Goal: Task Accomplishment & Management: Manage account settings

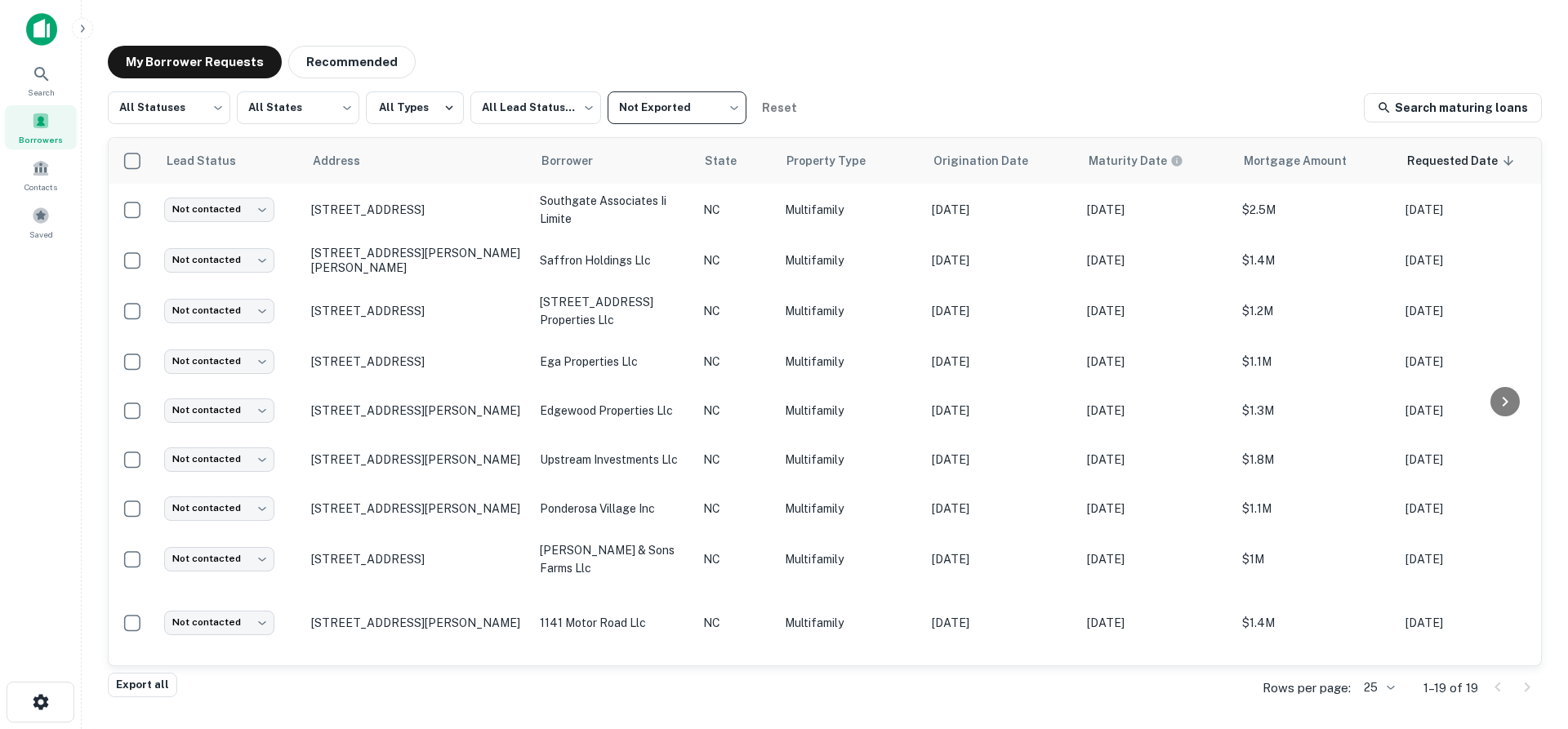
scroll to position [512, 0]
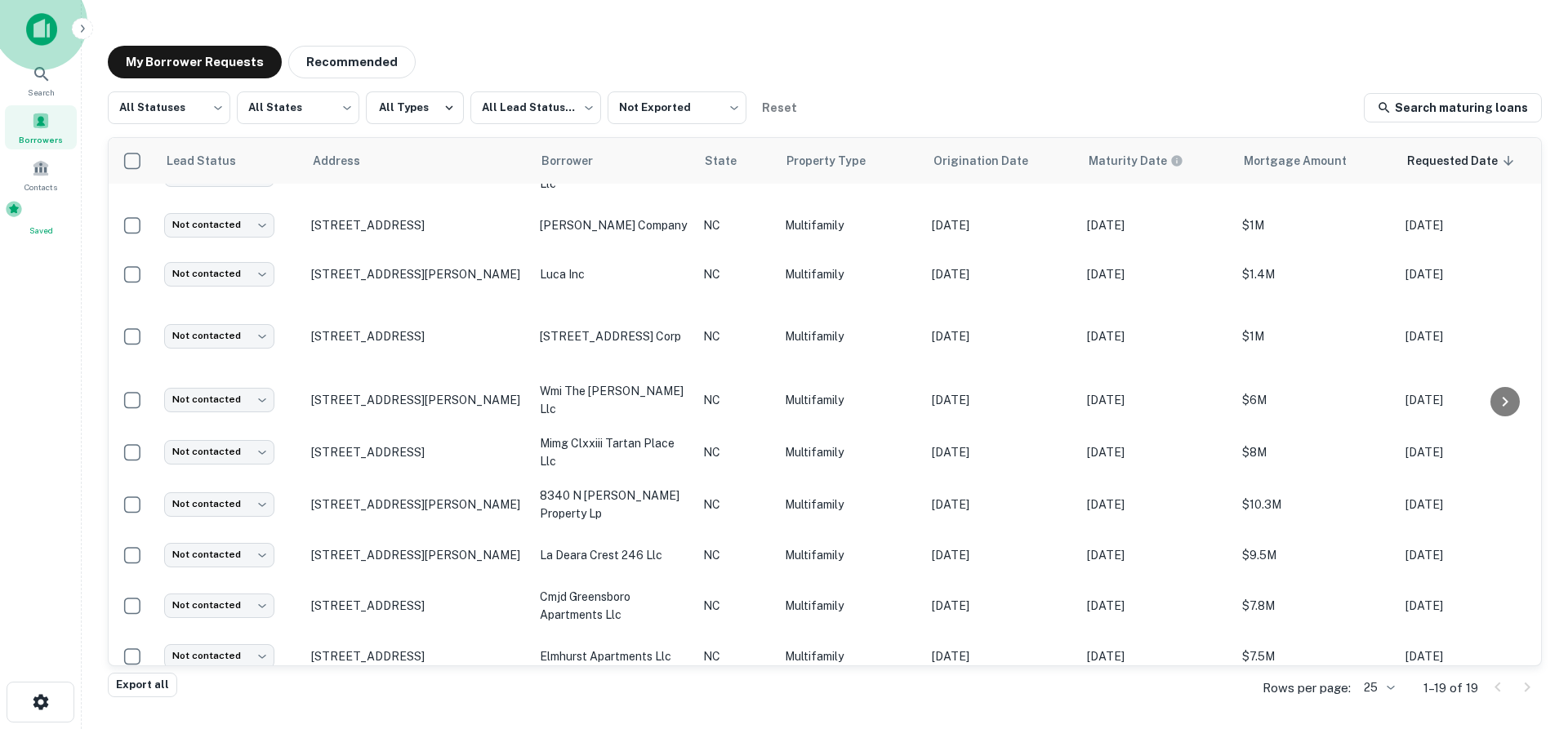
click at [23, 218] on span at bounding box center [13, 209] width 18 height 18
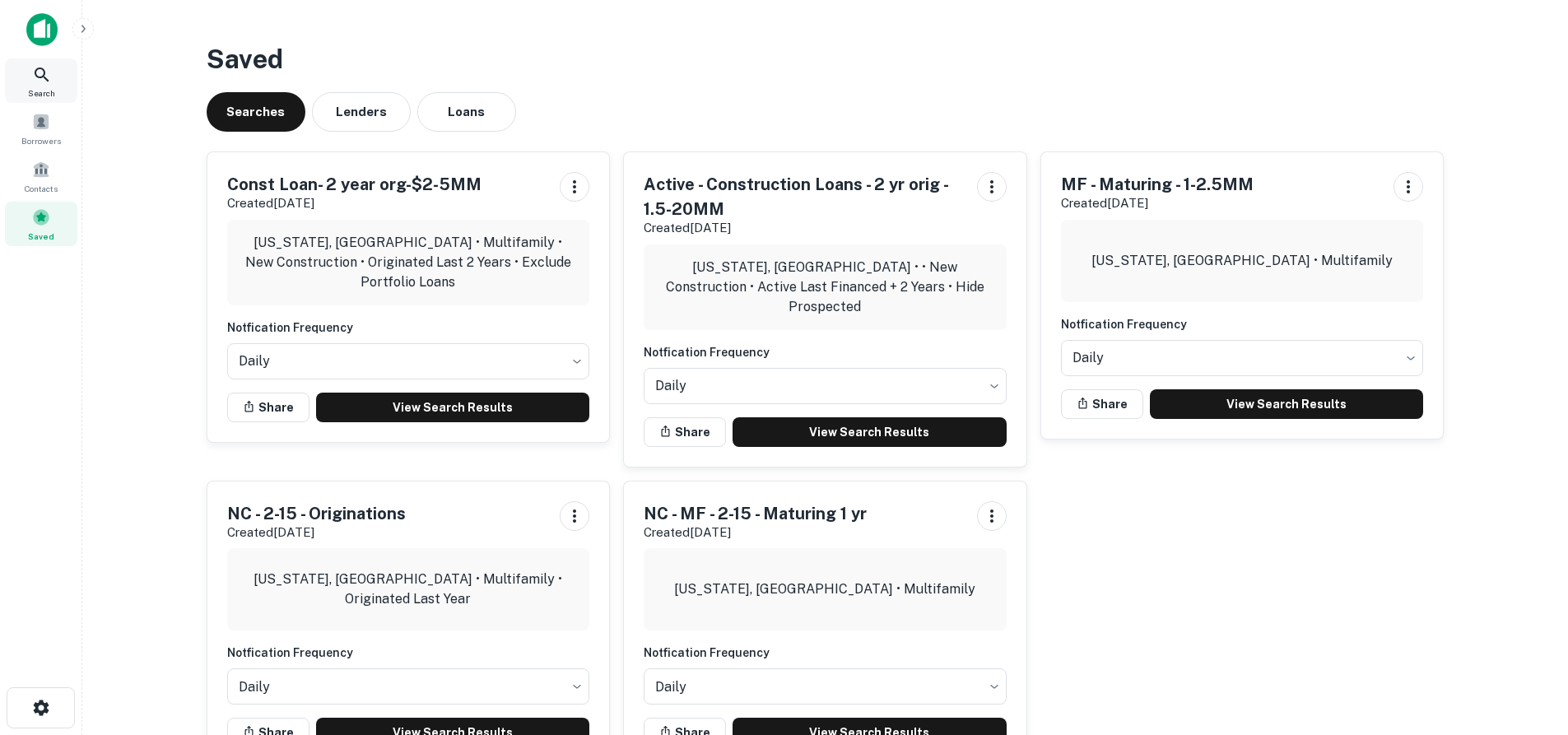
click at [38, 81] on icon at bounding box center [42, 75] width 20 height 20
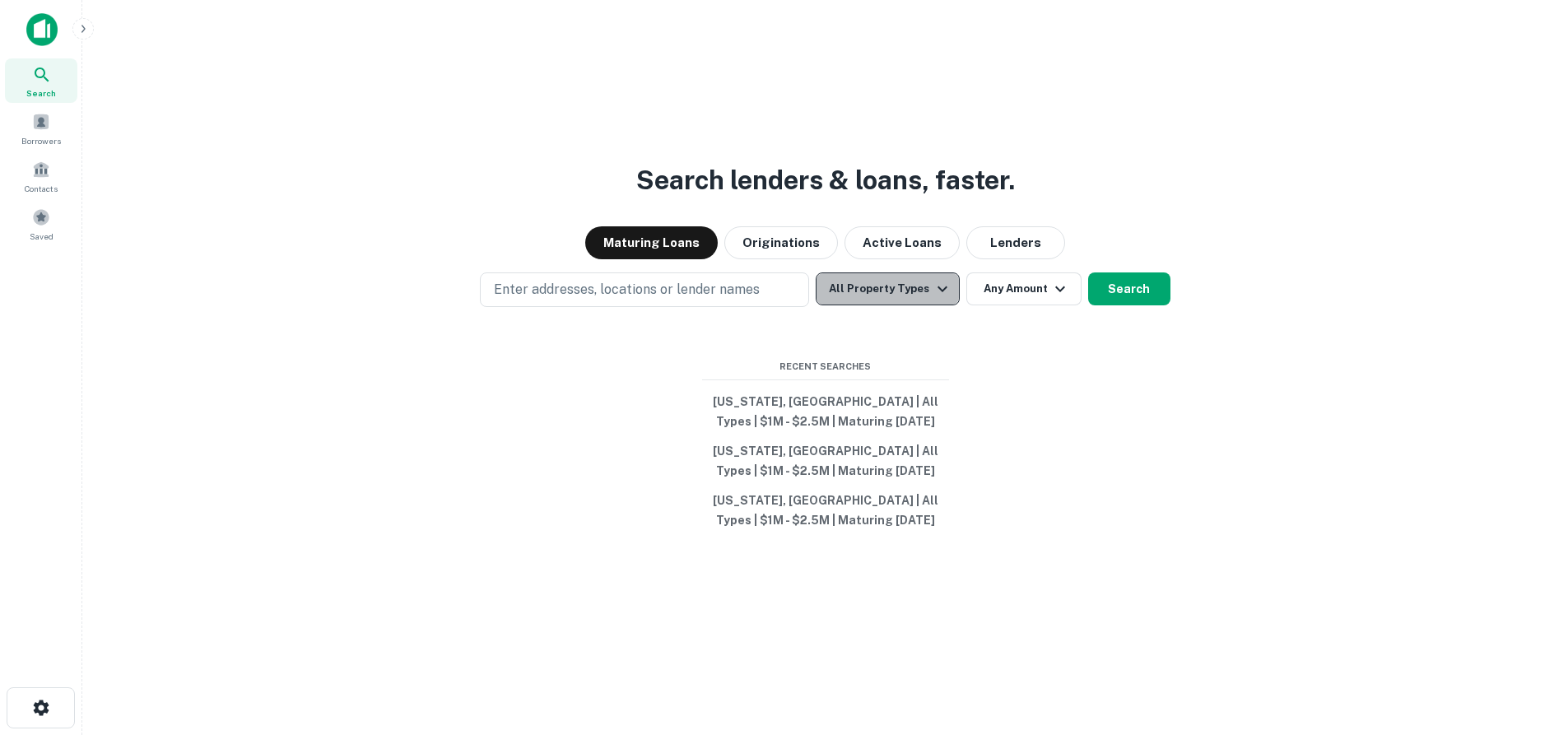
click at [906, 289] on button "All Property Types" at bounding box center [887, 289] width 143 height 33
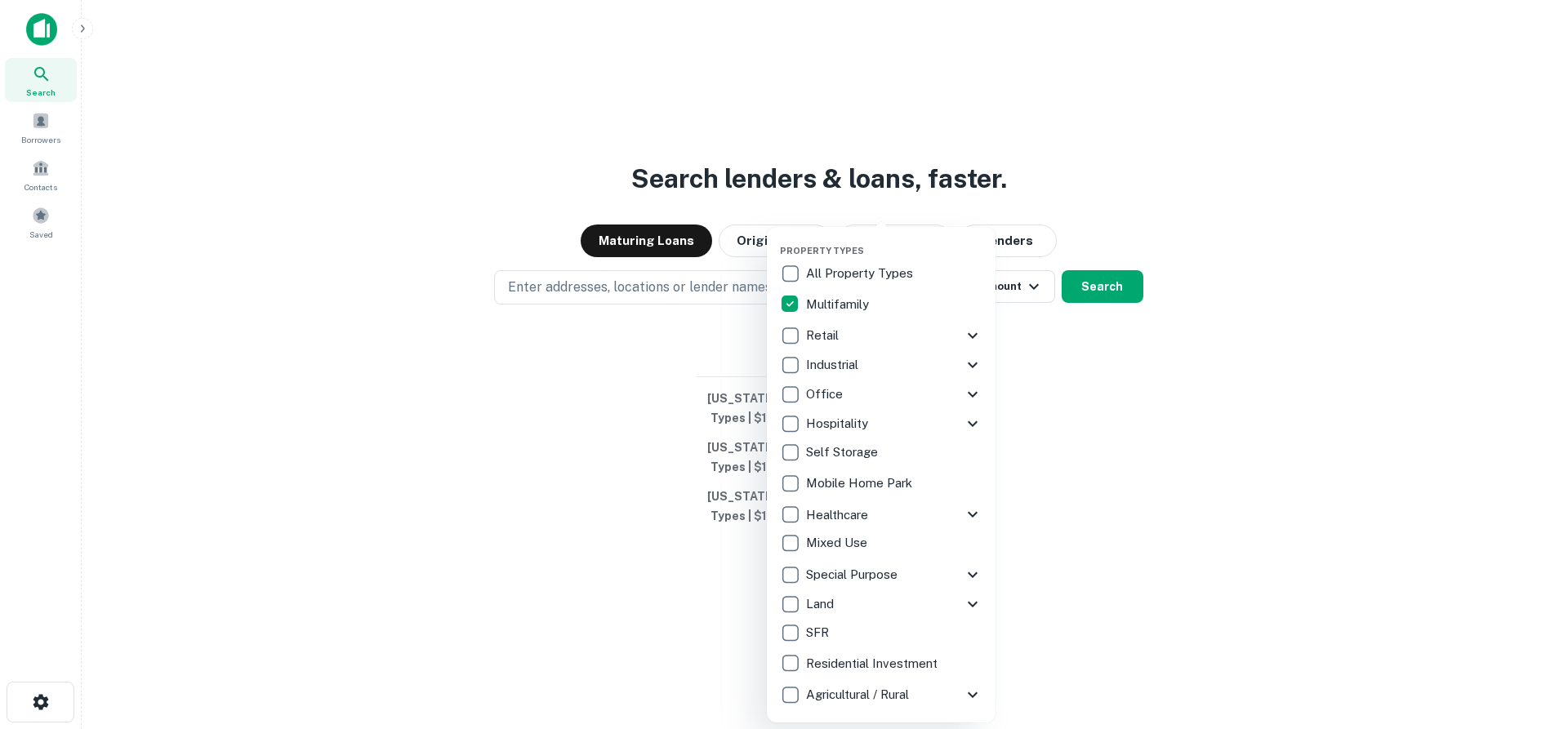
click at [1033, 336] on div at bounding box center [784, 364] width 1568 height 729
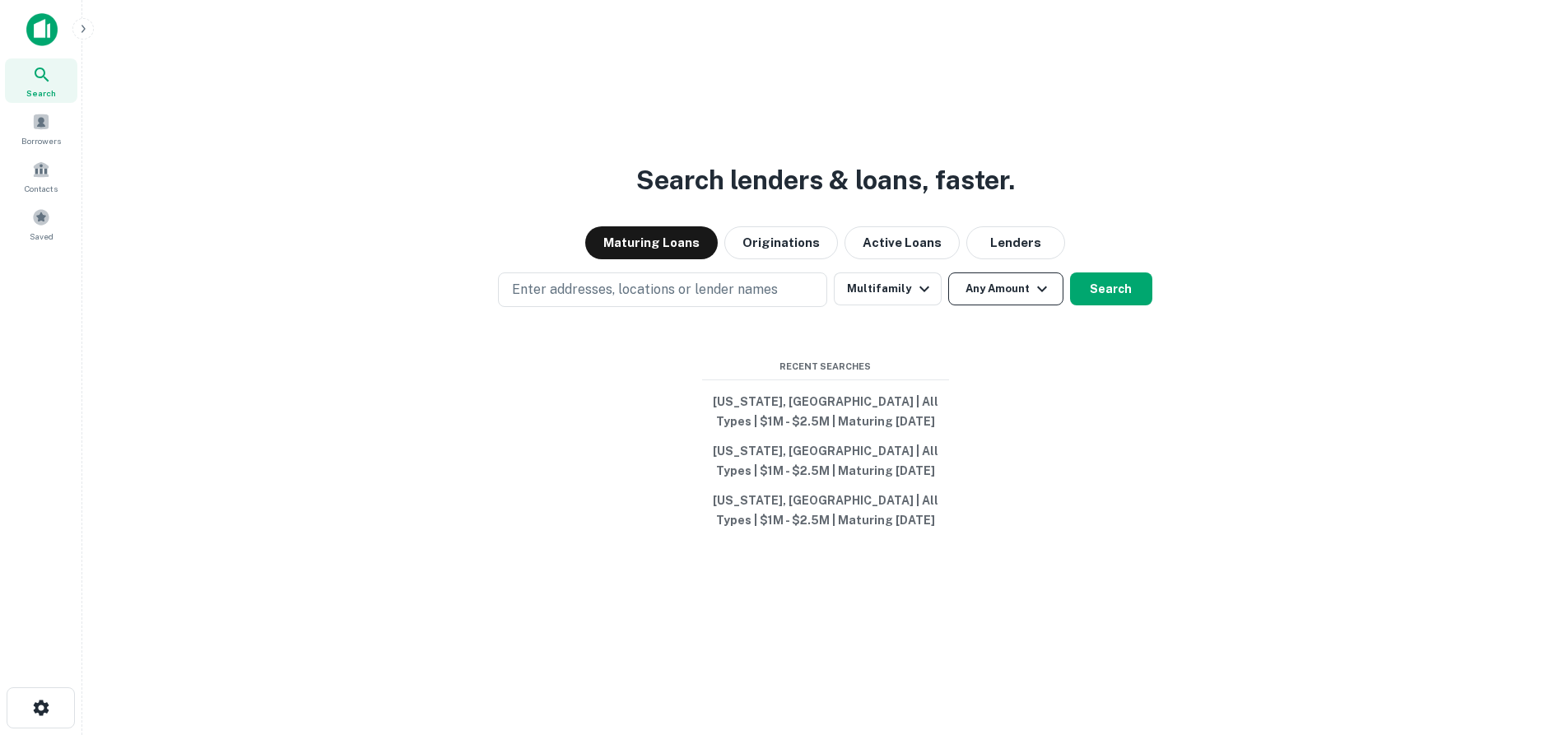
click at [1010, 301] on button "Any Amount" at bounding box center [1006, 289] width 115 height 33
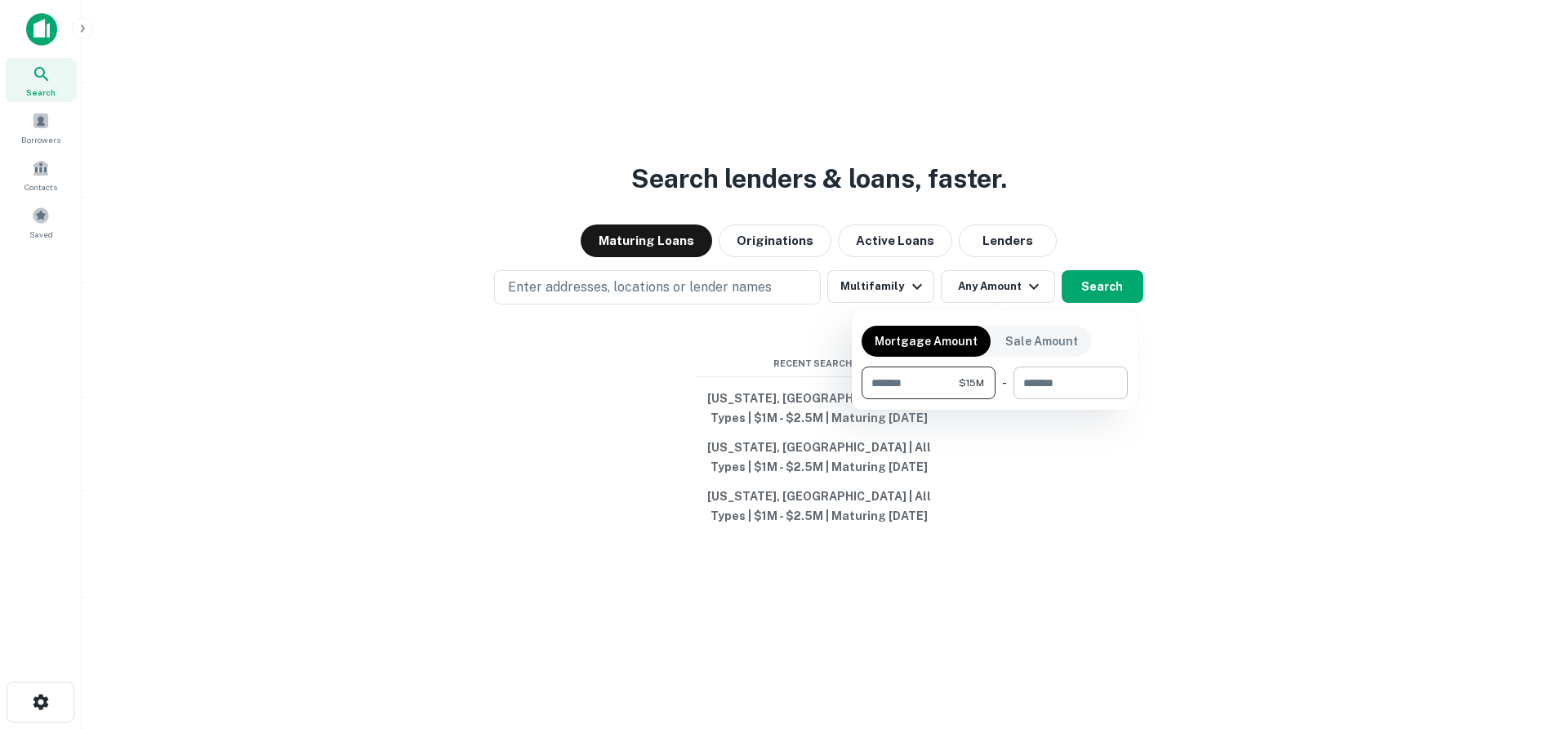
type input "********"
click at [1022, 379] on input "number" at bounding box center [1064, 383] width 103 height 33
type input "*"
type input "********"
click at [1249, 353] on div at bounding box center [784, 364] width 1568 height 729
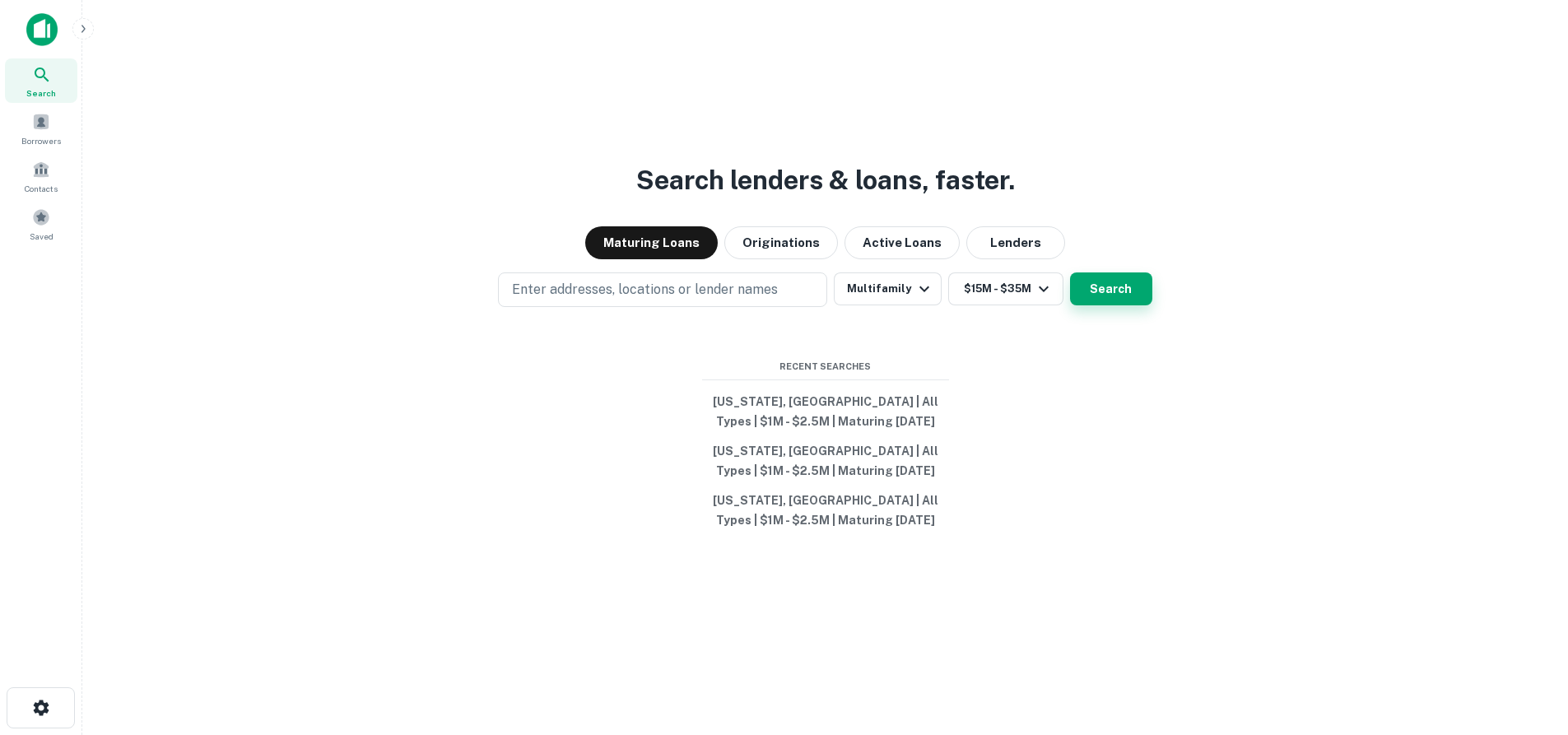
click at [1109, 290] on button "Search" at bounding box center [1110, 289] width 82 height 33
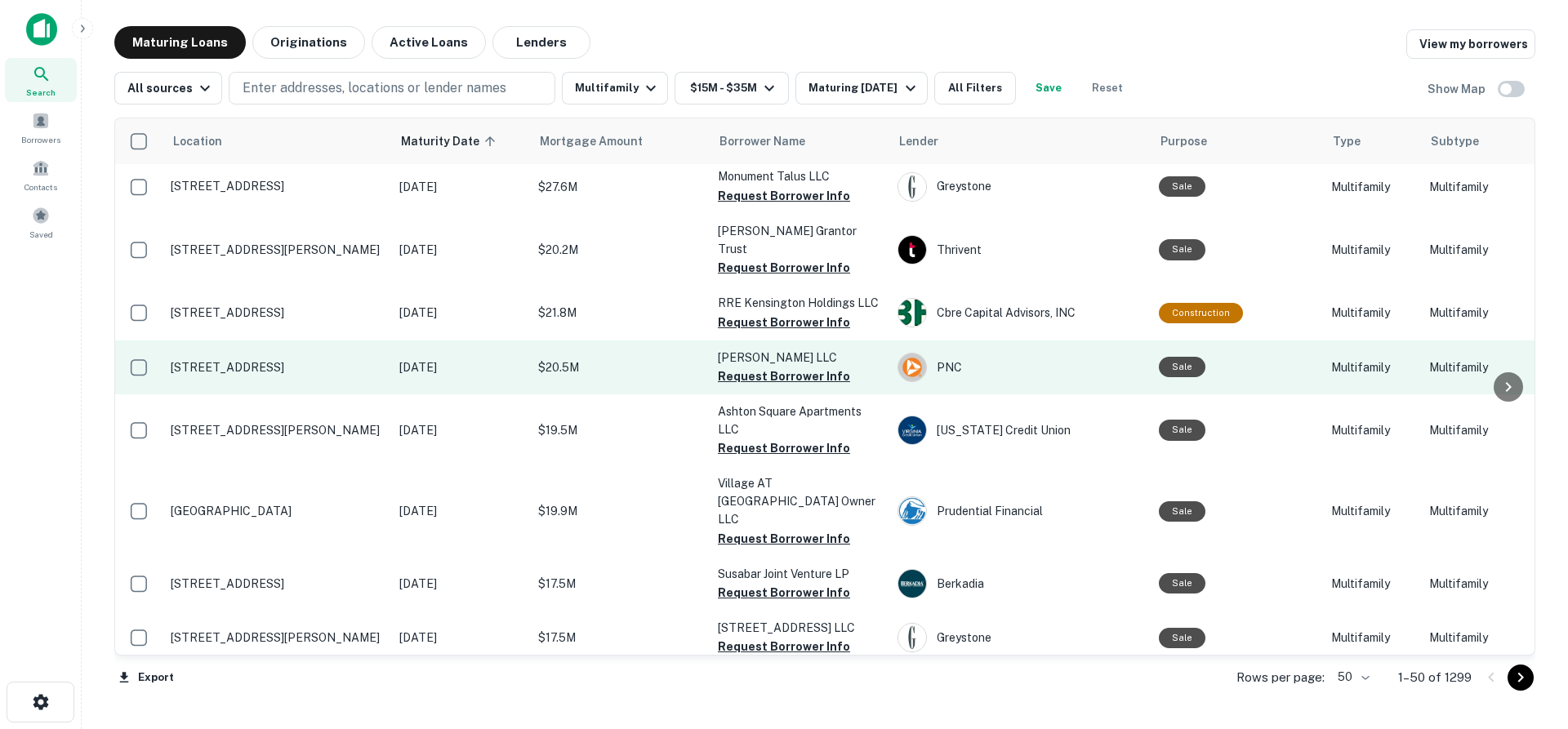
scroll to position [512, 0]
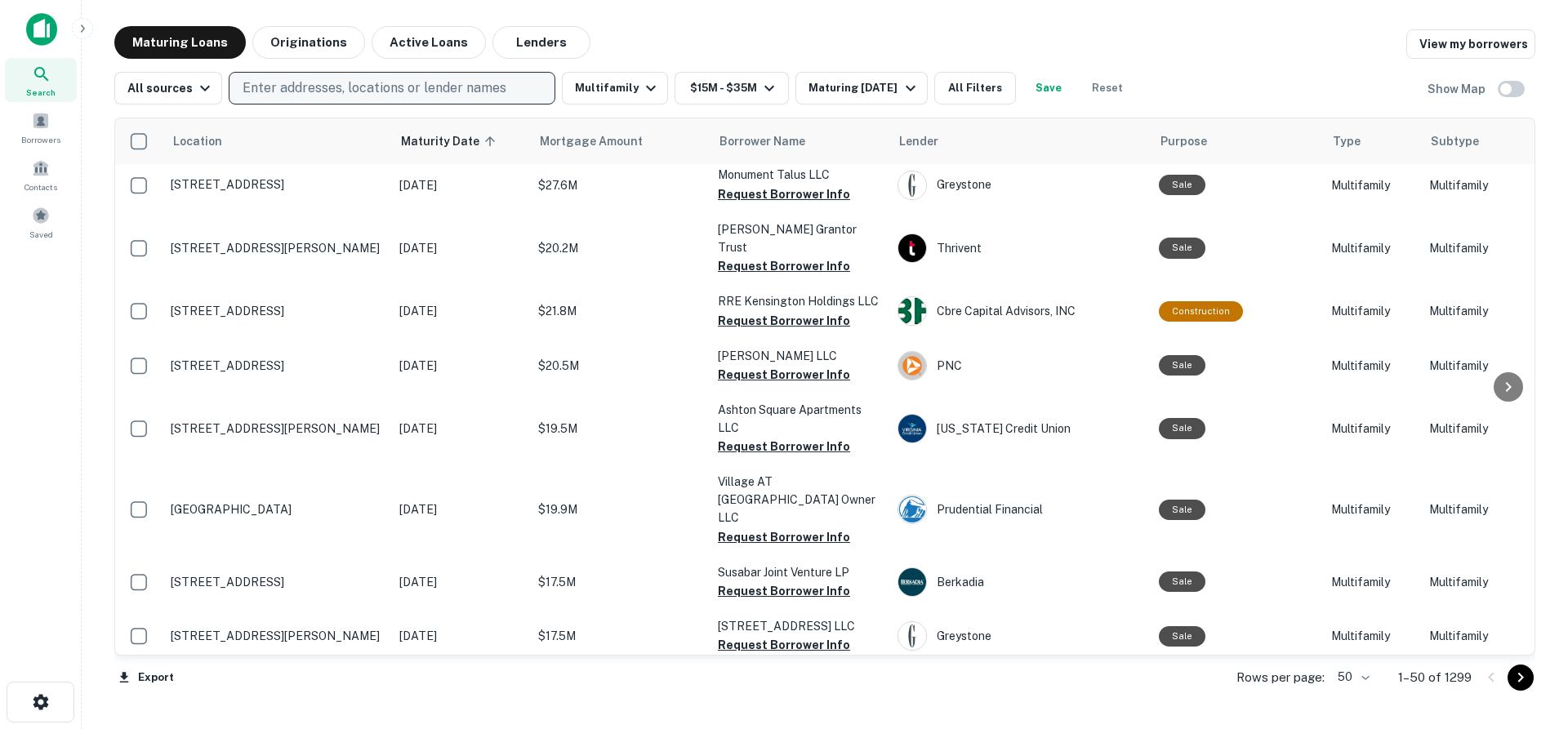
click at [348, 99] on button "Enter addresses, locations or lender names" at bounding box center [392, 88] width 327 height 33
type input "*****"
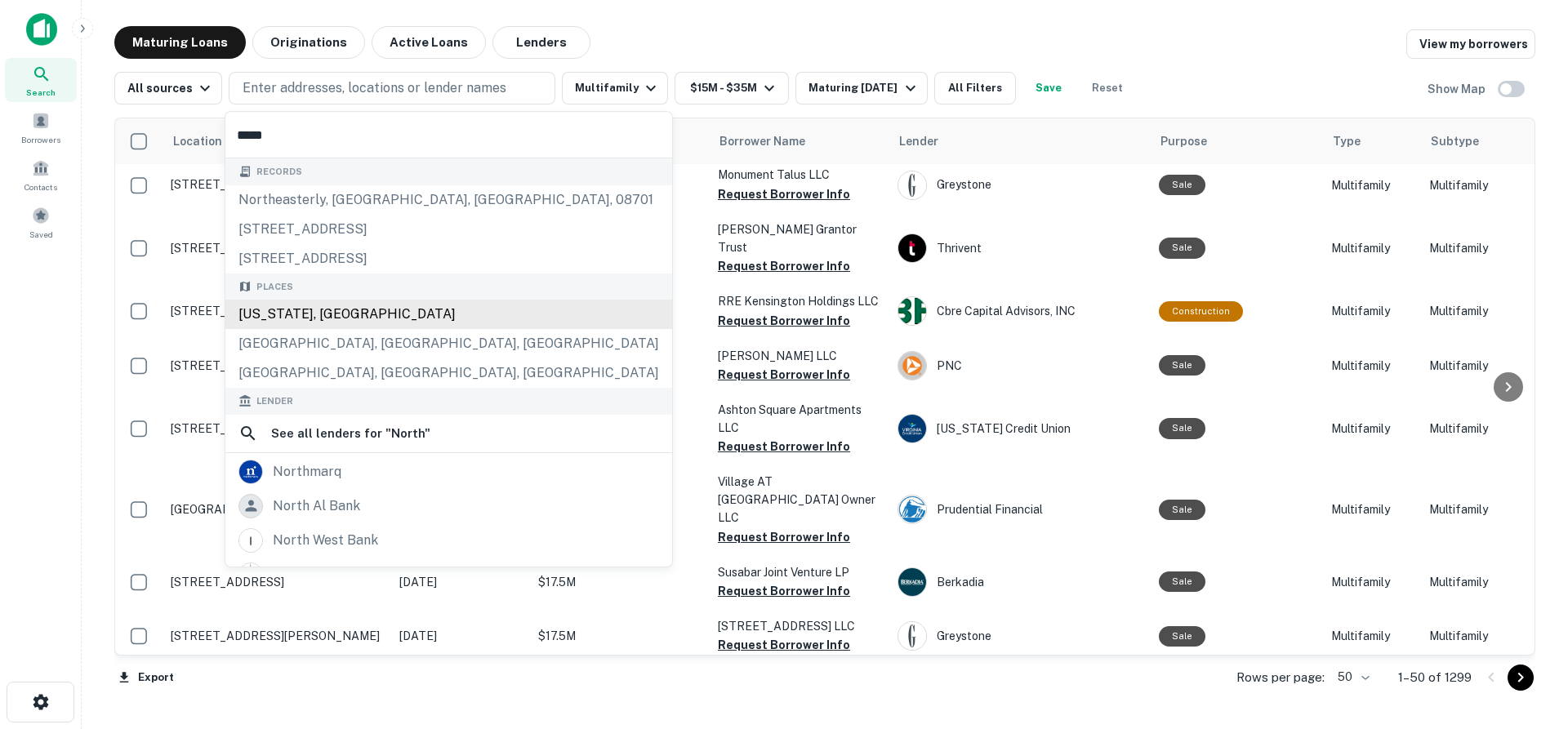
click at [328, 310] on div "North Carolina, USA" at bounding box center [449, 314] width 446 height 29
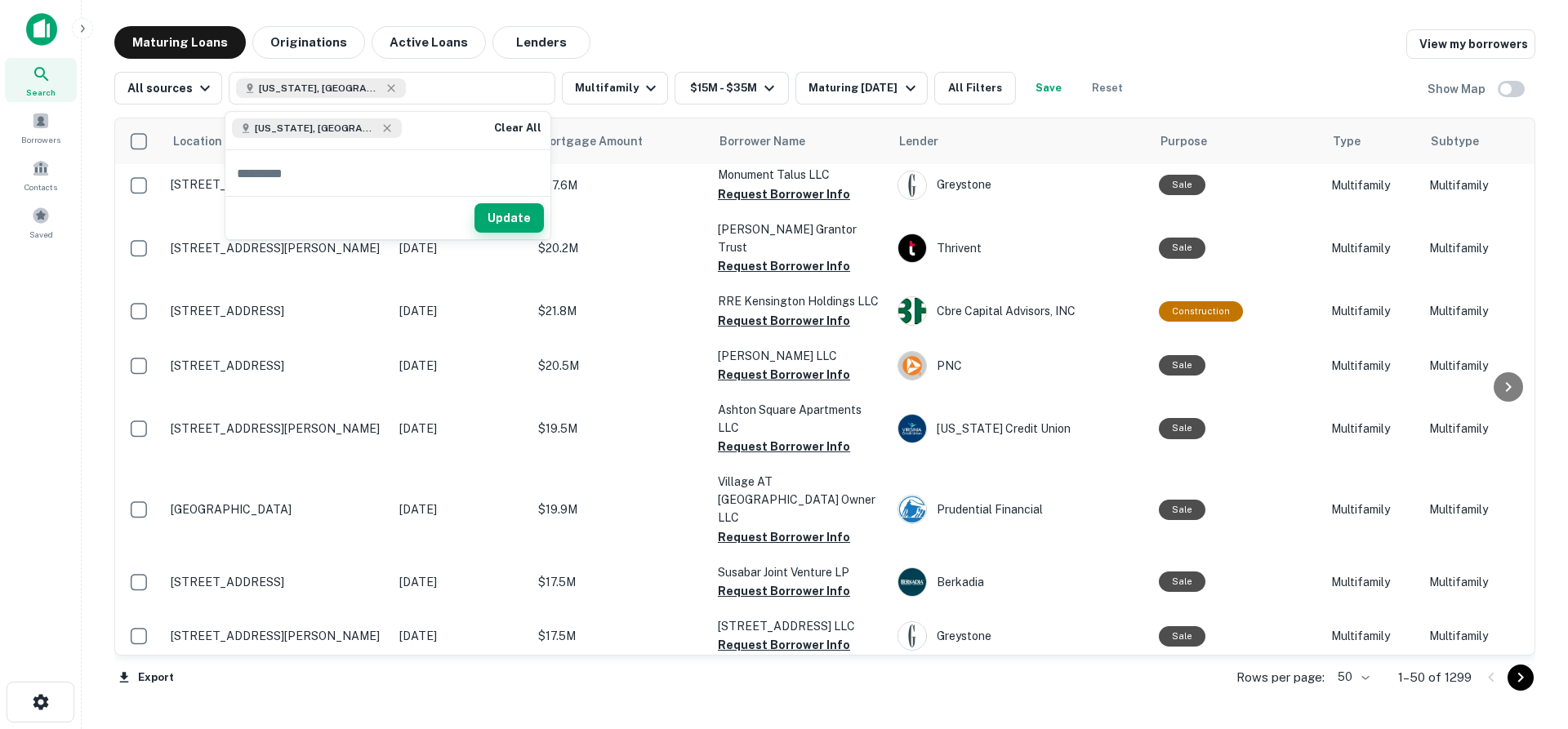
click at [522, 216] on button "Update" at bounding box center [510, 218] width 70 height 29
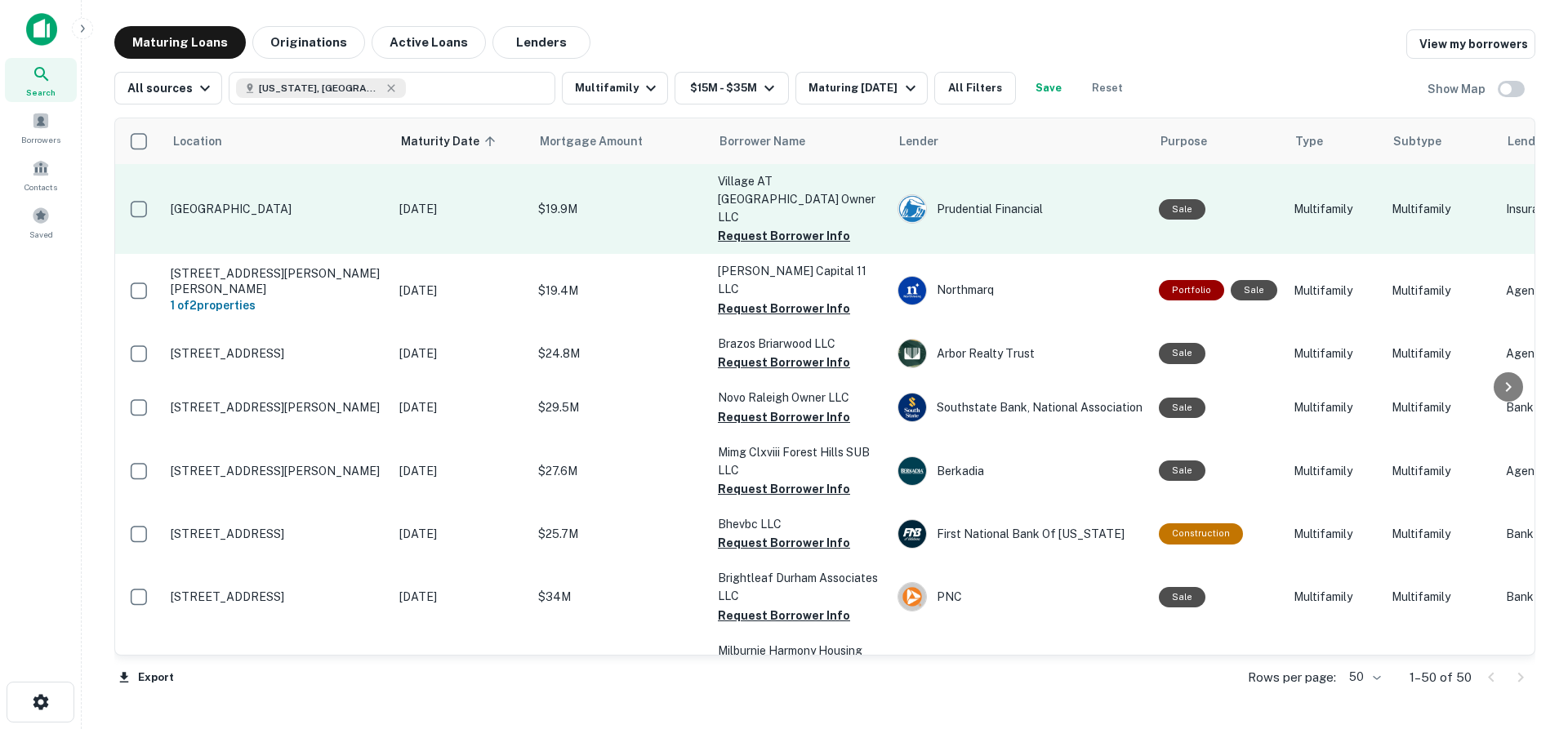
click at [215, 202] on p "Cabarrus Farm Rd NC" at bounding box center [277, 209] width 212 height 14
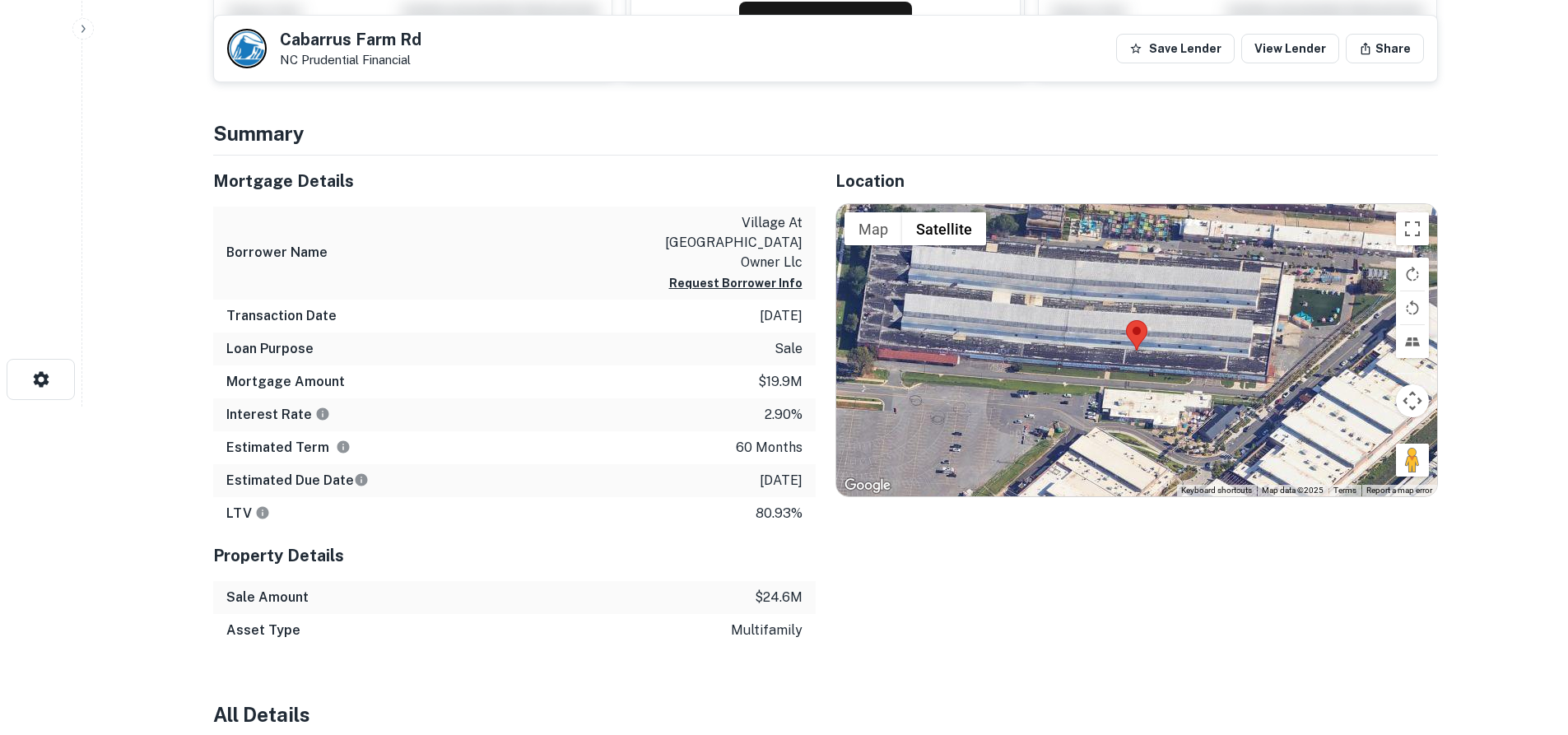
scroll to position [329, 0]
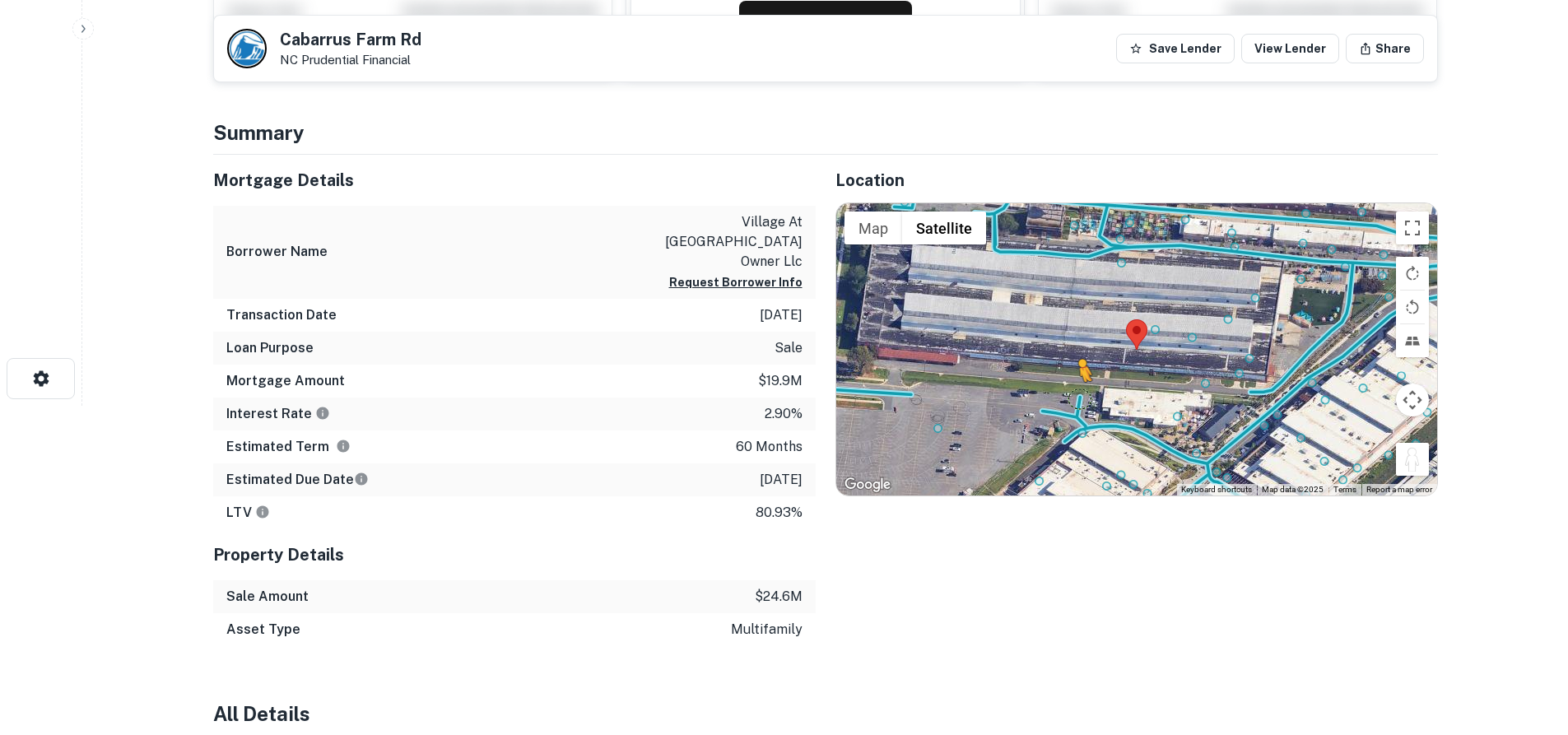
drag, startPoint x: 1411, startPoint y: 464, endPoint x: 1076, endPoint y: 398, distance: 341.4
click at [1077, 399] on div "To activate drag with keyboard, press Alt + Enter. Once in keyboard drag state,…" at bounding box center [1137, 349] width 601 height 292
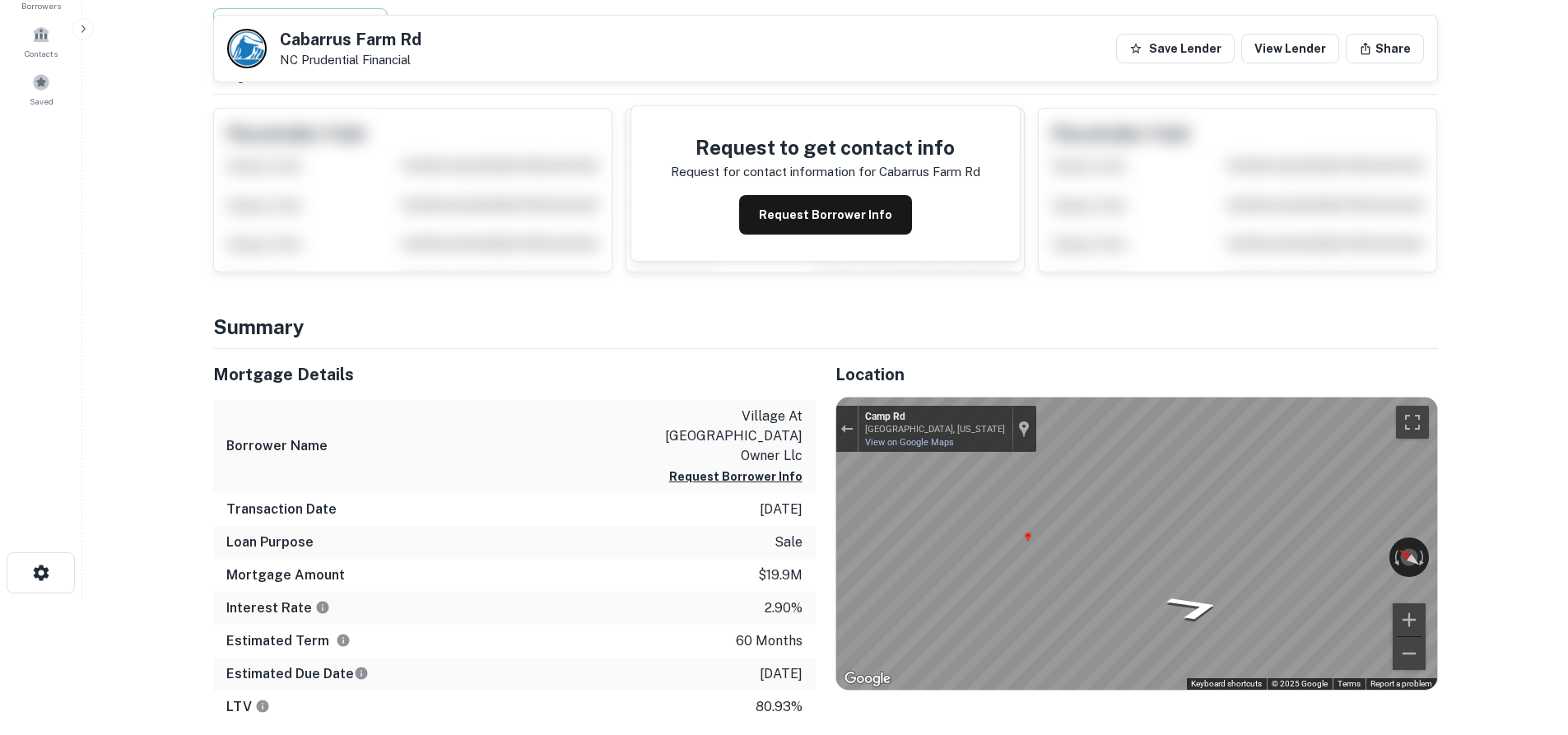
scroll to position [0, 0]
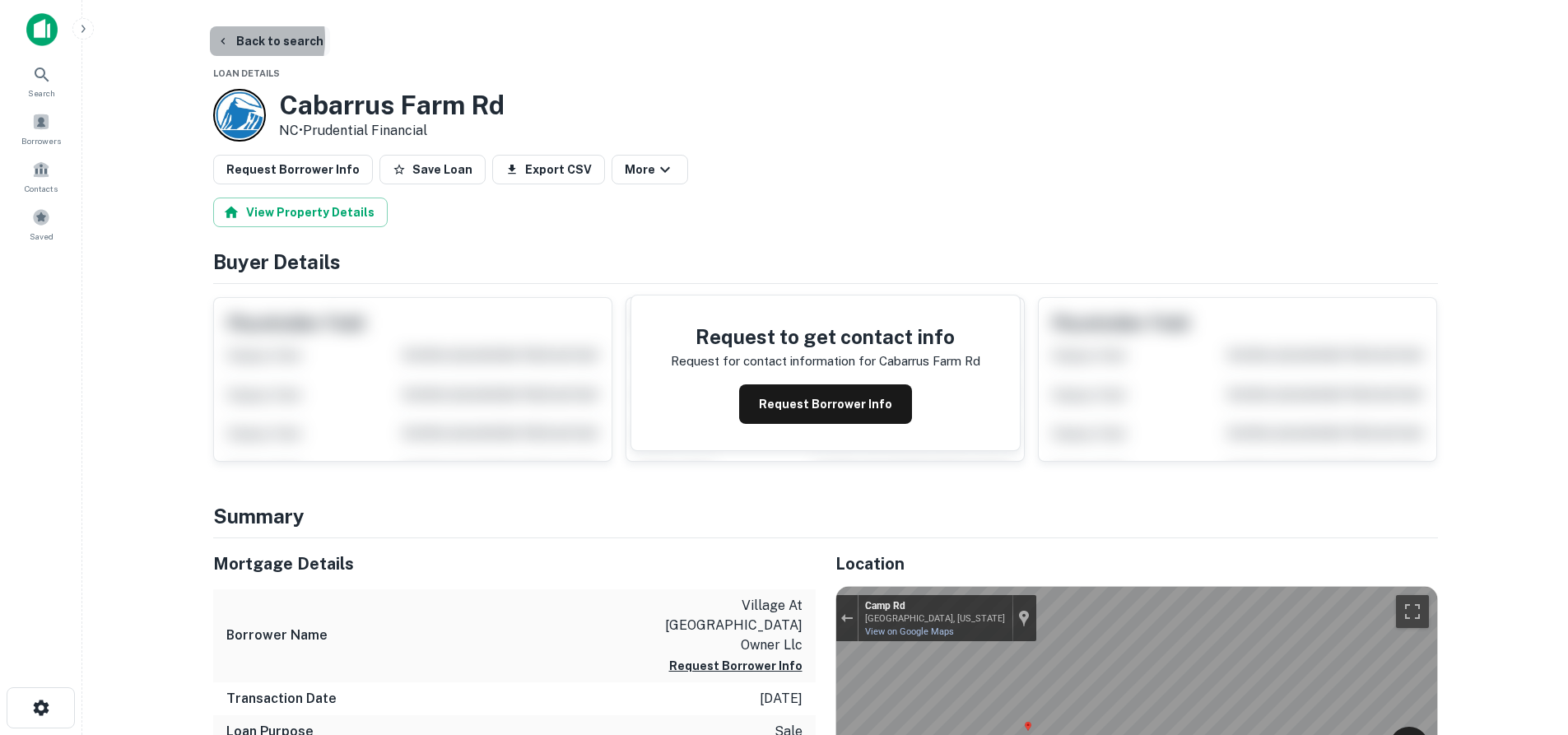
click at [216, 39] on button "Back to search" at bounding box center [270, 40] width 121 height 30
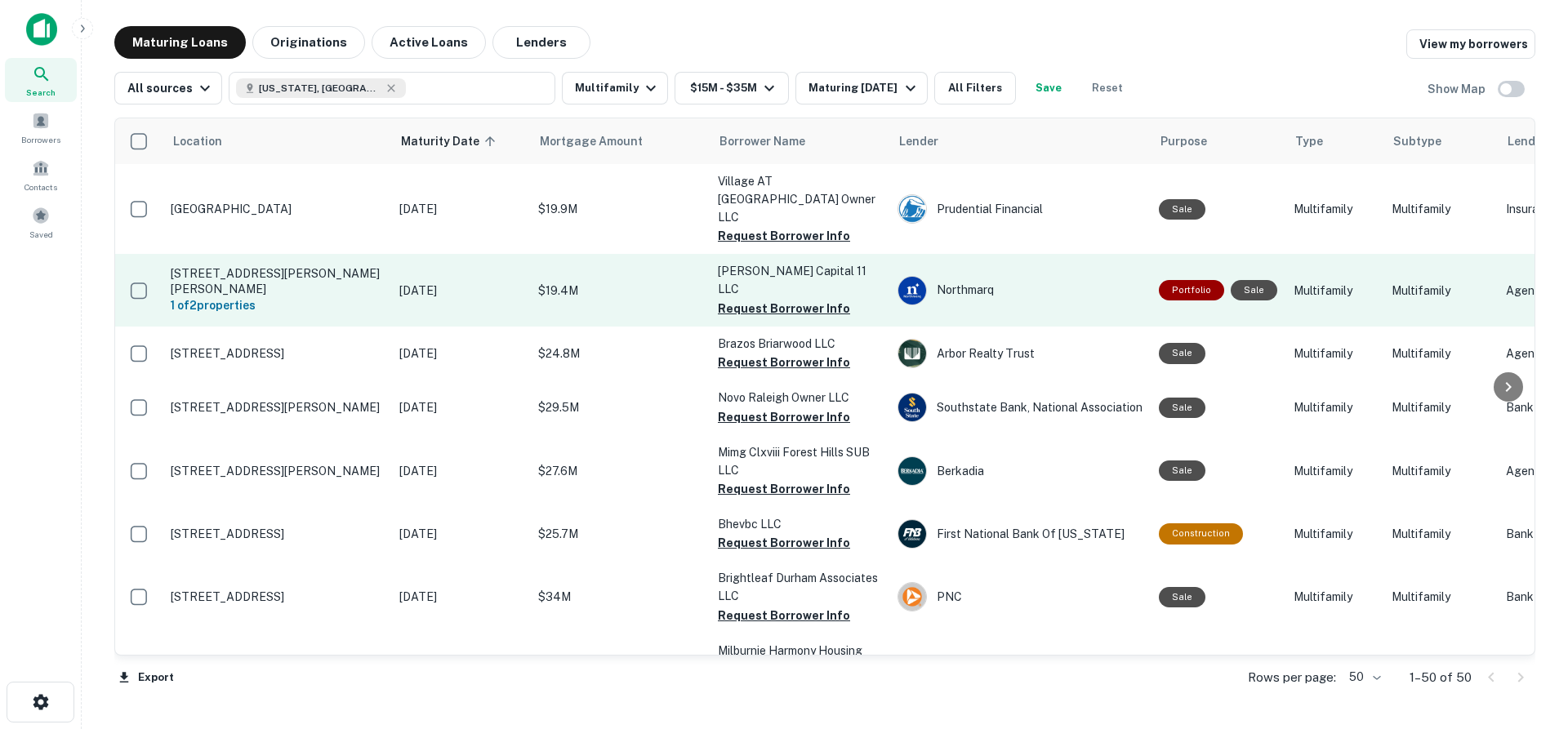
click at [280, 266] on p "1545 Gaston St Winston Salem, NC 27103" at bounding box center [277, 280] width 212 height 29
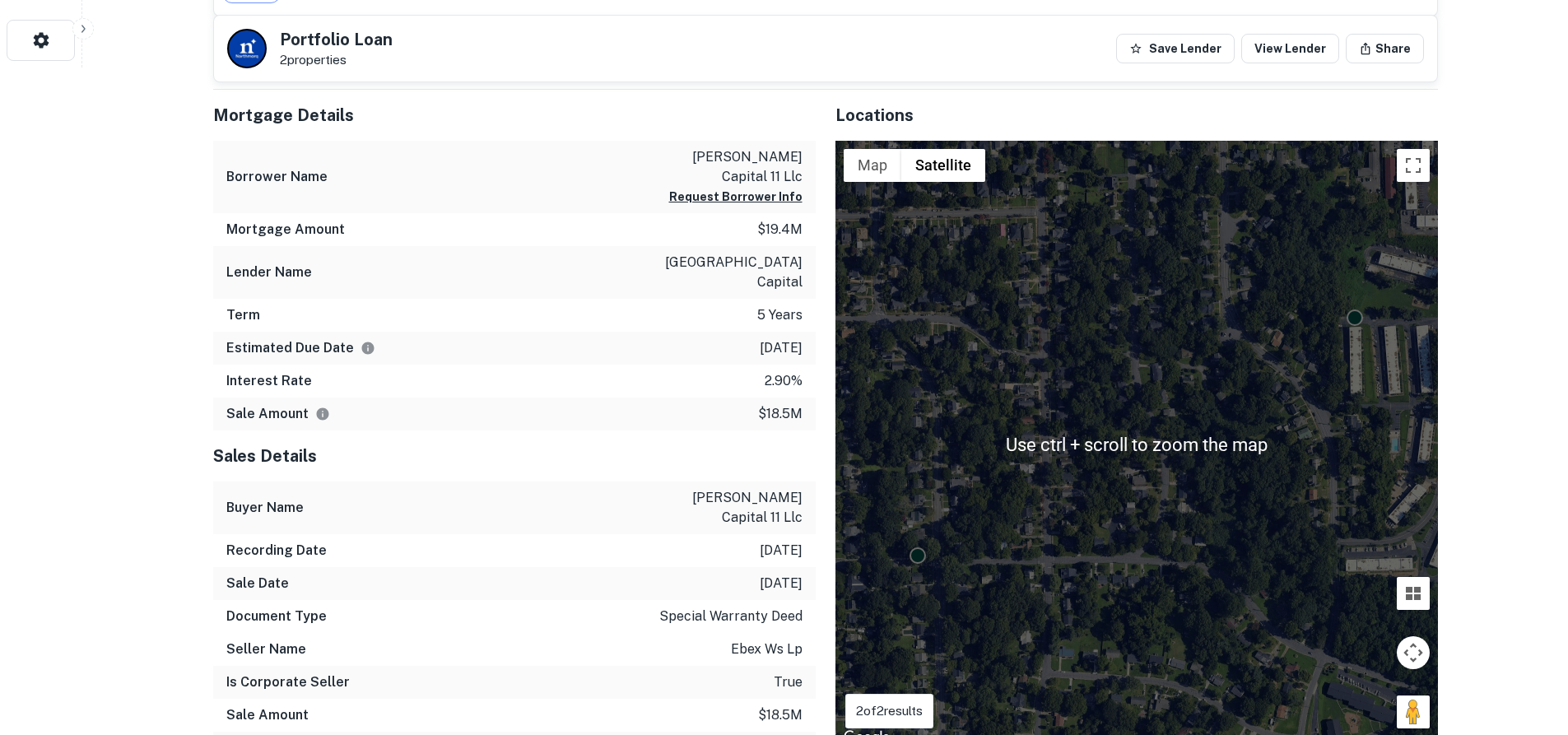
scroll to position [740, 0]
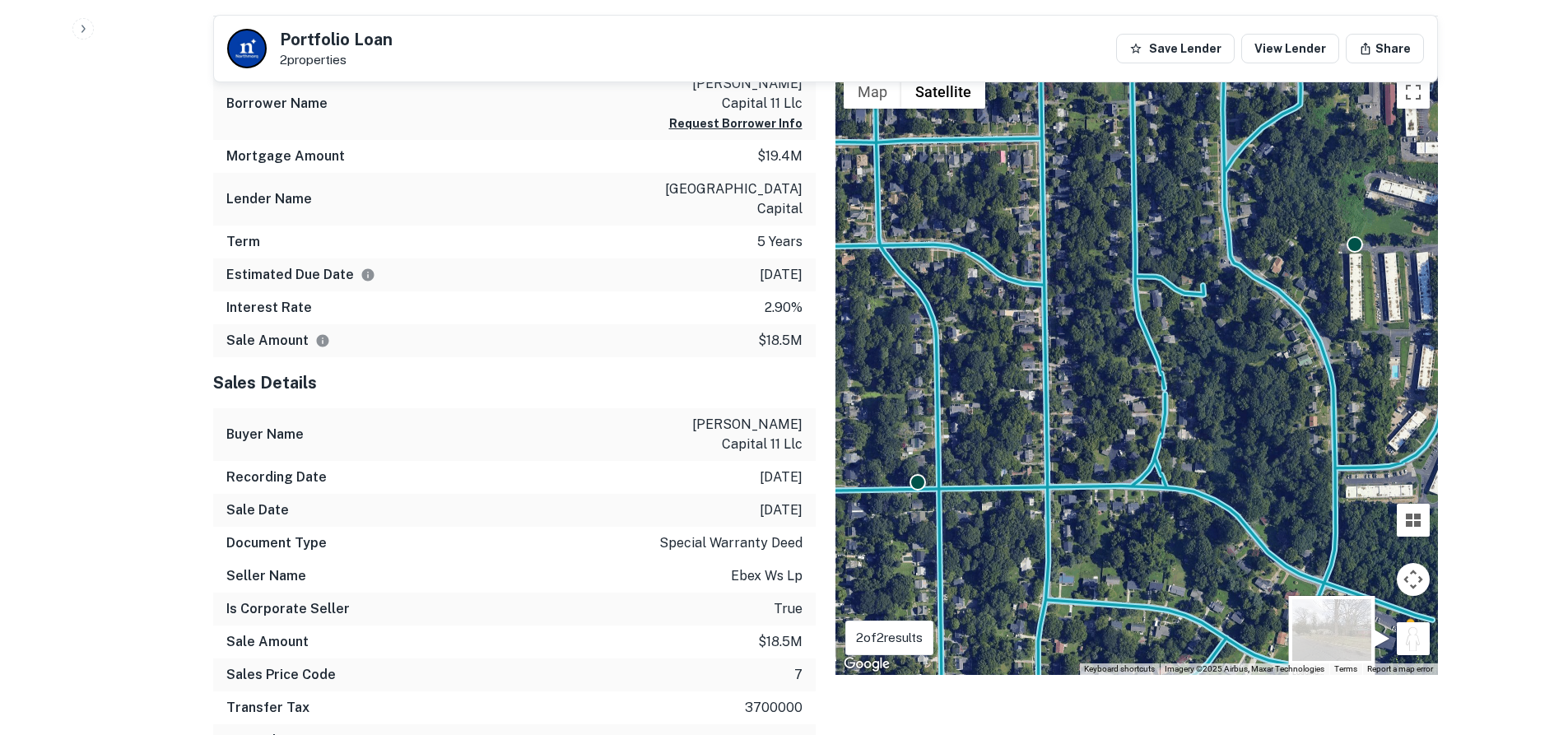
drag, startPoint x: 1399, startPoint y: 642, endPoint x: 1410, endPoint y: 659, distance: 20.2
click at [1410, 659] on div "To activate drag with keyboard, press Alt + Enter. Once in keyboard drag state,…" at bounding box center [1137, 371] width 603 height 607
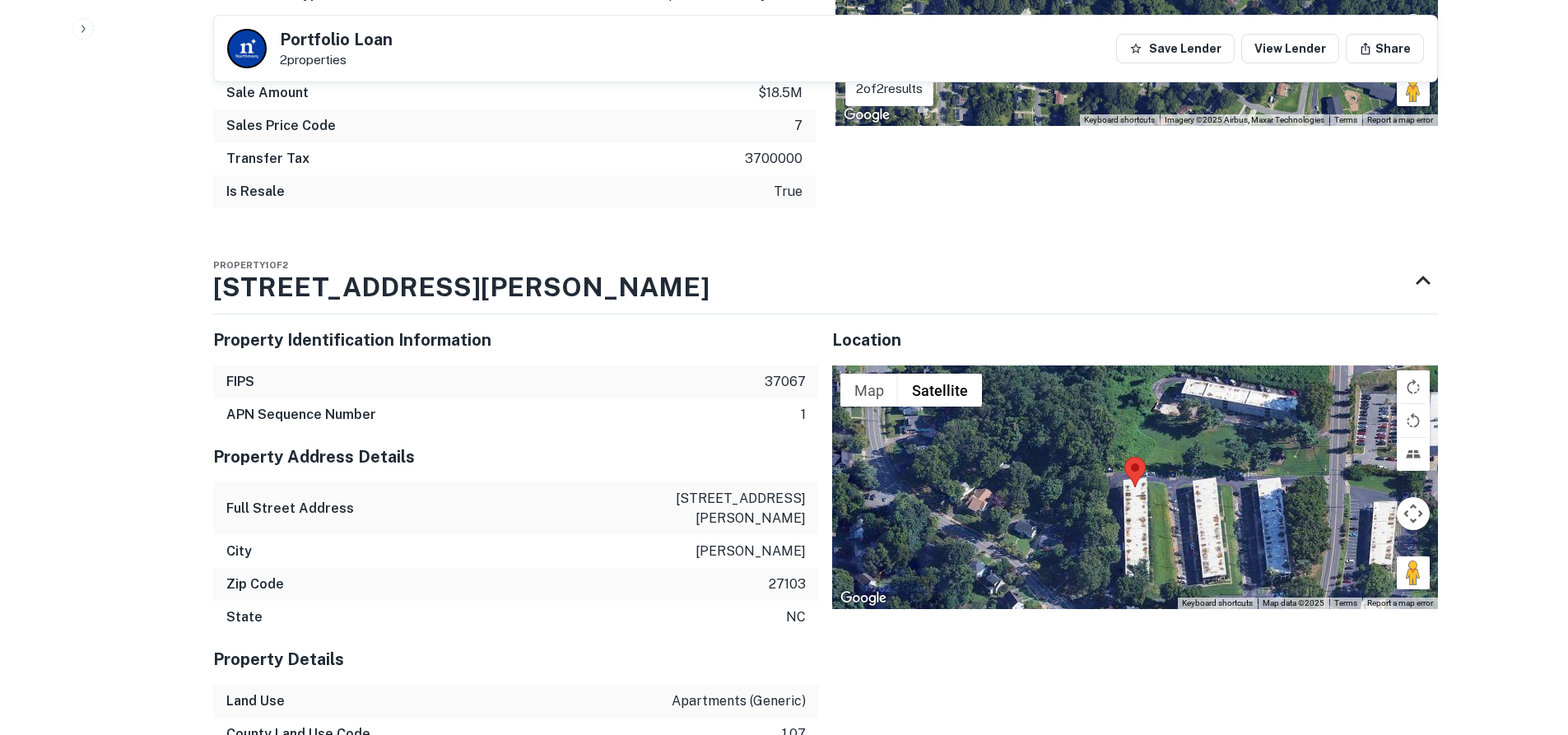
scroll to position [1317, 0]
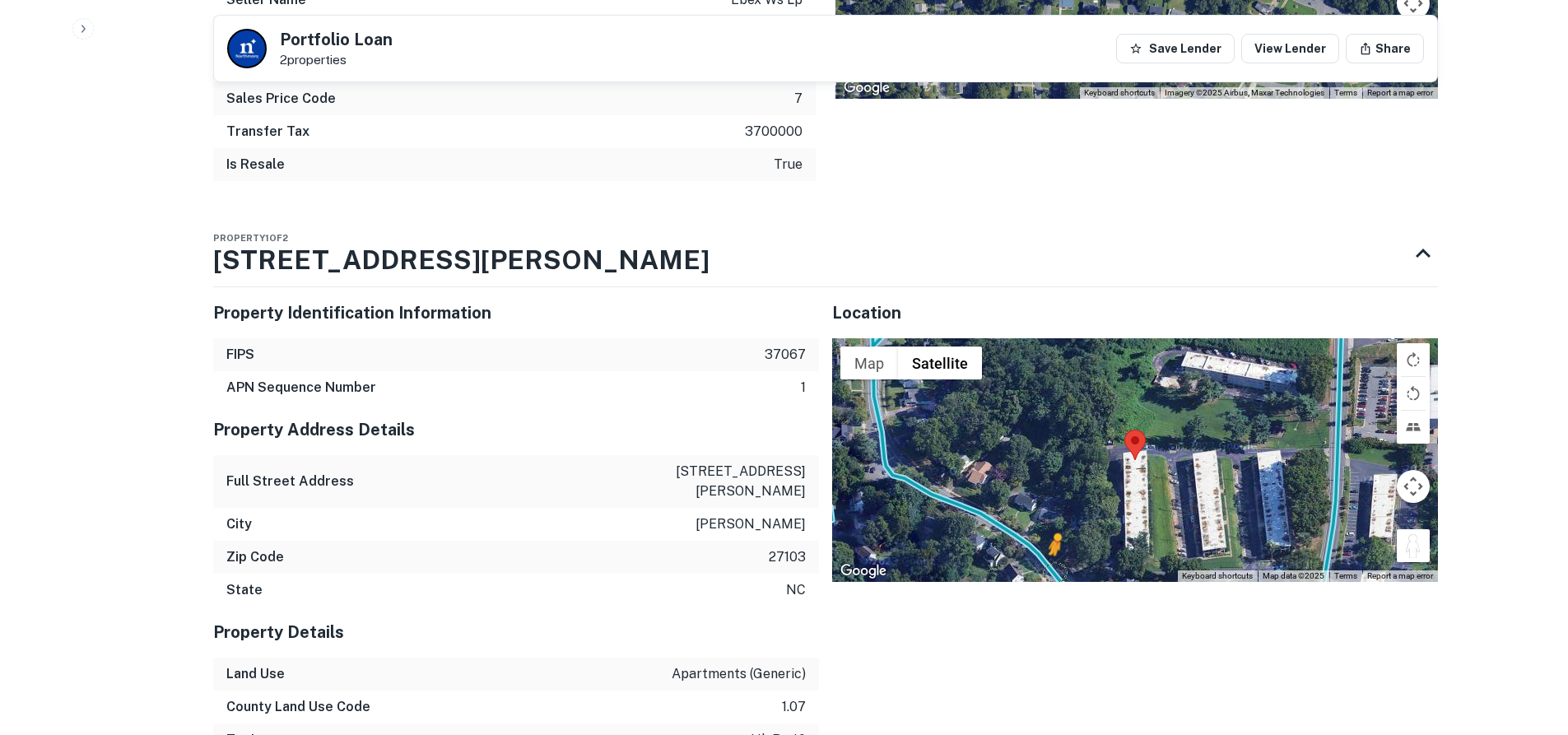
drag, startPoint x: 1417, startPoint y: 500, endPoint x: 1053, endPoint y: 515, distance: 364.3
click at [1053, 515] on div "To activate drag with keyboard, press Alt + Enter. Once in keyboard drag state,…" at bounding box center [1134, 460] width 605 height 243
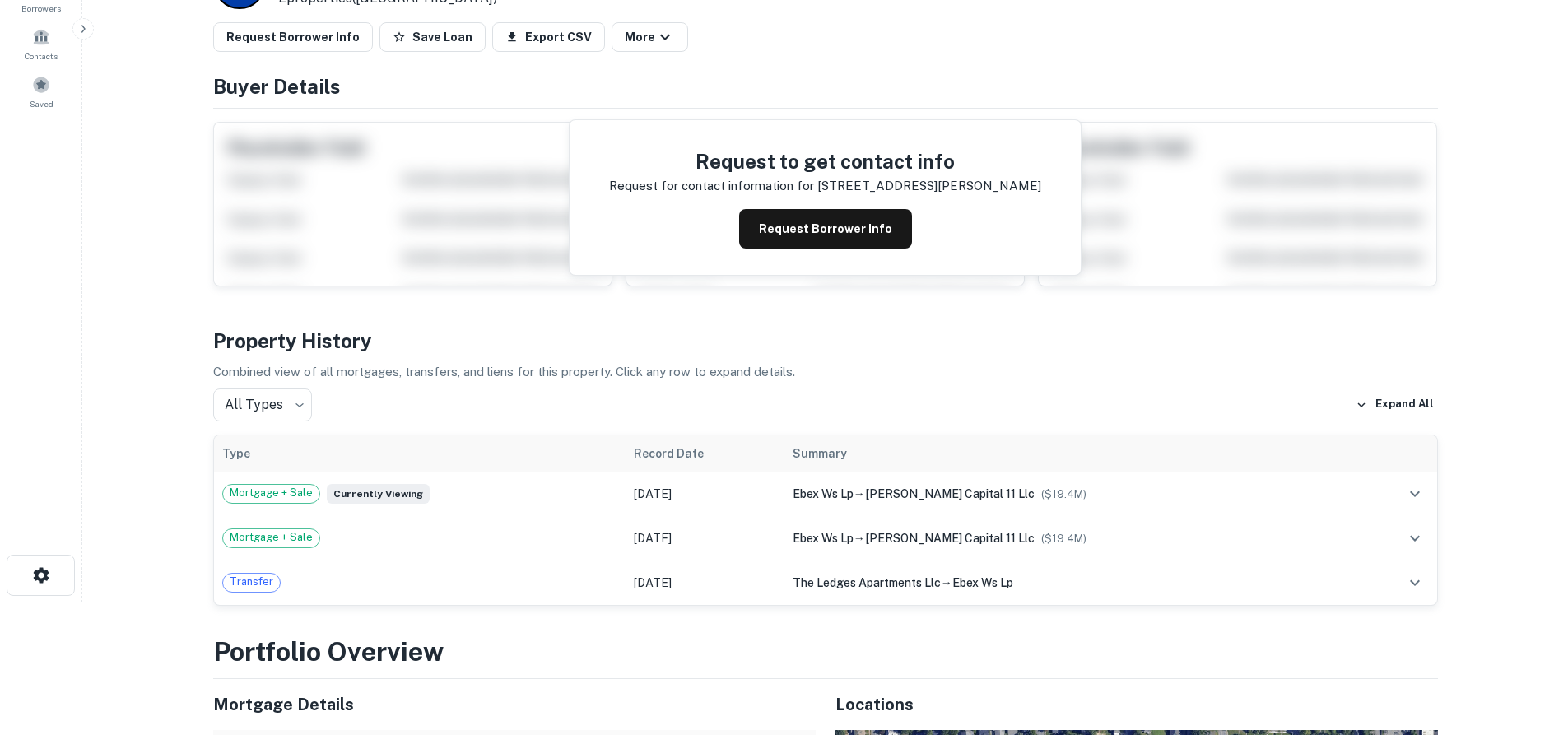
scroll to position [0, 0]
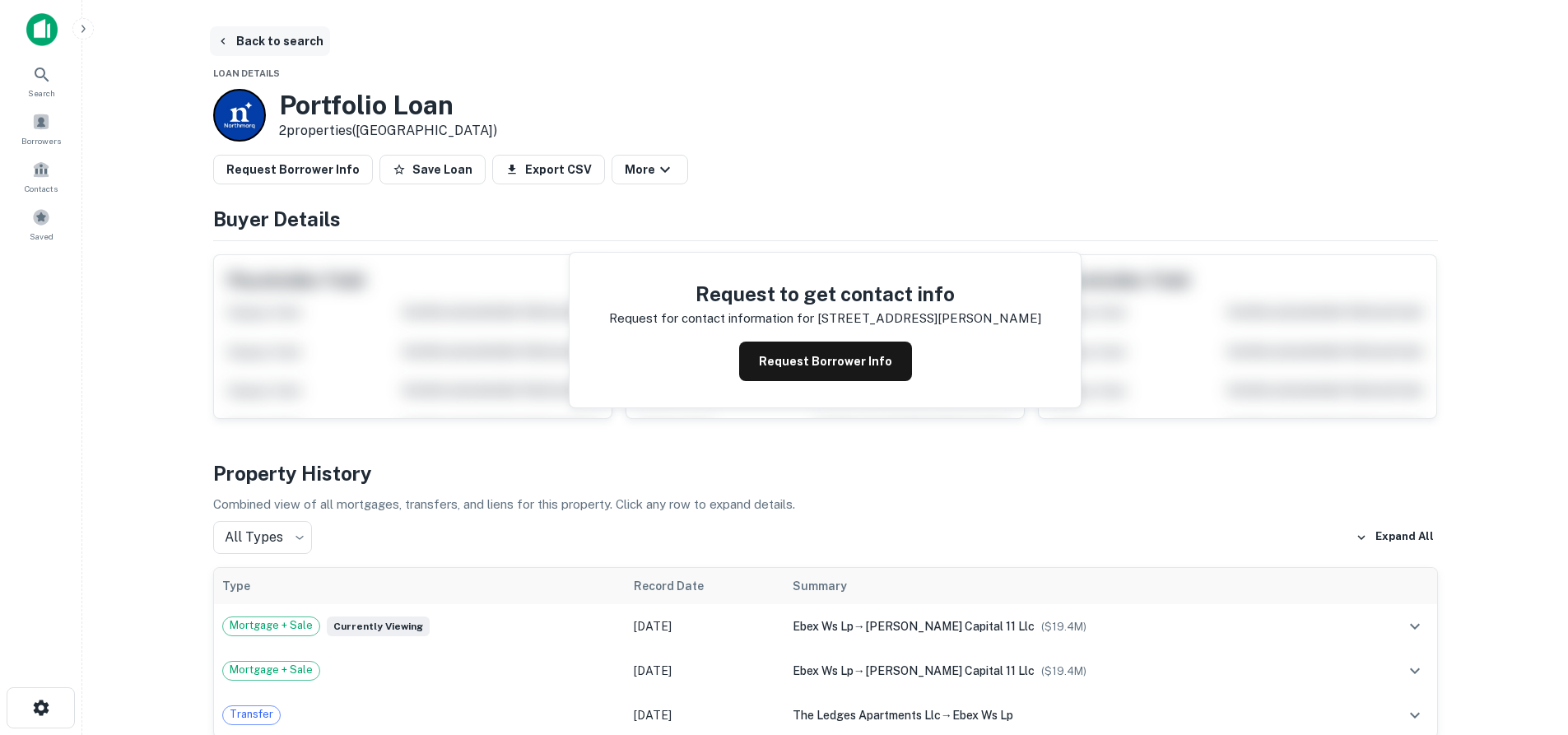
click at [240, 52] on button "Back to search" at bounding box center [270, 40] width 121 height 30
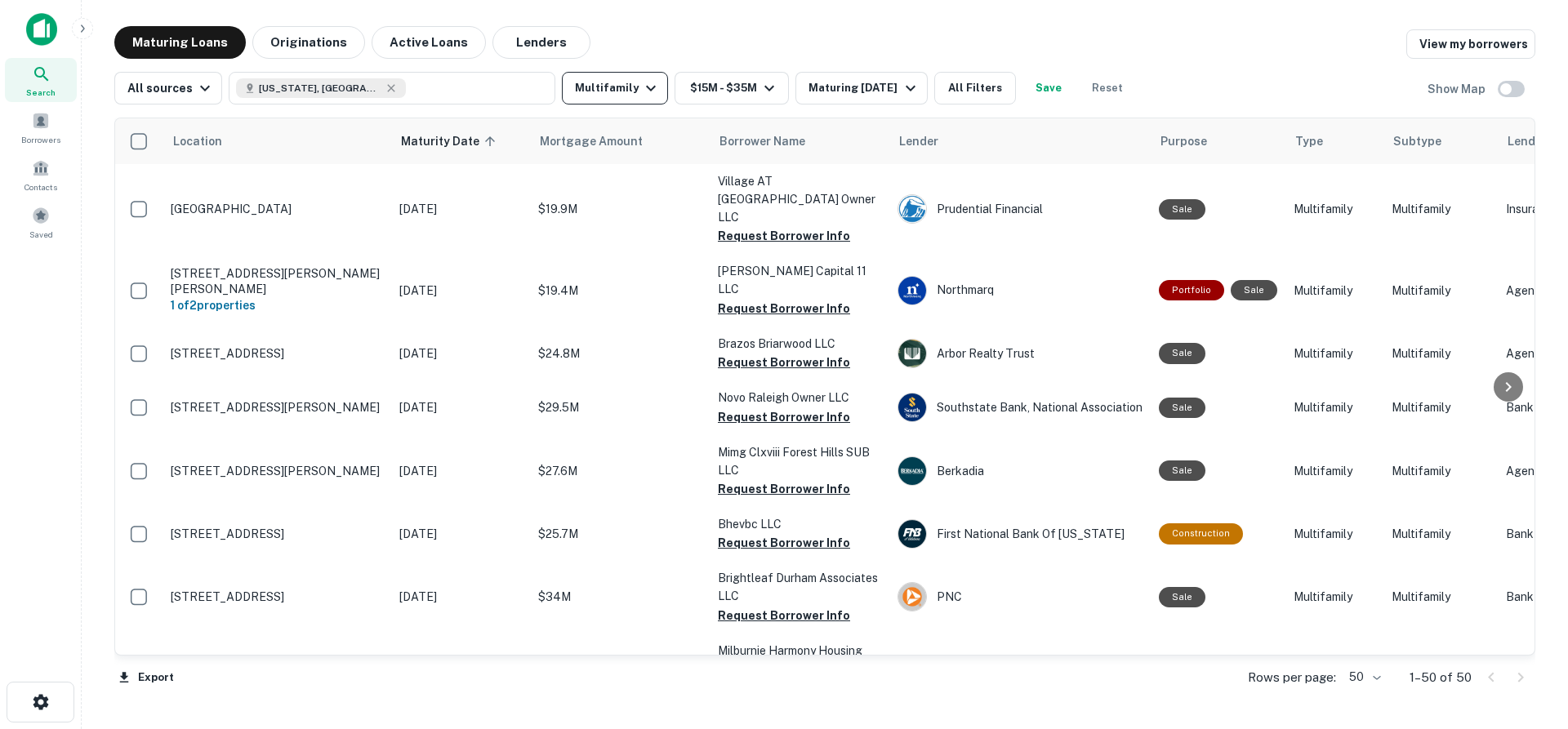
click at [608, 99] on button "Multifamily" at bounding box center [614, 88] width 106 height 33
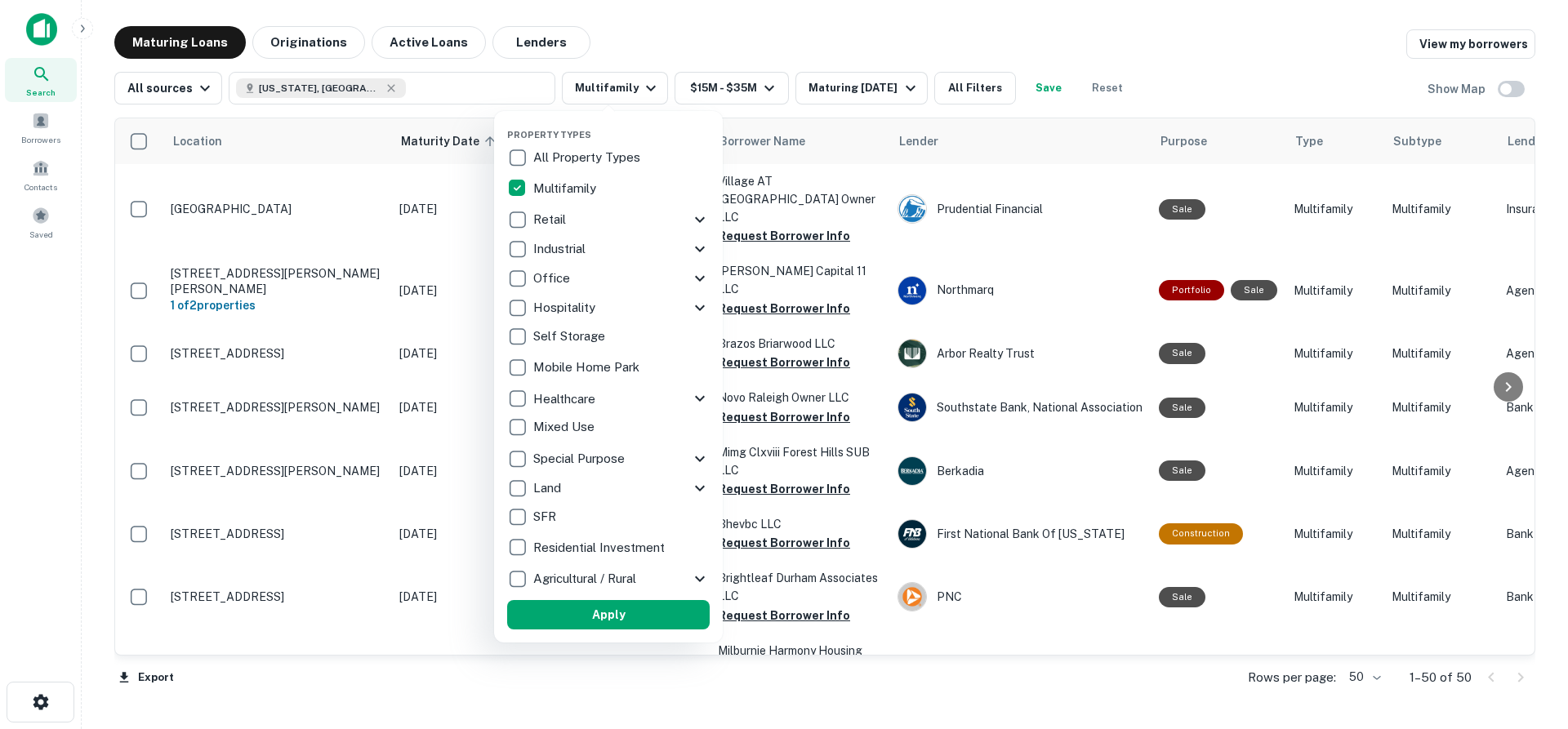
click at [1216, 79] on div at bounding box center [784, 364] width 1568 height 729
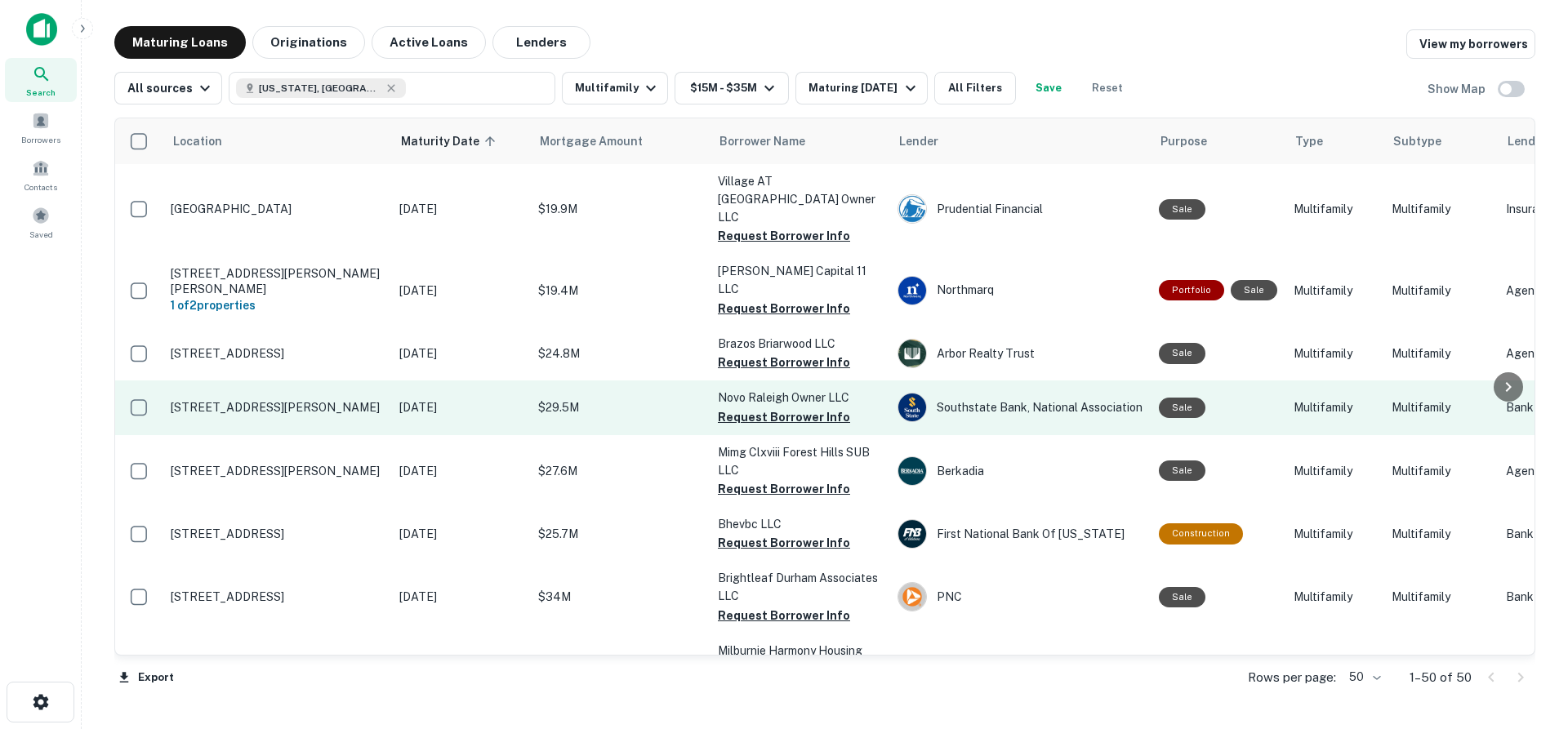
click at [283, 400] on p "[STREET_ADDRESS][PERSON_NAME]" at bounding box center [277, 407] width 212 height 14
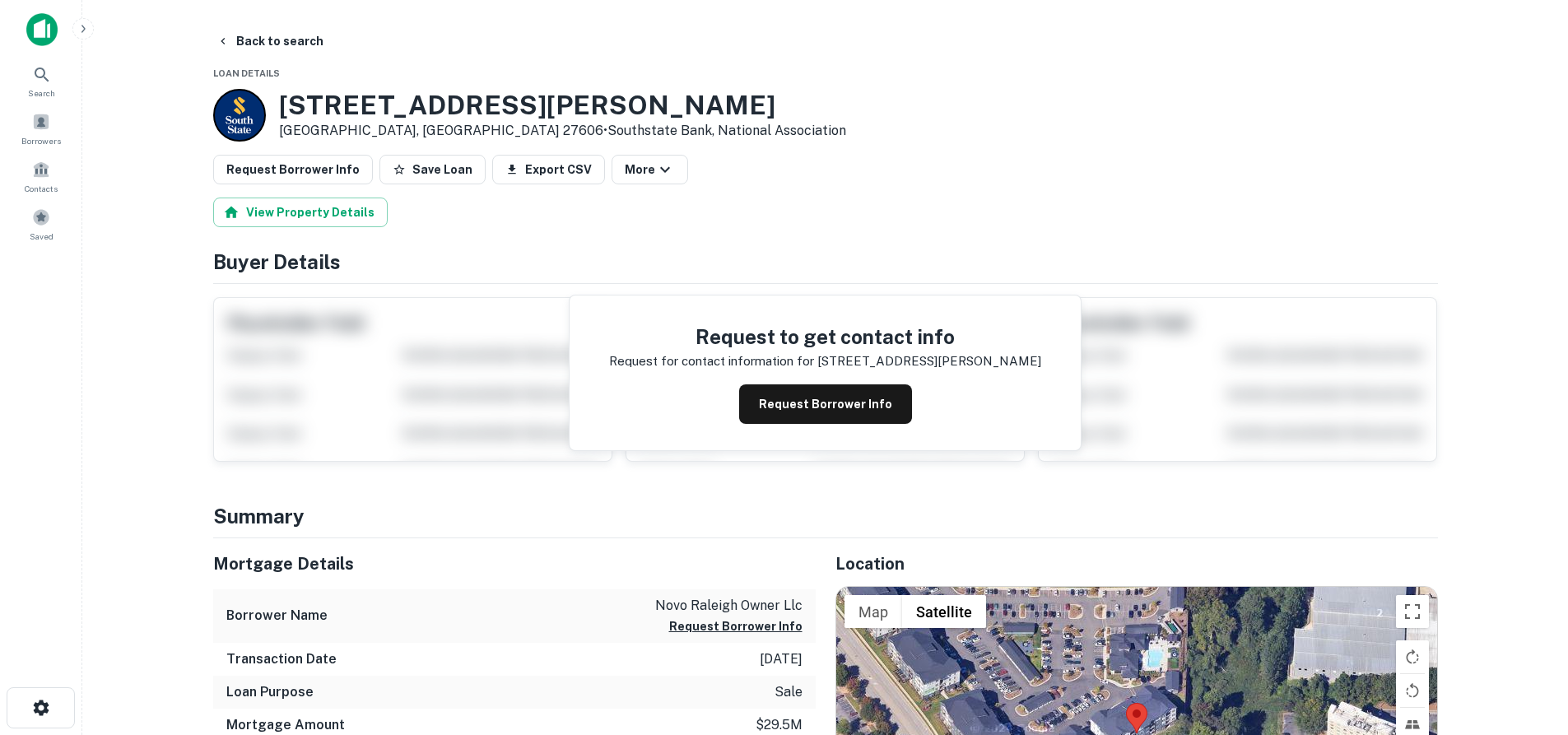
scroll to position [246, 0]
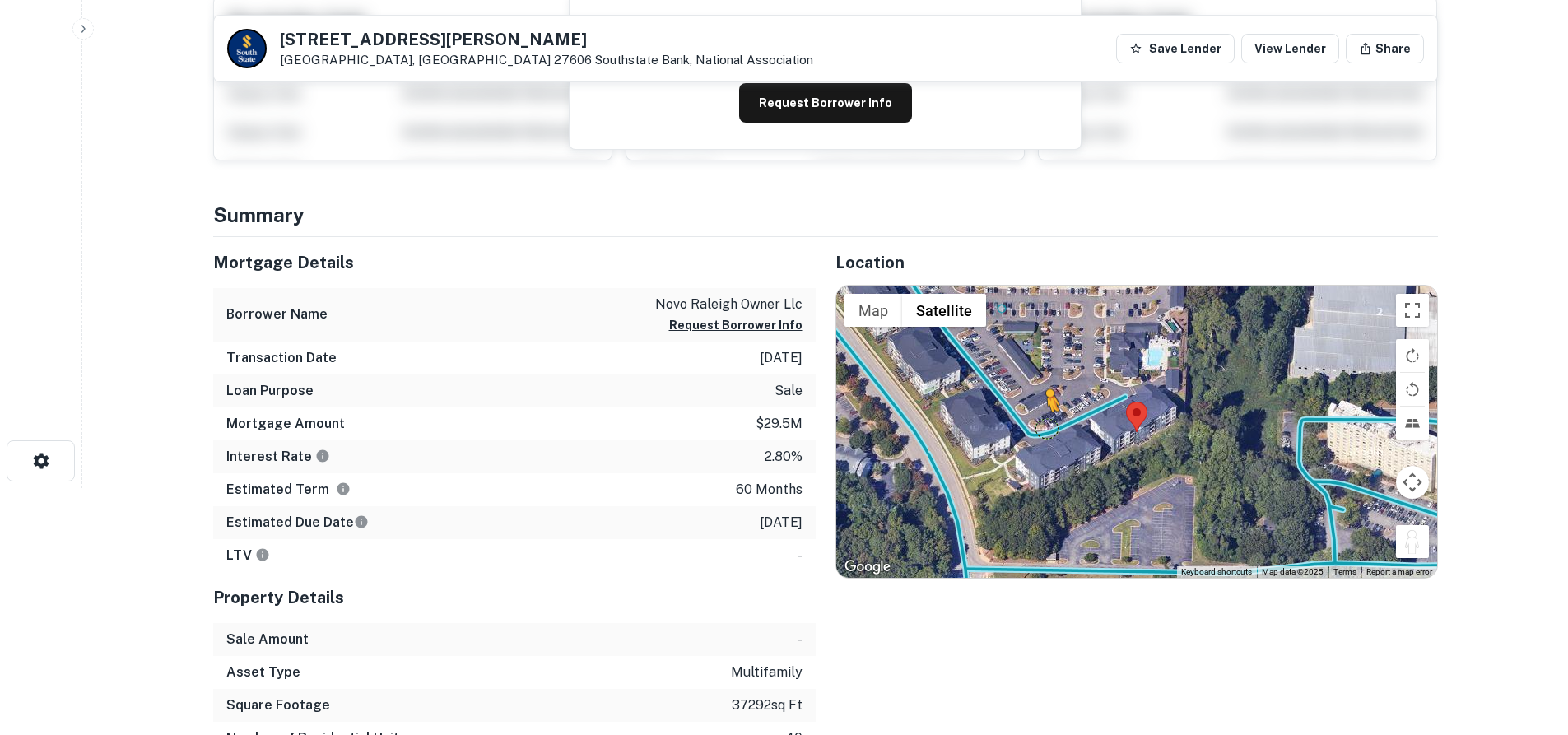
drag, startPoint x: 1413, startPoint y: 541, endPoint x: 1044, endPoint y: 424, distance: 387.1
click at [1045, 426] on div "To activate drag with keyboard, press Alt + Enter. Once in keyboard drag state,…" at bounding box center [1137, 431] width 601 height 292
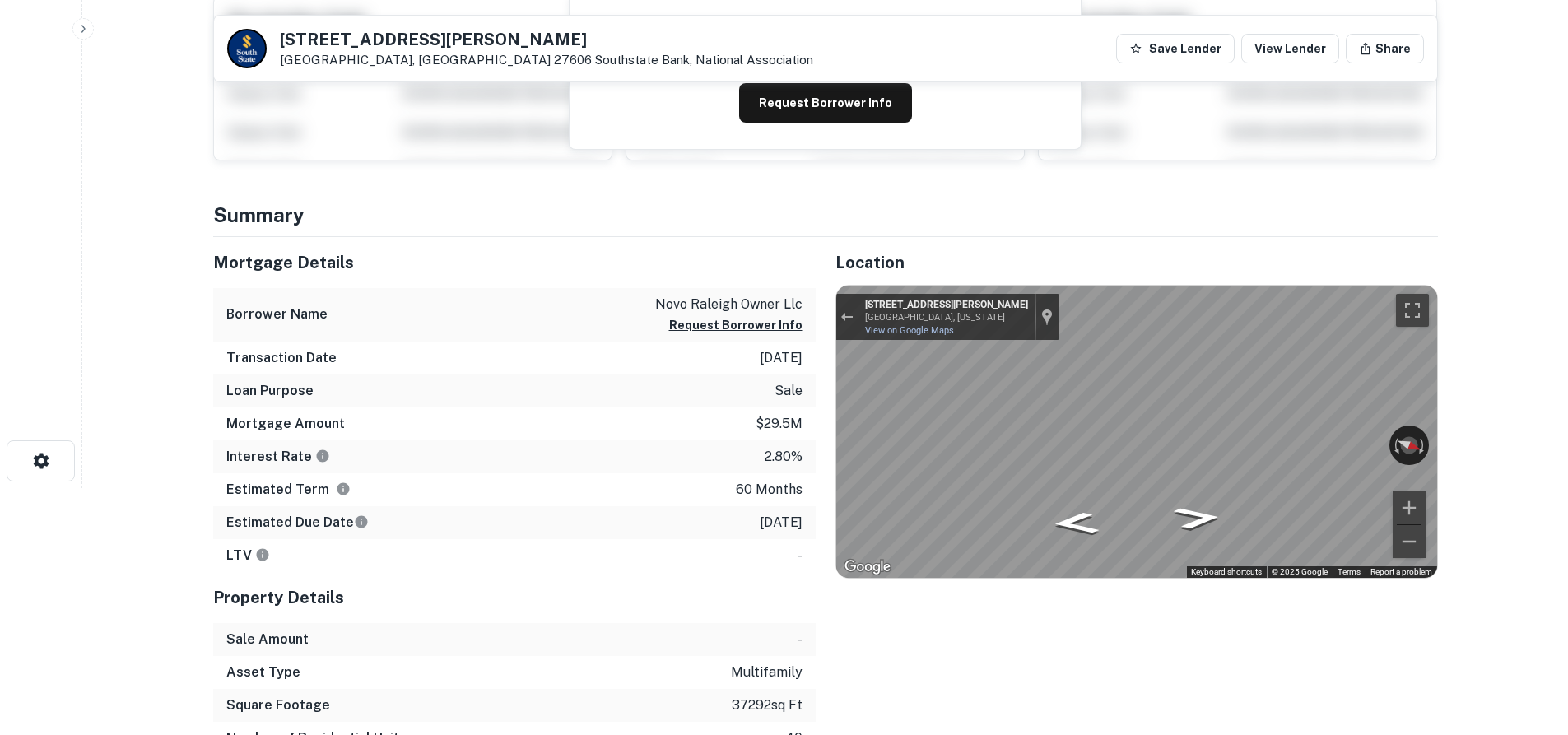
scroll to position [0, 0]
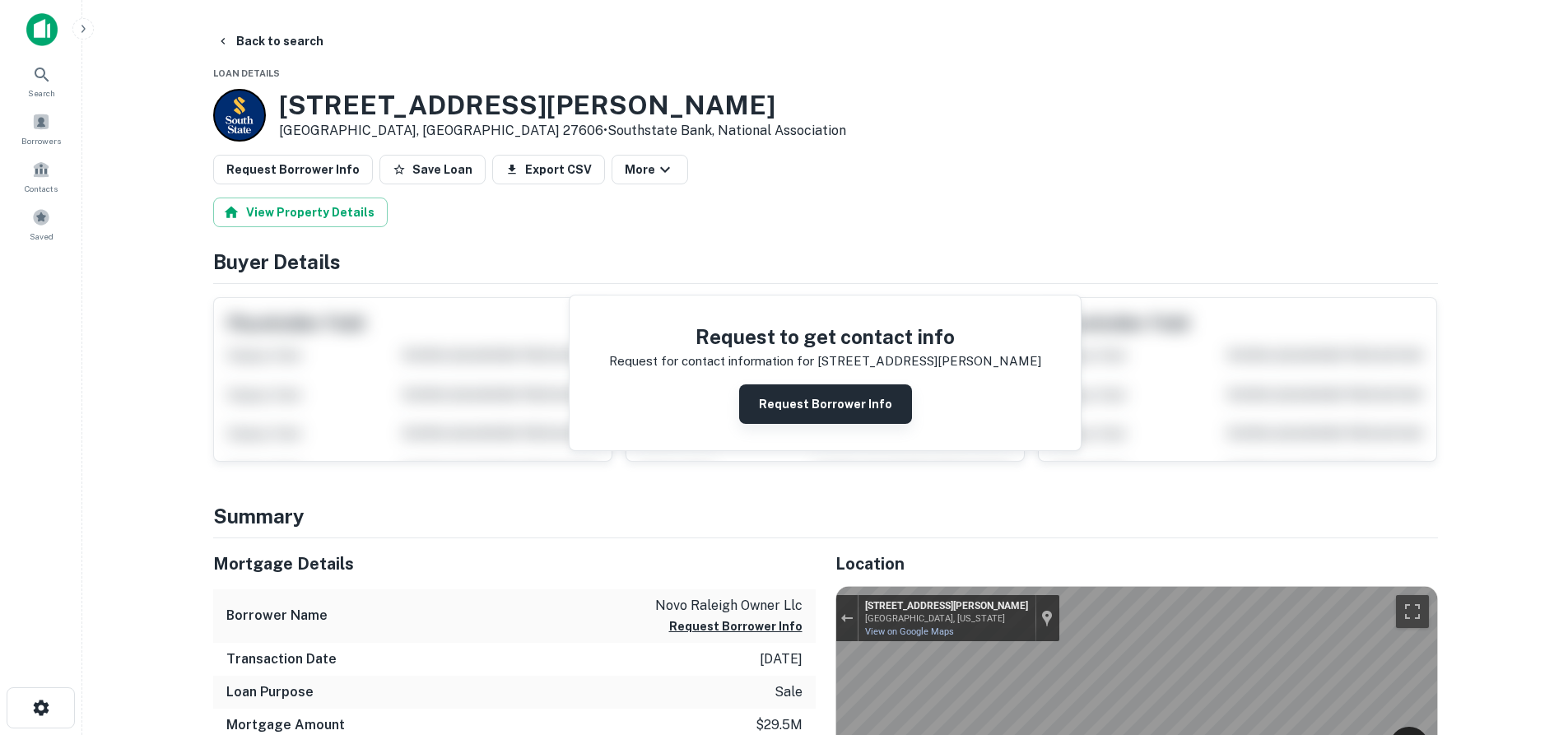
click at [832, 401] on button "Request Borrower Info" at bounding box center [826, 404] width 173 height 40
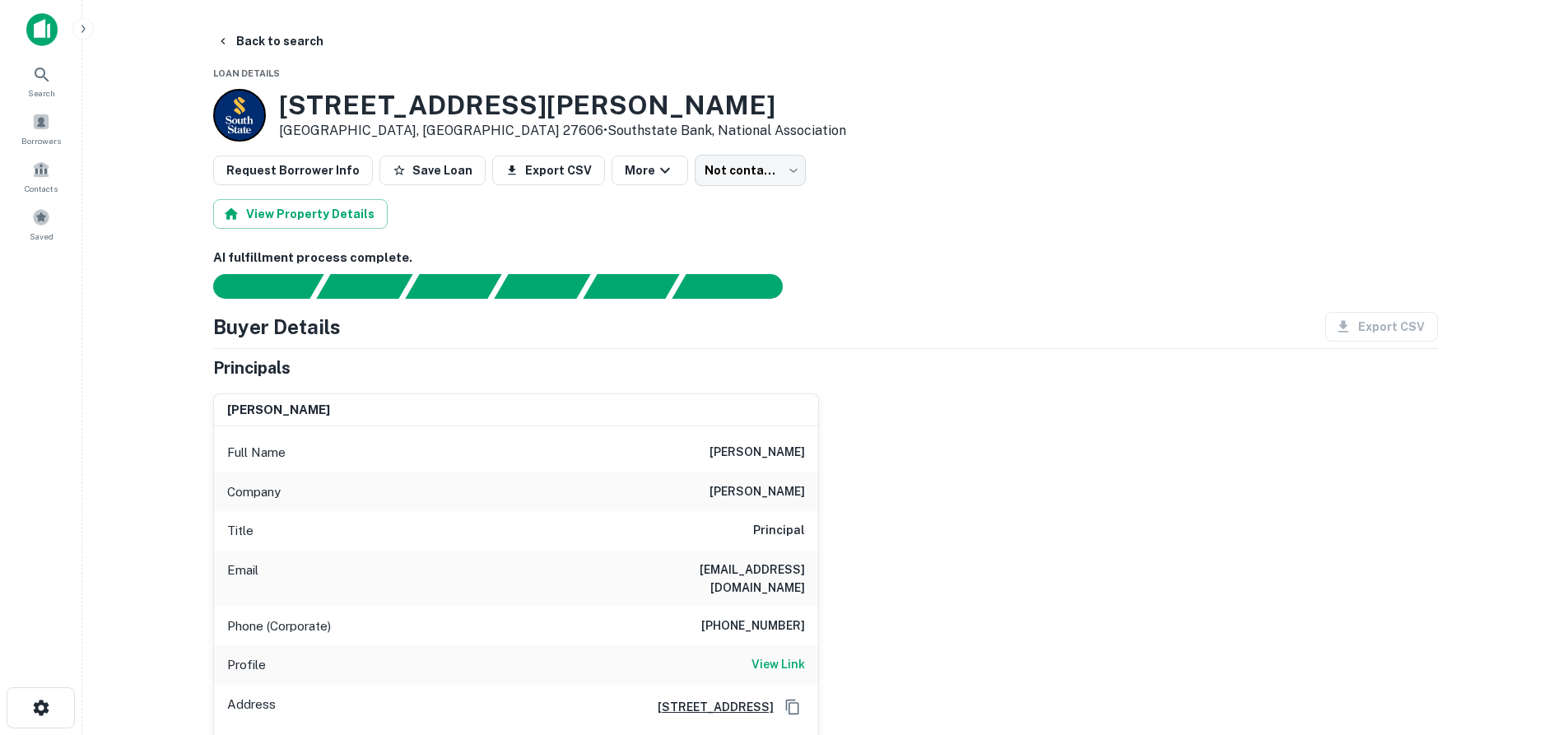
click at [268, 21] on main "Back to search Loan Details 611 Lomu Ridge Rd Raleigh, NC 27606 • Southstate Ba…" at bounding box center [824, 367] width 1485 height 735
click at [255, 36] on button "Back to search" at bounding box center [270, 40] width 121 height 30
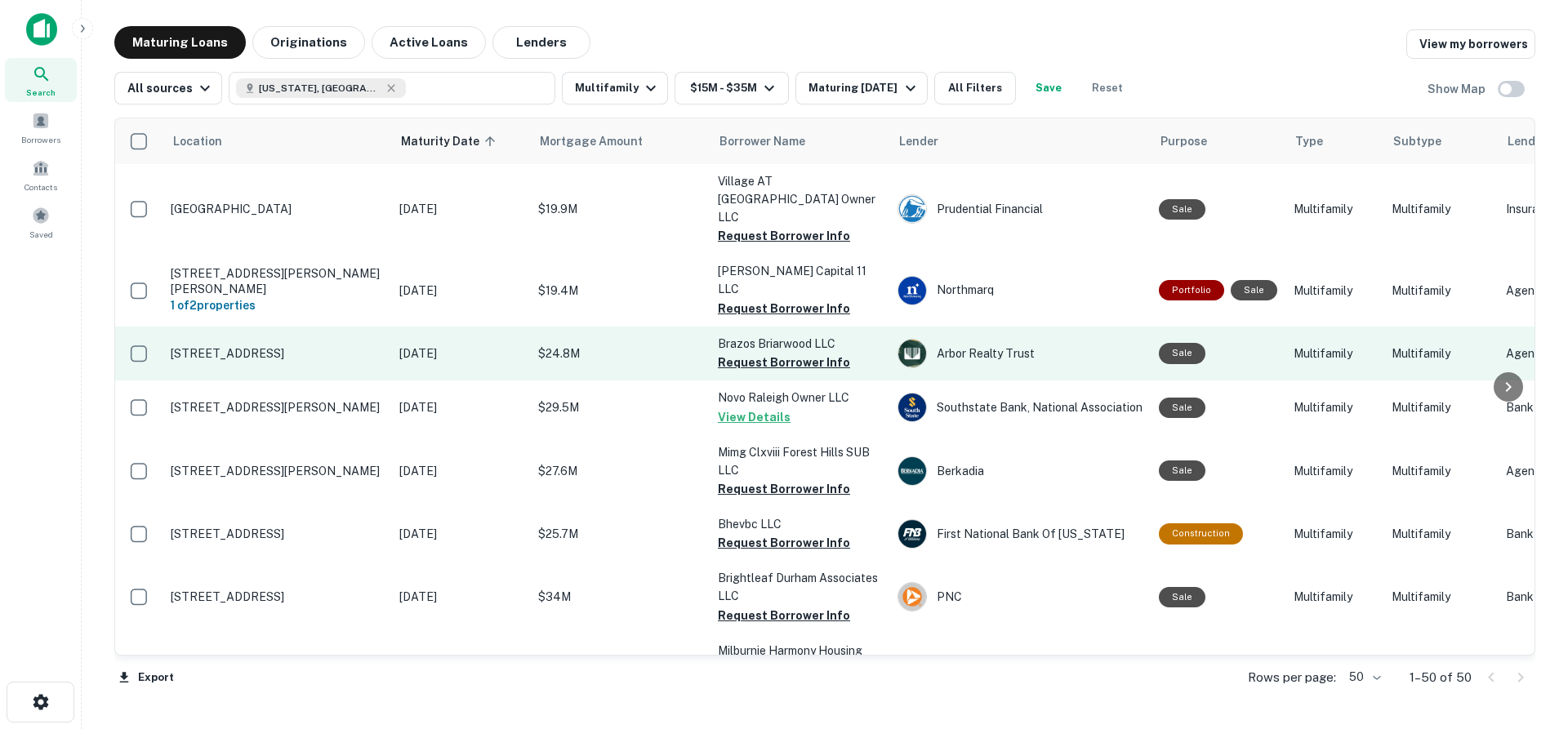
click at [224, 346] on p "1 Briar Cir Fayetteville, NC 28306" at bounding box center [277, 353] width 212 height 14
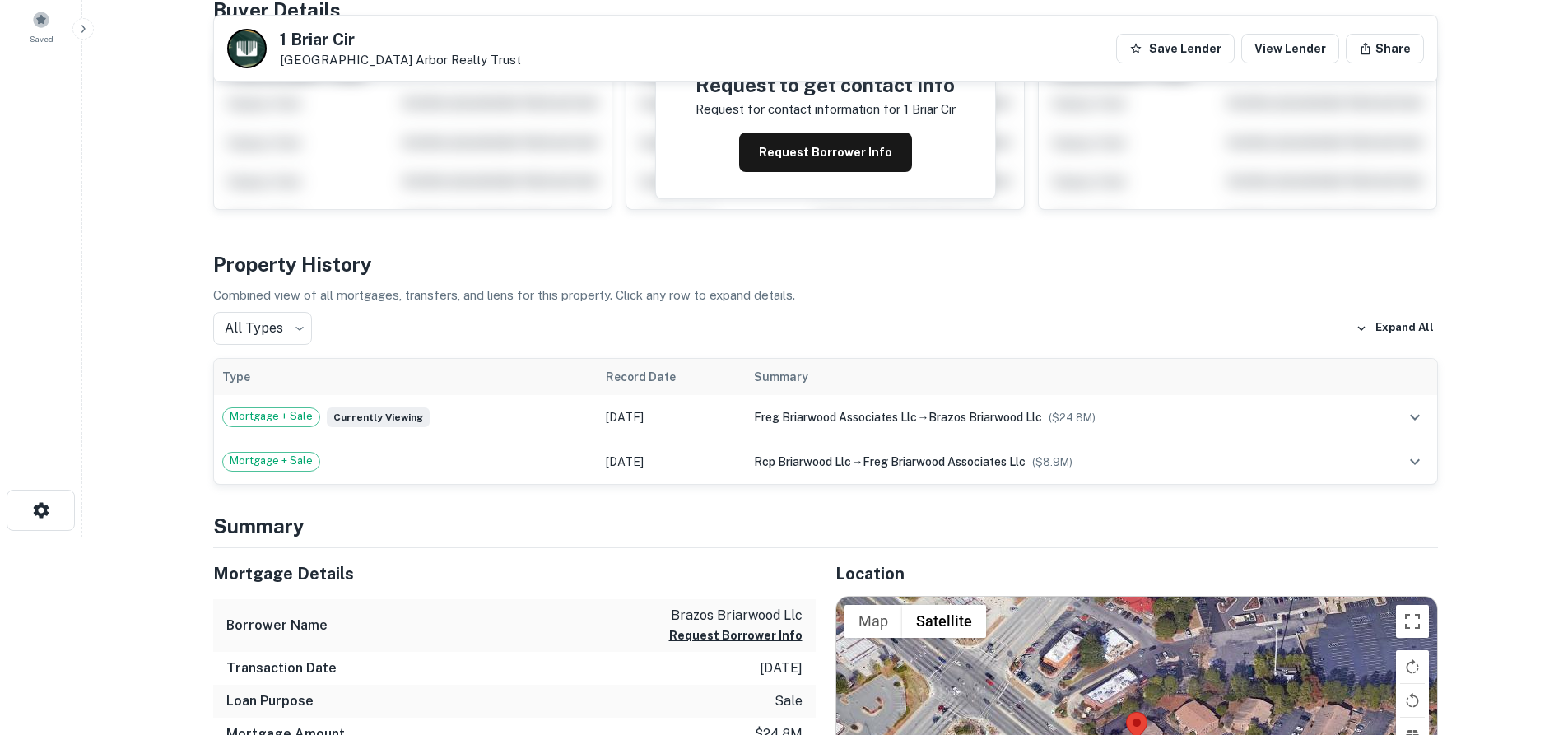
scroll to position [411, 0]
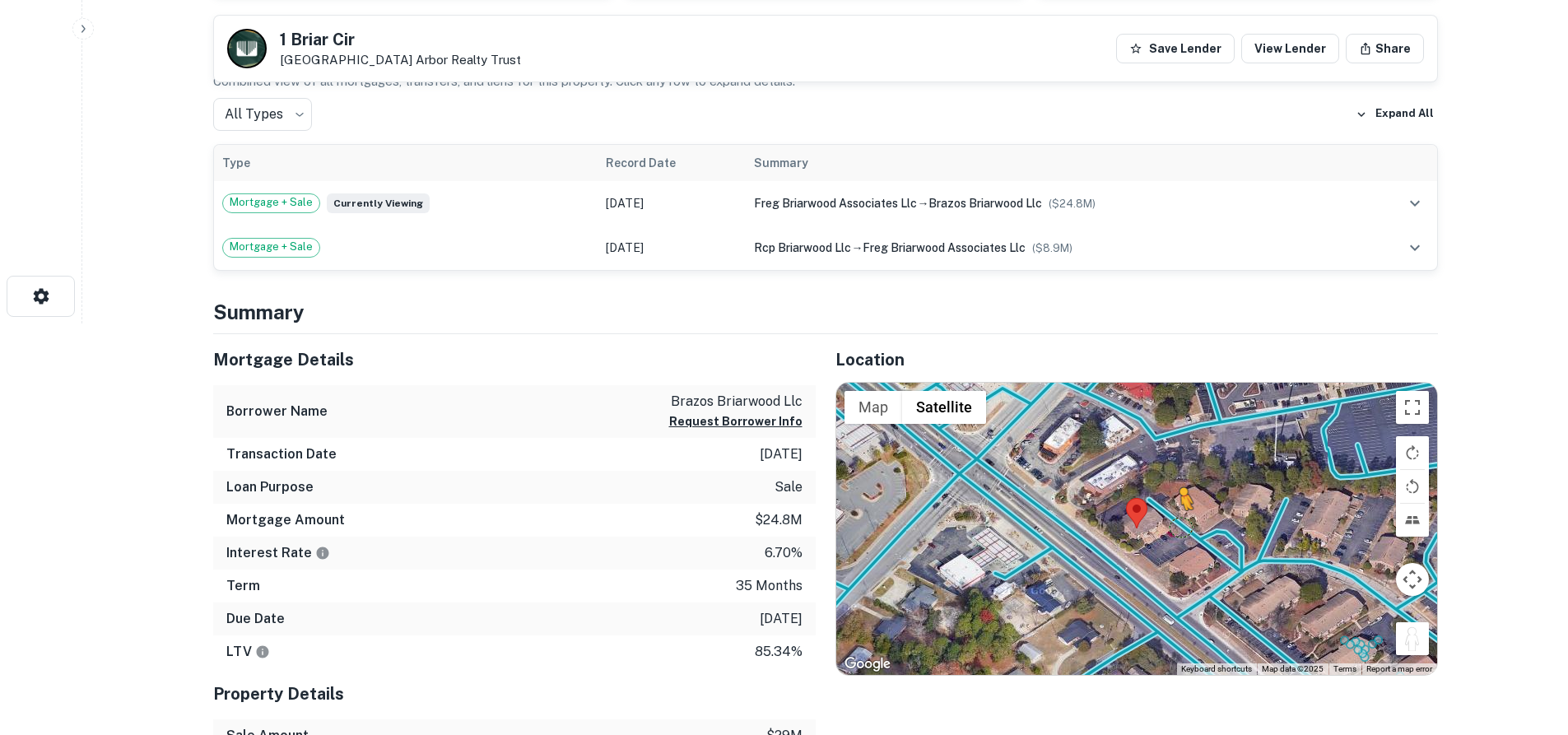
drag, startPoint x: 1412, startPoint y: 642, endPoint x: 1177, endPoint y: 526, distance: 262.1
click at [1177, 526] on div "To activate drag with keyboard, press Alt + Enter. Once in keyboard drag state,…" at bounding box center [1137, 528] width 601 height 292
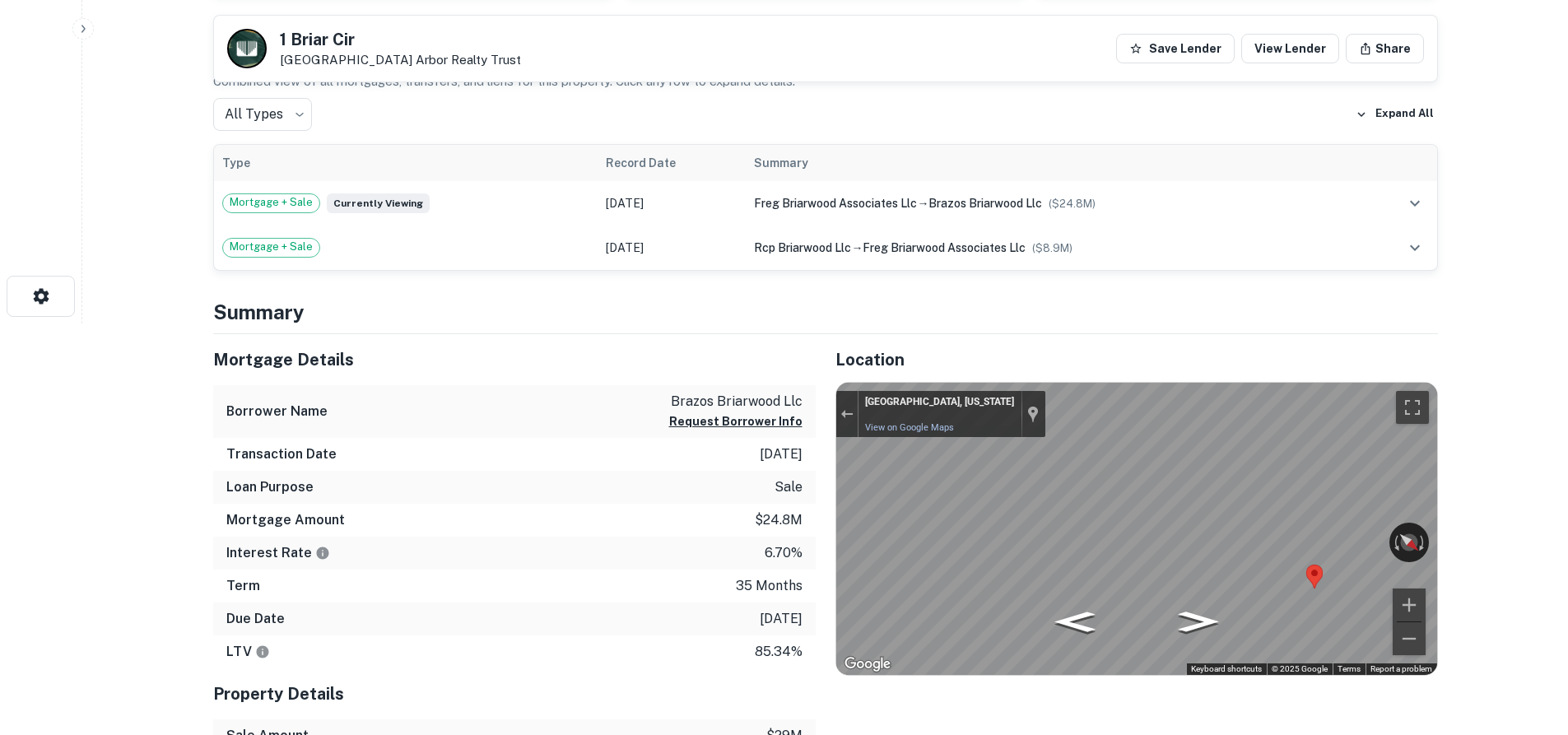
click at [1106, 591] on icon "Go Southeast" at bounding box center [1118, 598] width 115 height 31
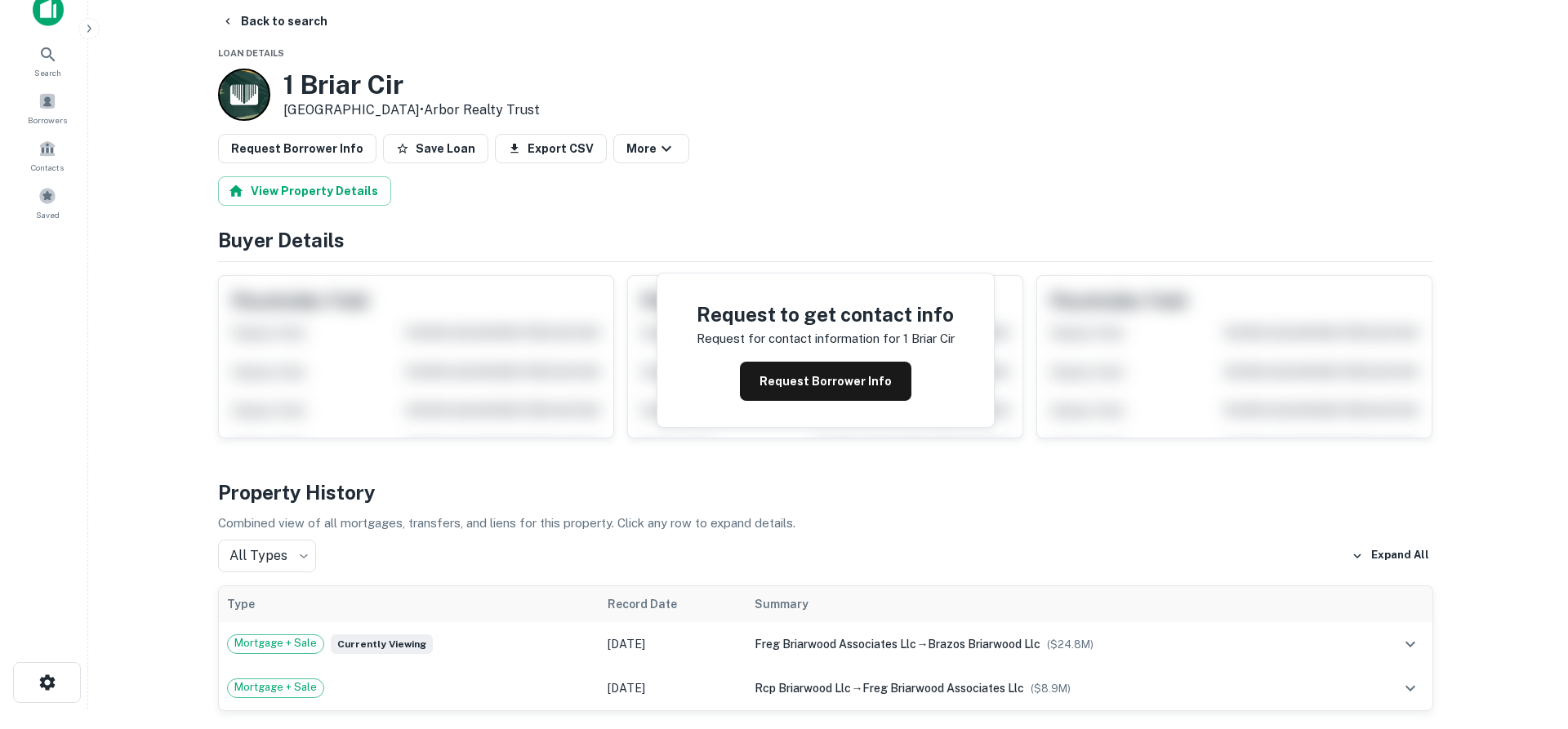
scroll to position [0, 0]
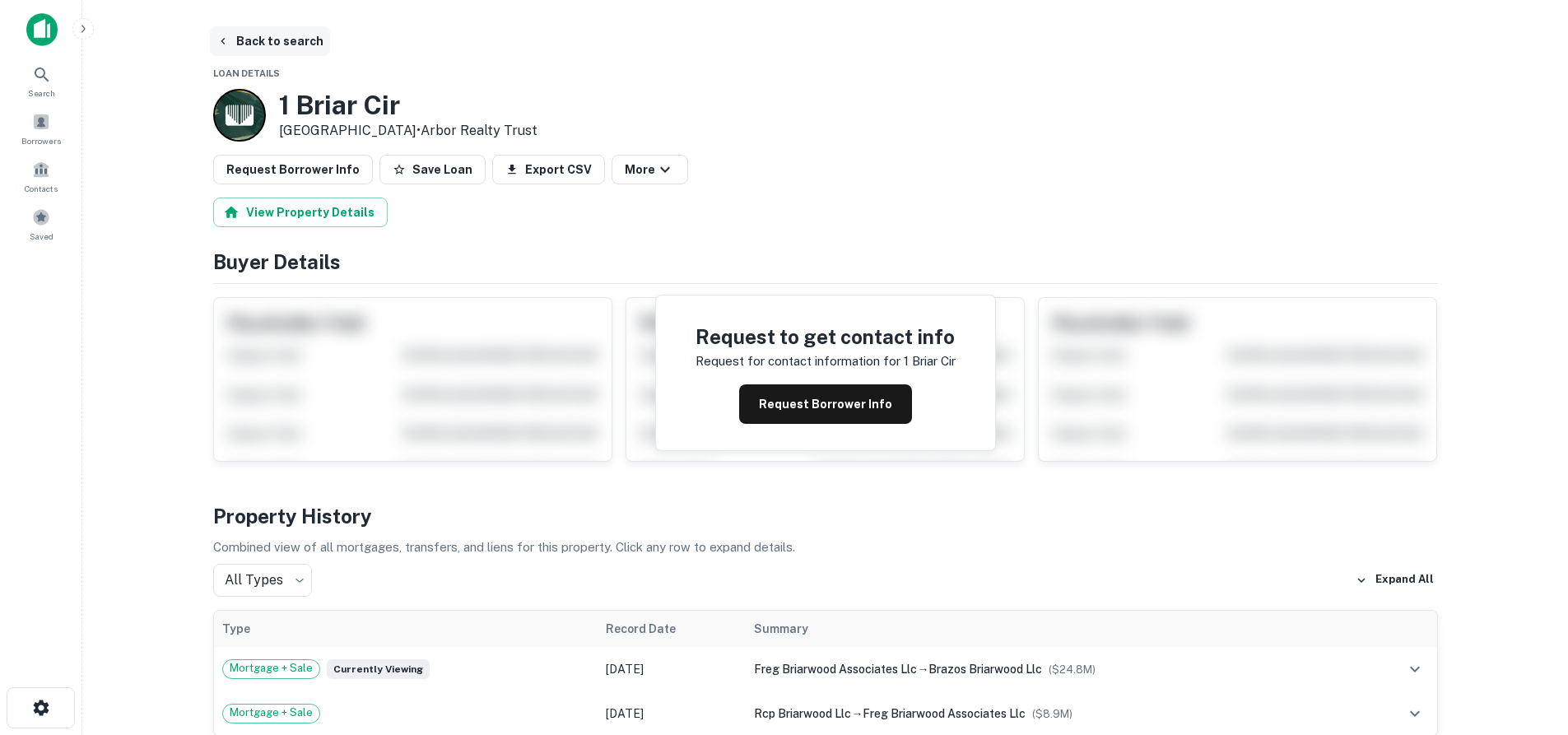
click at [243, 34] on button "Back to search" at bounding box center [270, 40] width 121 height 30
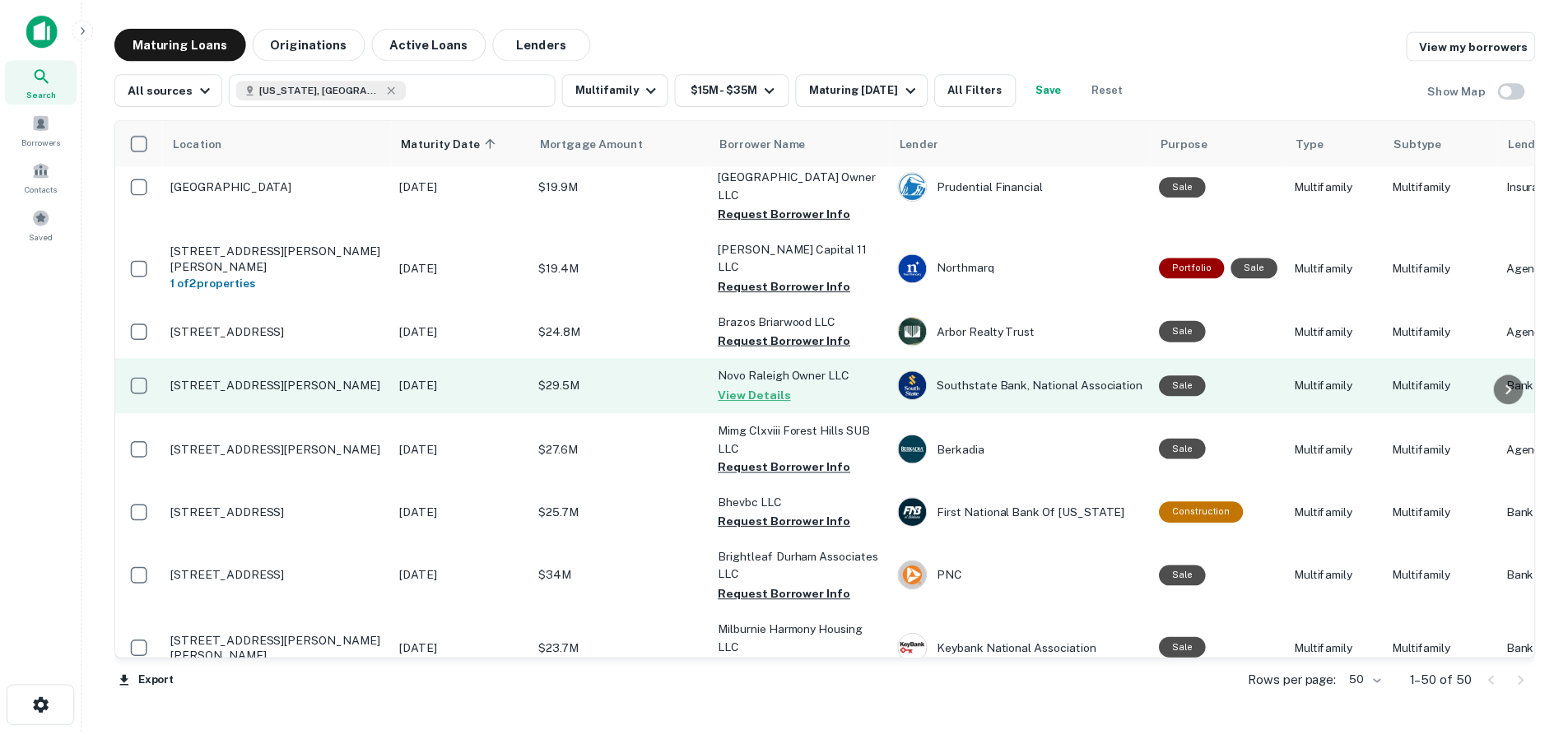
scroll to position [82, 0]
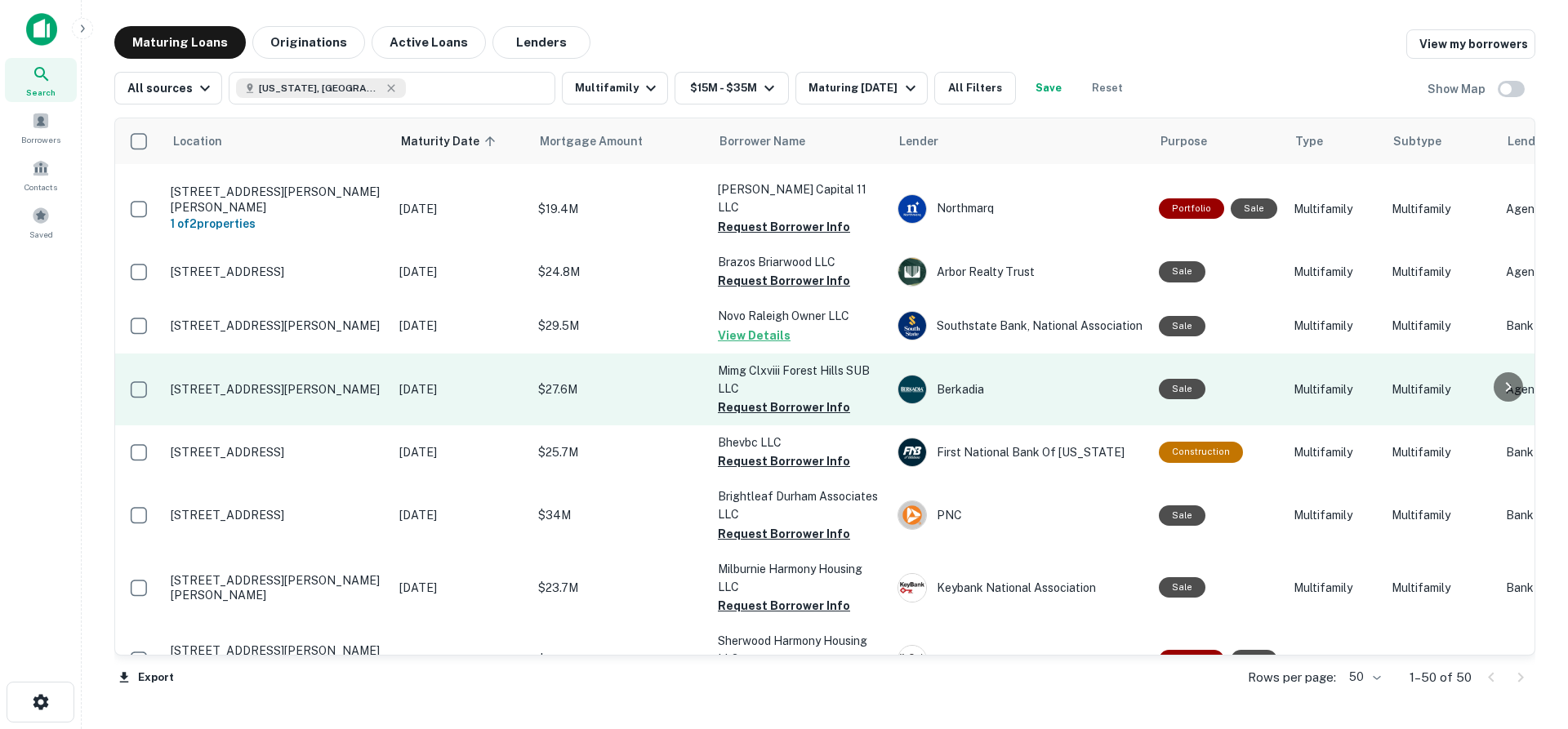
click at [286, 382] on p "[STREET_ADDRESS][PERSON_NAME]" at bounding box center [277, 389] width 212 height 14
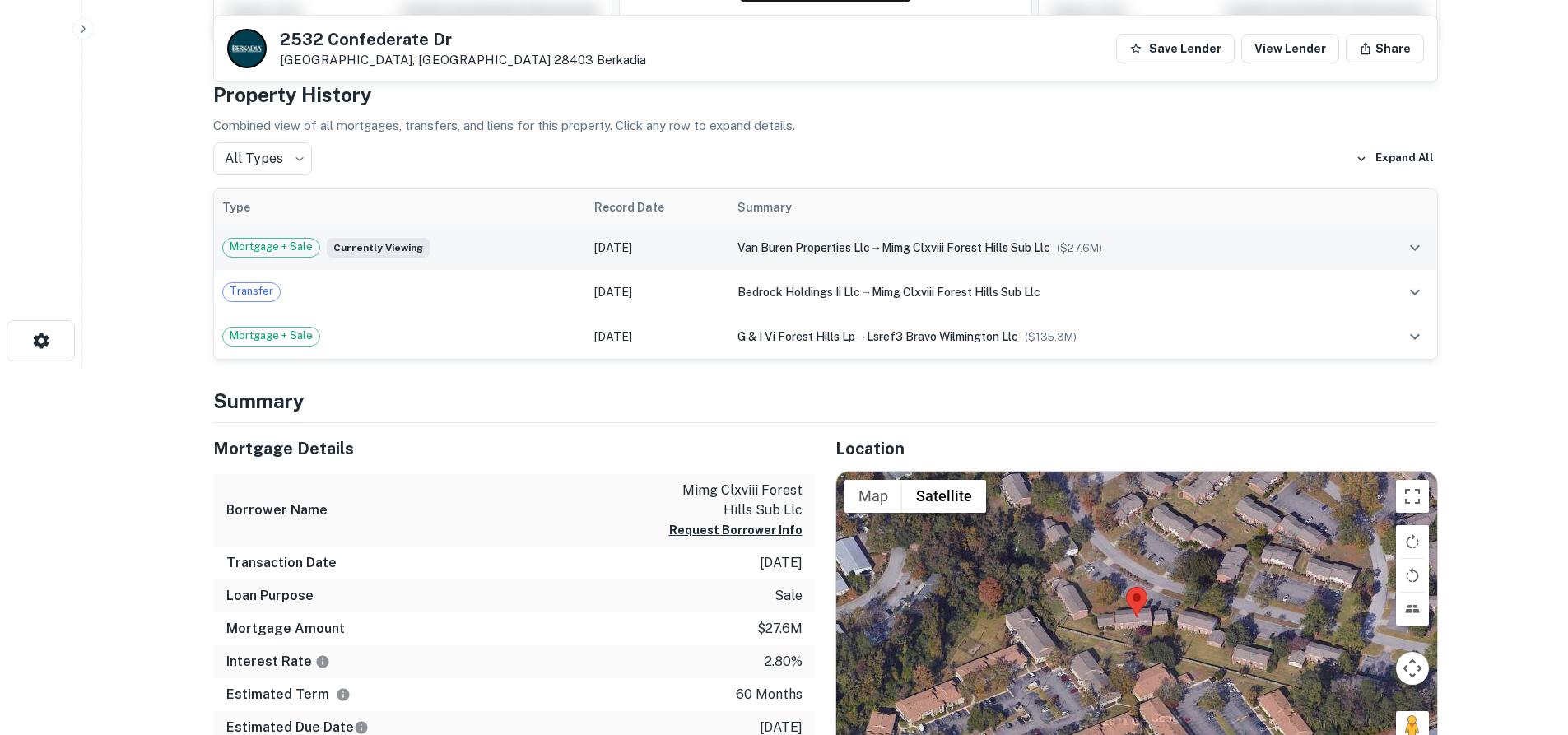
scroll to position [411, 0]
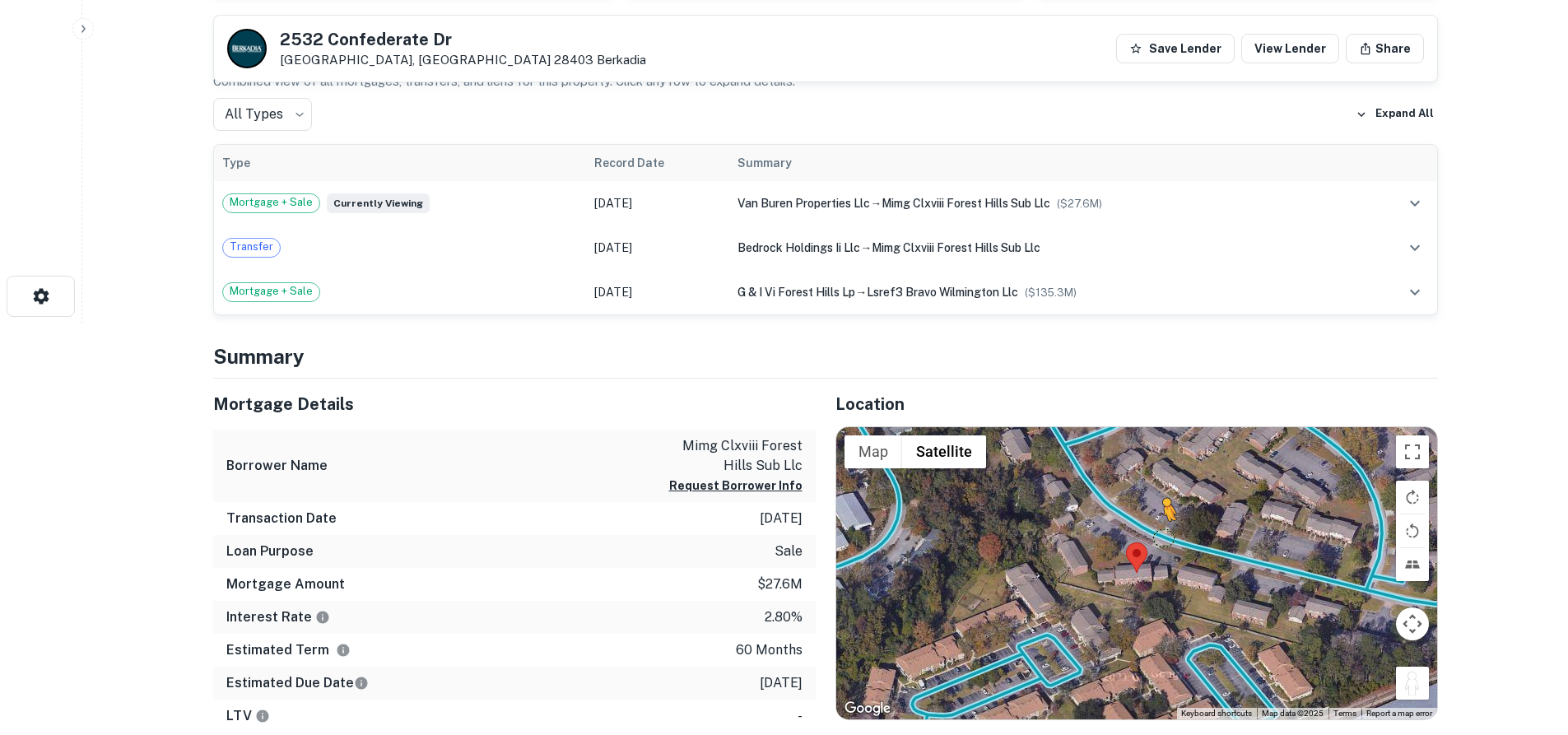
drag, startPoint x: 1402, startPoint y: 685, endPoint x: 1161, endPoint y: 537, distance: 282.8
click at [1161, 537] on div "To activate drag with keyboard, press Alt + Enter. Once in keyboard drag state,…" at bounding box center [1137, 573] width 601 height 292
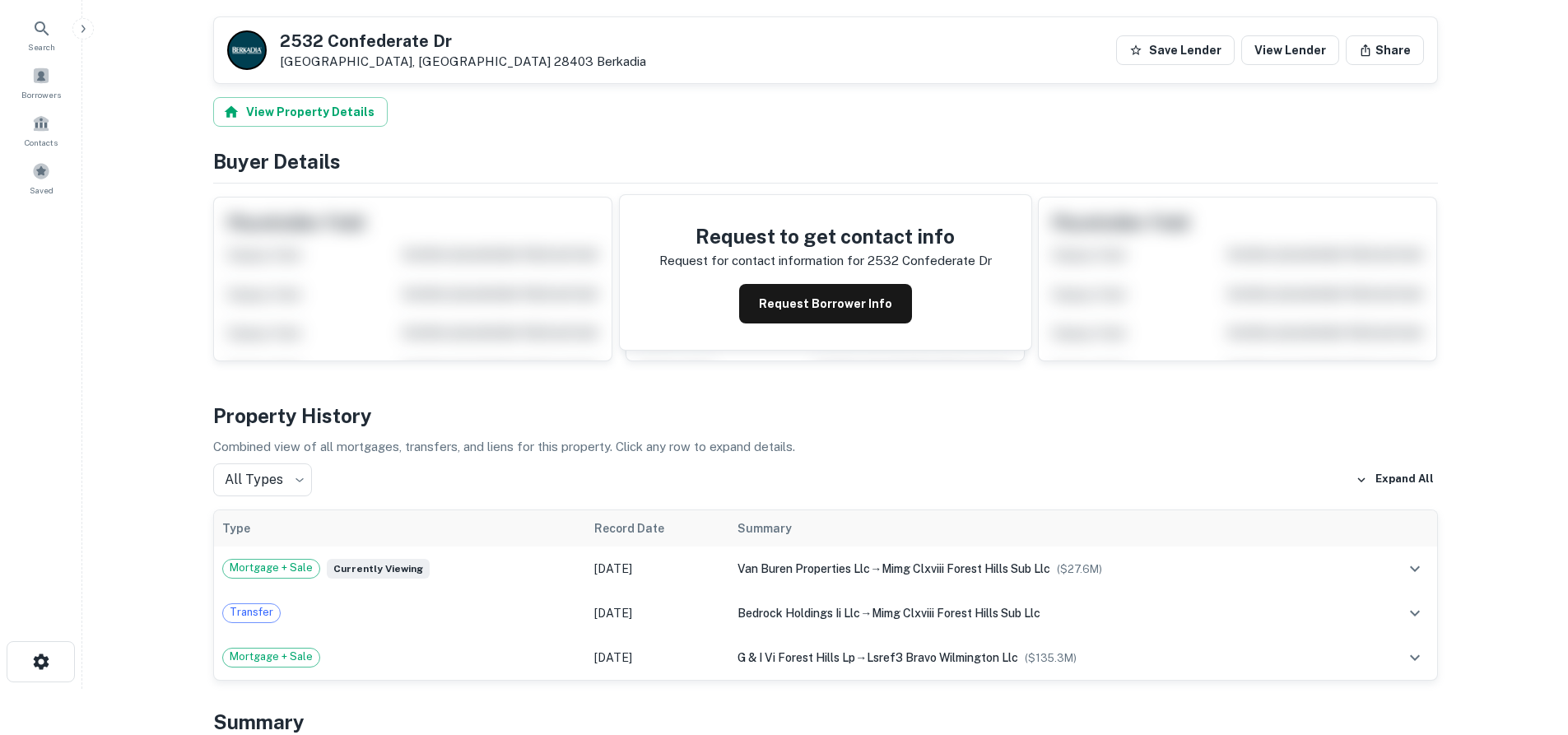
scroll to position [0, 0]
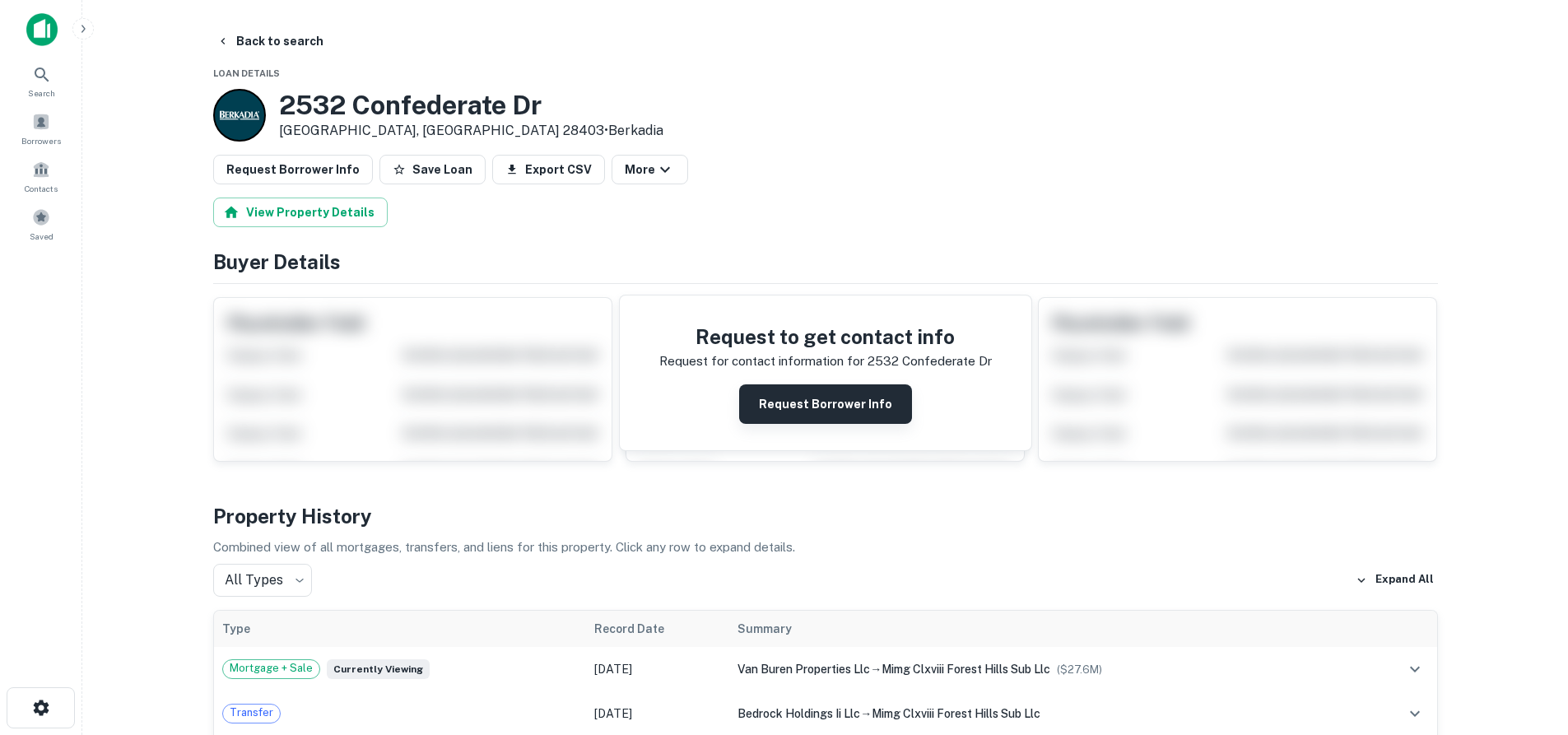
click at [777, 403] on button "Request Borrower Info" at bounding box center [826, 404] width 173 height 40
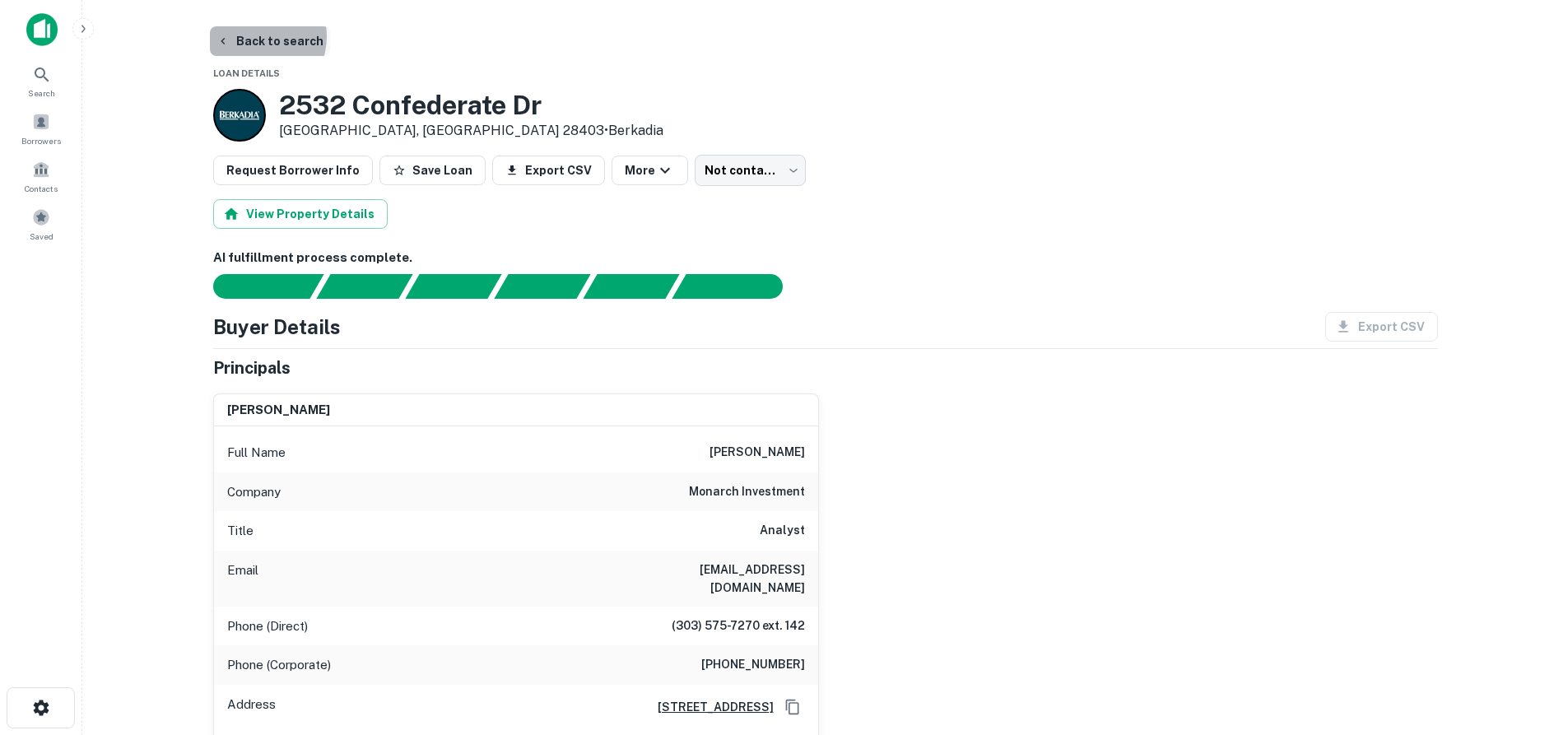
click at [249, 36] on button "Back to search" at bounding box center [270, 40] width 121 height 30
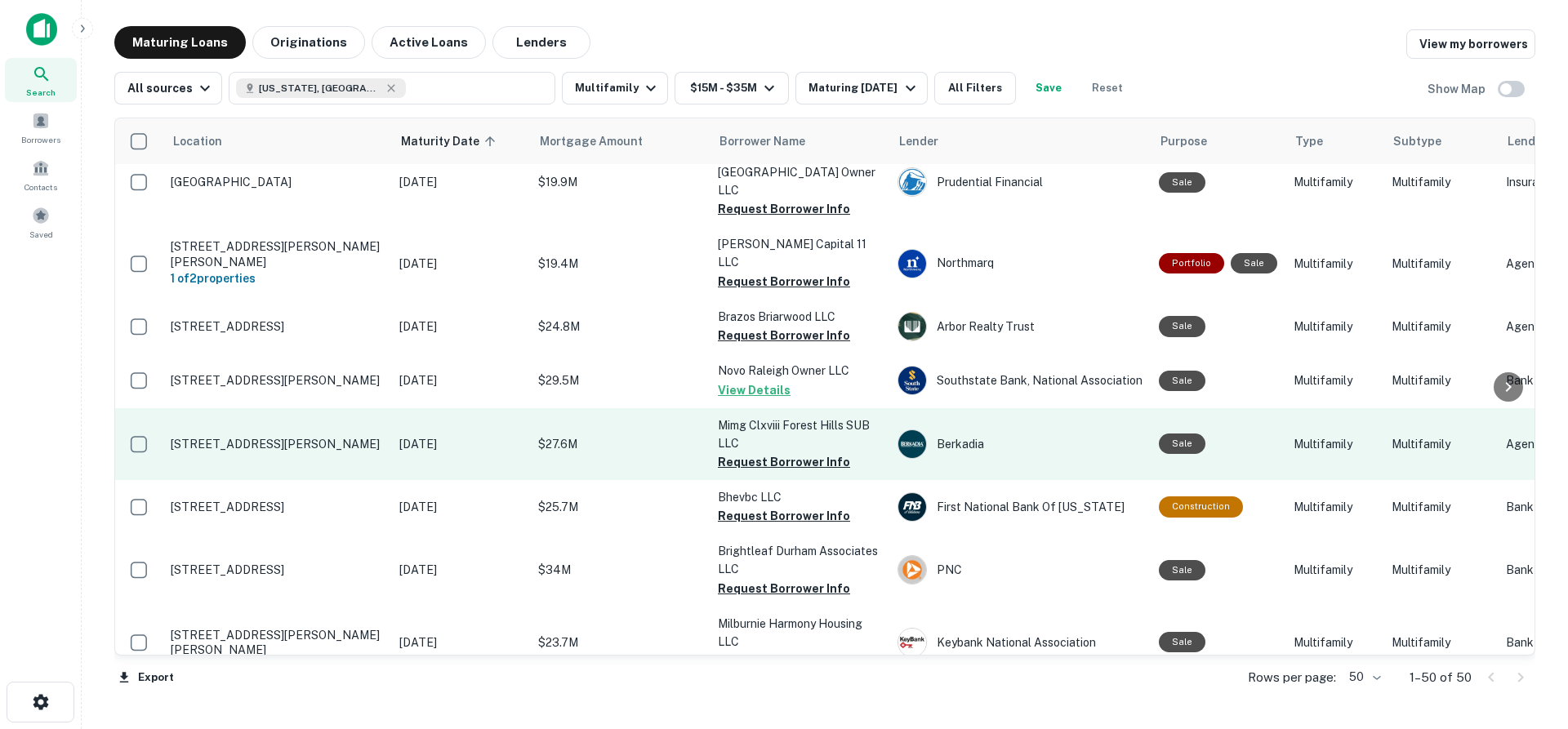
scroll to position [81, 0]
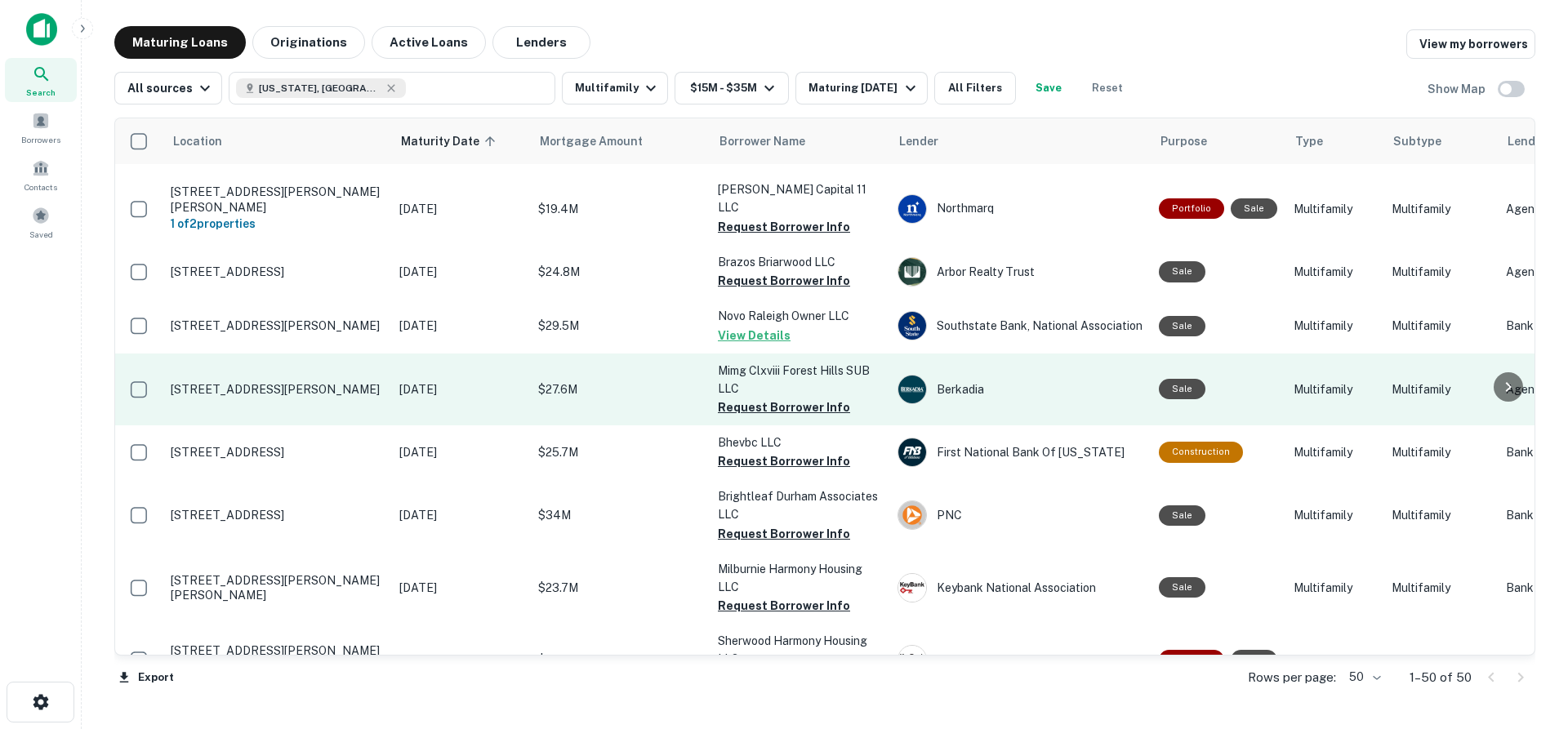
click at [292, 382] on p "[STREET_ADDRESS][PERSON_NAME]" at bounding box center [277, 389] width 212 height 14
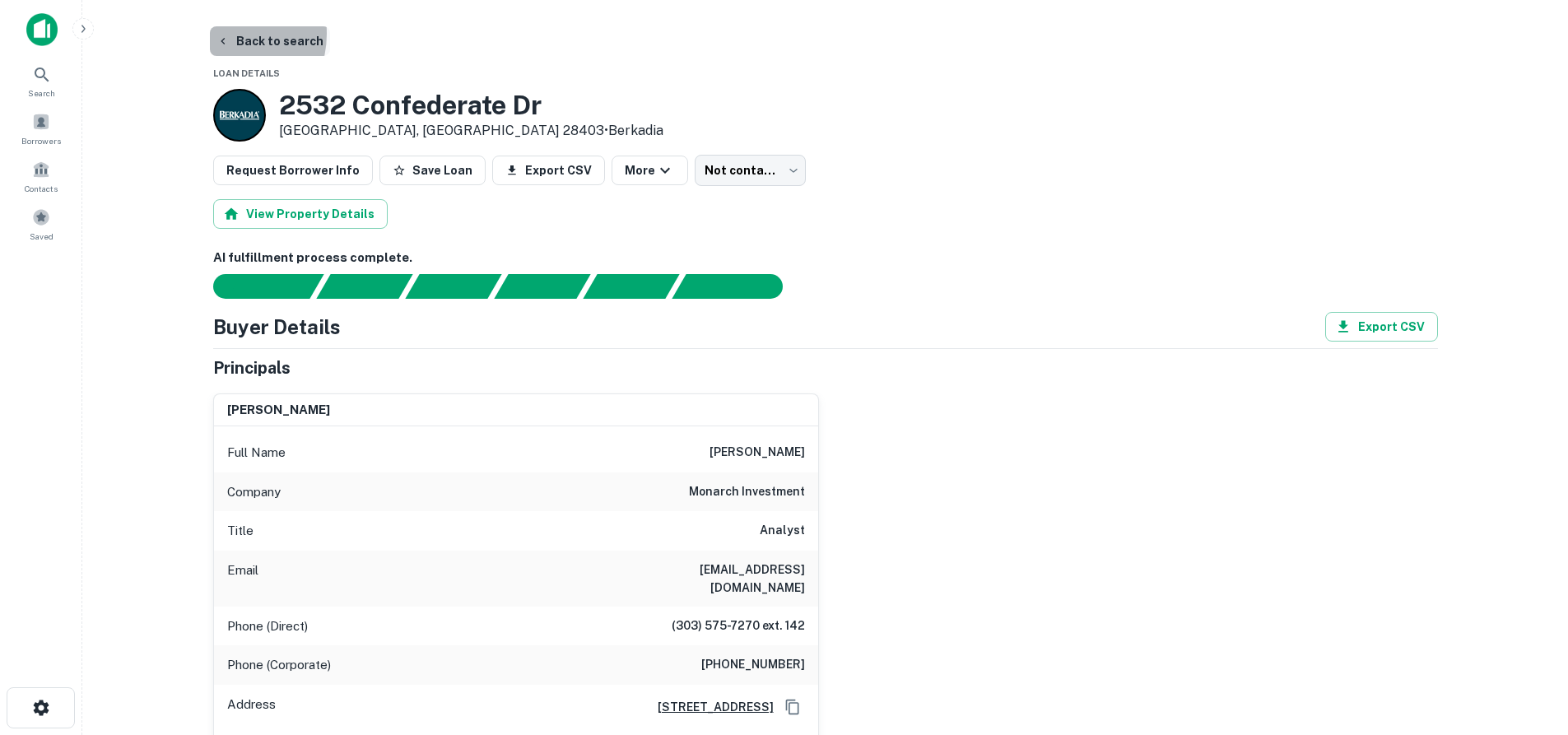
click at [219, 34] on button "Back to search" at bounding box center [270, 40] width 121 height 30
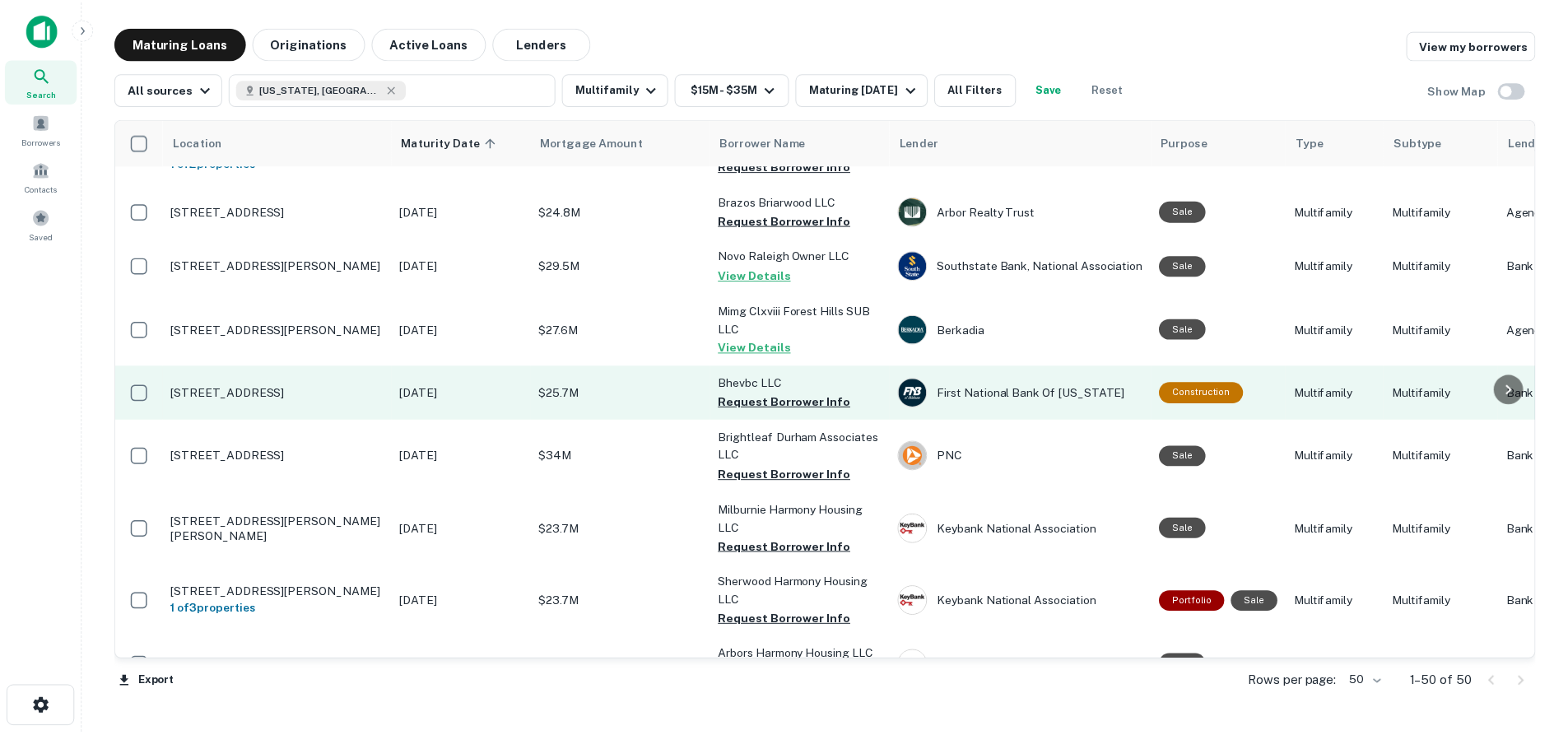
scroll to position [165, 0]
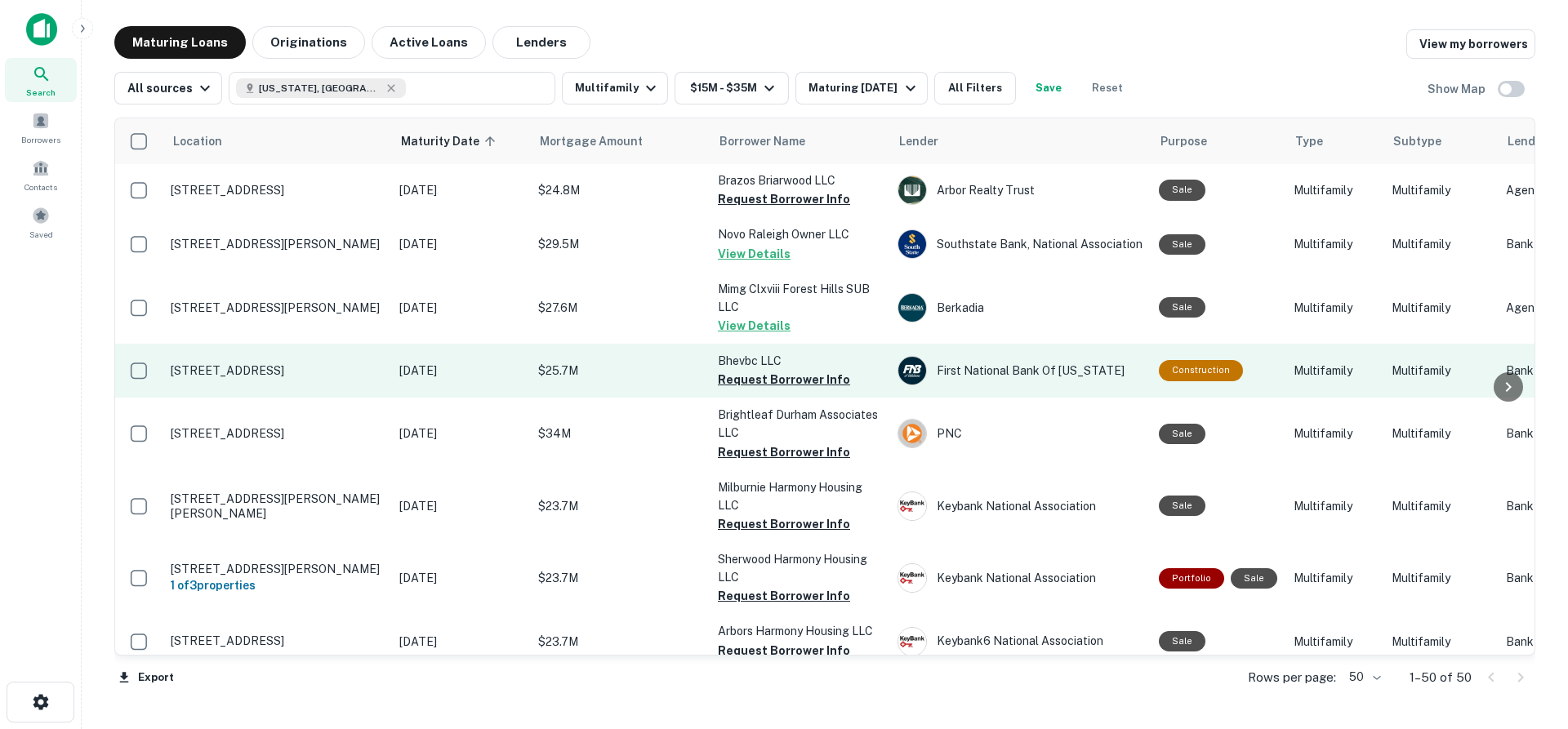
click at [311, 363] on p "[STREET_ADDRESS]" at bounding box center [277, 370] width 212 height 14
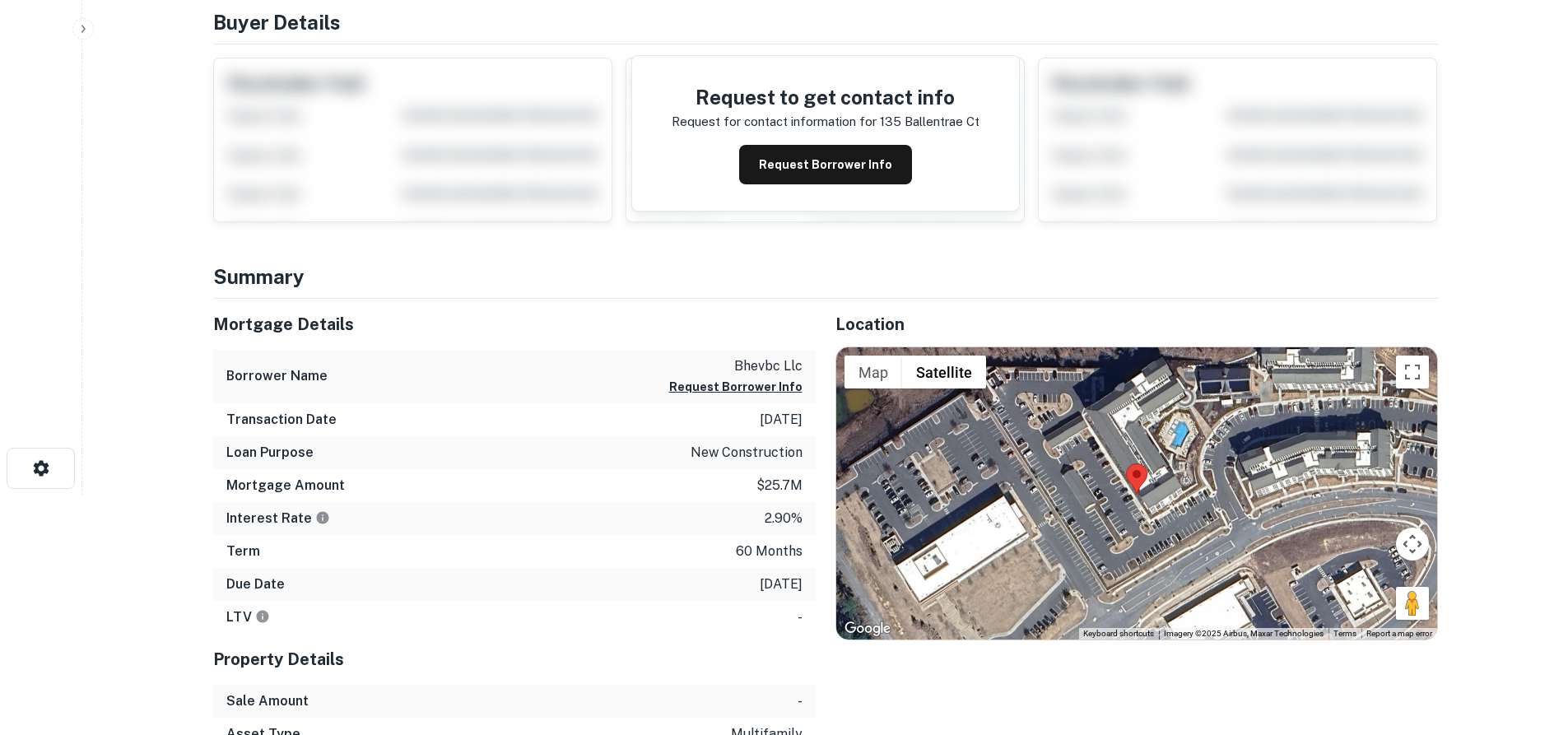
scroll to position [246, 0]
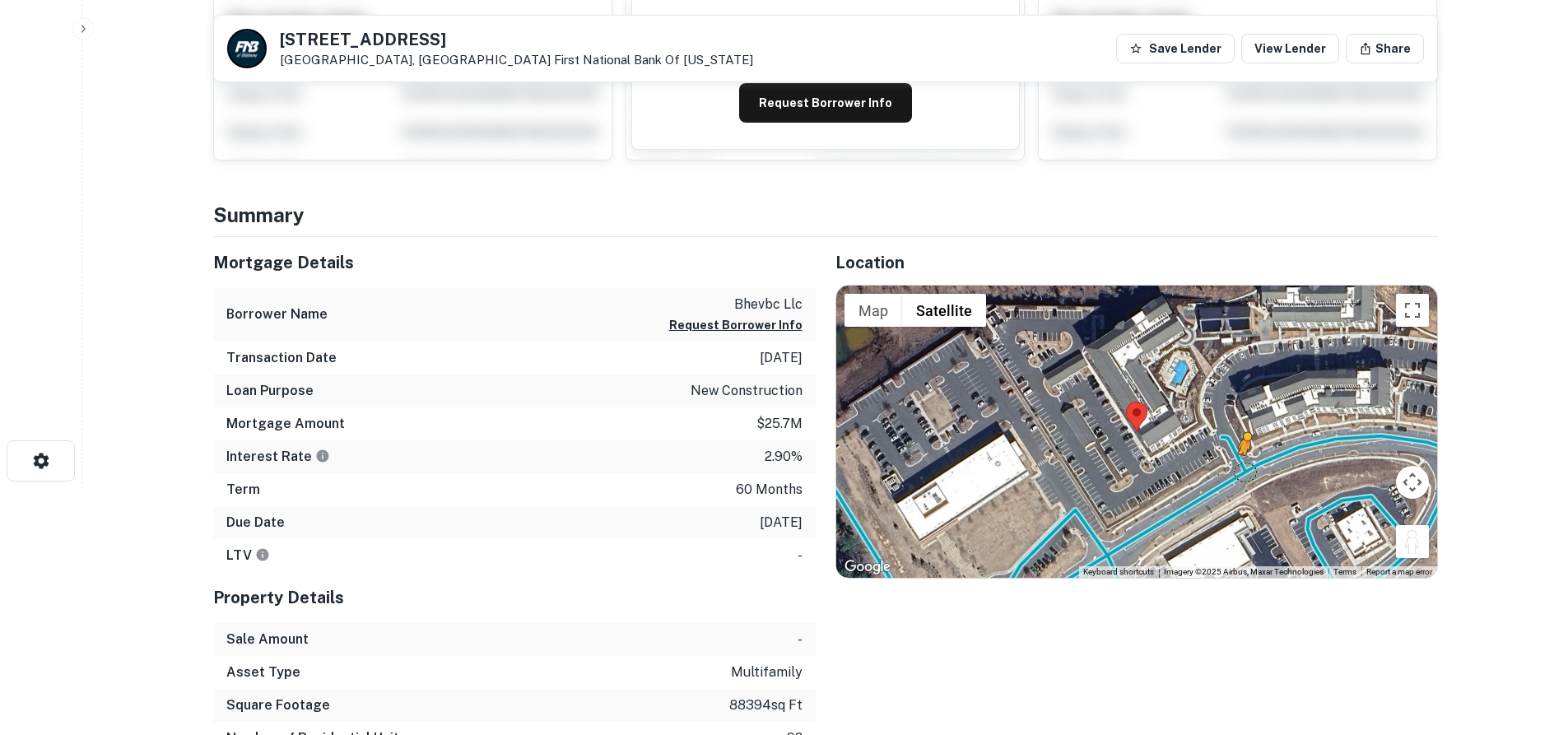
drag, startPoint x: 1420, startPoint y: 544, endPoint x: 1242, endPoint y: 471, distance: 192.4
click at [1242, 471] on div "To activate drag with keyboard, press Alt + Enter. Once in keyboard drag state,…" at bounding box center [1137, 431] width 601 height 292
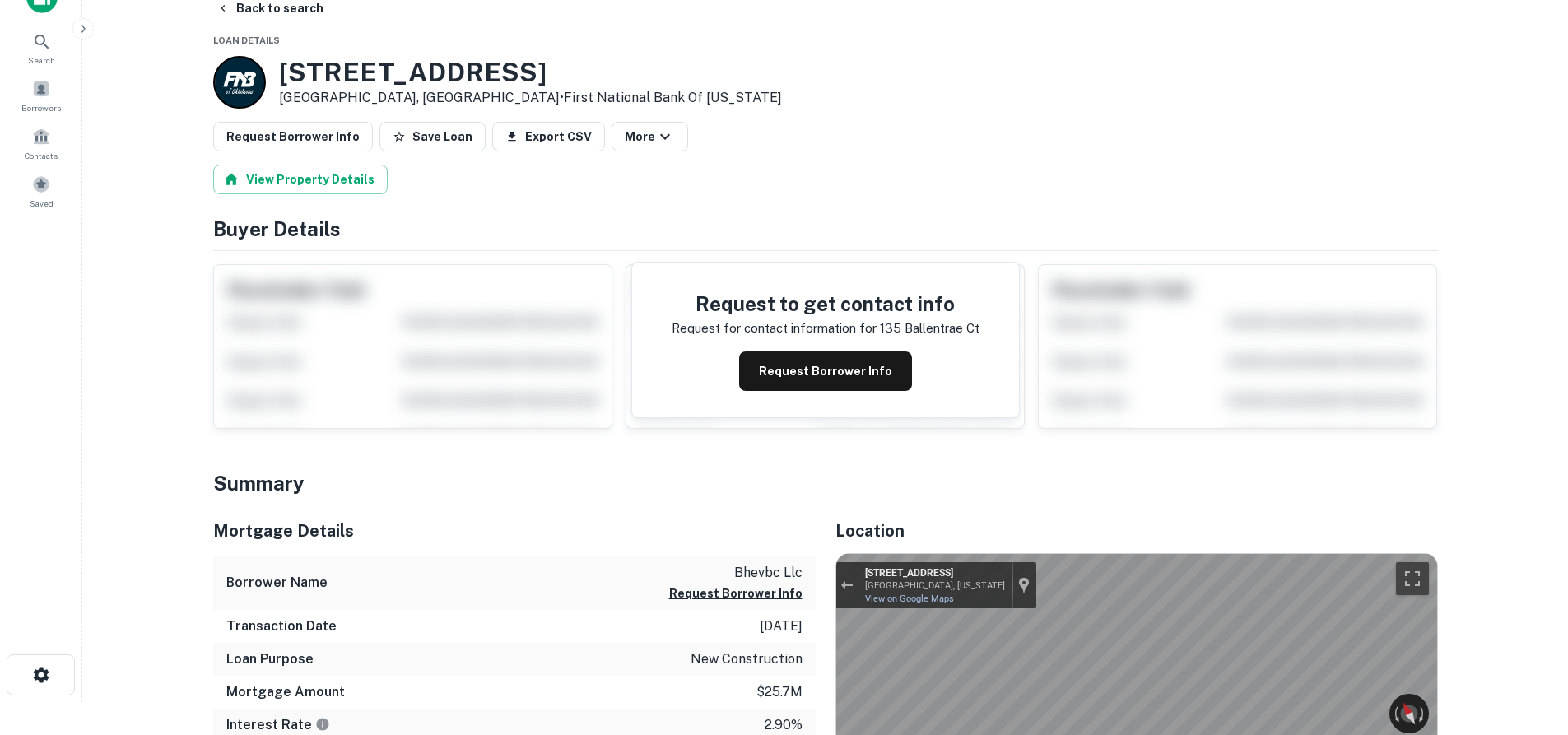
scroll to position [0, 0]
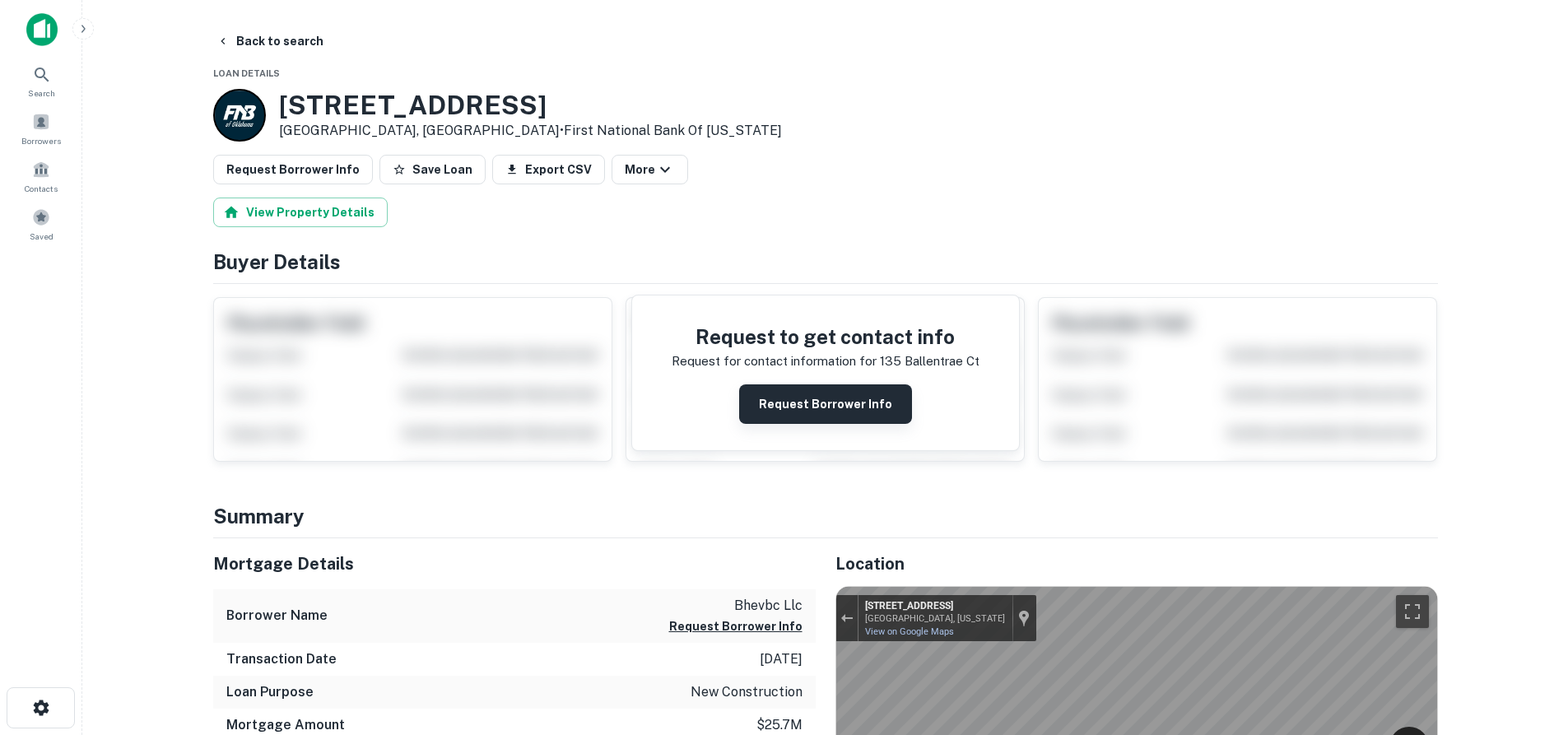
click at [816, 411] on button "Request Borrower Info" at bounding box center [826, 404] width 173 height 40
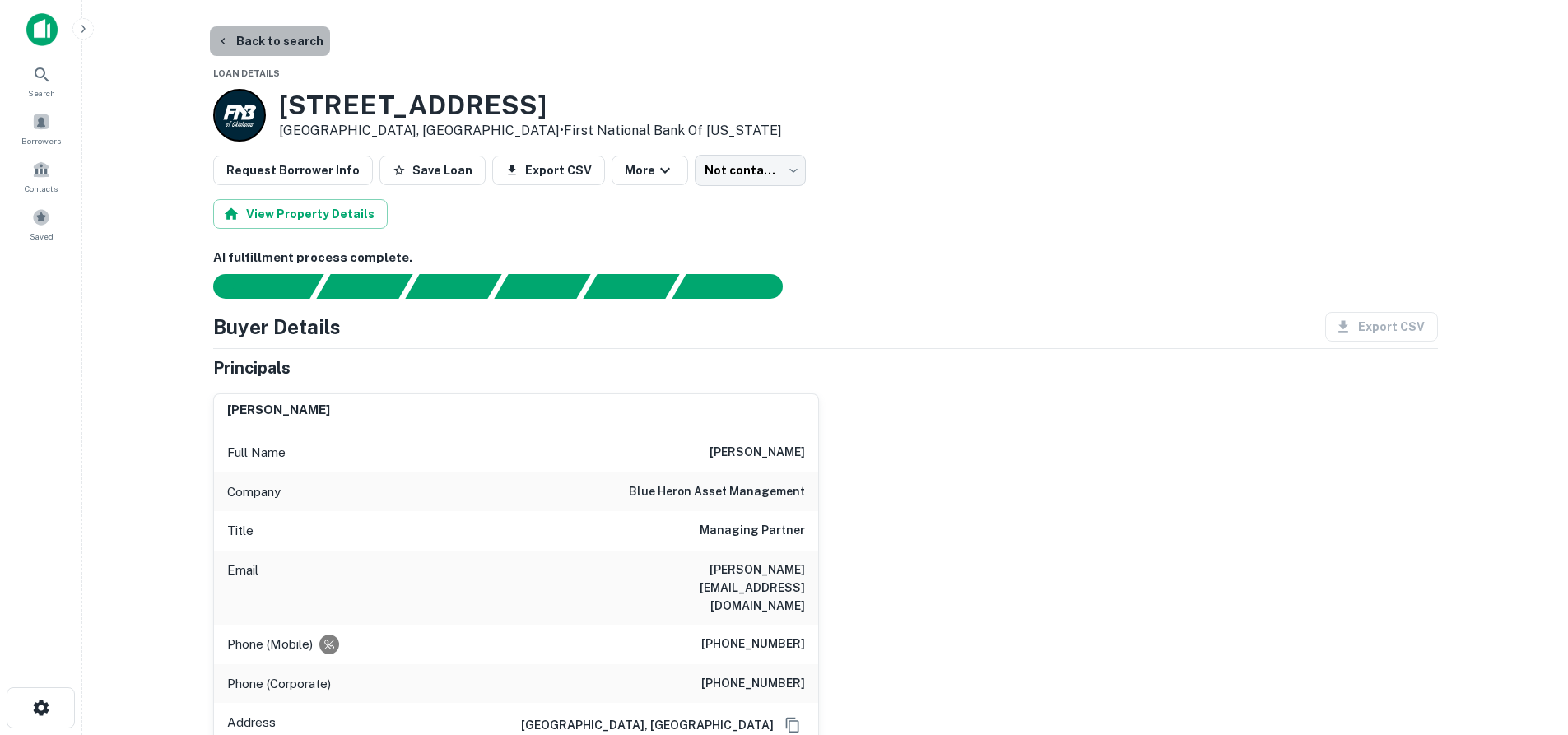
click at [271, 43] on button "Back to search" at bounding box center [270, 40] width 121 height 30
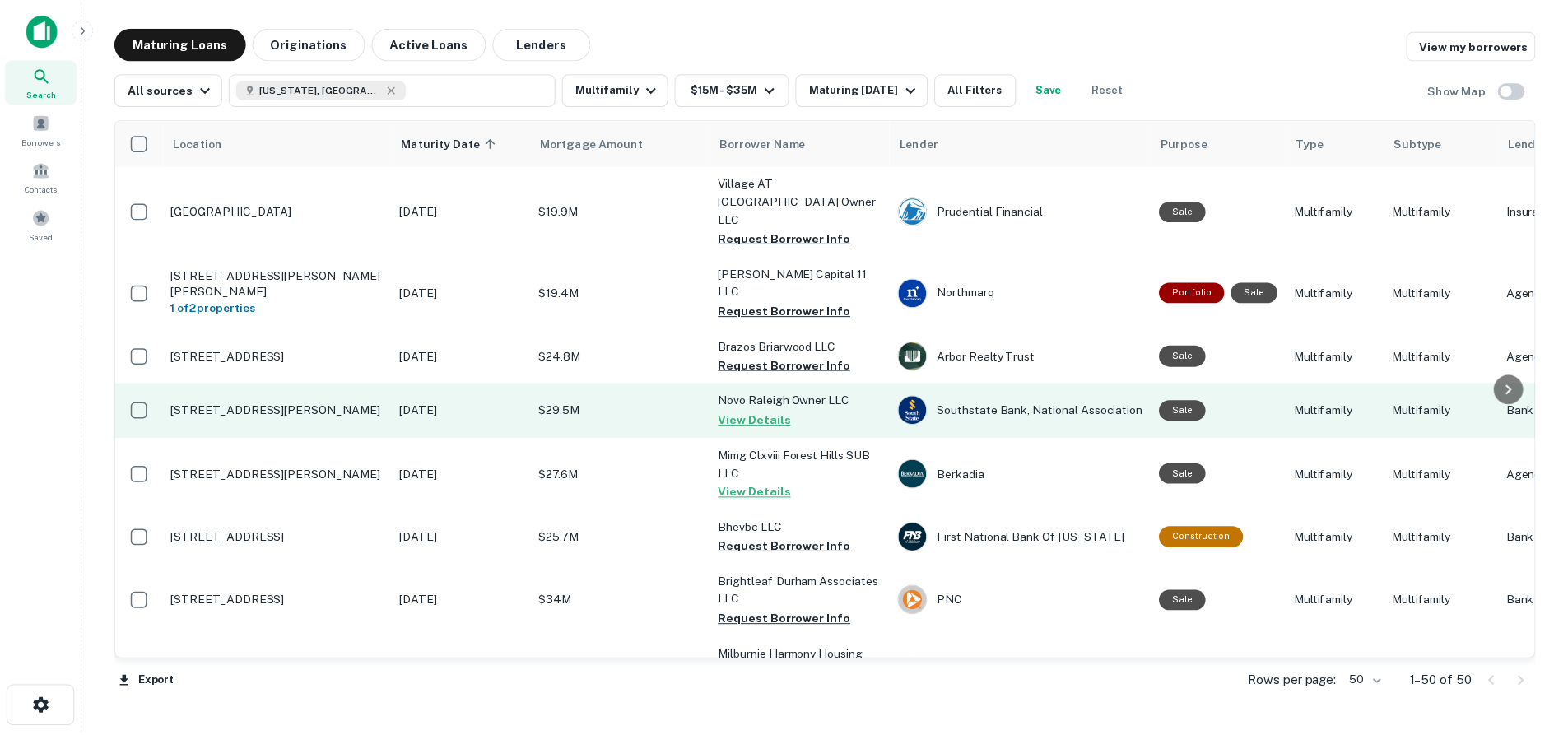
scroll to position [165, 0]
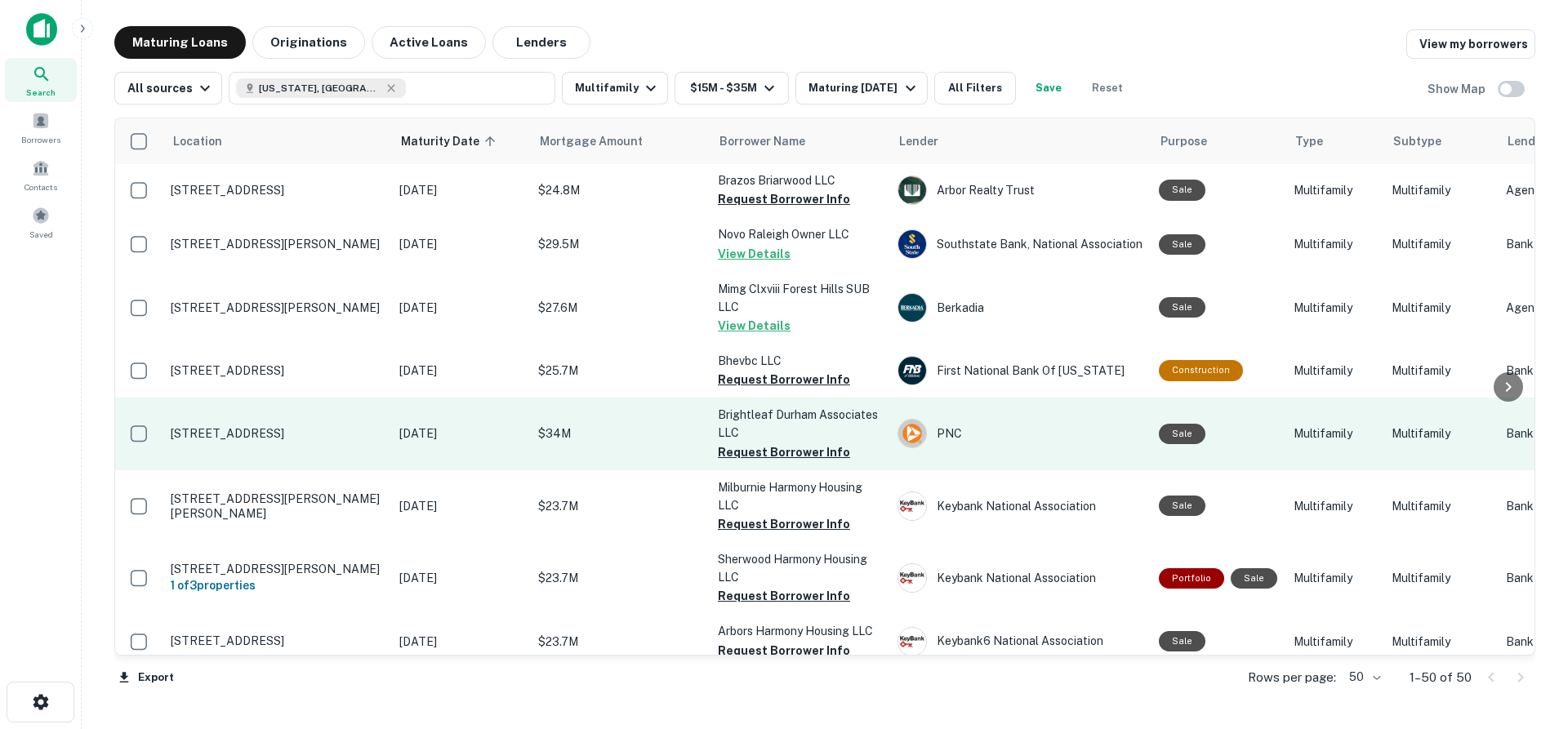
click at [298, 427] on p "[STREET_ADDRESS]" at bounding box center [277, 434] width 212 height 14
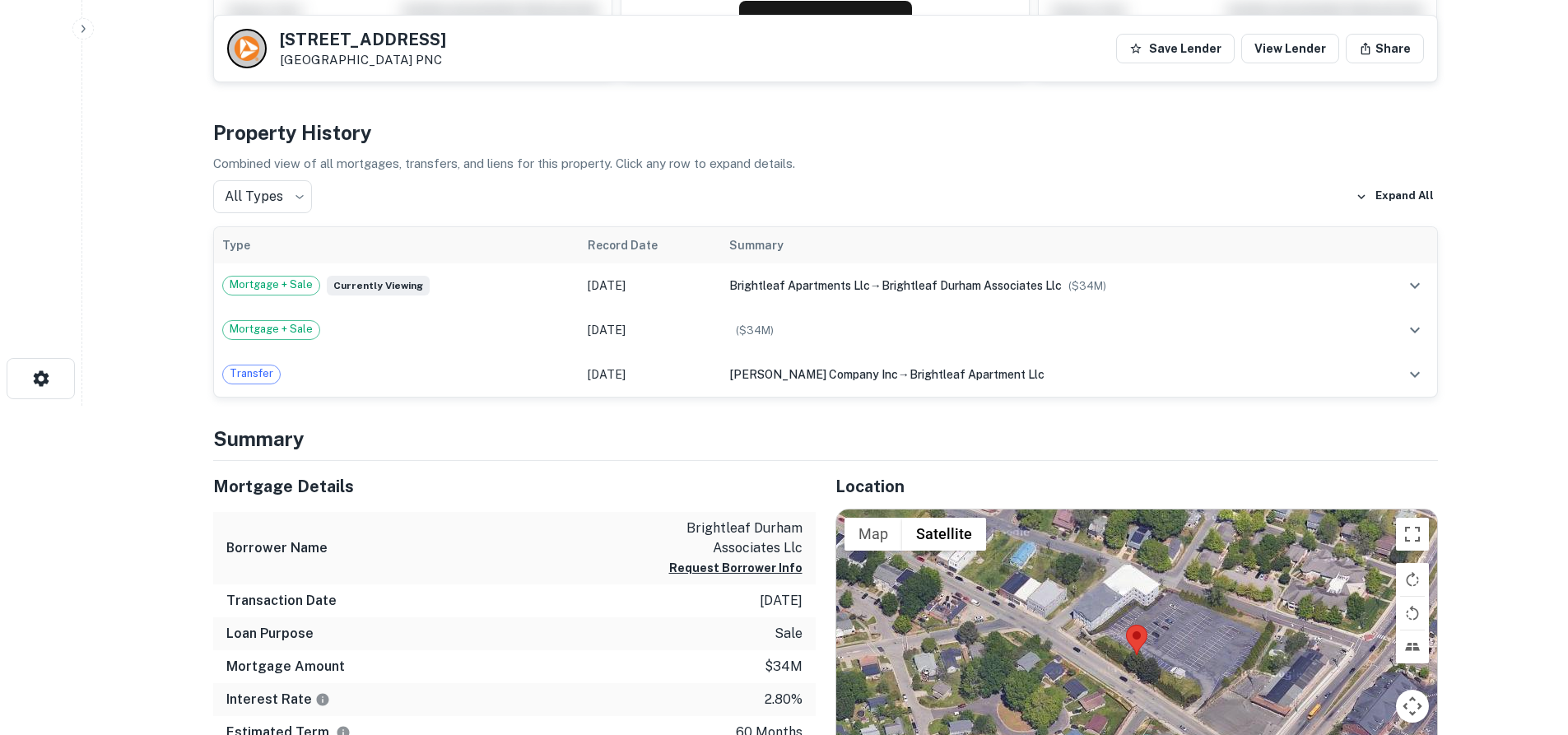
scroll to position [576, 0]
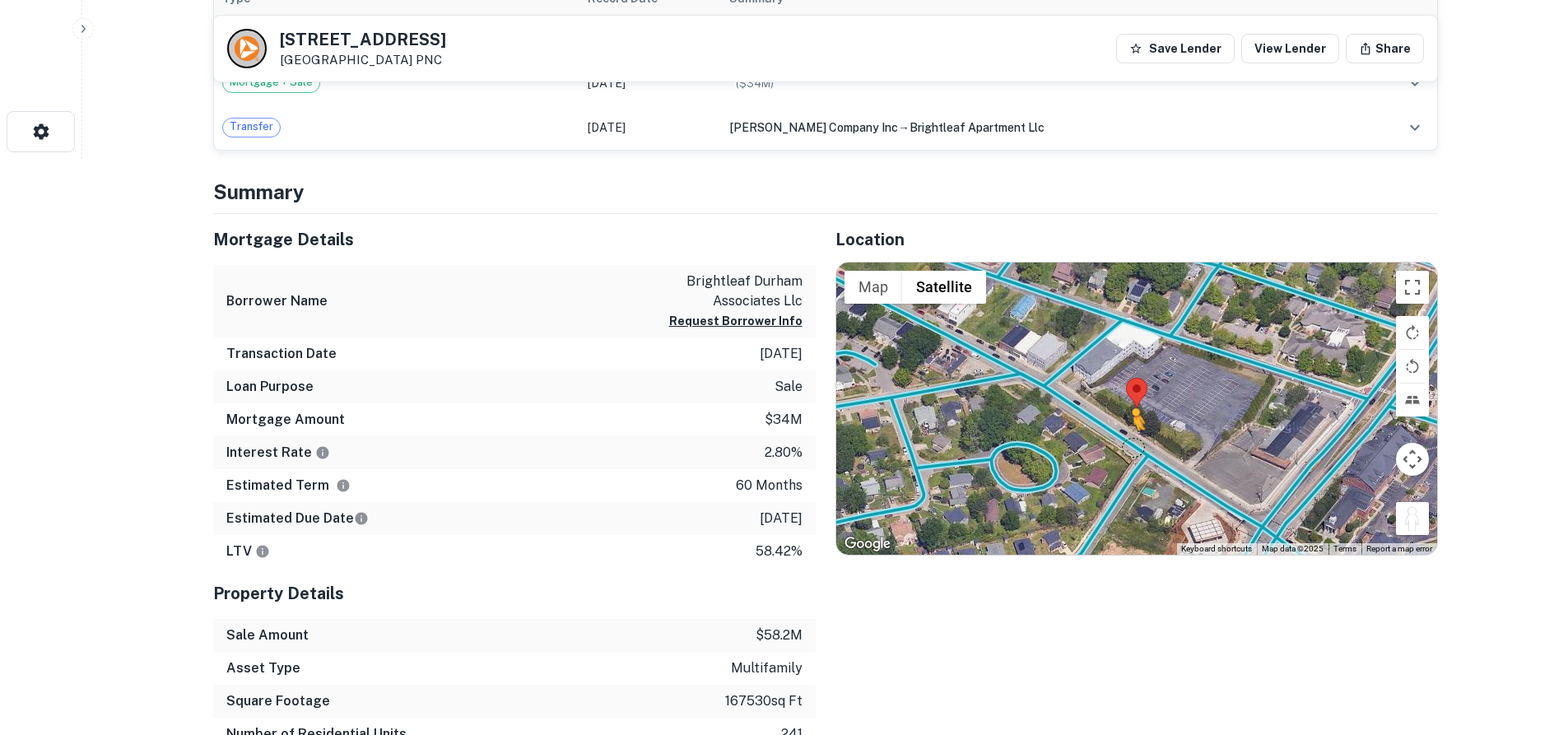
drag, startPoint x: 1408, startPoint y: 519, endPoint x: 1128, endPoint y: 448, distance: 288.9
click at [1128, 448] on div "To activate drag with keyboard, press Alt + Enter. Once in keyboard drag state,…" at bounding box center [1137, 408] width 601 height 292
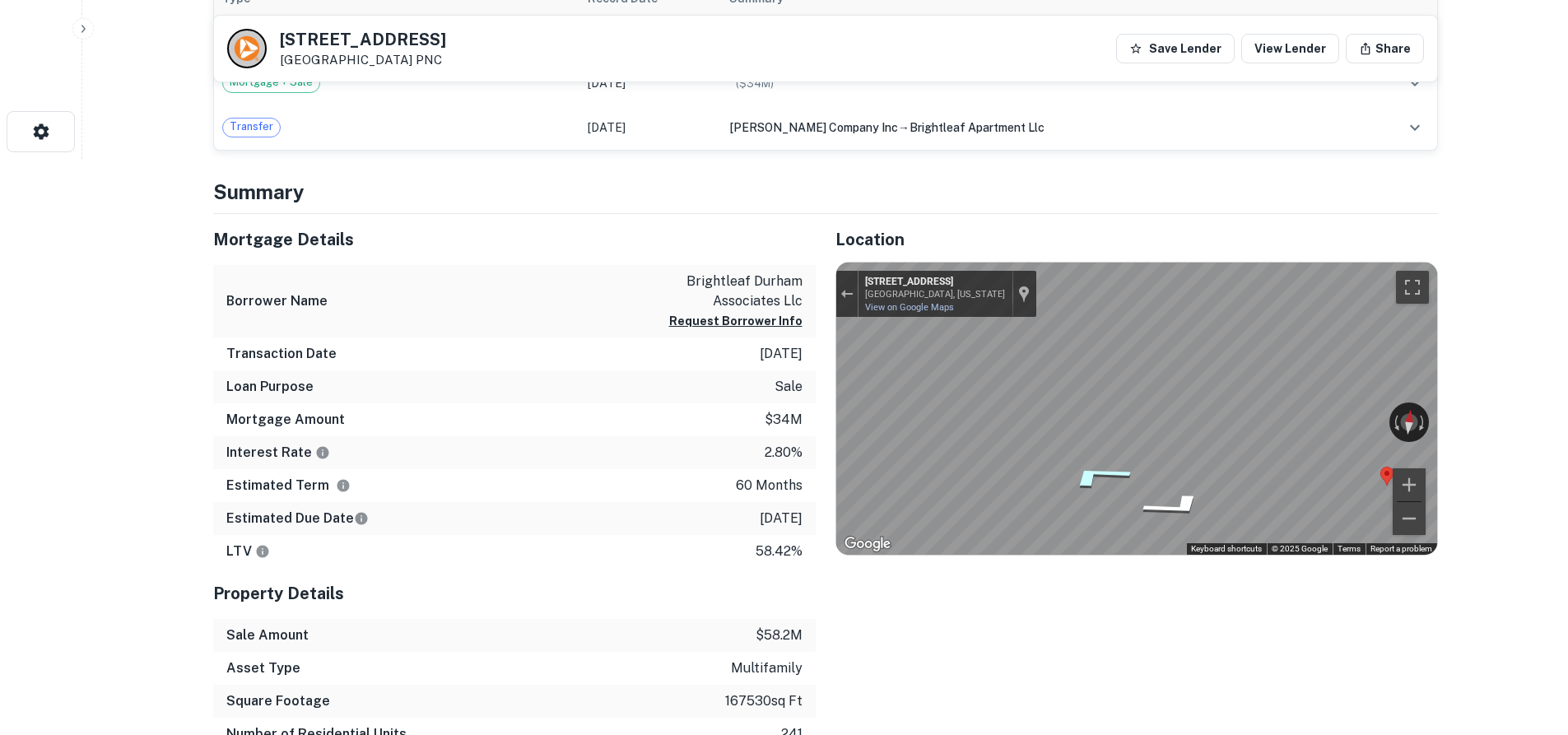
click at [1089, 475] on icon "Go Northwest, E Main St" at bounding box center [1097, 475] width 123 height 38
click at [1085, 474] on icon "Go Northwest, E Main St" at bounding box center [1097, 475] width 123 height 38
click at [1084, 474] on icon "Go Northwest, E Main St" at bounding box center [1097, 475] width 123 height 38
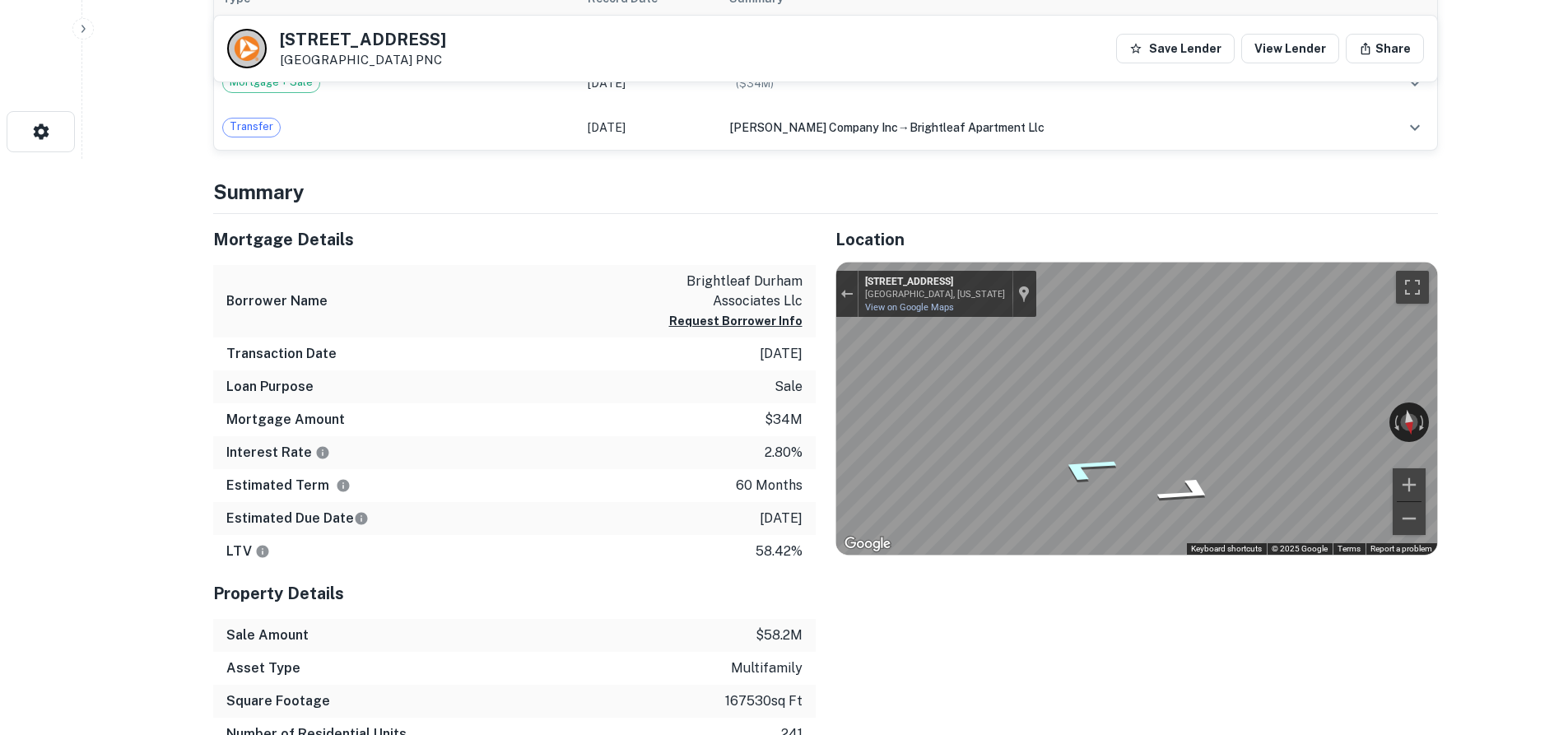
click at [1079, 472] on icon "Go Southeast, E Main St" at bounding box center [1085, 469] width 117 height 41
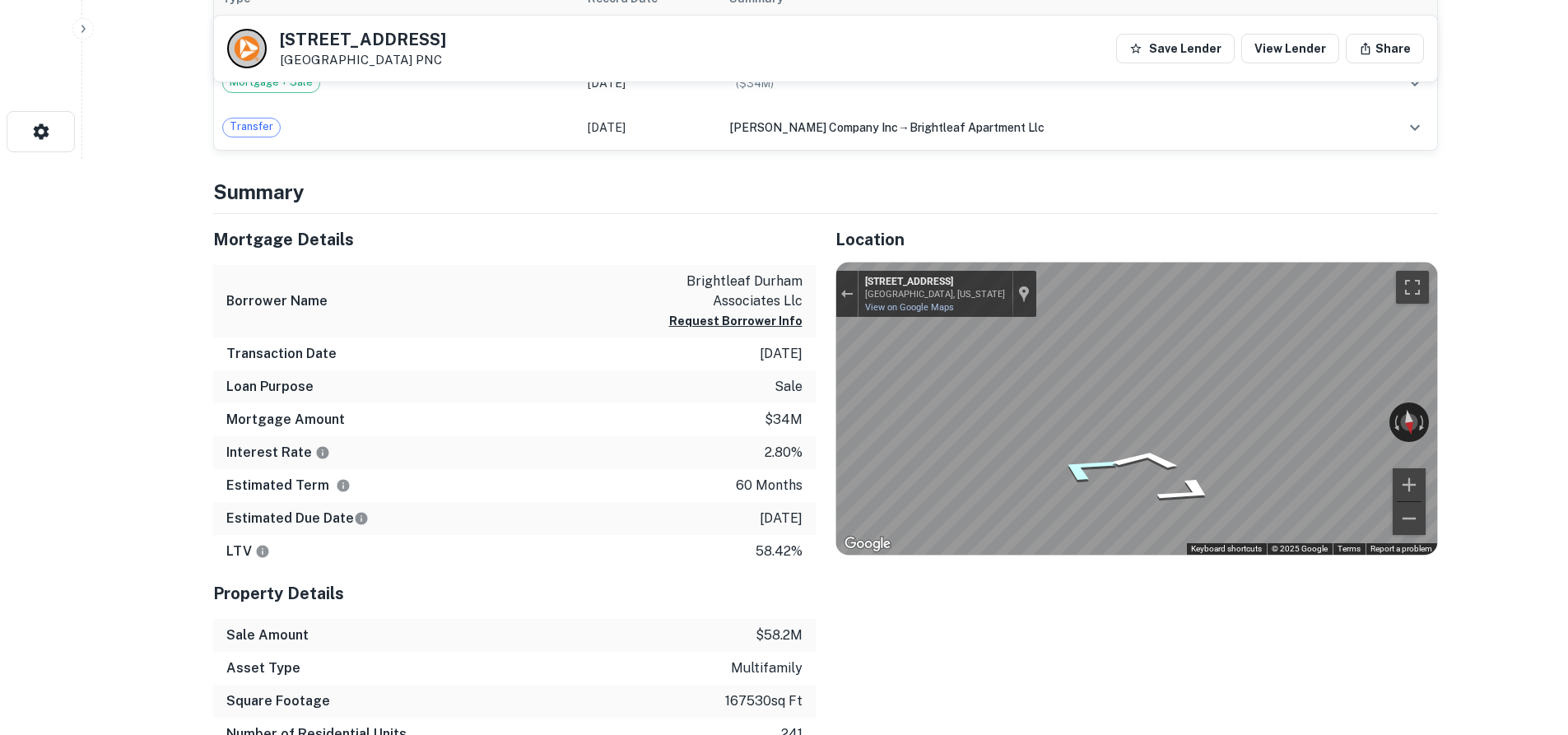
click at [1079, 472] on icon "Go Southeast, E Main St" at bounding box center [1084, 469] width 116 height 41
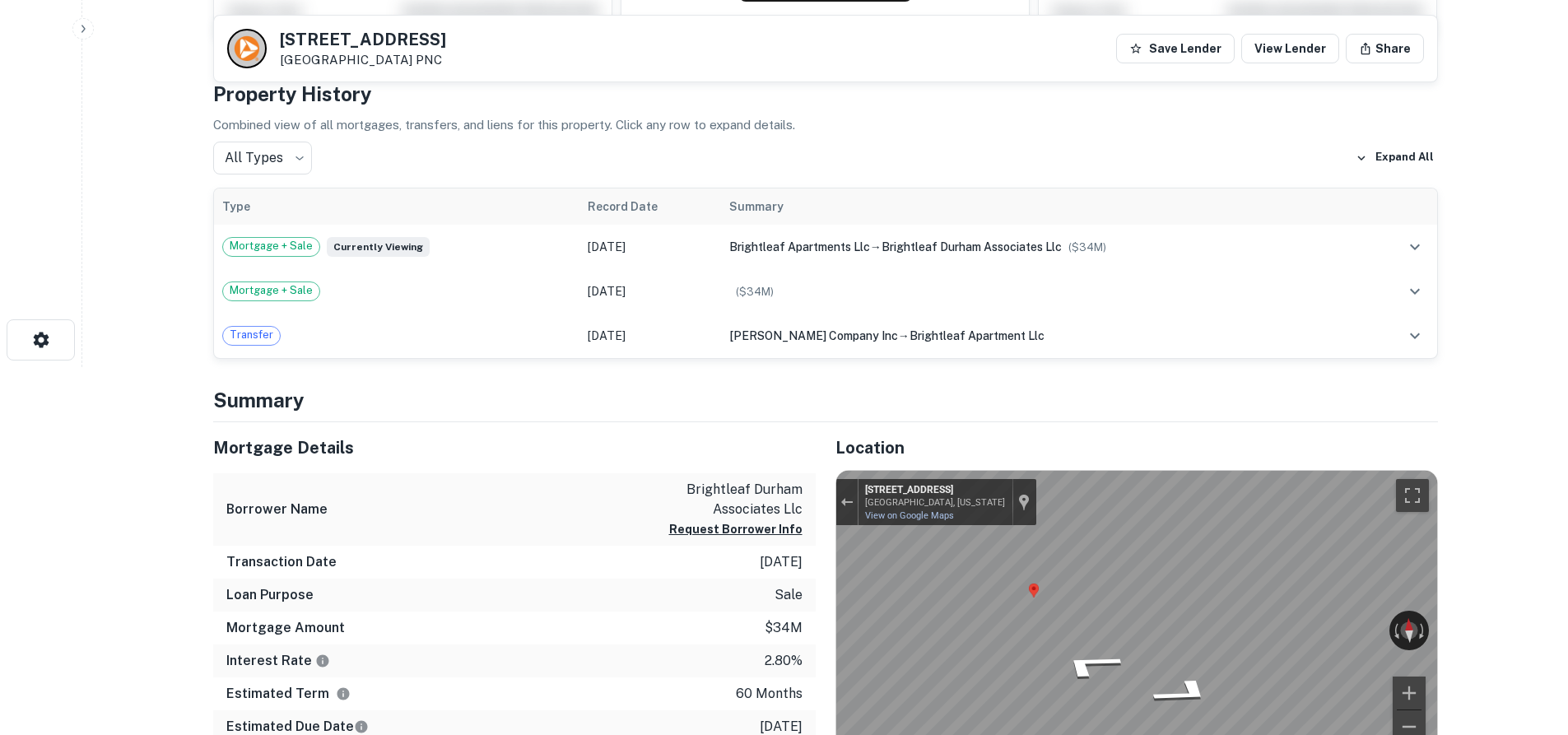
scroll to position [411, 0]
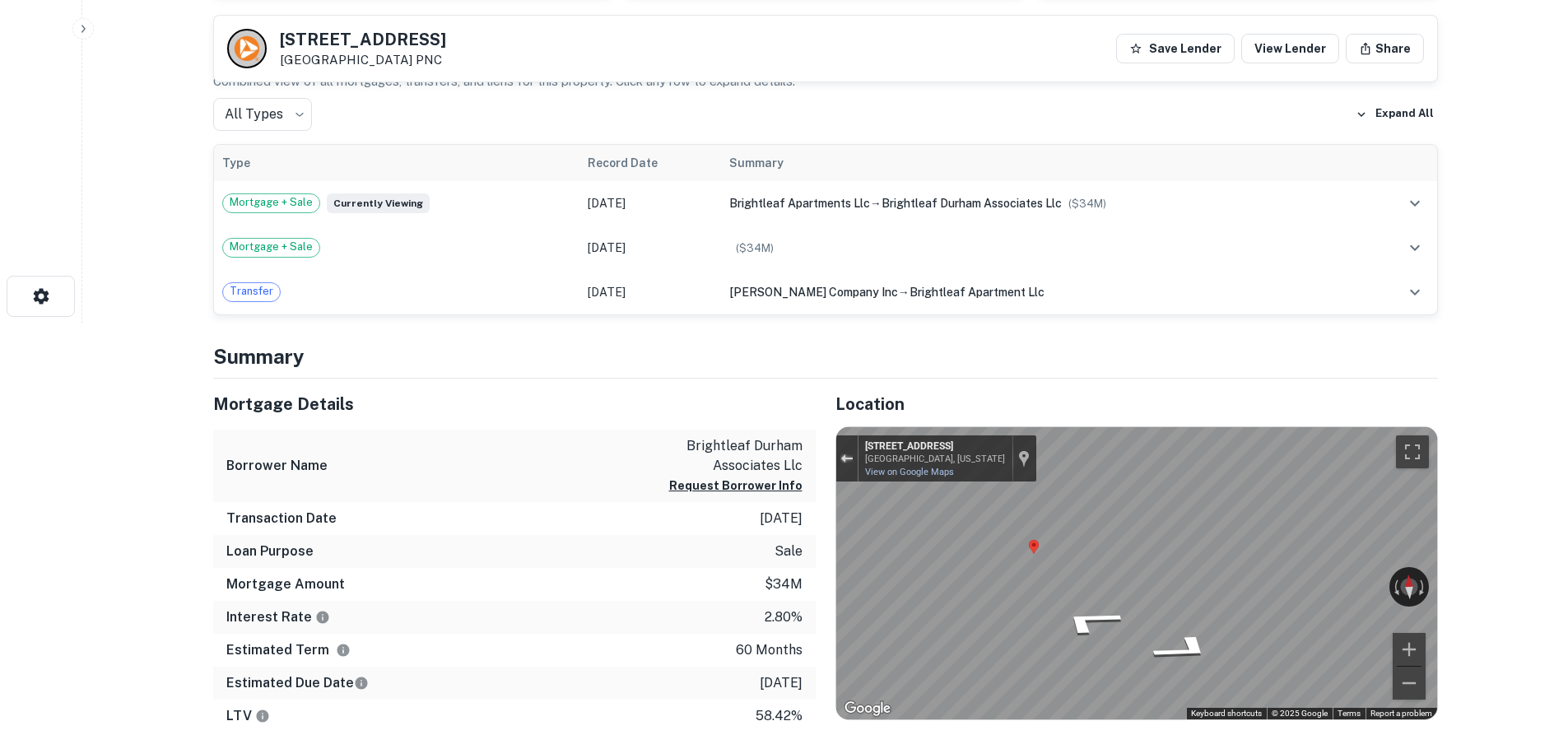
click at [849, 450] on button "Exit the Street View" at bounding box center [847, 458] width 22 height 22
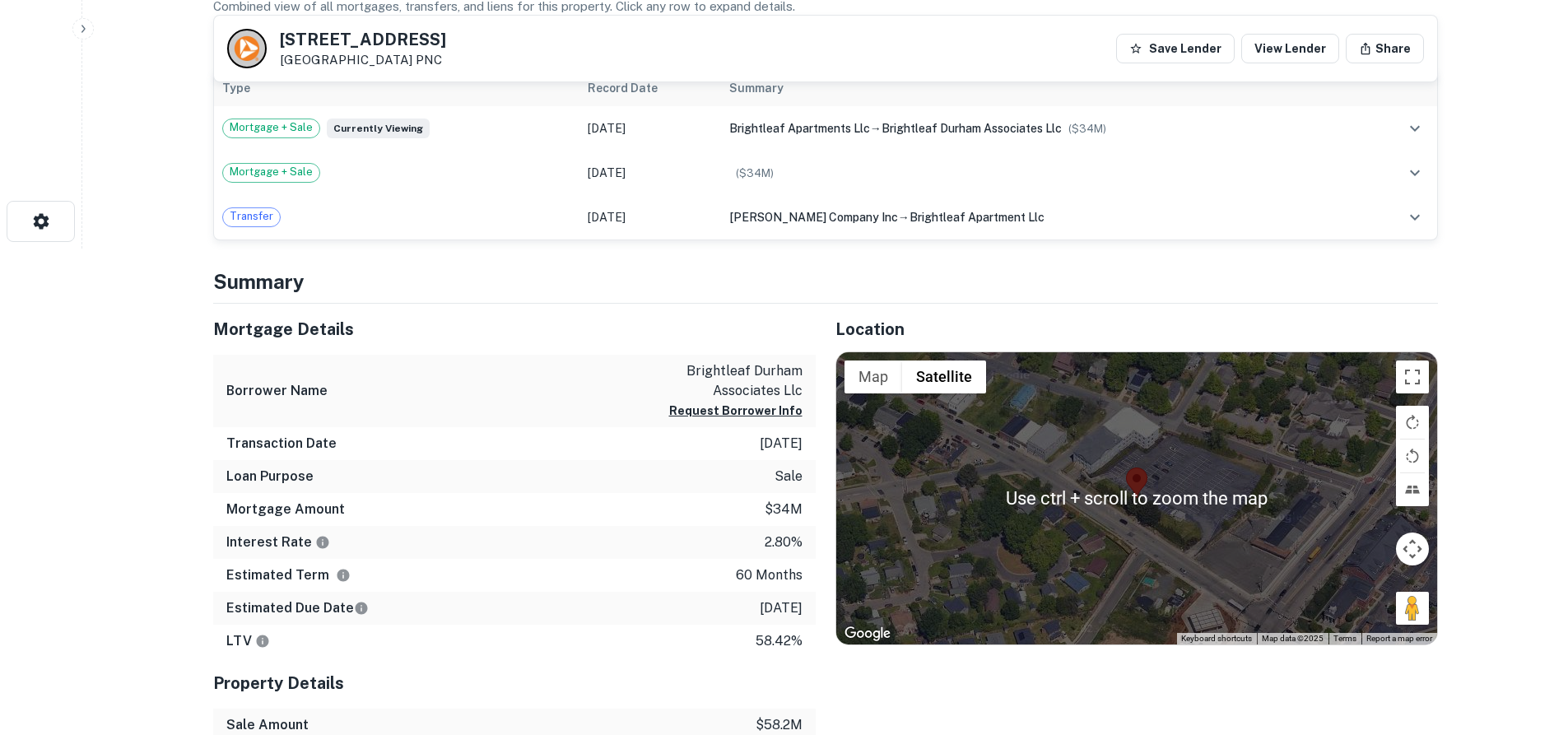
scroll to position [494, 0]
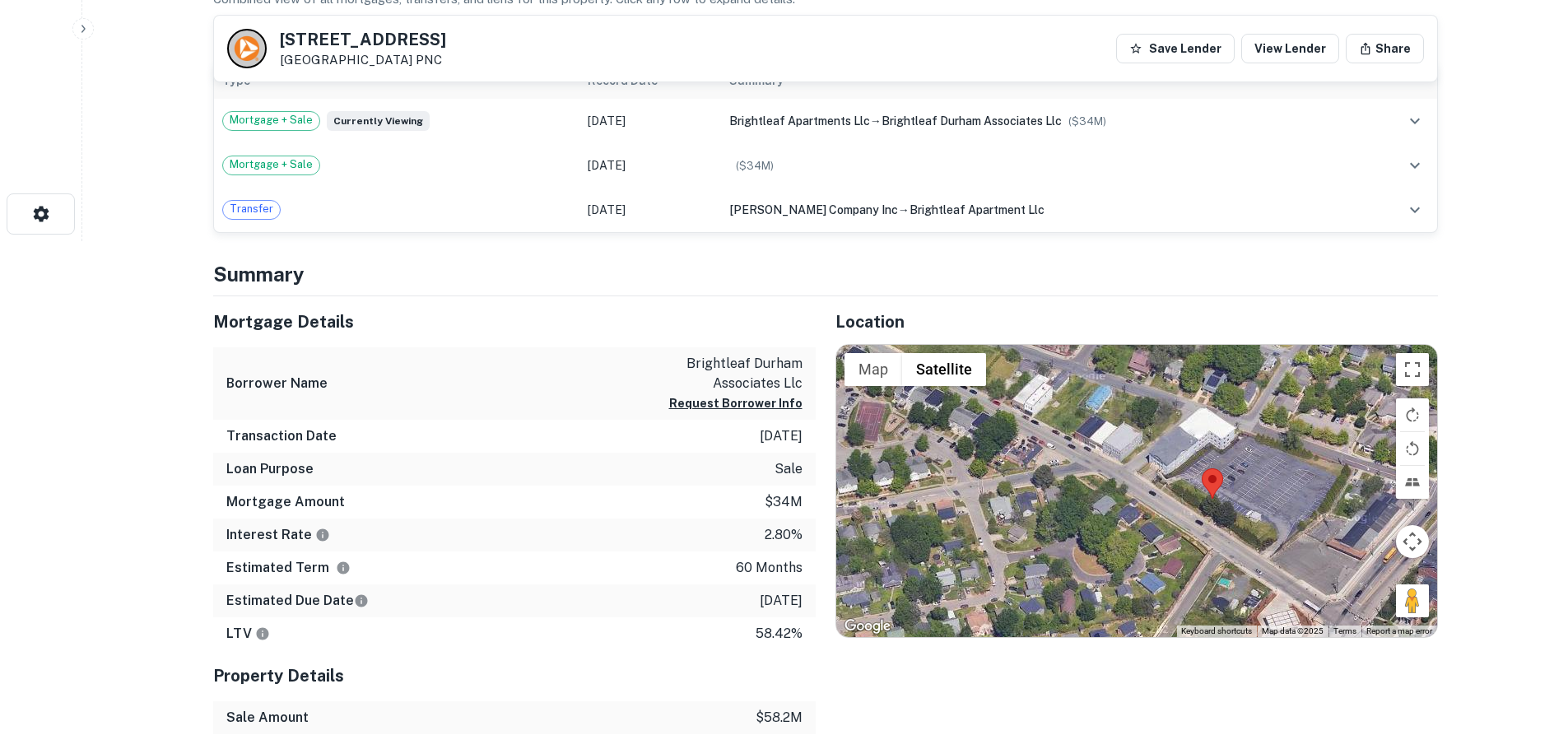
drag, startPoint x: 1005, startPoint y: 555, endPoint x: 1105, endPoint y: 524, distance: 104.7
click at [1087, 561] on div "Loading..." at bounding box center [1137, 490] width 601 height 292
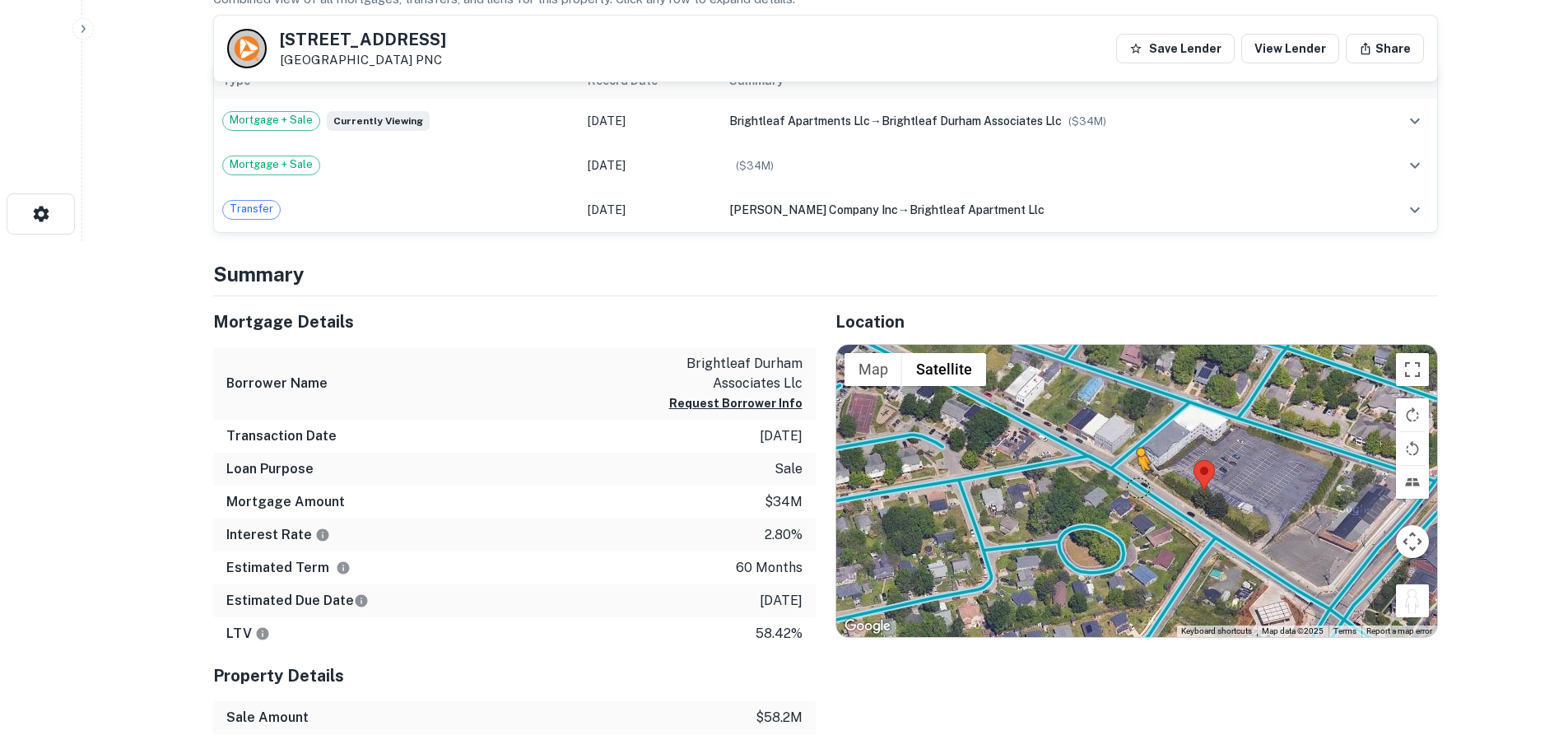
drag, startPoint x: 1402, startPoint y: 602, endPoint x: 1133, endPoint y: 485, distance: 293.3
click at [1133, 485] on div "To activate drag with keyboard, press Alt + Enter. Once in keyboard drag state,…" at bounding box center [1137, 490] width 601 height 292
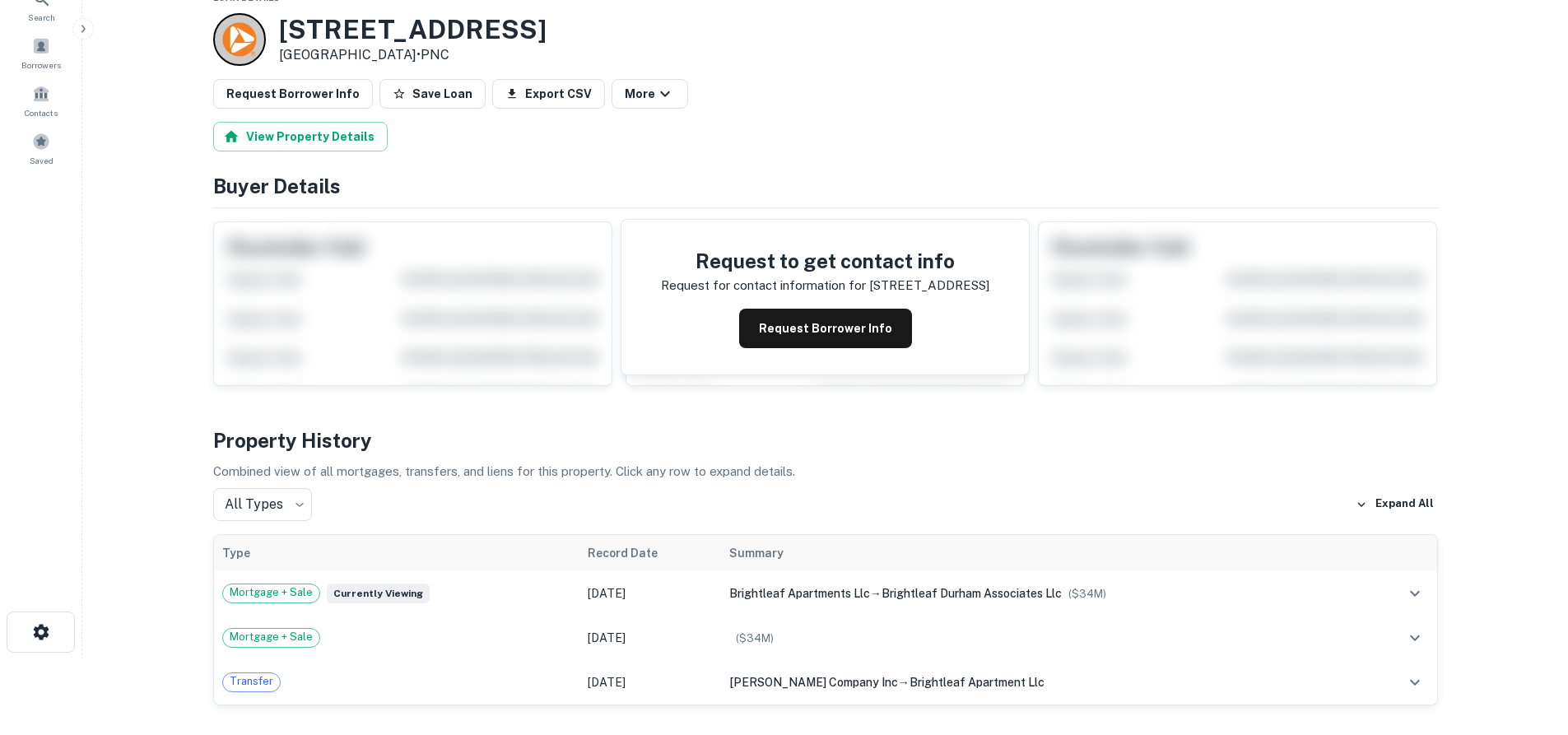
scroll to position [165, 0]
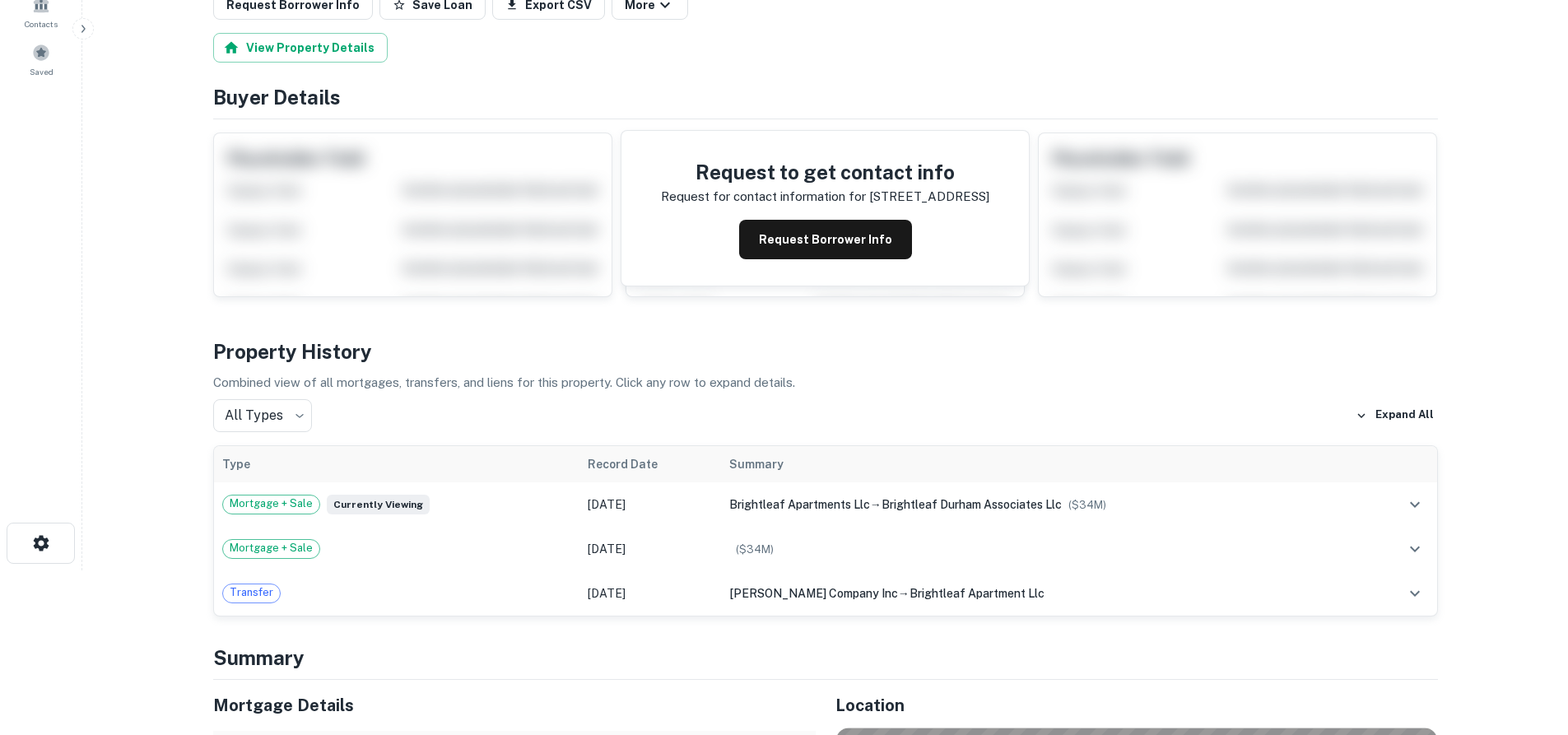
click at [844, 260] on div "Request to get contact info Request for contact information for 1005 w main st …" at bounding box center [825, 208] width 408 height 155
click at [853, 250] on button "Request Borrower Info" at bounding box center [826, 239] width 173 height 40
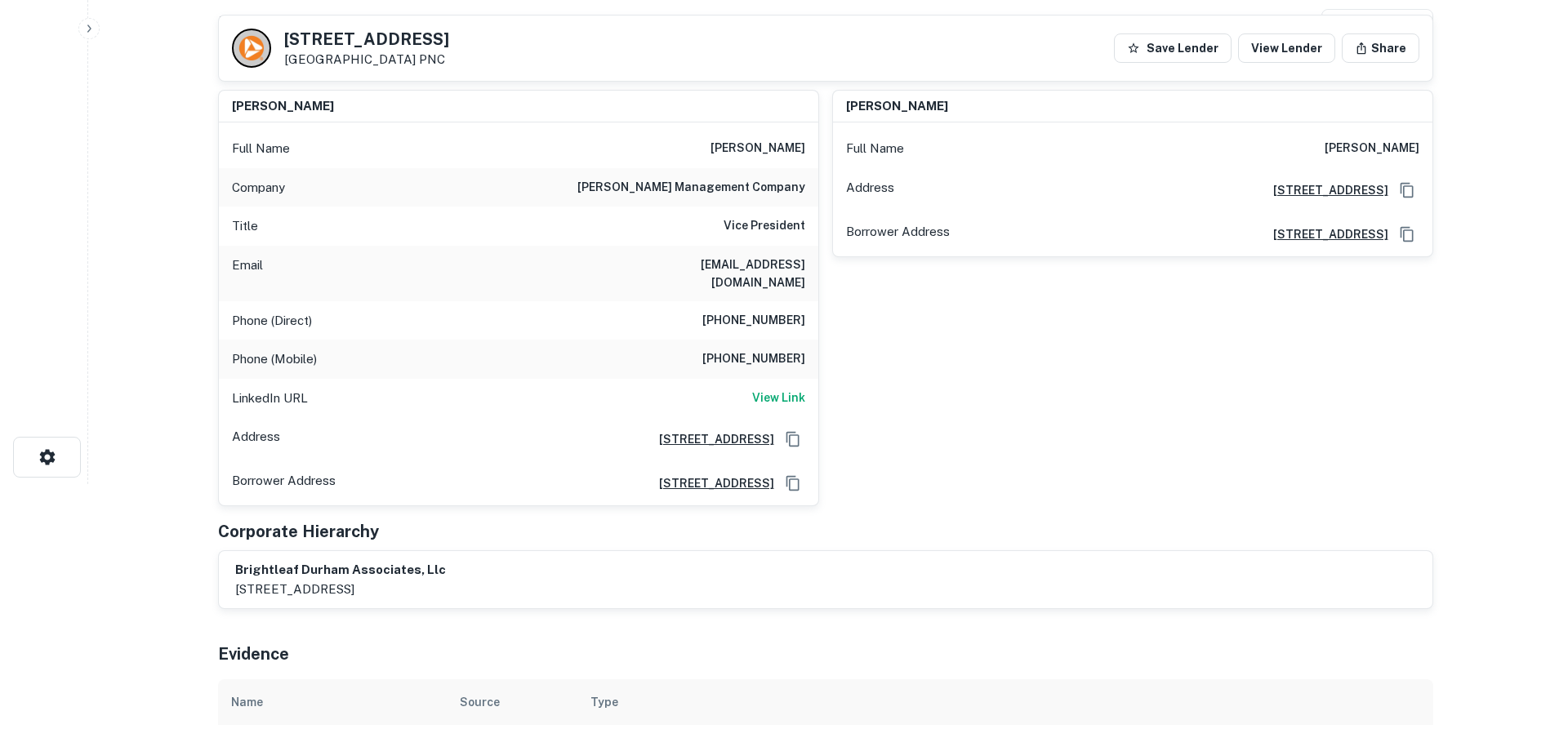
scroll to position [0, 0]
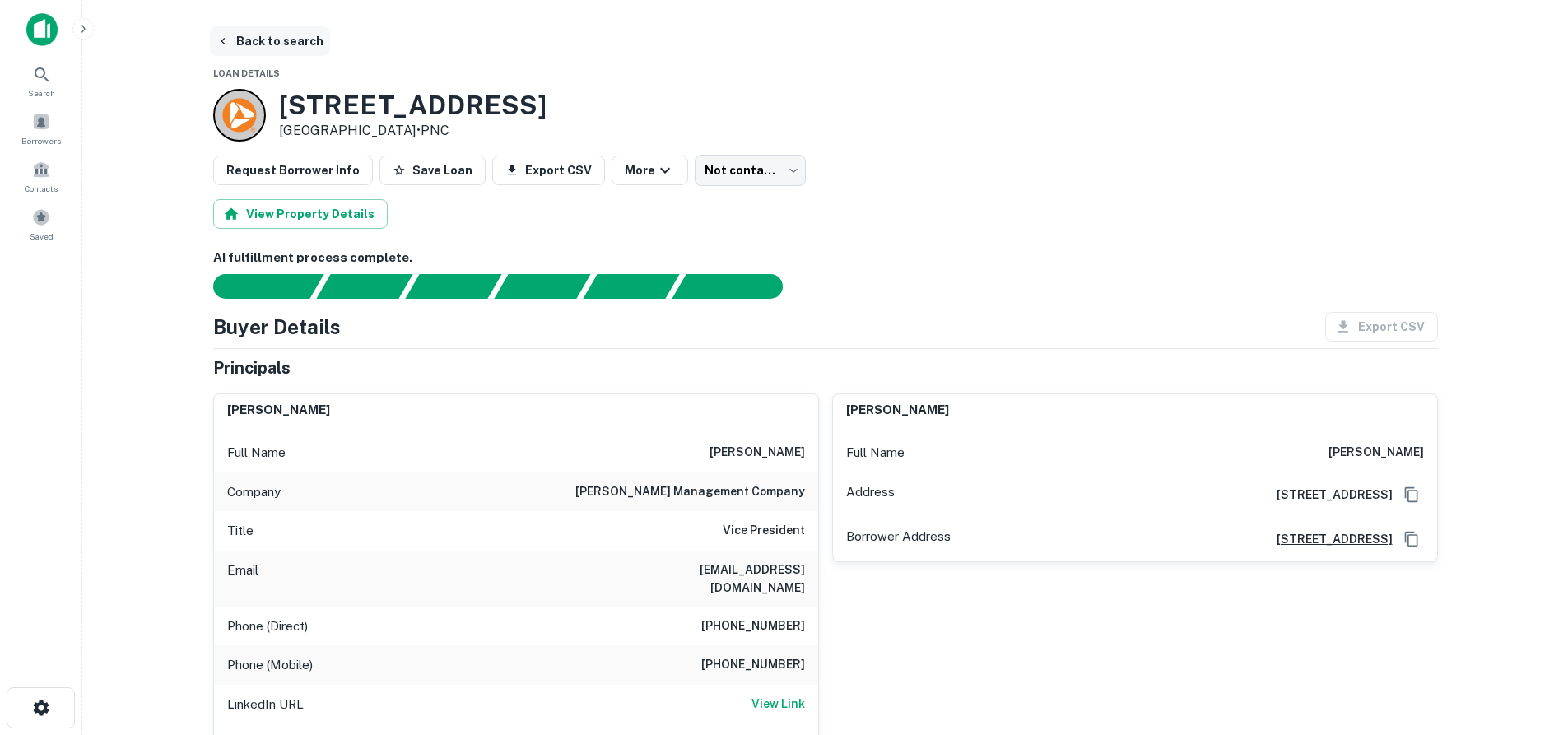
click at [233, 33] on button "Back to search" at bounding box center [270, 40] width 121 height 30
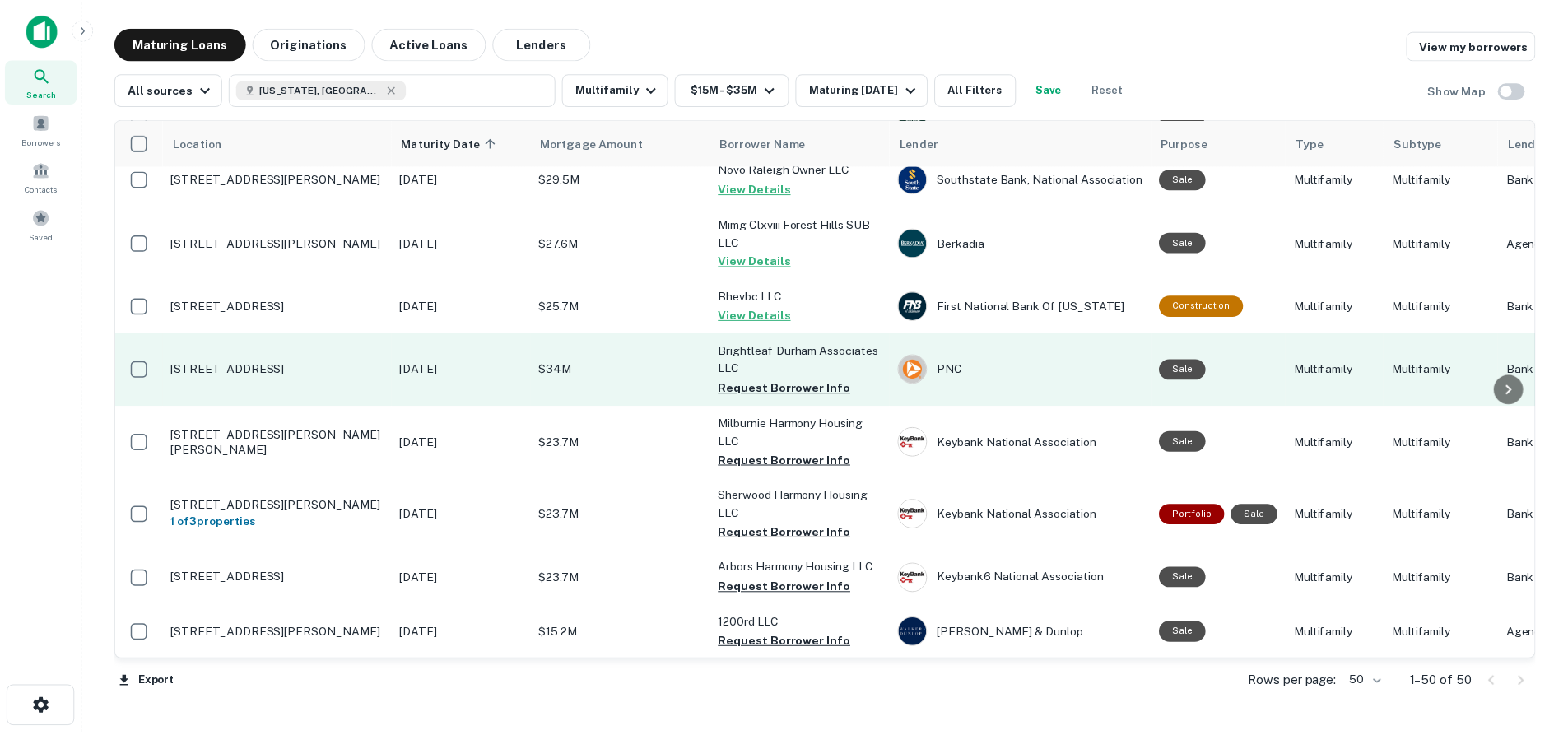
scroll to position [246, 0]
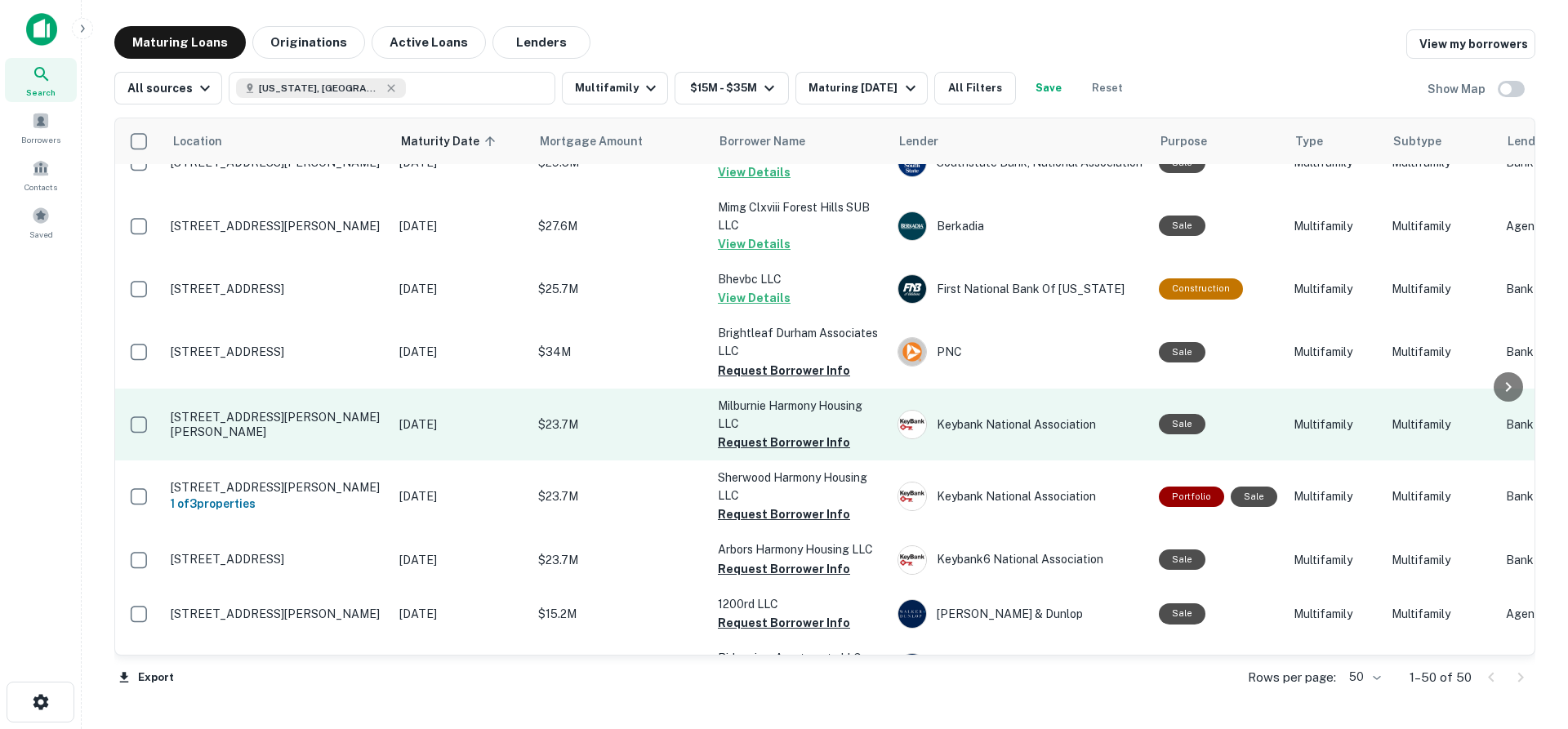
click at [297, 410] on p "[STREET_ADDRESS][PERSON_NAME][PERSON_NAME]" at bounding box center [277, 424] width 212 height 29
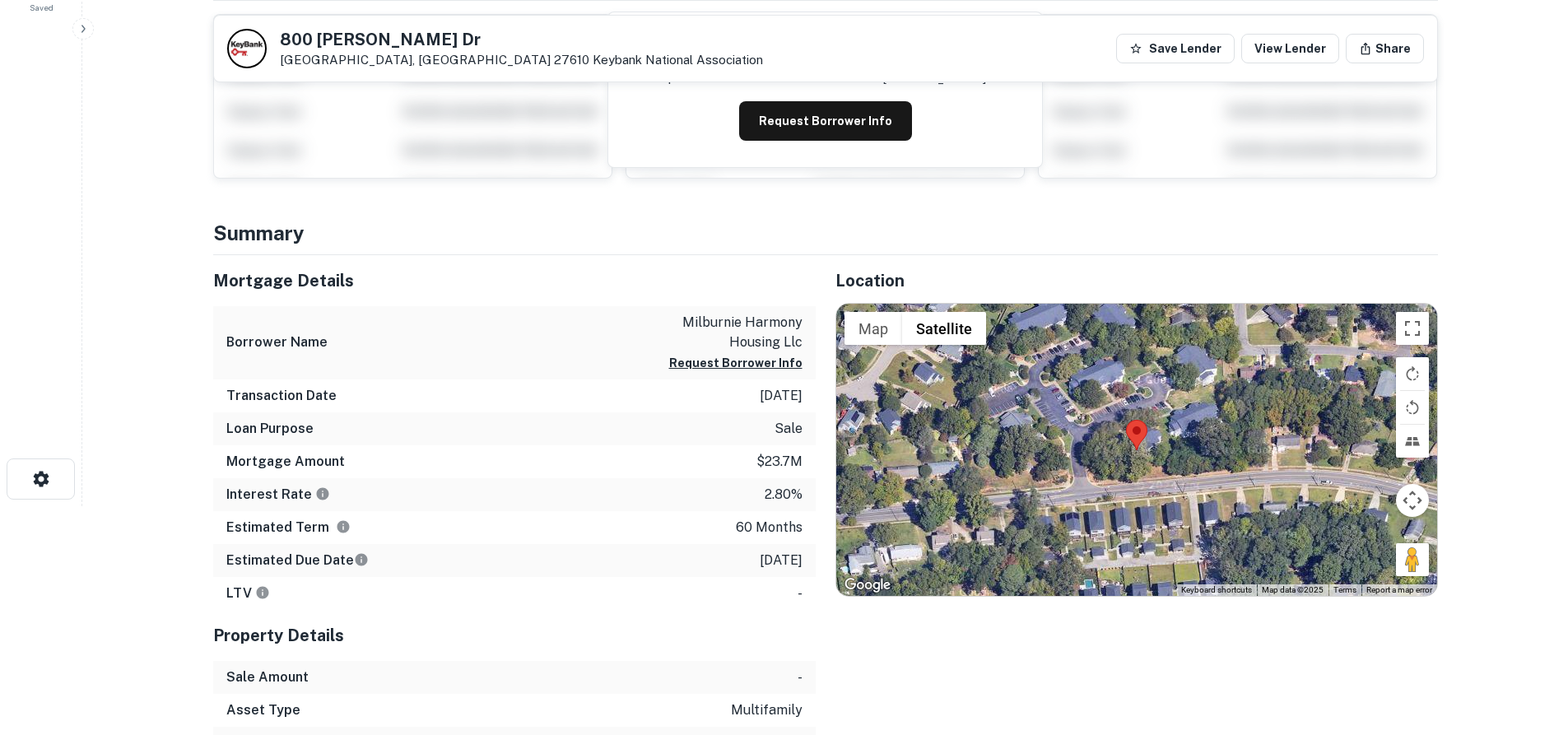
scroll to position [246, 0]
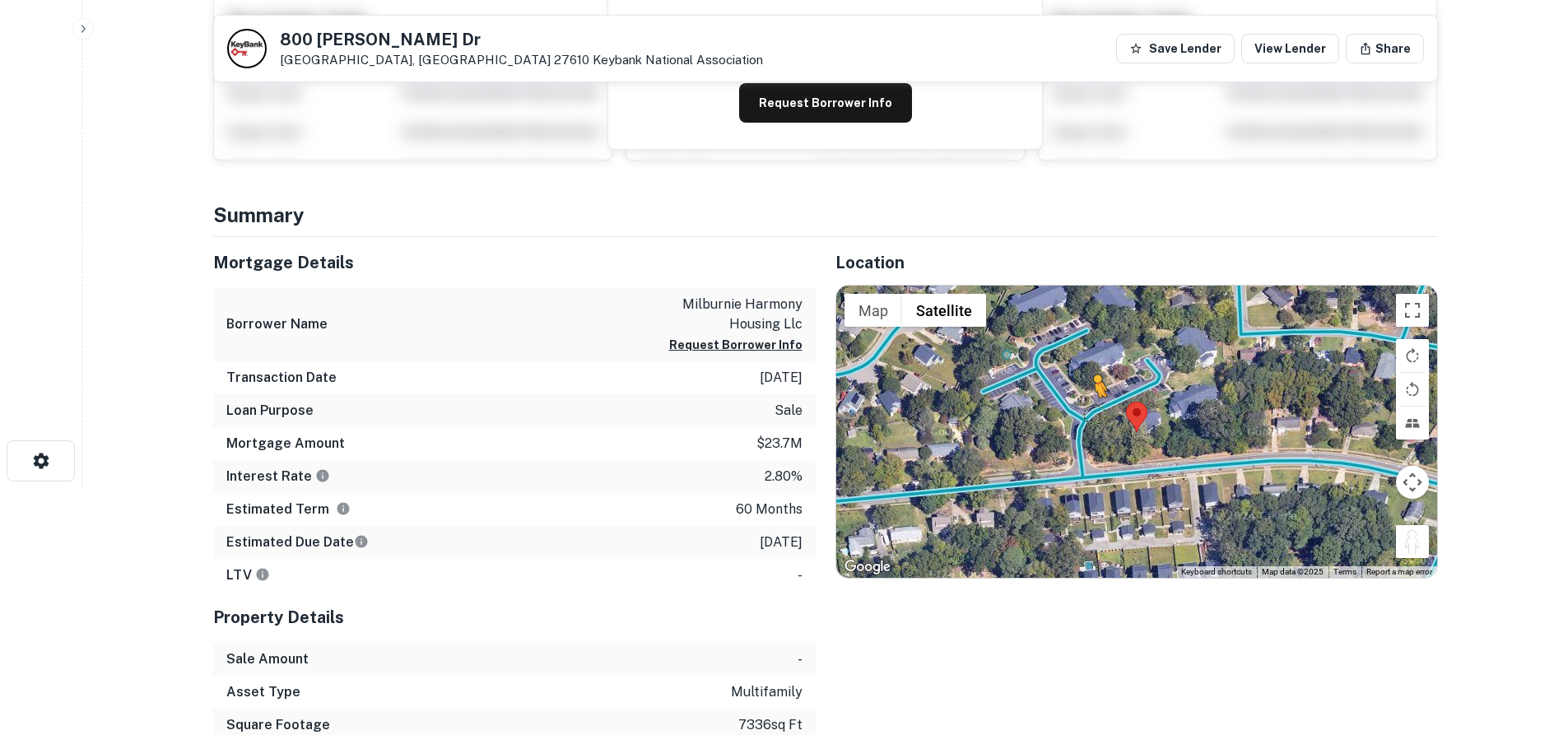
drag, startPoint x: 1420, startPoint y: 555, endPoint x: 1089, endPoint y: 411, distance: 361.0
click at [1089, 411] on div "To activate drag with keyboard, press Alt + Enter. Once in keyboard drag state,…" at bounding box center [1137, 431] width 601 height 292
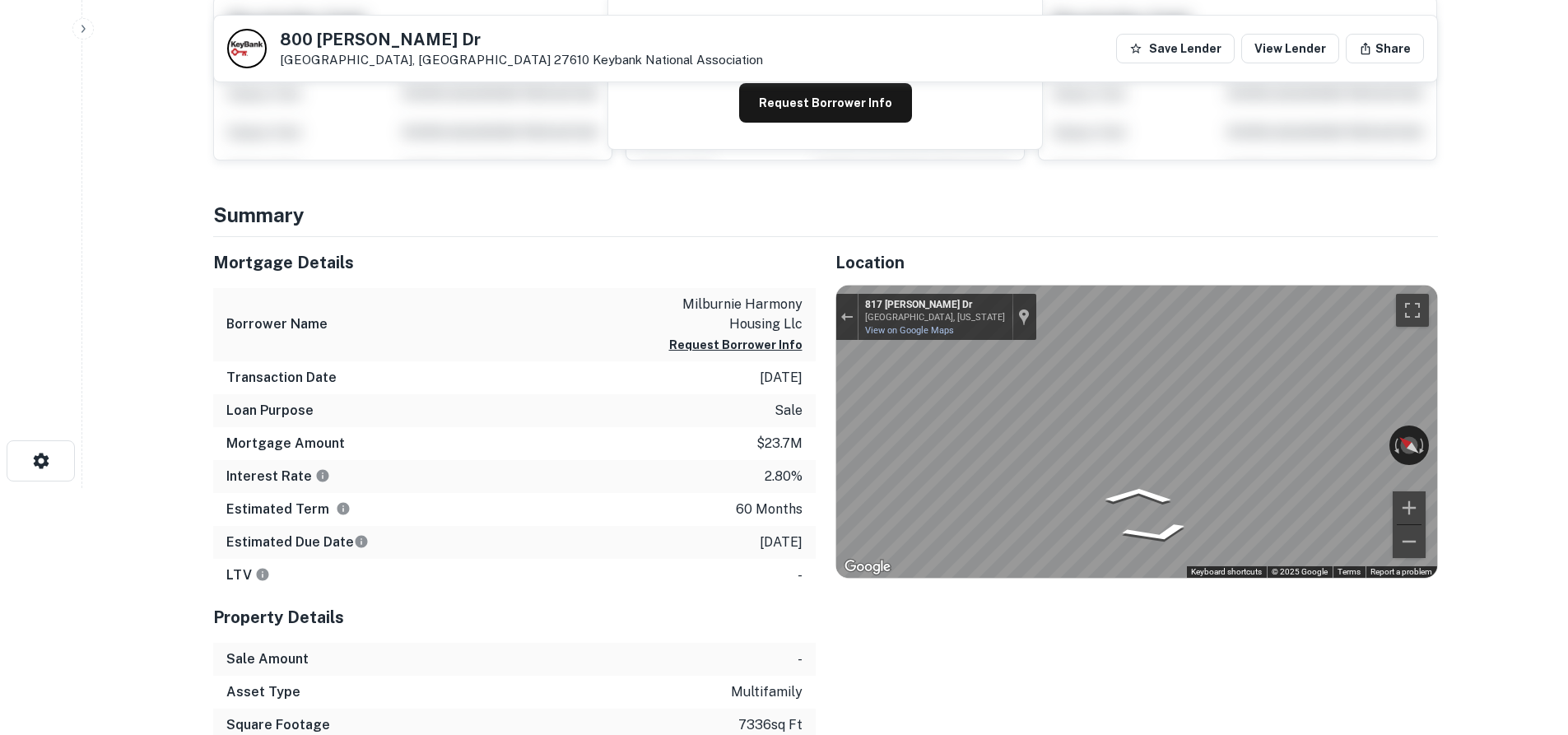
click at [739, 406] on div "Mortgage Details Borrower Name milburnie harmony housing llc Request Borrower I…" at bounding box center [815, 538] width 1244 height 604
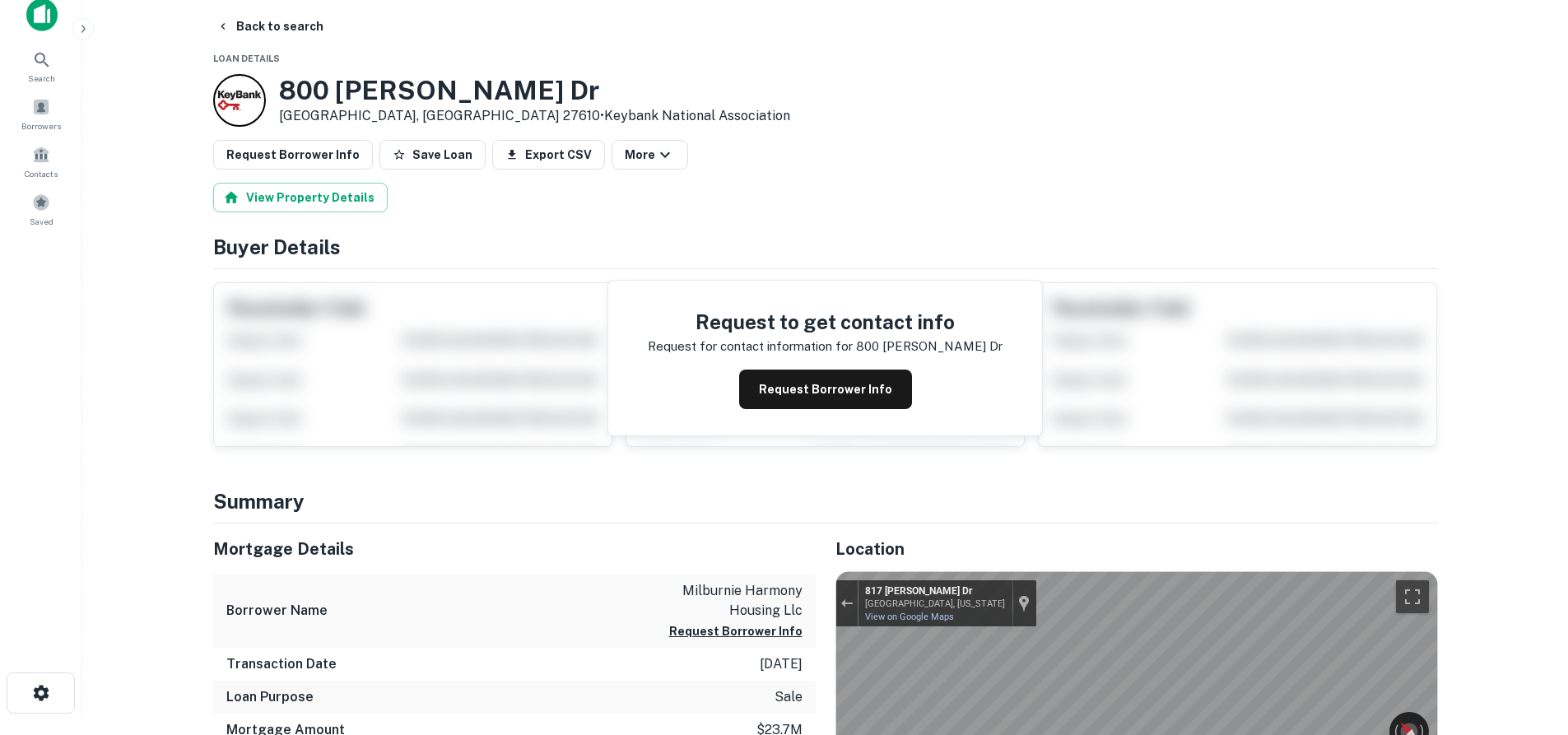
scroll to position [0, 0]
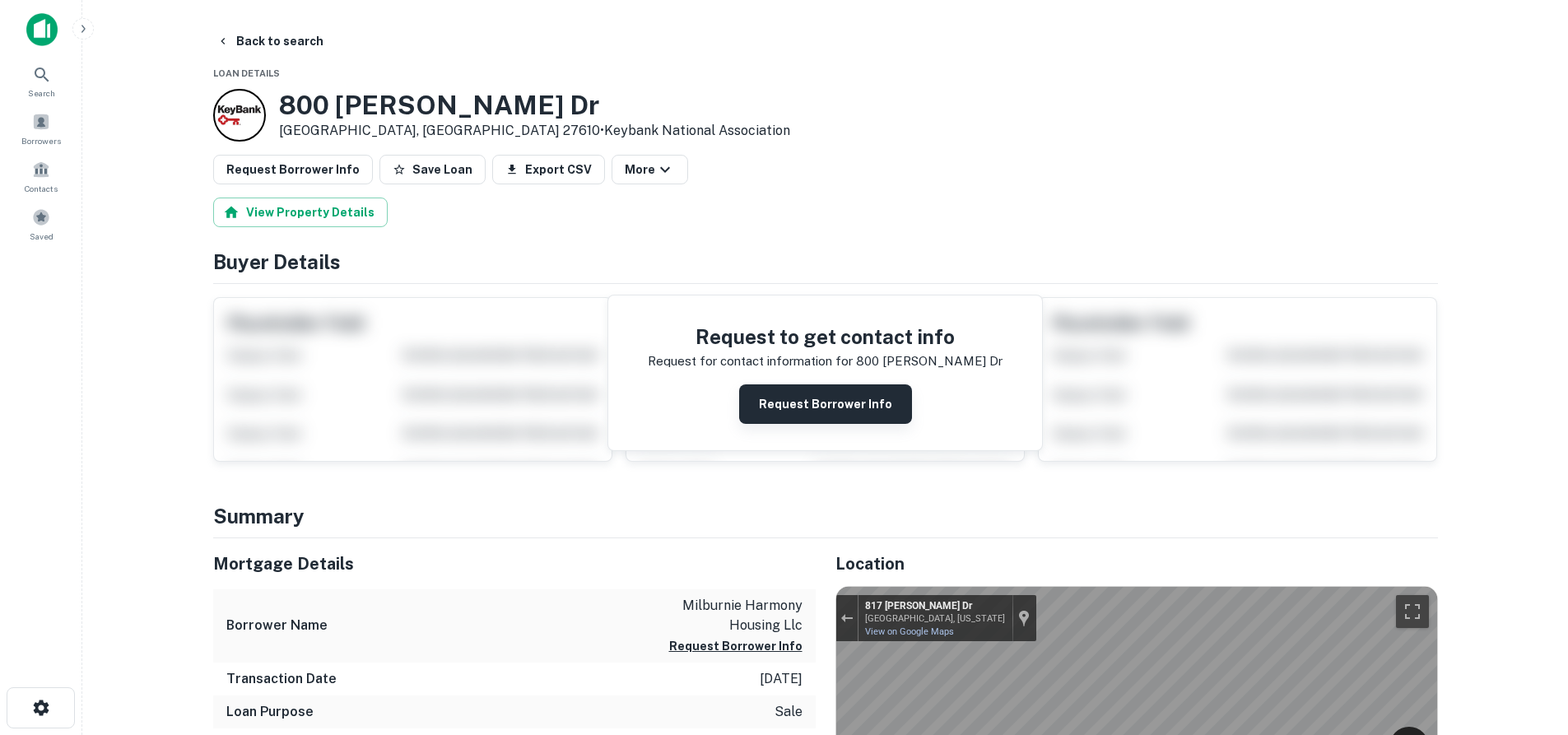
click at [785, 400] on button "Request Borrower Info" at bounding box center [826, 404] width 173 height 40
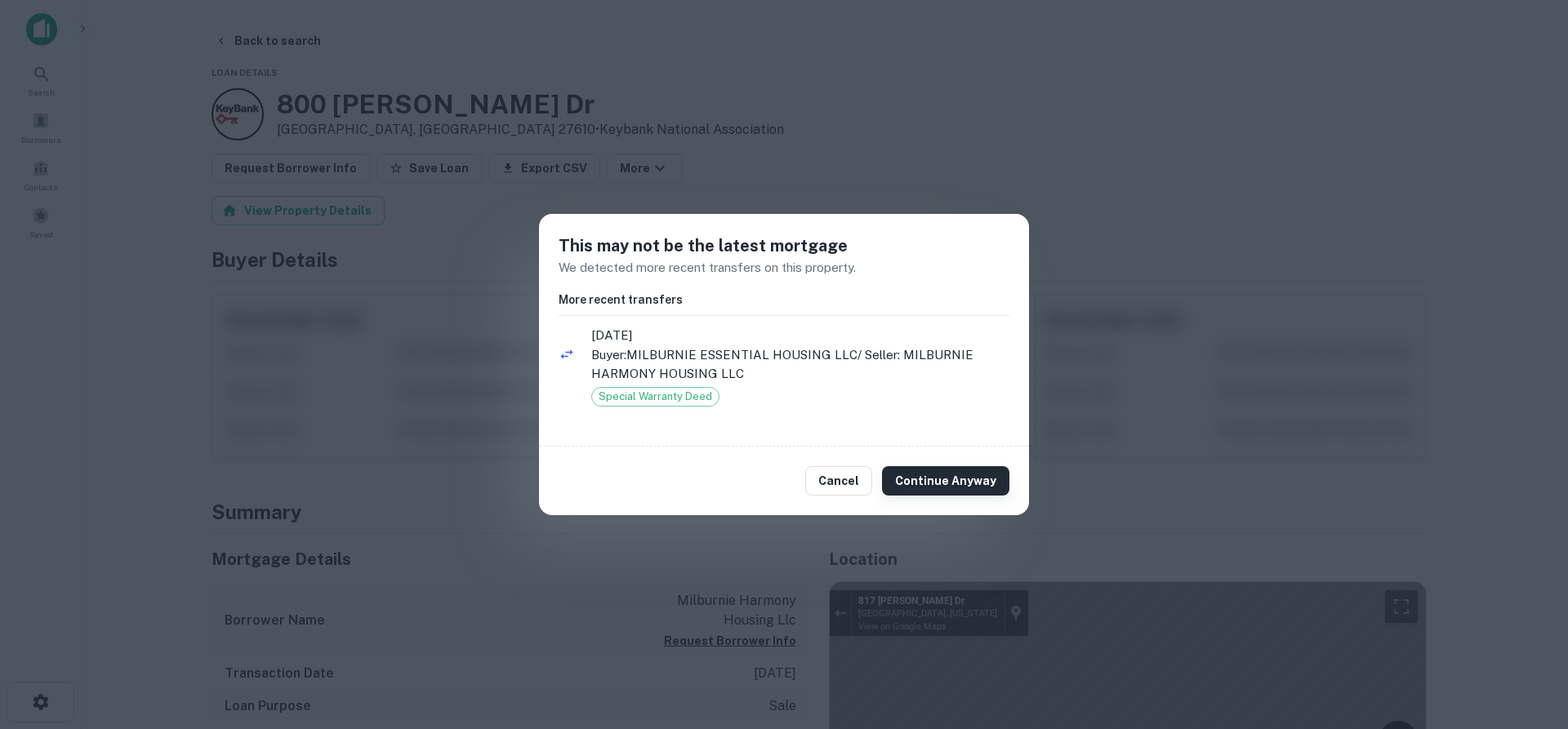
click at [999, 489] on button "Continue Anyway" at bounding box center [945, 480] width 128 height 29
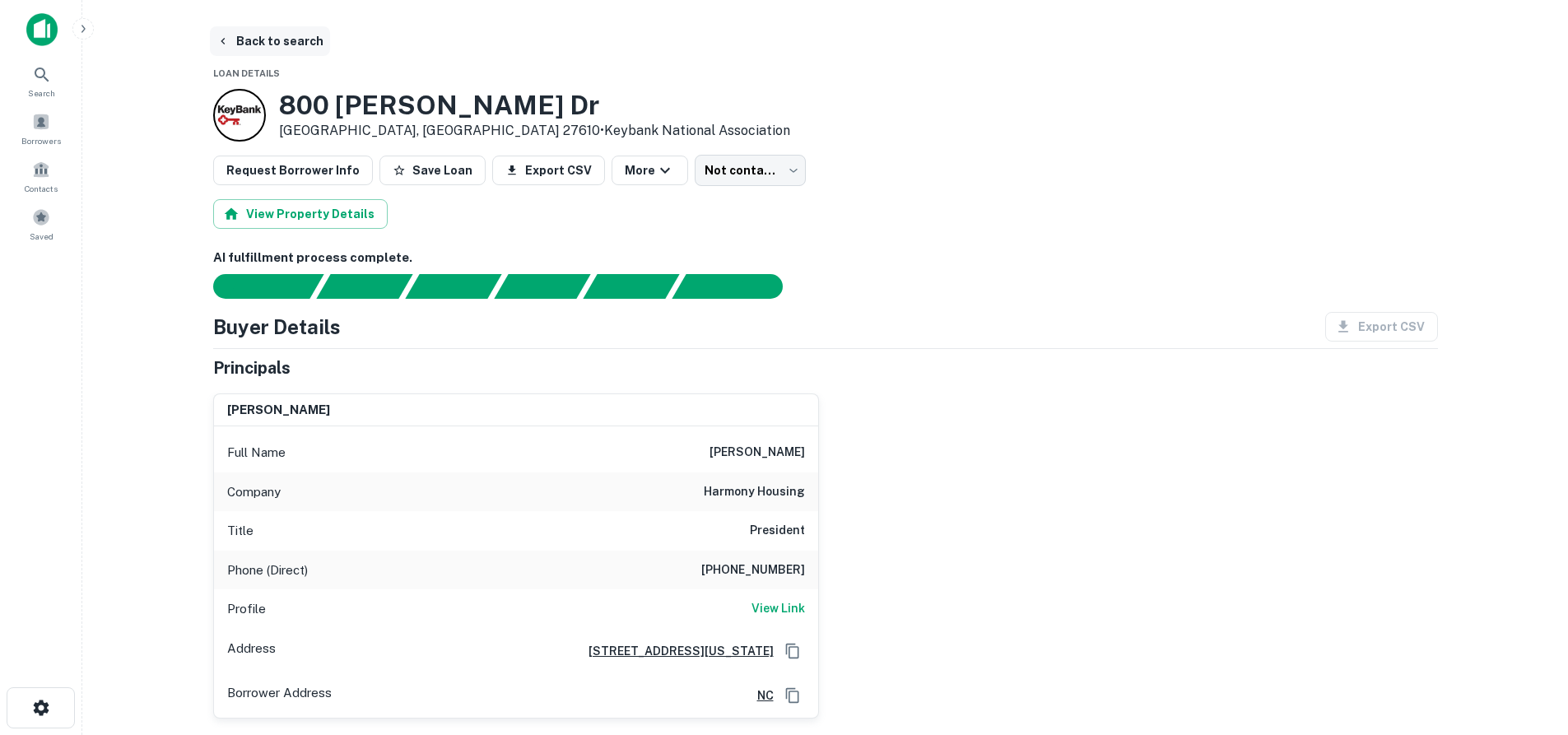
click at [260, 34] on button "Back to search" at bounding box center [270, 40] width 121 height 30
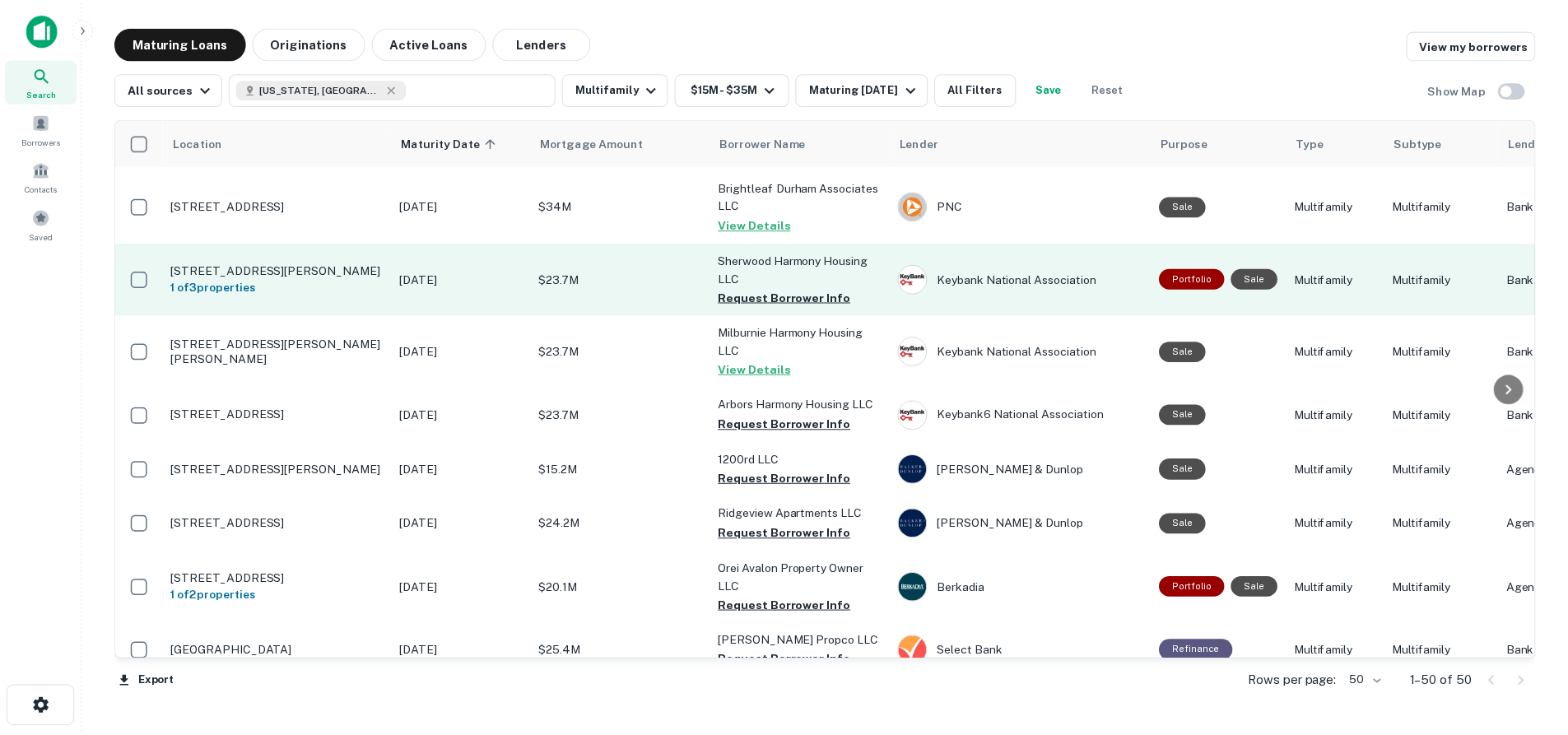
scroll to position [411, 0]
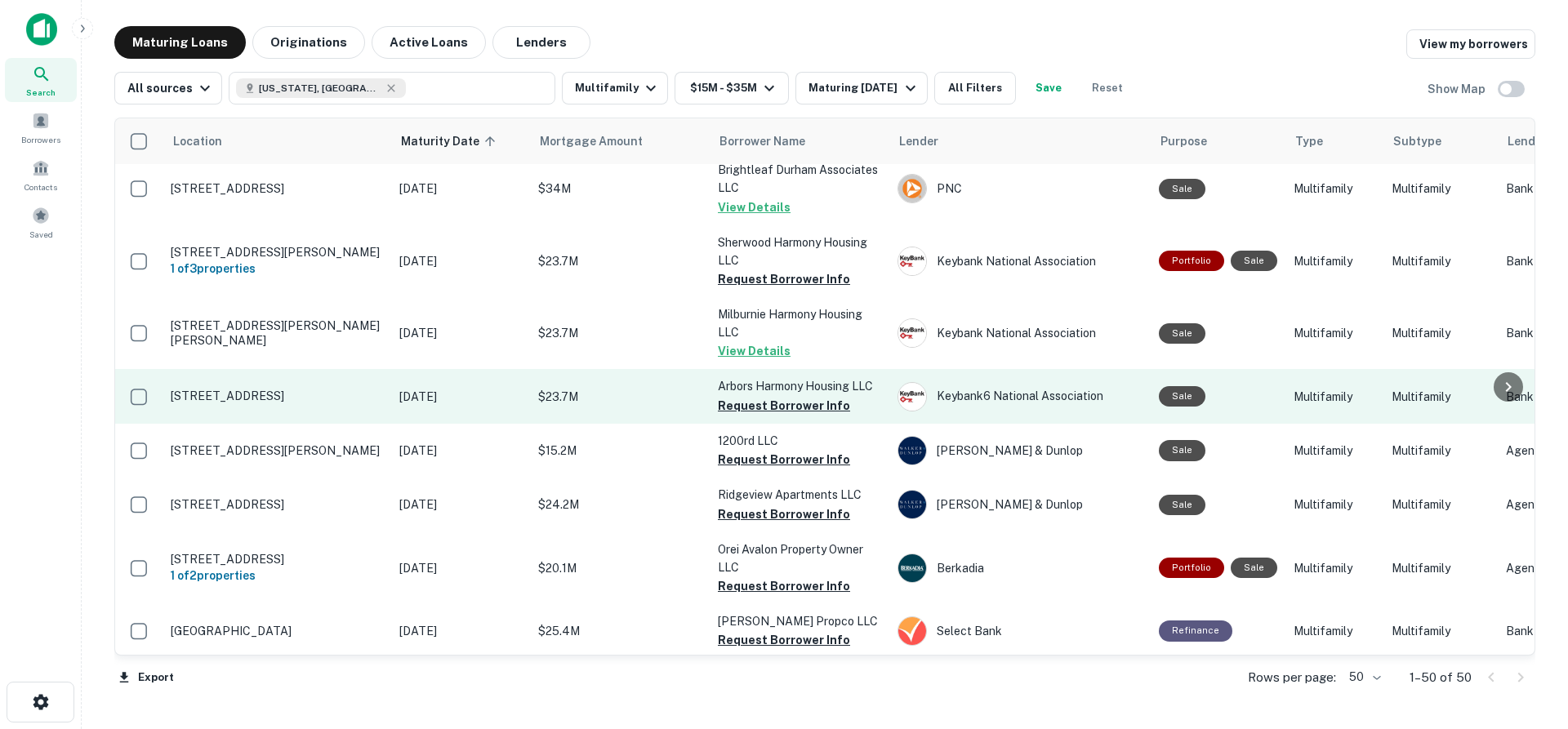
click at [323, 388] on p "[STREET_ADDRESS]" at bounding box center [277, 395] width 212 height 14
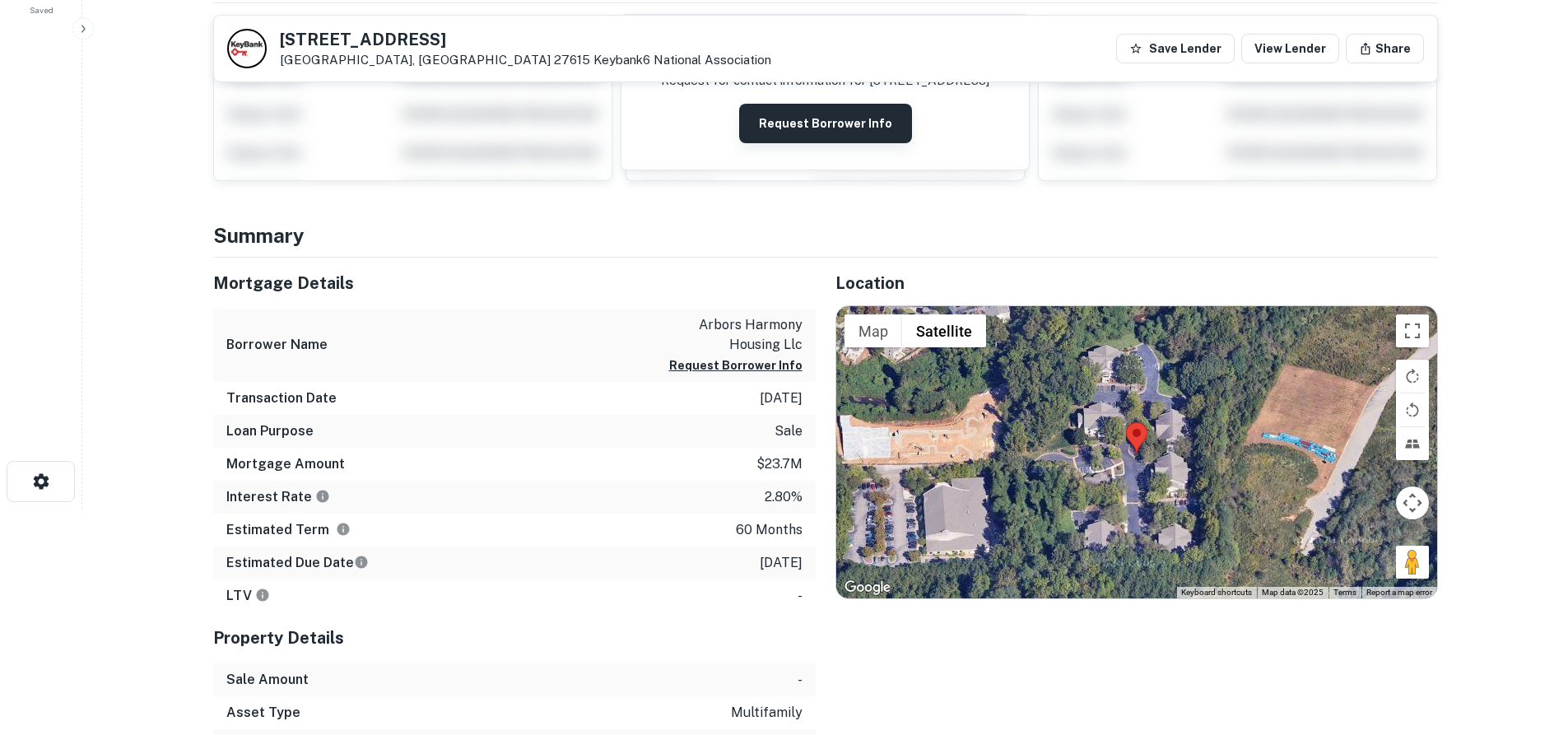
scroll to position [329, 0]
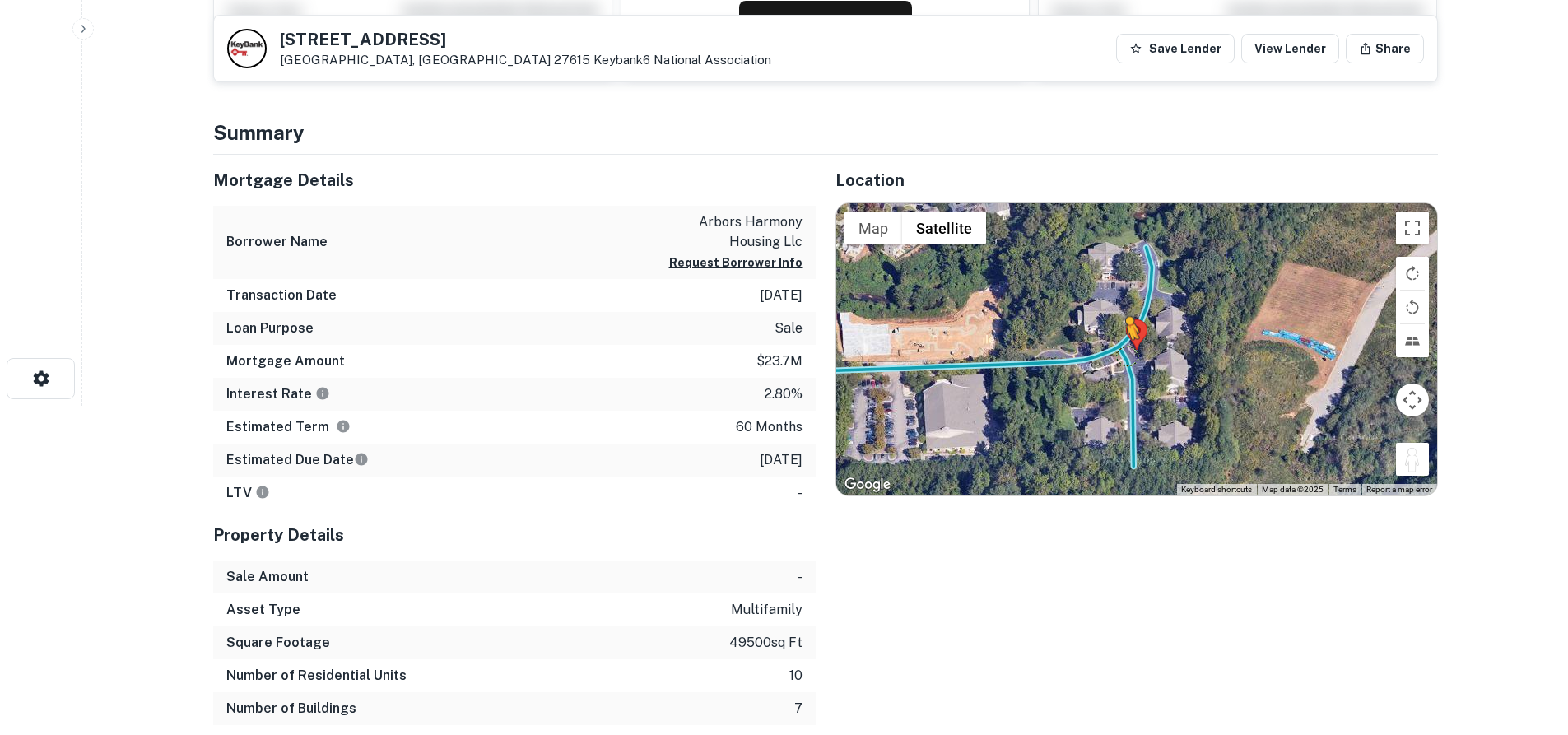
drag, startPoint x: 1406, startPoint y: 456, endPoint x: 1125, endPoint y: 355, distance: 298.6
click at [1125, 355] on div "To activate drag with keyboard, press Alt + Enter. Once in keyboard drag state,…" at bounding box center [1137, 349] width 601 height 292
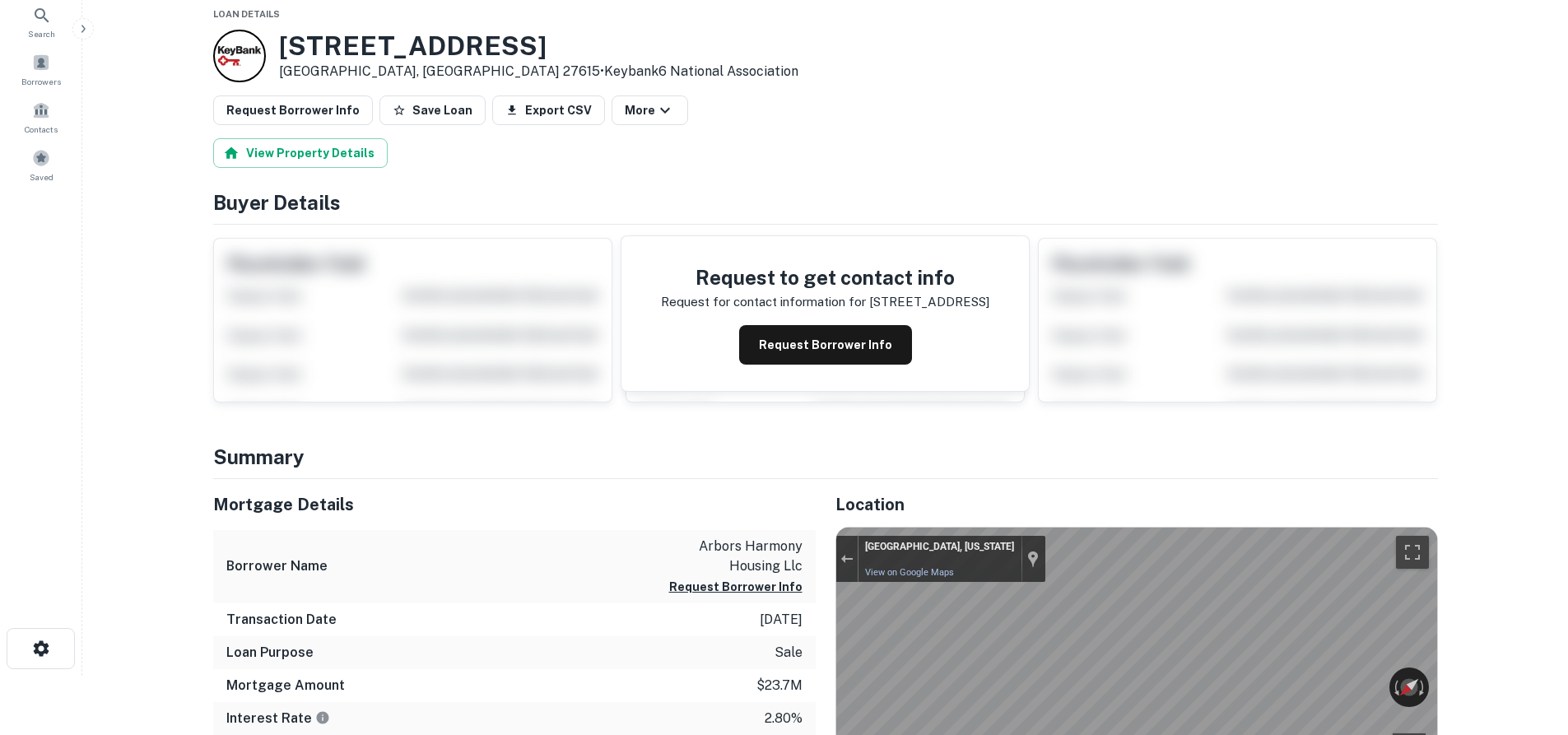
scroll to position [0, 0]
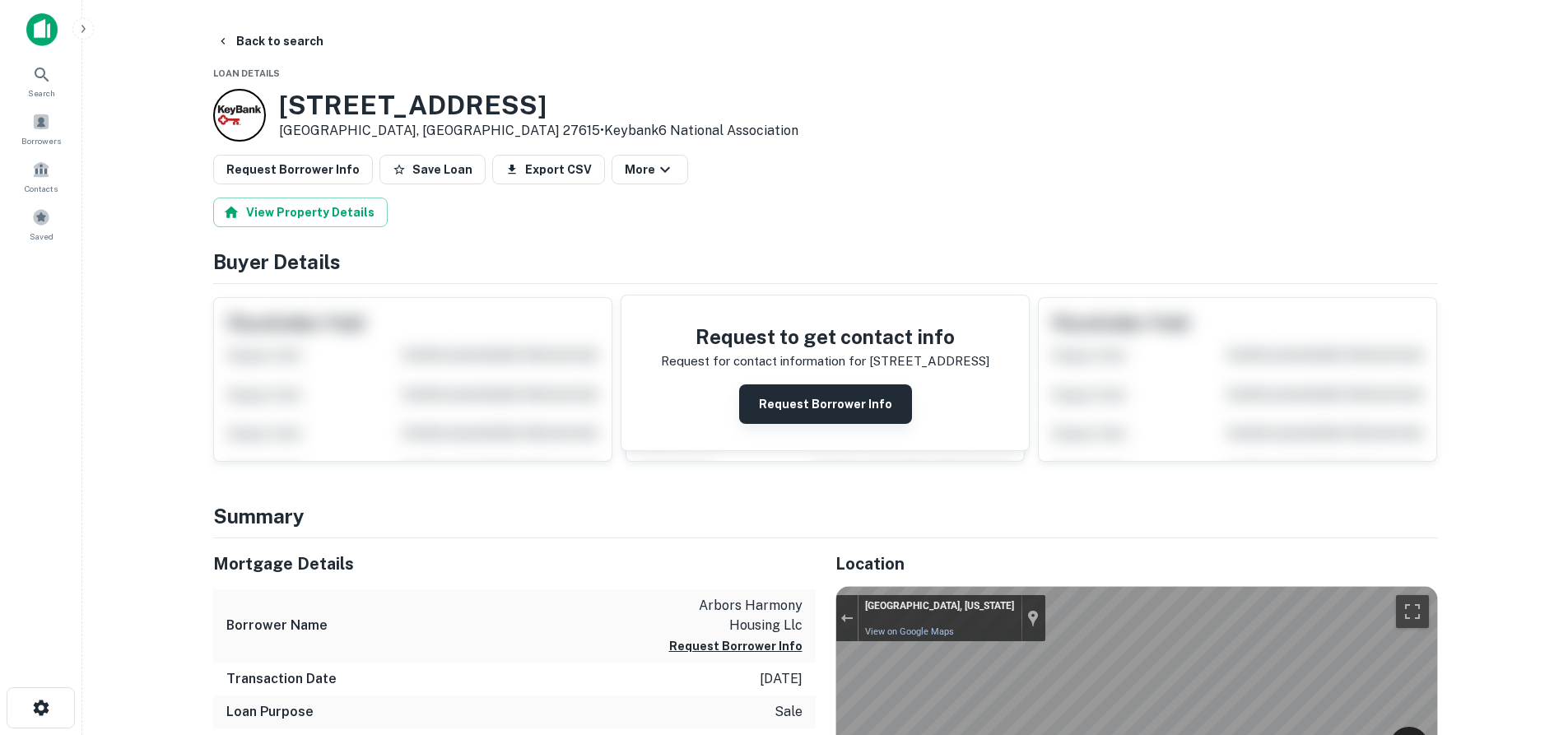
click at [782, 411] on button "Request Borrower Info" at bounding box center [826, 404] width 173 height 40
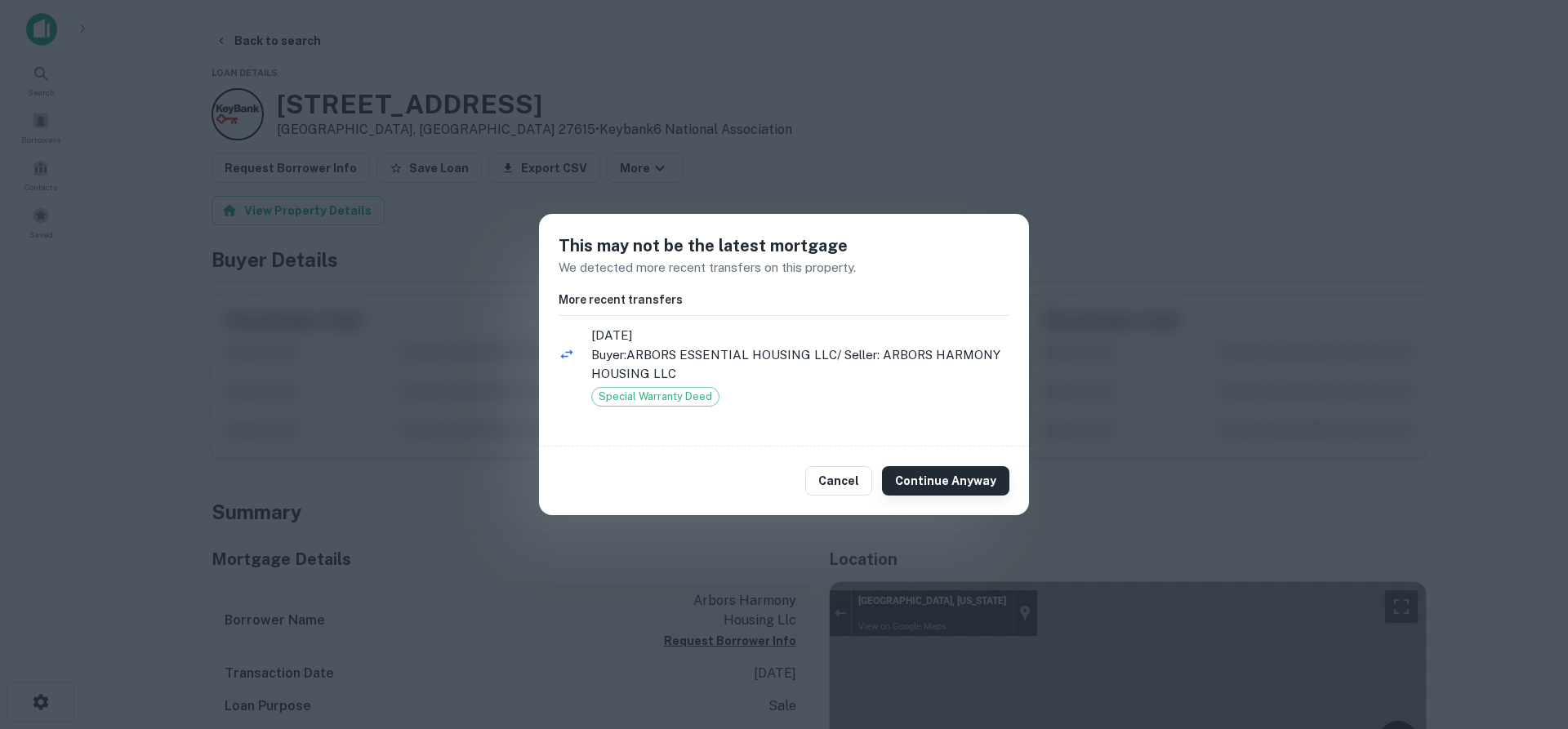
click at [985, 478] on button "Continue Anyway" at bounding box center [945, 480] width 128 height 29
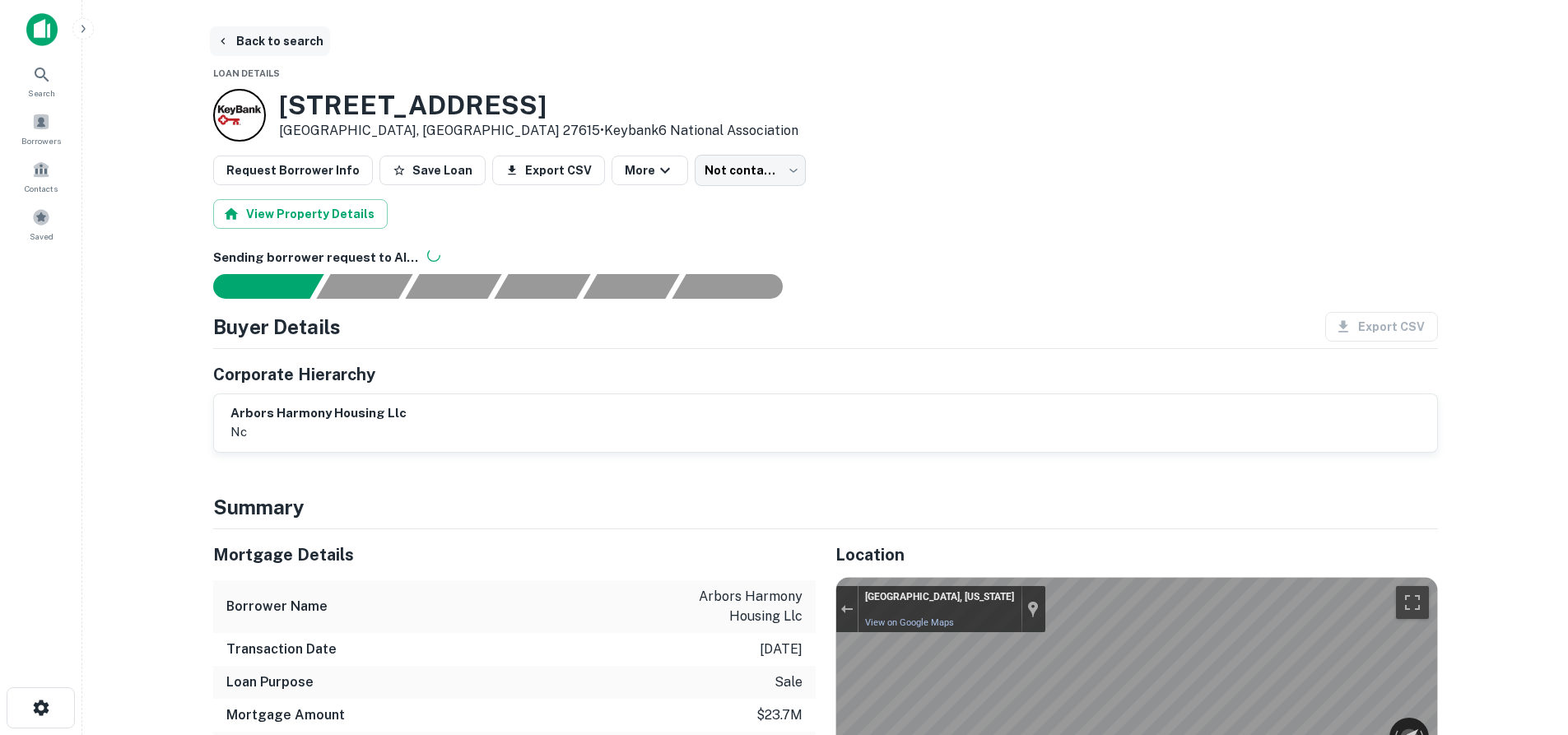
click at [264, 43] on button "Back to search" at bounding box center [270, 40] width 121 height 30
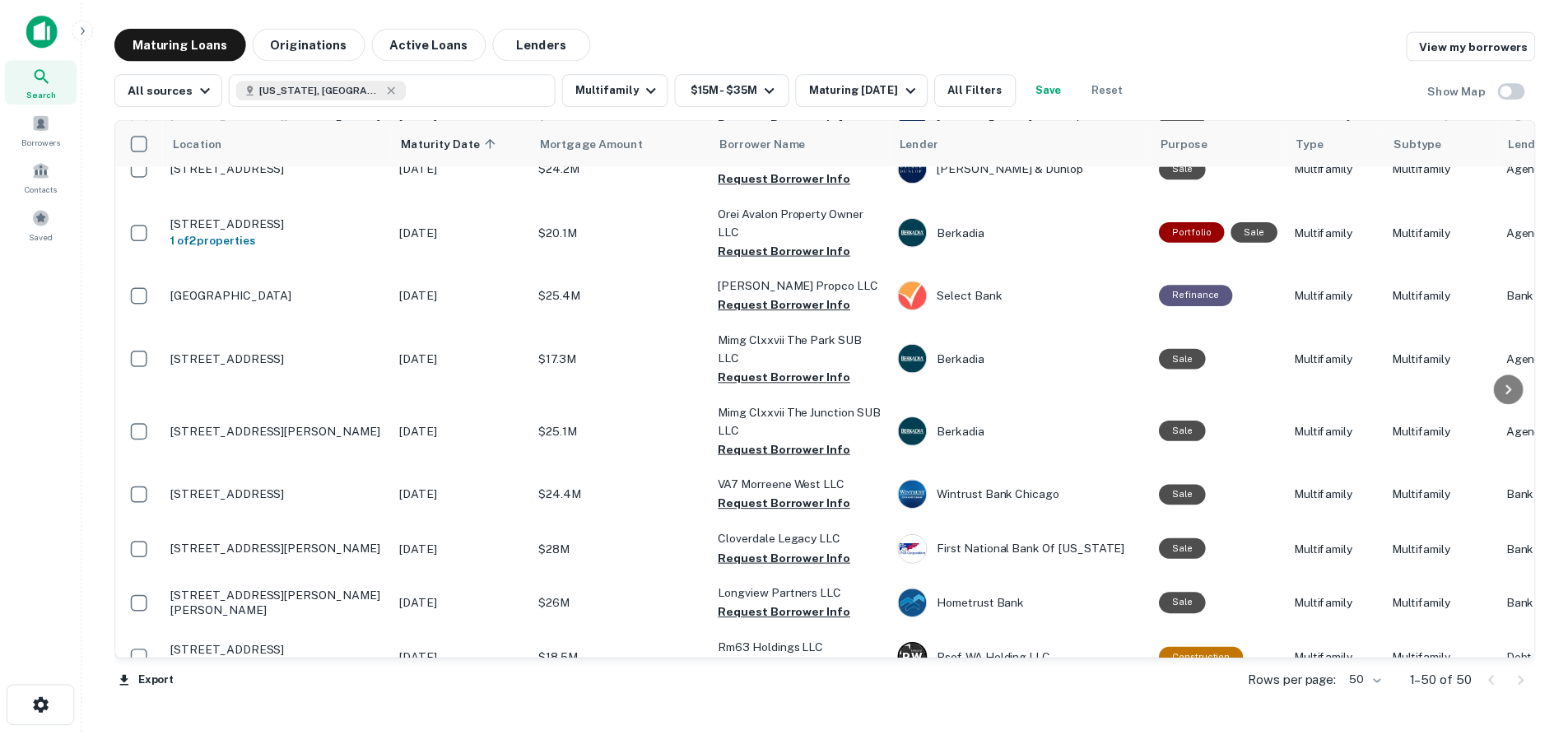
scroll to position [905, 0]
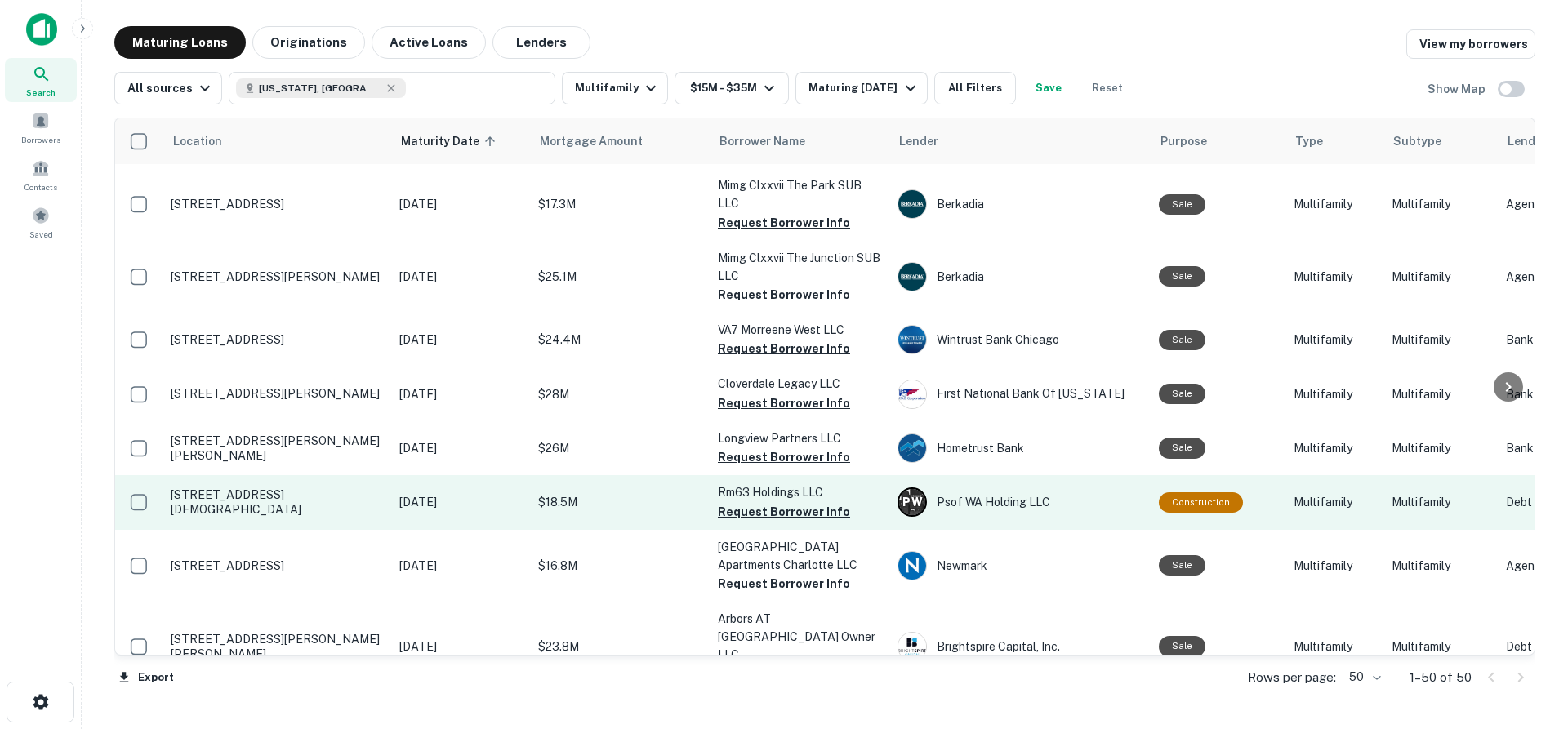
click at [261, 487] on p "[STREET_ADDRESS][DEMOGRAPHIC_DATA]" at bounding box center [277, 501] width 212 height 29
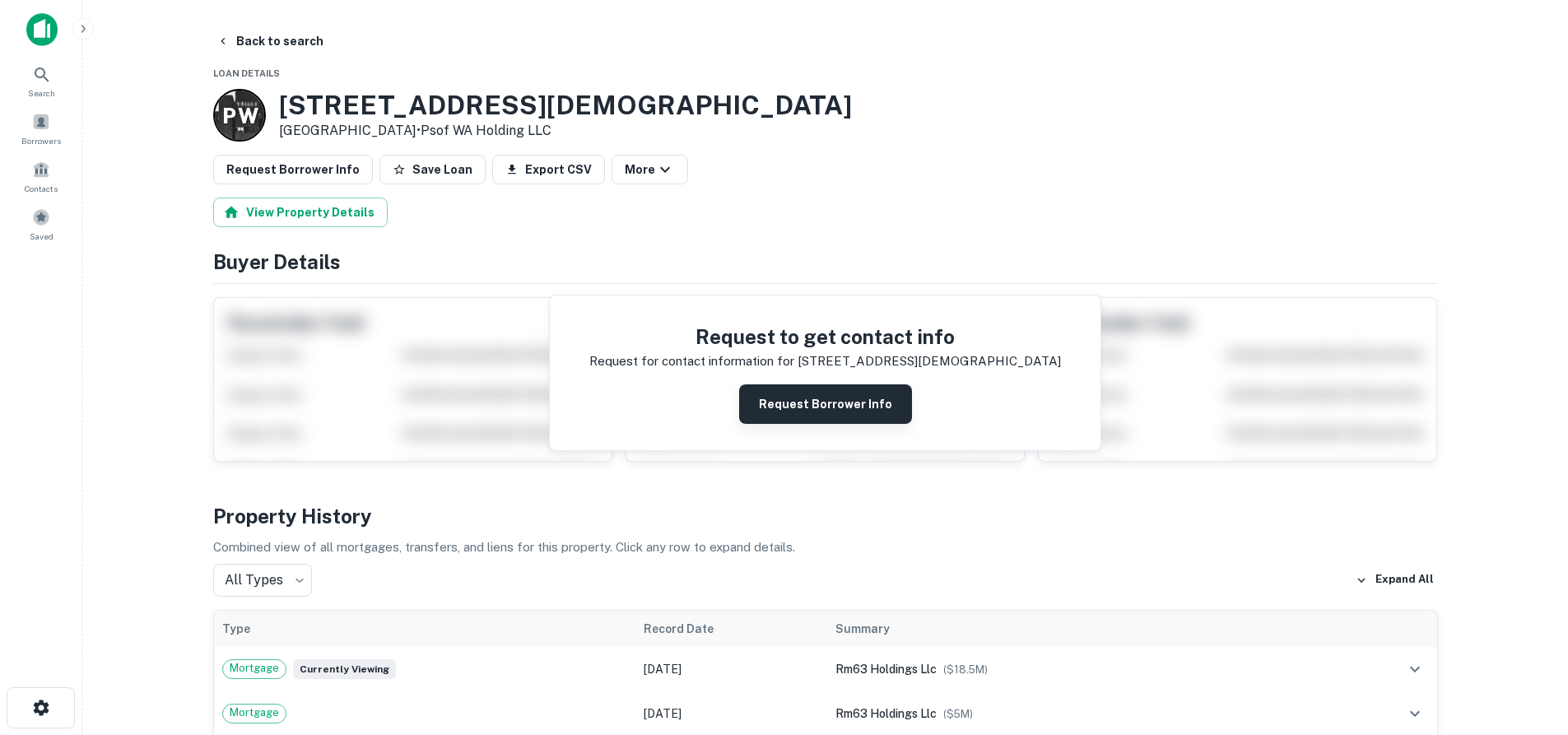
click at [757, 408] on button "Request Borrower Info" at bounding box center [826, 404] width 173 height 40
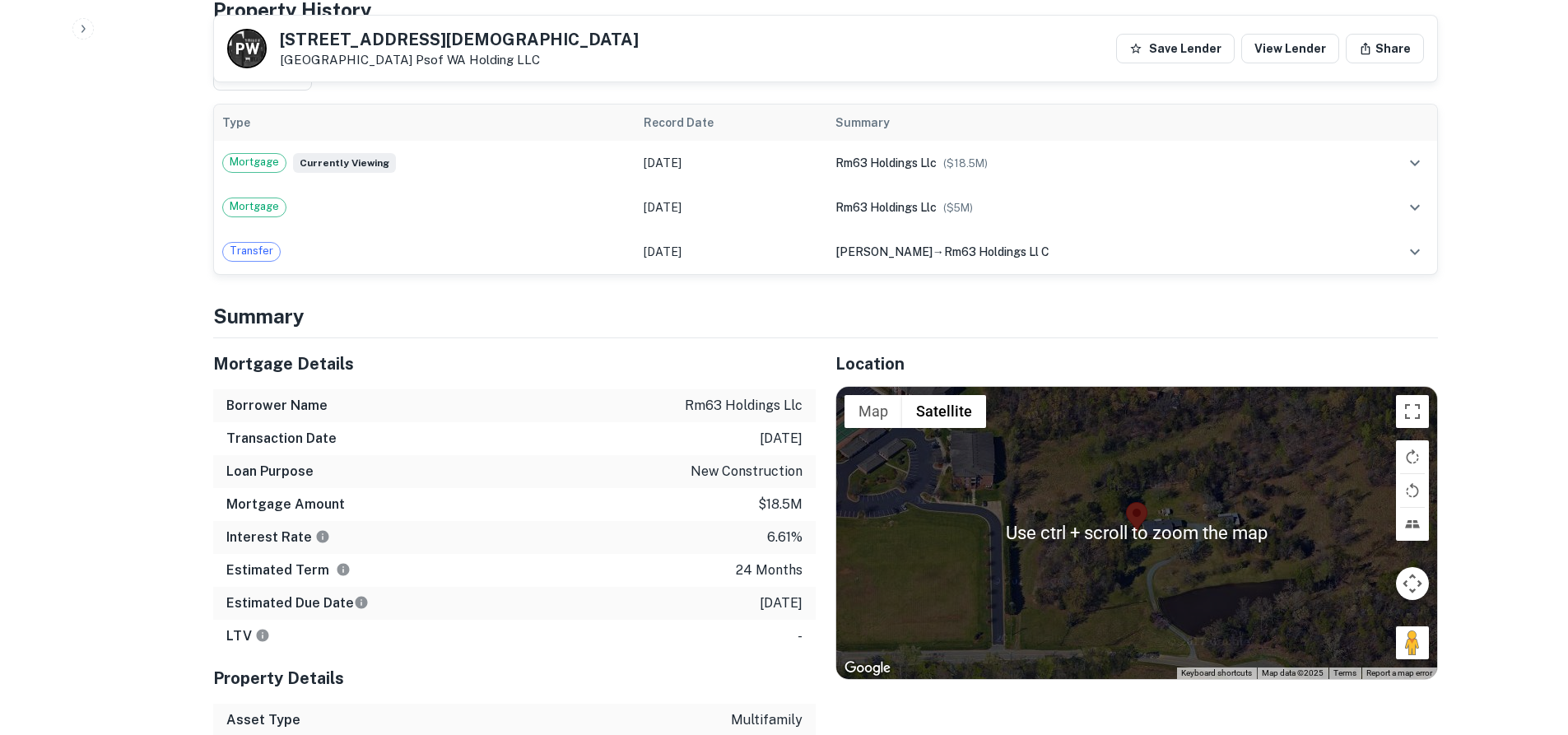
scroll to position [1728, 0]
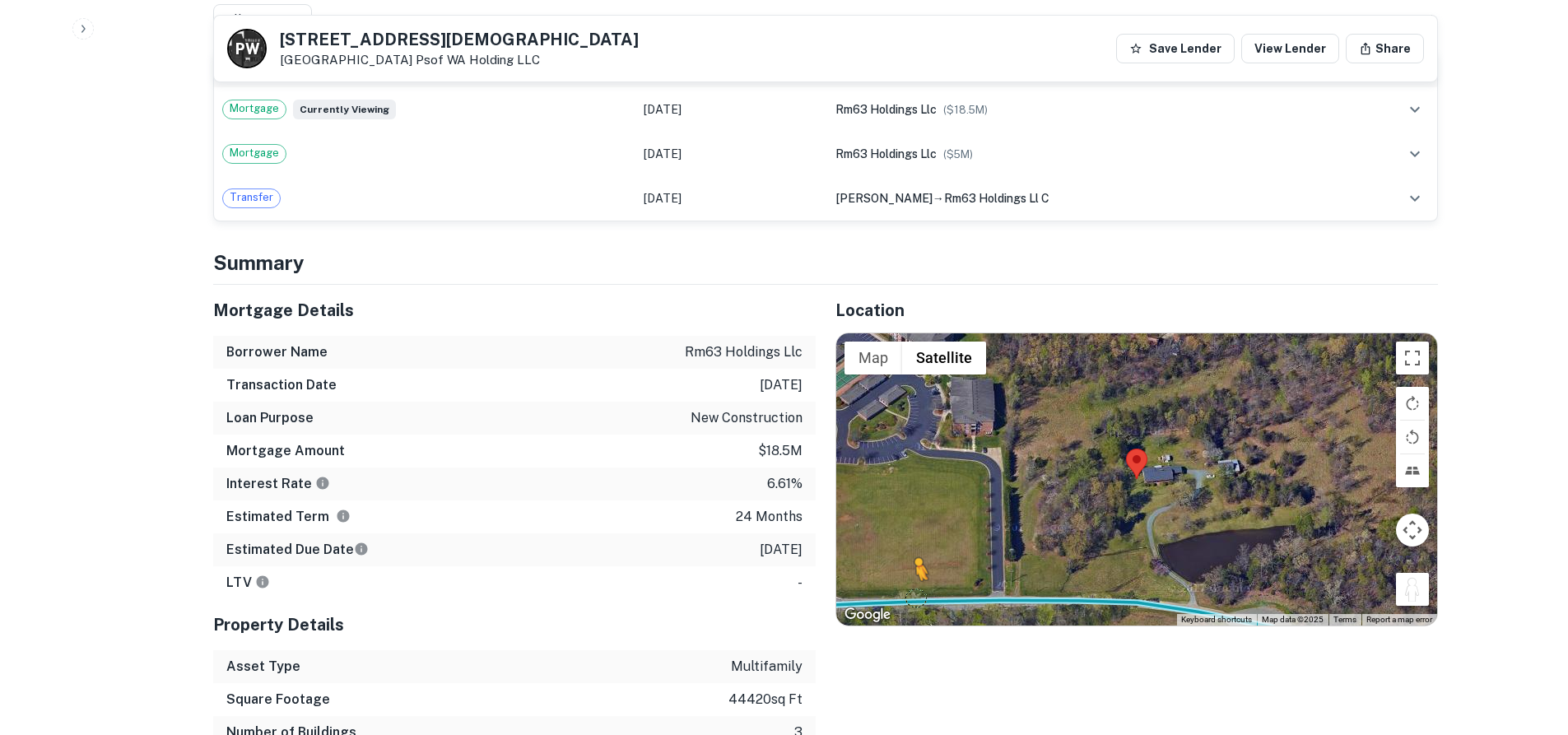
drag, startPoint x: 1417, startPoint y: 549, endPoint x: 914, endPoint y: 564, distance: 503.2
click at [914, 564] on div "To activate drag with keyboard, press Alt + Enter. Once in keyboard drag state,…" at bounding box center [1137, 480] width 601 height 292
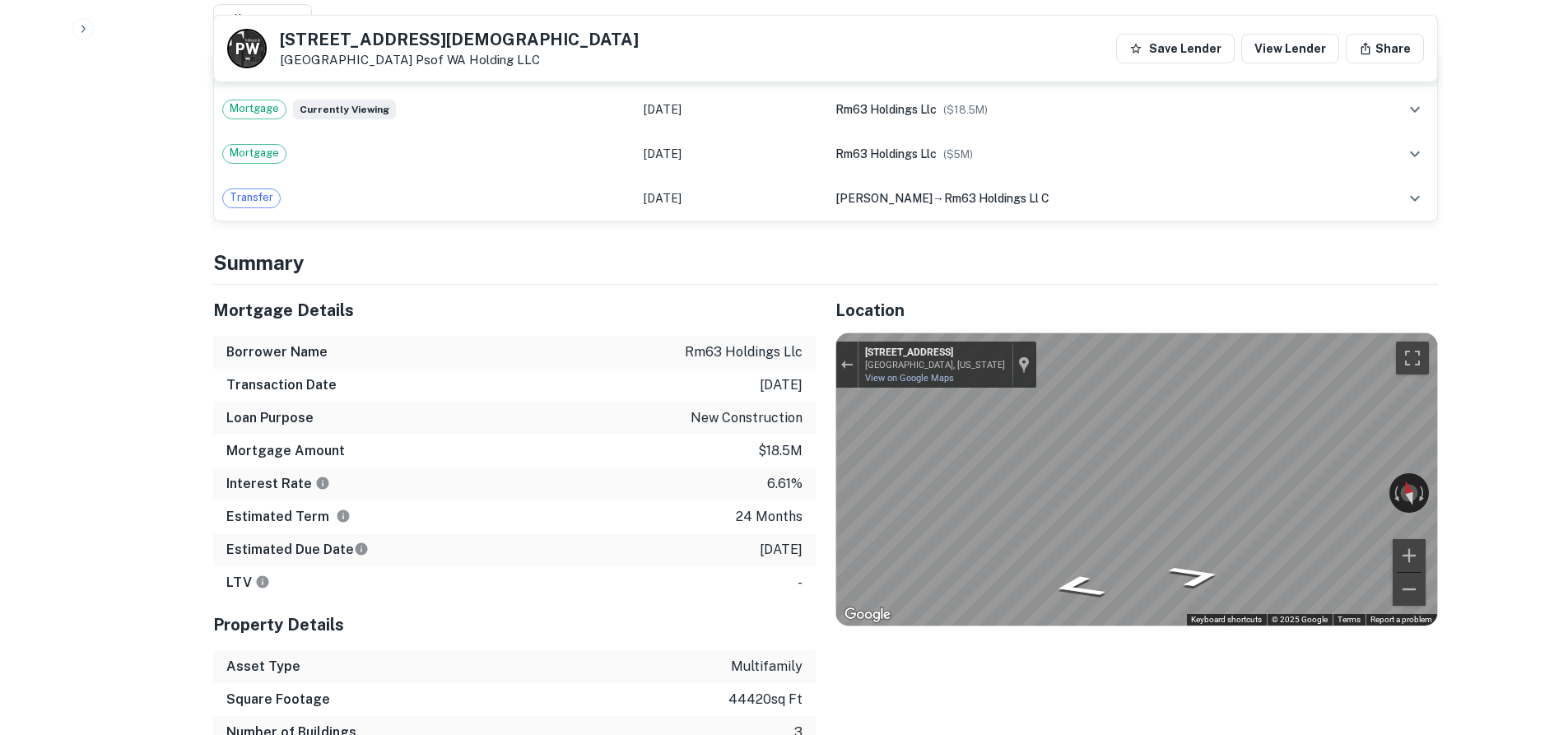
click at [1452, 469] on div "Back to search P W 1860 Old Saint Marks Church Rd Burlington, NC 27215 Psof WA …" at bounding box center [825, 487] width 1264 height 4378
click at [1326, 449] on div "← Move left → Move right ↑ Move up ↓ Move down + Zoom in - Zoom out 1751 Old Sa…" at bounding box center [1137, 480] width 601 height 292
drag, startPoint x: 692, startPoint y: 382, endPoint x: 810, endPoint y: 390, distance: 118.3
click at [810, 401] on div "Loan Purpose new construction" at bounding box center [515, 417] width 603 height 33
click at [779, 298] on h5 "Mortgage Details" at bounding box center [515, 309] width 603 height 24
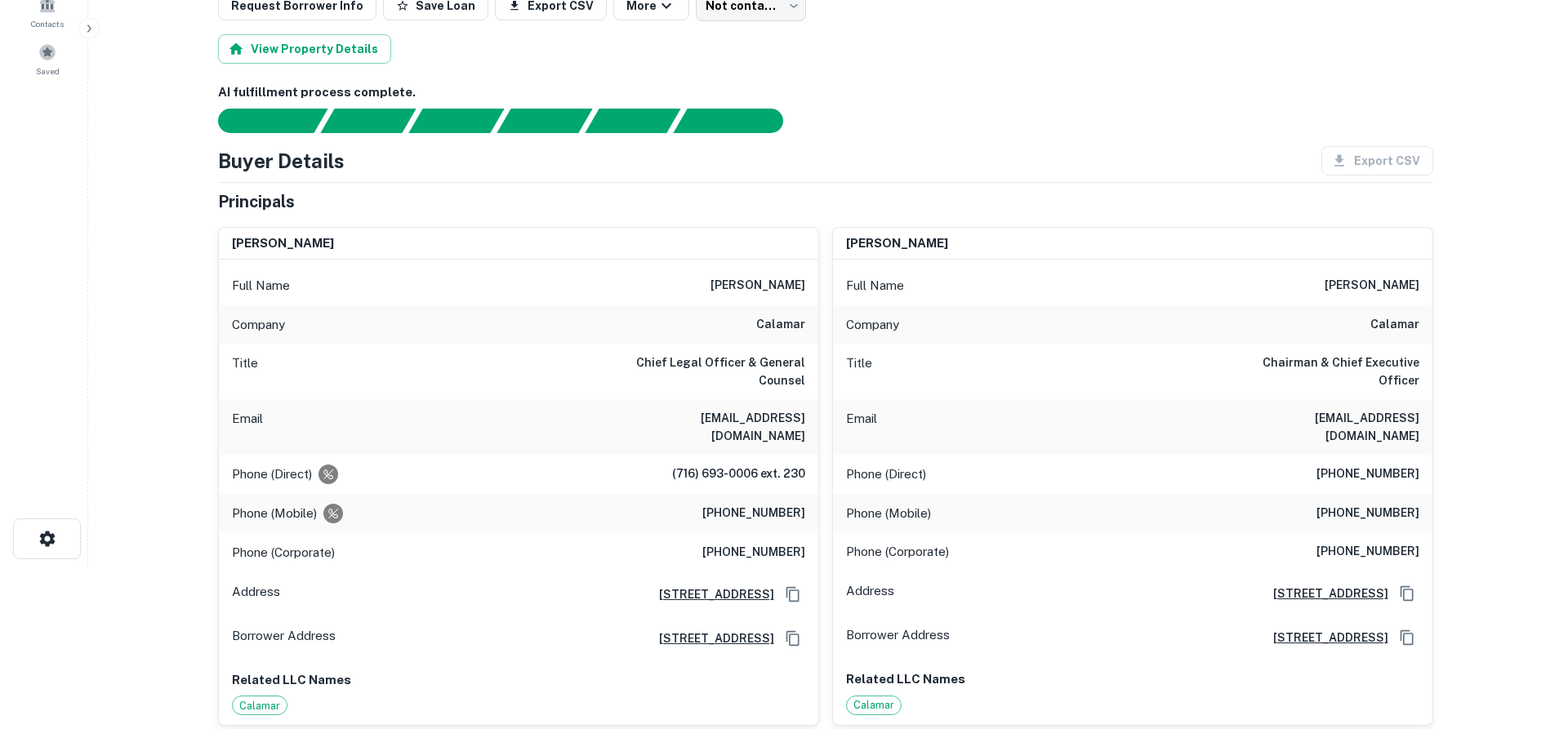
scroll to position [0, 0]
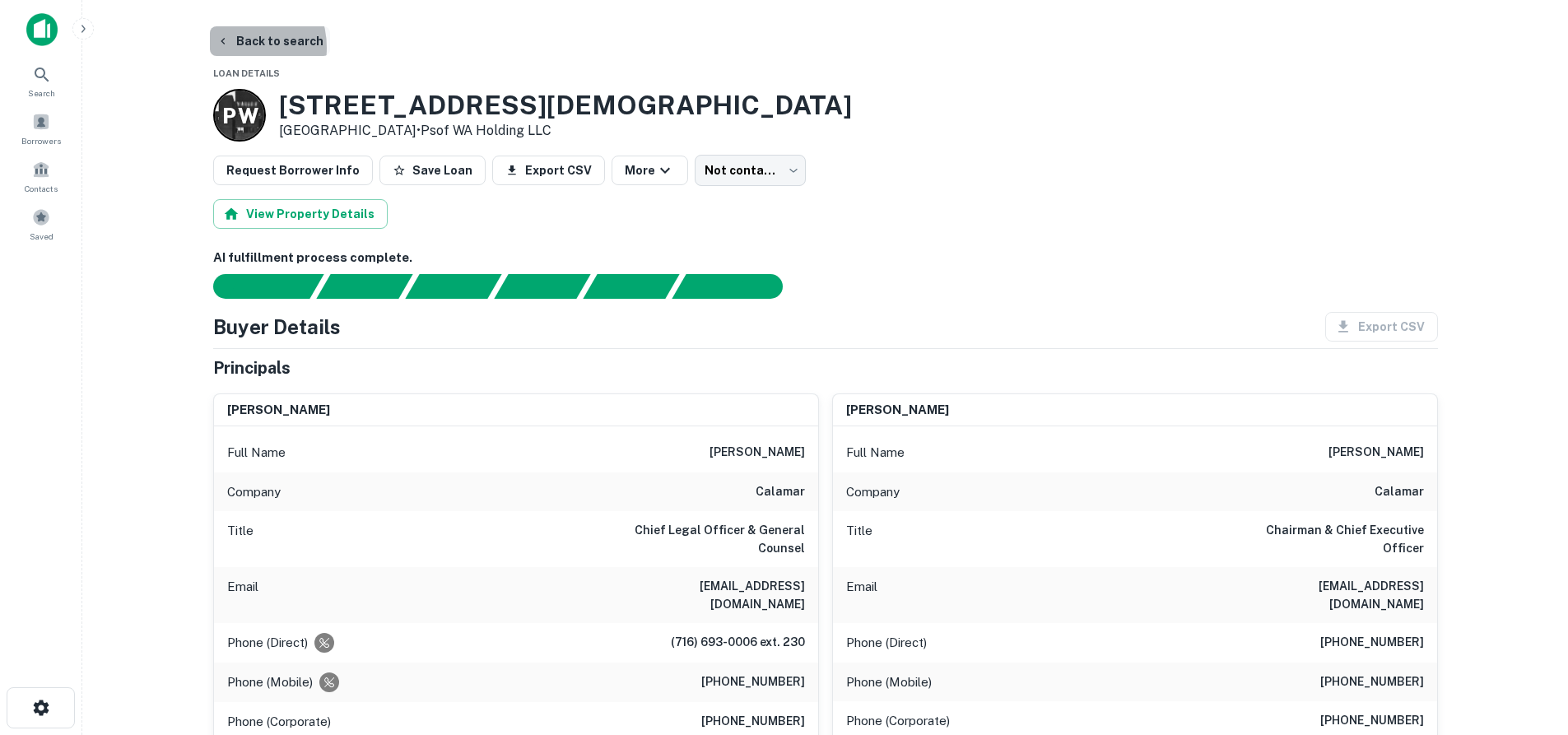
click at [231, 48] on button "Back to search" at bounding box center [270, 40] width 121 height 30
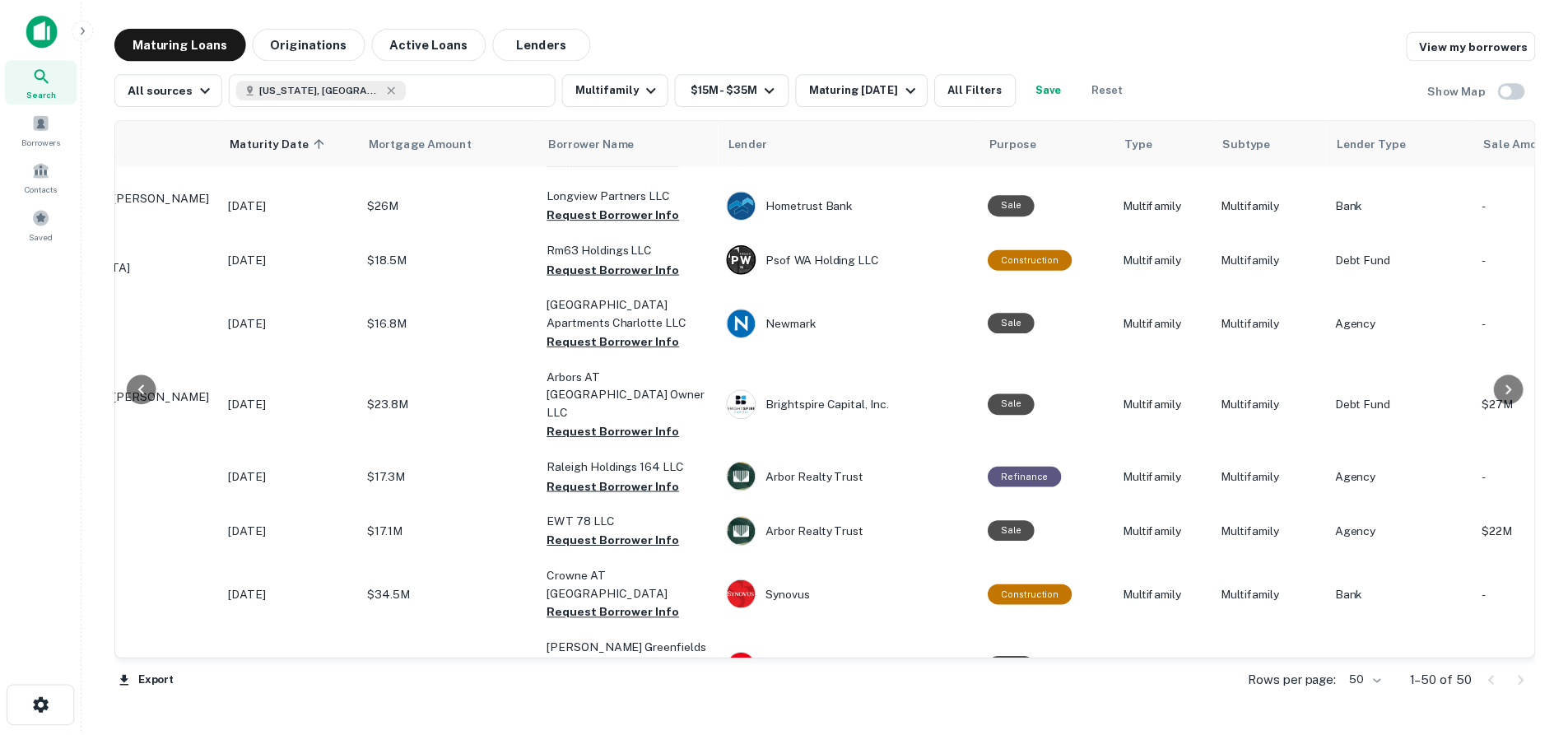
scroll to position [1152, 0]
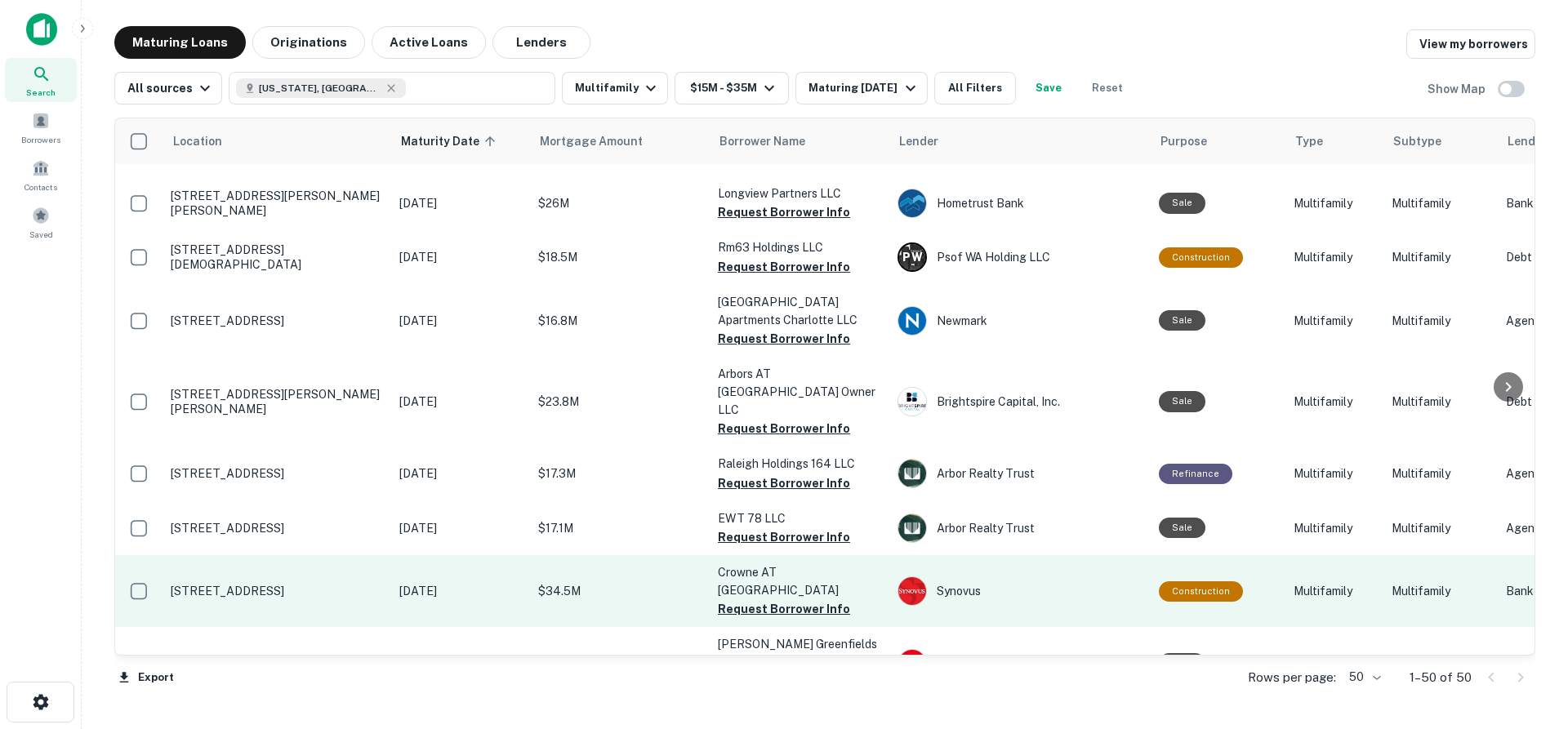
click at [311, 584] on p "[STREET_ADDRESS]" at bounding box center [277, 591] width 212 height 14
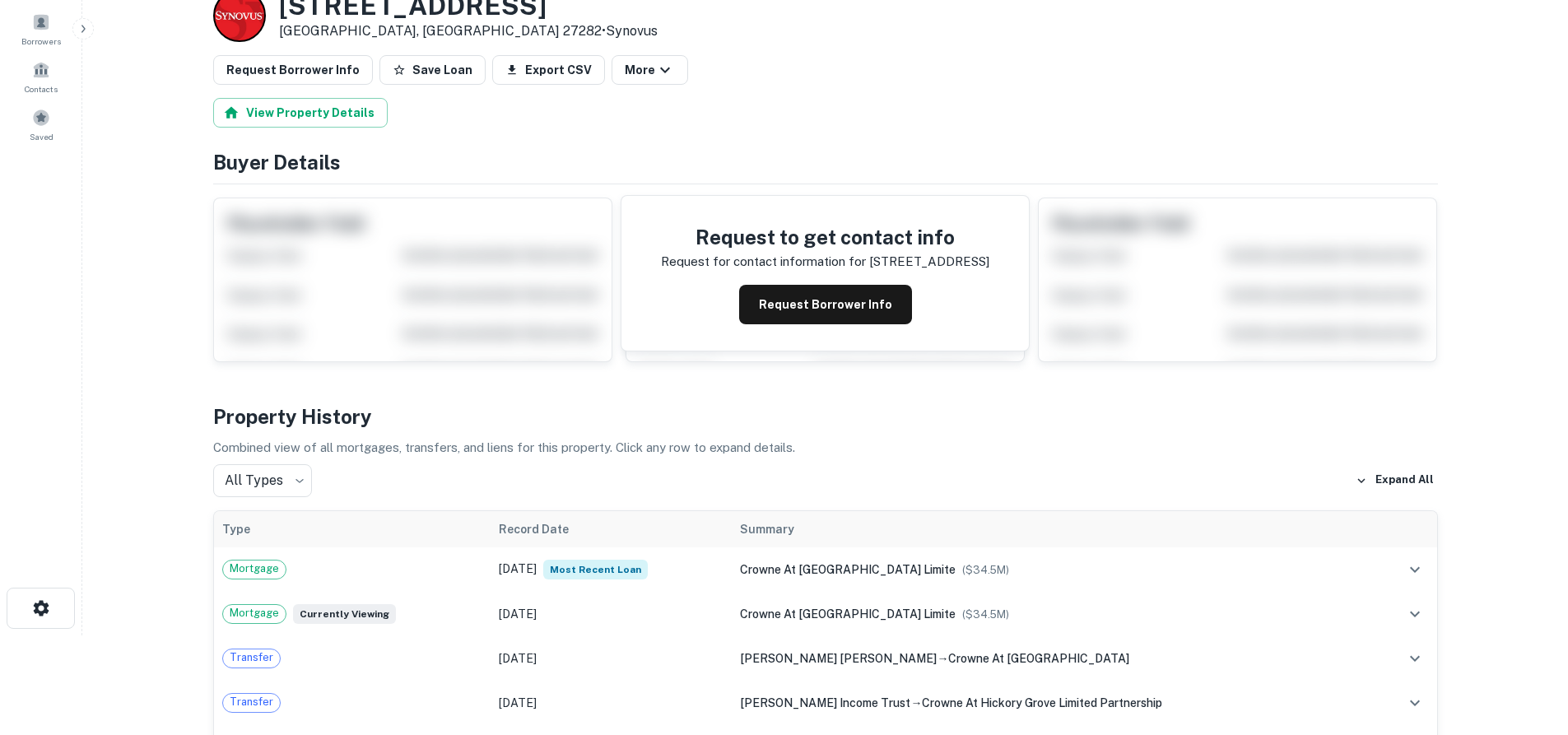
scroll to position [82, 0]
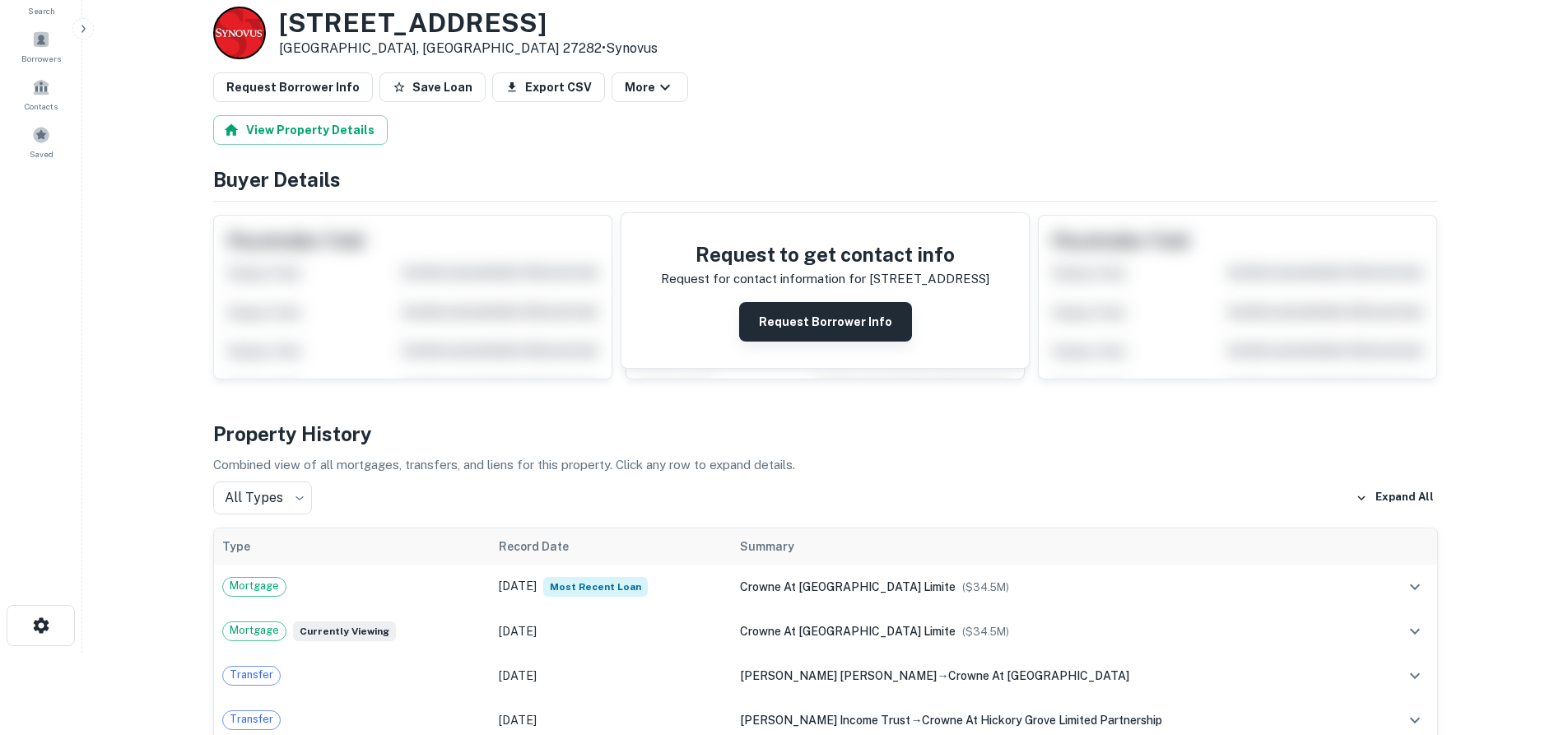
click at [813, 318] on button "Request Borrower Info" at bounding box center [826, 322] width 173 height 40
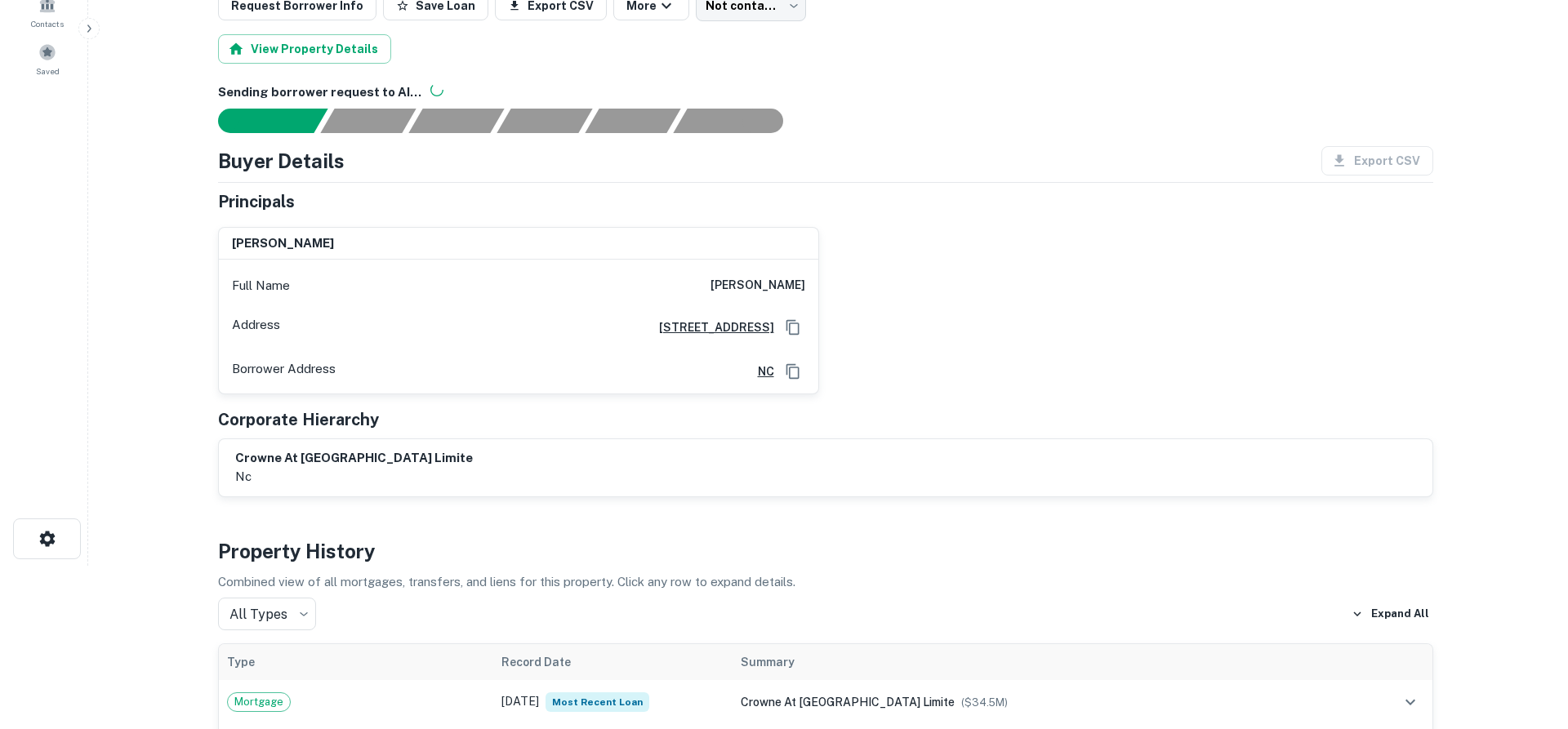
scroll to position [0, 0]
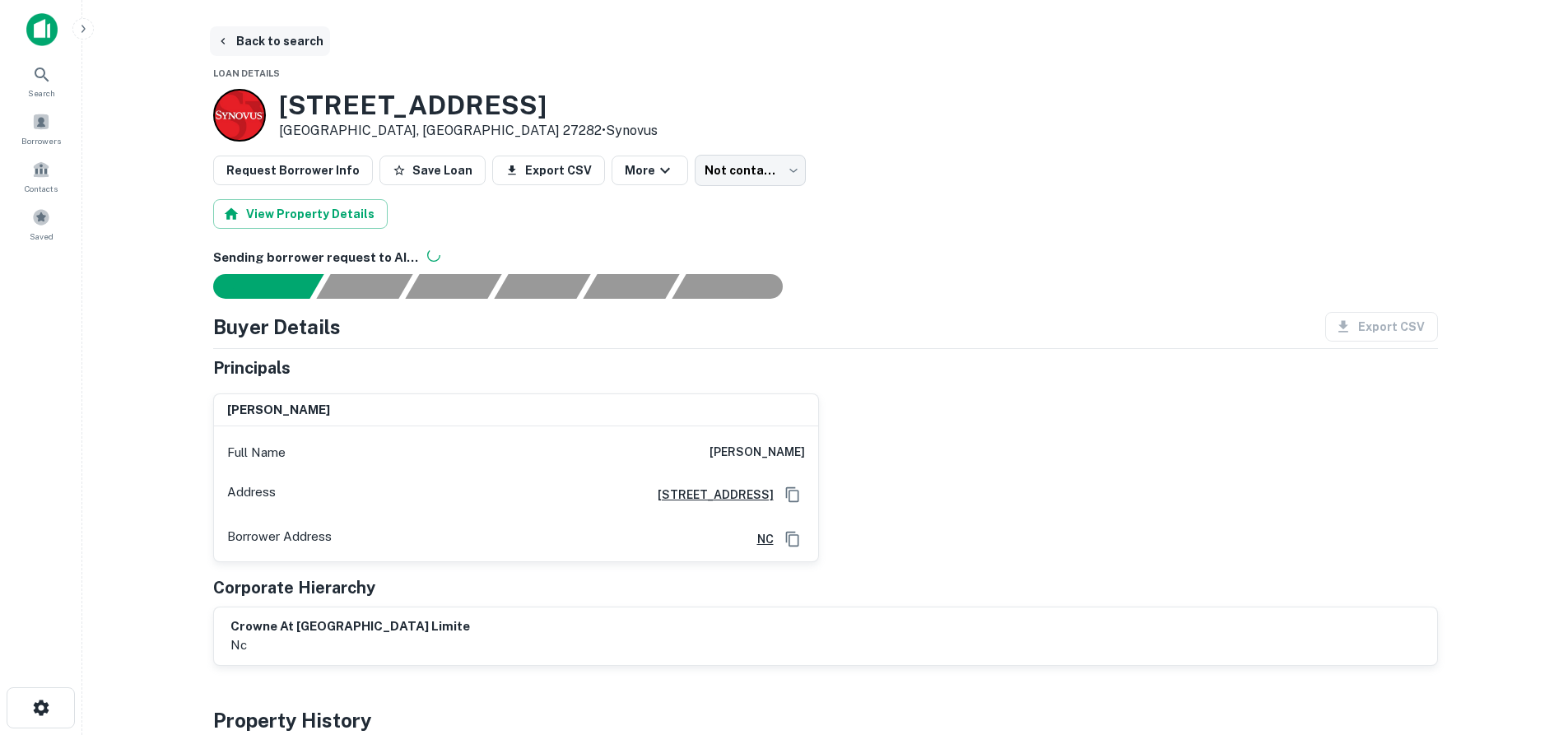
click at [238, 43] on button "Back to search" at bounding box center [270, 40] width 121 height 30
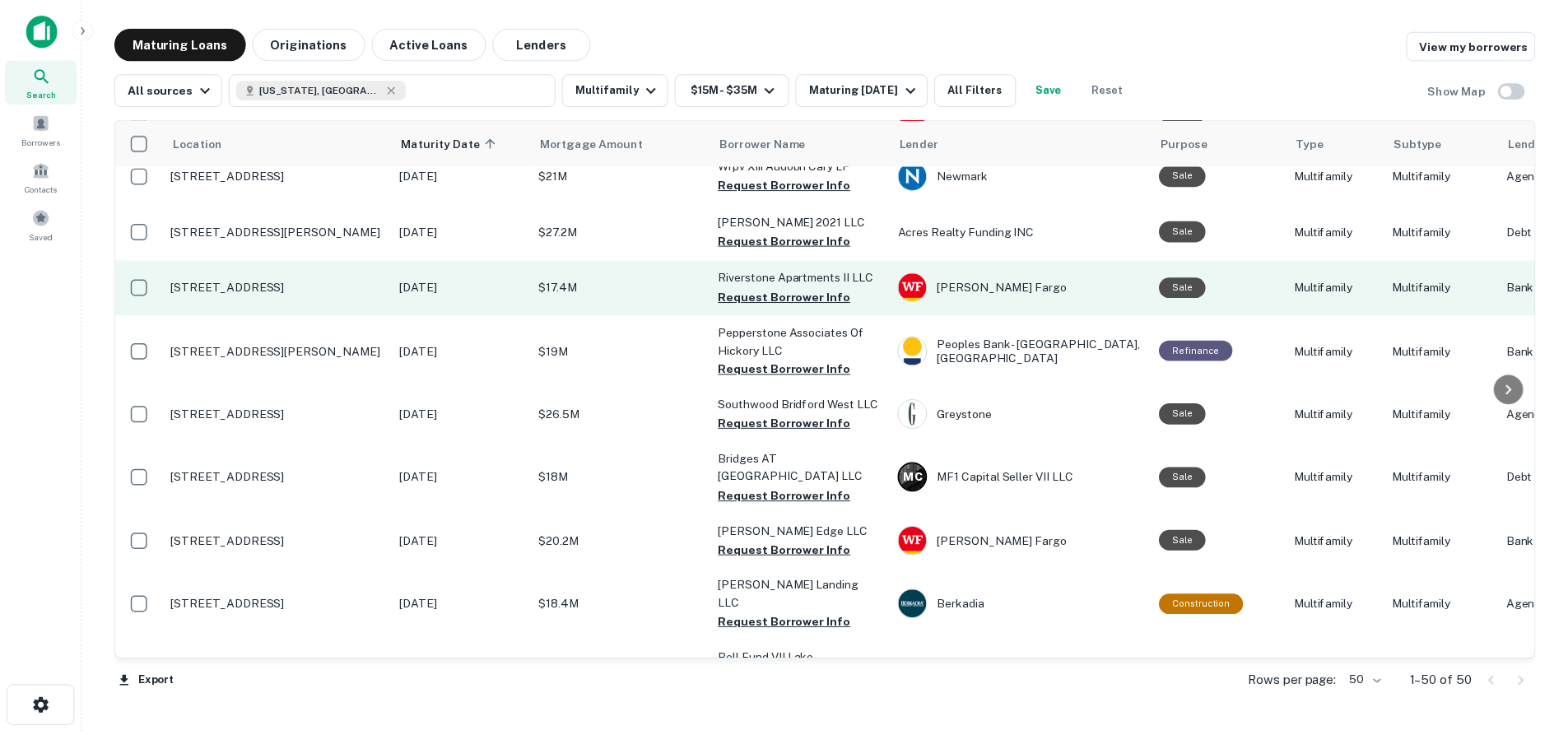
scroll to position [1728, 0]
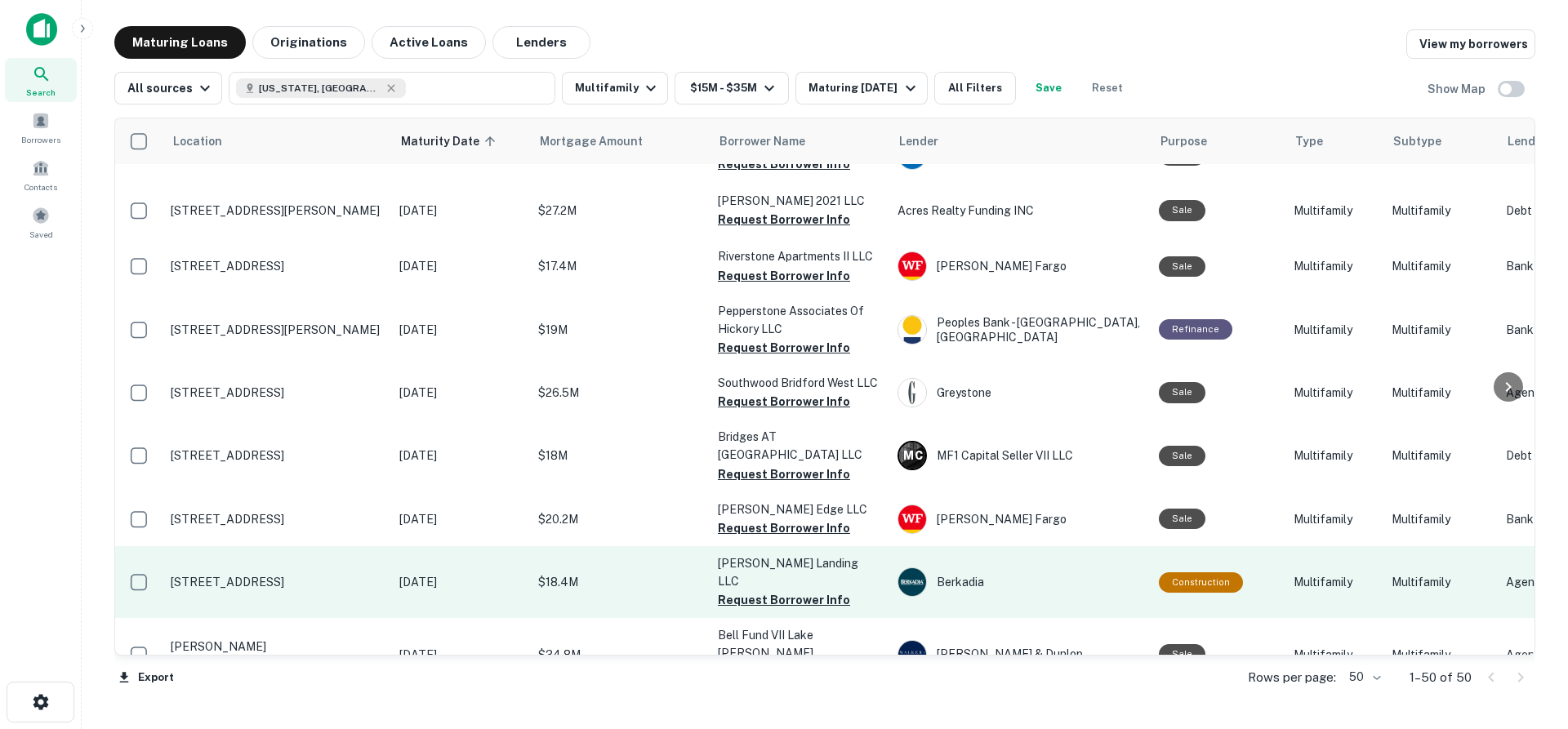
click at [303, 575] on p "[STREET_ADDRESS]" at bounding box center [277, 582] width 212 height 14
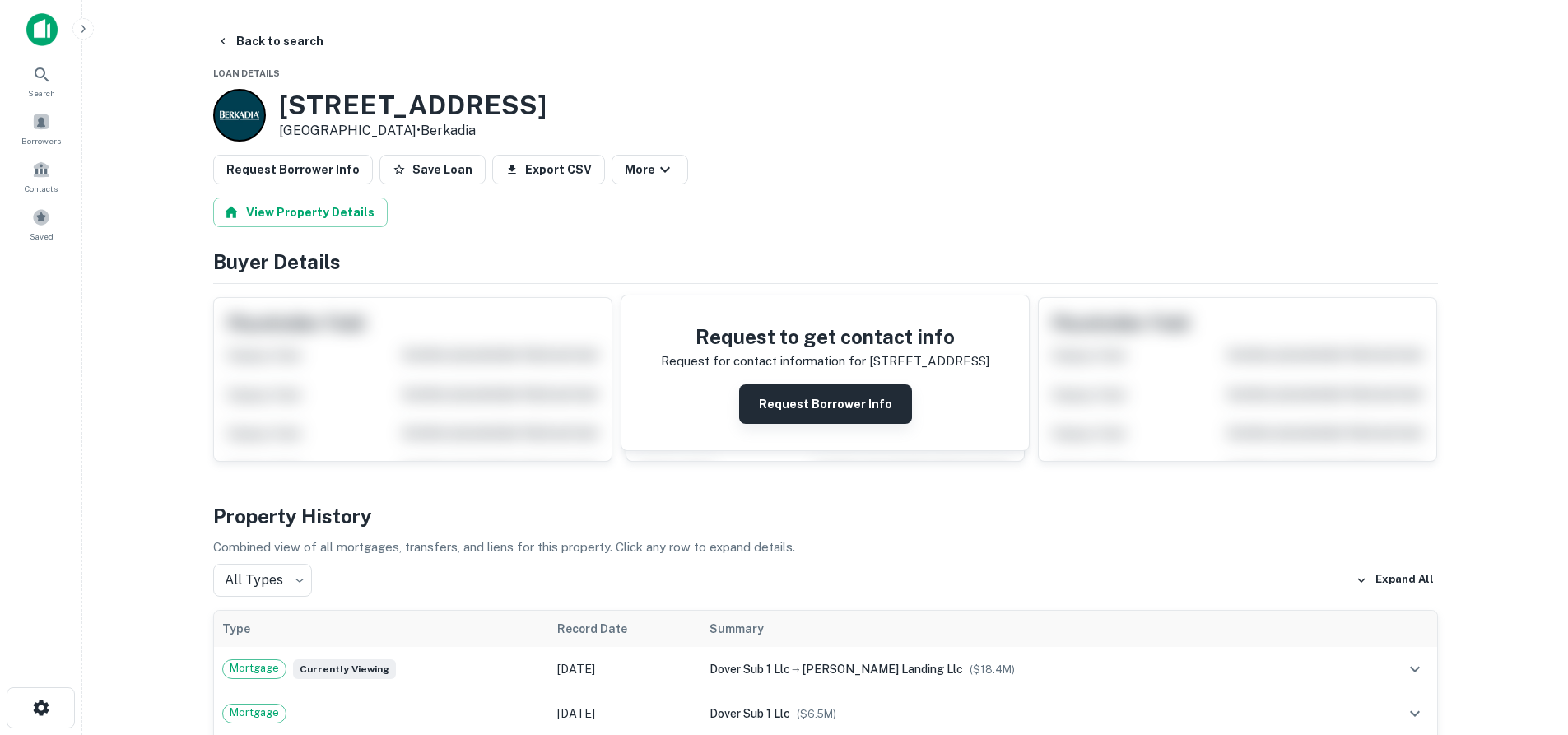
click at [818, 422] on button "Request Borrower Info" at bounding box center [826, 404] width 173 height 40
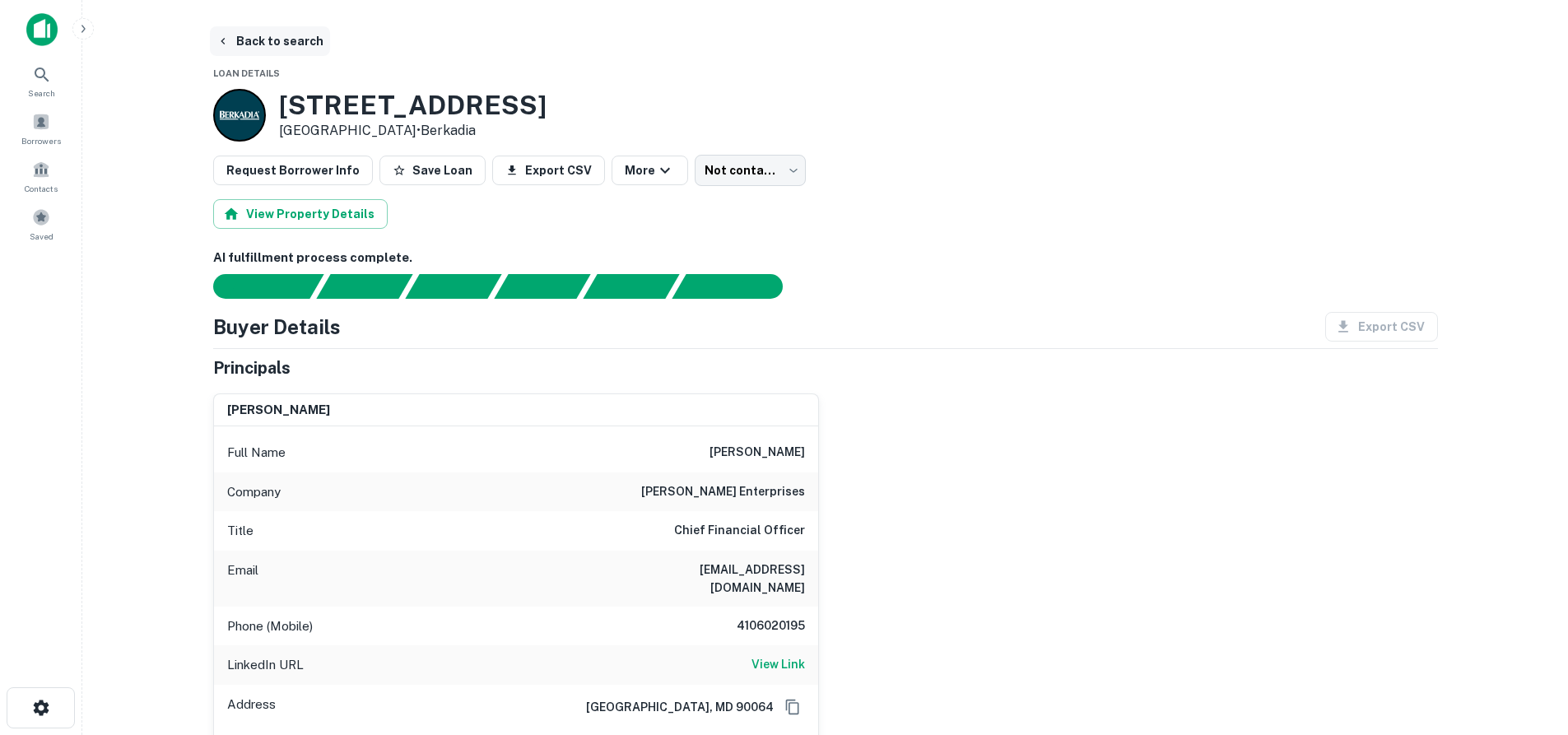
click at [242, 36] on button "Back to search" at bounding box center [270, 40] width 121 height 30
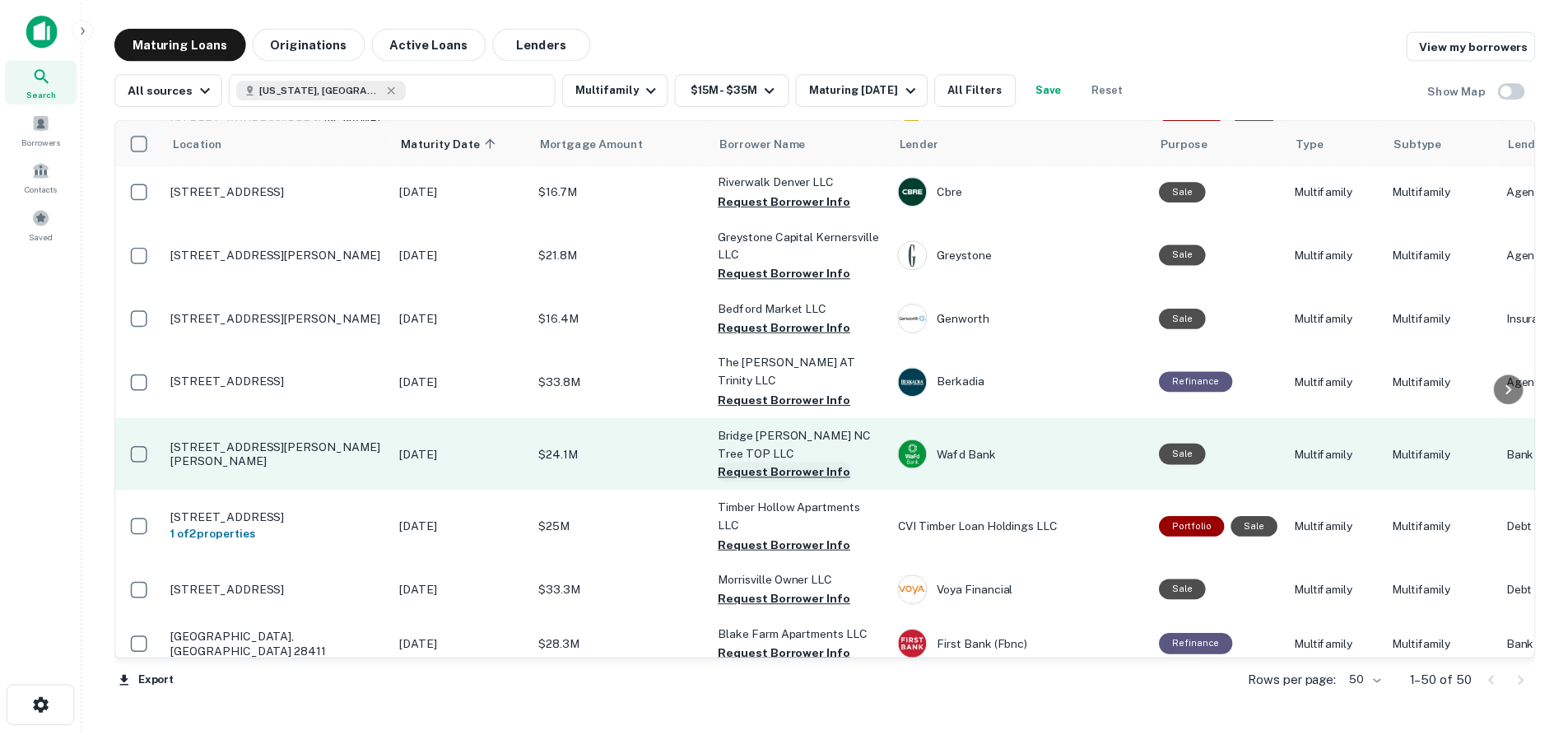
scroll to position [2570, 0]
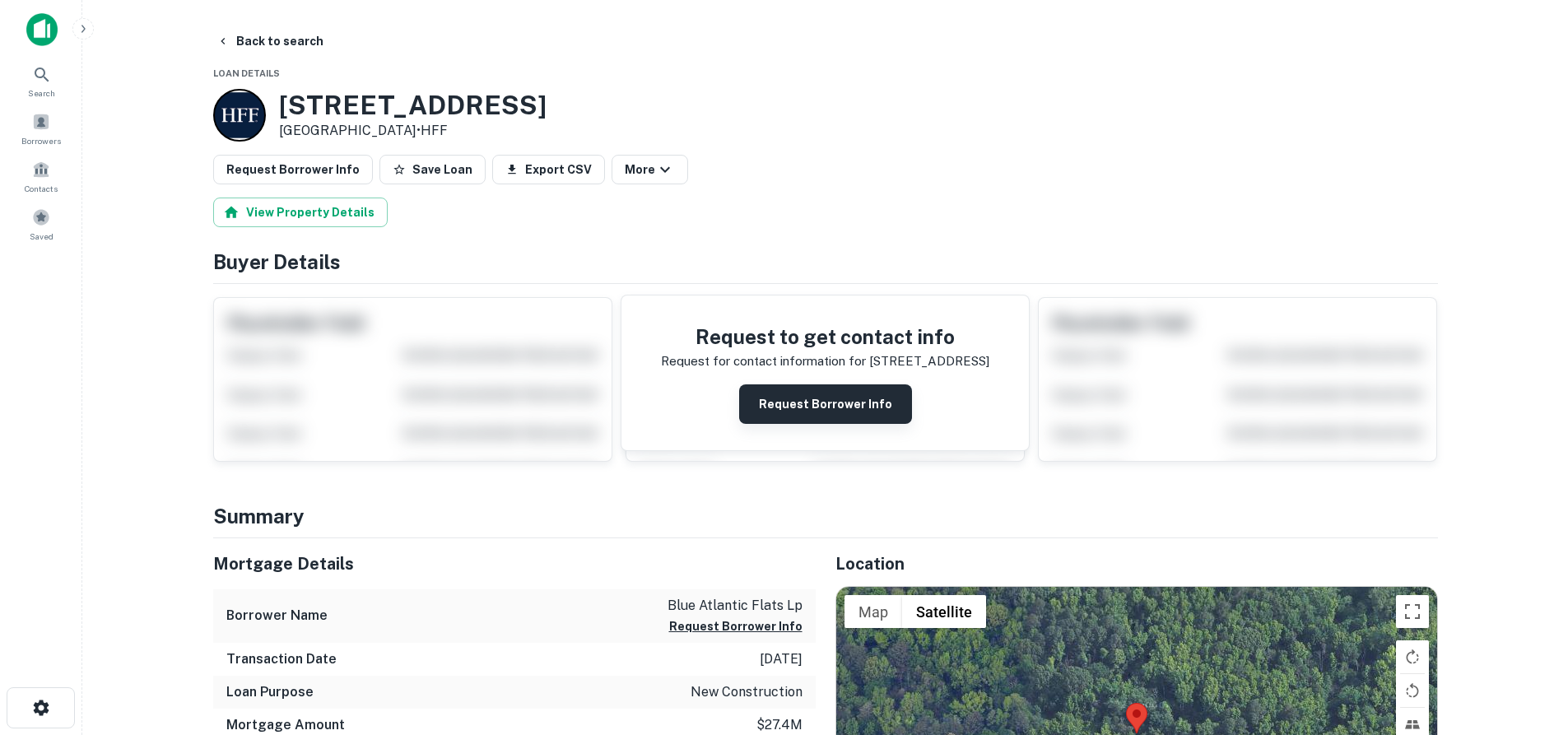
click at [780, 409] on button "Request Borrower Info" at bounding box center [826, 404] width 173 height 40
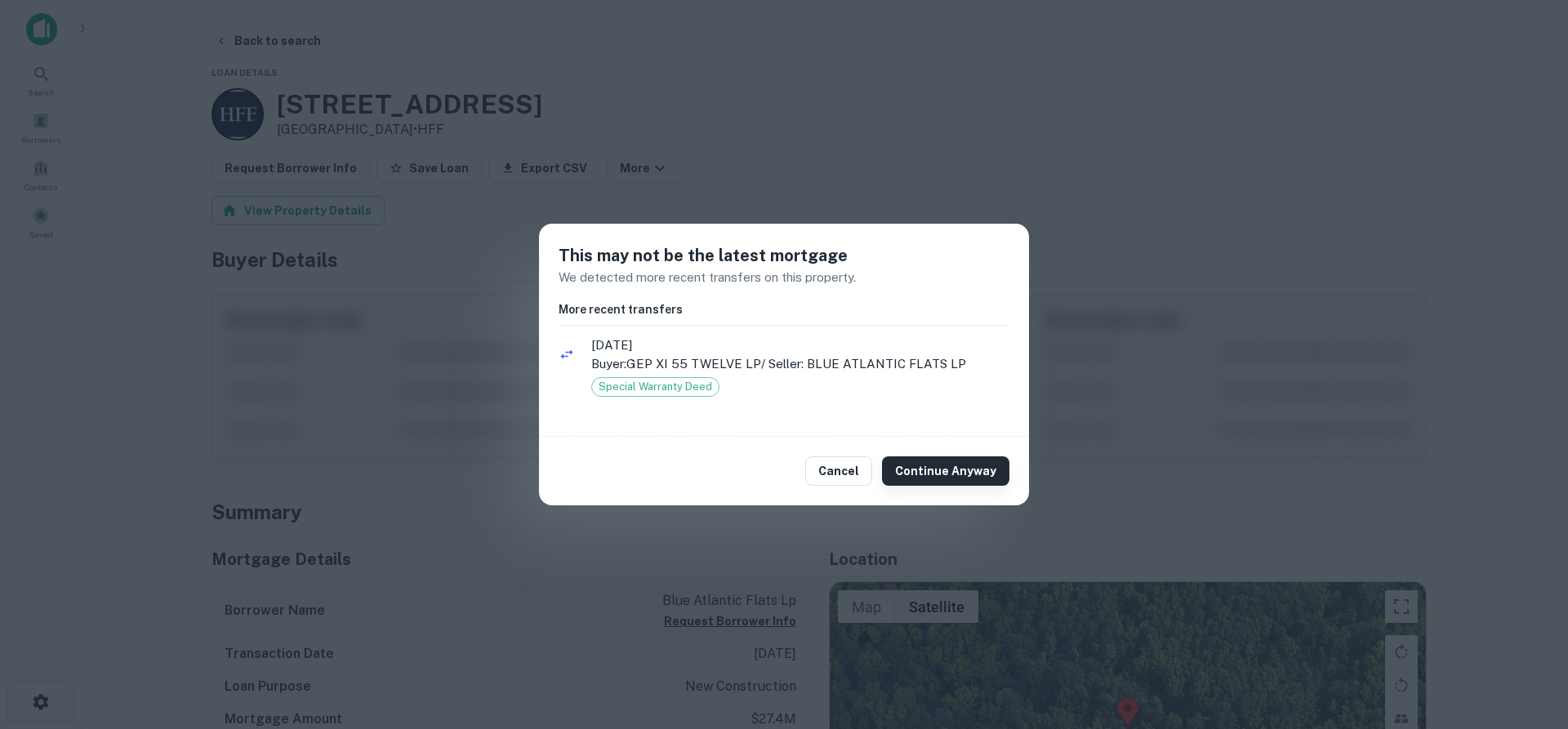
click at [987, 466] on button "Continue Anyway" at bounding box center [945, 470] width 128 height 29
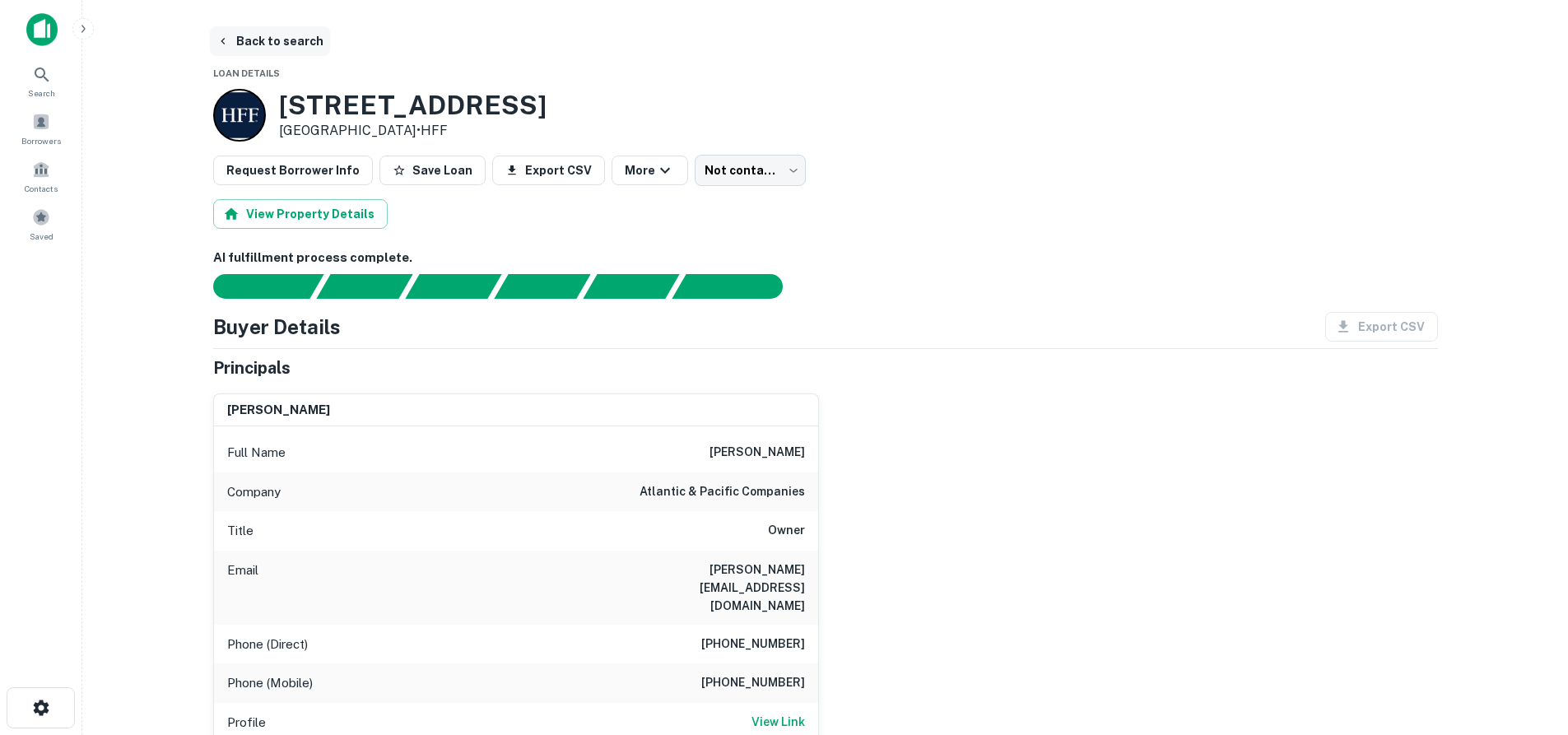
click at [243, 43] on button "Back to search" at bounding box center [270, 40] width 121 height 30
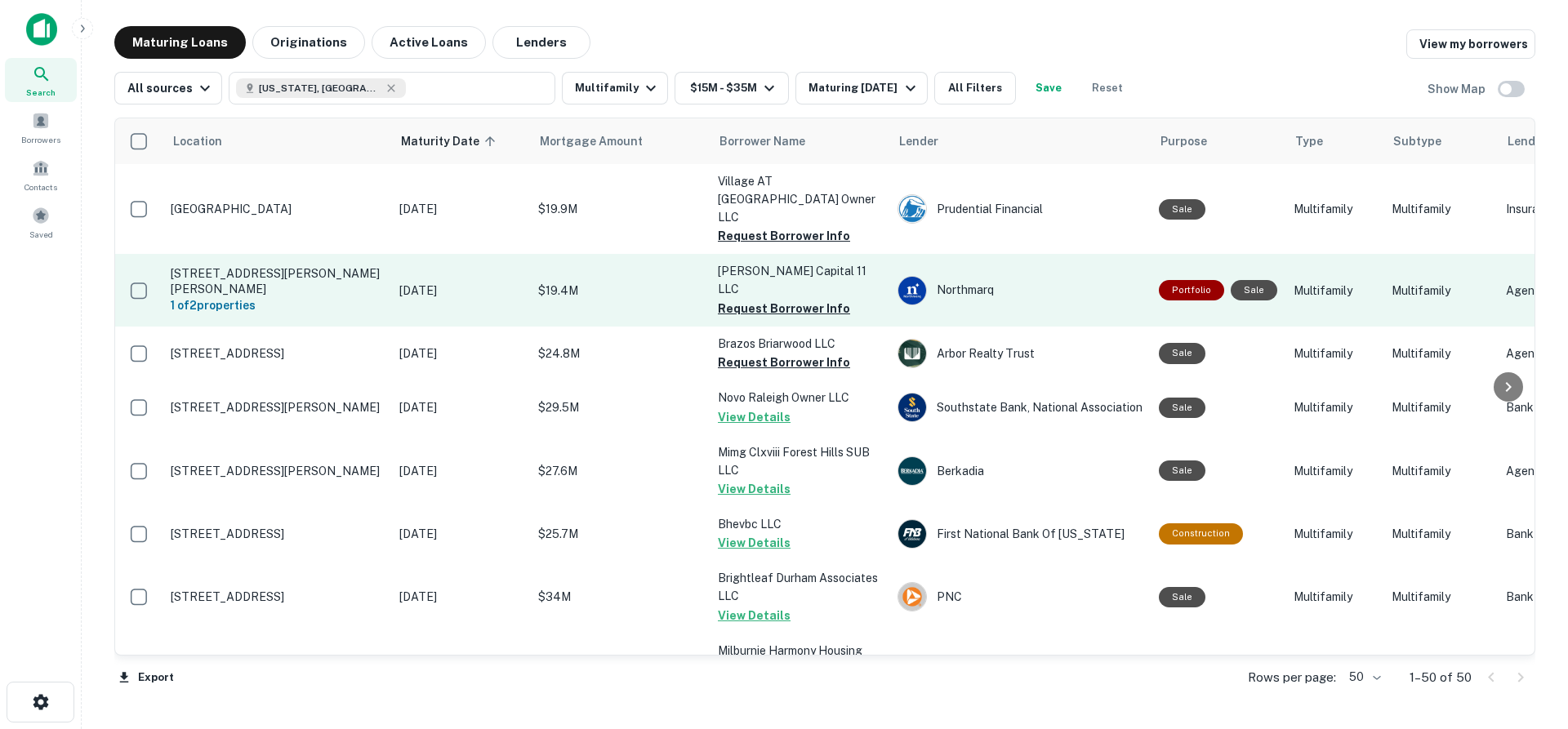
click at [300, 266] on p "1545 Gaston St Winston Salem, NC 27103" at bounding box center [277, 280] width 212 height 29
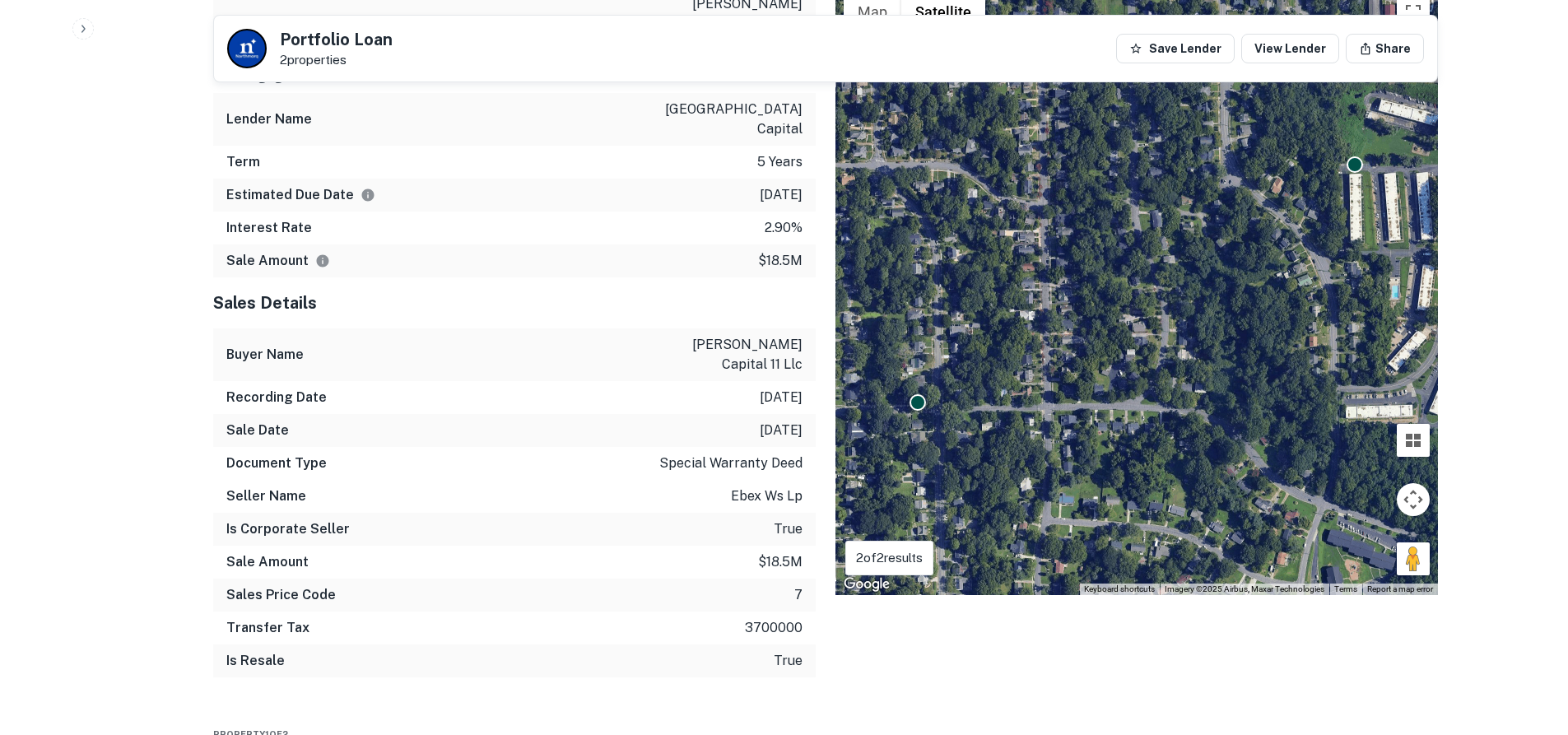
scroll to position [823, 0]
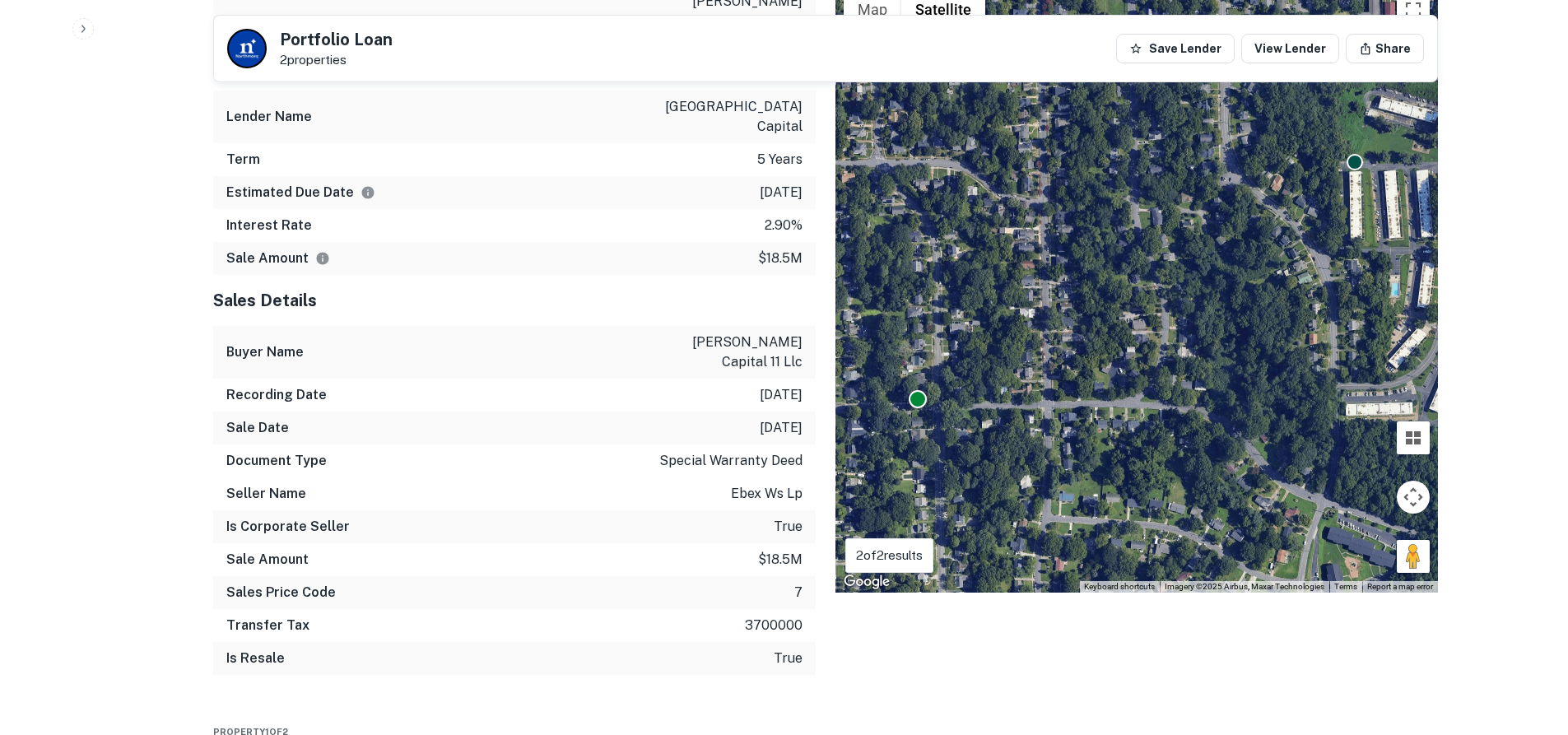
click at [918, 407] on div at bounding box center [918, 399] width 18 height 18
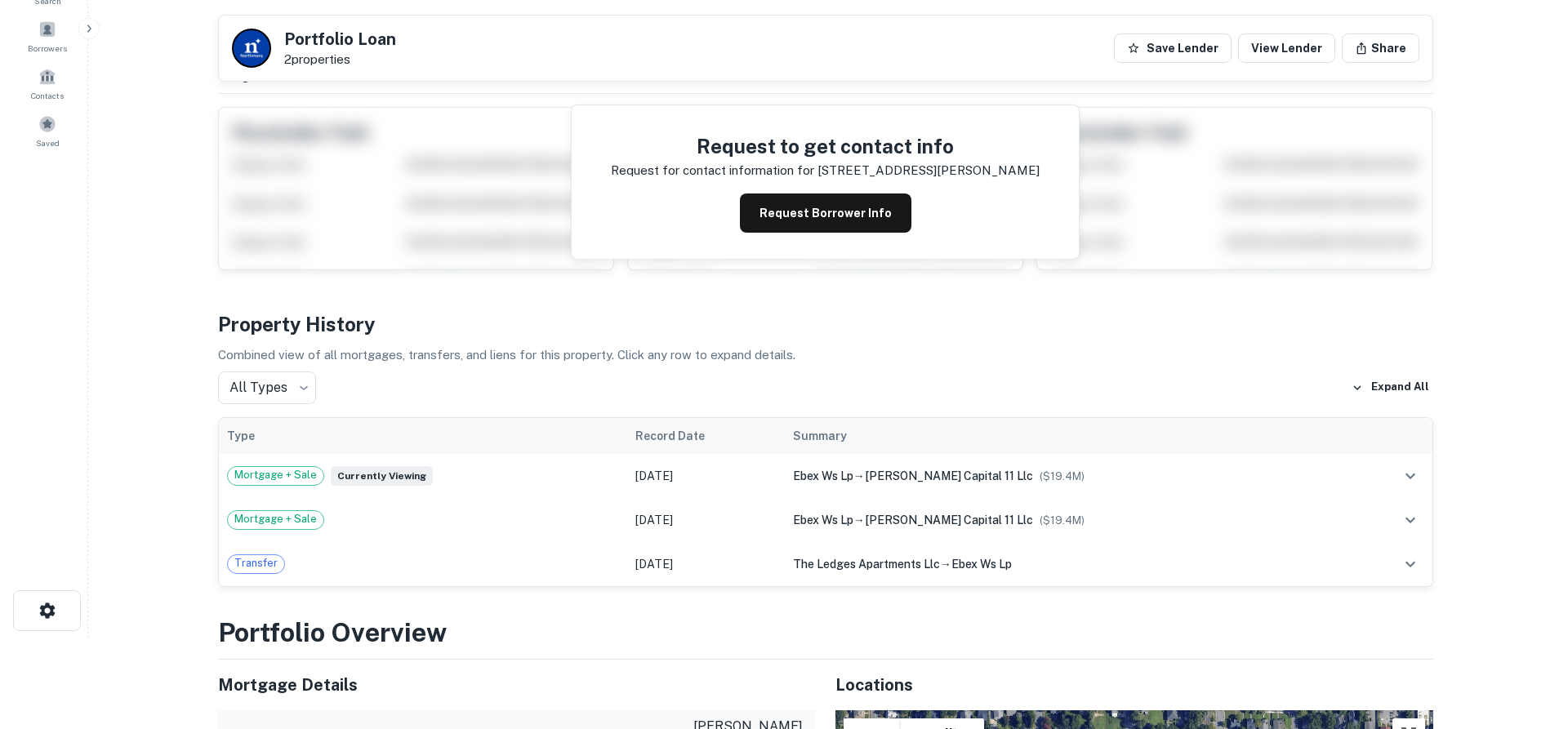
scroll to position [0, 0]
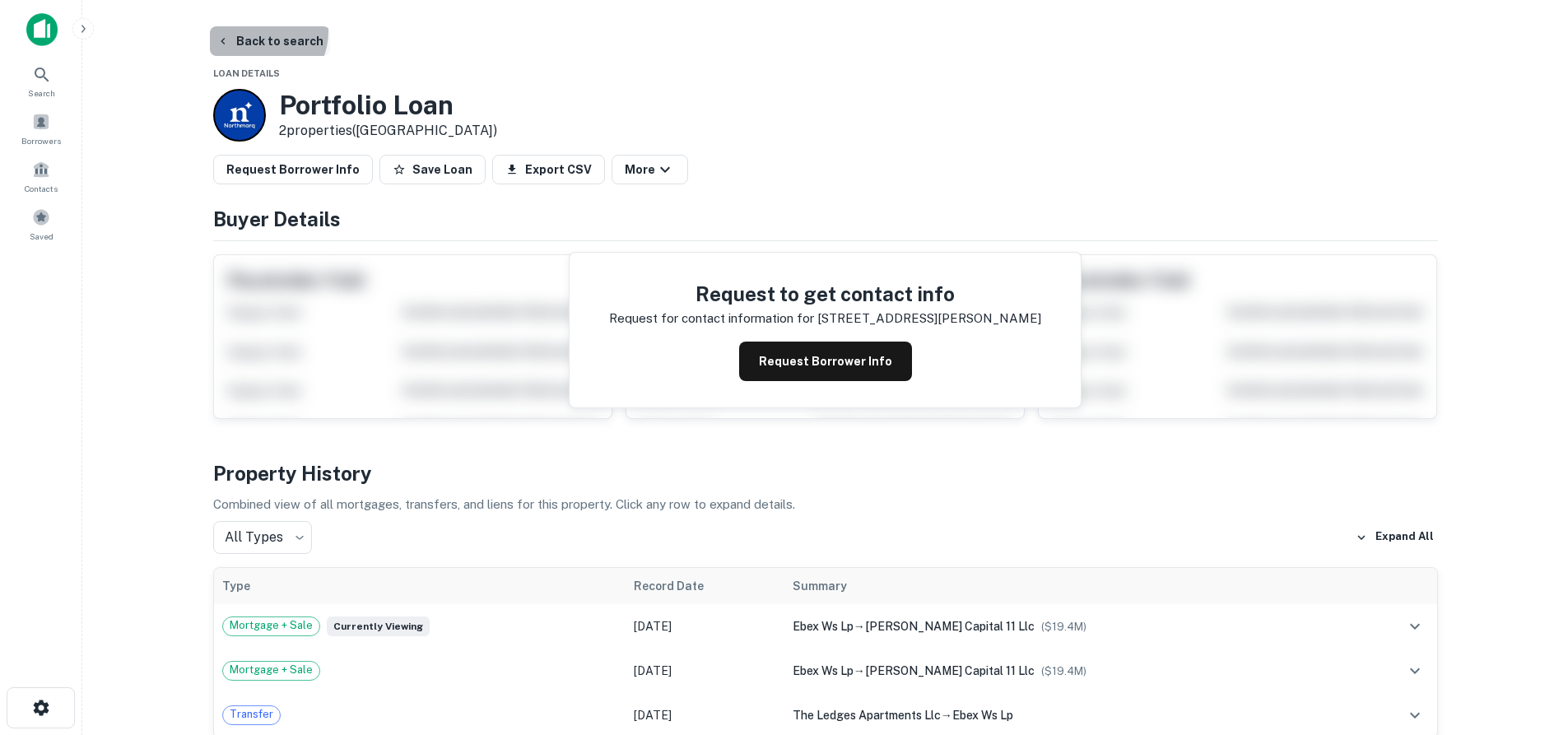
click at [256, 31] on button "Back to search" at bounding box center [270, 40] width 121 height 30
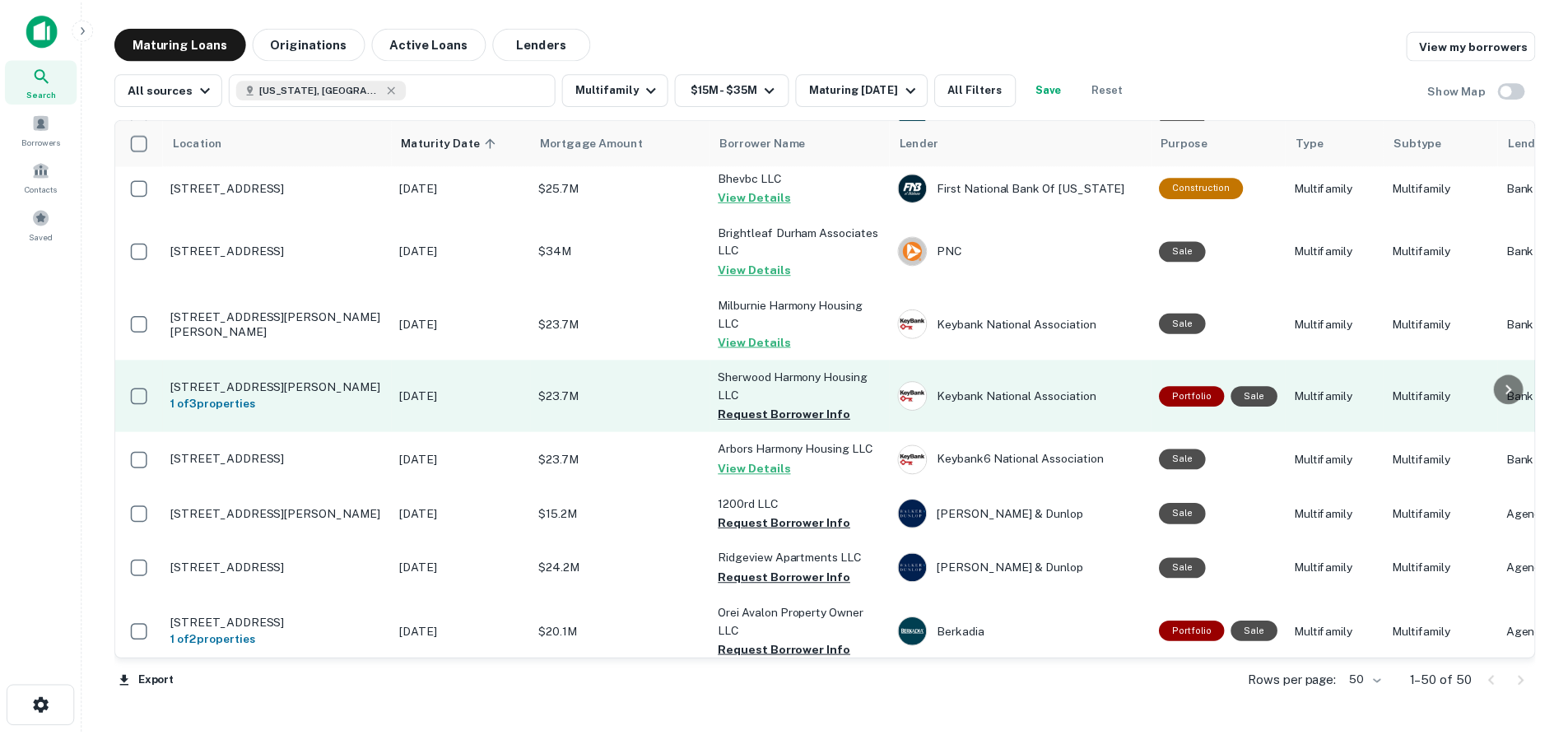
scroll to position [411, 0]
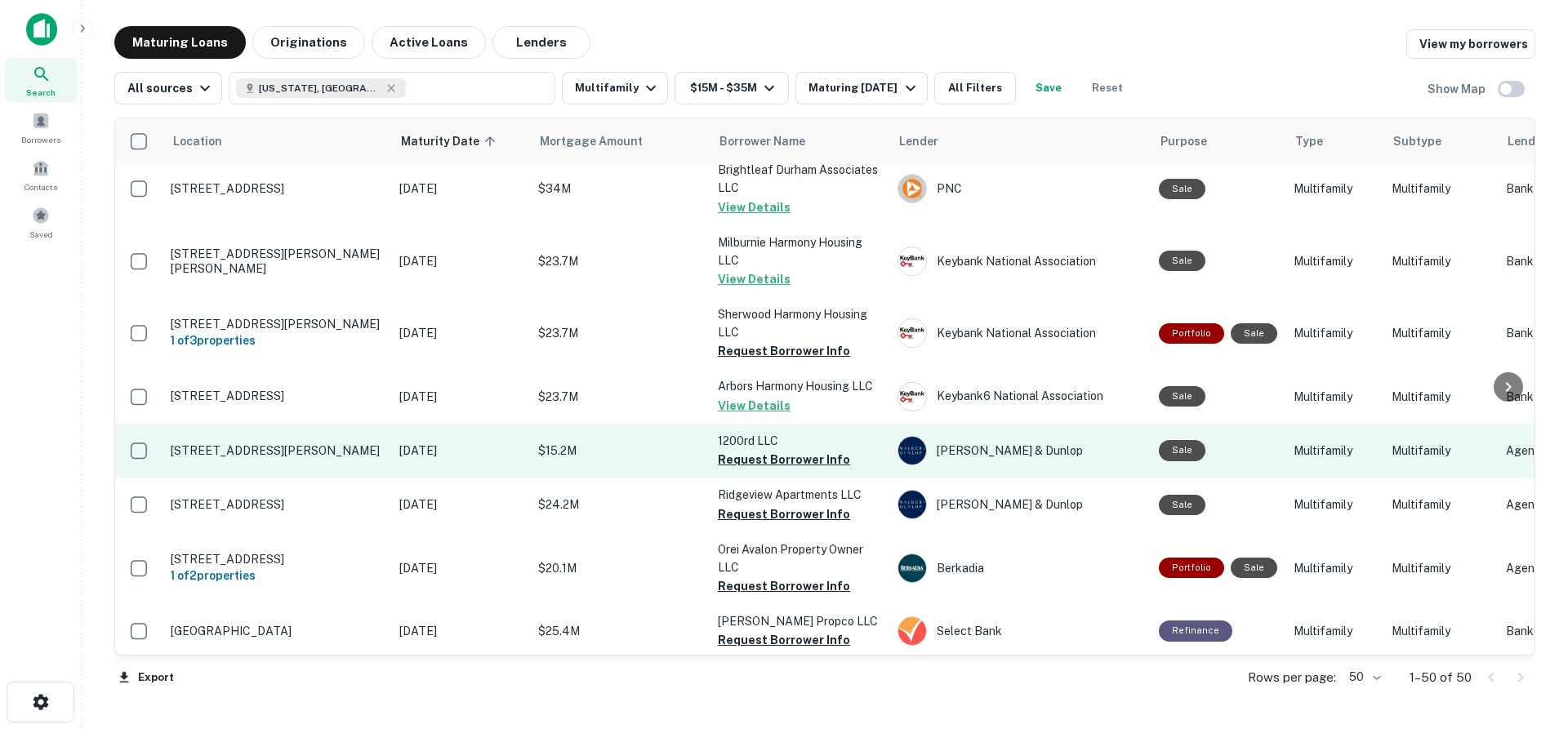
click at [255, 443] on p "[STREET_ADDRESS][PERSON_NAME]" at bounding box center [277, 451] width 212 height 14
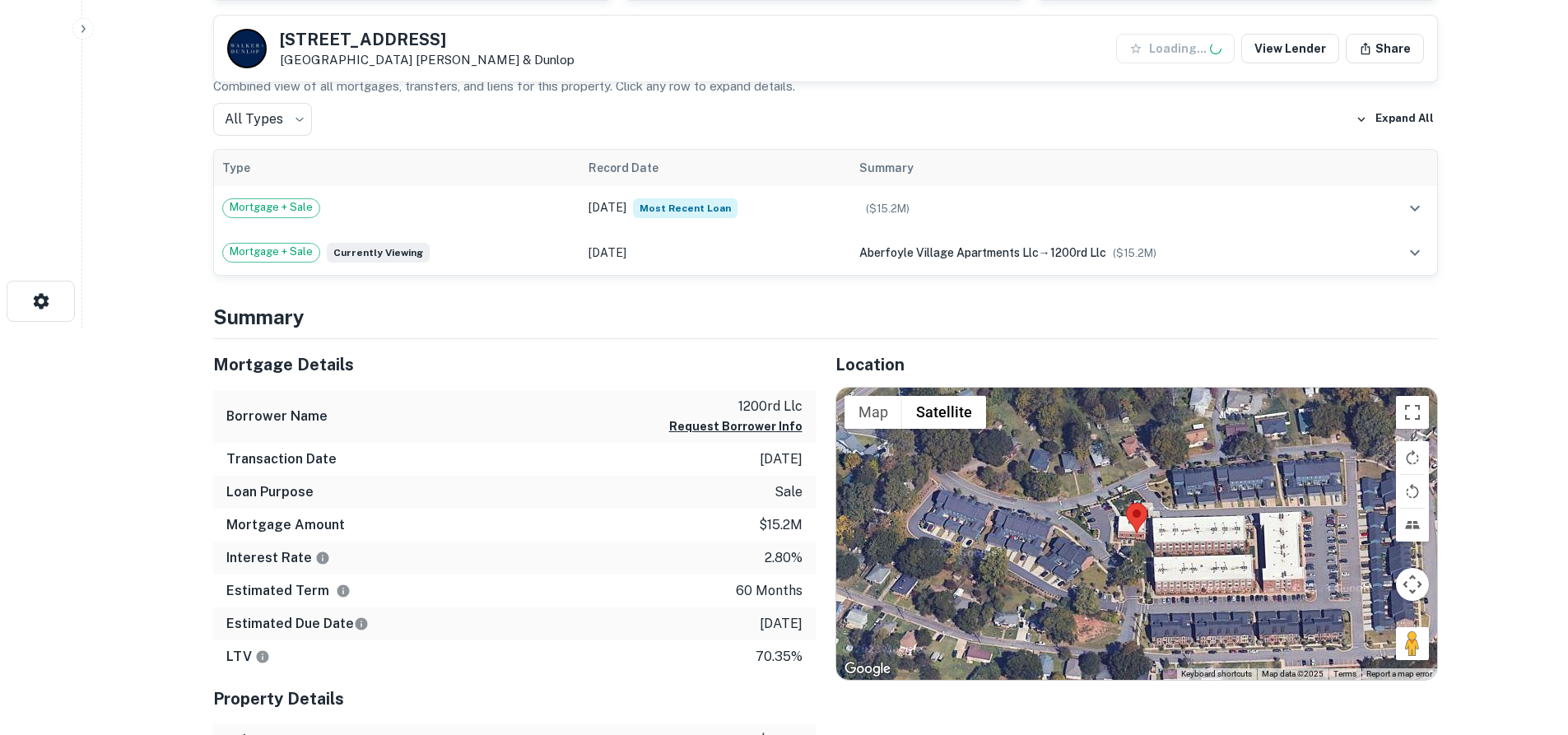
scroll to position [411, 0]
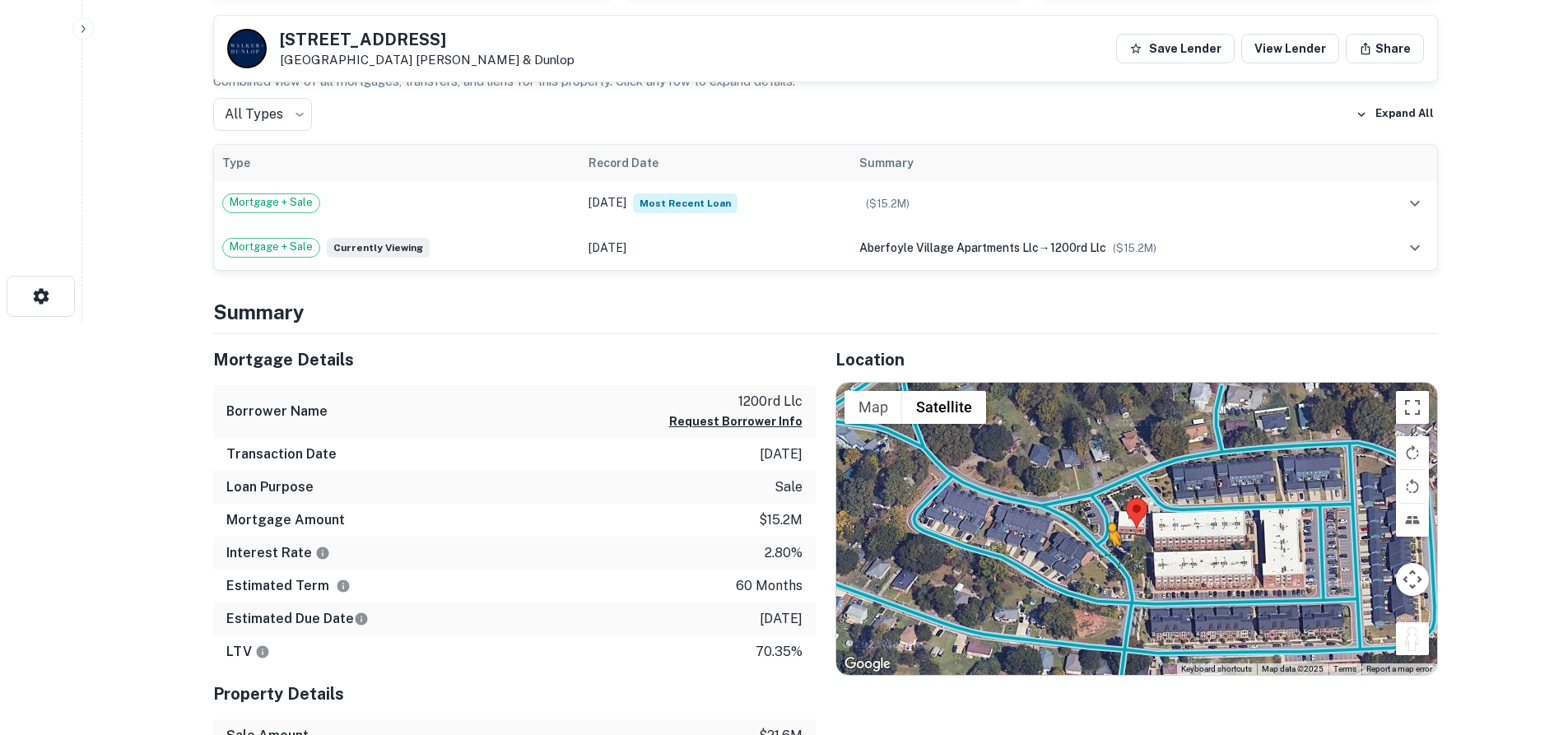
drag, startPoint x: 1412, startPoint y: 648, endPoint x: 1107, endPoint y: 562, distance: 316.9
click at [1107, 562] on div "To activate drag with keyboard, press Alt + Enter. Once in keyboard drag state,…" at bounding box center [1137, 528] width 601 height 292
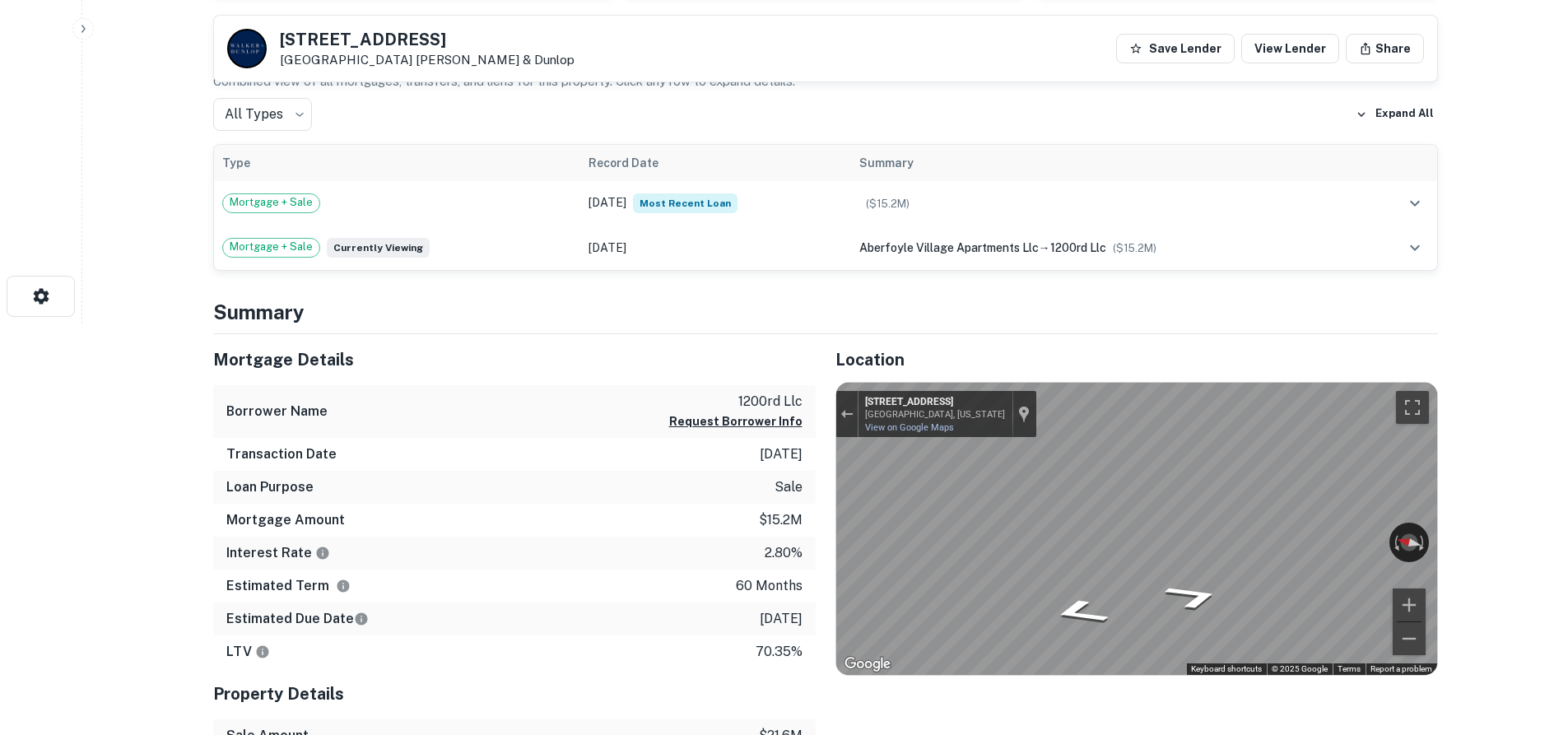
click at [703, 527] on div "Mortgage Details Borrower Name 1200rd llc Request Borrower Info Transaction Dat…" at bounding box center [815, 592] width 1244 height 517
click at [620, 527] on div "Mortgage Details Borrower Name 1200rd llc Request Borrower Info Transaction Dat…" at bounding box center [815, 592] width 1244 height 517
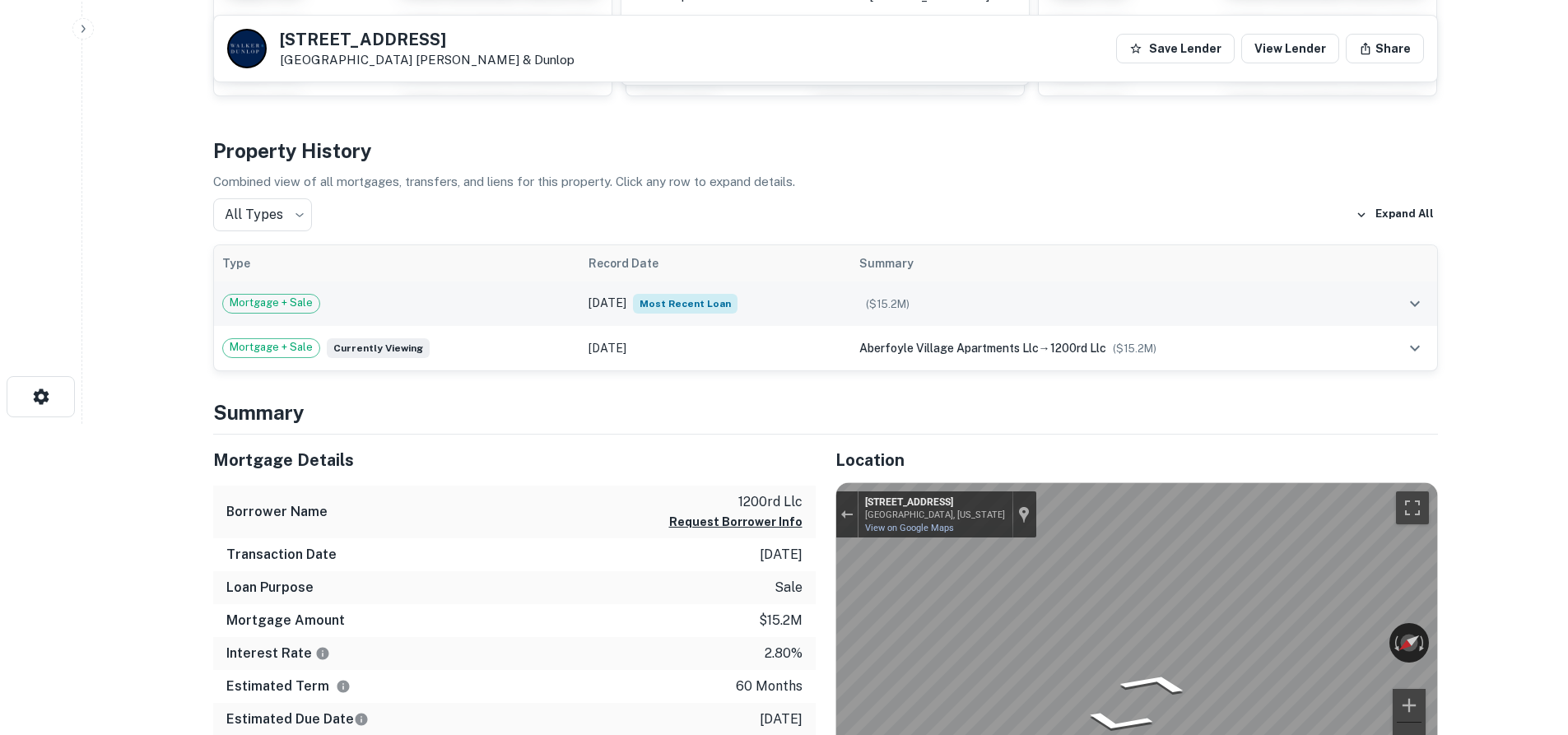
scroll to position [329, 0]
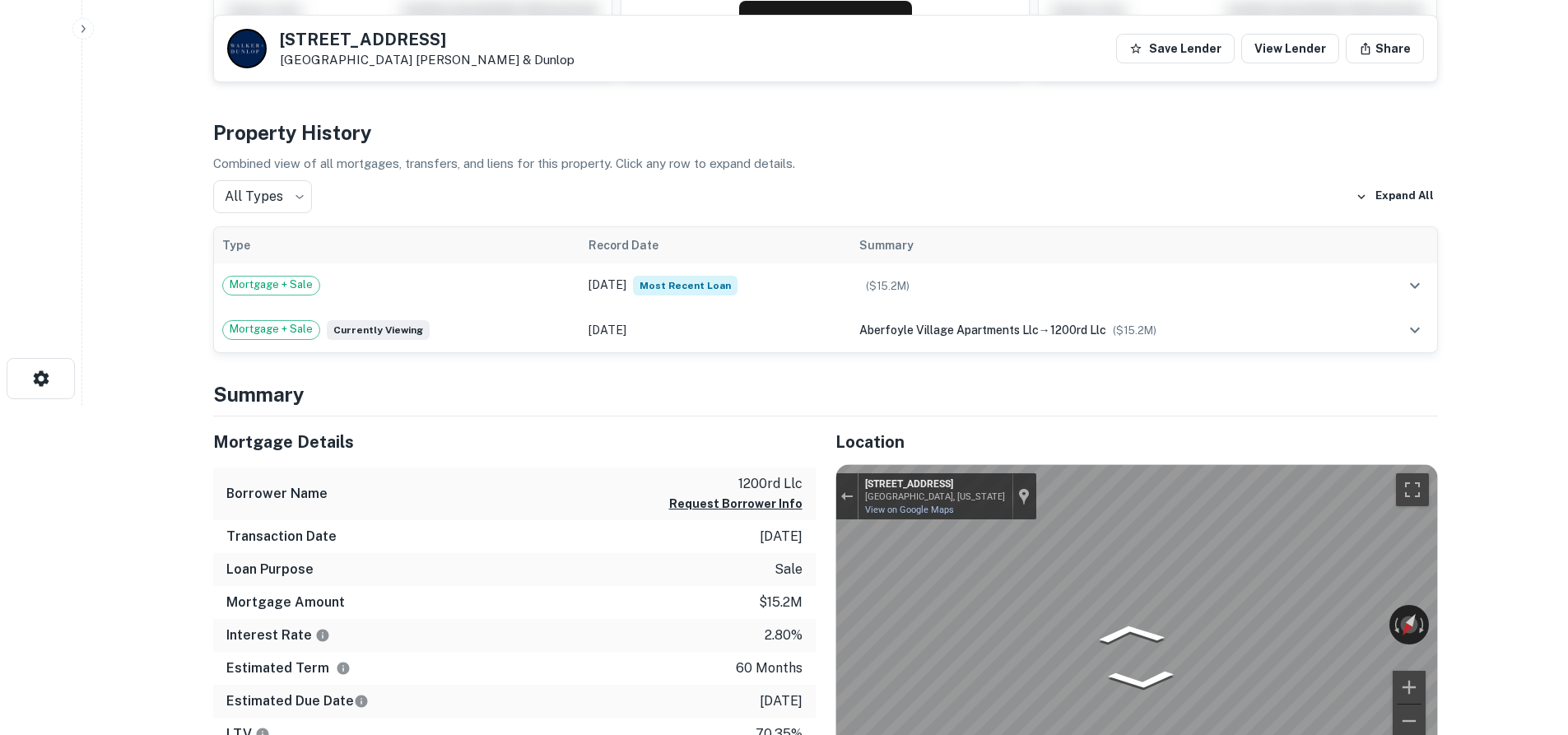
drag, startPoint x: 924, startPoint y: 438, endPoint x: 1136, endPoint y: 456, distance: 212.8
click at [1136, 456] on div "Location ← Move left → Move right ↑ Move up ↓ Move down + Zoom in - Zoom out Ho…" at bounding box center [1127, 675] width 623 height 517
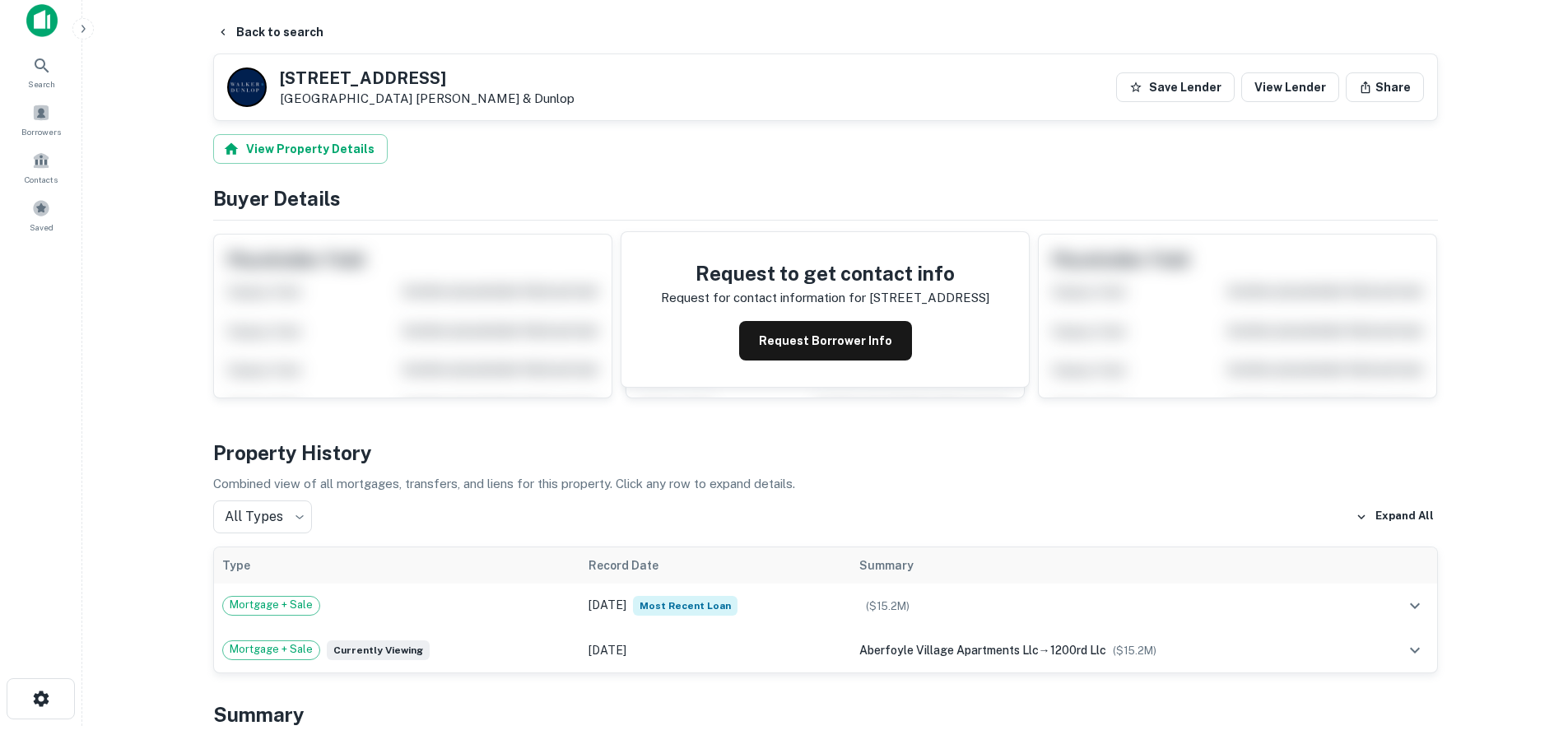
scroll to position [0, 0]
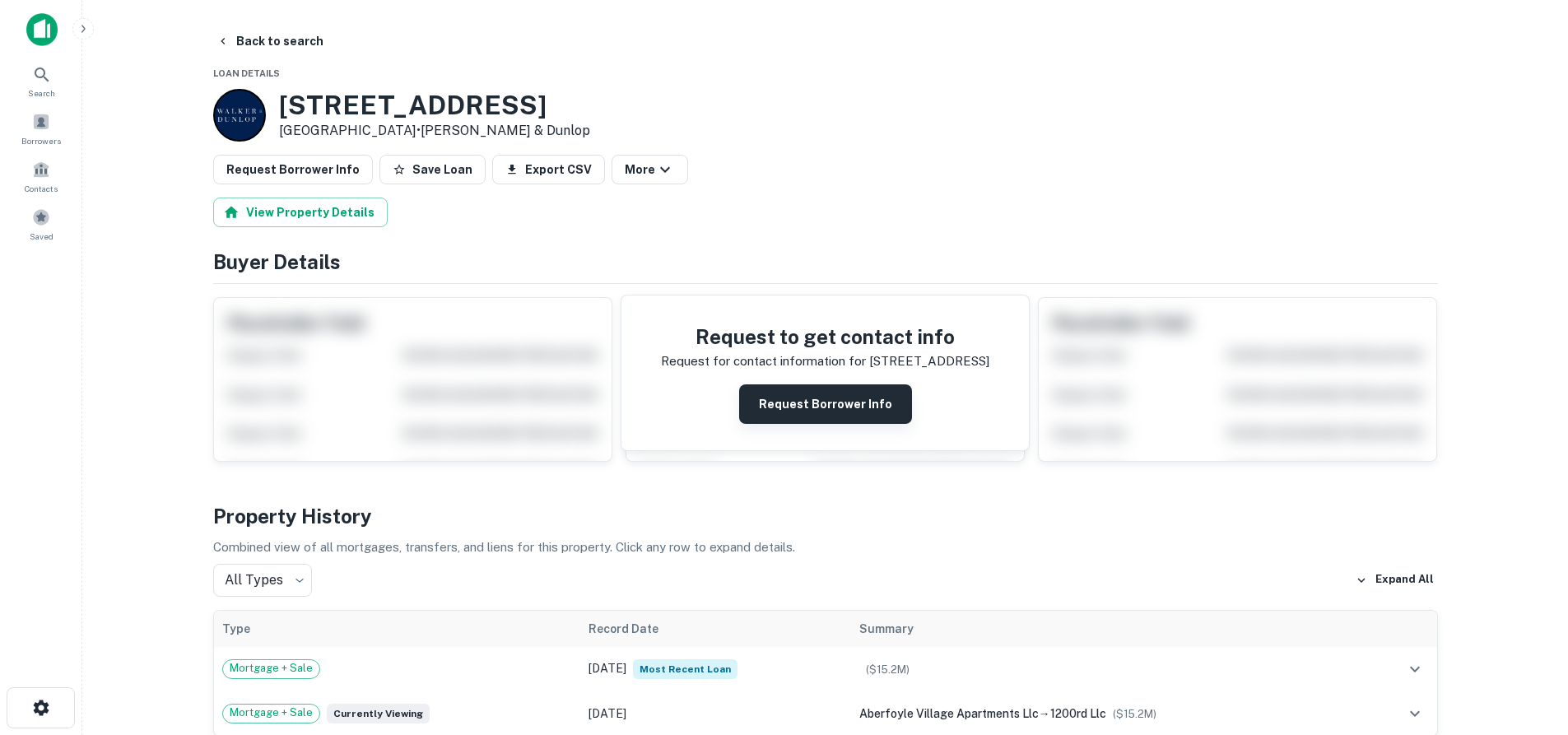
click at [825, 405] on button "Request Borrower Info" at bounding box center [826, 404] width 173 height 40
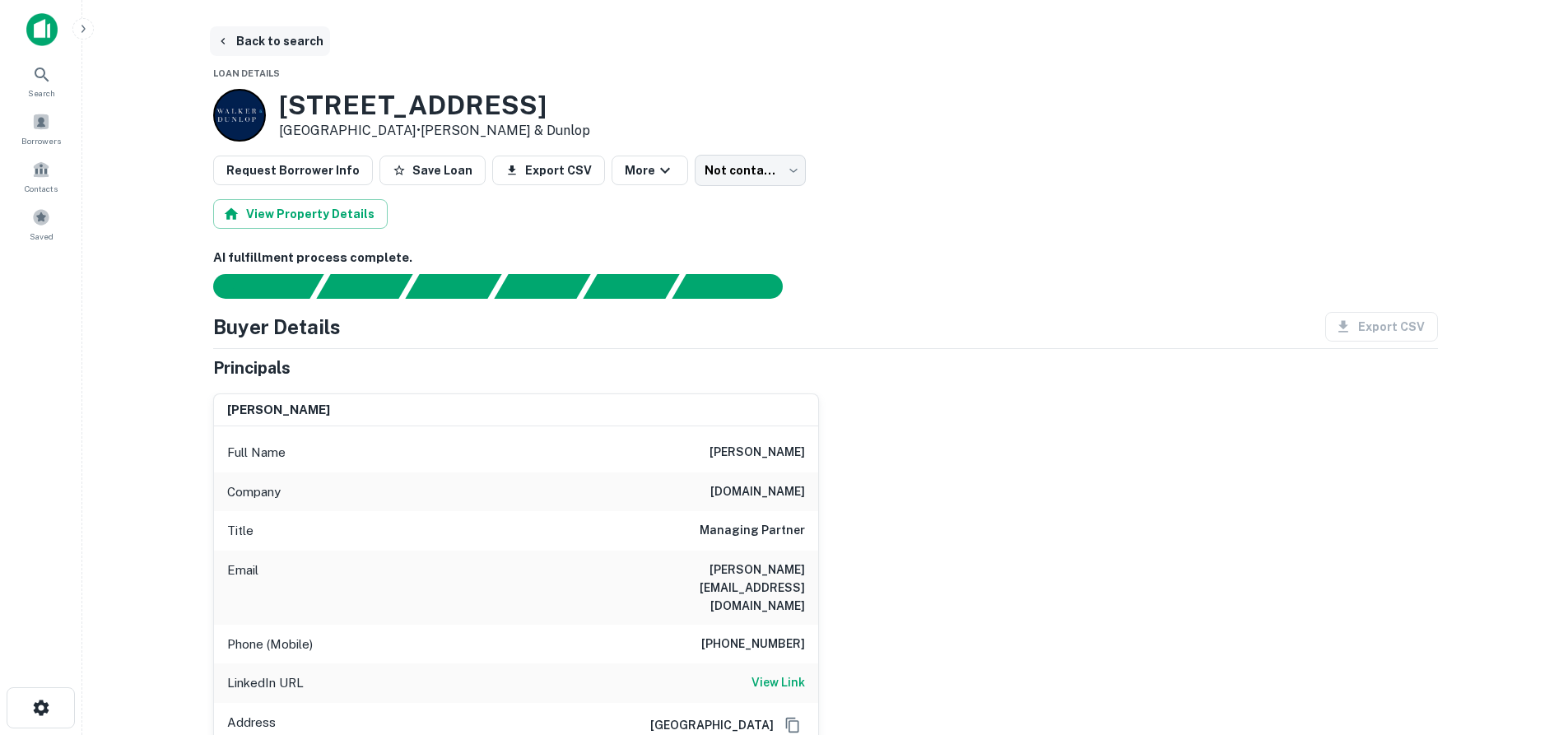
click at [251, 35] on button "Back to search" at bounding box center [270, 40] width 121 height 30
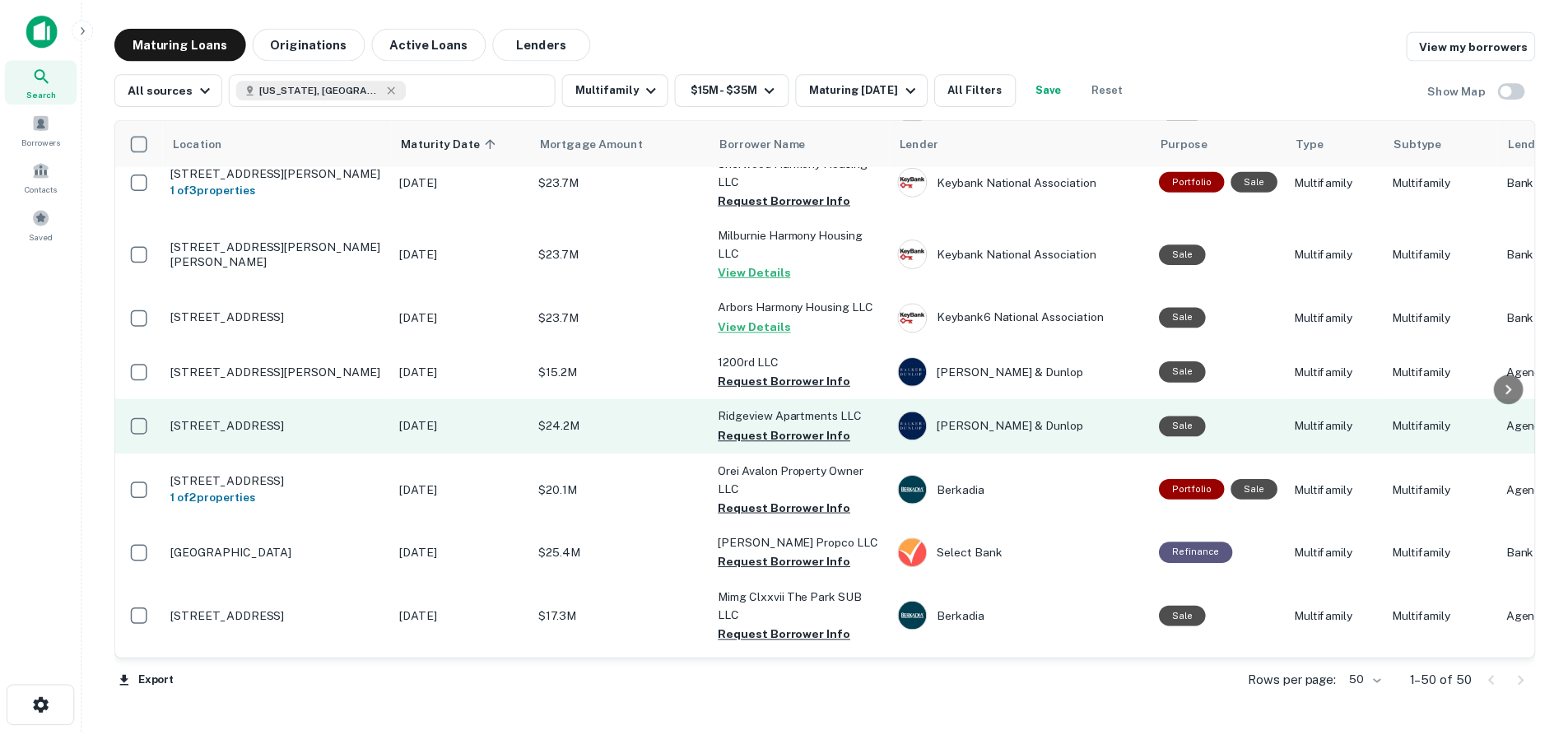
scroll to position [576, 0]
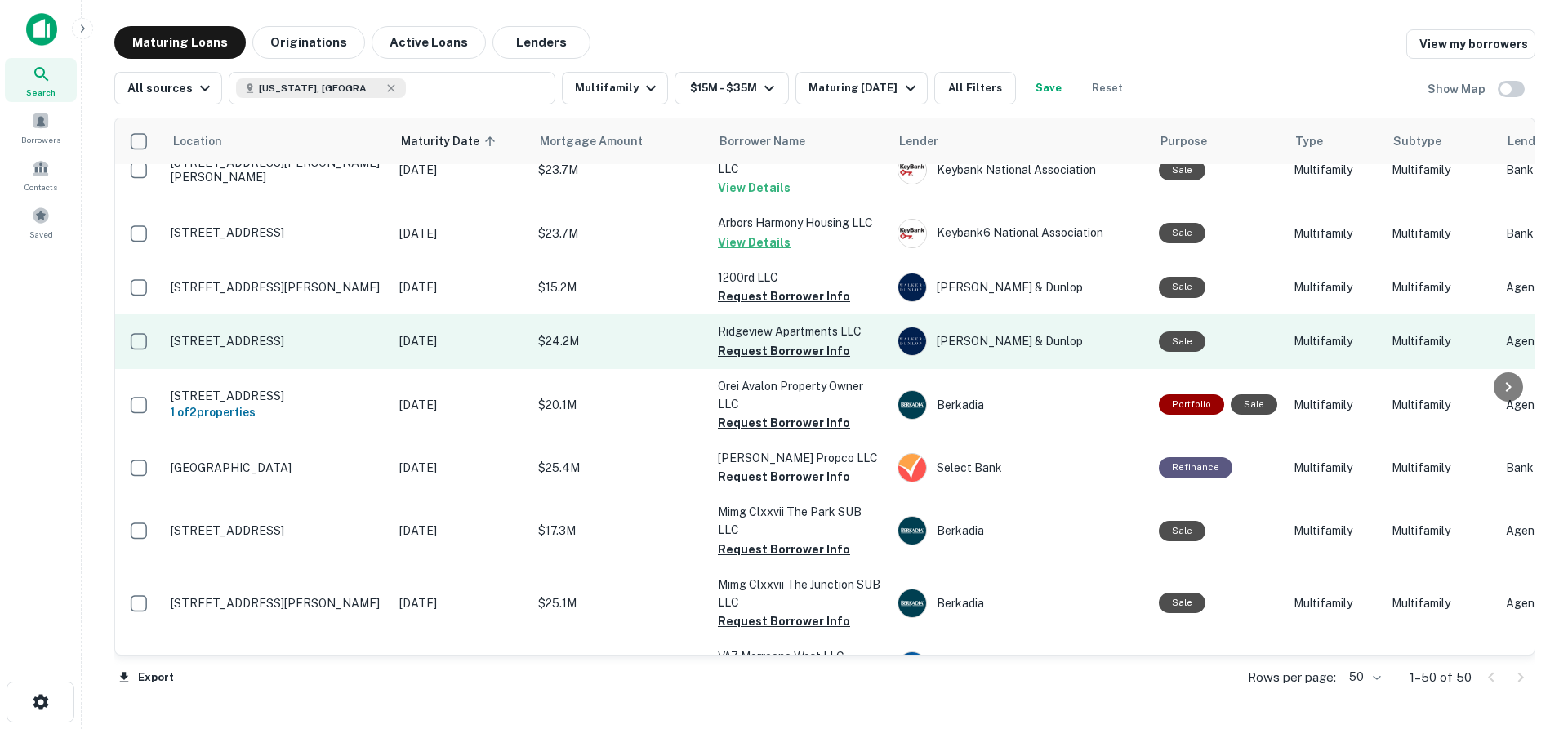
click at [324, 334] on p "[STREET_ADDRESS]" at bounding box center [277, 341] width 212 height 14
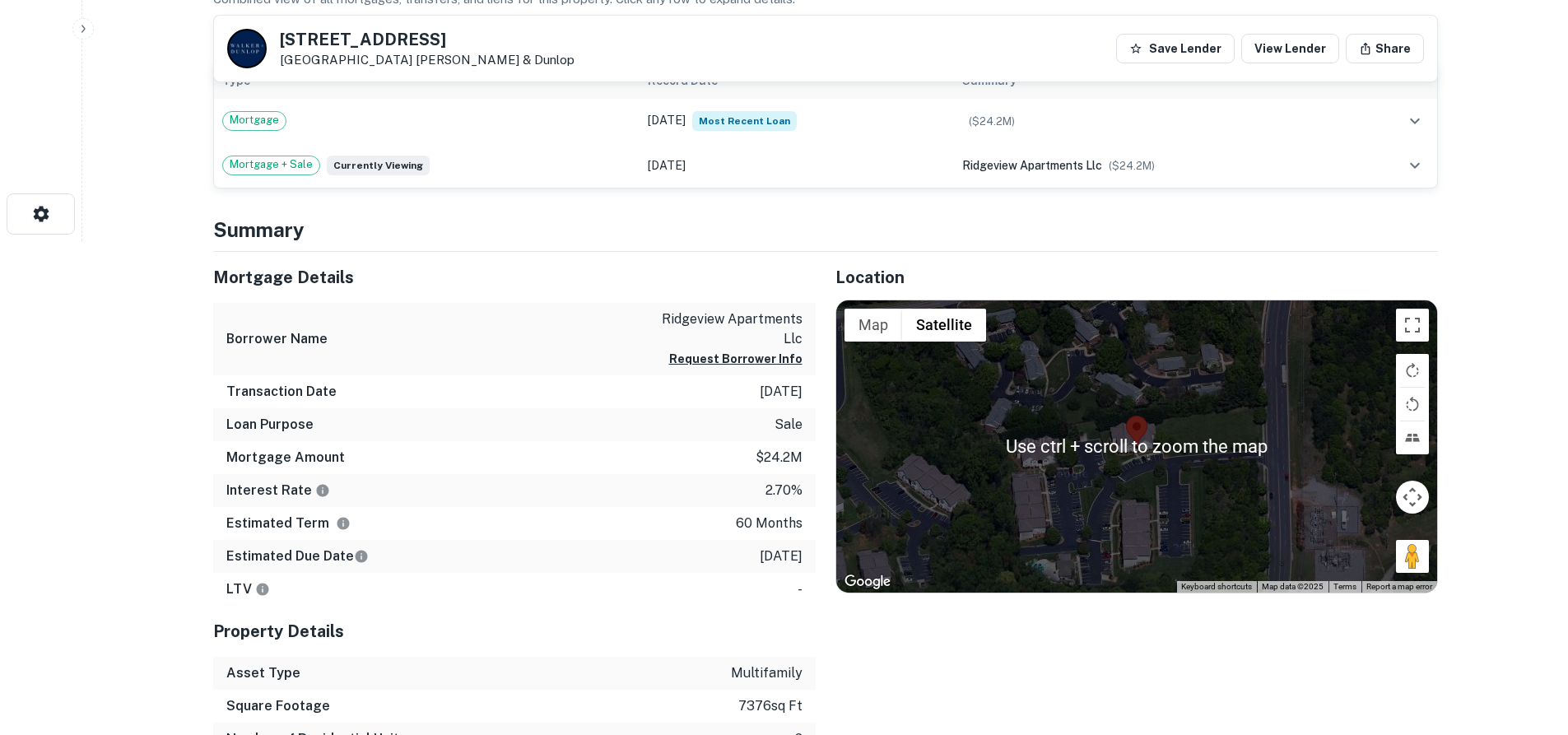
scroll to position [82, 0]
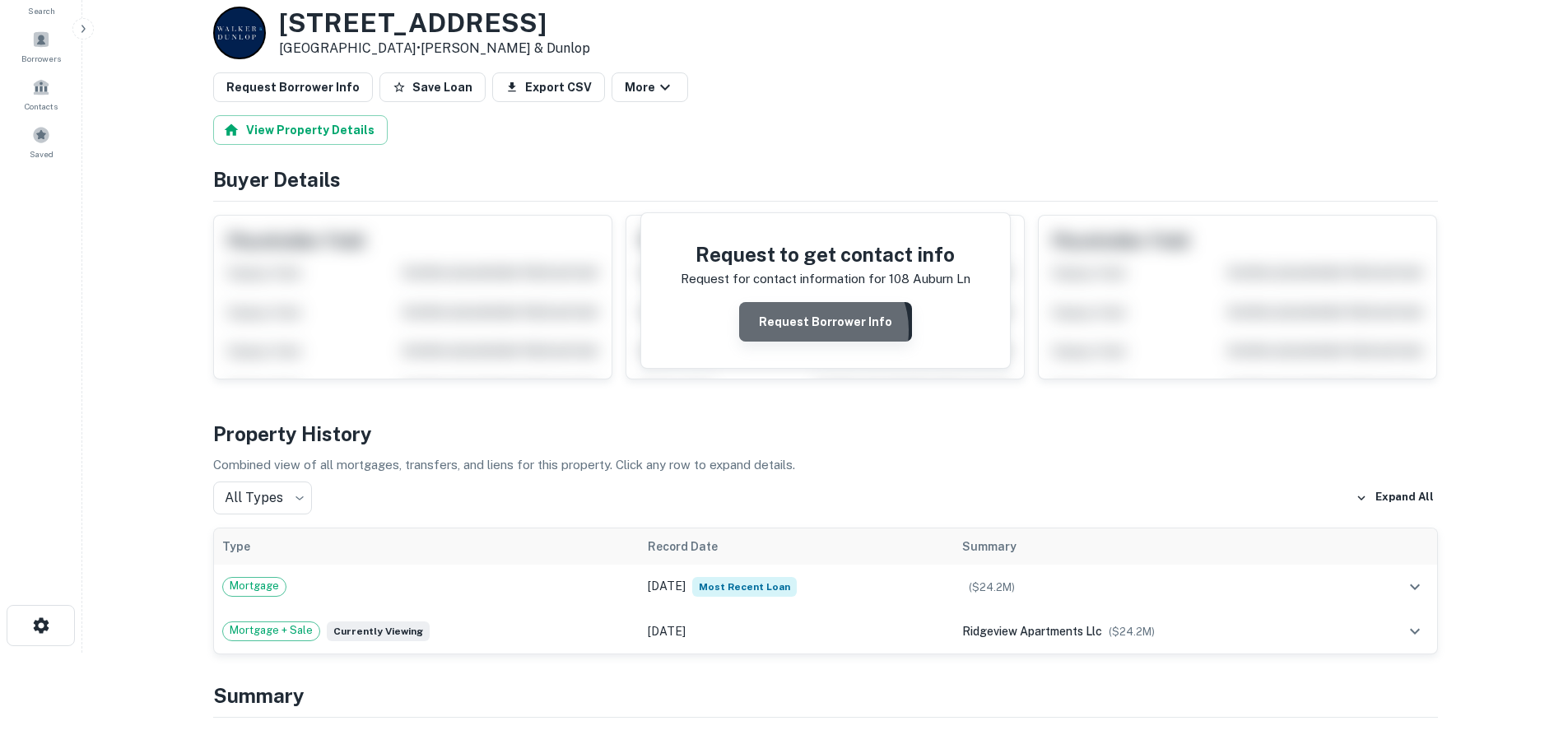
click at [823, 330] on button "Request Borrower Info" at bounding box center [826, 322] width 173 height 40
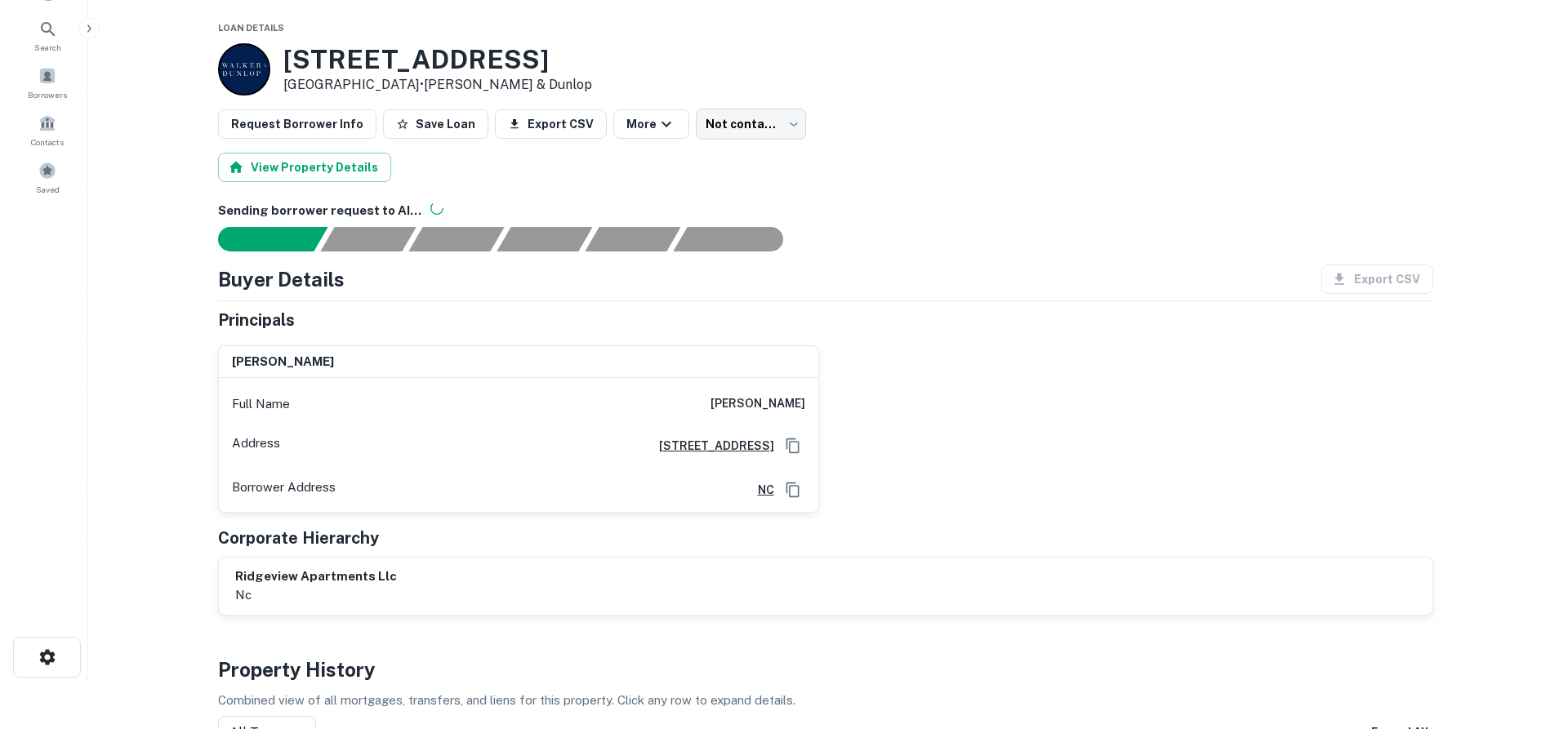
scroll to position [0, 0]
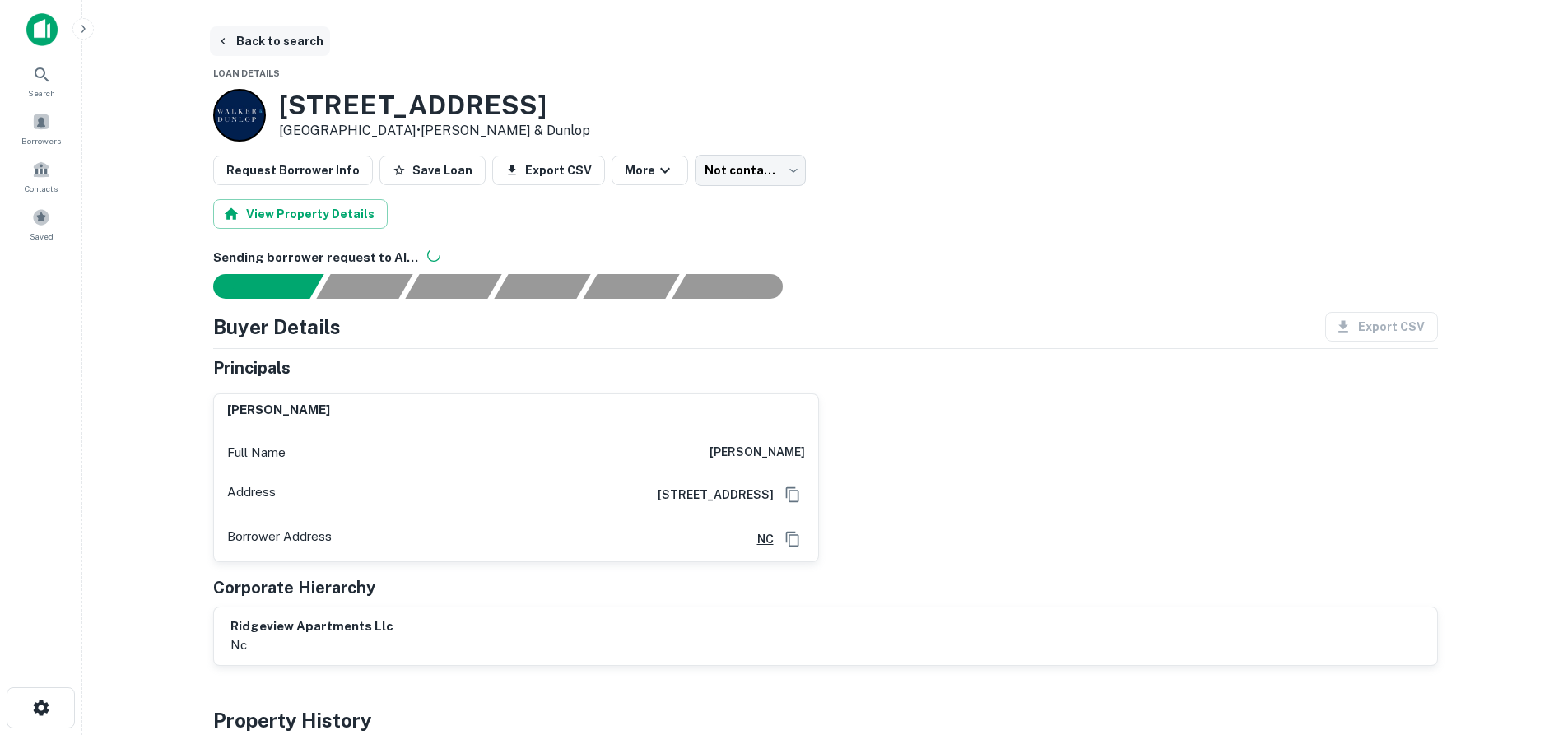
click at [245, 42] on button "Back to search" at bounding box center [270, 40] width 121 height 30
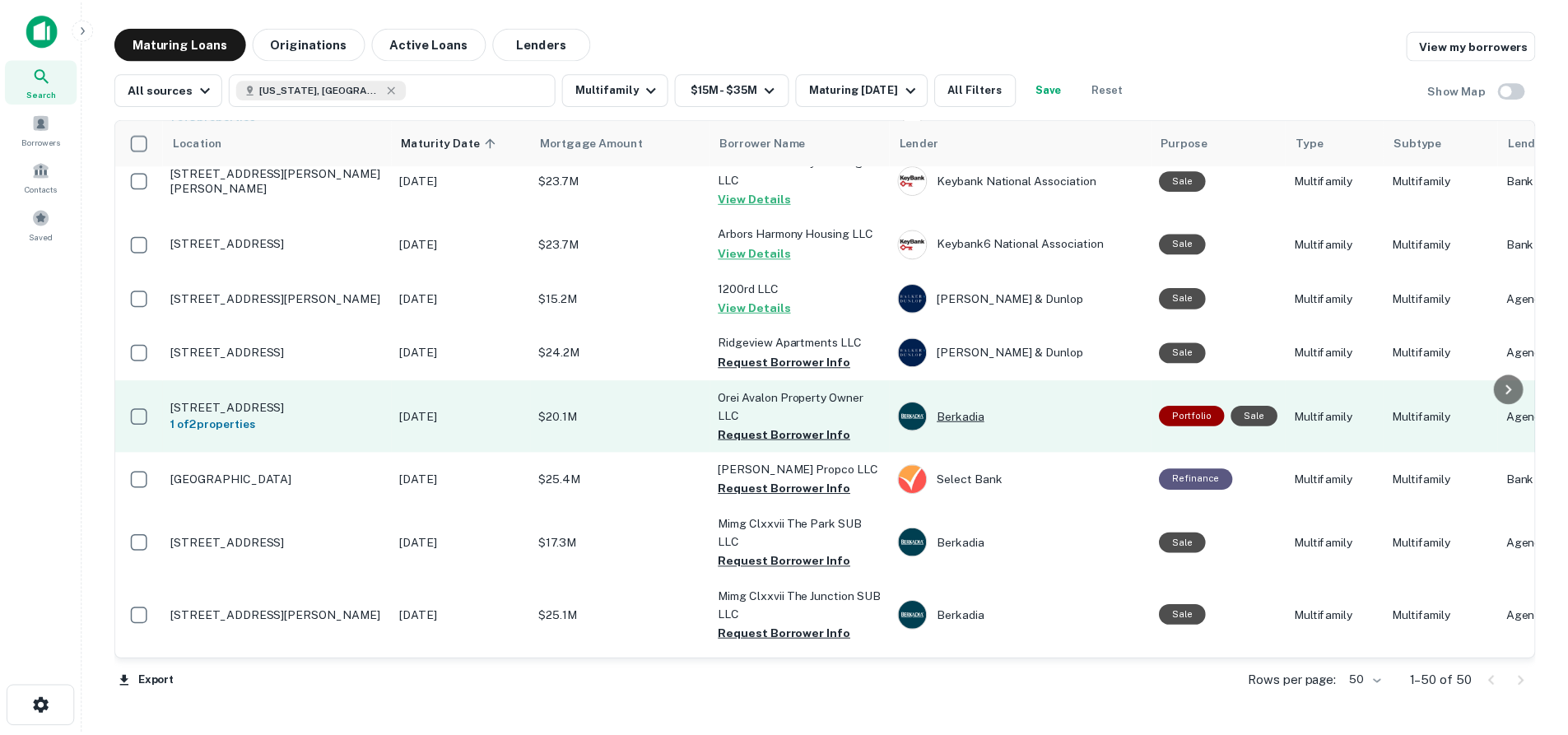
scroll to position [576, 0]
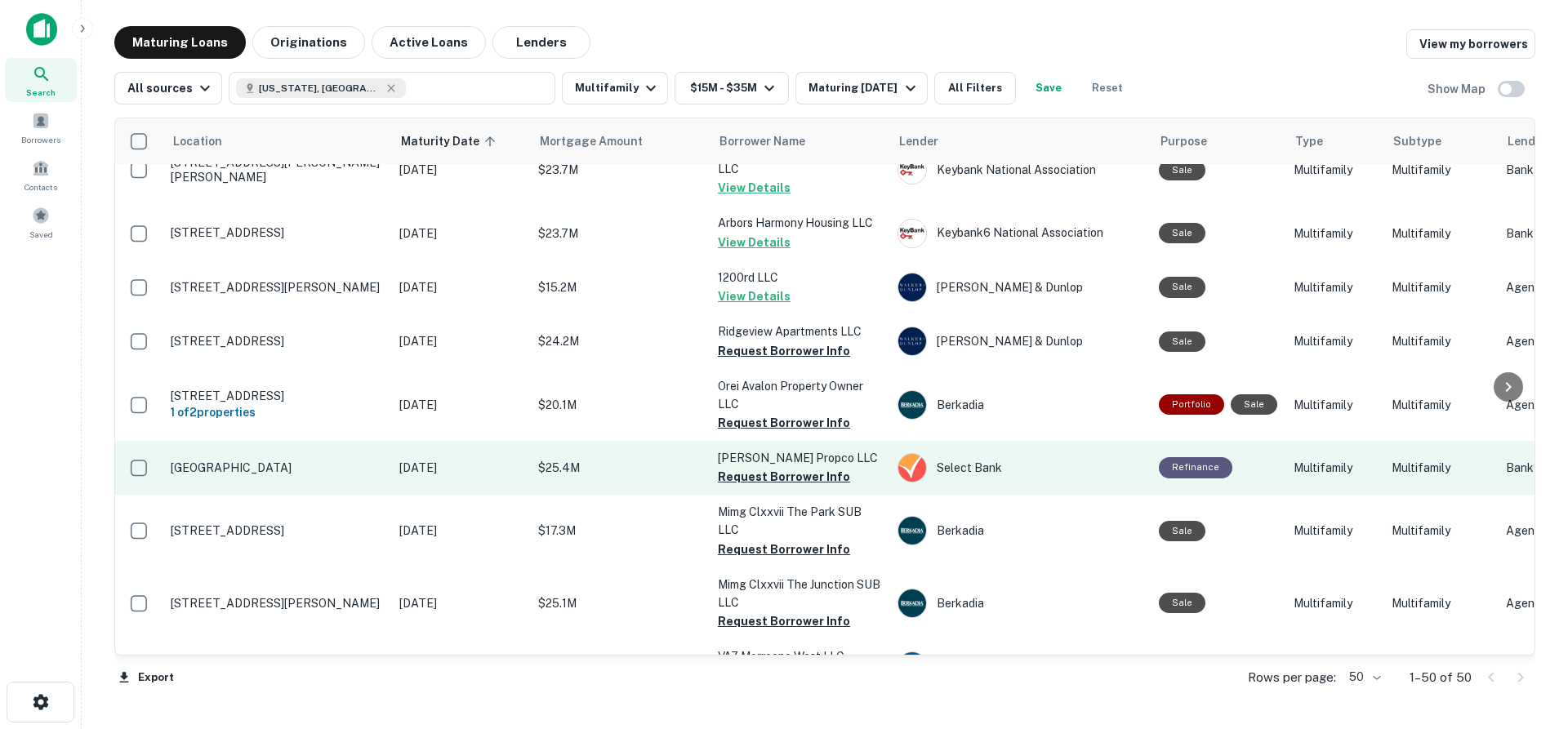
click at [255, 460] on p "[GEOGRAPHIC_DATA]" at bounding box center [277, 468] width 212 height 14
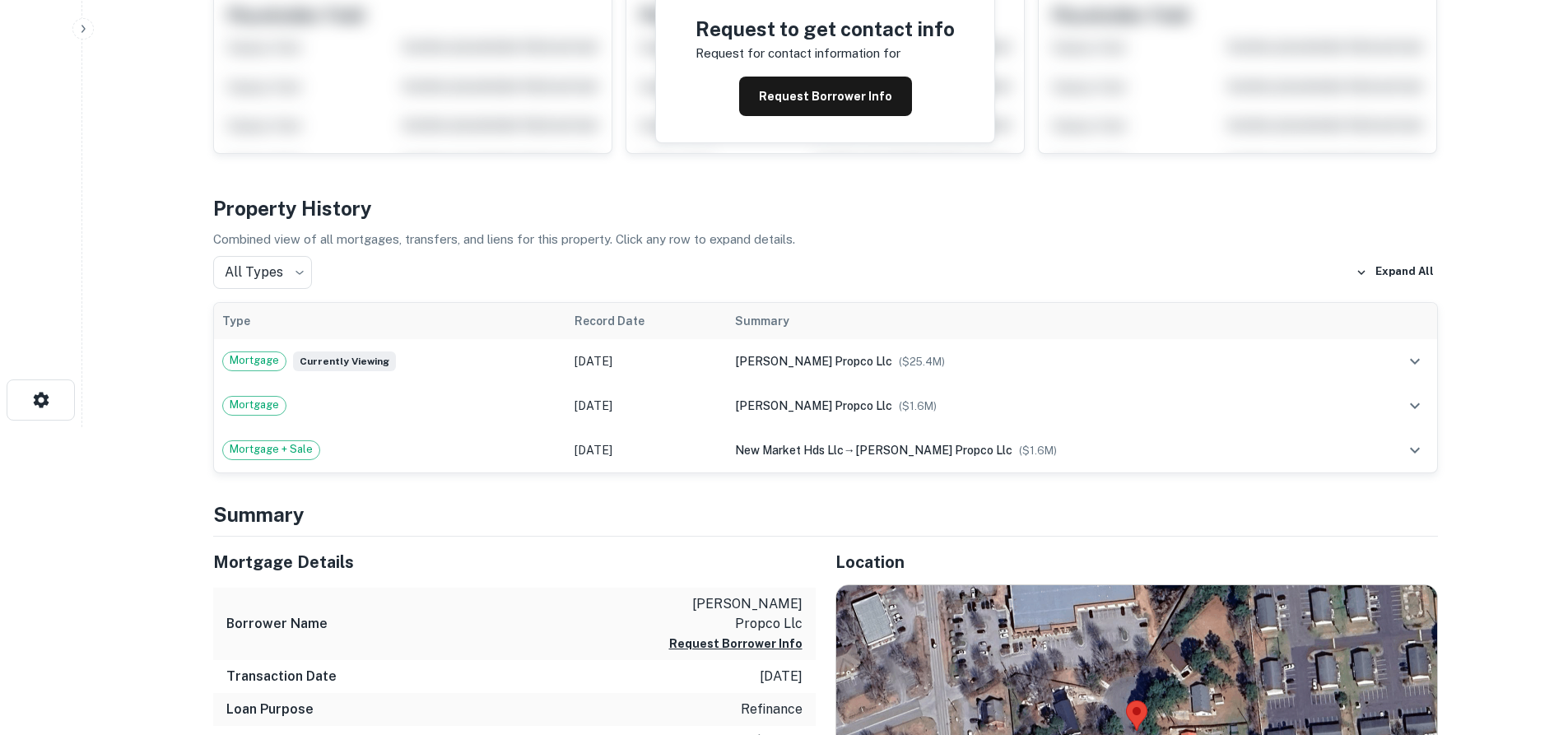
scroll to position [411, 0]
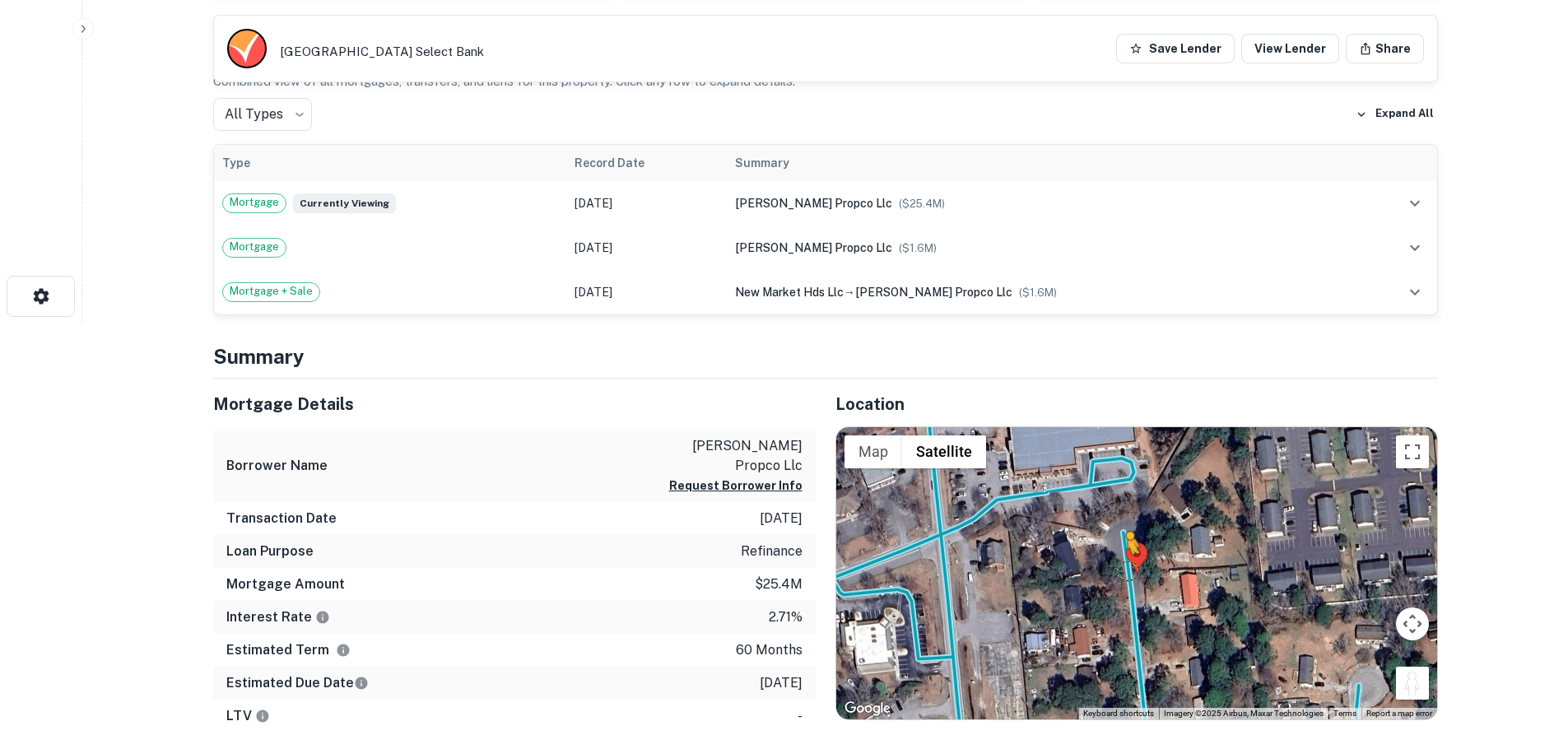
drag, startPoint x: 1405, startPoint y: 688, endPoint x: 1124, endPoint y: 570, distance: 304.8
click at [1124, 570] on div "To activate drag with keyboard, press Alt + Enter. Once in keyboard drag state,…" at bounding box center [1137, 573] width 601 height 292
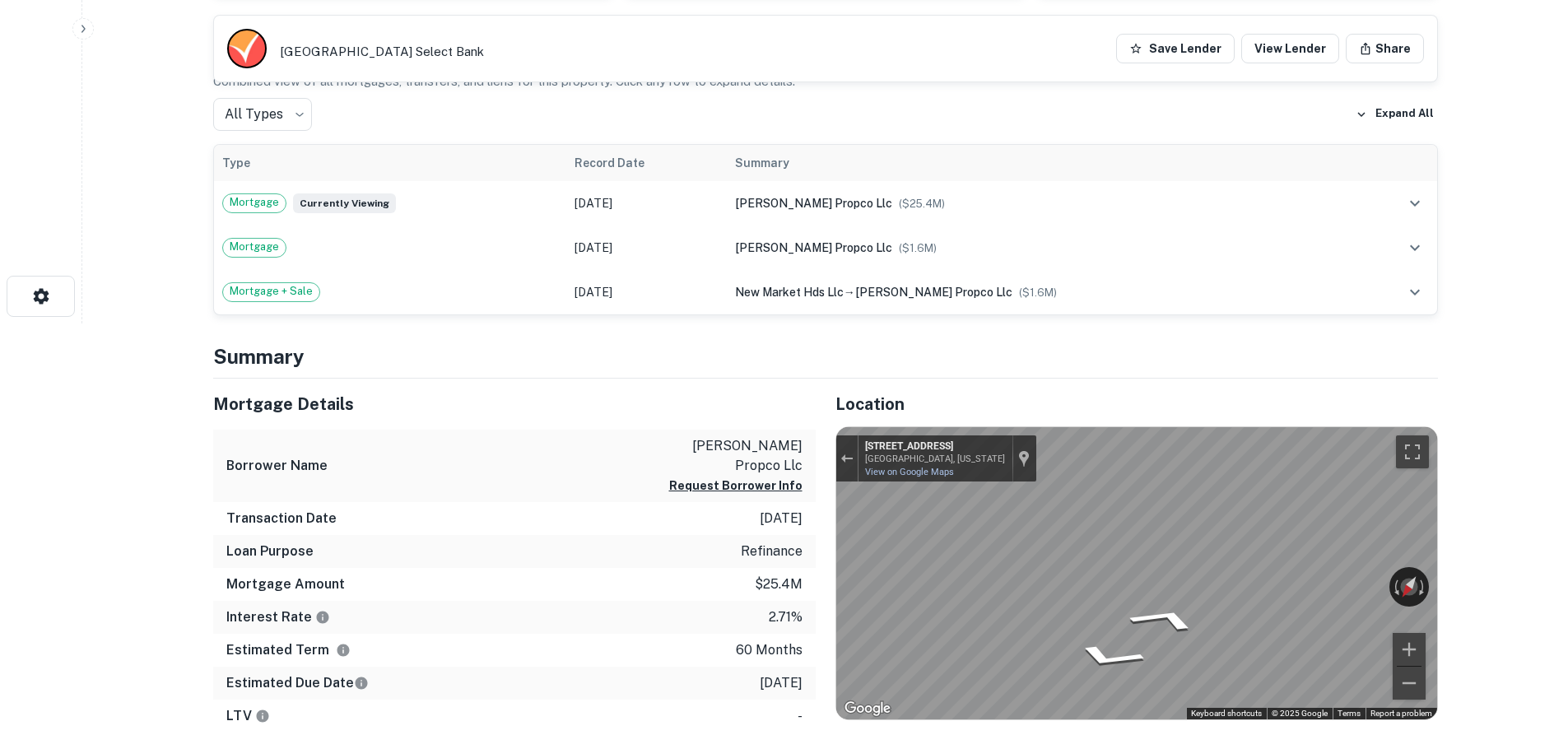
click at [807, 549] on div "Mortgage Details Borrower Name craven propco llc Request Borrower Info Transact…" at bounding box center [815, 647] width 1244 height 537
click at [718, 544] on div "Mortgage Details Borrower Name craven propco llc Request Borrower Info Transact…" at bounding box center [815, 647] width 1244 height 537
click at [846, 454] on div "Exit the Street View" at bounding box center [847, 458] width 13 height 10
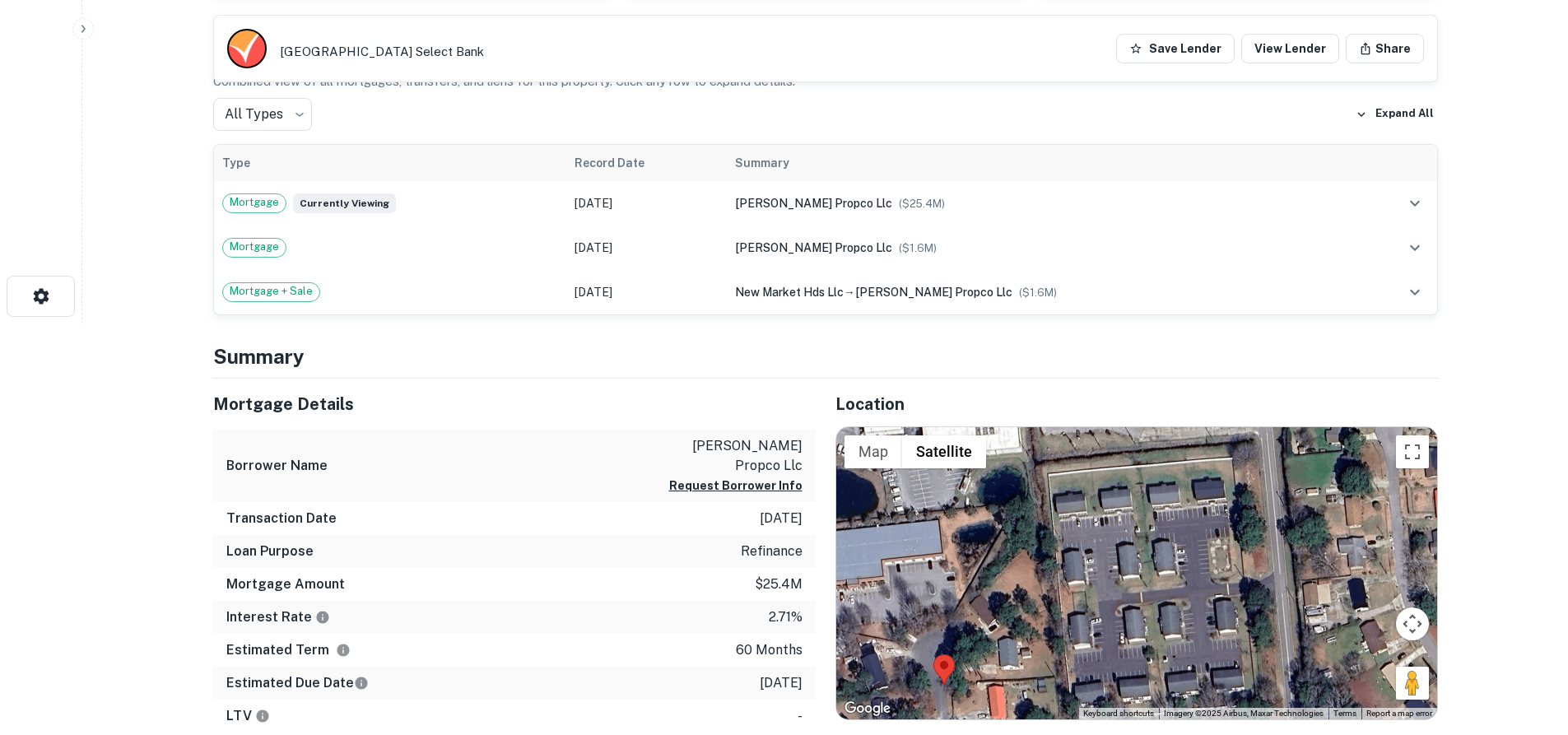
drag, startPoint x: 1378, startPoint y: 560, endPoint x: 1185, endPoint y: 672, distance: 223.1
click at [1185, 672] on div "Loading..." at bounding box center [1137, 573] width 601 height 292
drag, startPoint x: 1412, startPoint y: 679, endPoint x: 1275, endPoint y: 568, distance: 176.3
click at [1275, 568] on div "To activate drag with keyboard, press Alt + Enter. Once in keyboard drag state,…" at bounding box center [1137, 573] width 601 height 292
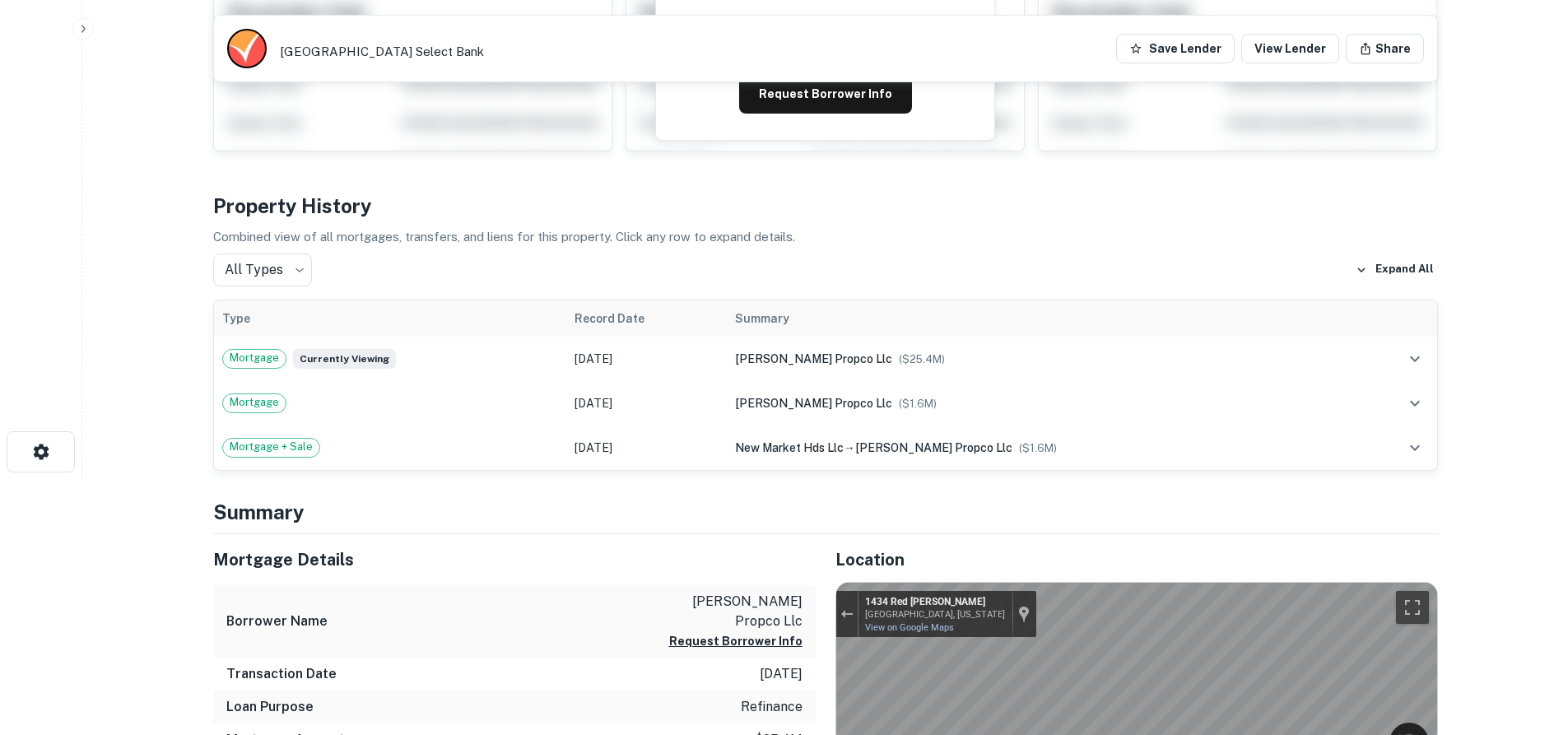
scroll to position [82, 0]
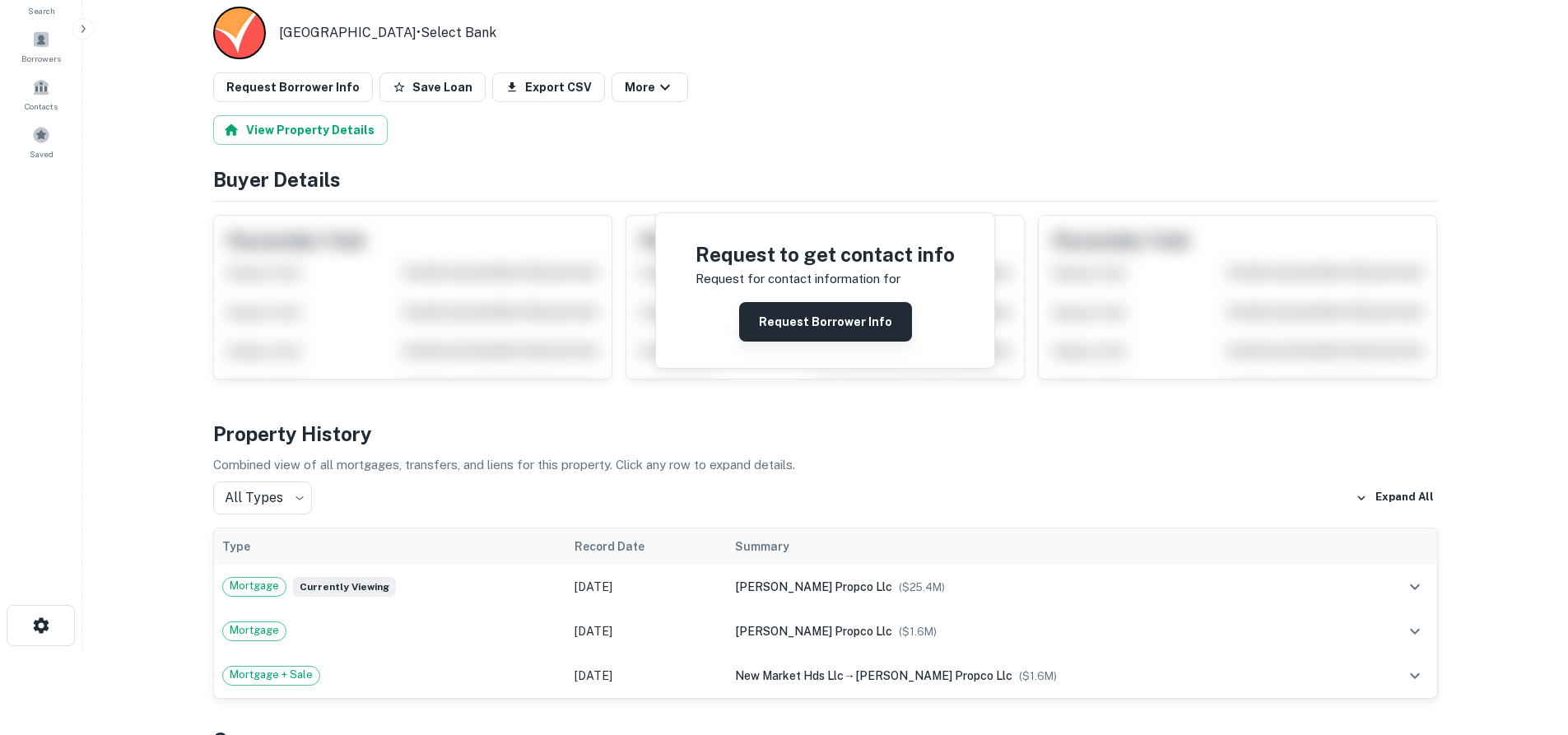
click at [810, 326] on button "Request Borrower Info" at bounding box center [826, 322] width 173 height 40
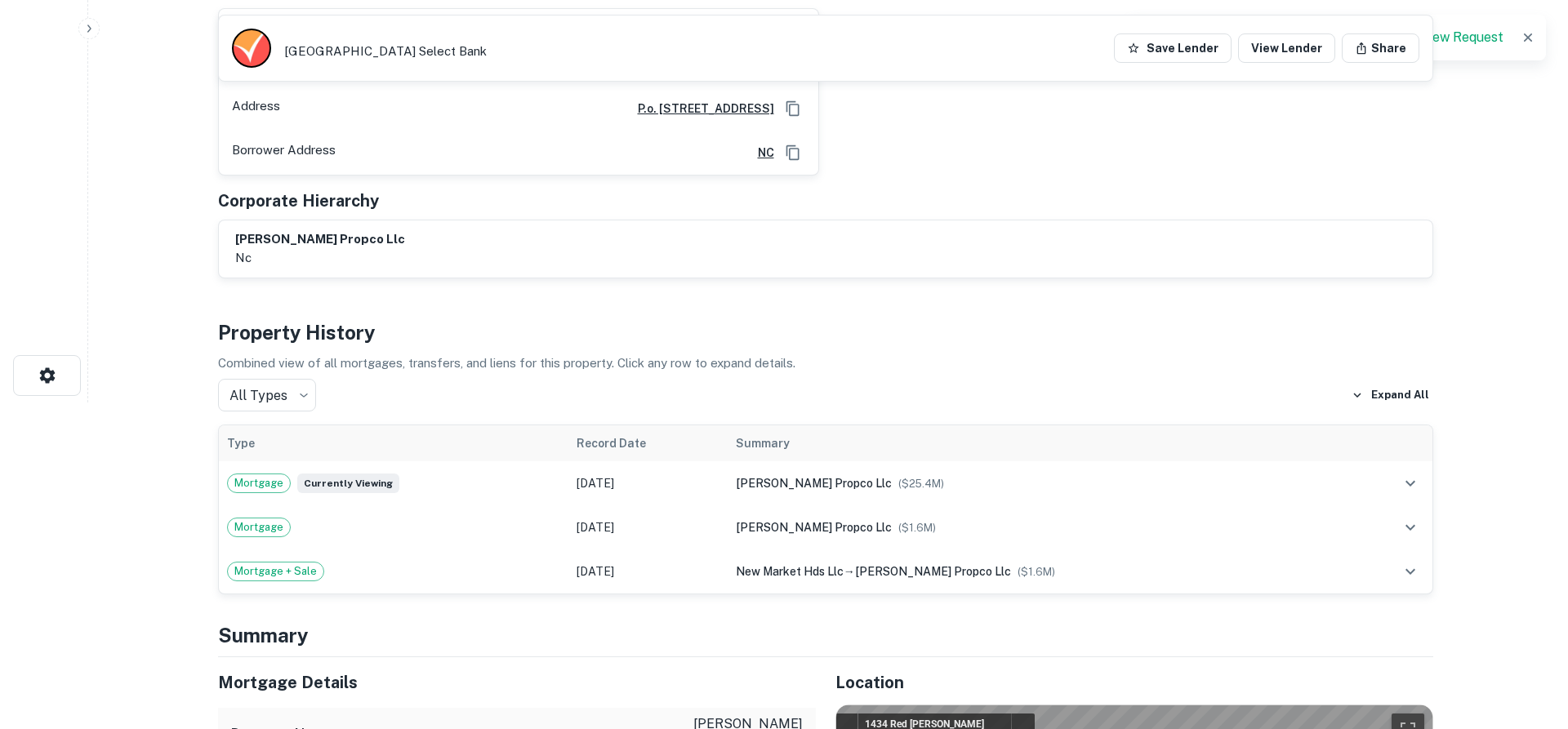
scroll to position [0, 0]
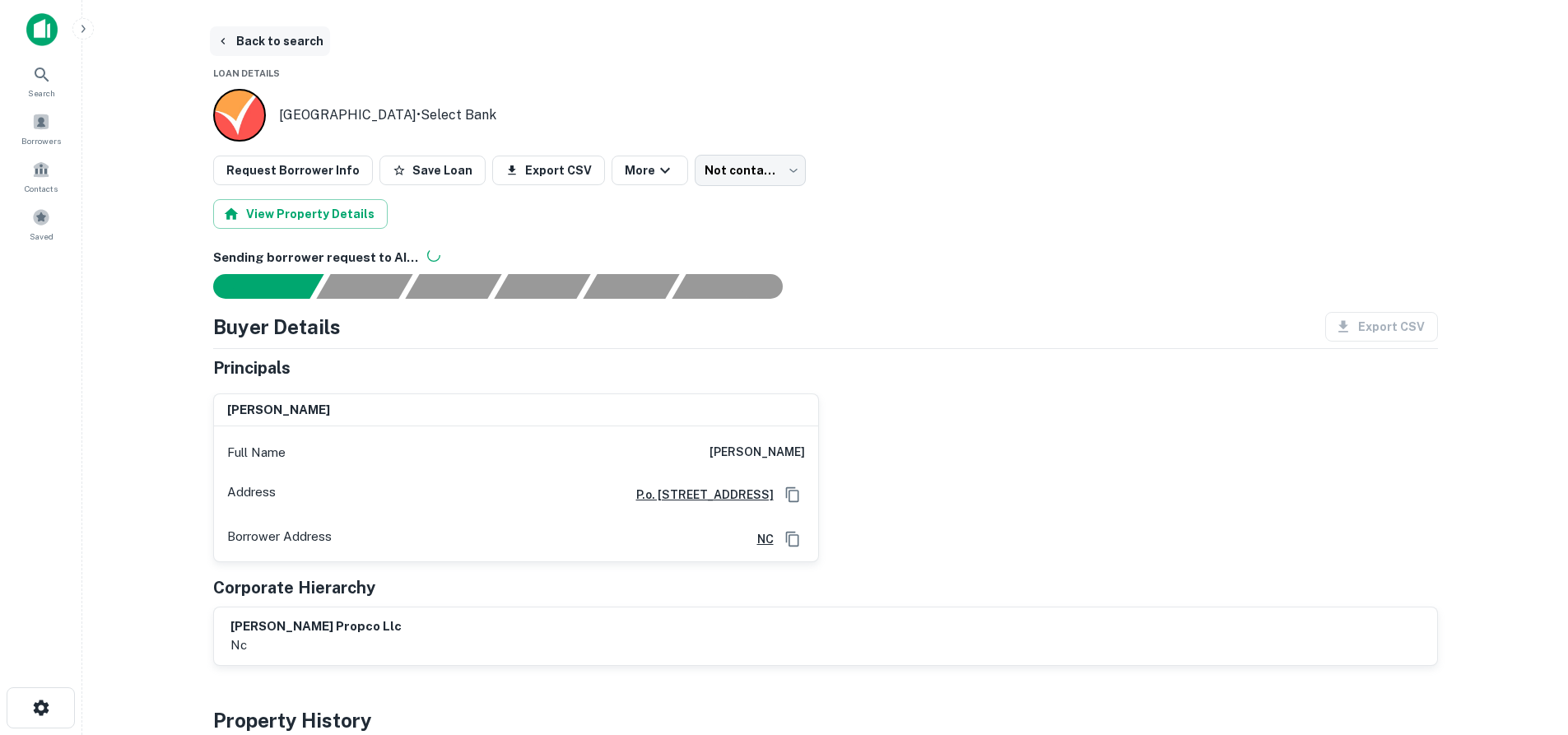
click at [269, 41] on button "Back to search" at bounding box center [270, 40] width 121 height 30
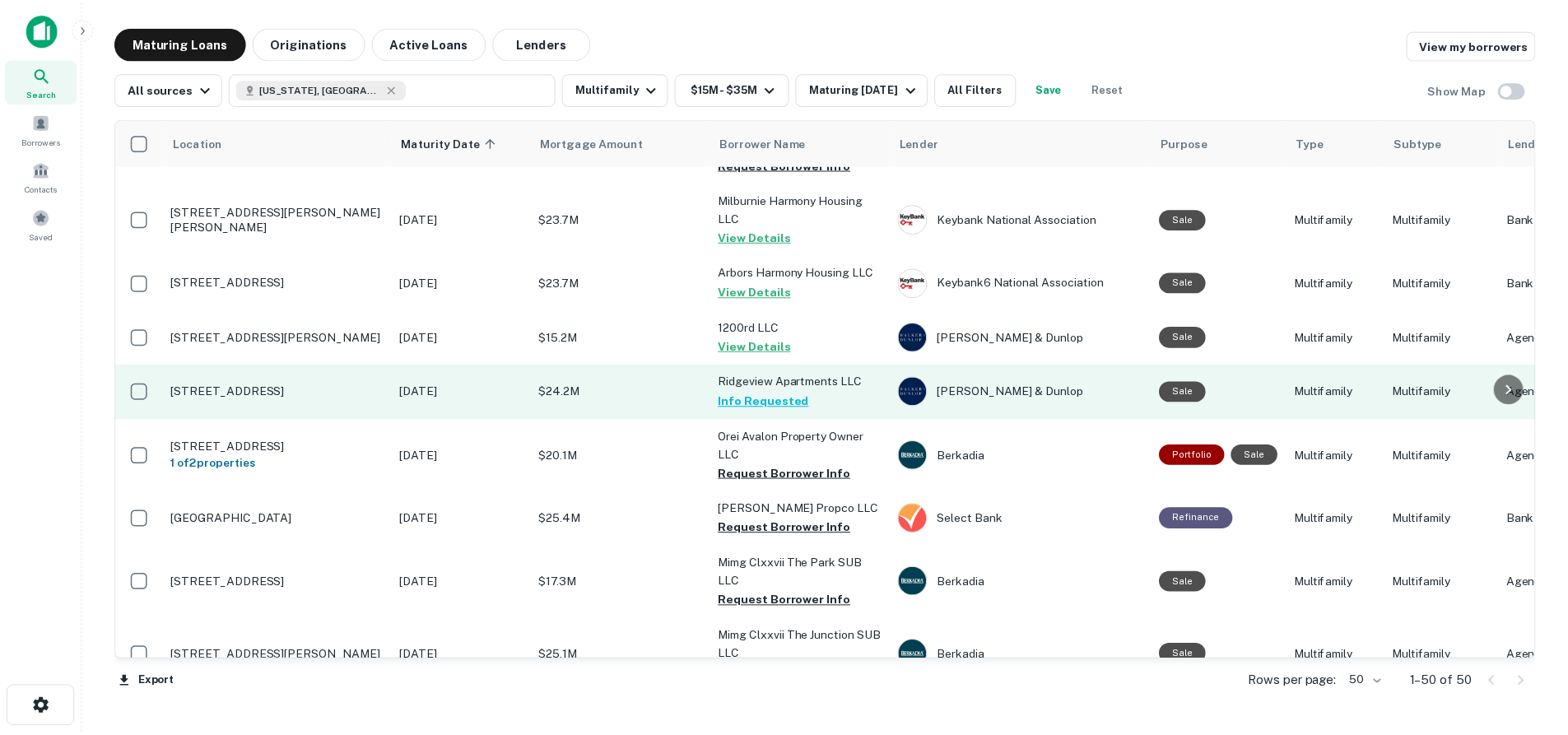
scroll to position [576, 0]
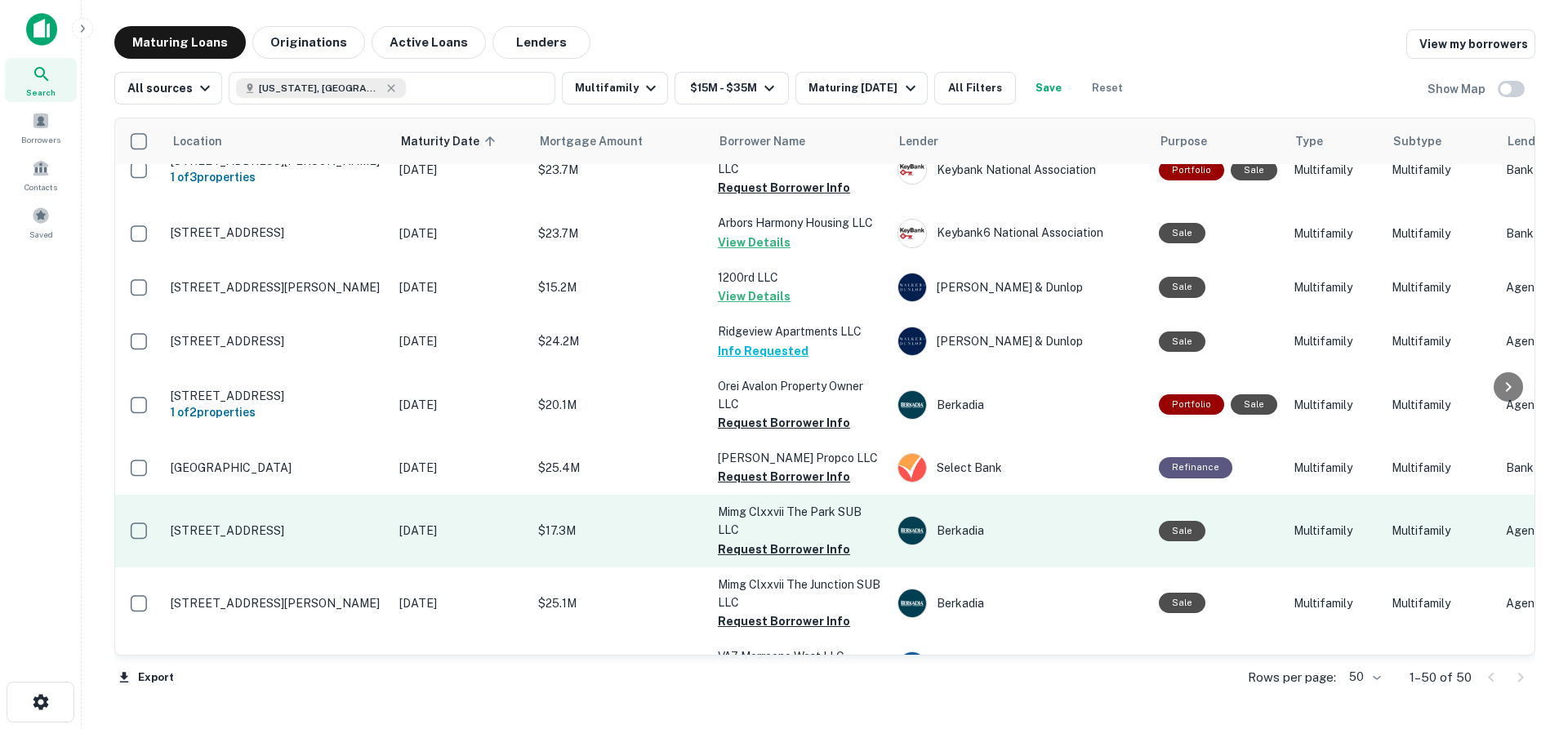
click at [325, 523] on p "[STREET_ADDRESS]" at bounding box center [277, 530] width 212 height 14
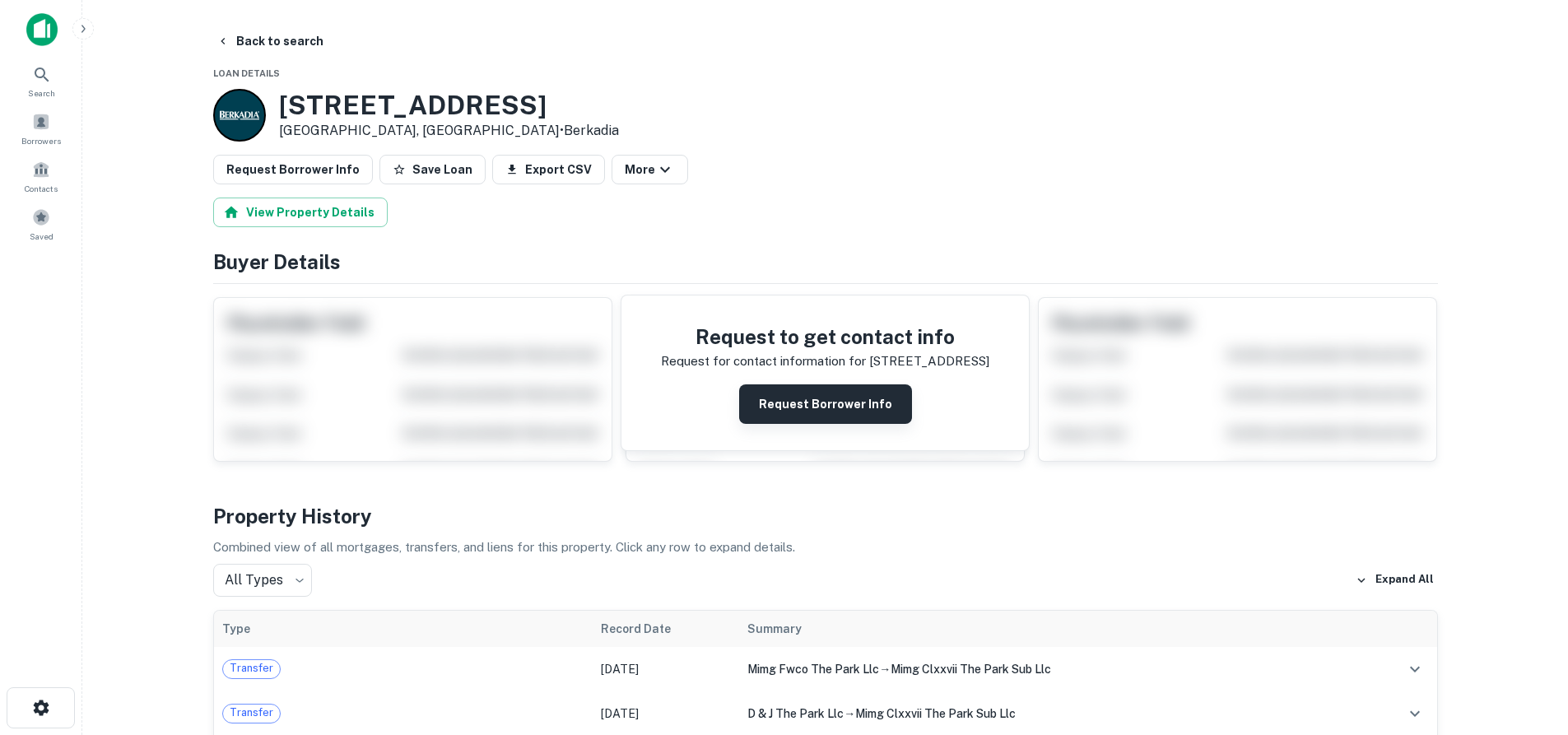
click at [822, 402] on button "Request Borrower Info" at bounding box center [826, 404] width 173 height 40
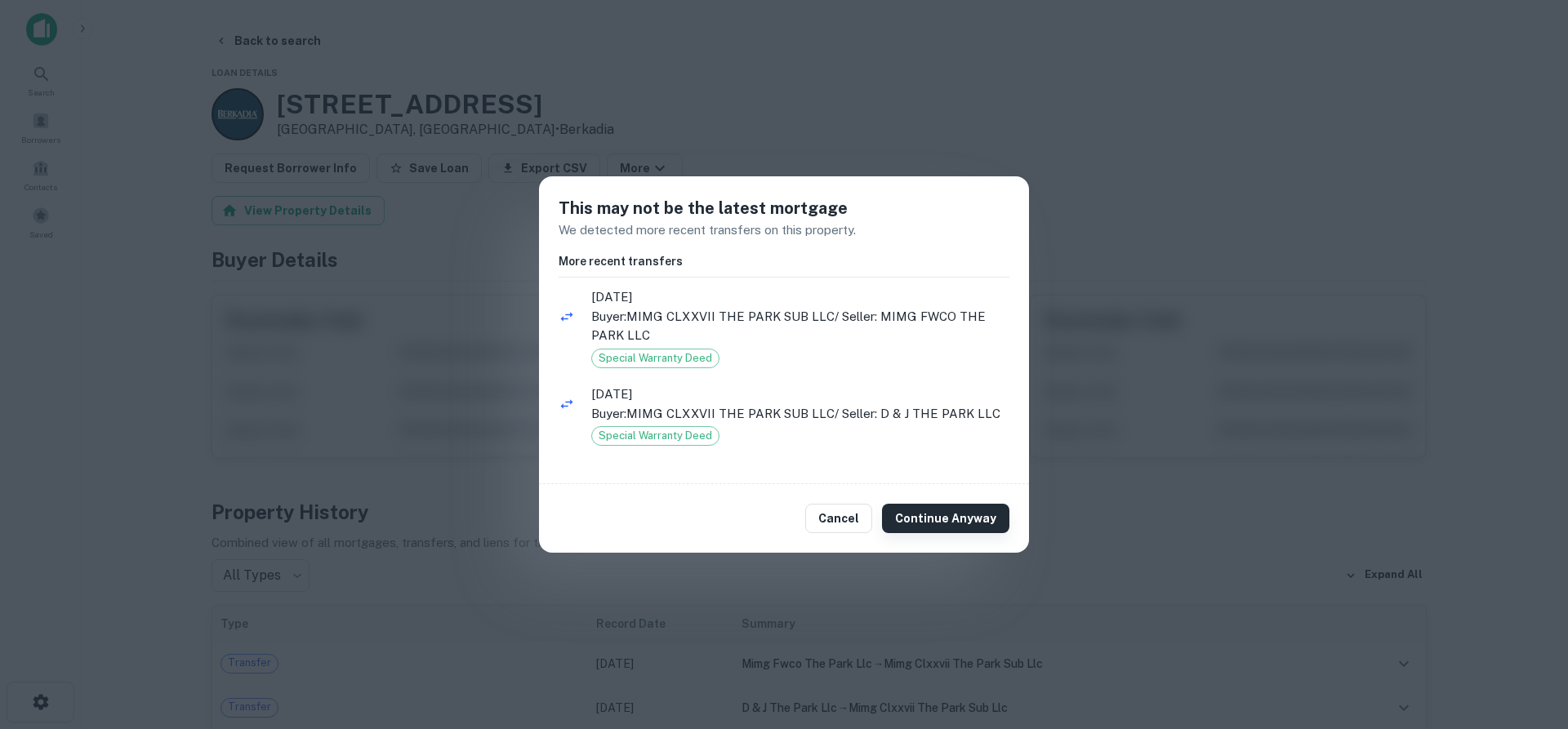
click at [929, 520] on button "Continue Anyway" at bounding box center [945, 518] width 128 height 29
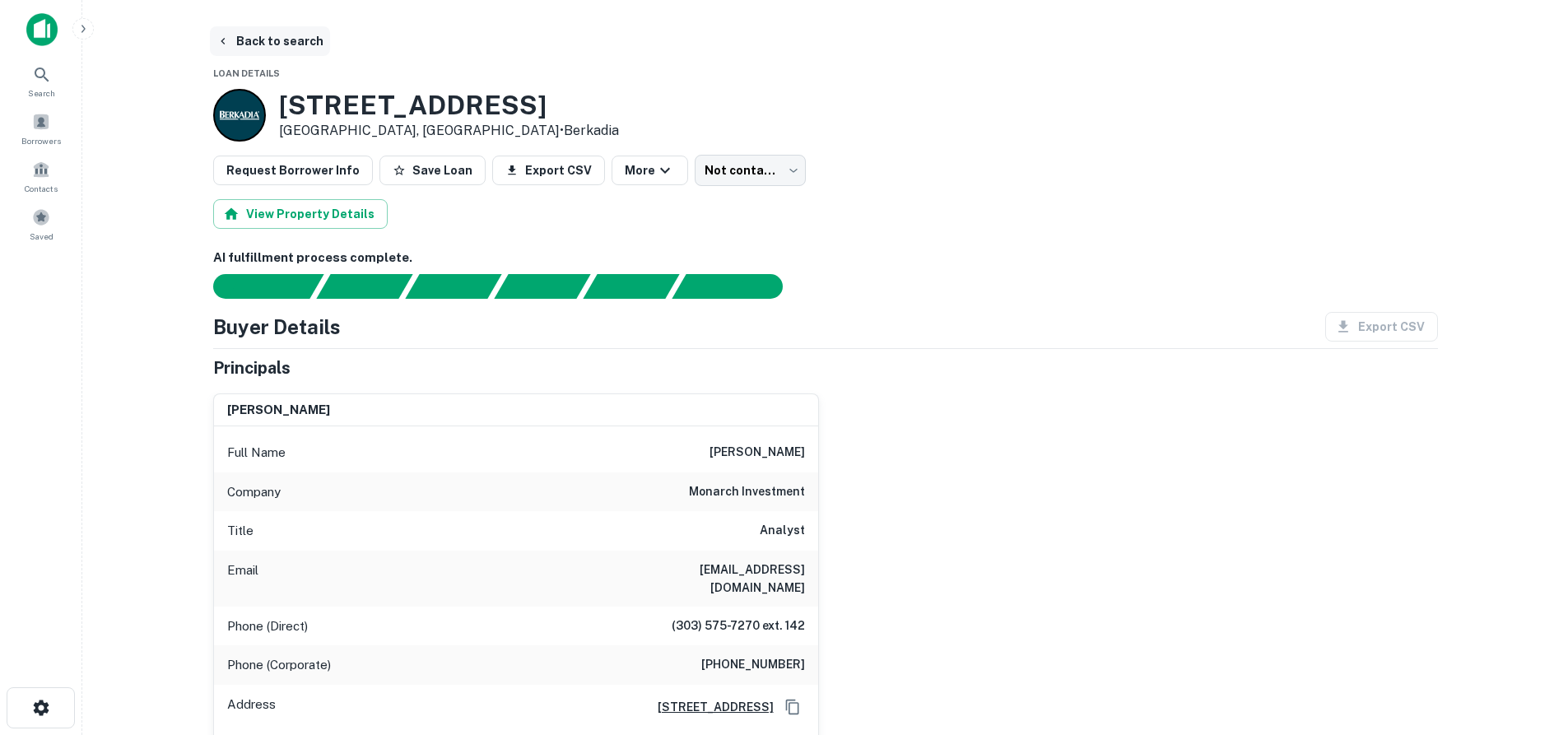
click at [248, 50] on button "Back to search" at bounding box center [270, 40] width 121 height 30
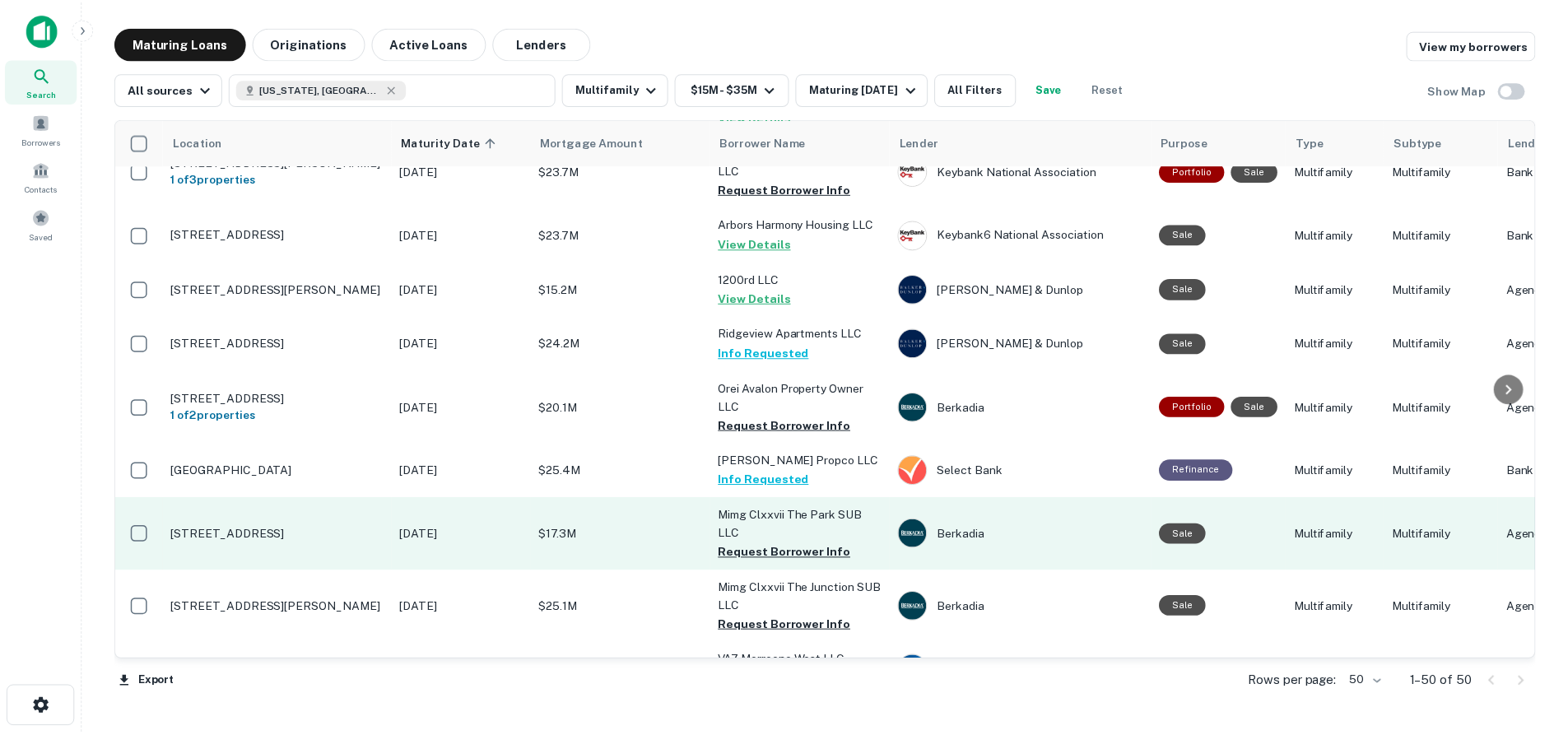
scroll to position [659, 0]
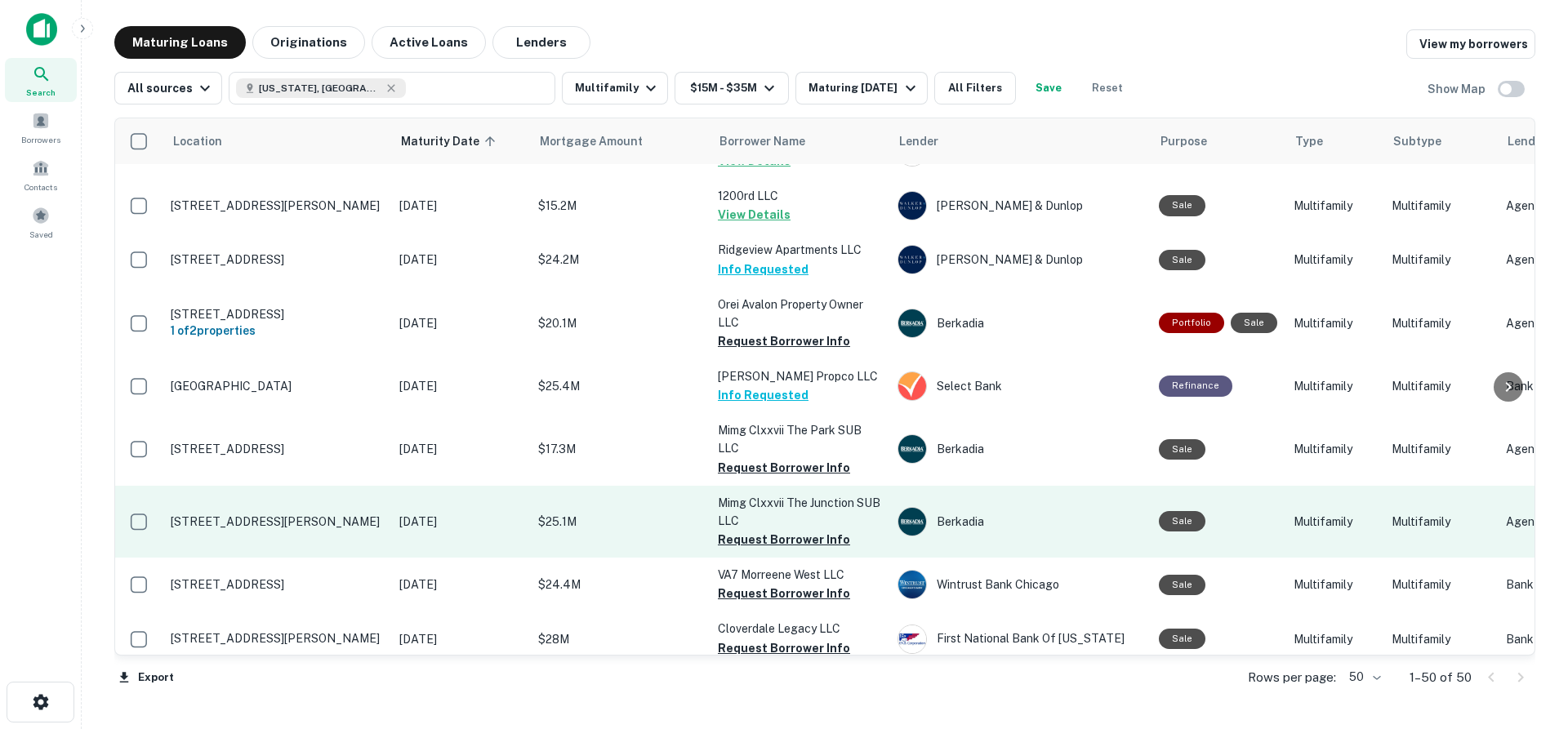
click at [269, 514] on p "6215 Carver Pine Loop Fayetteville, NC 28311" at bounding box center [277, 521] width 212 height 14
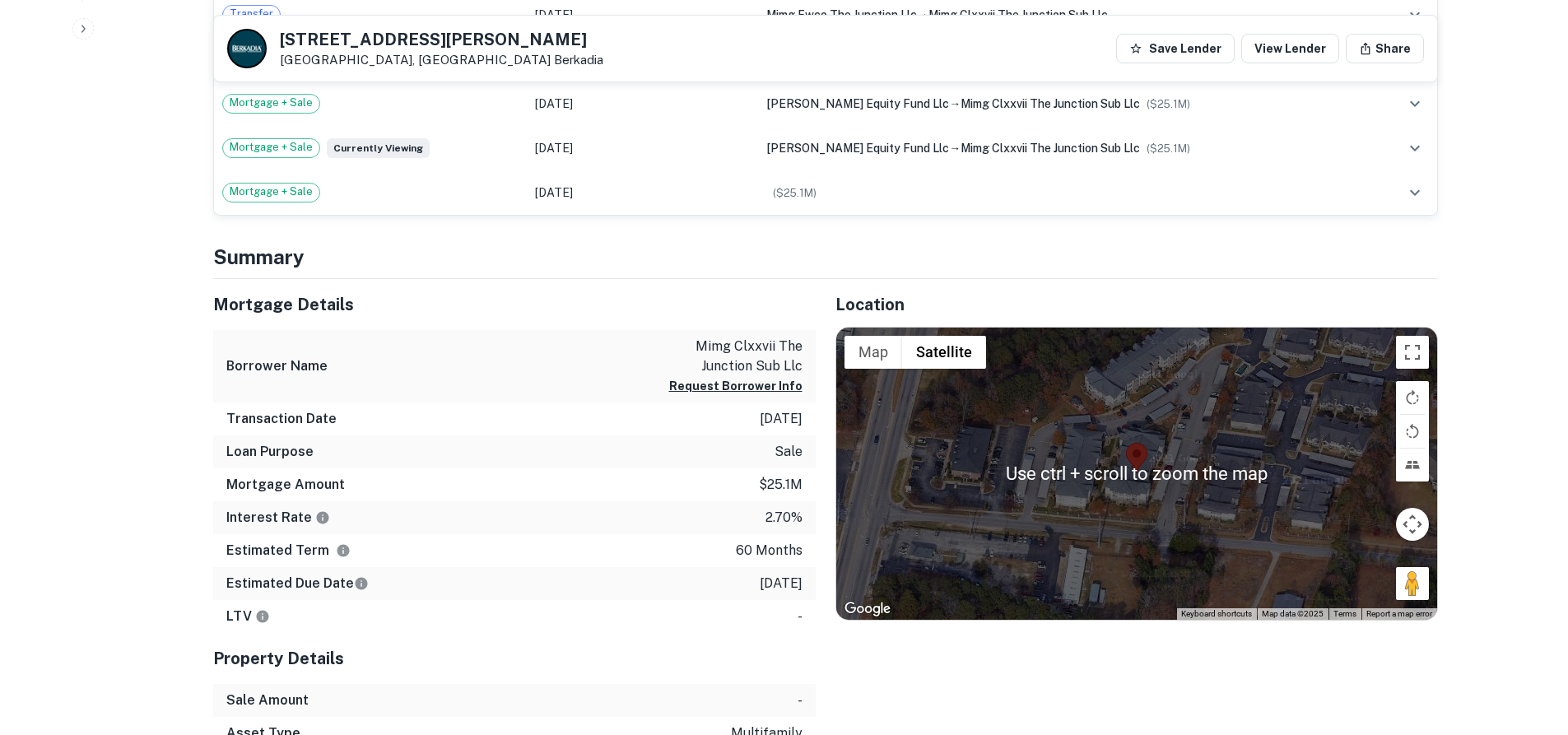
scroll to position [659, 0]
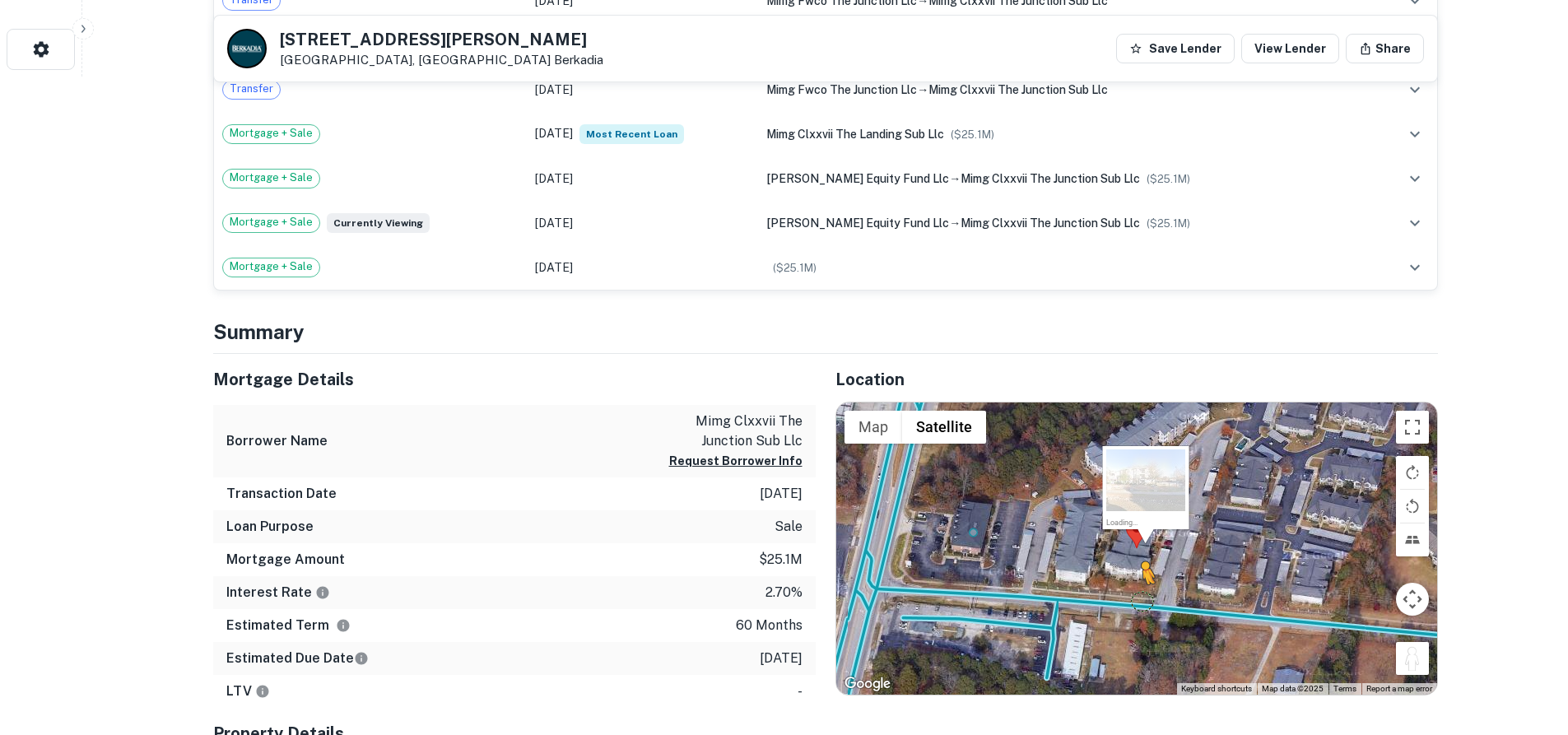
drag, startPoint x: 1408, startPoint y: 659, endPoint x: 1141, endPoint y: 601, distance: 273.2
click at [1141, 601] on div "To activate drag with keyboard, press Alt + Enter. Once in keyboard drag state,…" at bounding box center [1137, 548] width 601 height 292
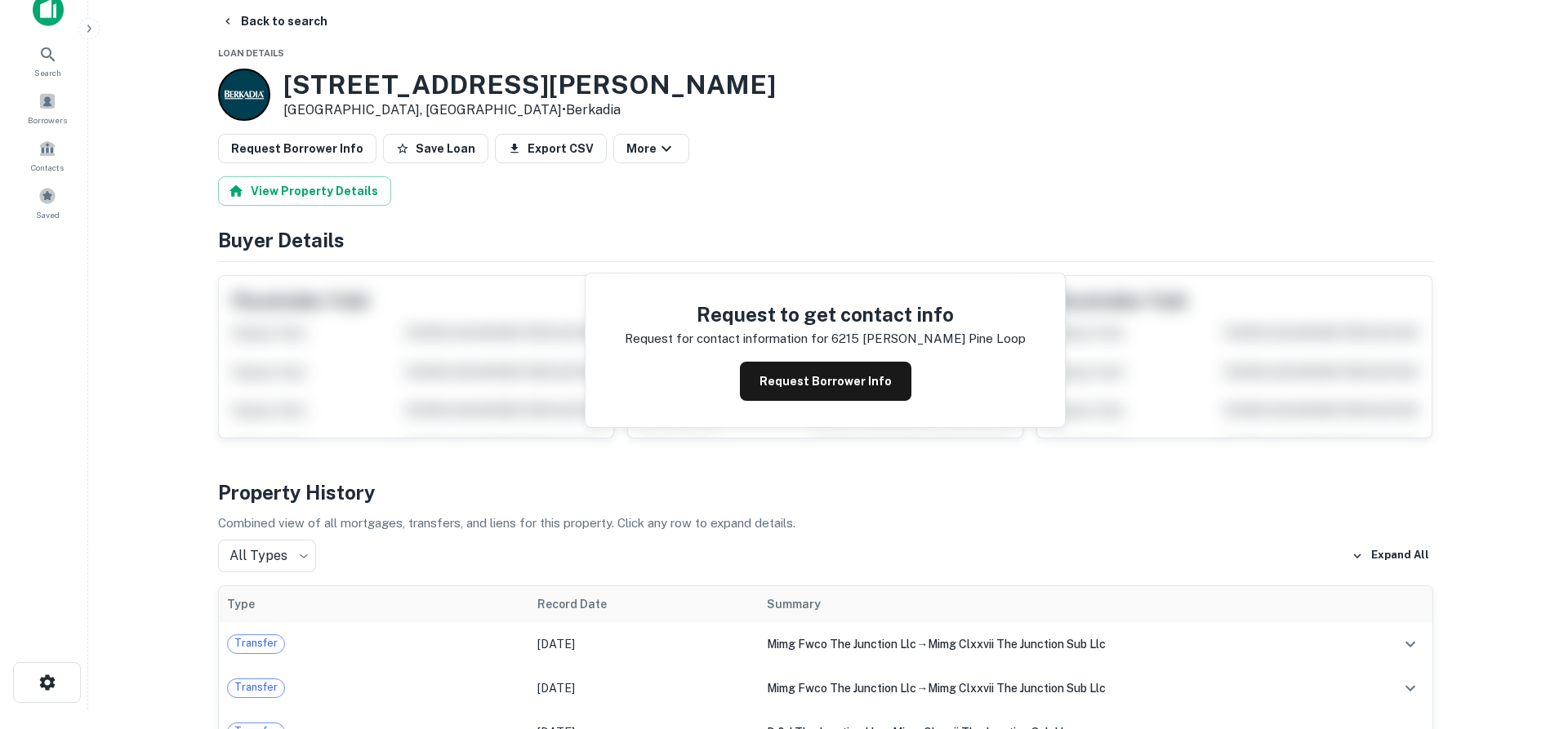
scroll to position [0, 0]
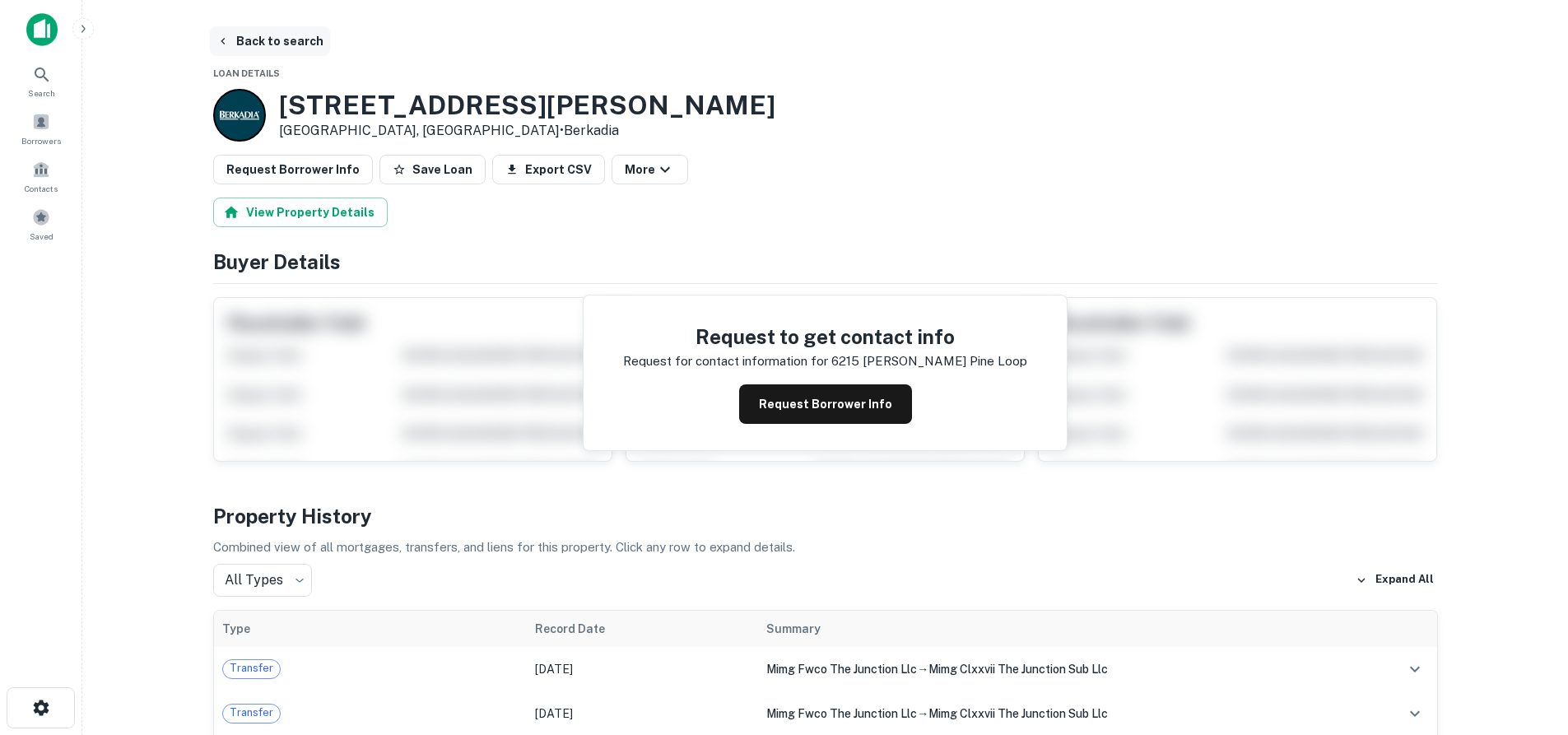
click at [237, 34] on button "Back to search" at bounding box center [270, 40] width 121 height 30
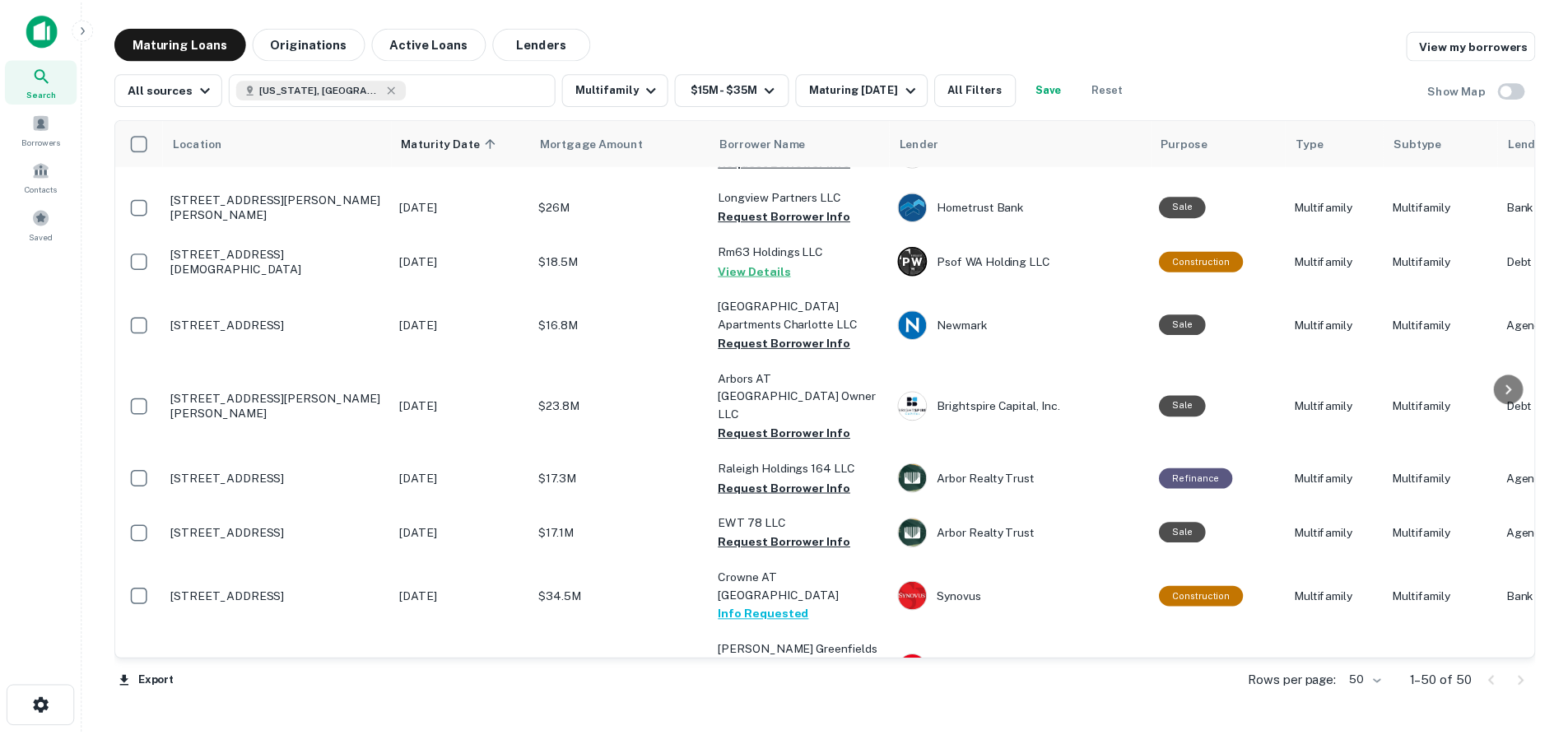
scroll to position [1152, 0]
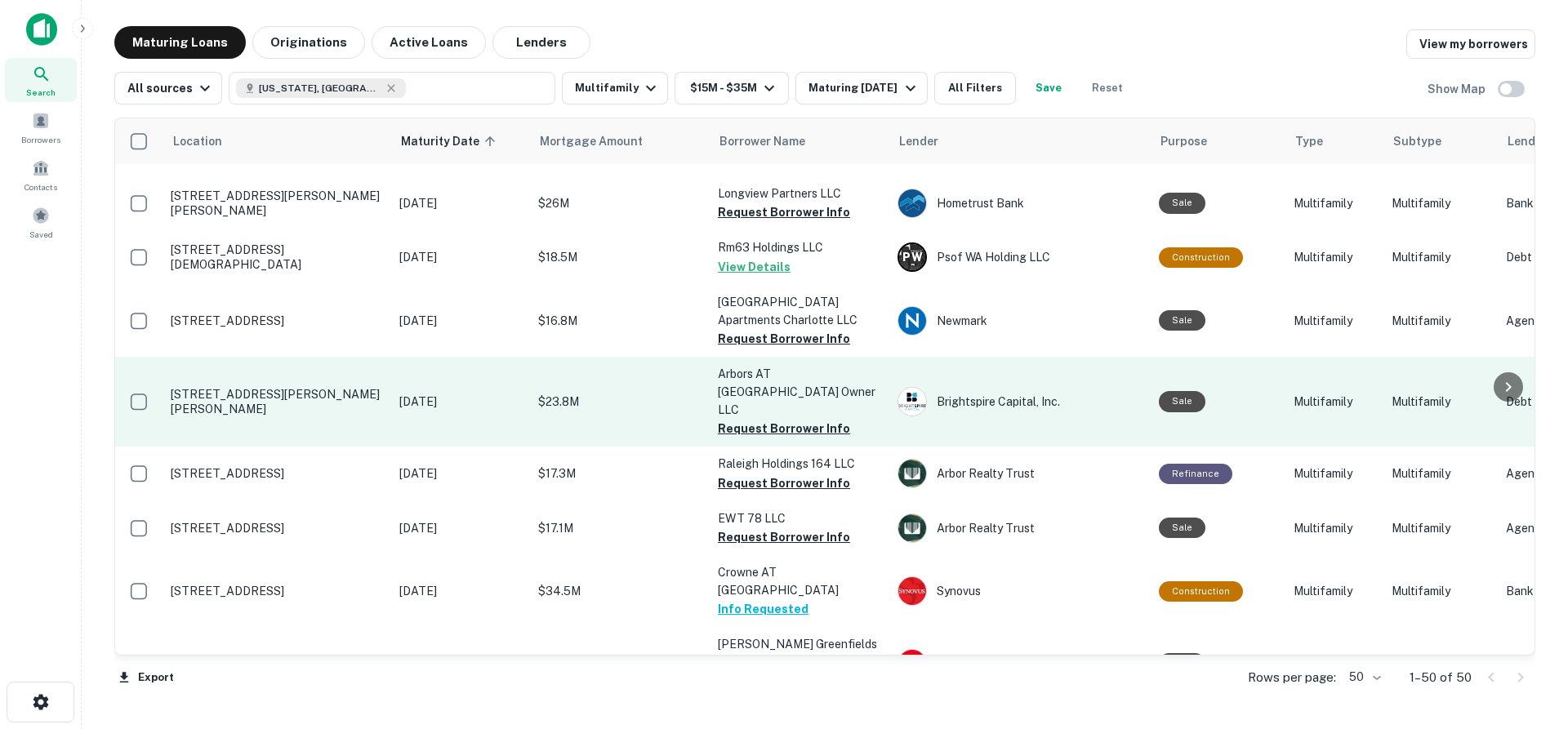
click at [319, 387] on p "5000 Windy Hill Dr Raleigh, NC 27609" at bounding box center [277, 402] width 212 height 29
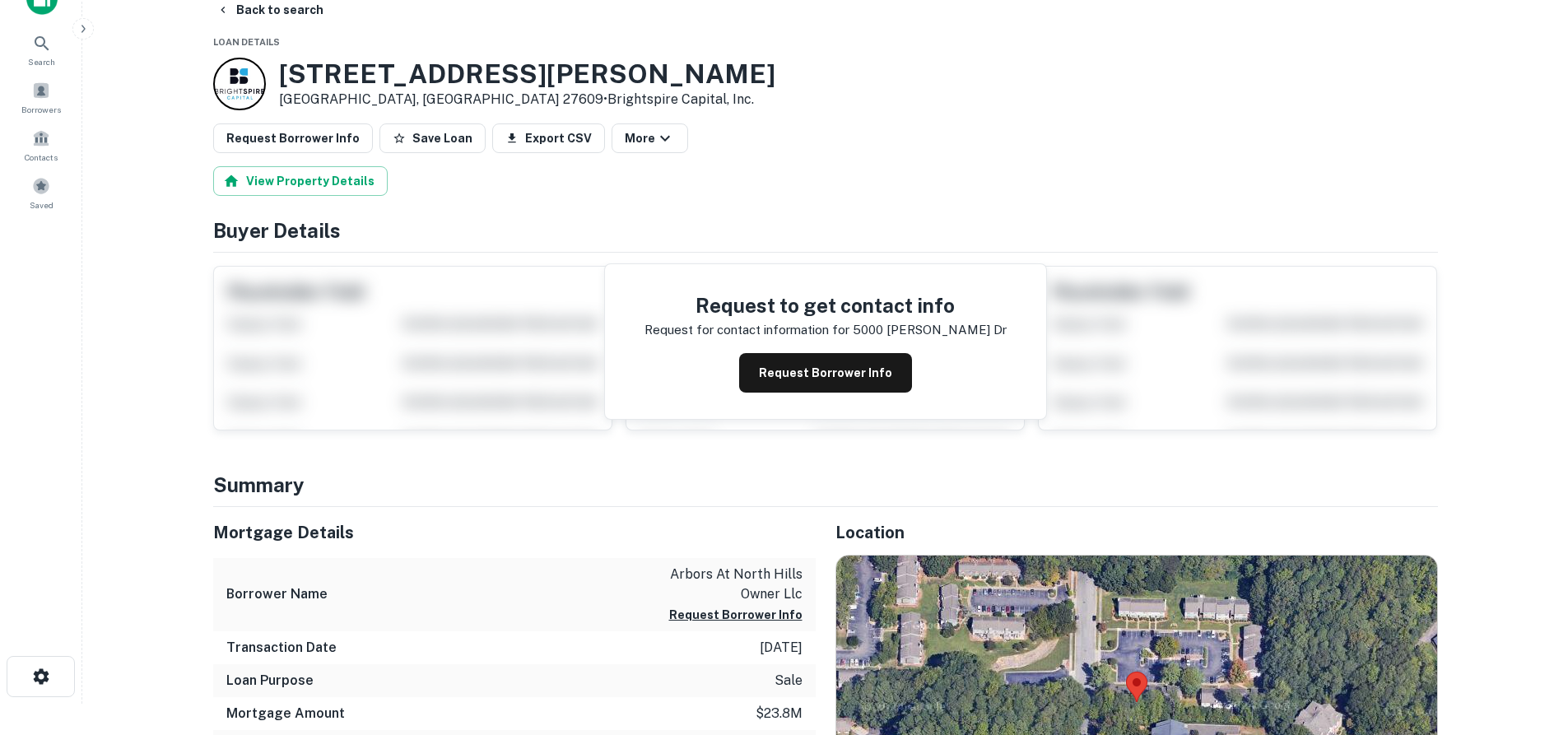
scroll to position [246, 0]
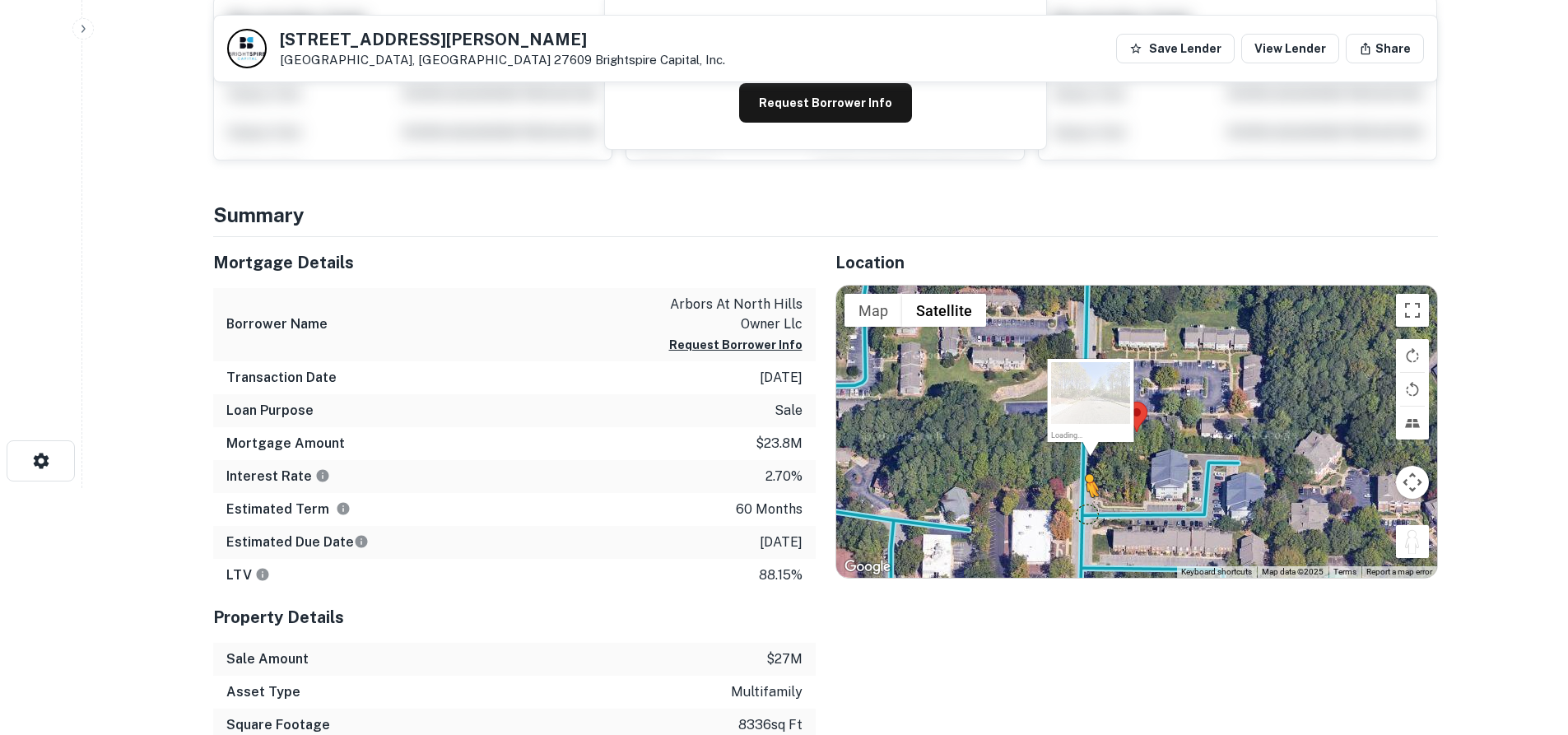
drag, startPoint x: 1410, startPoint y: 542, endPoint x: 1081, endPoint y: 513, distance: 330.3
click at [1081, 513] on div "To activate drag with keyboard, press Alt + Enter. Once in keyboard drag state,…" at bounding box center [1137, 431] width 601 height 292
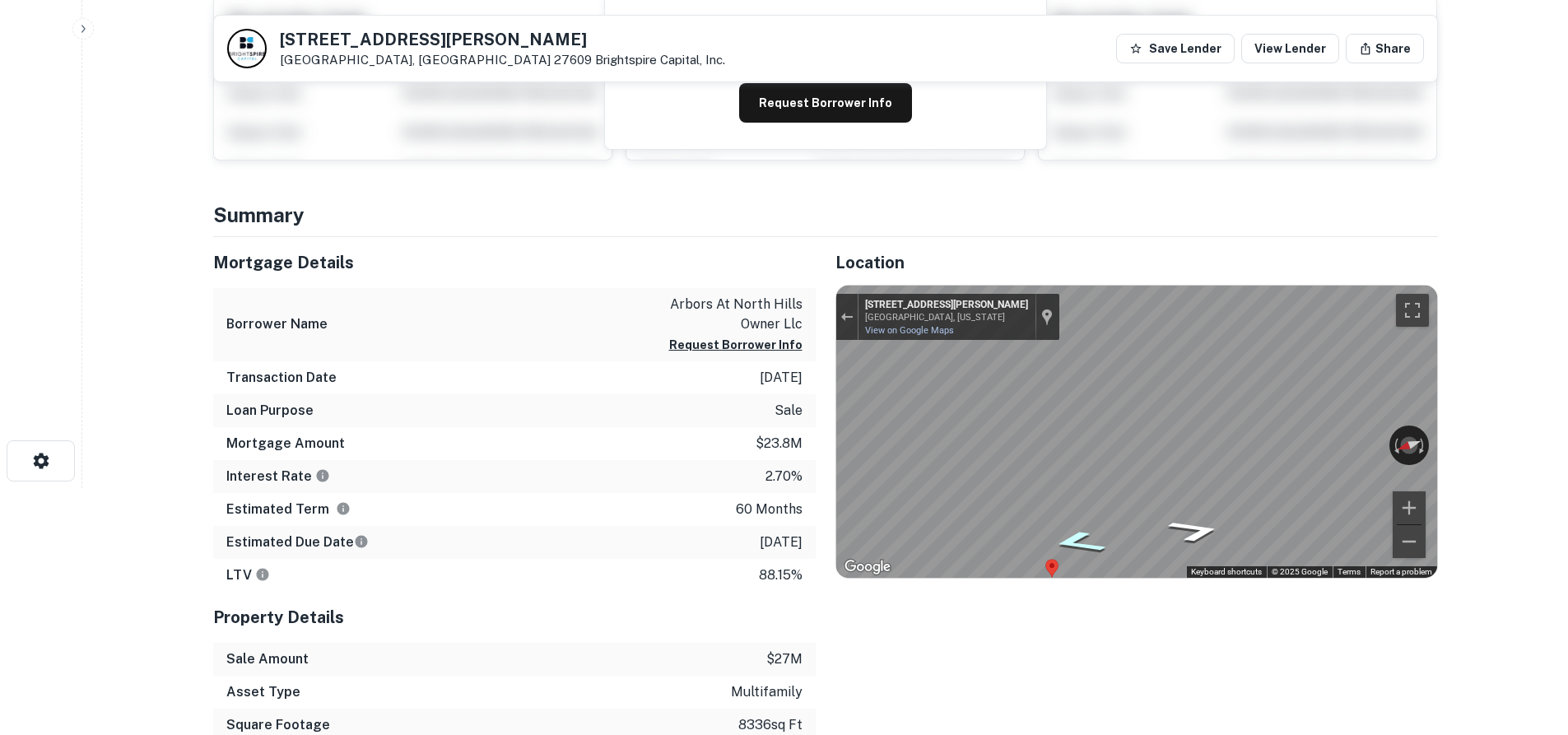
click at [1091, 537] on icon "Go North, Windy Hill Dr" at bounding box center [1078, 542] width 102 height 34
click at [1494, 436] on main "Back to search 5000 Windy Hill Dr Raleigh, NC 27609 Brightspire Capital, Inc. S…" at bounding box center [824, 121] width 1485 height 735
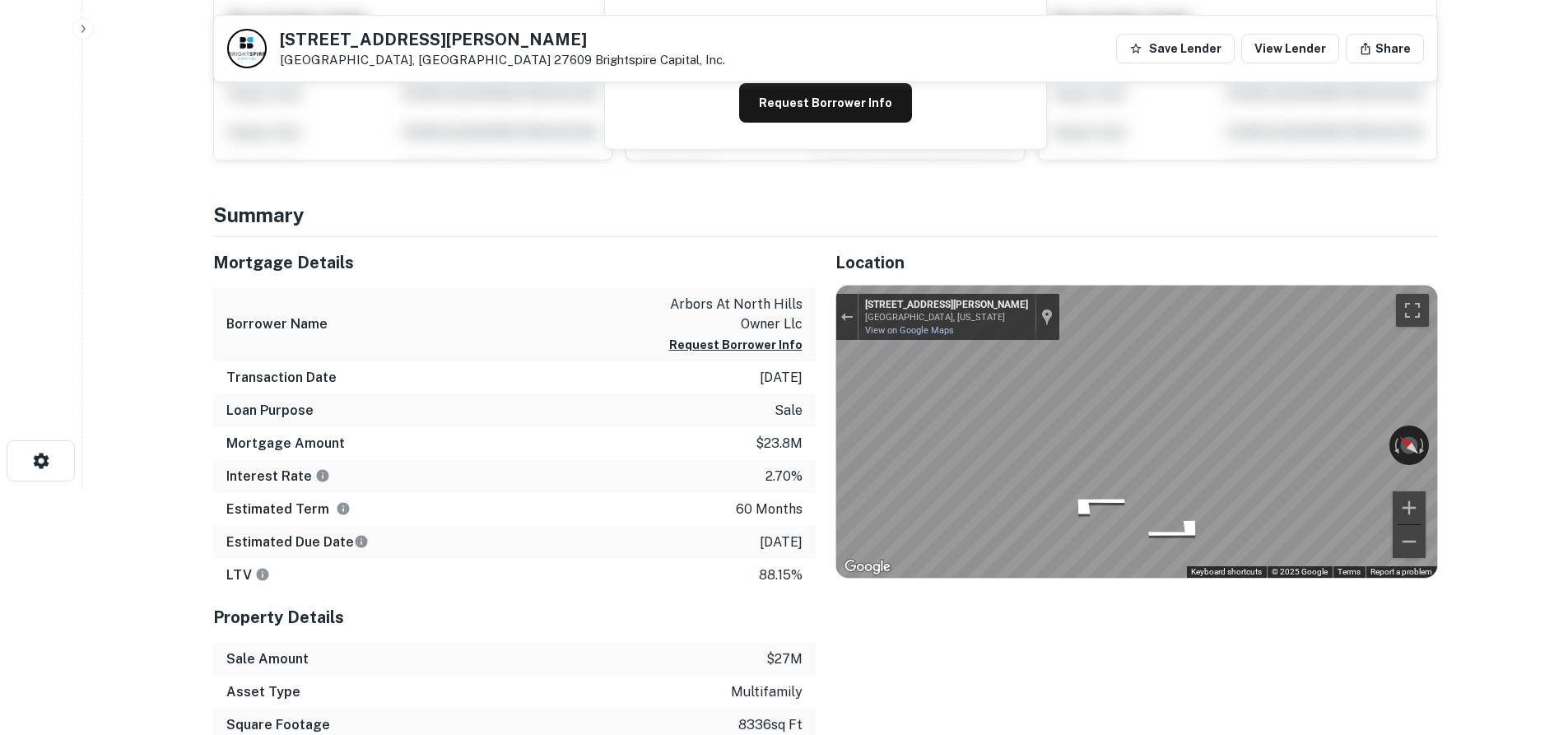
click at [712, 300] on div "Mortgage Details Borrower Name arbors at north hills owner llc Request Borrower…" at bounding box center [815, 538] width 1244 height 604
click at [789, 435] on div "Mortgage Details Borrower Name arbors at north hills owner llc Request Borrower…" at bounding box center [815, 538] width 1244 height 604
click at [744, 437] on div "Mortgage Details Borrower Name arbors at north hills owner llc Request Borrower…" at bounding box center [815, 538] width 1244 height 604
click at [626, 421] on div "Mortgage Details Borrower Name arbors at north hills owner llc Request Borrower…" at bounding box center [815, 538] width 1244 height 604
click at [748, 391] on div "Mortgage Details Borrower Name arbors at north hills owner llc Request Borrower…" at bounding box center [815, 538] width 1244 height 604
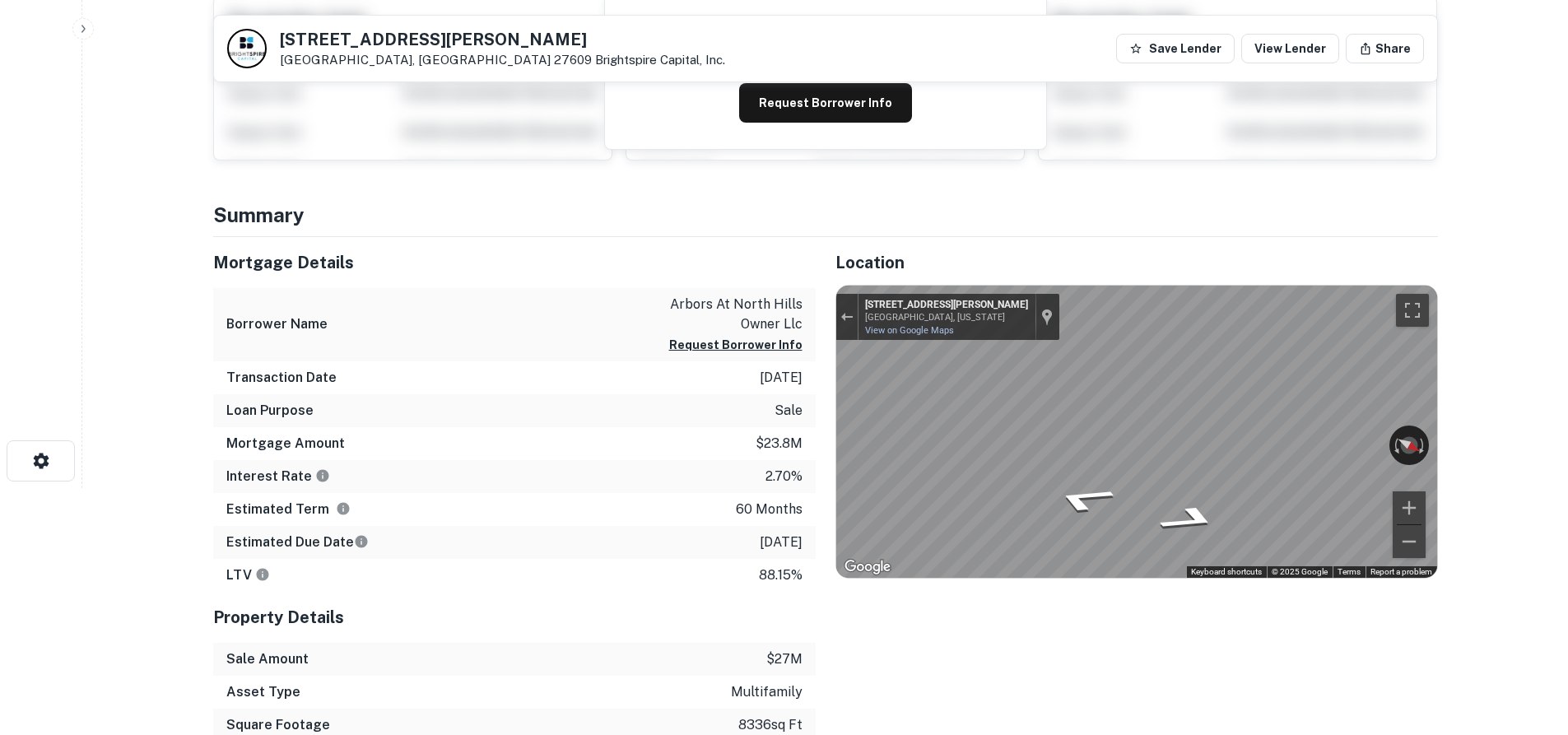
click at [723, 390] on div "Mortgage Details Borrower Name arbors at north hills owner llc Request Borrower…" at bounding box center [815, 538] width 1244 height 604
click at [791, 455] on div "Mortgage Details Borrower Name arbors at north hills owner llc Request Borrower…" at bounding box center [815, 538] width 1244 height 604
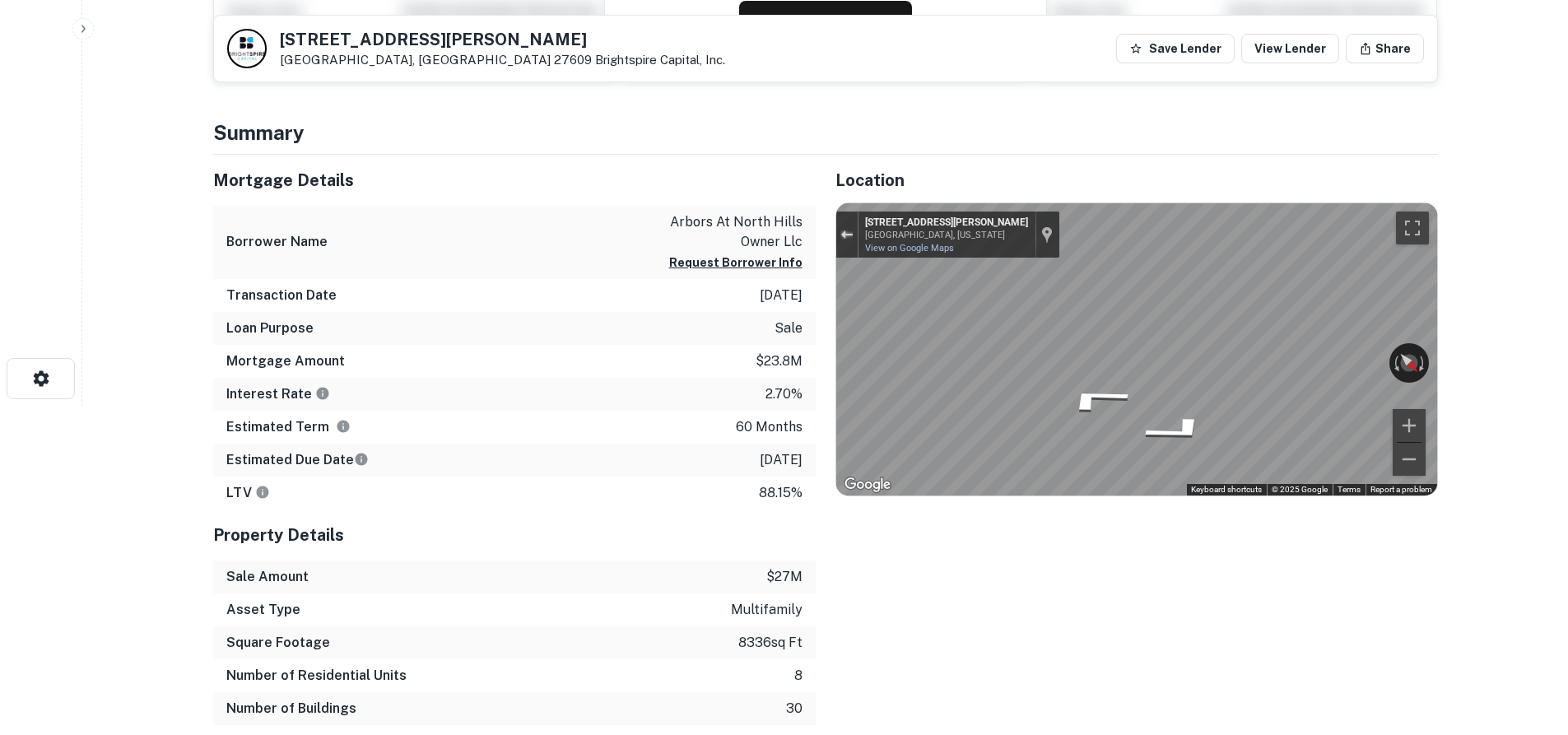
click at [851, 228] on button "Exit the Street View" at bounding box center [847, 235] width 22 height 22
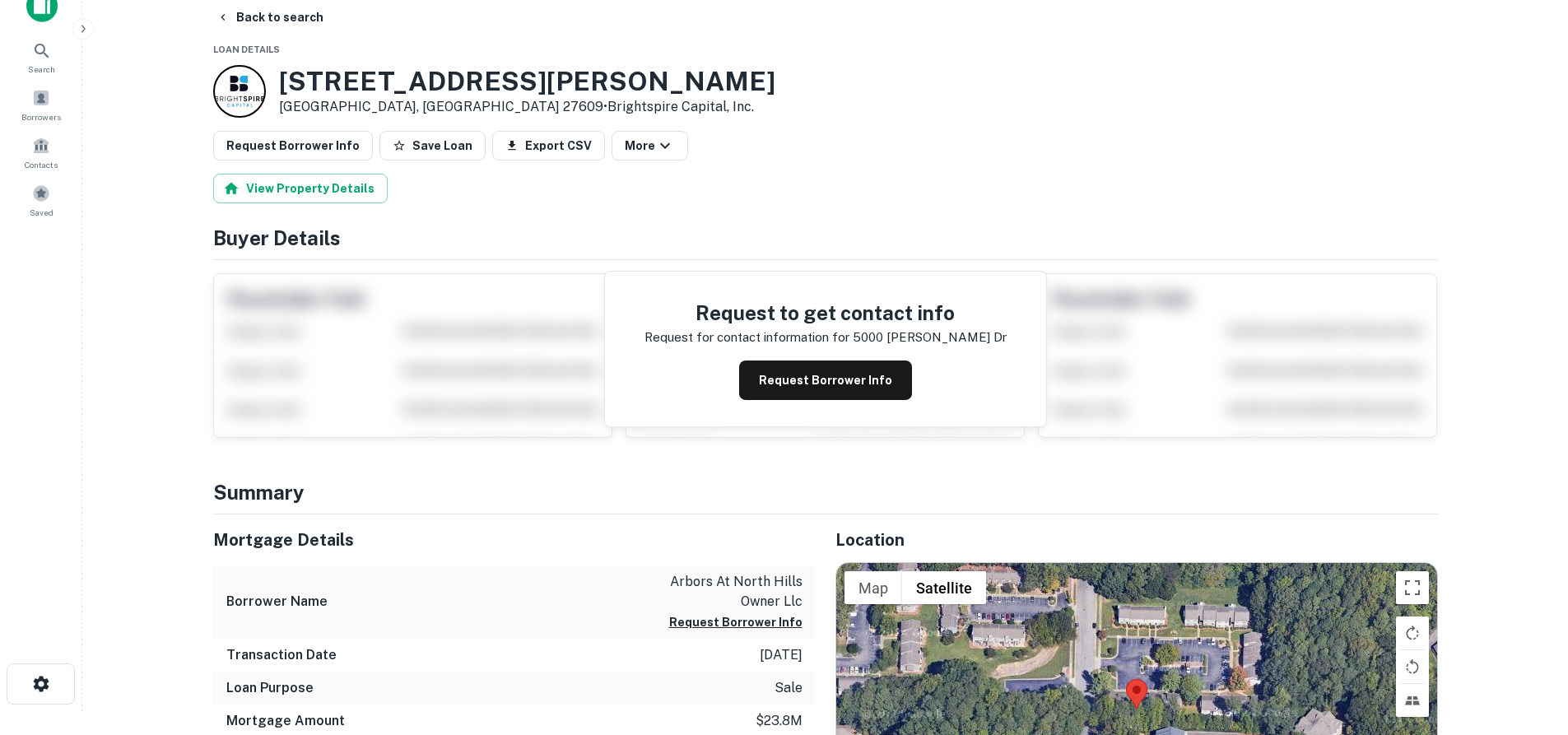
scroll to position [0, 0]
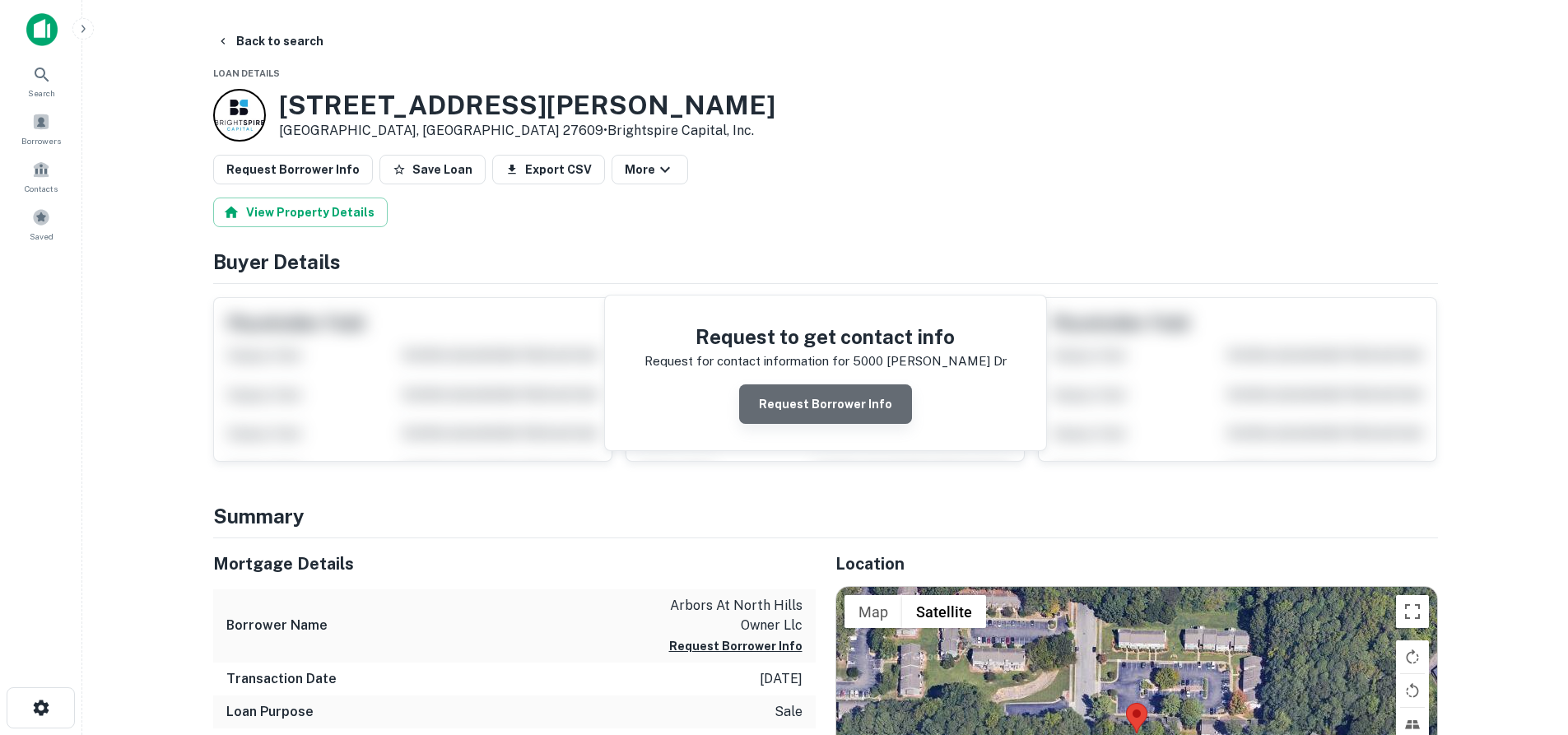
click at [828, 408] on button "Request Borrower Info" at bounding box center [826, 404] width 173 height 40
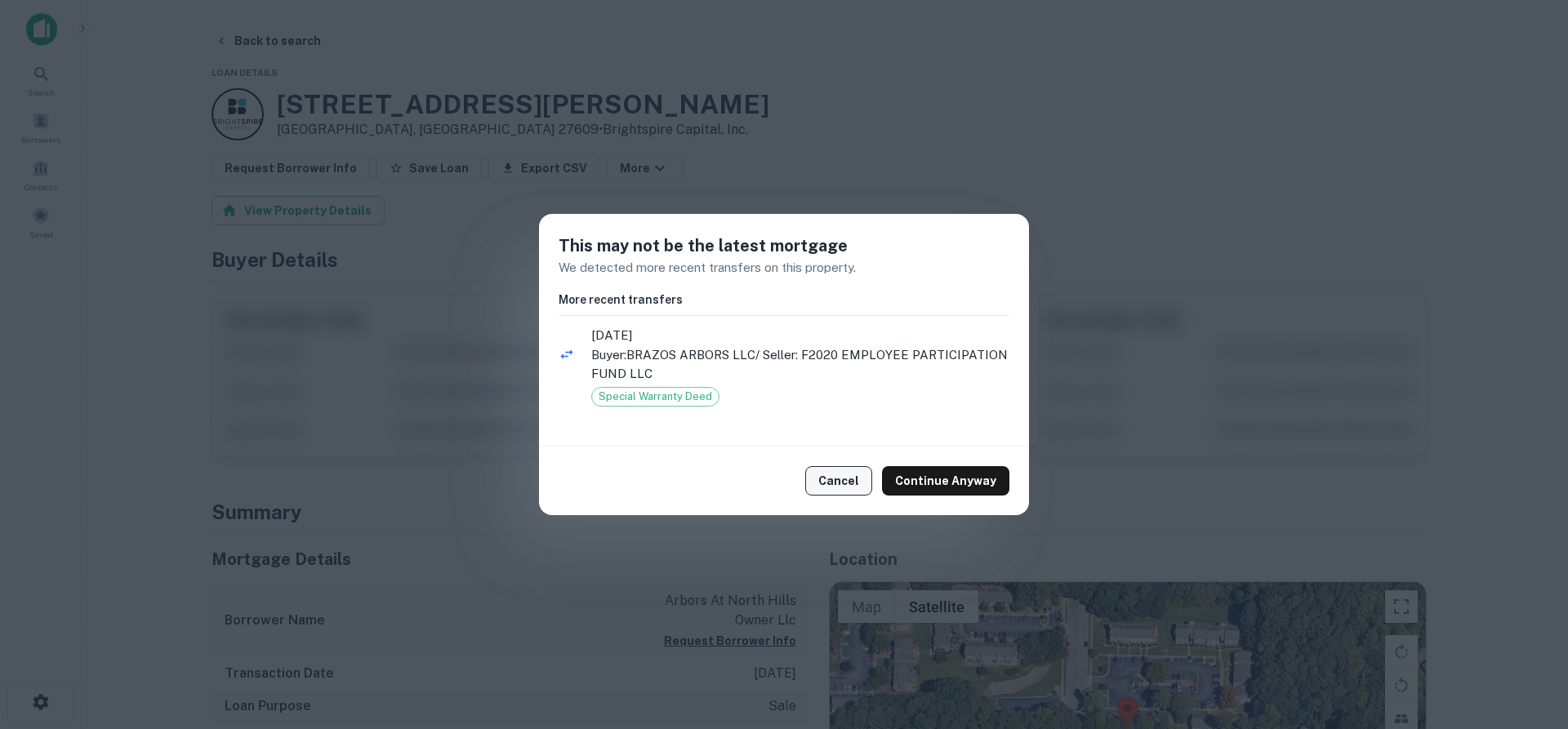
click at [830, 480] on button "Cancel" at bounding box center [838, 480] width 67 height 29
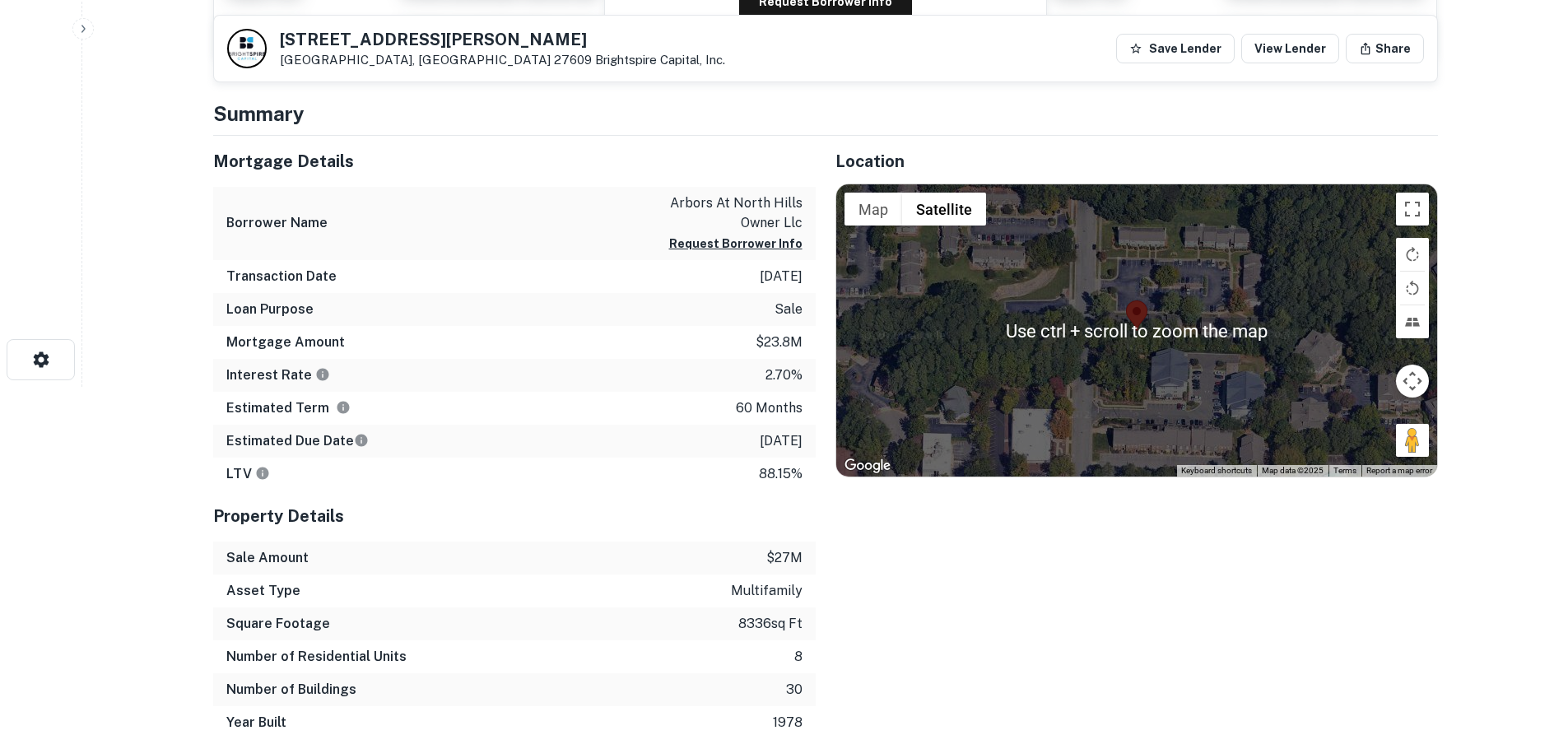
scroll to position [329, 0]
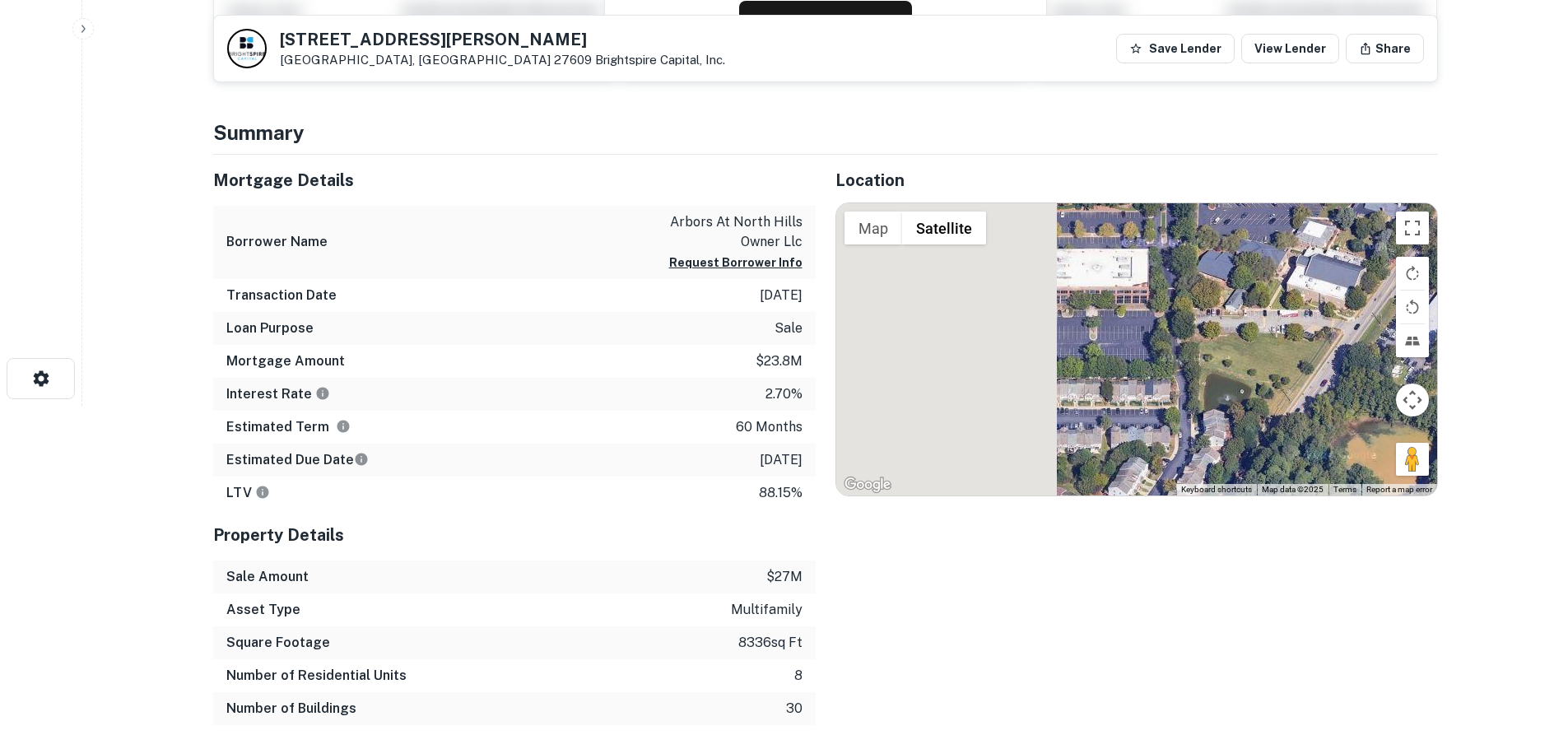
drag, startPoint x: 1417, startPoint y: 476, endPoint x: 1506, endPoint y: 62, distance: 423.5
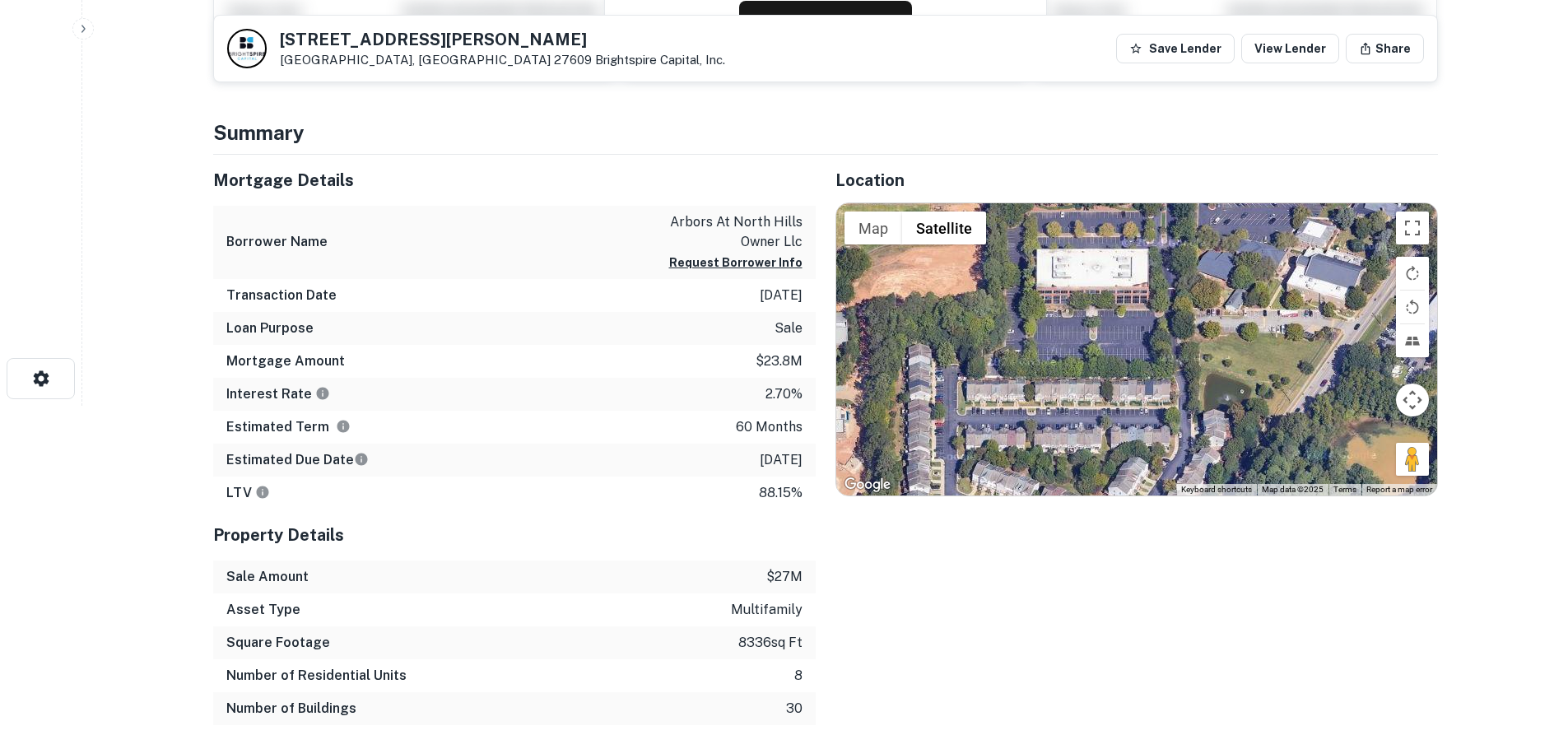
click at [1506, 62] on main "Back to search 5000 Windy Hill Dr Raleigh, NC 27609 Brightspire Capital, Inc. S…" at bounding box center [824, 38] width 1485 height 735
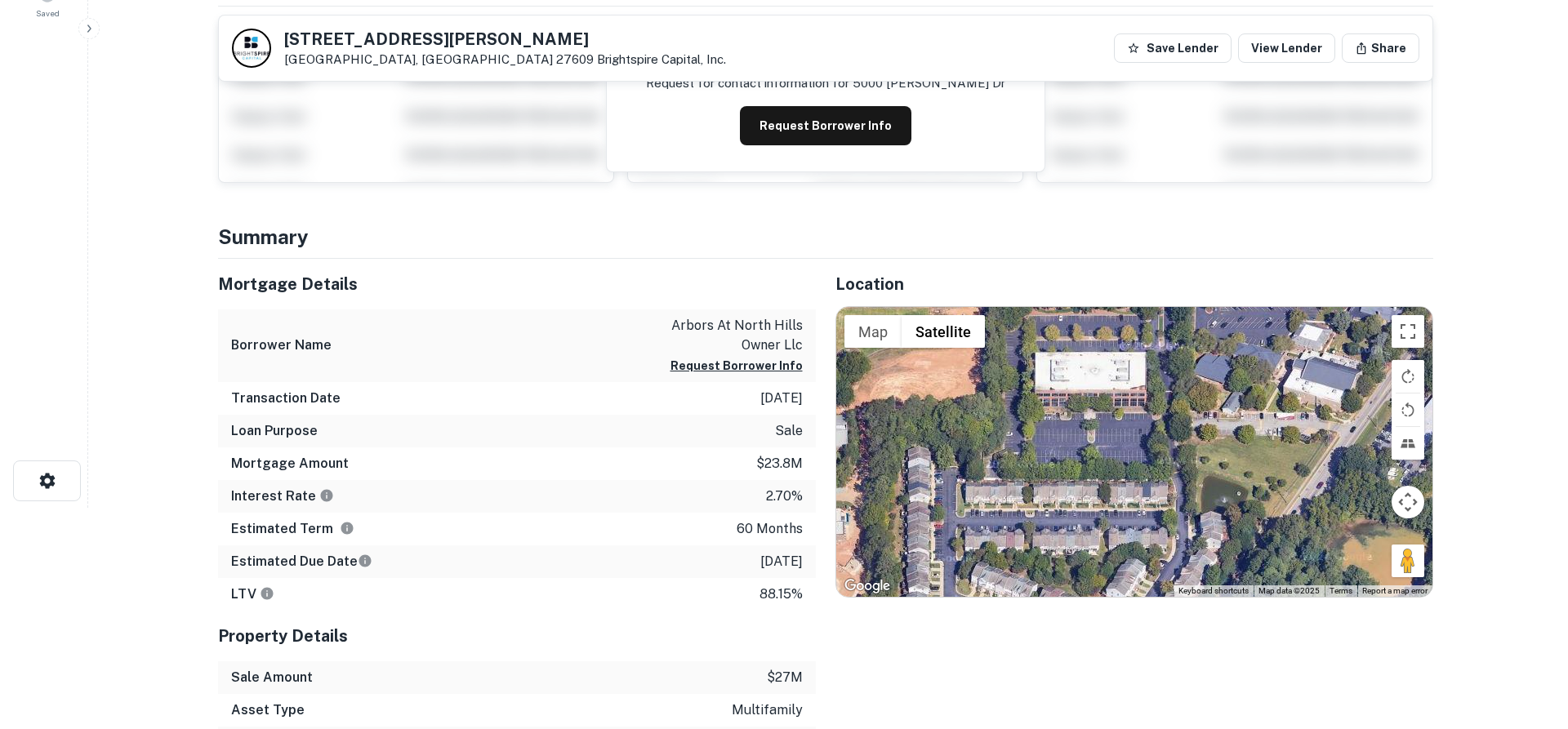
scroll to position [0, 0]
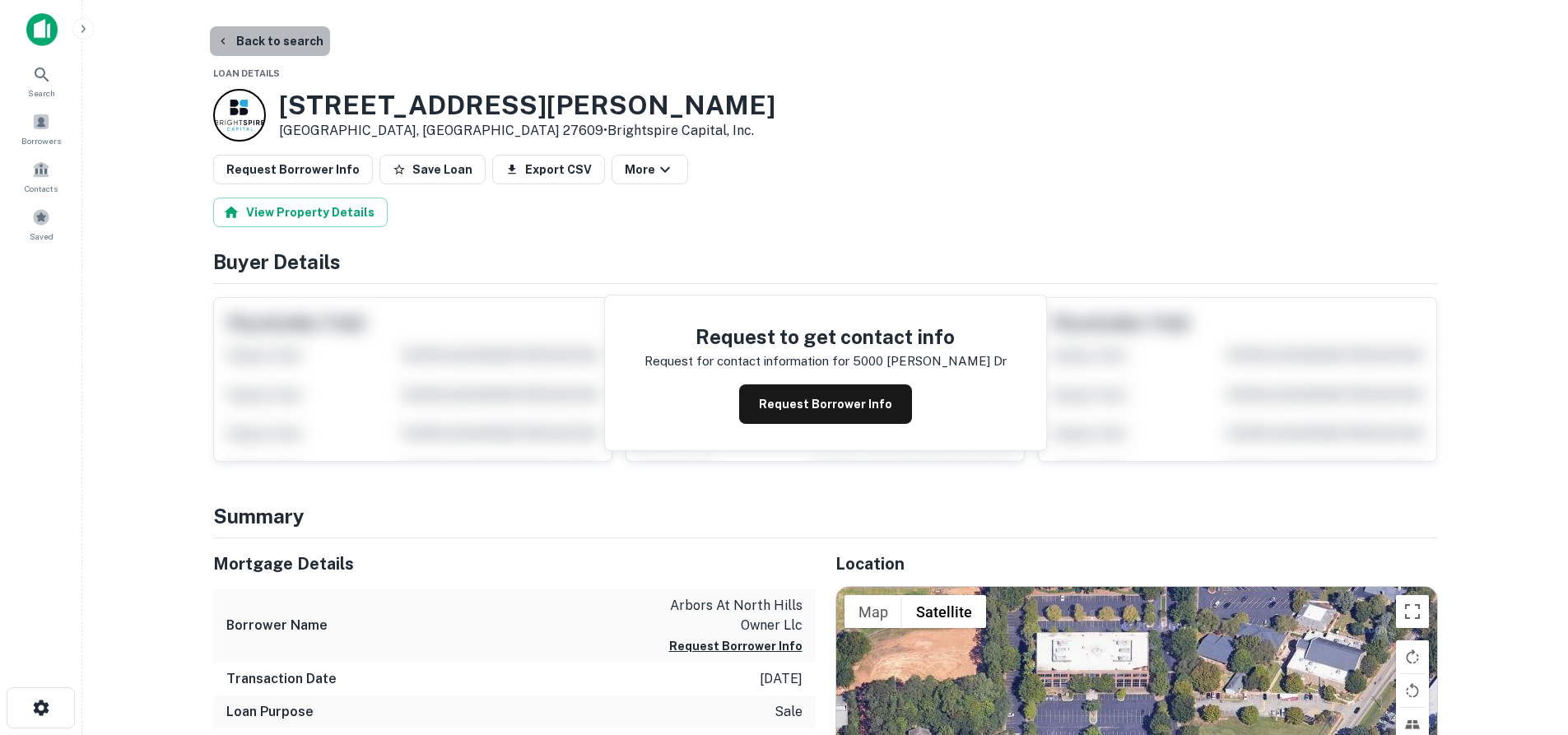
click at [269, 40] on button "Back to search" at bounding box center [270, 40] width 121 height 30
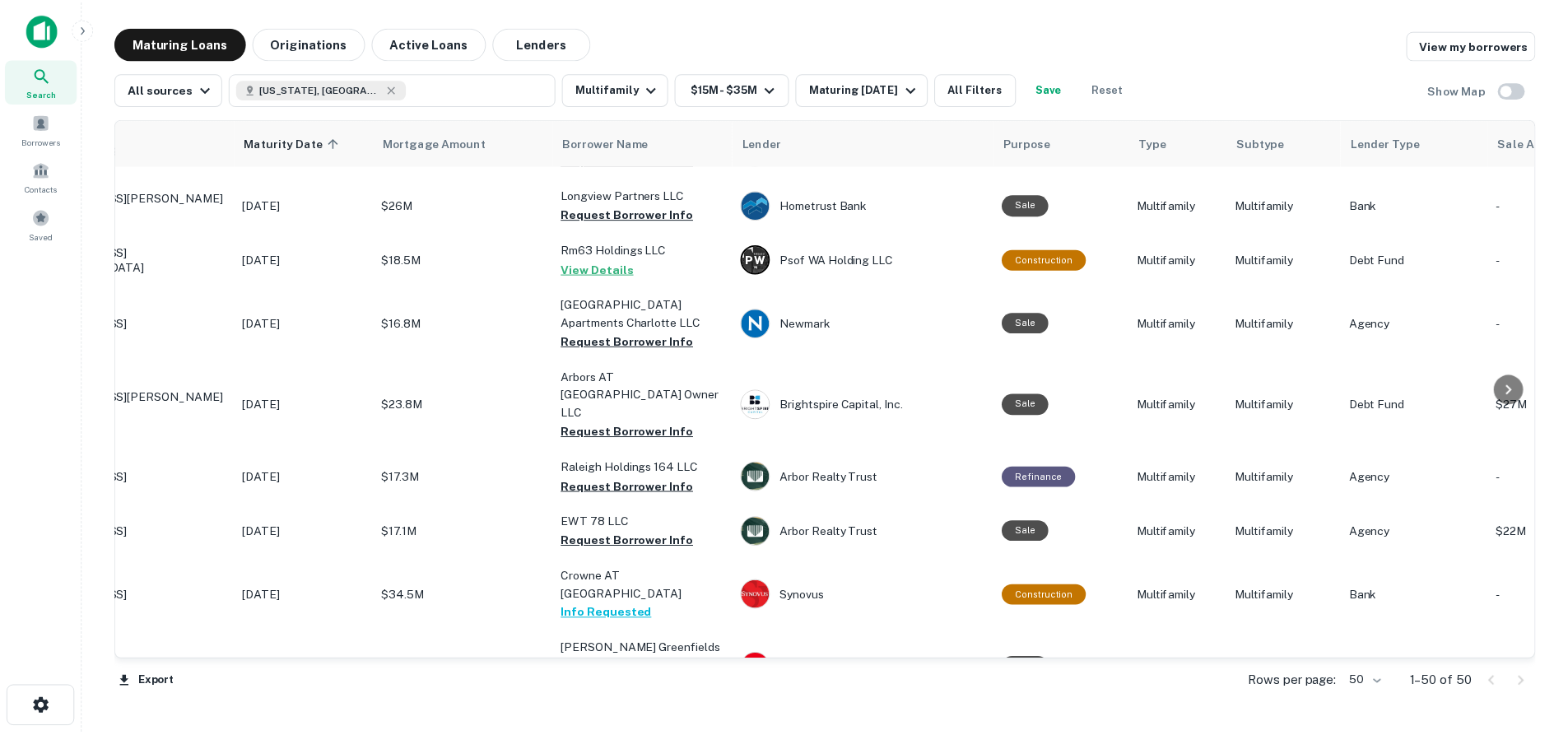
scroll to position [1152, 0]
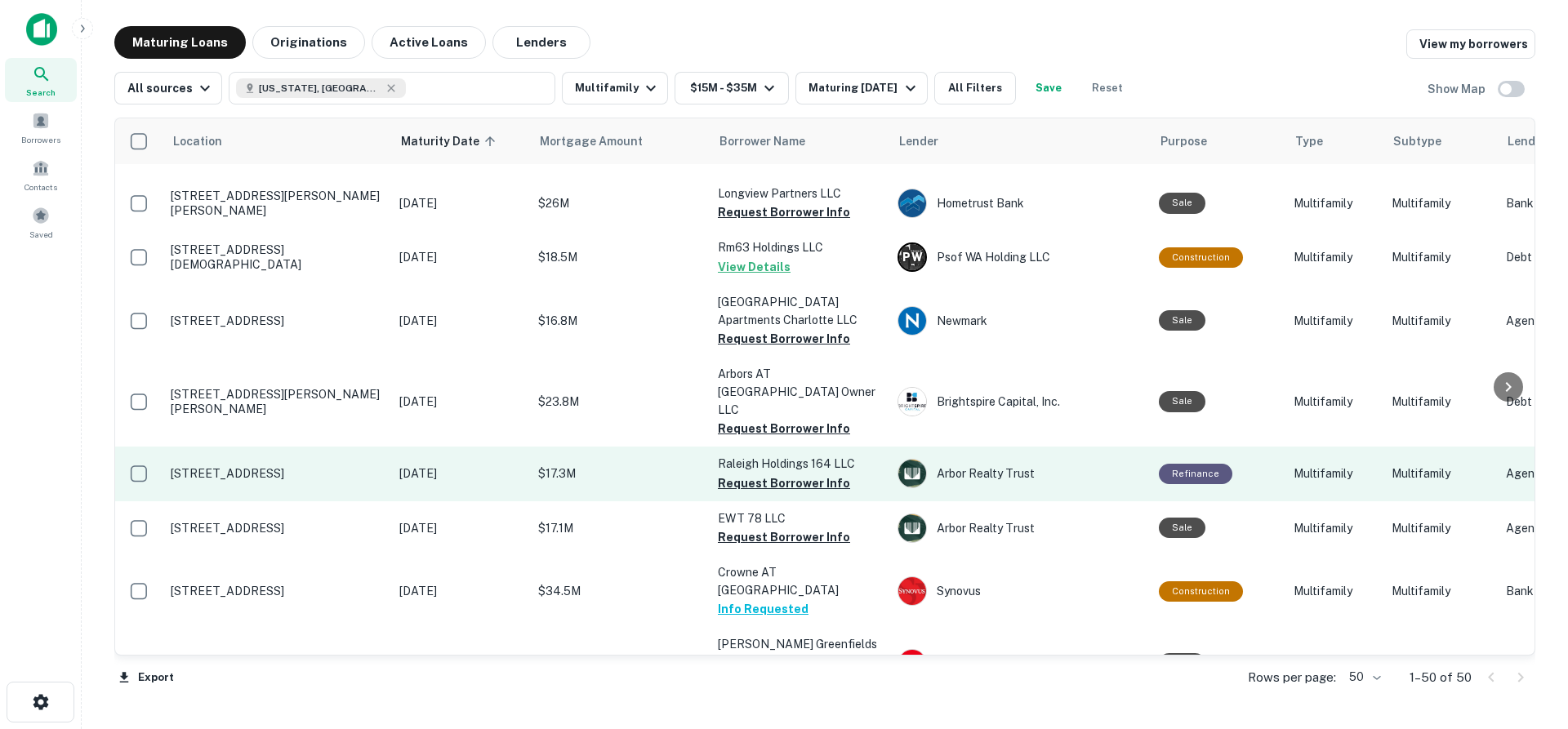
click at [294, 466] on p "[STREET_ADDRESS]" at bounding box center [277, 473] width 212 height 14
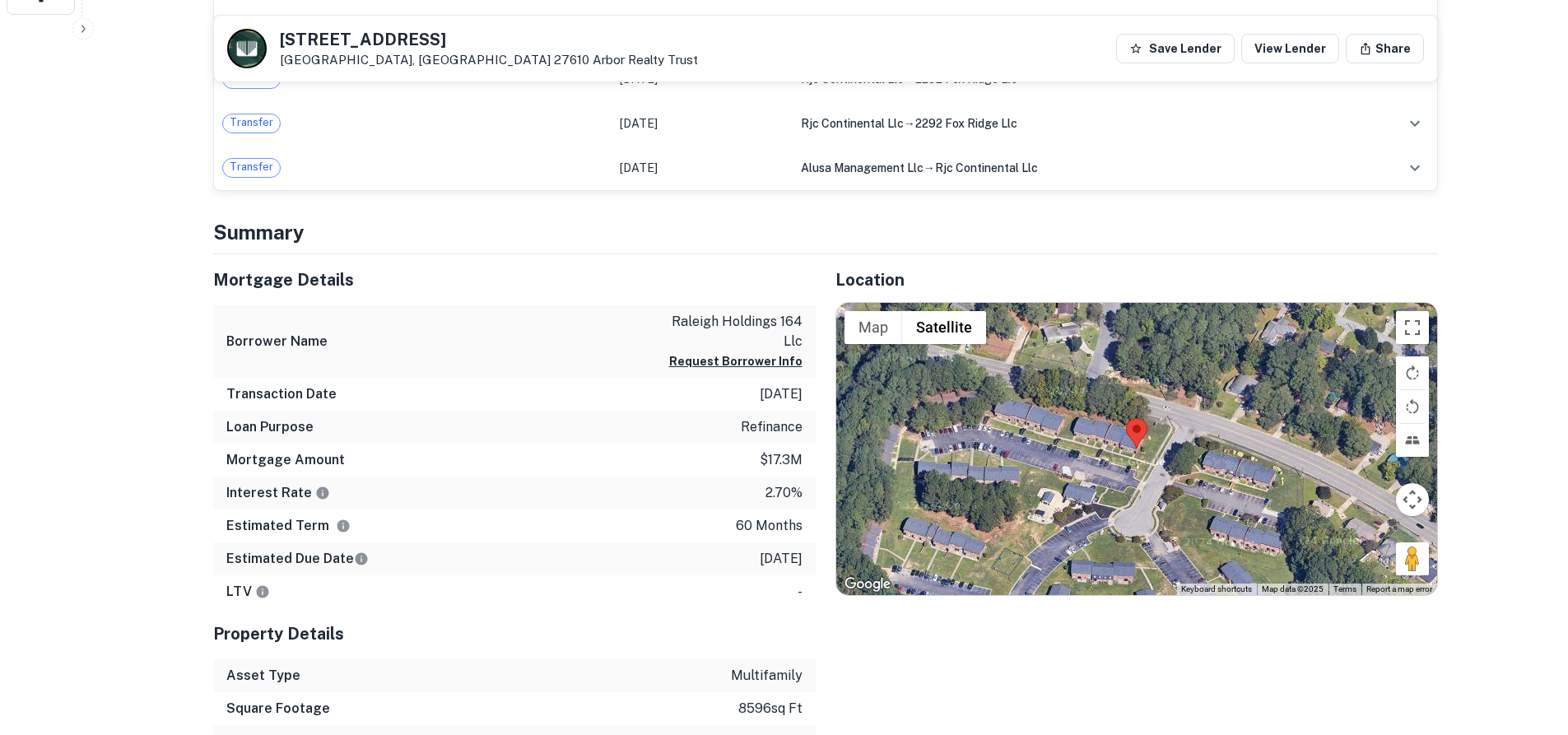
scroll to position [740, 0]
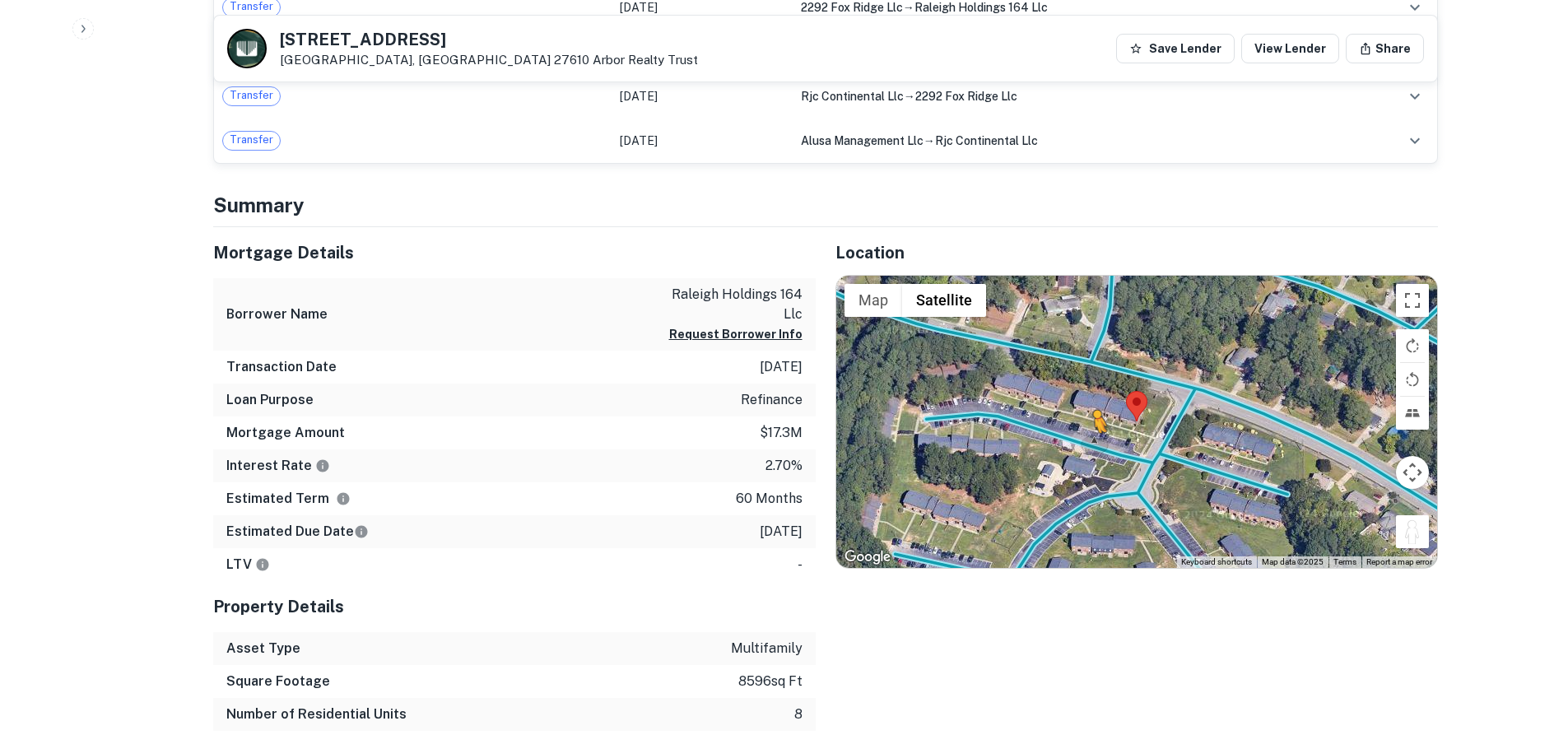
click at [1093, 450] on div "To activate drag with keyboard, press Alt + Enter. Once in keyboard drag state,…" at bounding box center [1137, 421] width 601 height 292
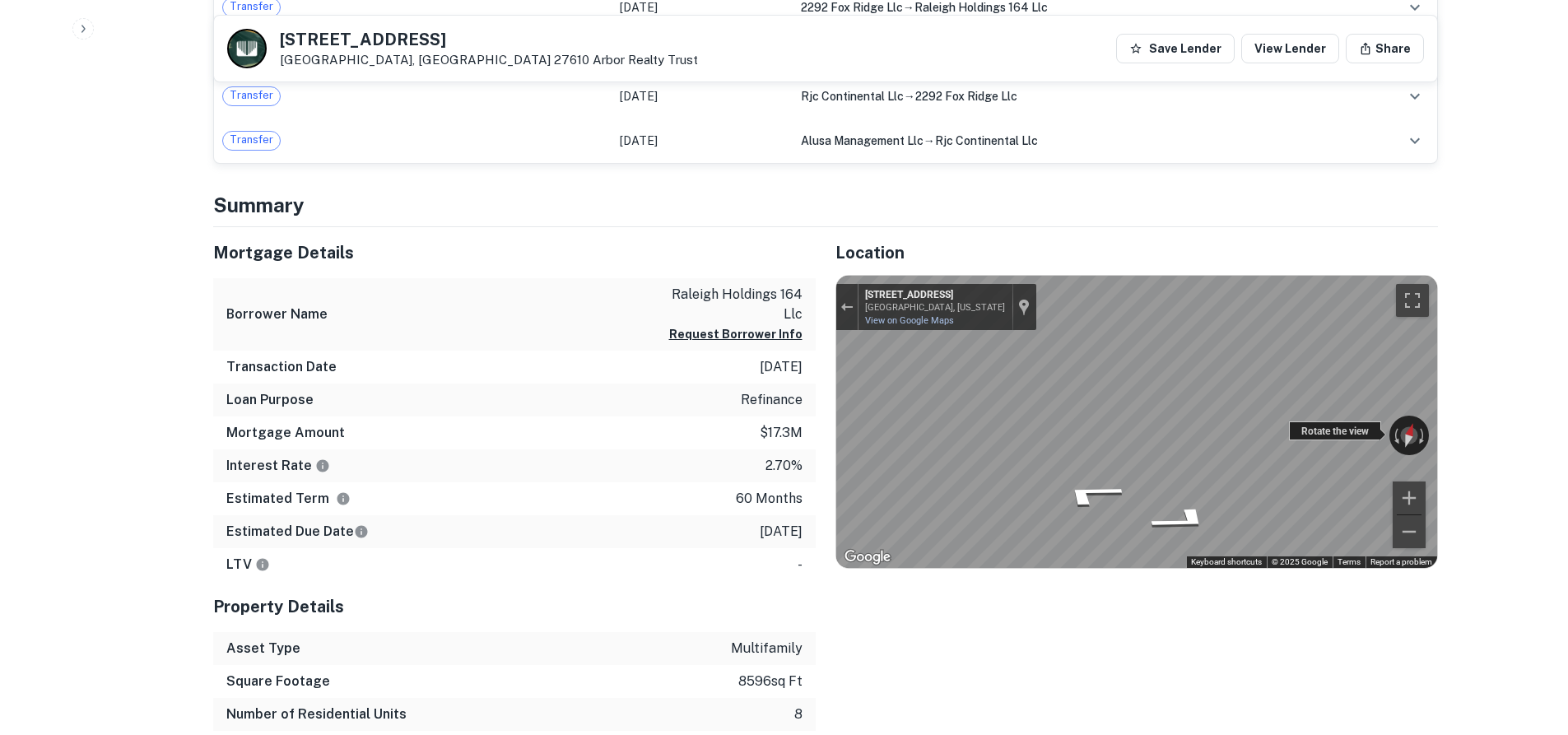
click at [1314, 439] on div "← Move left → Move right ↑ Move up ↓ Move down + Zoom in - Zoom out 2292 Fox Ri…" at bounding box center [1137, 421] width 601 height 292
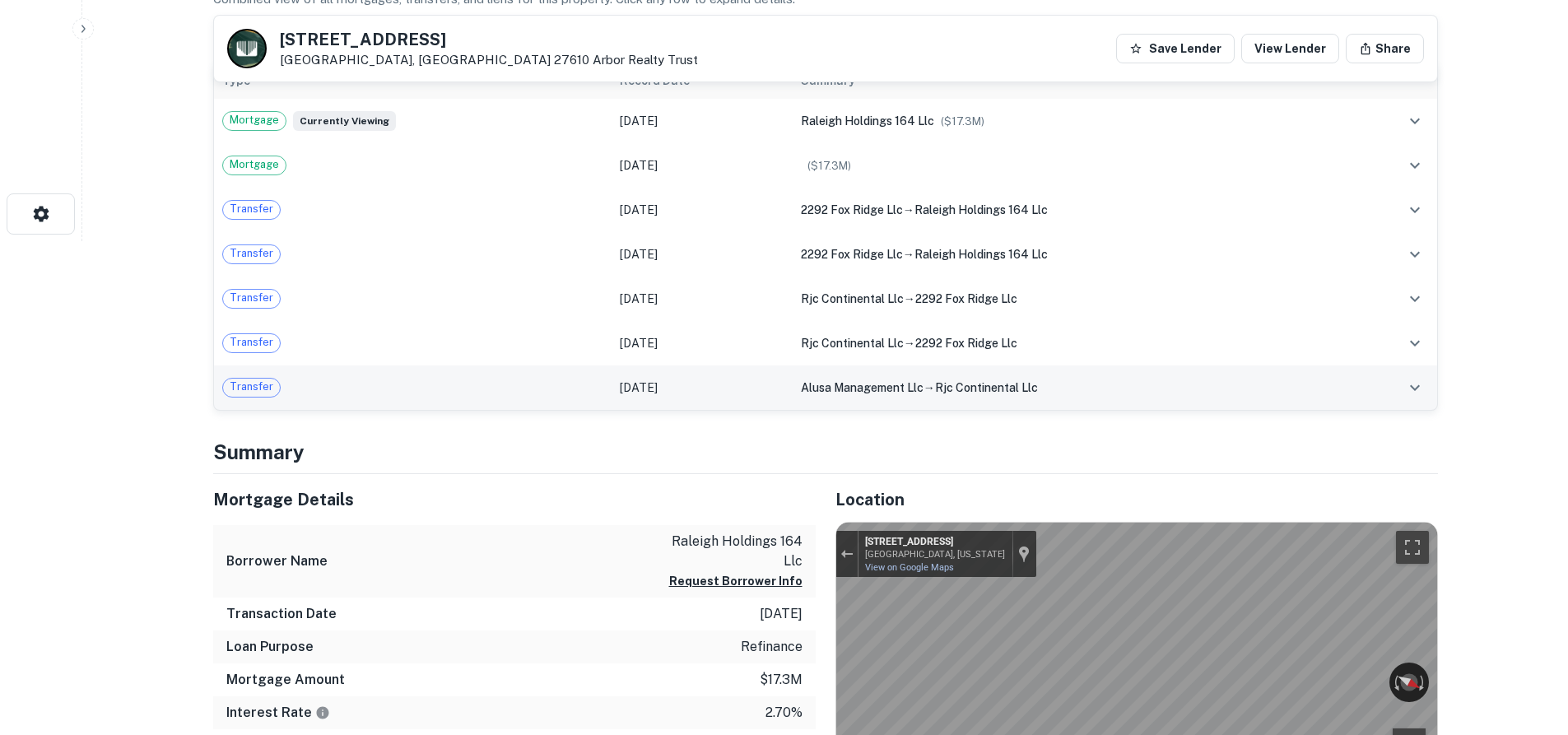
scroll to position [82, 0]
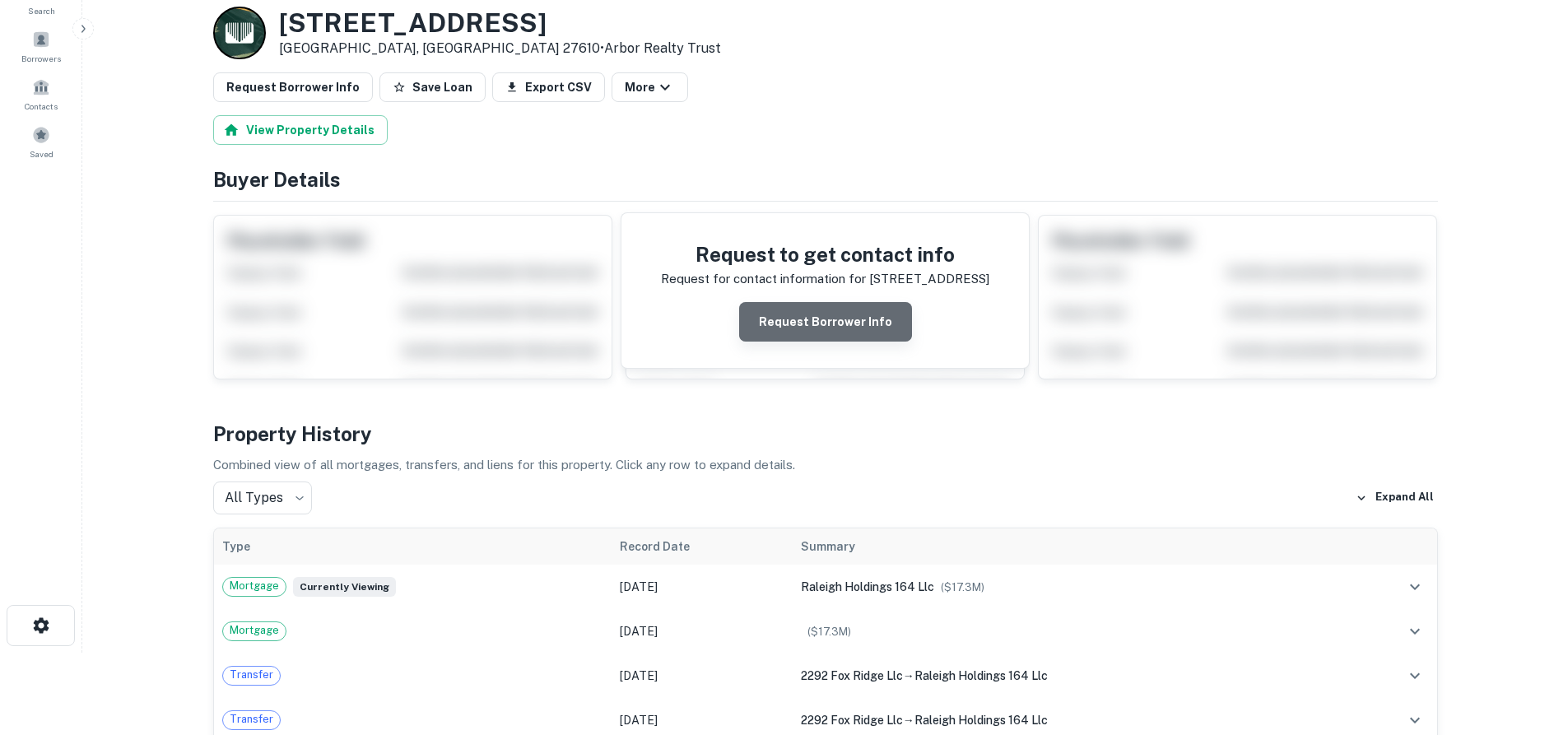
click at [836, 336] on button "Request Borrower Info" at bounding box center [826, 322] width 173 height 40
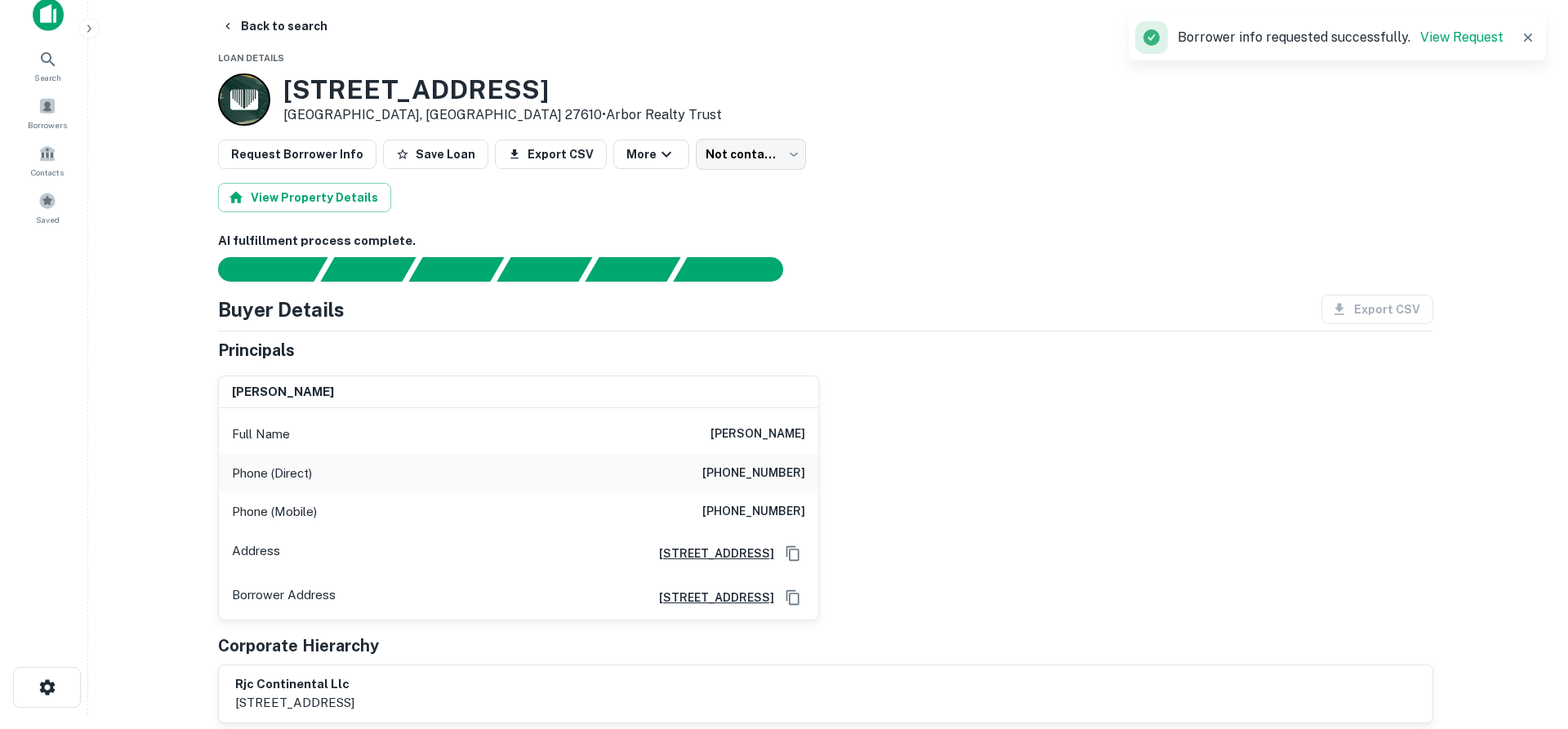
scroll to position [0, 0]
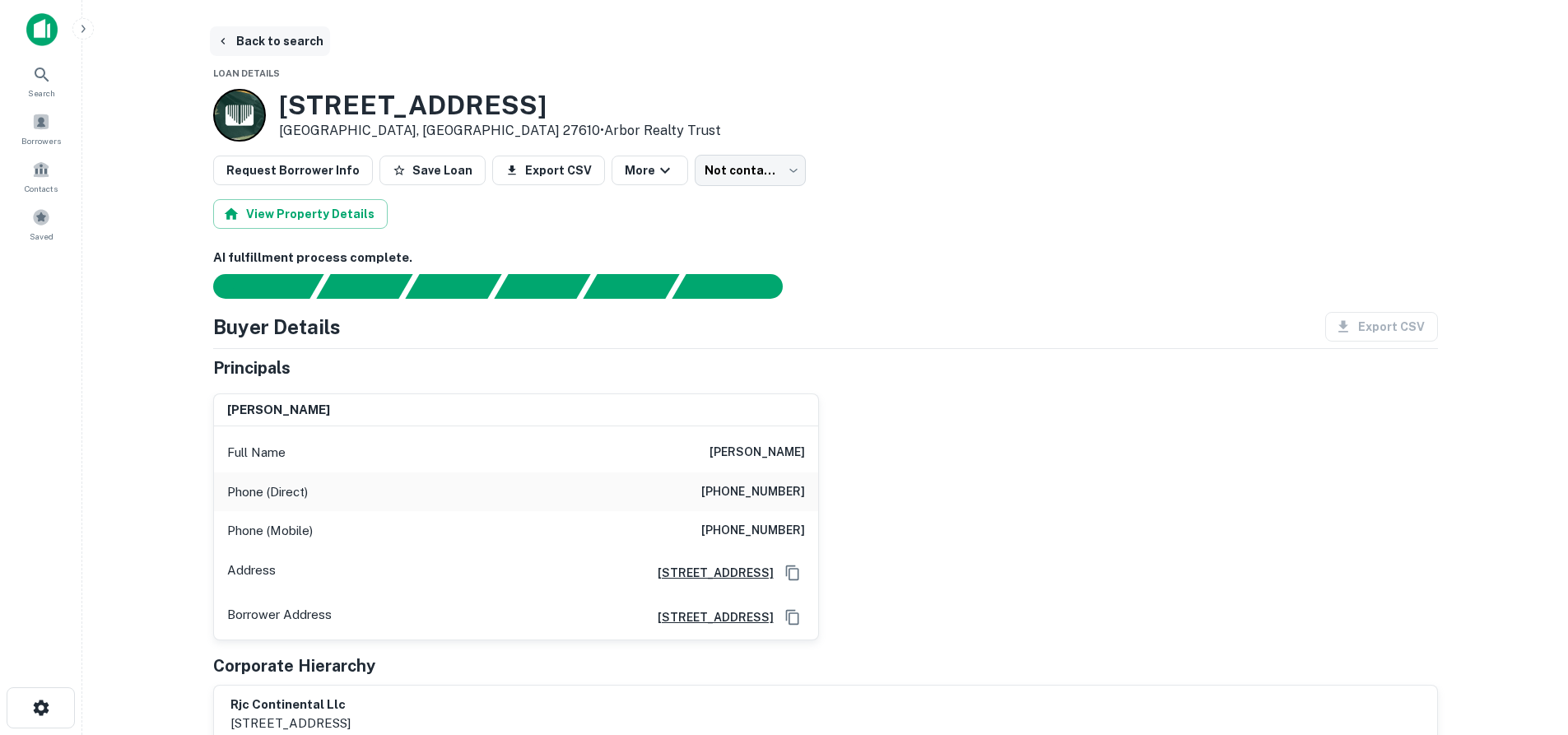
click at [247, 31] on button "Back to search" at bounding box center [270, 40] width 121 height 30
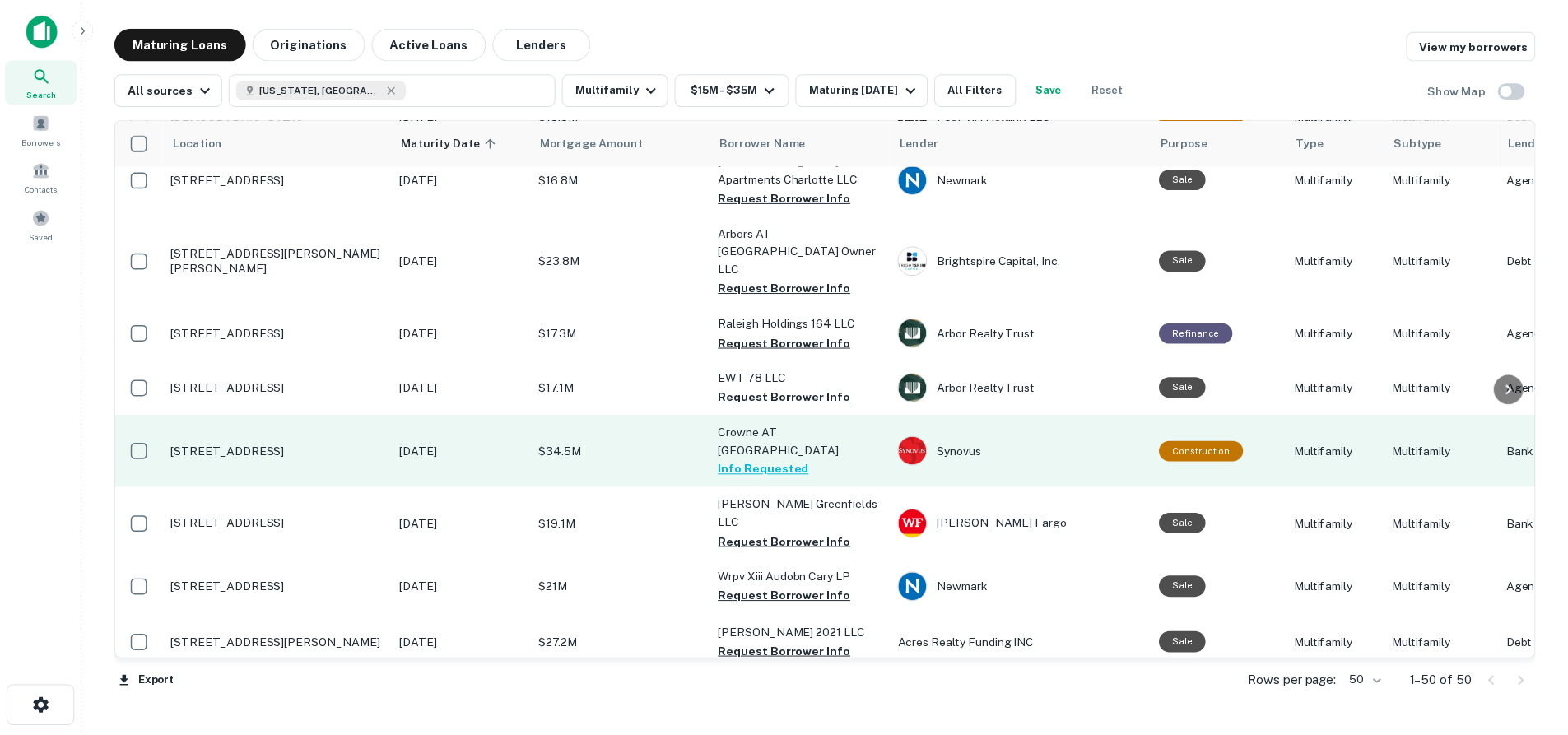
scroll to position [1399, 0]
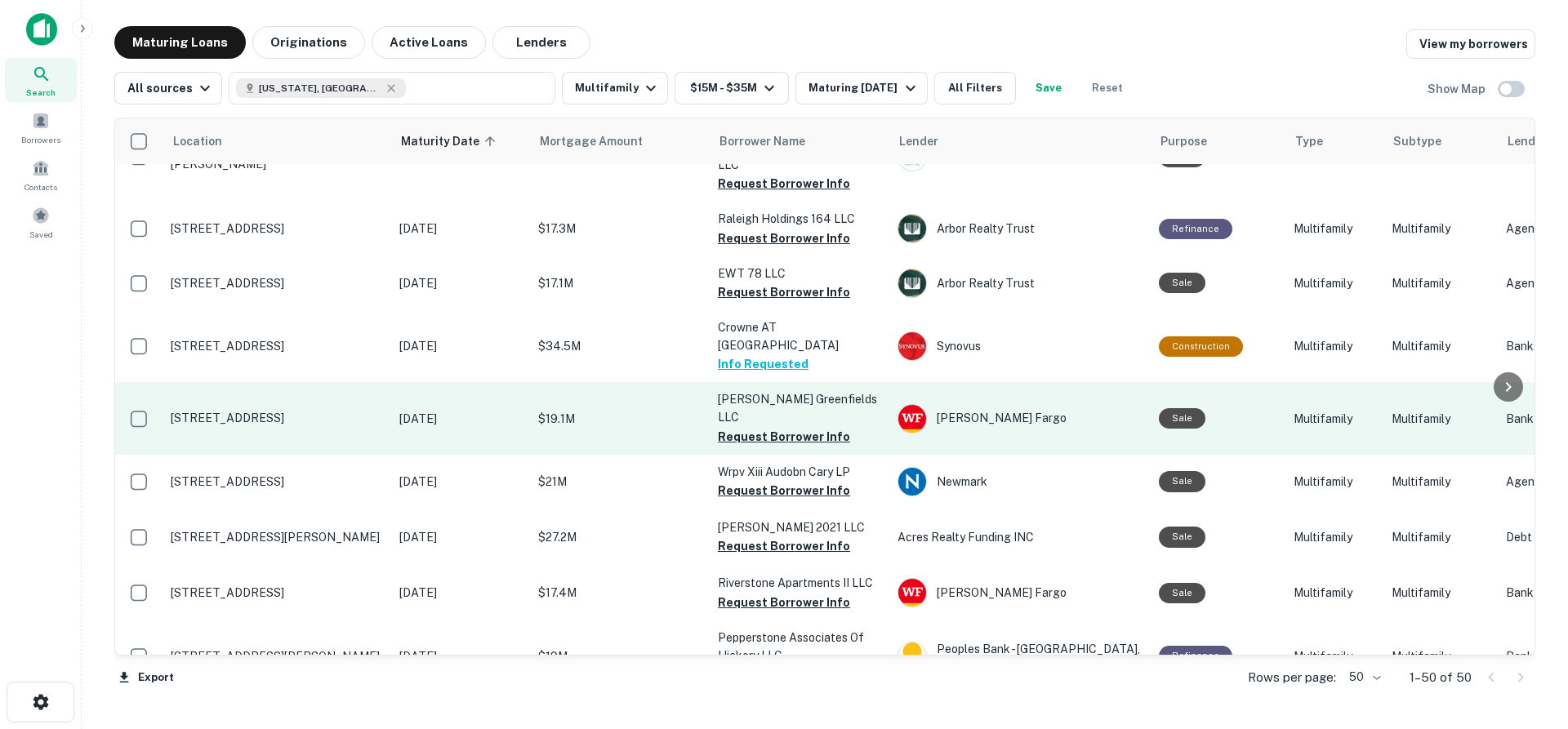
click at [341, 410] on p "103 Melville Loop Chapel Hill, NC 27514" at bounding box center [277, 418] width 212 height 14
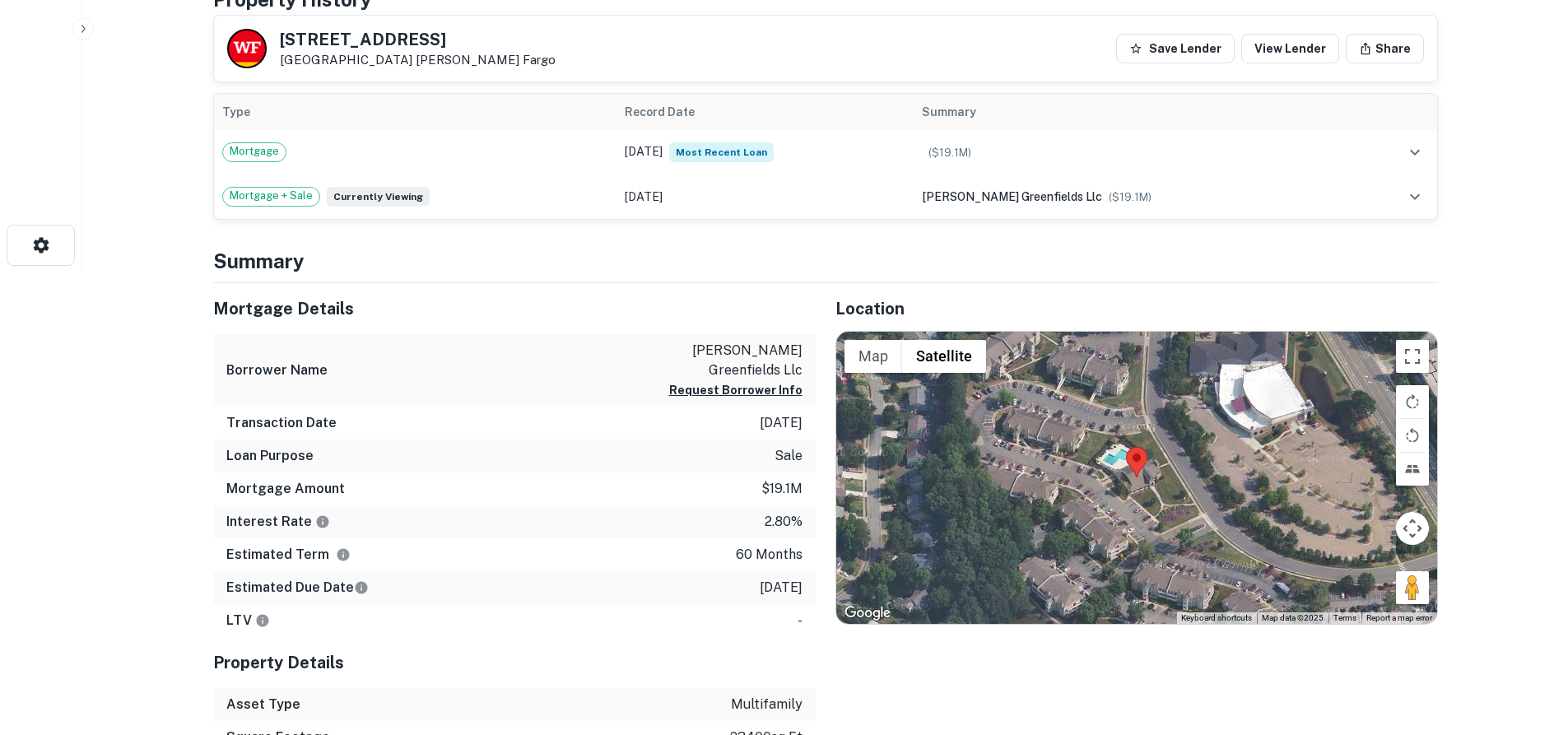
scroll to position [494, 0]
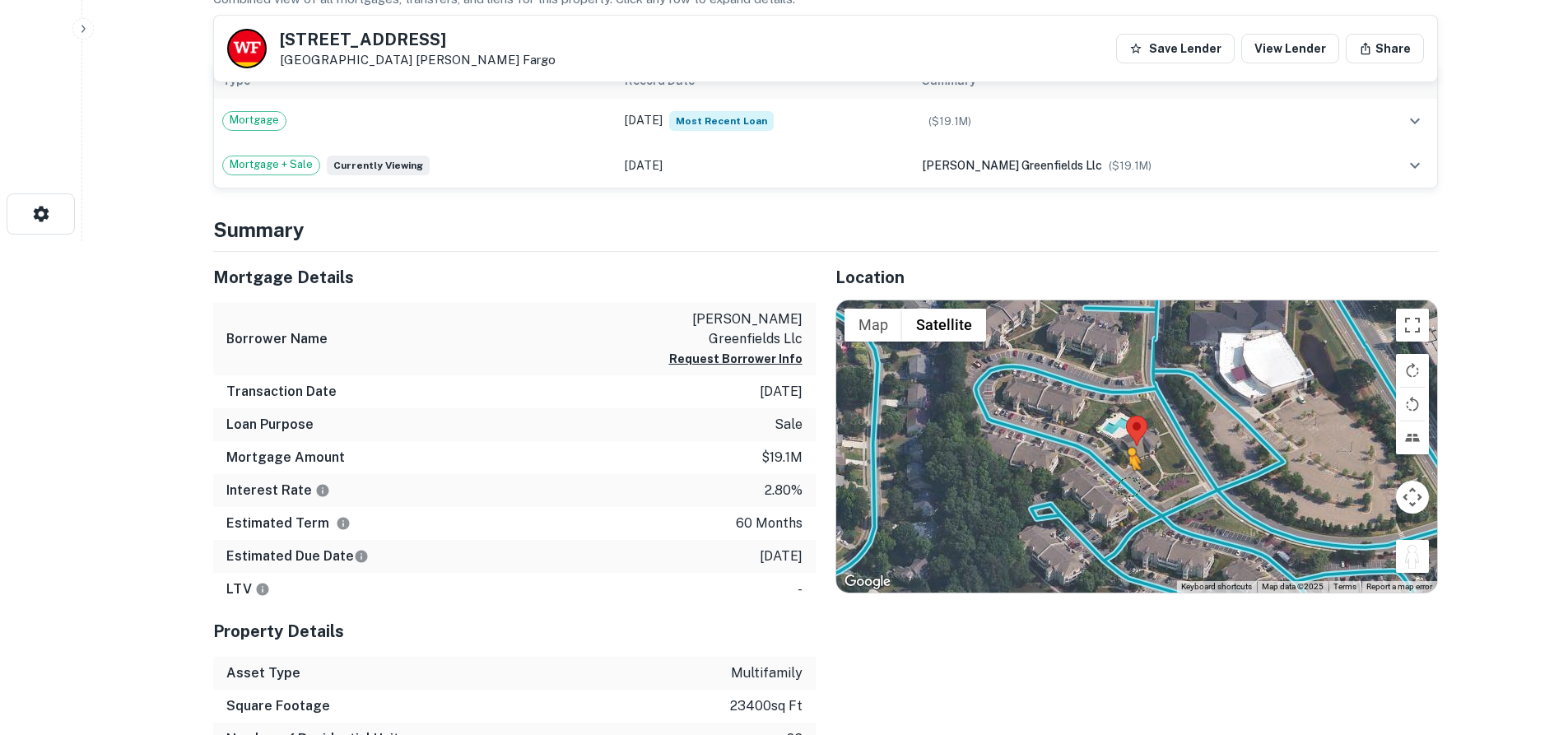
drag, startPoint x: 1409, startPoint y: 567, endPoint x: 1128, endPoint y: 487, distance: 292.2
click at [1128, 487] on div "To activate drag with keyboard, press Alt + Enter. Once in keyboard drag state,…" at bounding box center [1137, 446] width 601 height 292
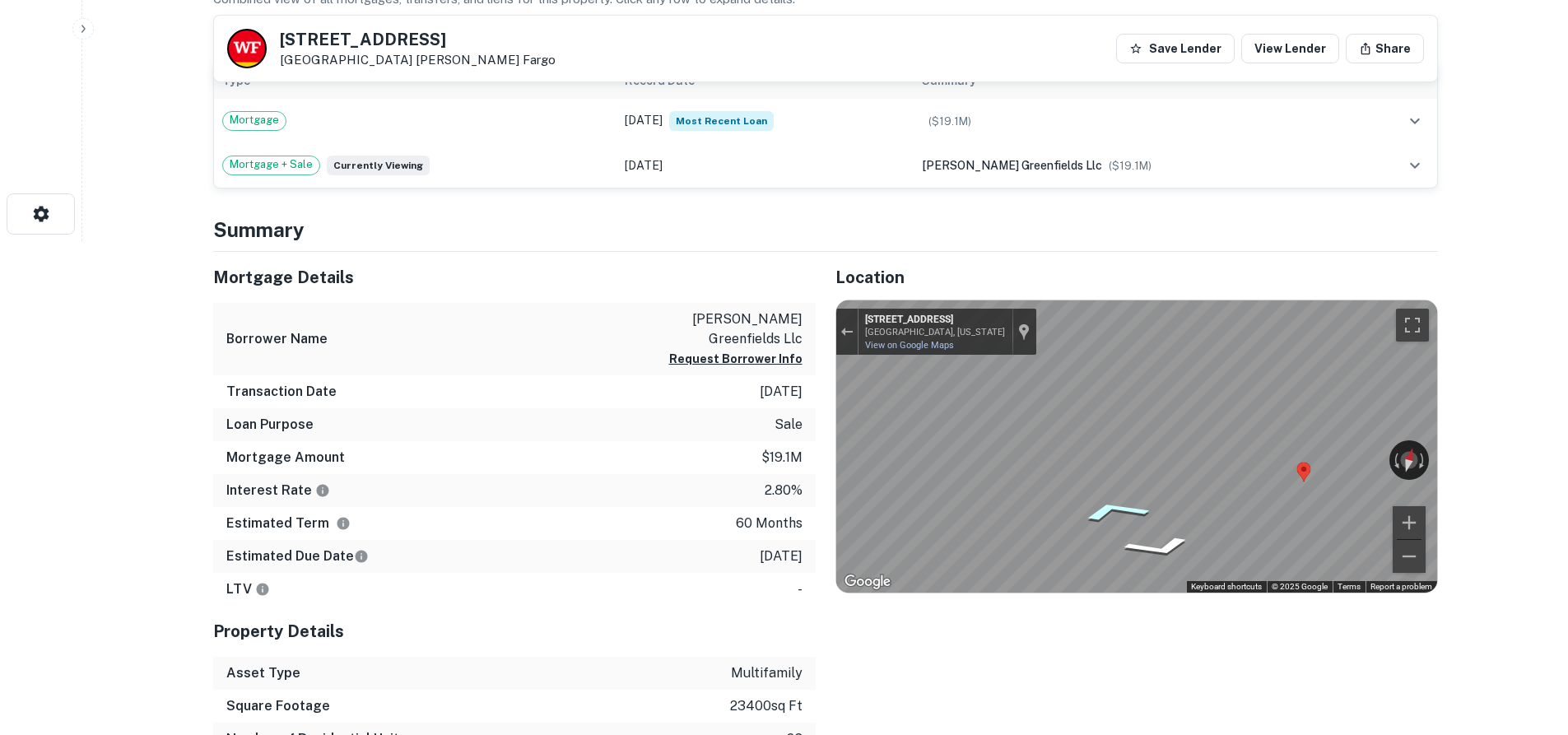
click at [1124, 509] on icon "Go Northwest, Melville Loop" at bounding box center [1114, 510] width 120 height 33
click at [1124, 509] on icon "Go Northwest, Melville Loop" at bounding box center [1098, 513] width 123 height 38
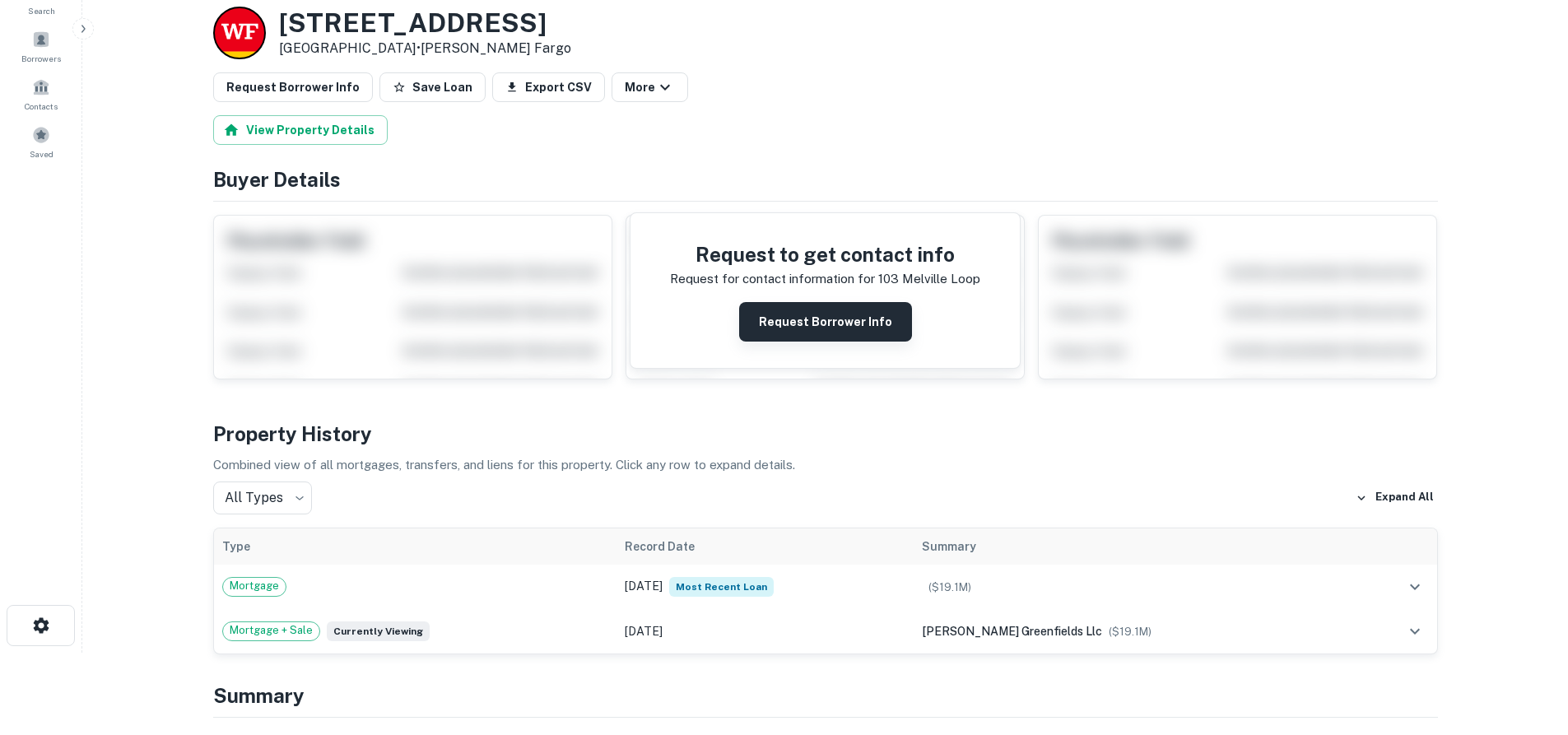
click at [783, 334] on button "Request Borrower Info" at bounding box center [826, 322] width 173 height 40
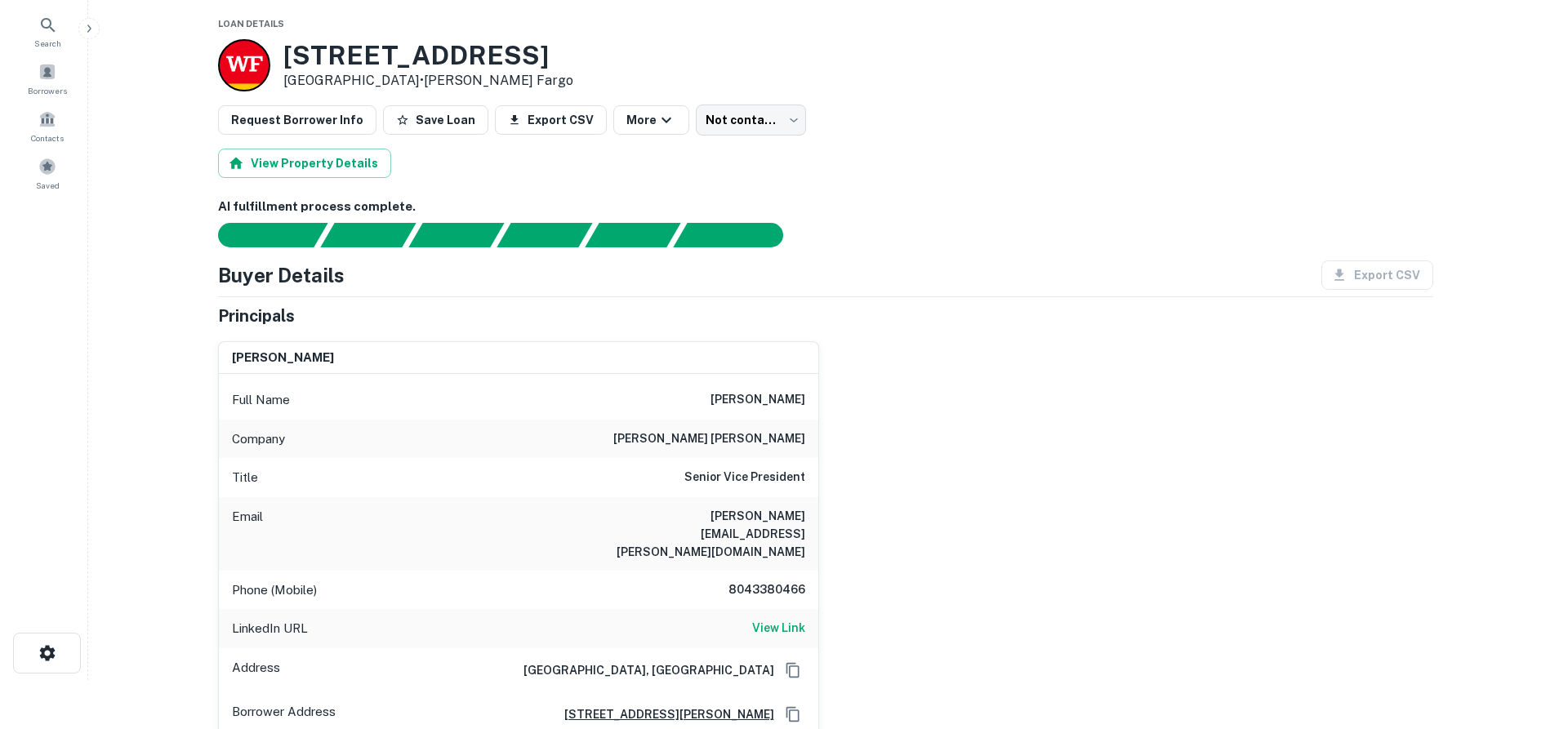
scroll to position [0, 0]
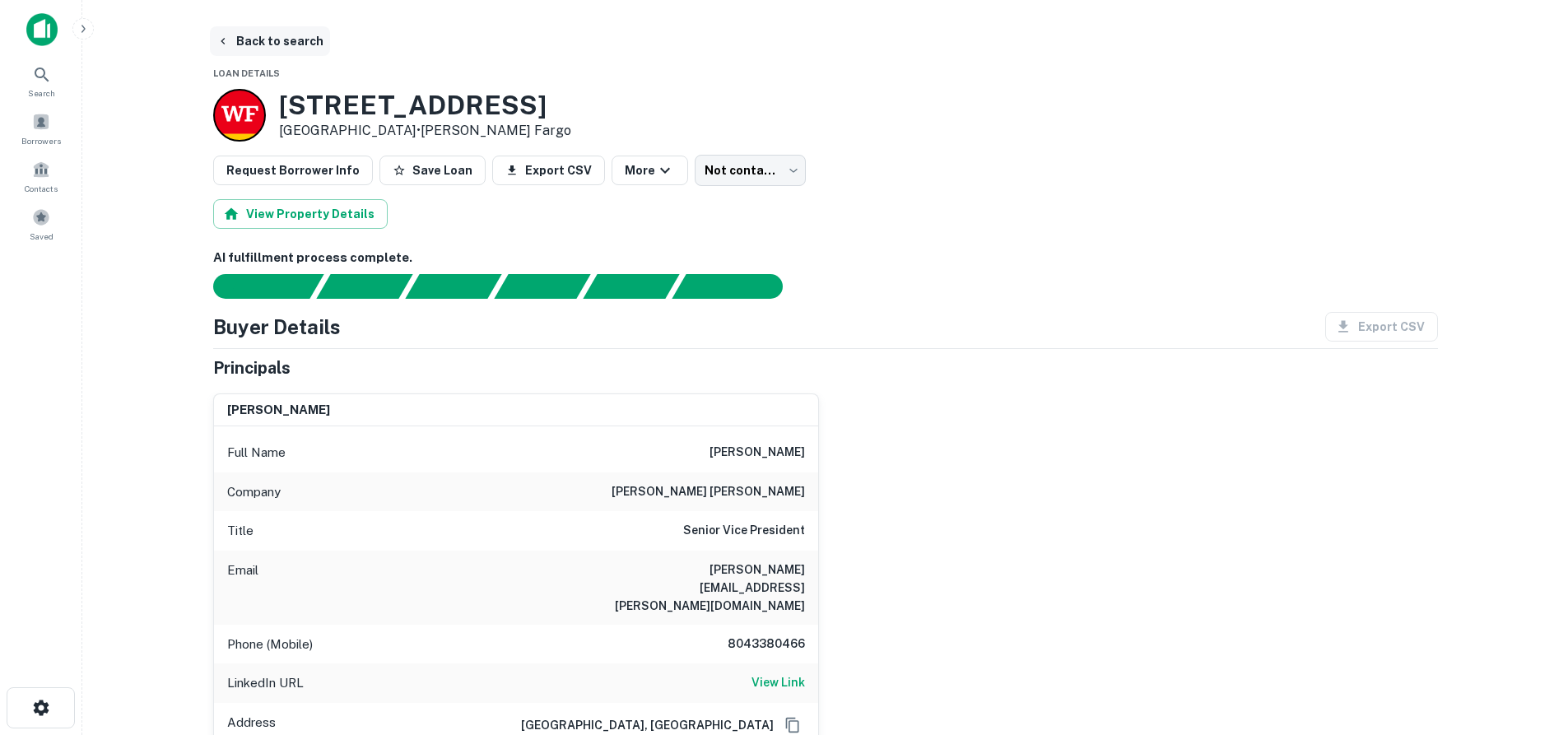
click at [279, 36] on button "Back to search" at bounding box center [270, 40] width 121 height 30
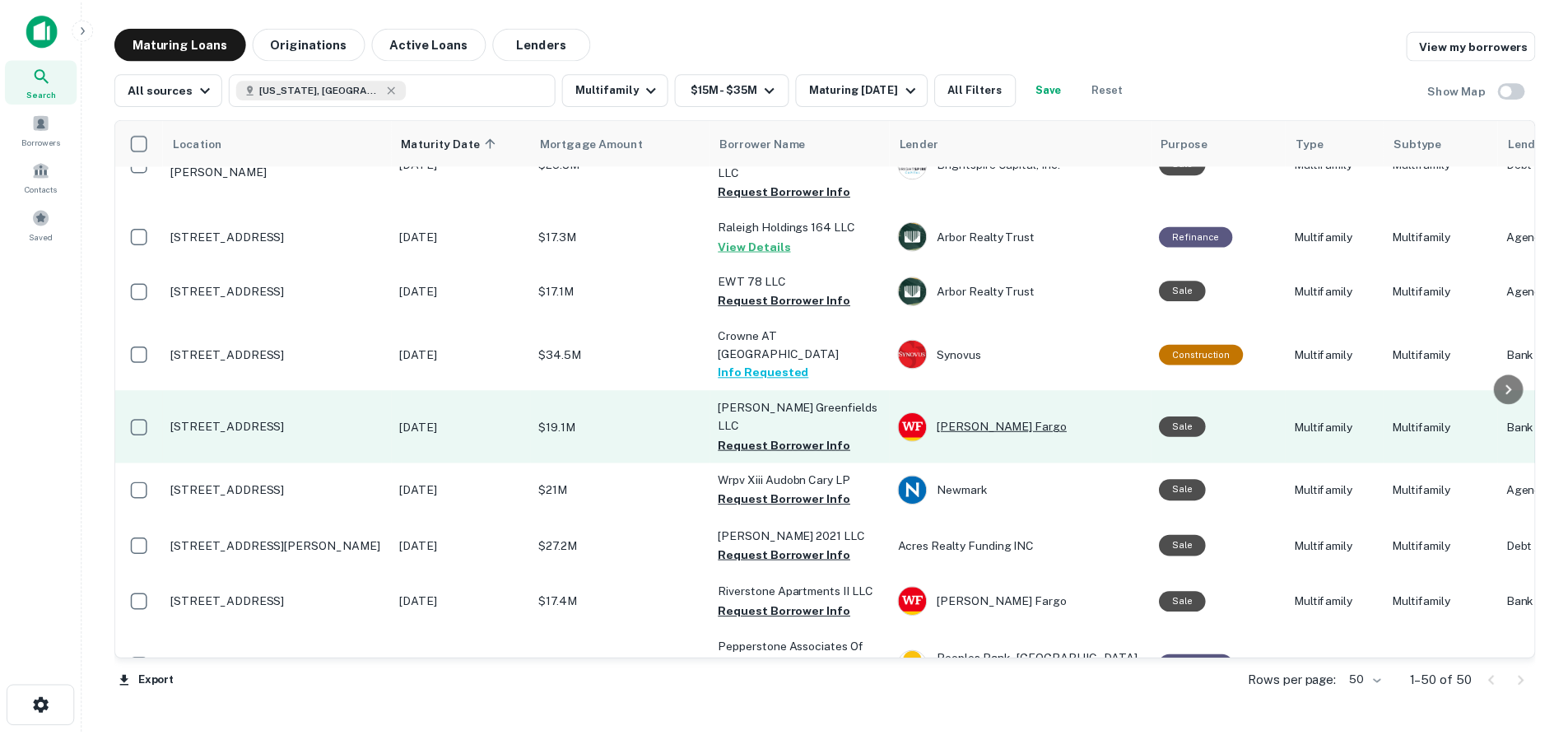
scroll to position [1399, 0]
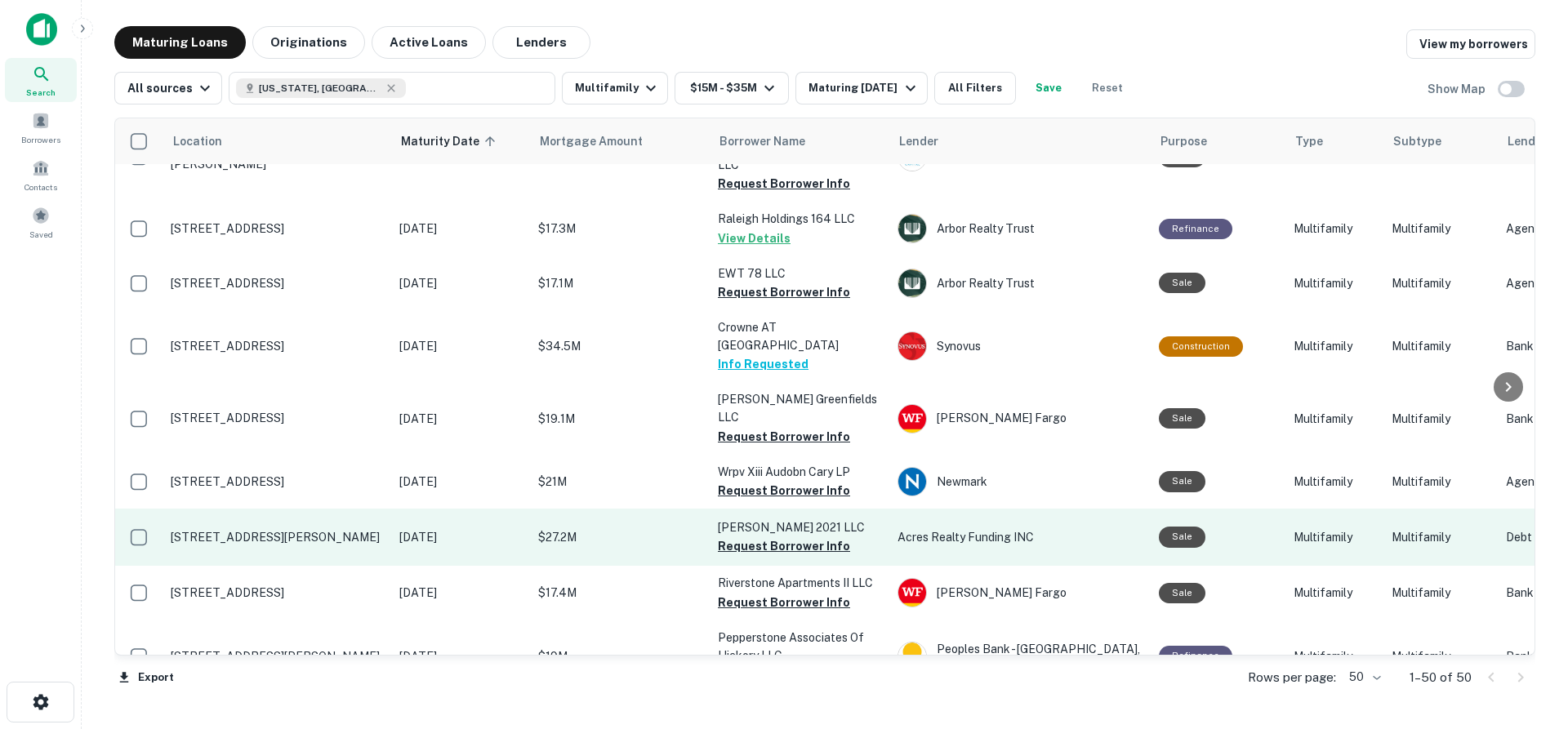
click at [299, 530] on p "[STREET_ADDRESS][PERSON_NAME]" at bounding box center [277, 537] width 212 height 14
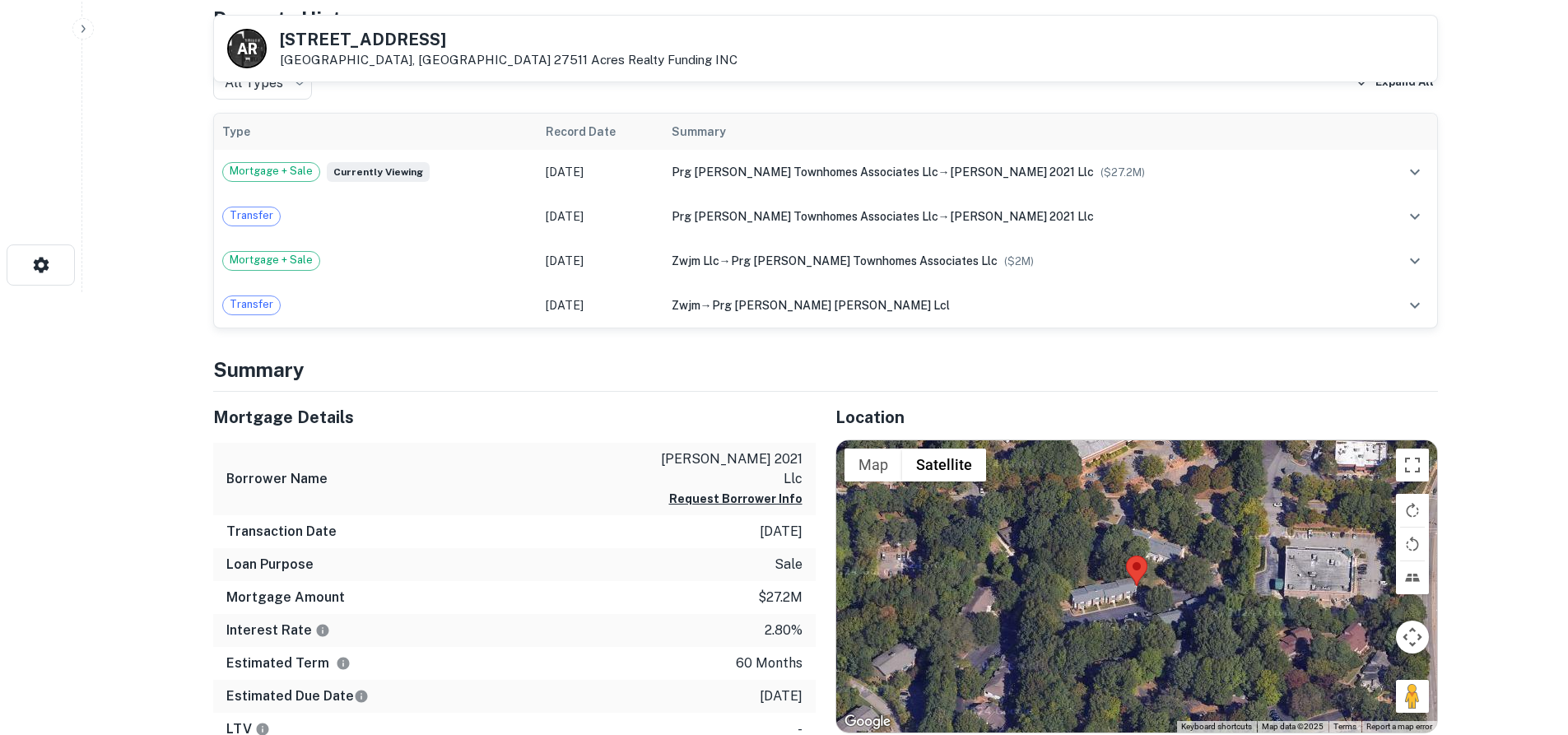
scroll to position [576, 0]
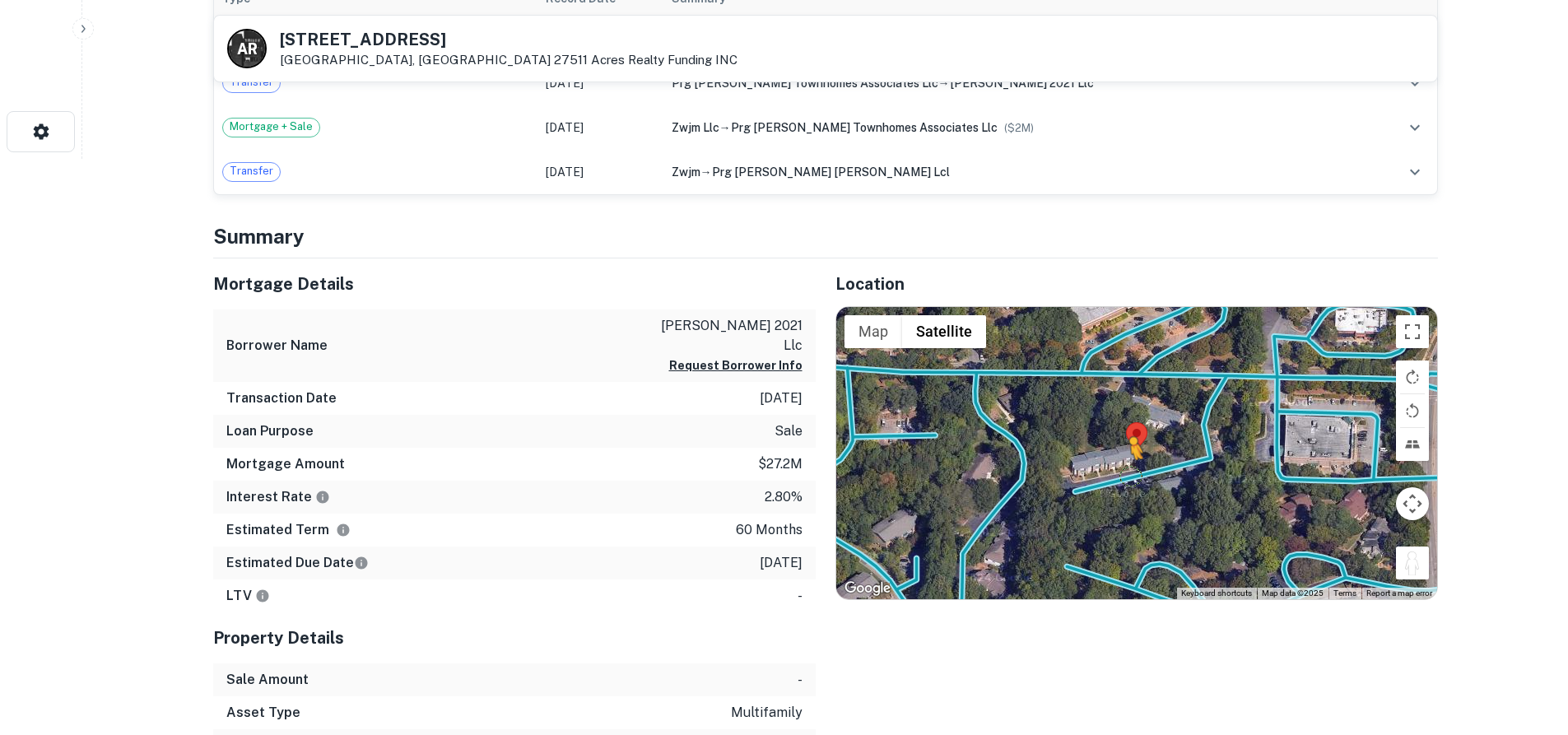
drag, startPoint x: 1419, startPoint y: 571, endPoint x: 1127, endPoint y: 478, distance: 306.5
click at [1127, 478] on div "To activate drag with keyboard, press Alt + Enter. Once in keyboard drag state,…" at bounding box center [1137, 453] width 601 height 292
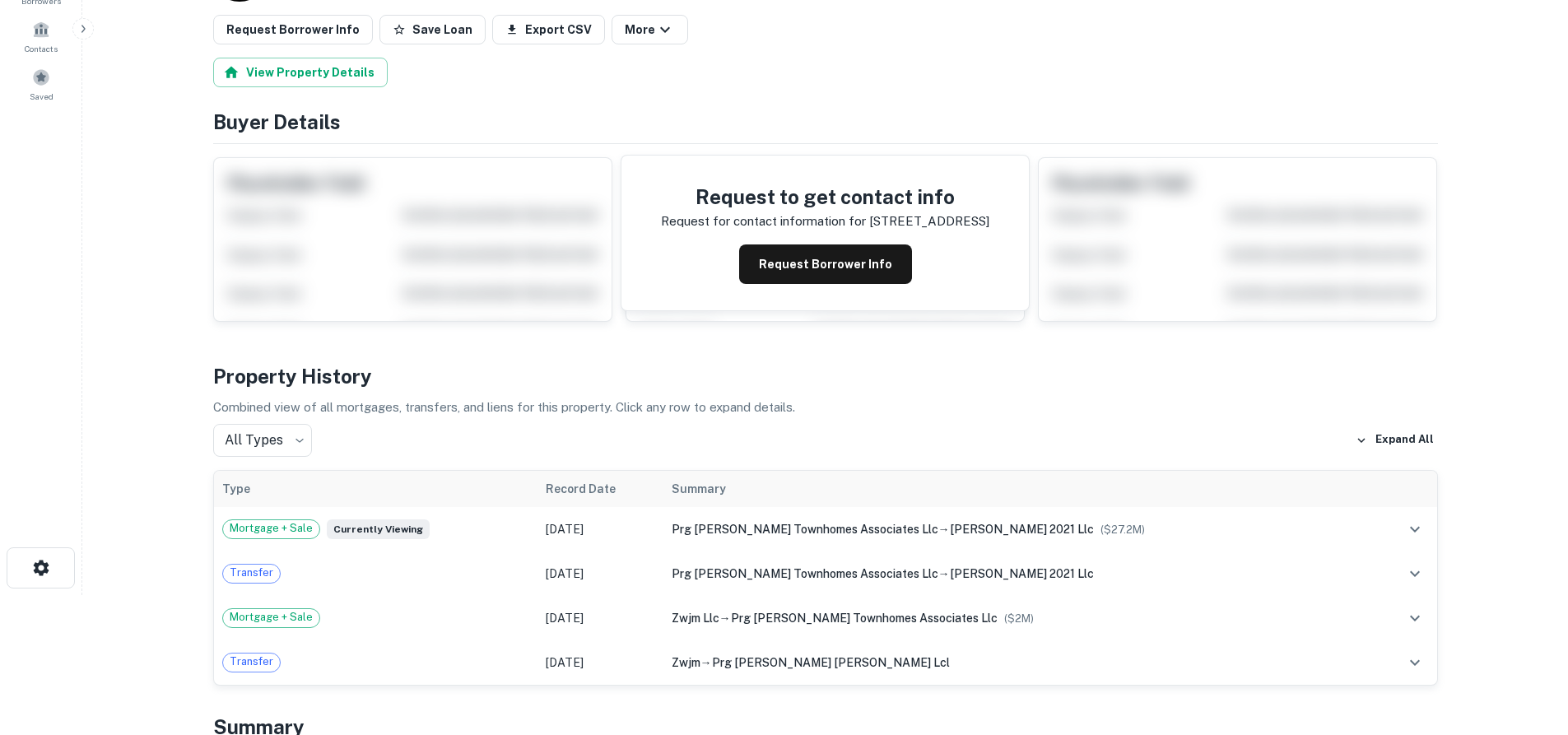
scroll to position [0, 0]
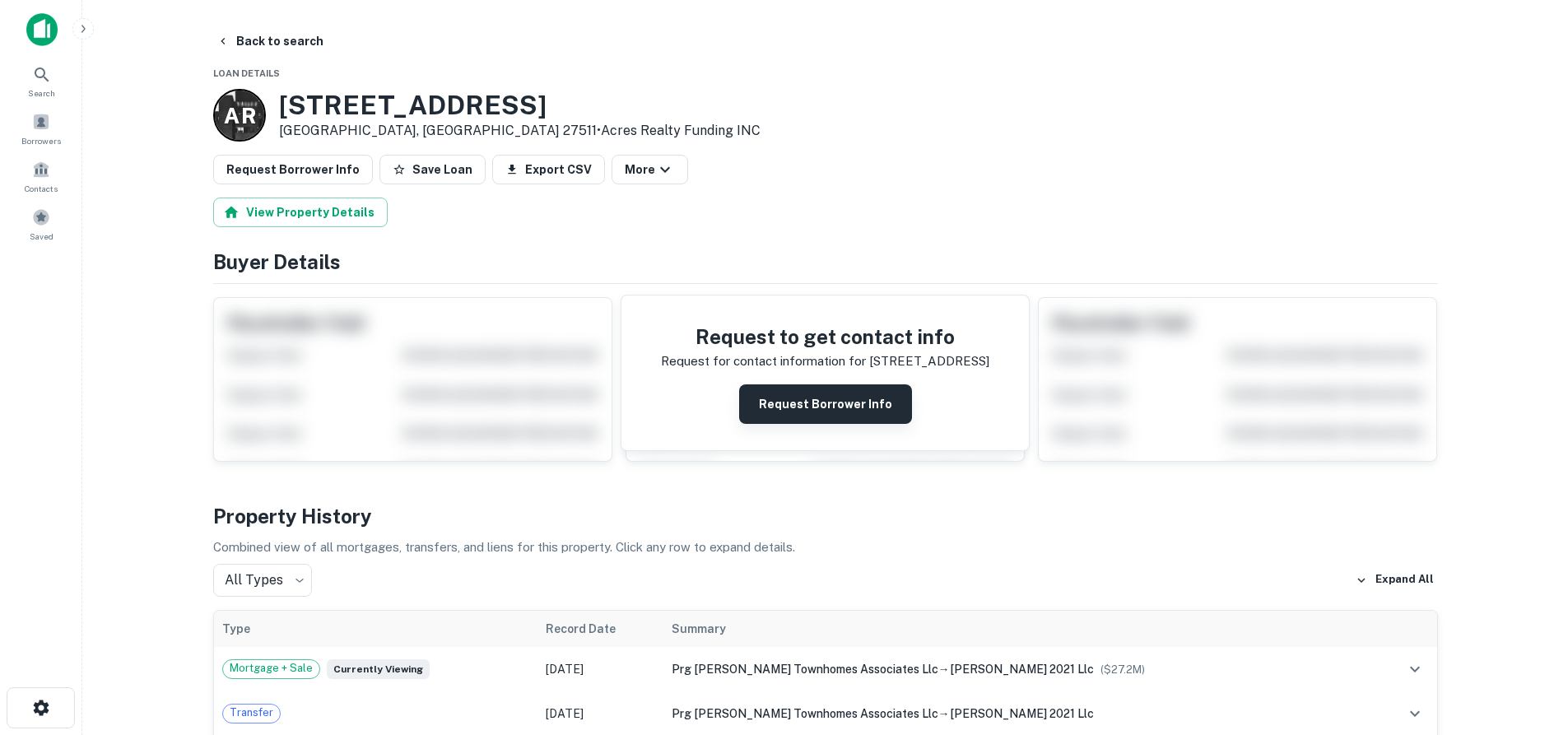
click at [802, 408] on button "Request Borrower Info" at bounding box center [826, 404] width 173 height 40
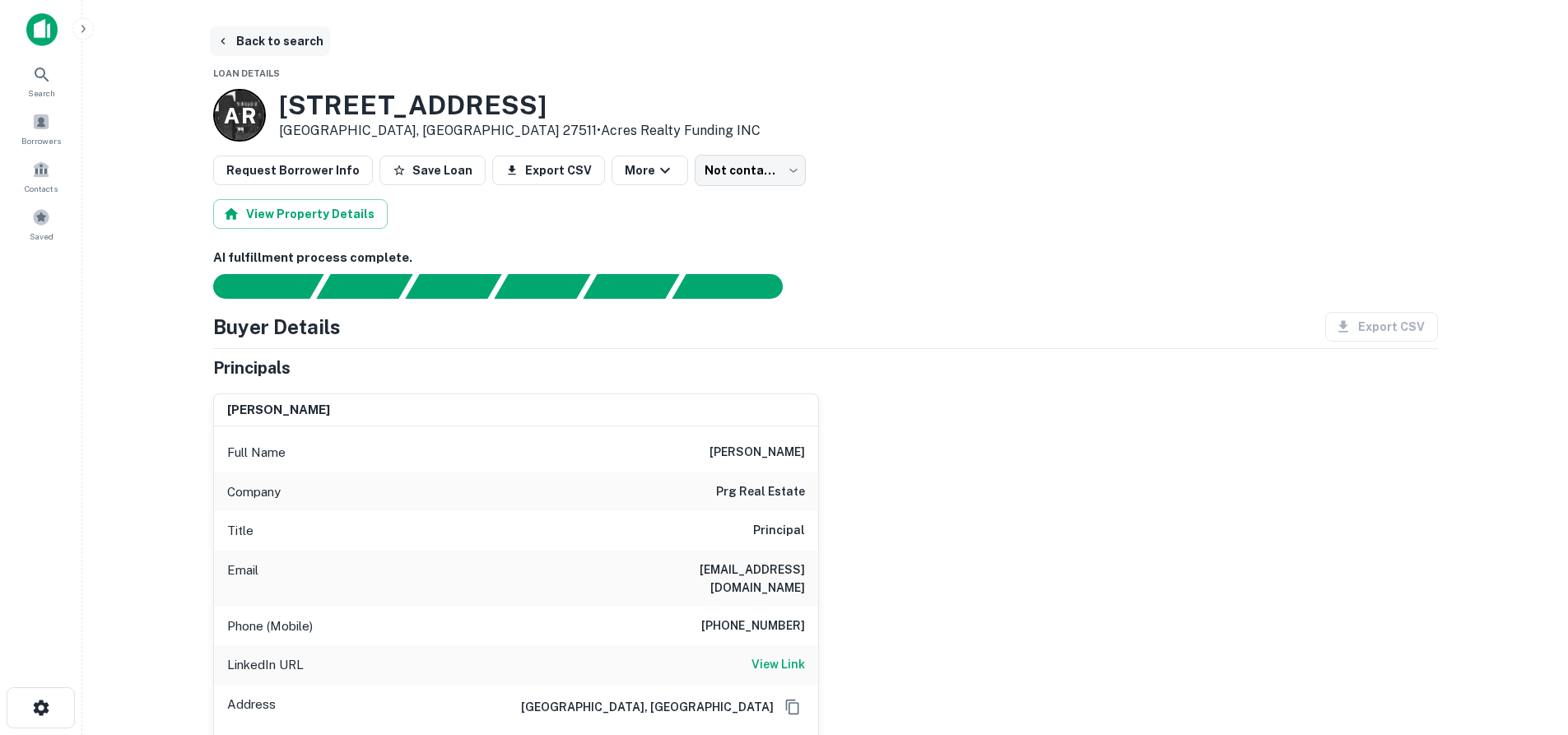
click at [285, 44] on button "Back to search" at bounding box center [270, 40] width 121 height 30
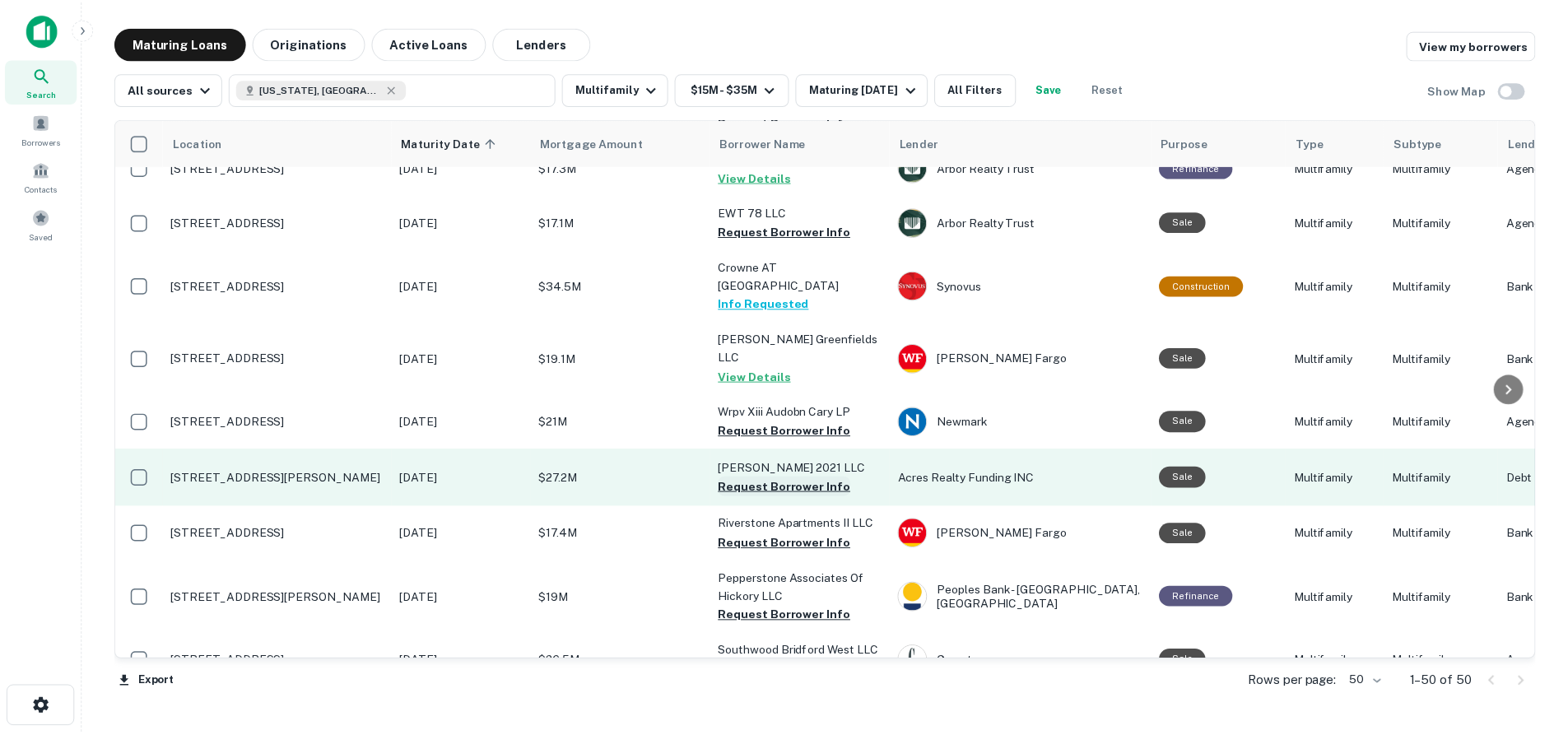
scroll to position [1482, 0]
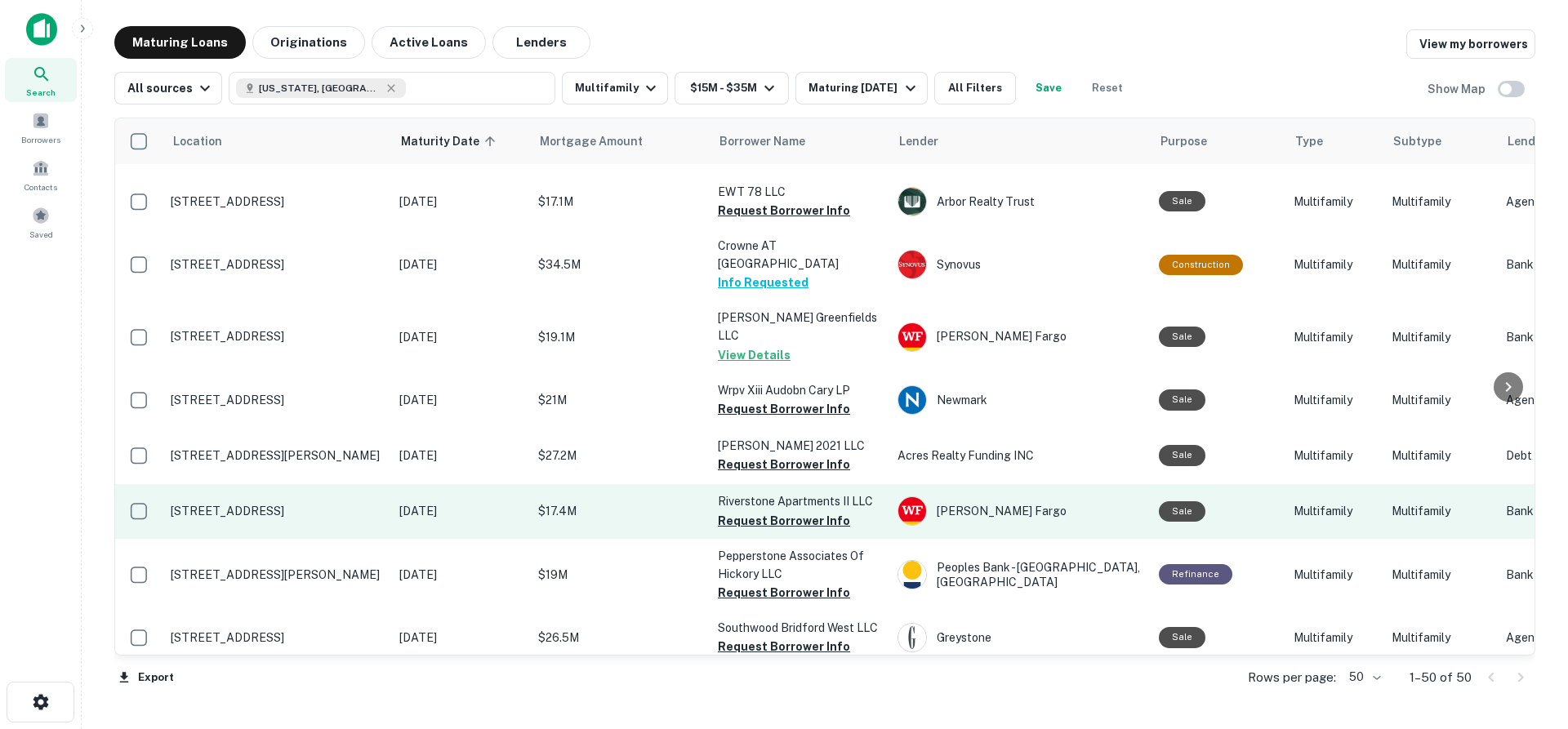
click at [284, 504] on p "[STREET_ADDRESS]" at bounding box center [277, 511] width 212 height 14
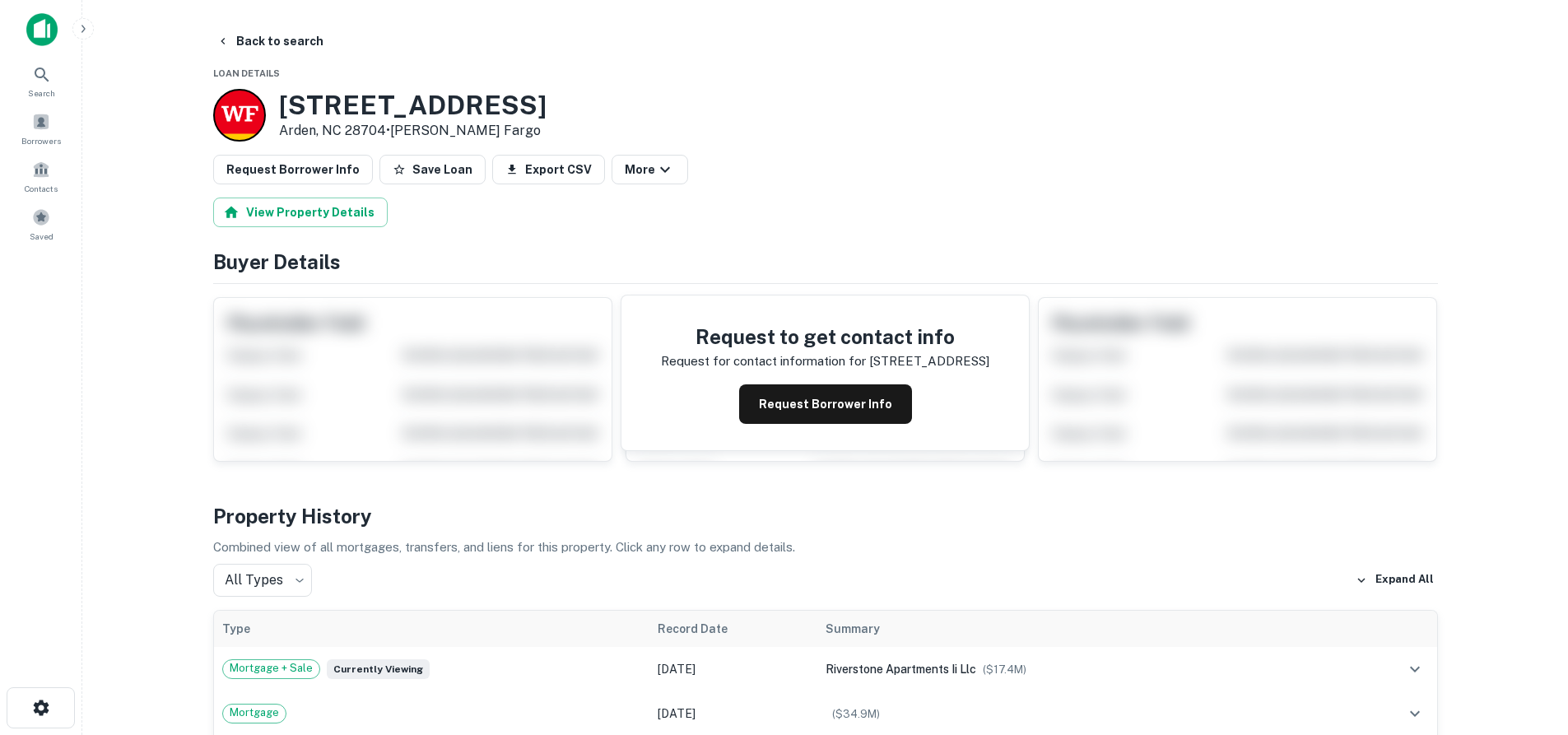
click at [823, 424] on div "Request to get contact info Request for contact information for 14 wooster st R…" at bounding box center [825, 372] width 408 height 155
click at [824, 414] on button "Request Borrower Info" at bounding box center [826, 404] width 173 height 40
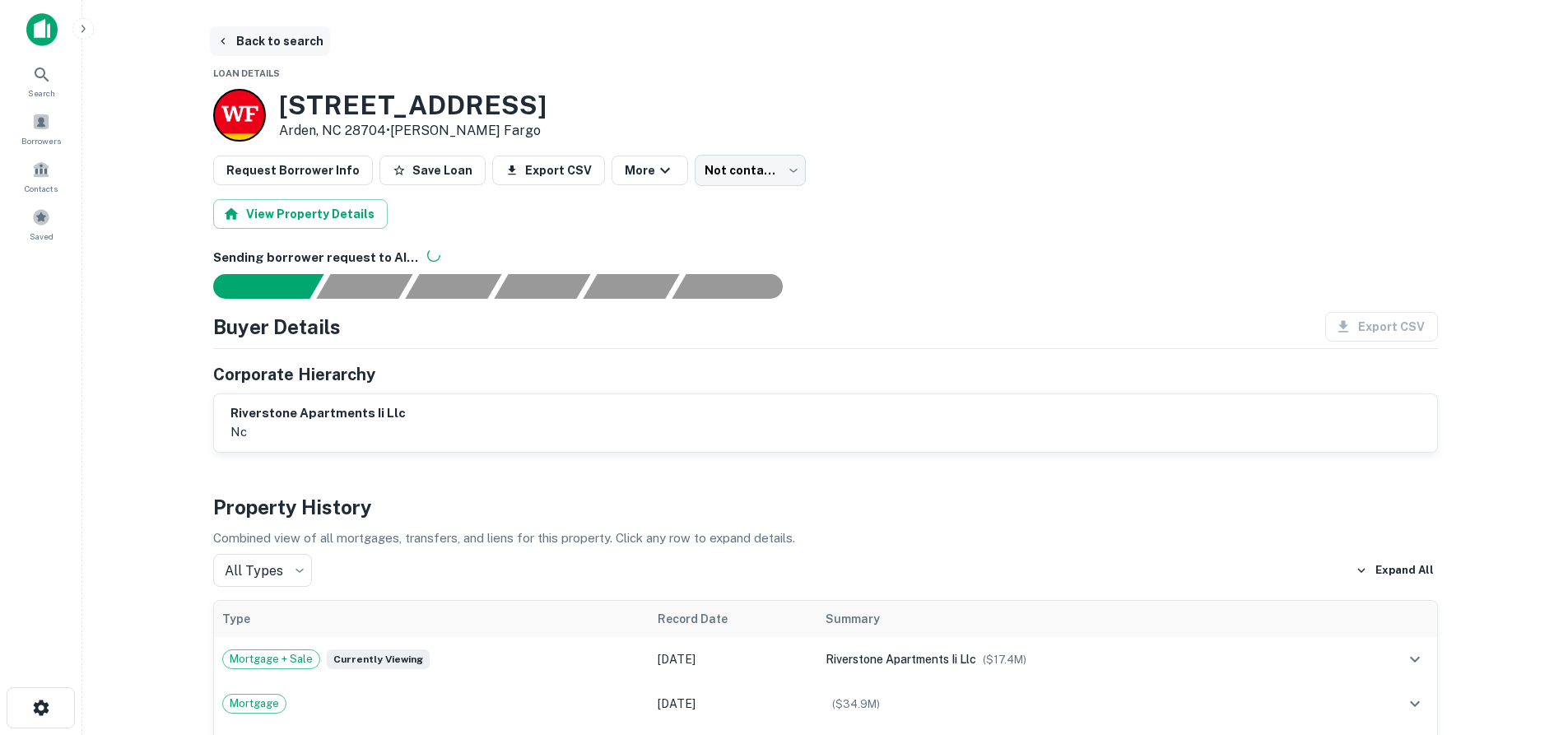
click at [229, 30] on button "Back to search" at bounding box center [270, 40] width 121 height 30
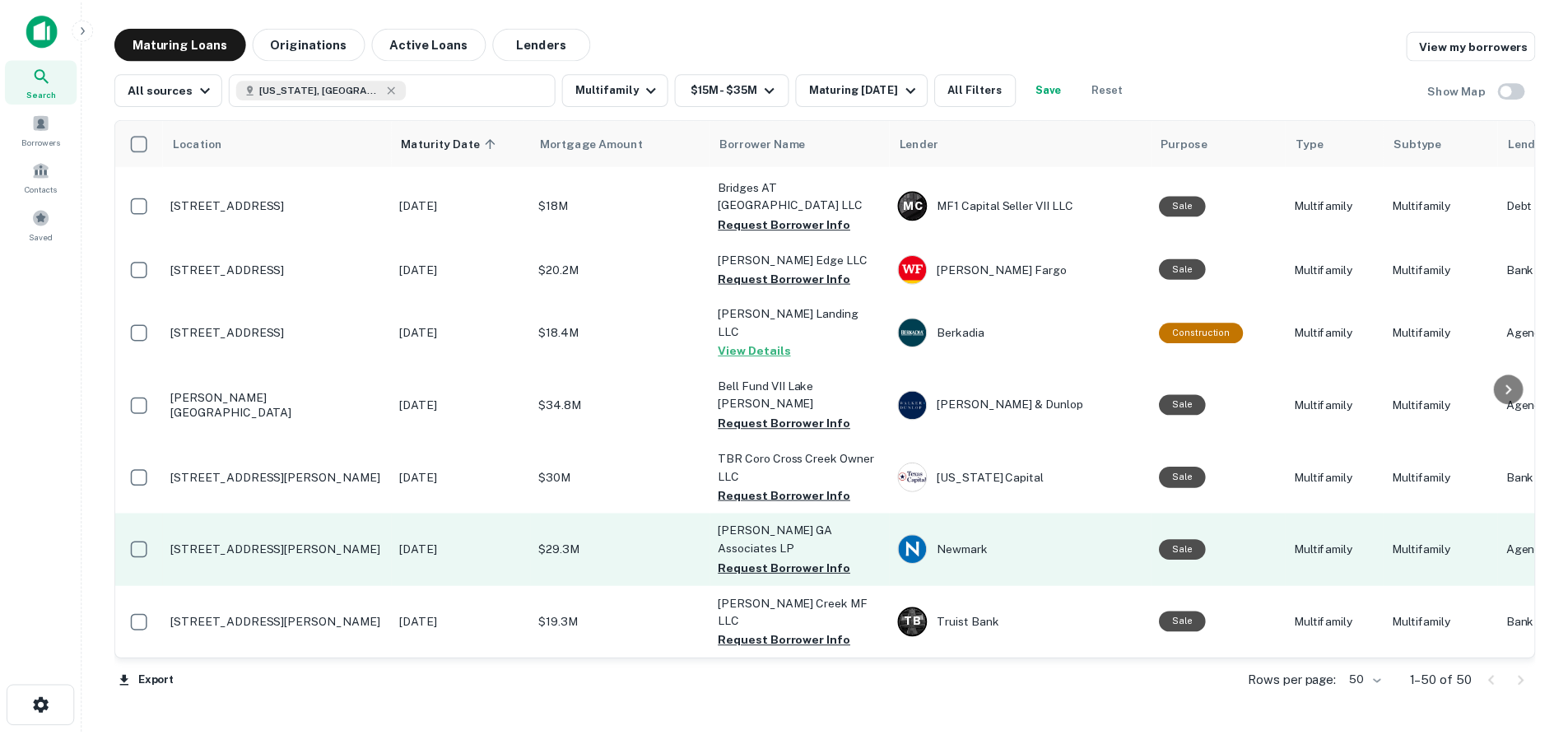
scroll to position [2057, 0]
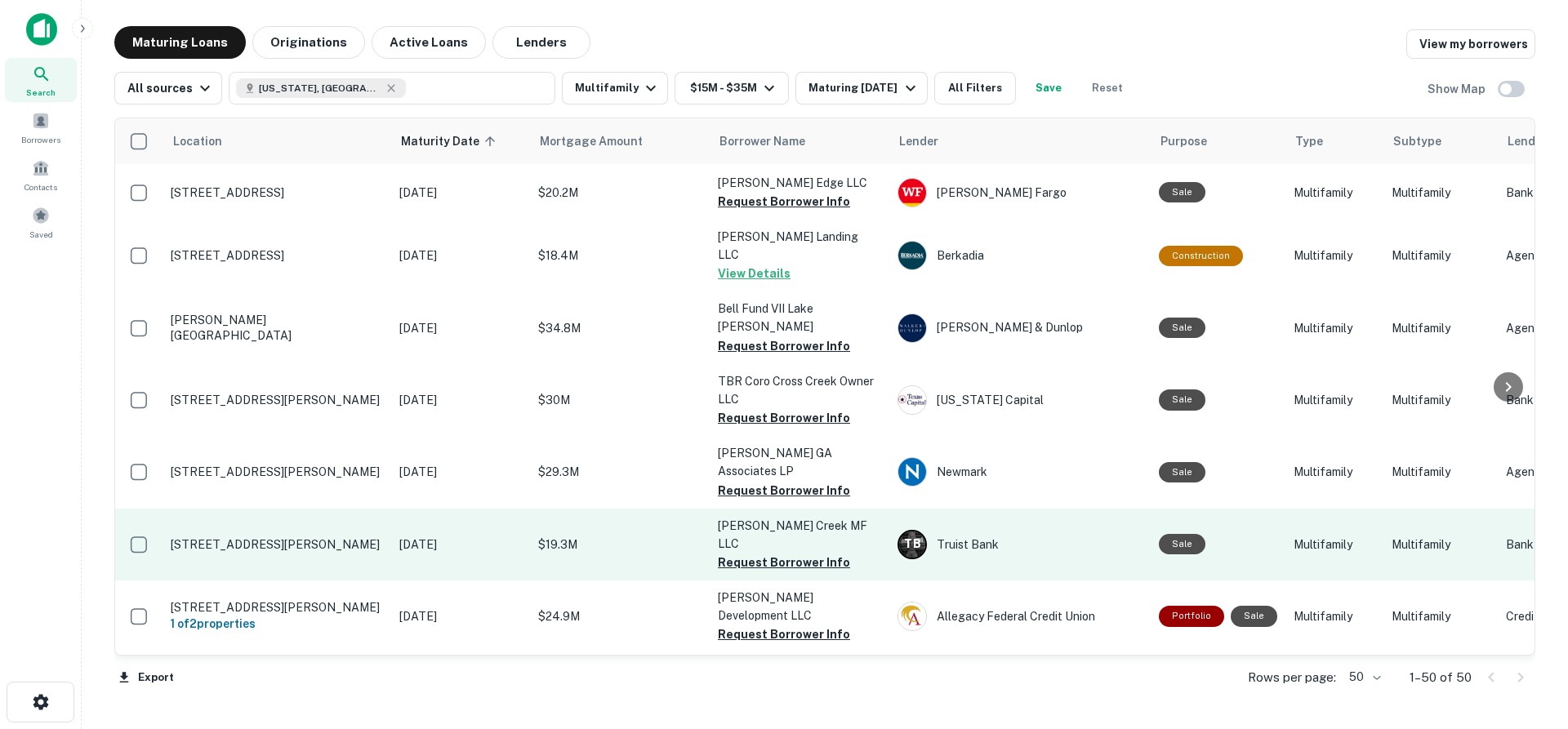
click at [331, 537] on p "[STREET_ADDRESS][PERSON_NAME]" at bounding box center [277, 544] width 212 height 14
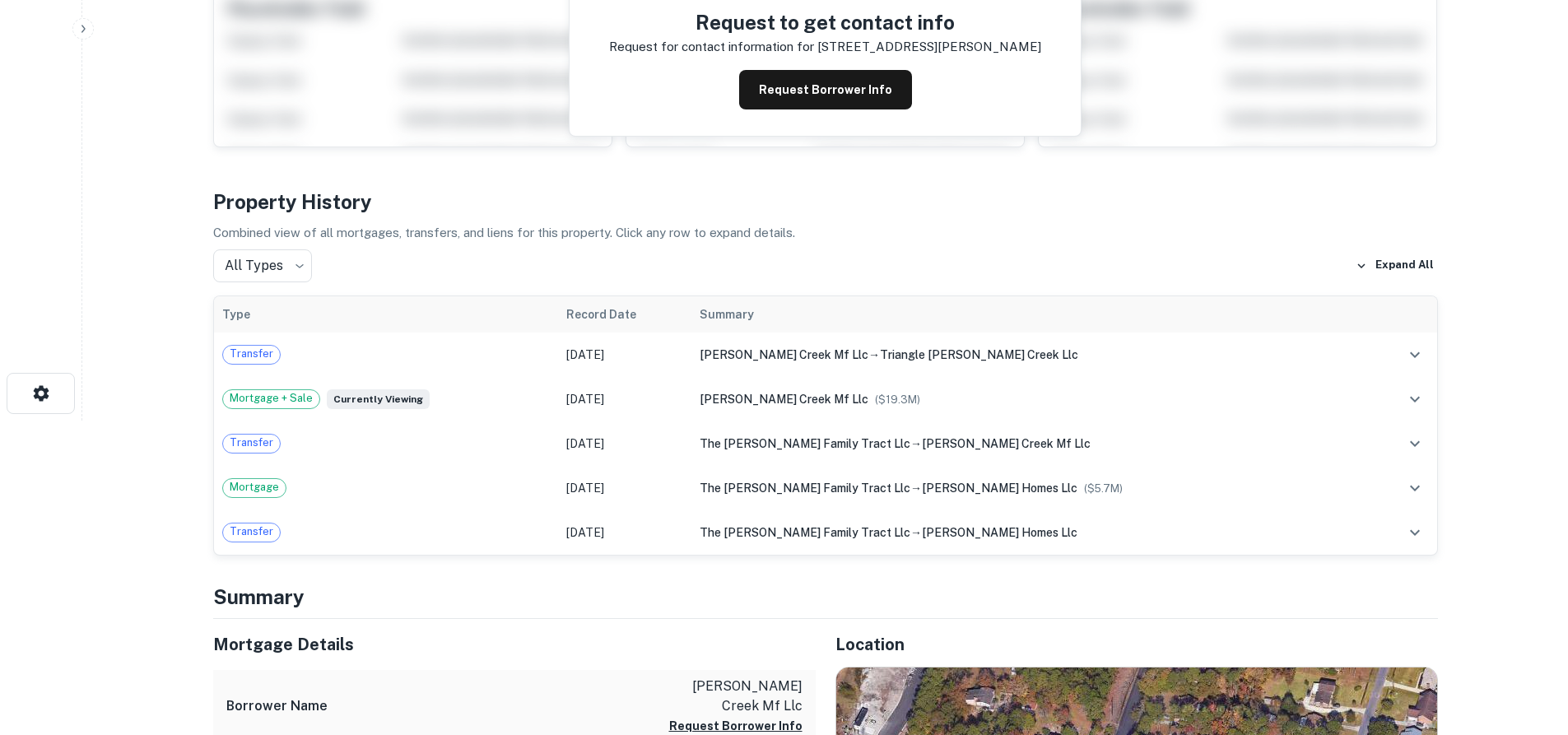
scroll to position [576, 0]
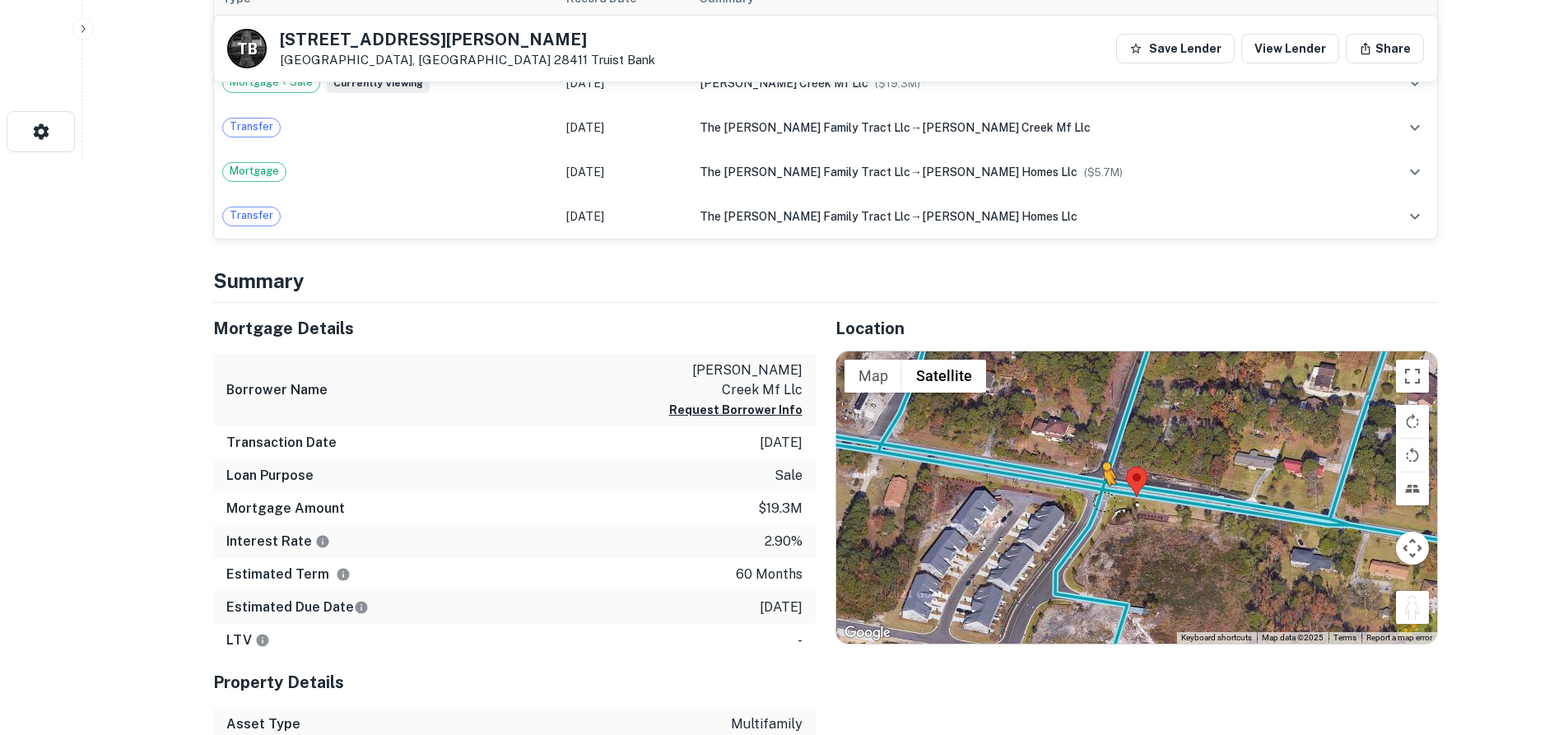
drag, startPoint x: 1402, startPoint y: 614, endPoint x: 1102, endPoint y: 501, distance: 320.6
click at [1102, 501] on div "To activate drag with keyboard, press Alt + Enter. Once in keyboard drag state,…" at bounding box center [1137, 497] width 601 height 292
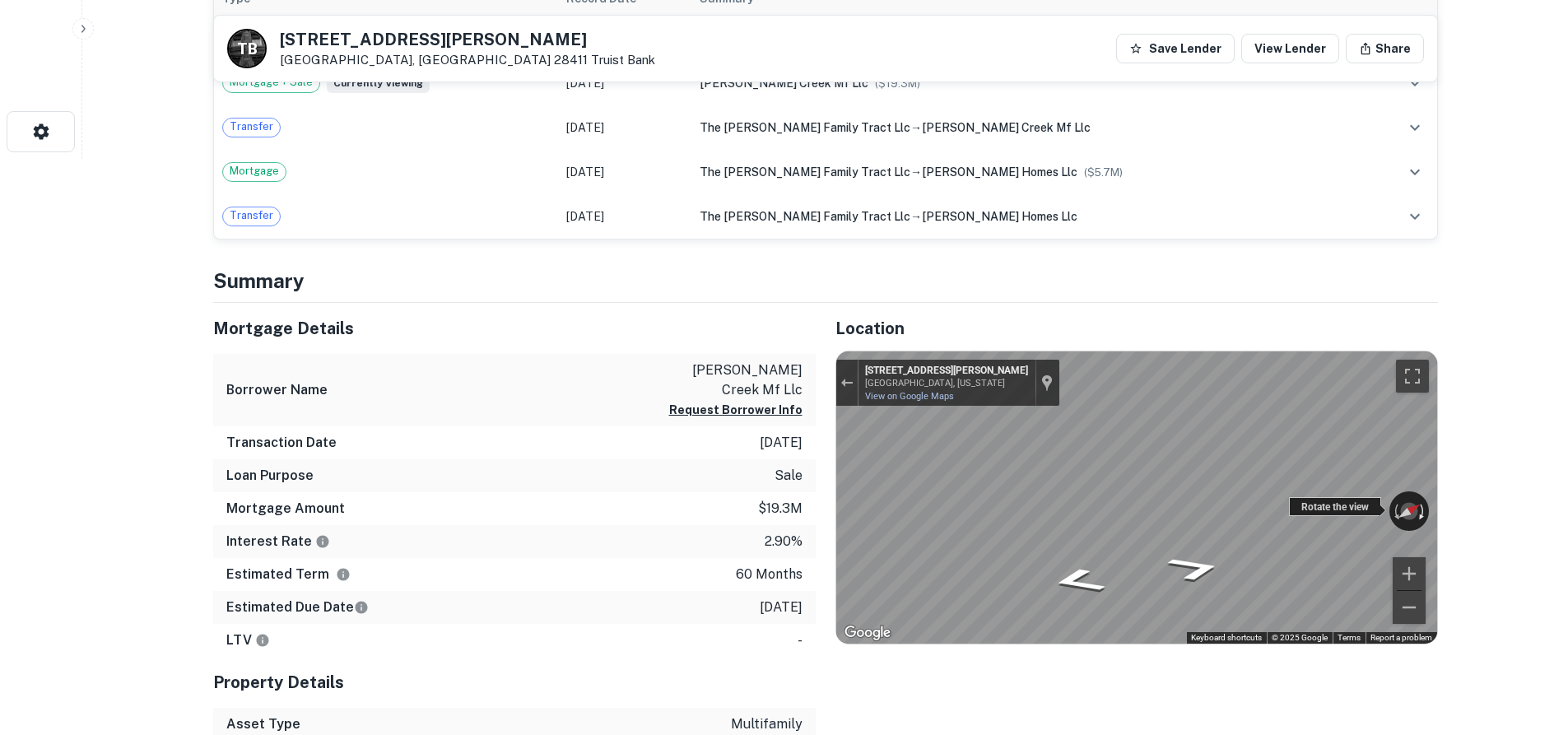
click at [1427, 492] on div "← Move left → Move right ↑ Move up ↓ Move down + Zoom in - Zoom out 1650 Lewis …" at bounding box center [1137, 497] width 601 height 292
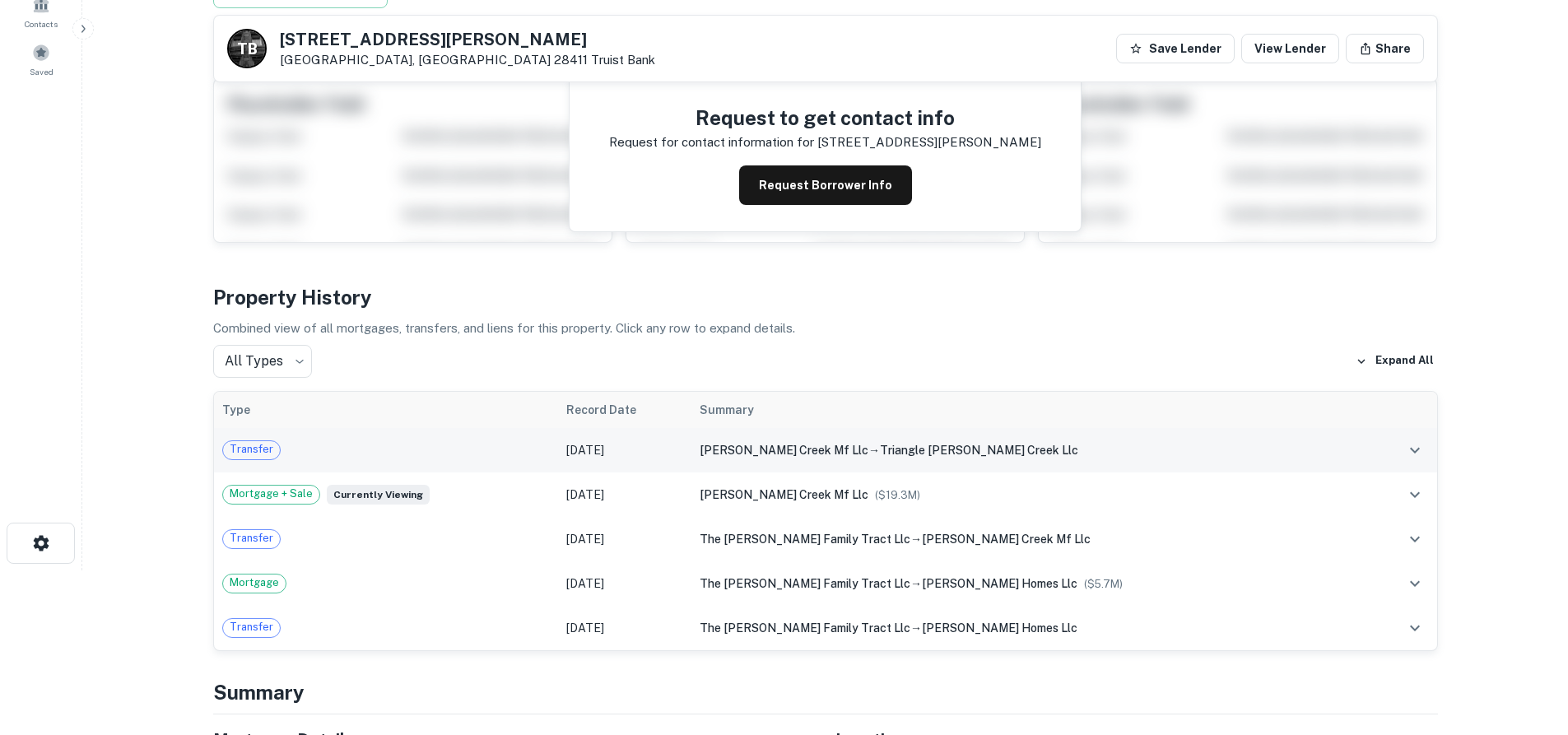
scroll to position [0, 0]
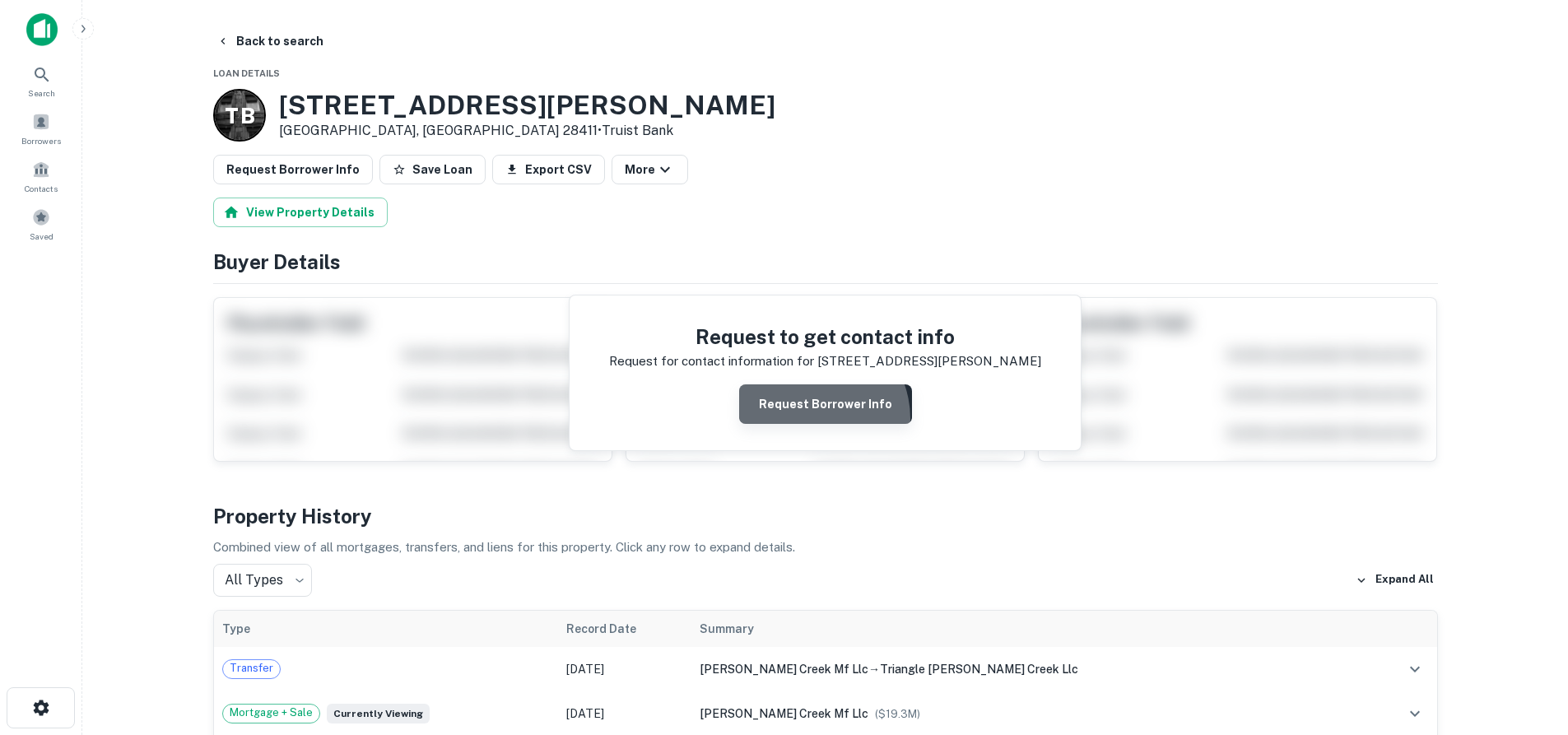
click at [811, 419] on button "Request Borrower Info" at bounding box center [826, 404] width 173 height 40
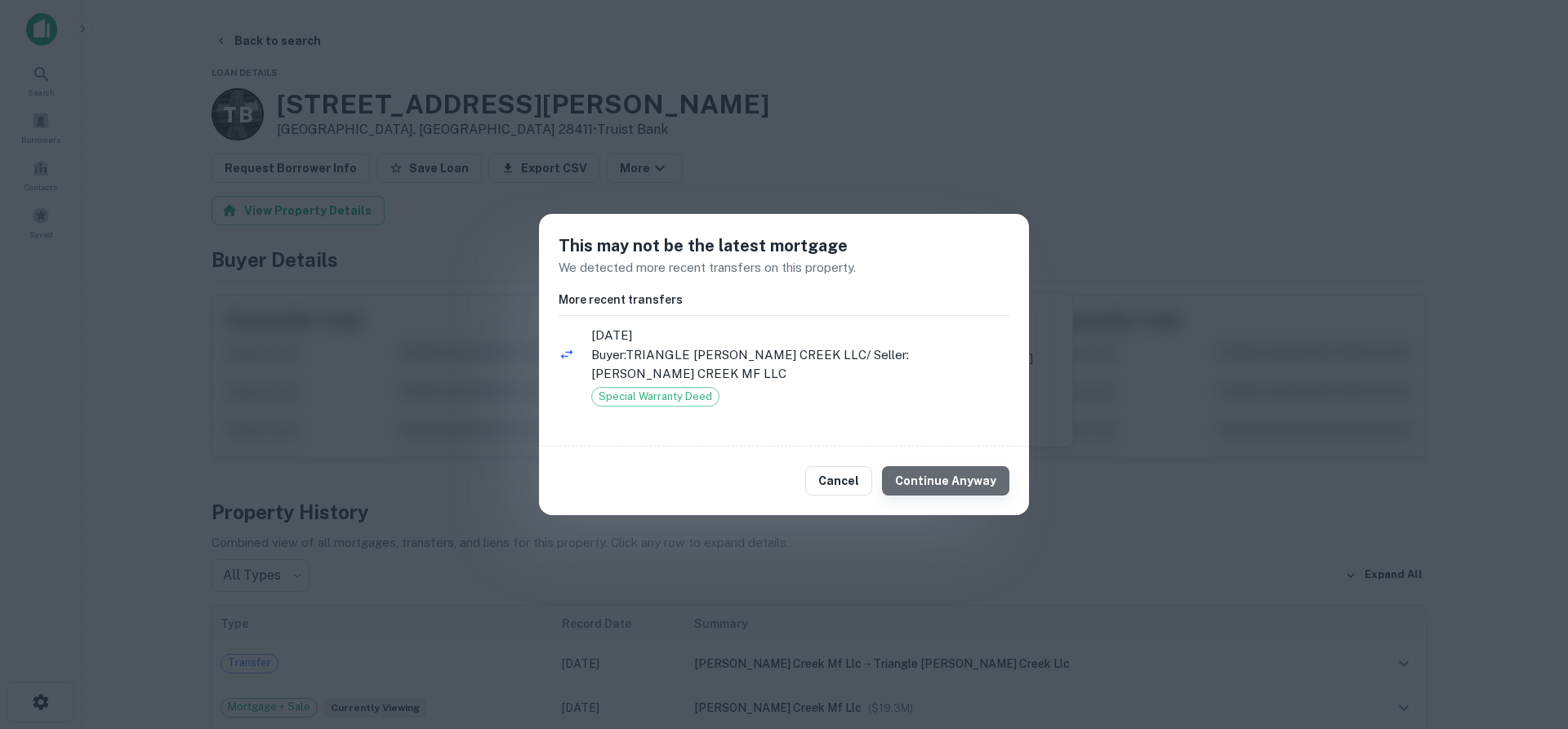
click at [970, 470] on button "Continue Anyway" at bounding box center [945, 480] width 128 height 29
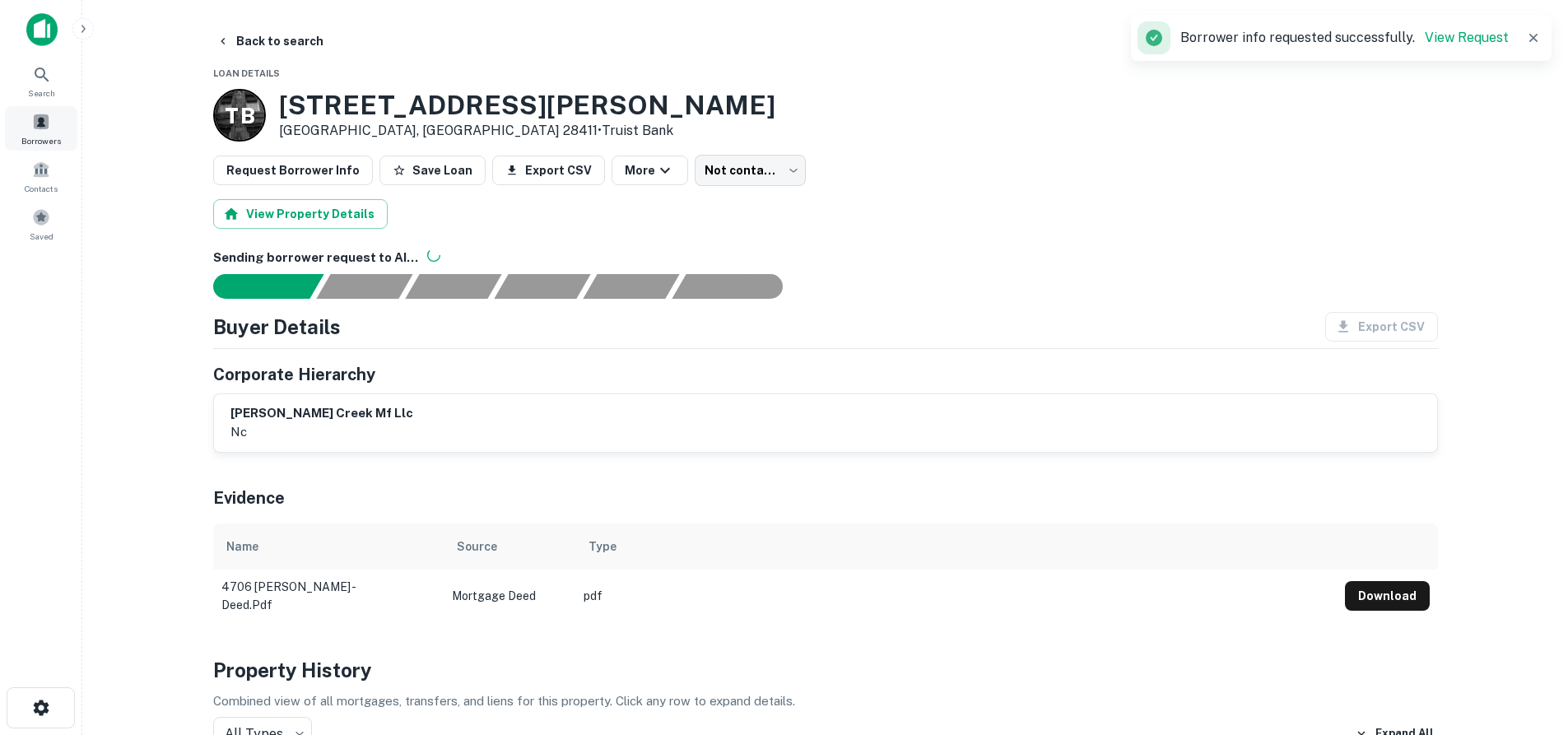
click at [40, 125] on span at bounding box center [41, 121] width 18 height 18
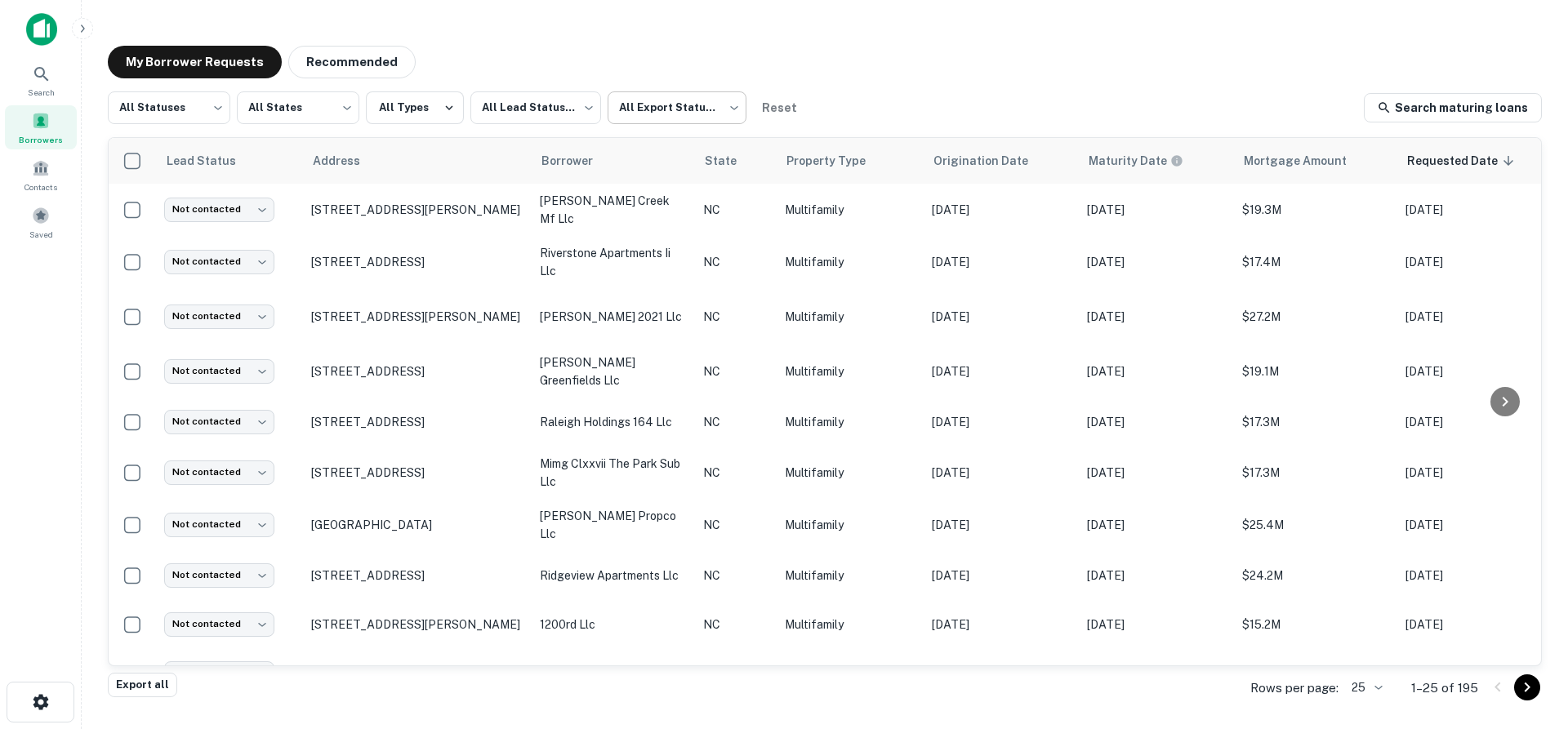
click at [687, 115] on body "Search Borrowers Contacts Saved My Borrower Requests Recommended All Statuses *…" at bounding box center [784, 364] width 1568 height 729
click at [658, 205] on li "Not Exported" at bounding box center [676, 209] width 148 height 29
type input "*****"
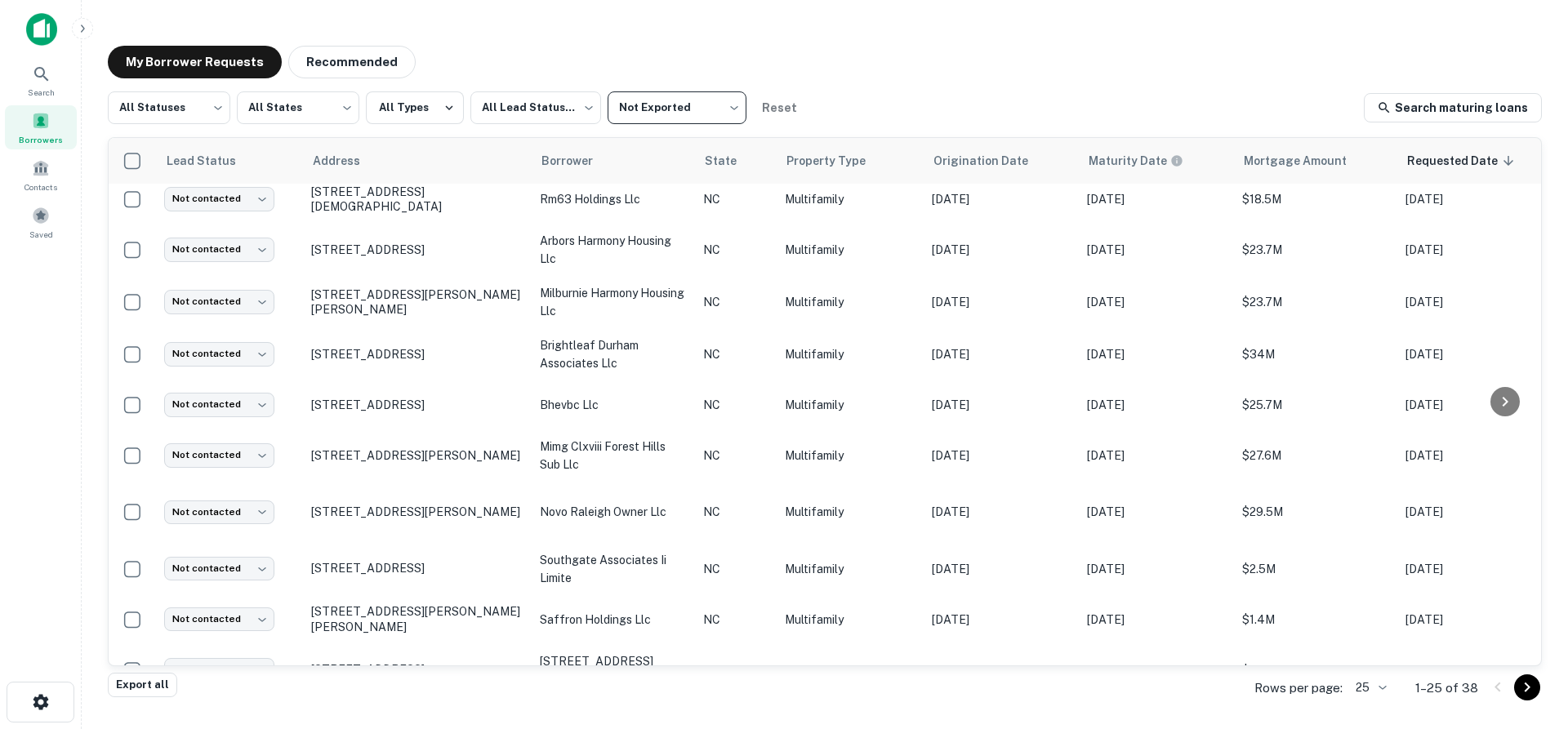
scroll to position [397, 0]
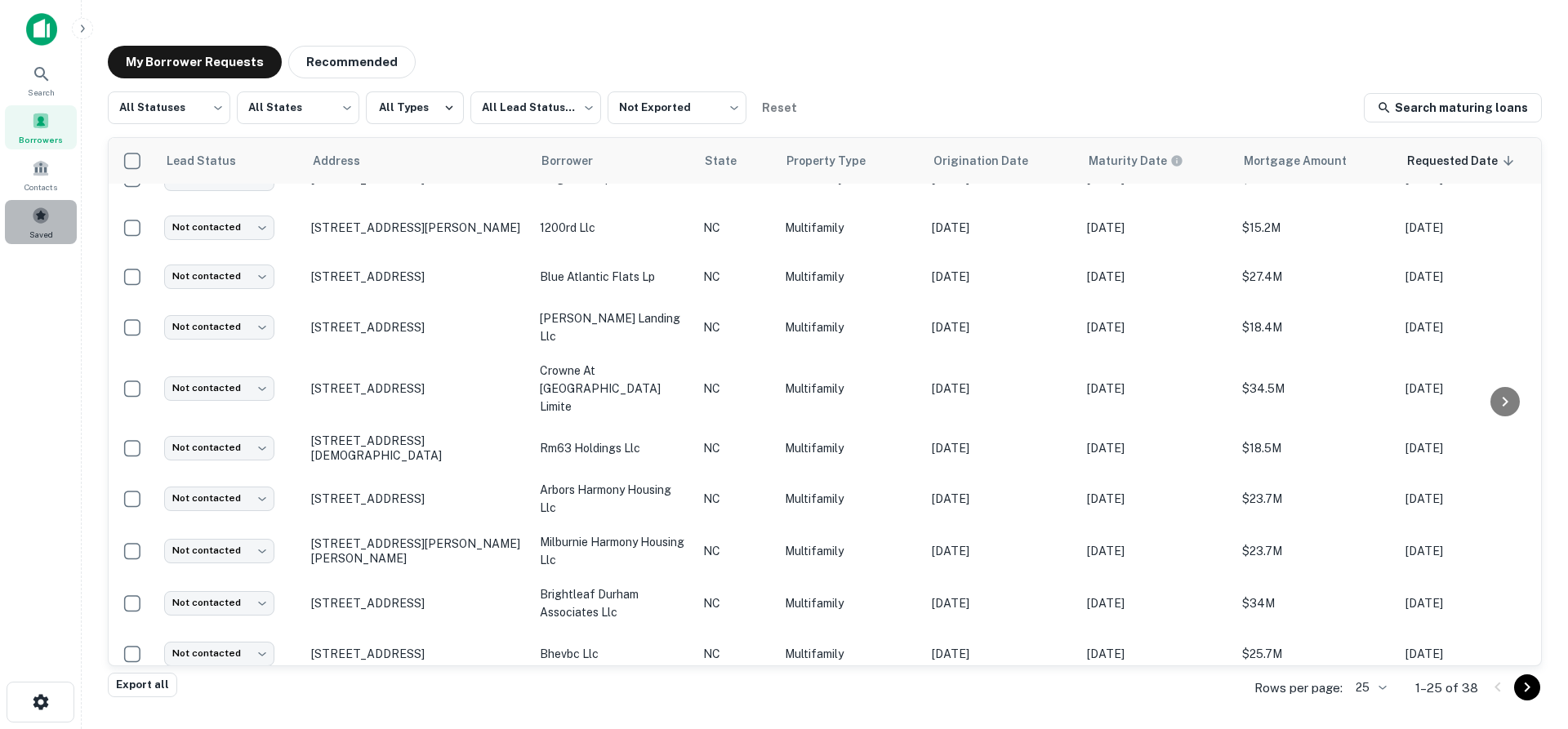
click at [30, 234] on span "Saved" at bounding box center [41, 234] width 24 height 13
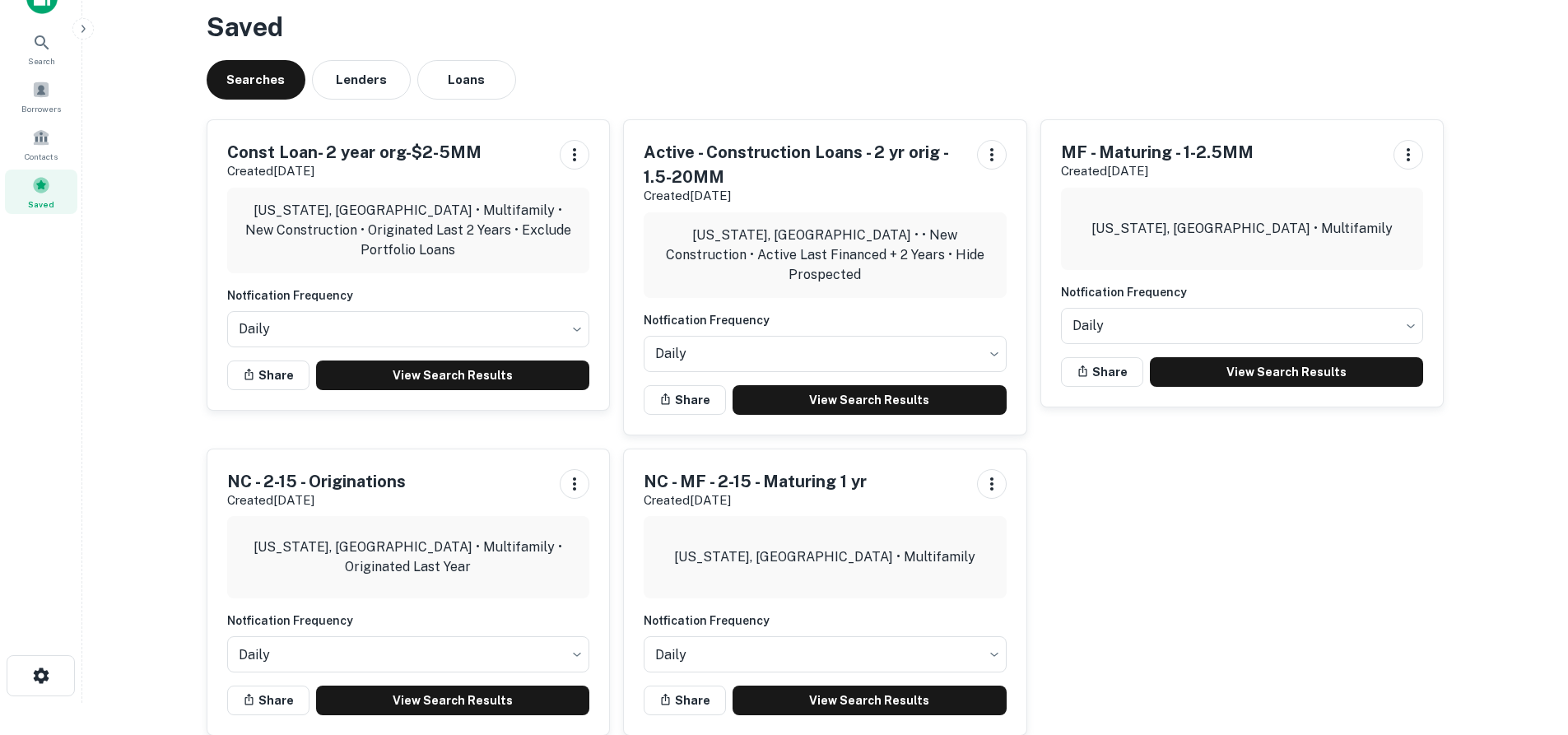
scroll to position [56, 0]
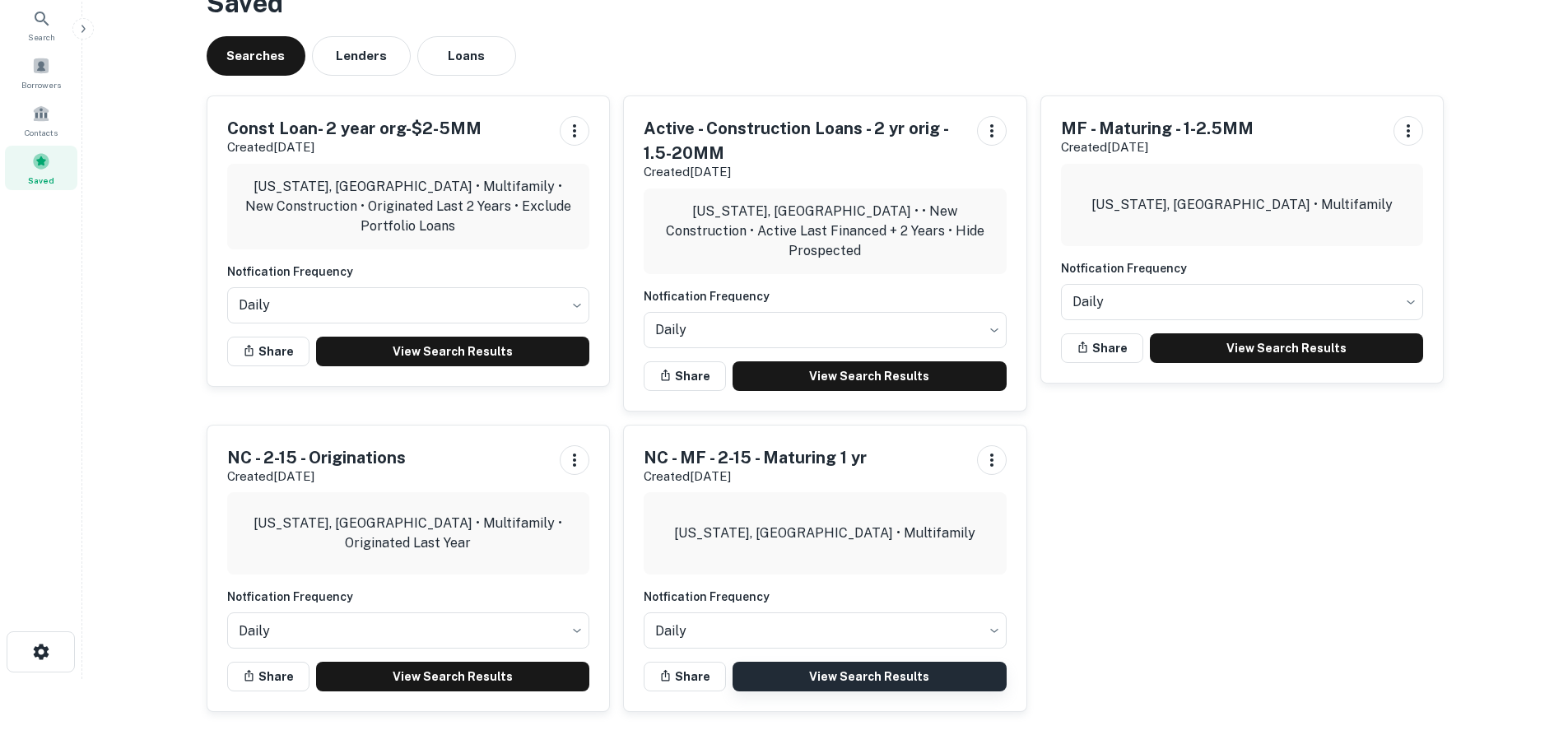
click at [881, 663] on link "View Search Results" at bounding box center [869, 677] width 274 height 30
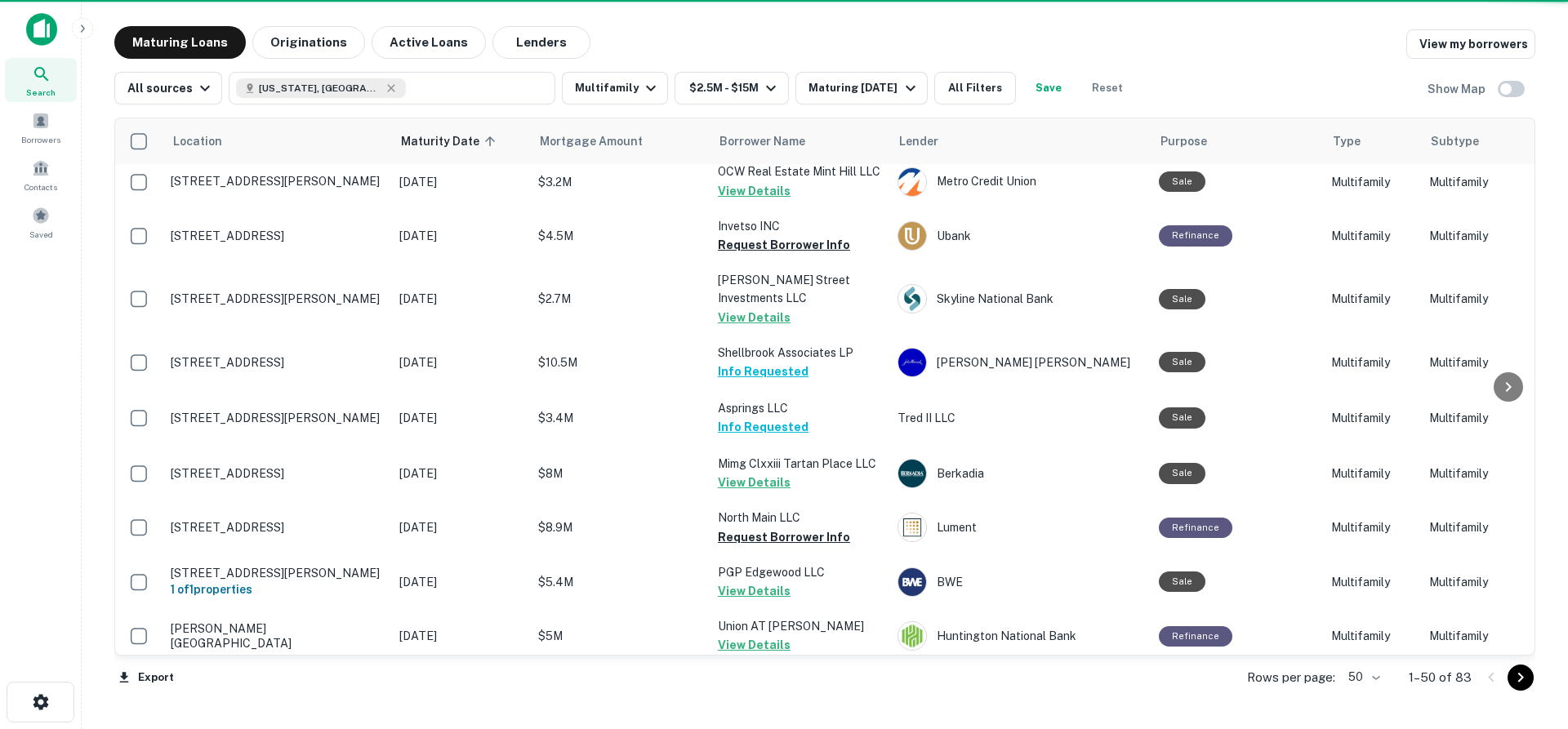
click at [1518, 680] on icon "Go to next page" at bounding box center [1521, 677] width 20 height 20
click at [1518, 680] on div "Export Rows per page: 50 ** 1–50 of 83" at bounding box center [825, 677] width 1421 height 44
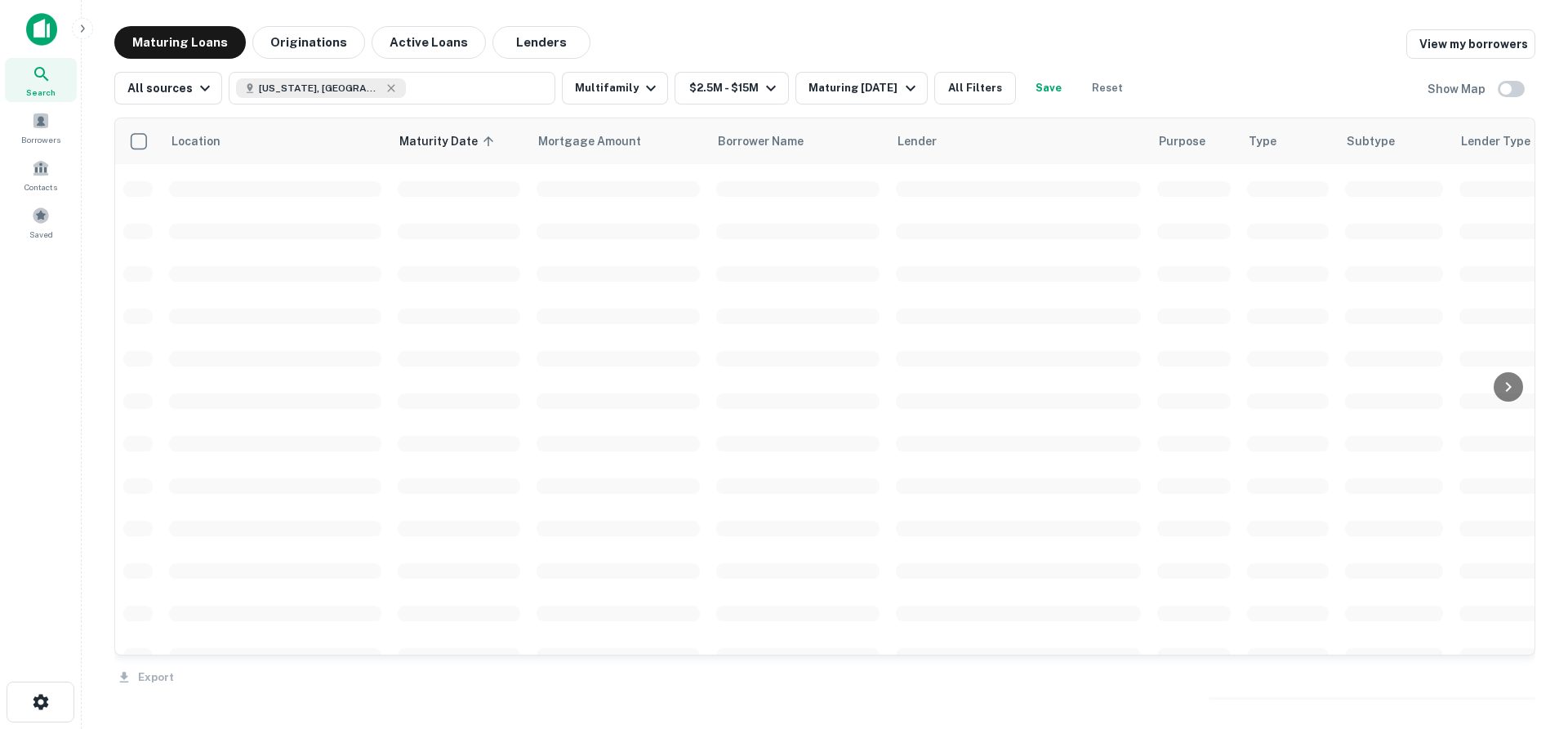
click at [1520, 680] on div "Export" at bounding box center [825, 673] width 1421 height 34
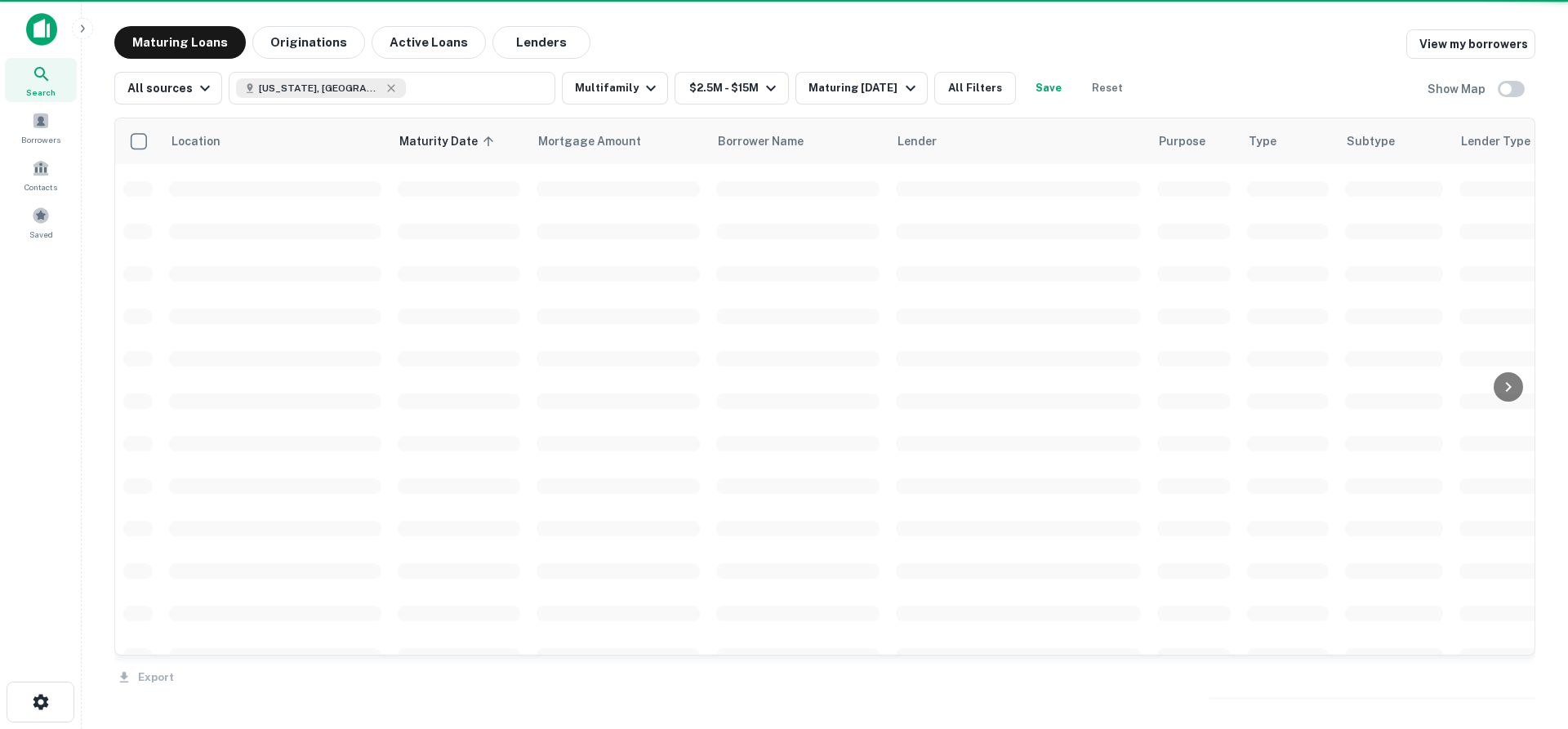
click at [1520, 680] on div "Export" at bounding box center [825, 673] width 1421 height 34
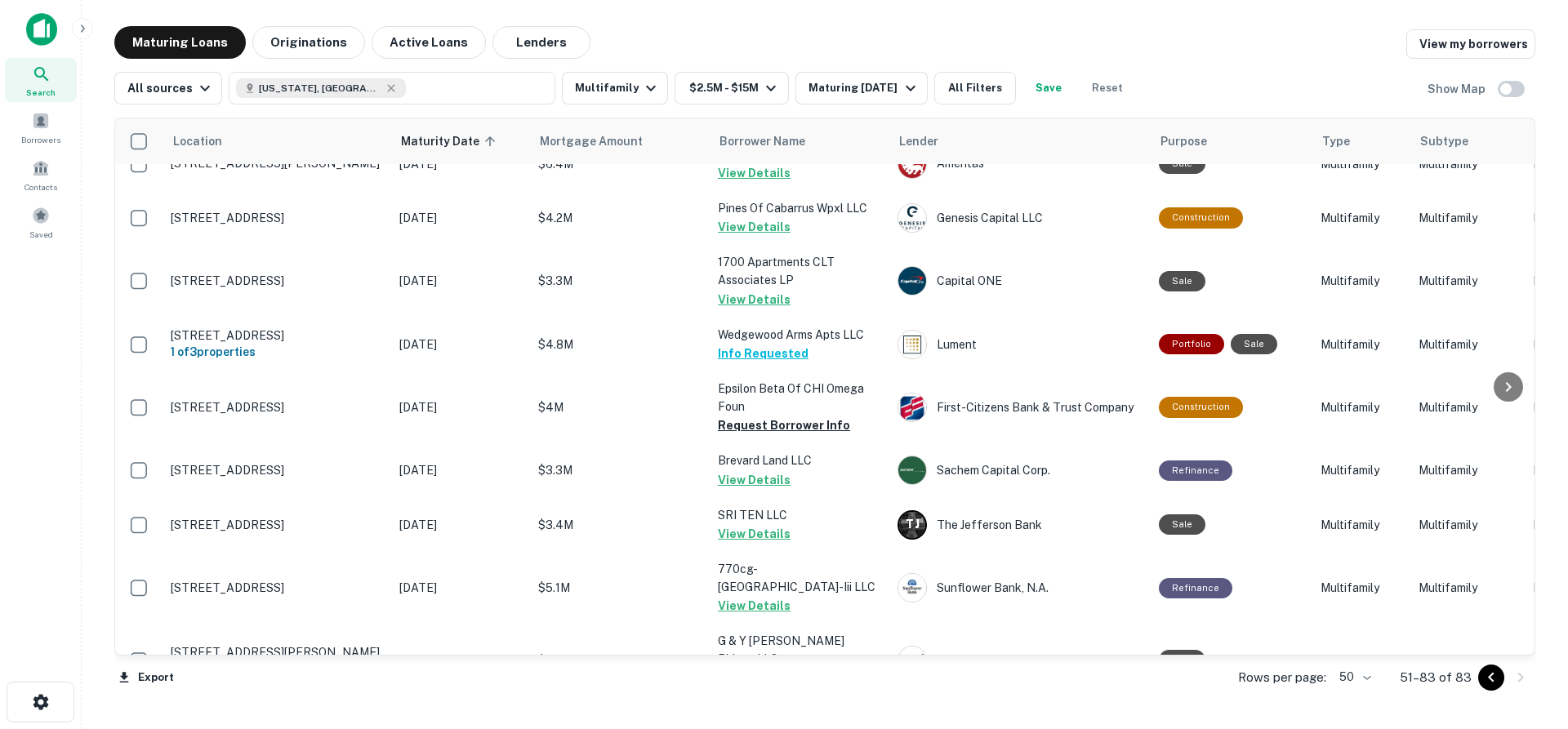
click at [1520, 680] on div at bounding box center [1506, 677] width 55 height 26
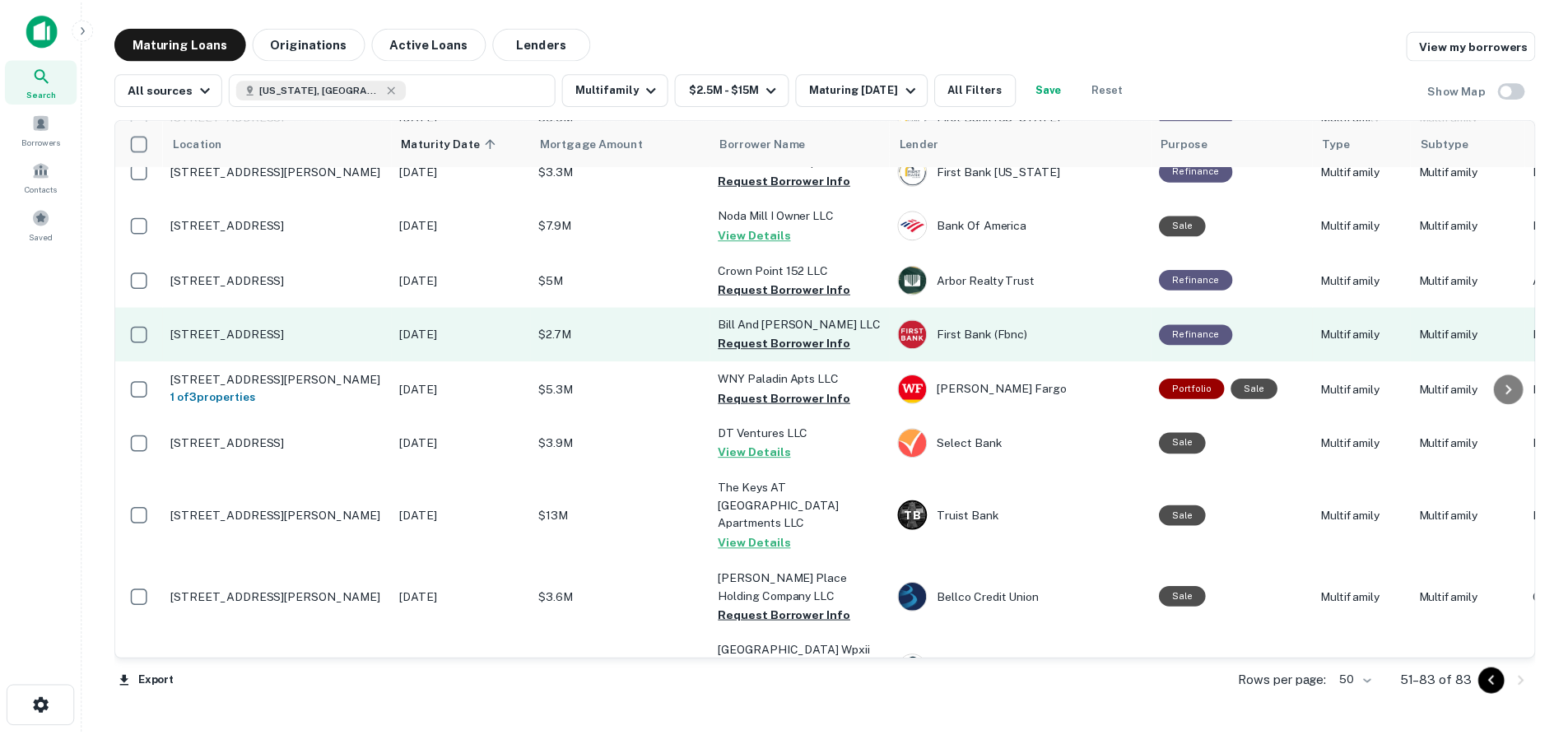
scroll to position [823, 0]
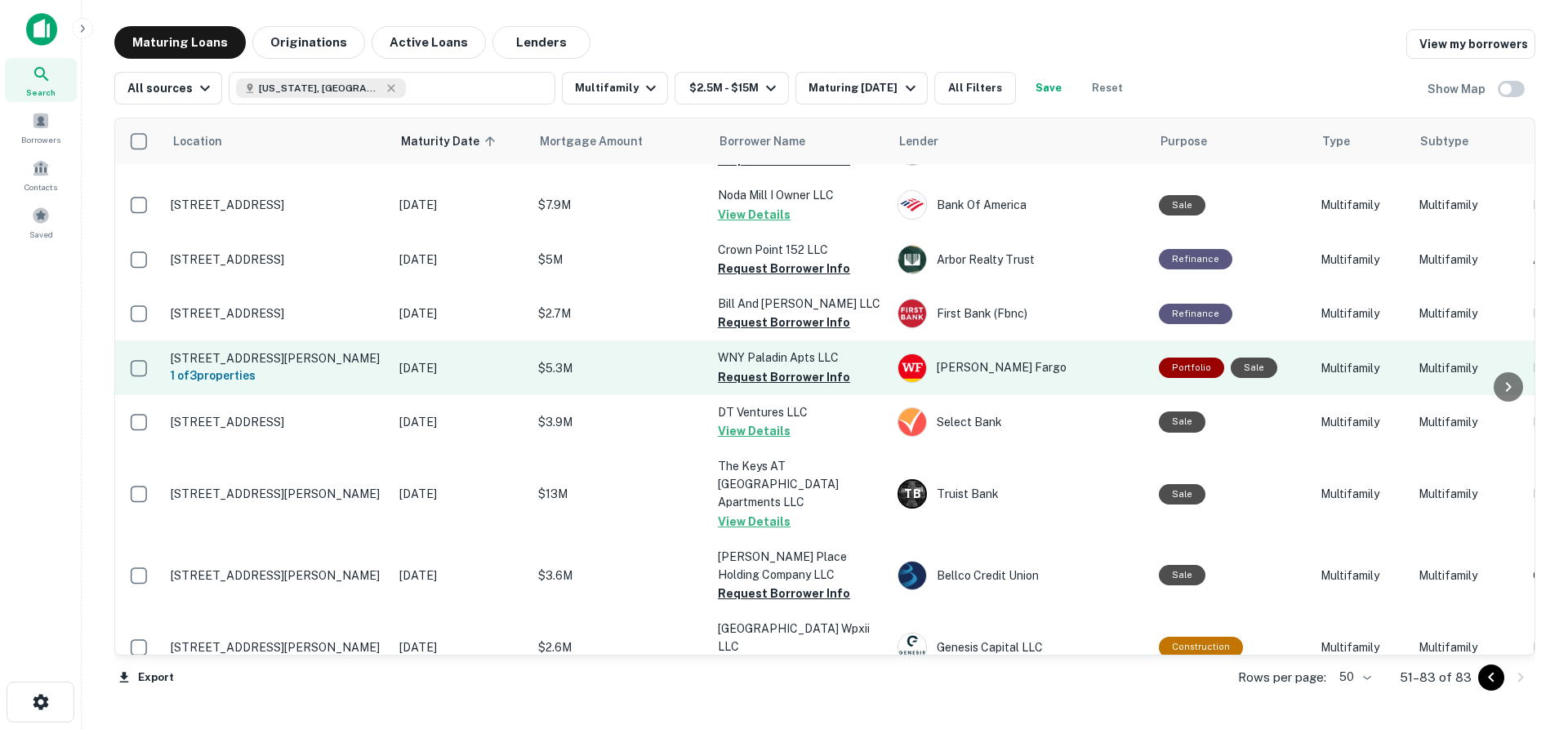
click at [350, 351] on p "[STREET_ADDRESS][PERSON_NAME]" at bounding box center [277, 358] width 212 height 14
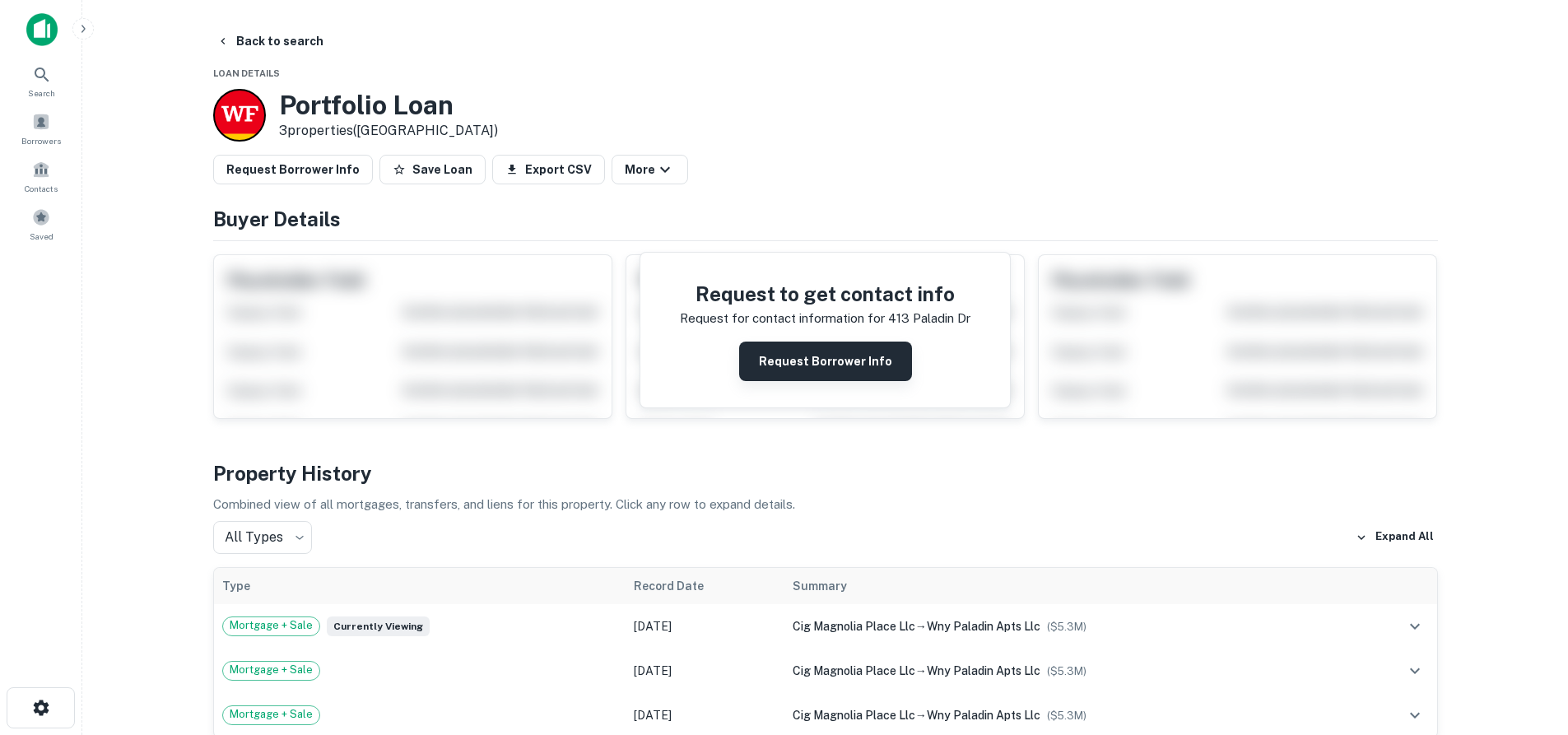
click at [767, 369] on button "Request Borrower Info" at bounding box center [826, 362] width 173 height 40
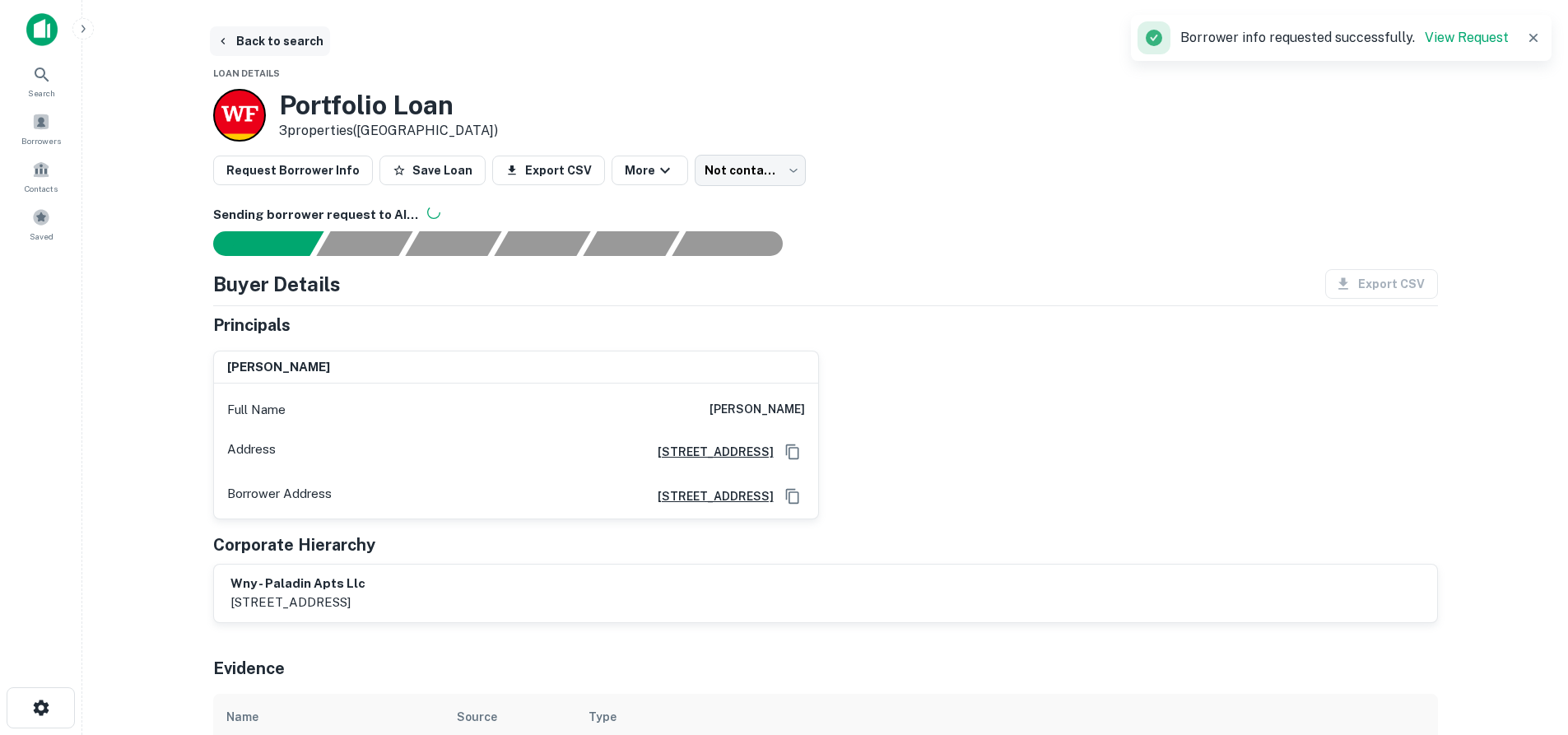
click at [234, 35] on button "Back to search" at bounding box center [270, 40] width 121 height 30
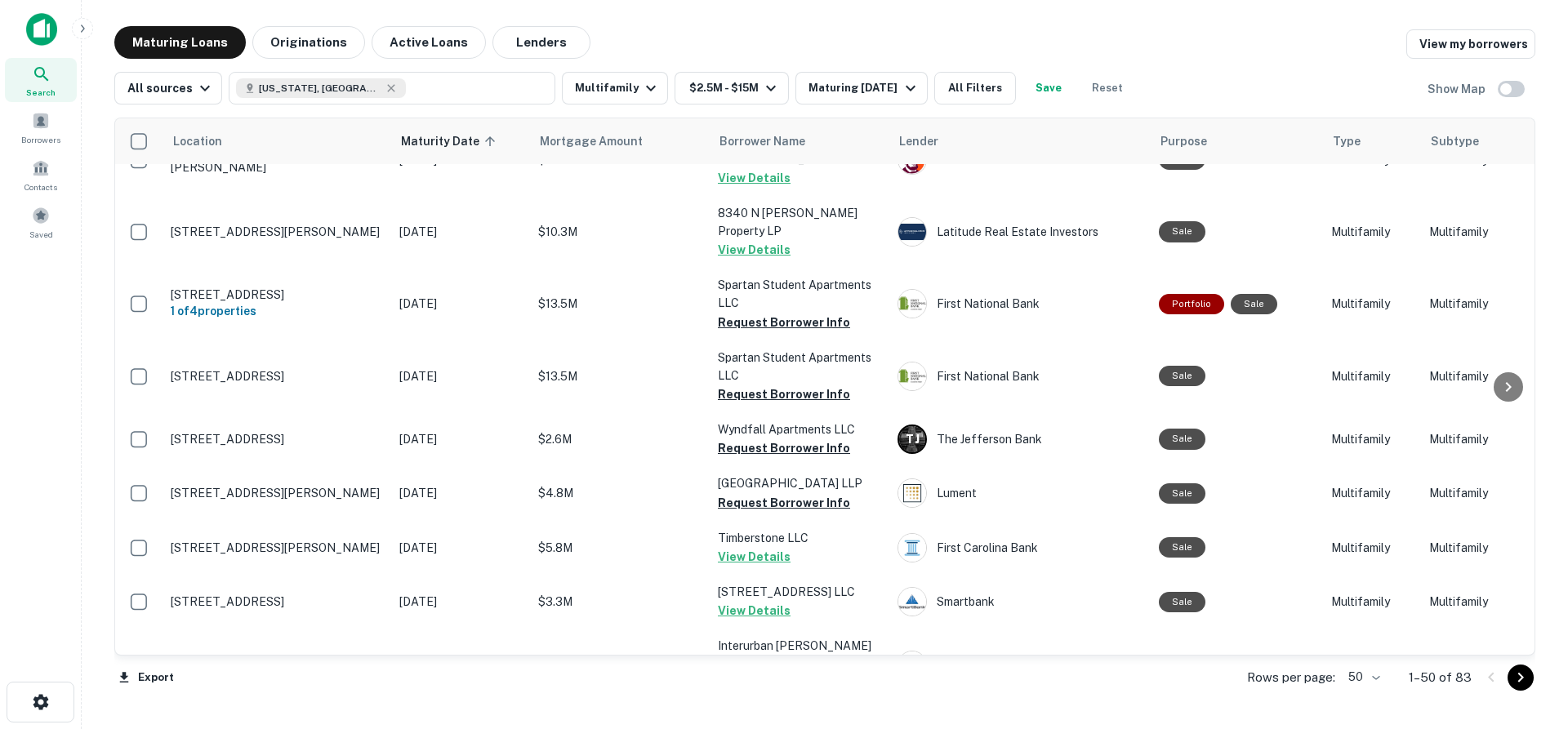
scroll to position [2416, 0]
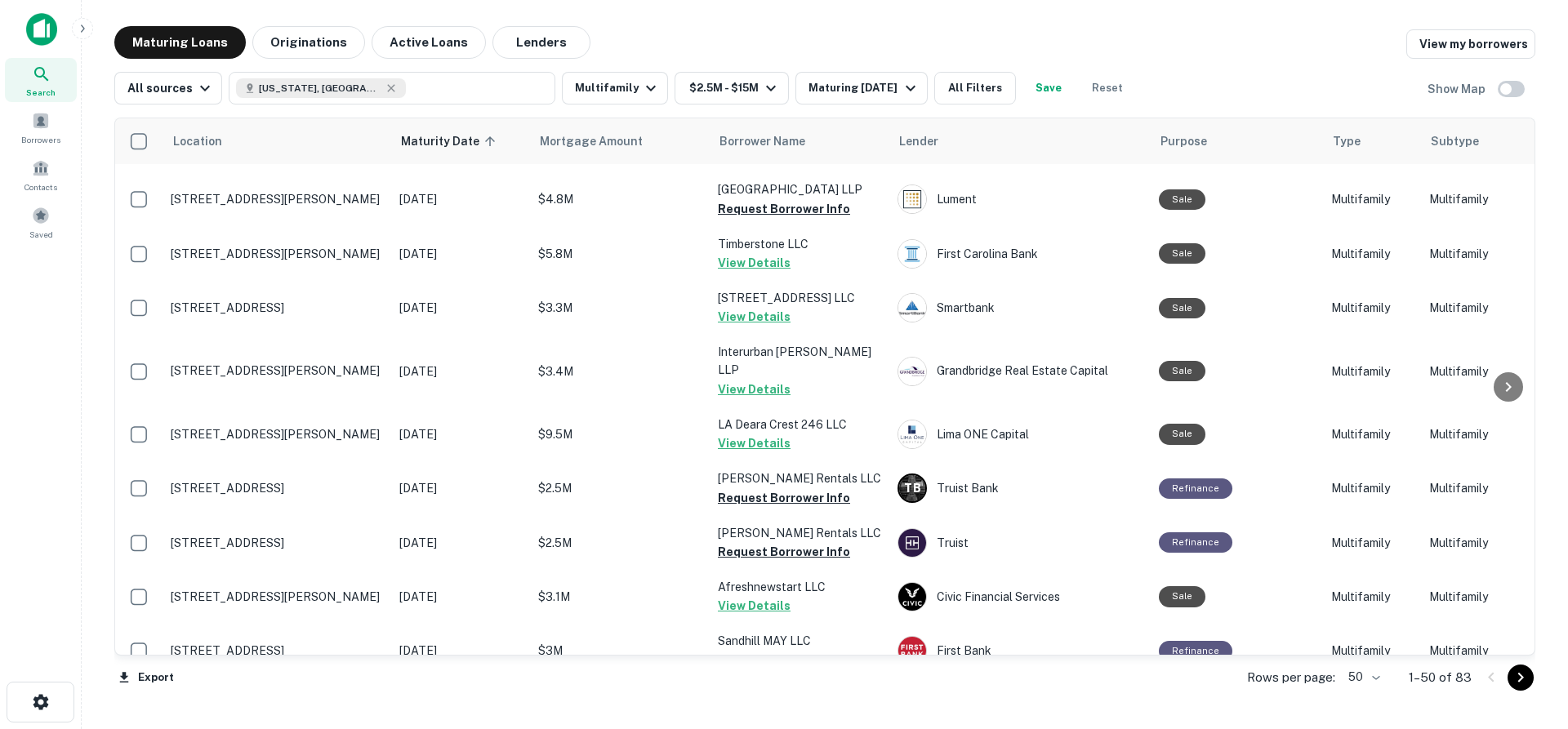
click at [1516, 676] on icon "Go to next page" at bounding box center [1521, 677] width 20 height 20
click at [1516, 676] on div "Export Rows per page: 50 ** 1–50 of 83" at bounding box center [825, 677] width 1421 height 44
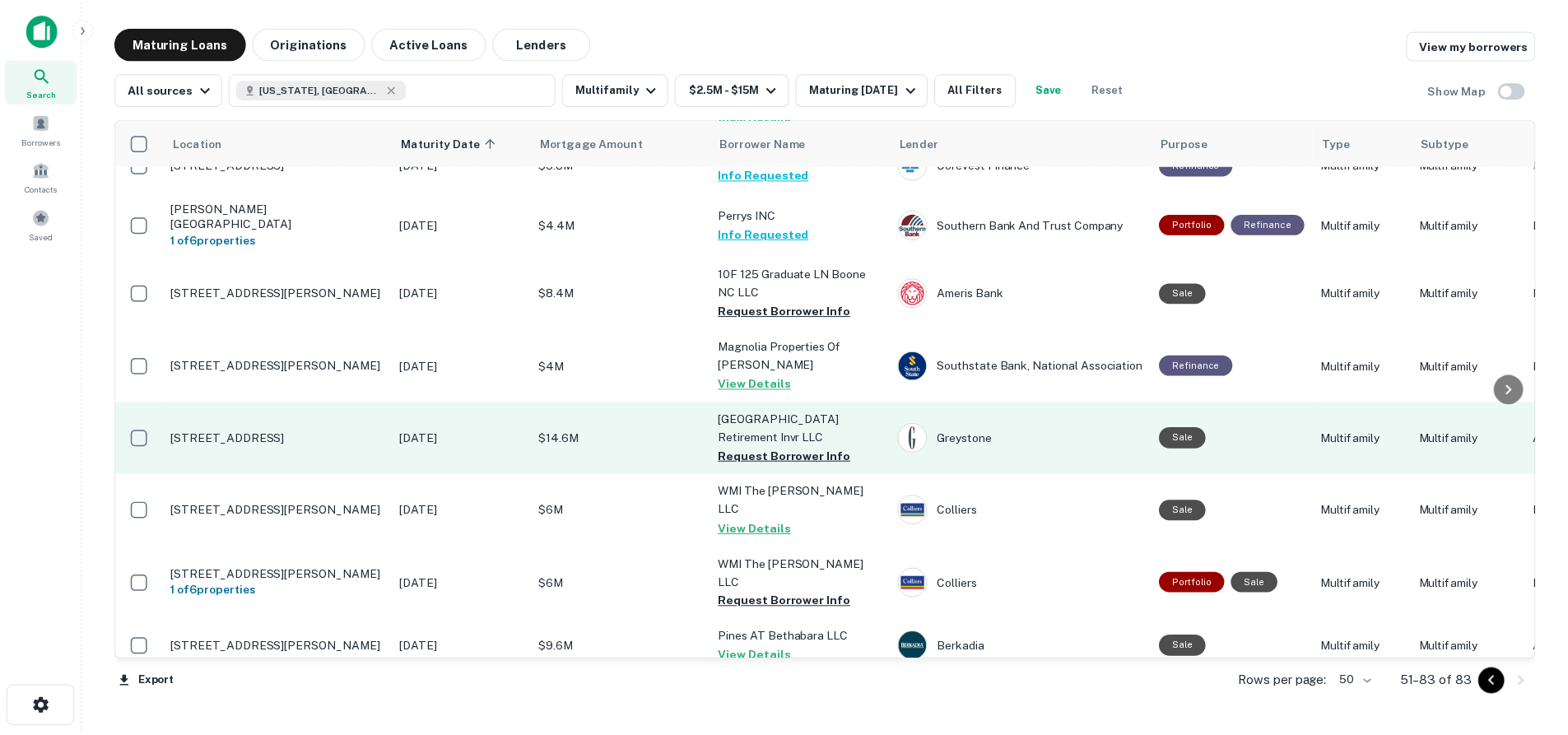
scroll to position [1292, 0]
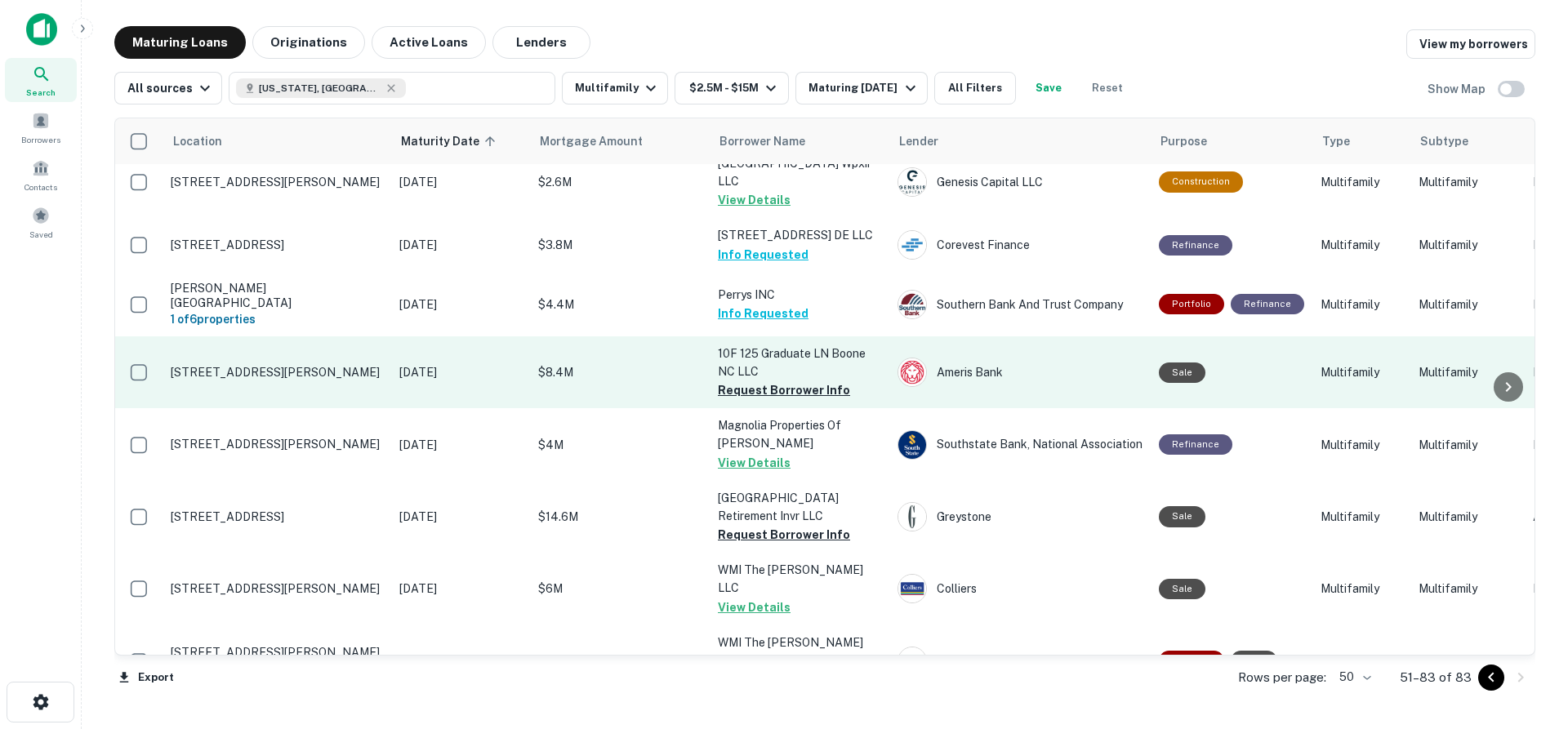
click at [313, 365] on p "[STREET_ADDRESS][PERSON_NAME]" at bounding box center [277, 372] width 212 height 14
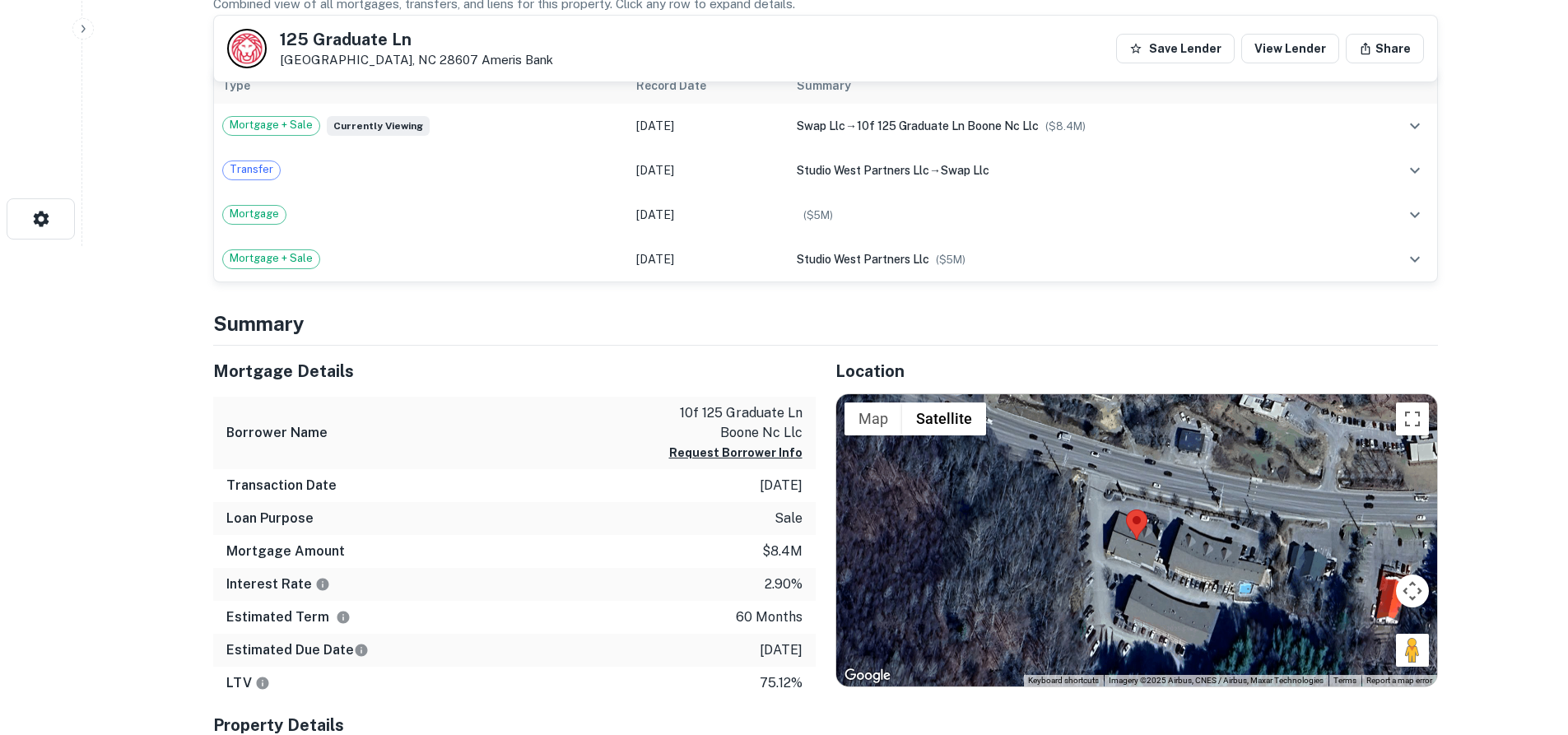
scroll to position [494, 0]
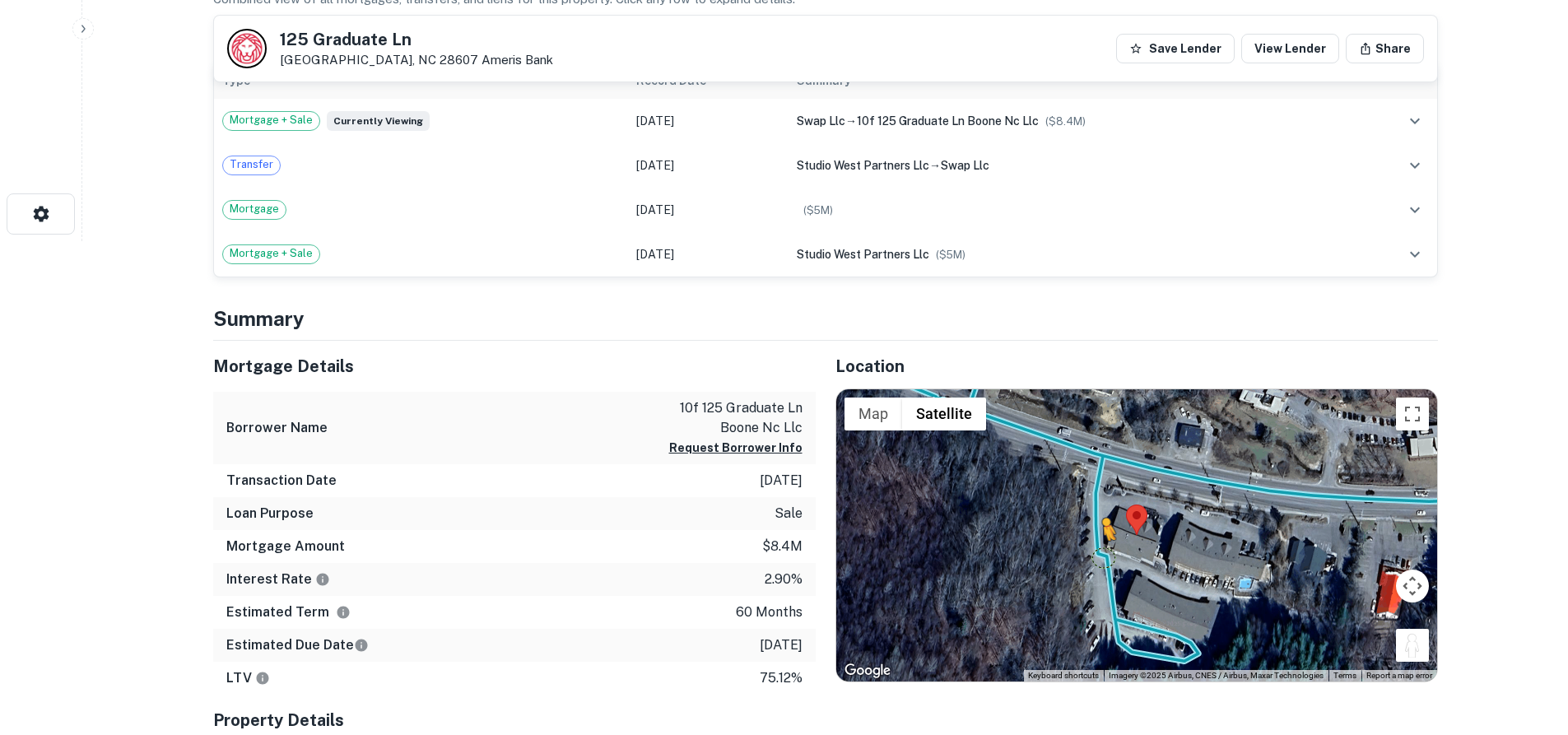
drag, startPoint x: 1416, startPoint y: 650, endPoint x: 1100, endPoint y: 557, distance: 329.4
click at [1100, 557] on div "To activate drag with keyboard, press Alt + Enter. Once in keyboard drag state,…" at bounding box center [1137, 535] width 601 height 292
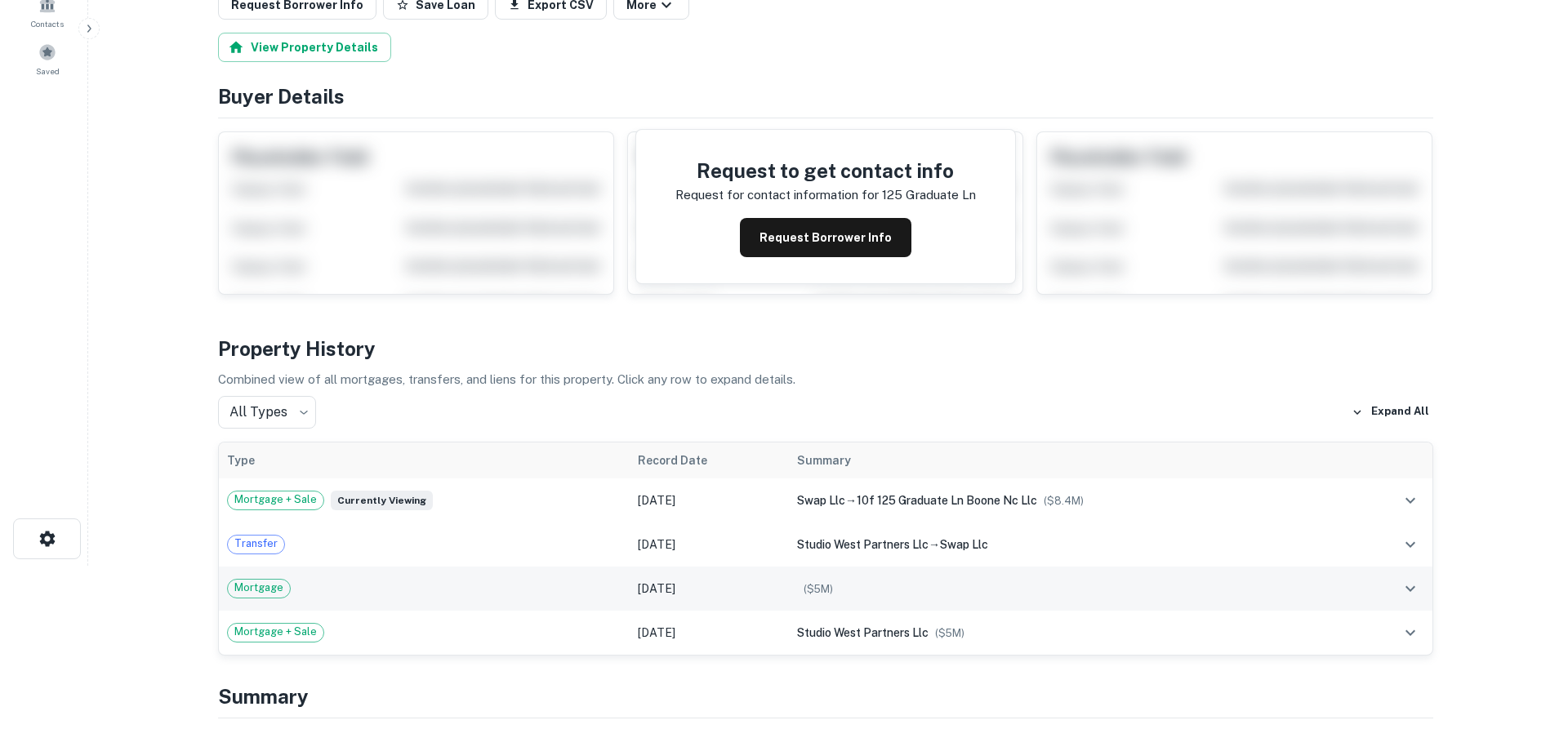
scroll to position [0, 0]
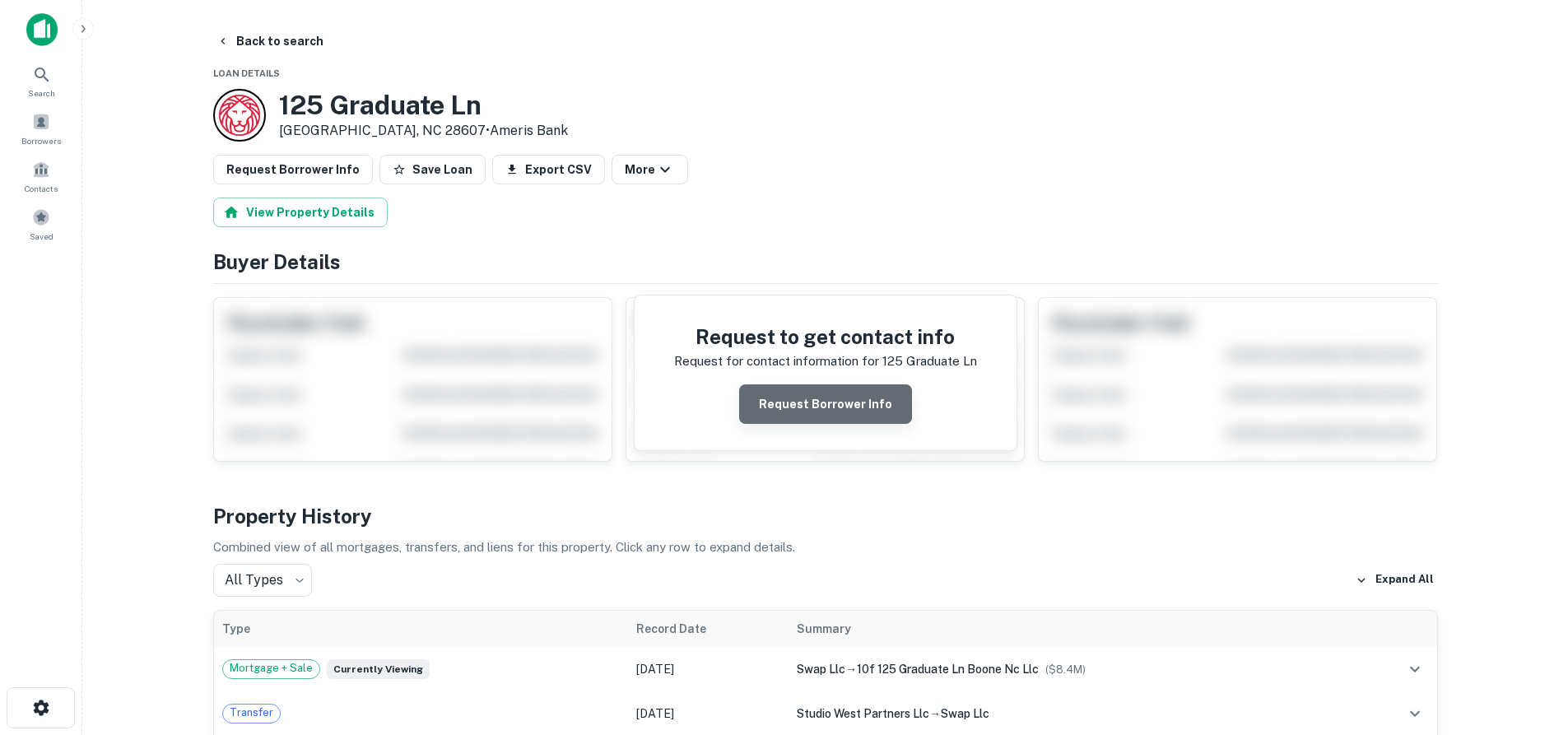
click at [846, 415] on button "Request Borrower Info" at bounding box center [826, 404] width 173 height 40
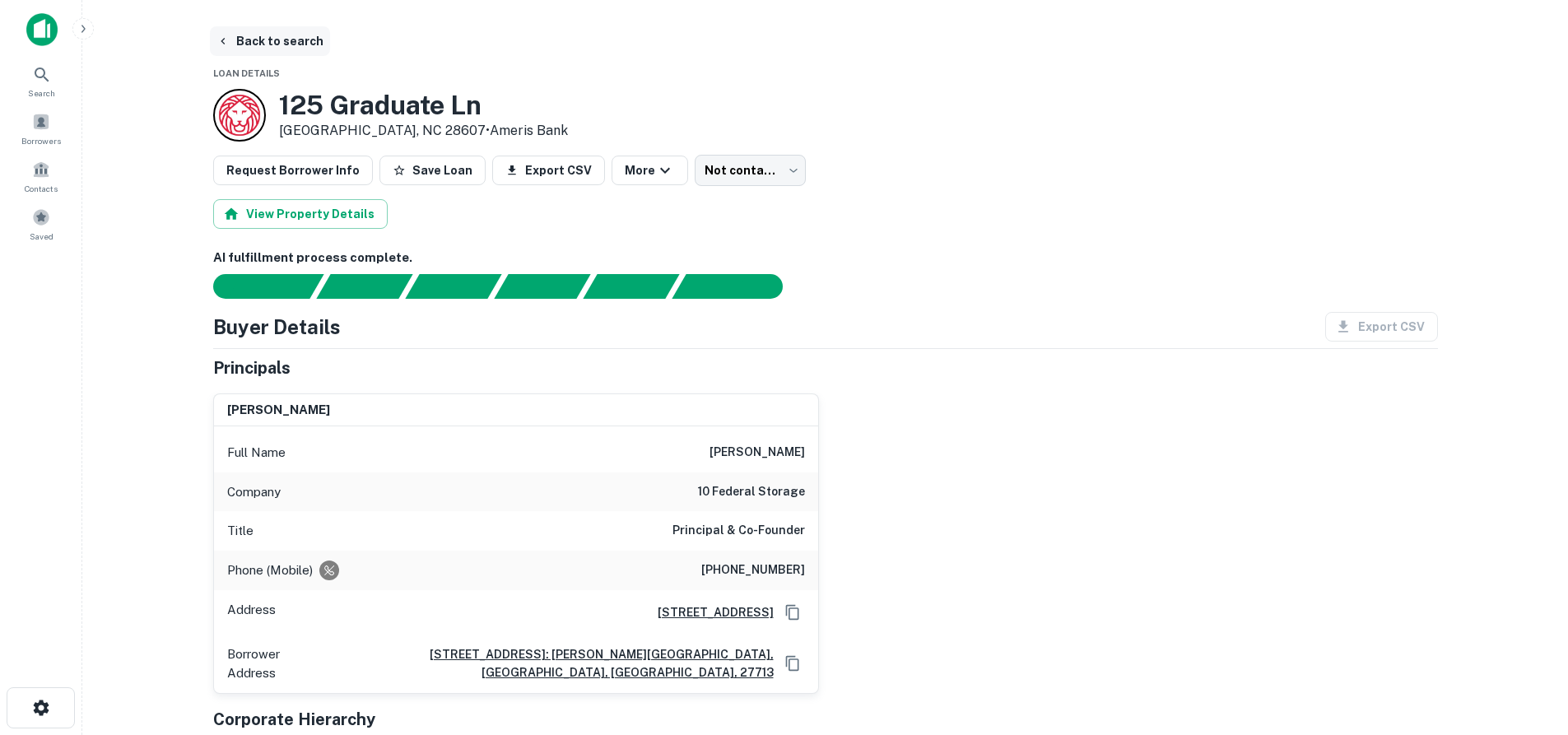
click at [264, 49] on button "Back to search" at bounding box center [270, 40] width 121 height 30
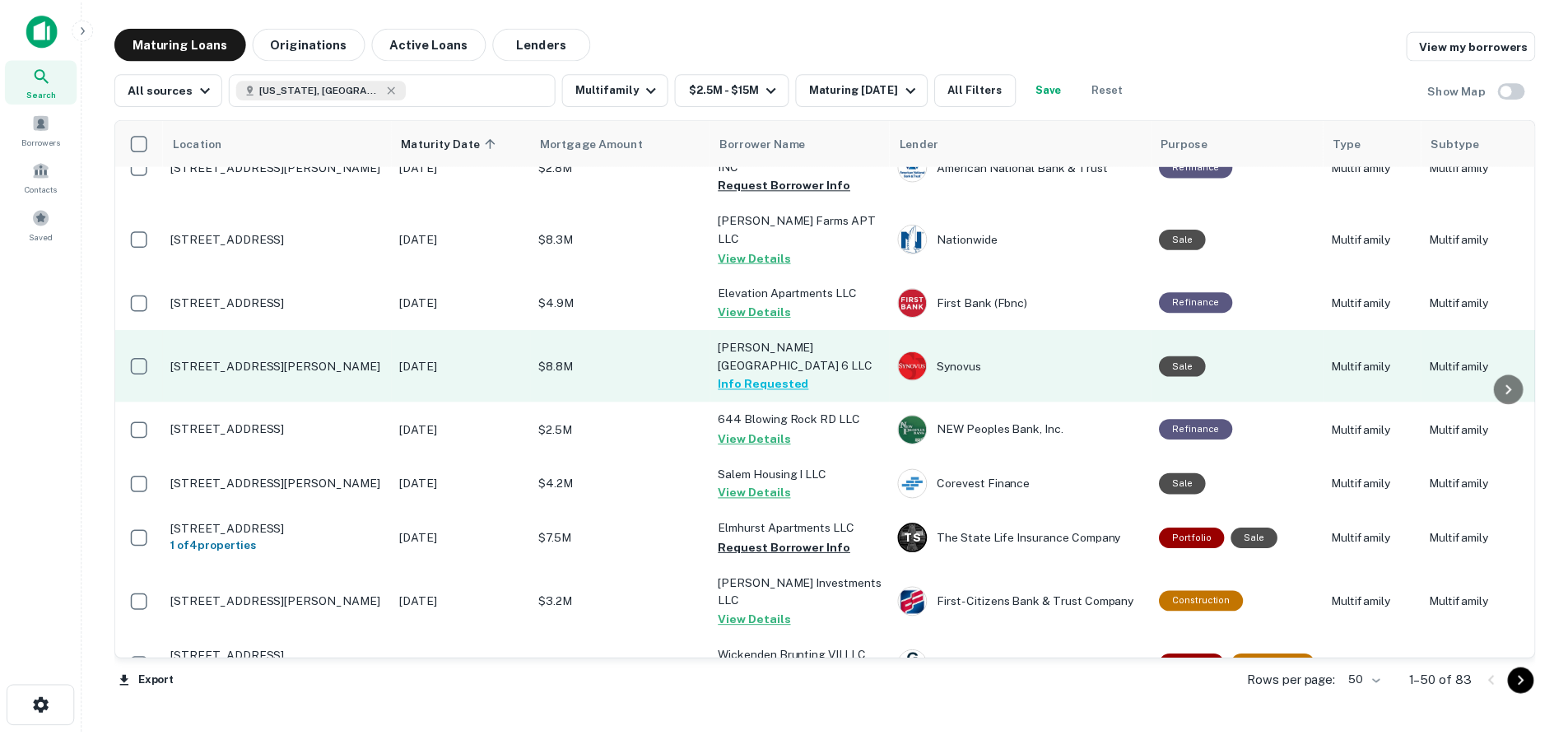
scroll to position [1539, 0]
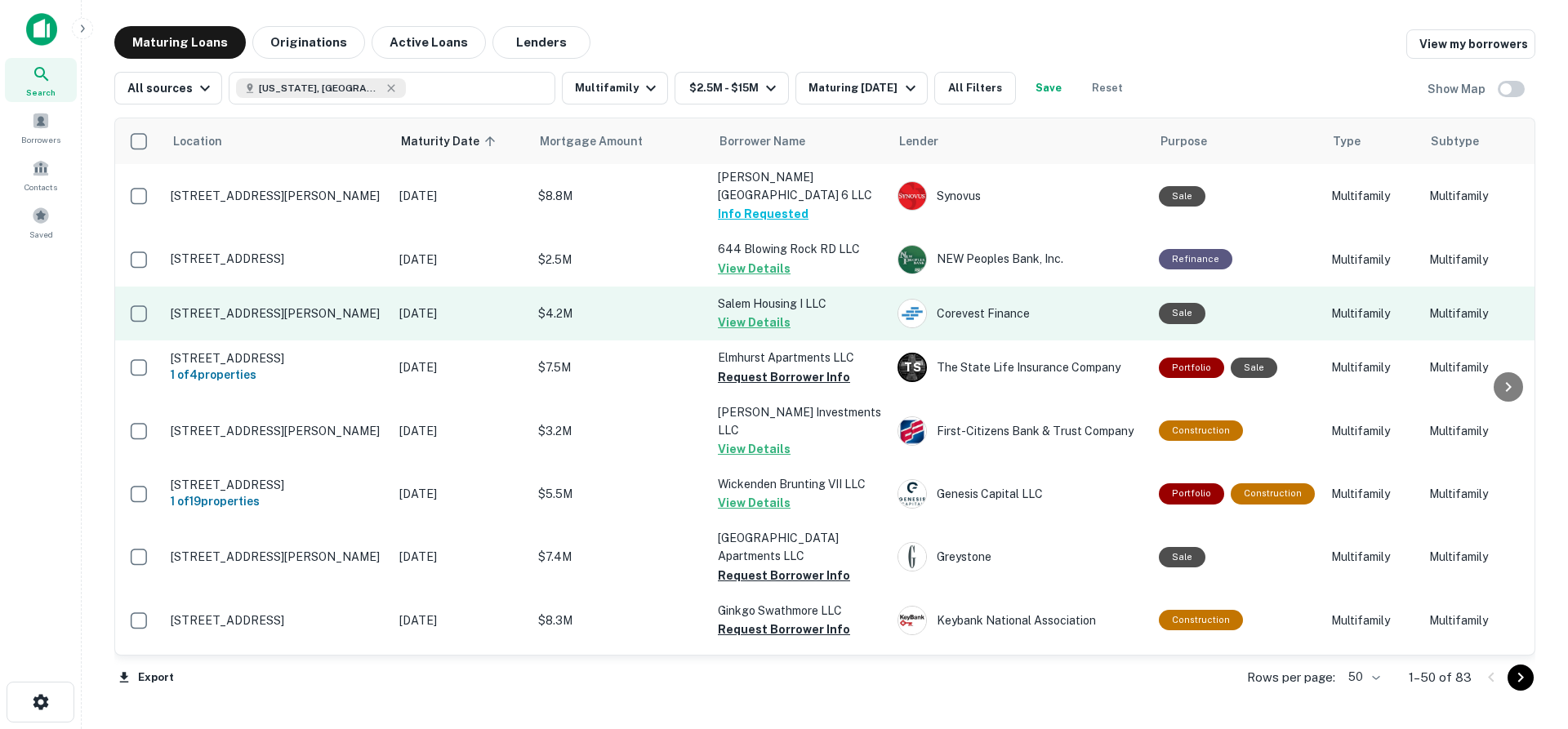
click at [314, 306] on p "1102 Salem Valley Rd Winston Salem, NC 27103" at bounding box center [277, 313] width 212 height 14
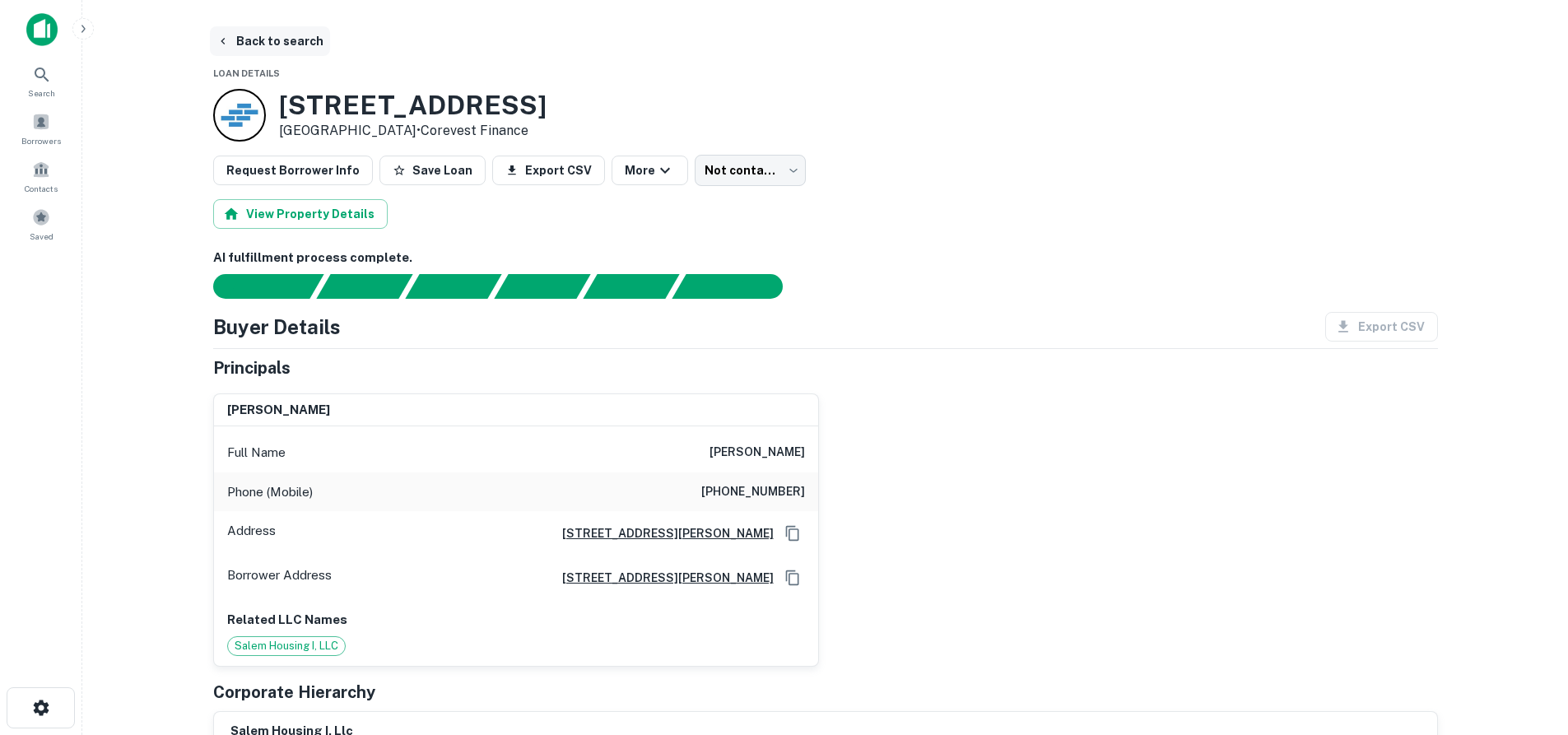
click at [306, 53] on button "Back to search" at bounding box center [270, 40] width 121 height 30
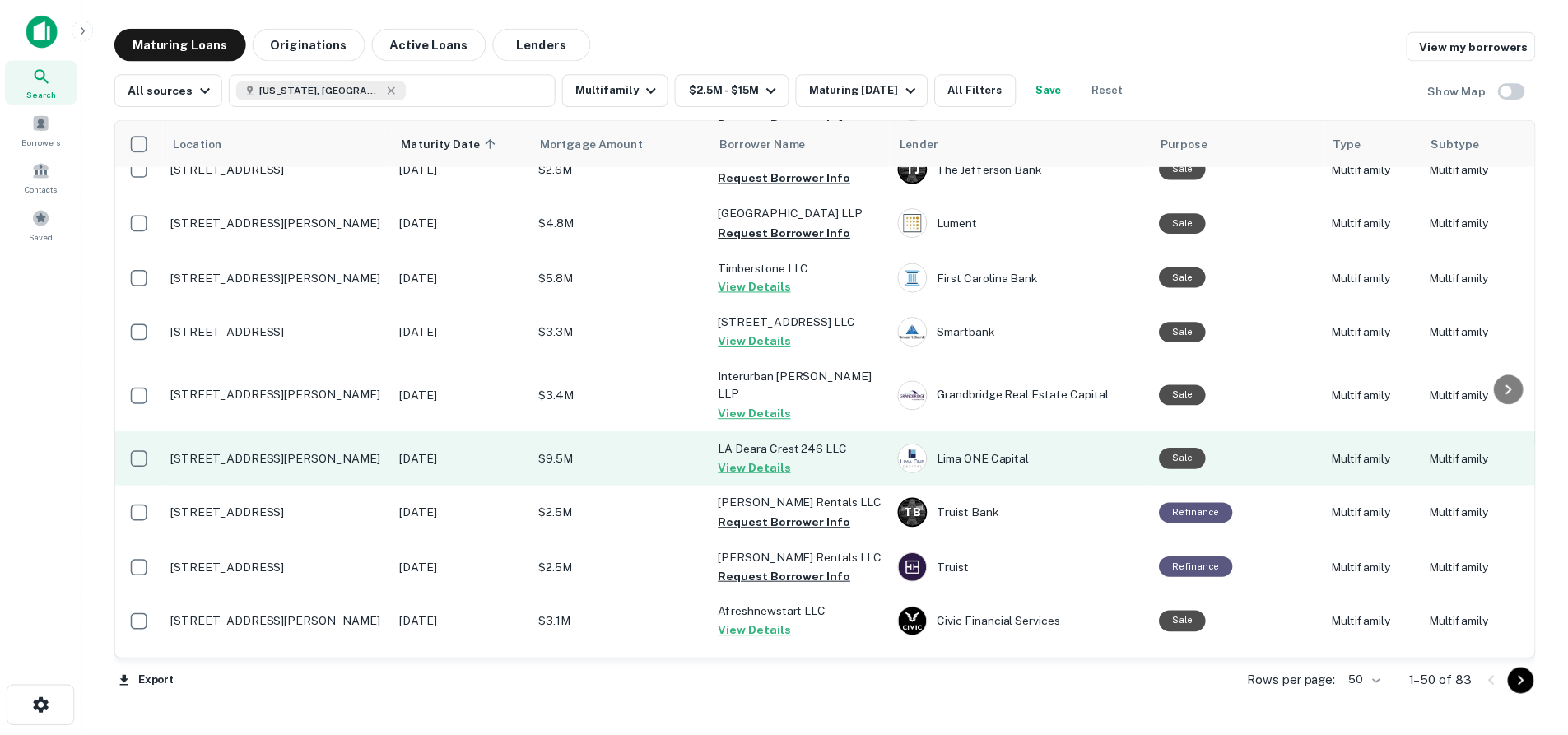
scroll to position [2436, 0]
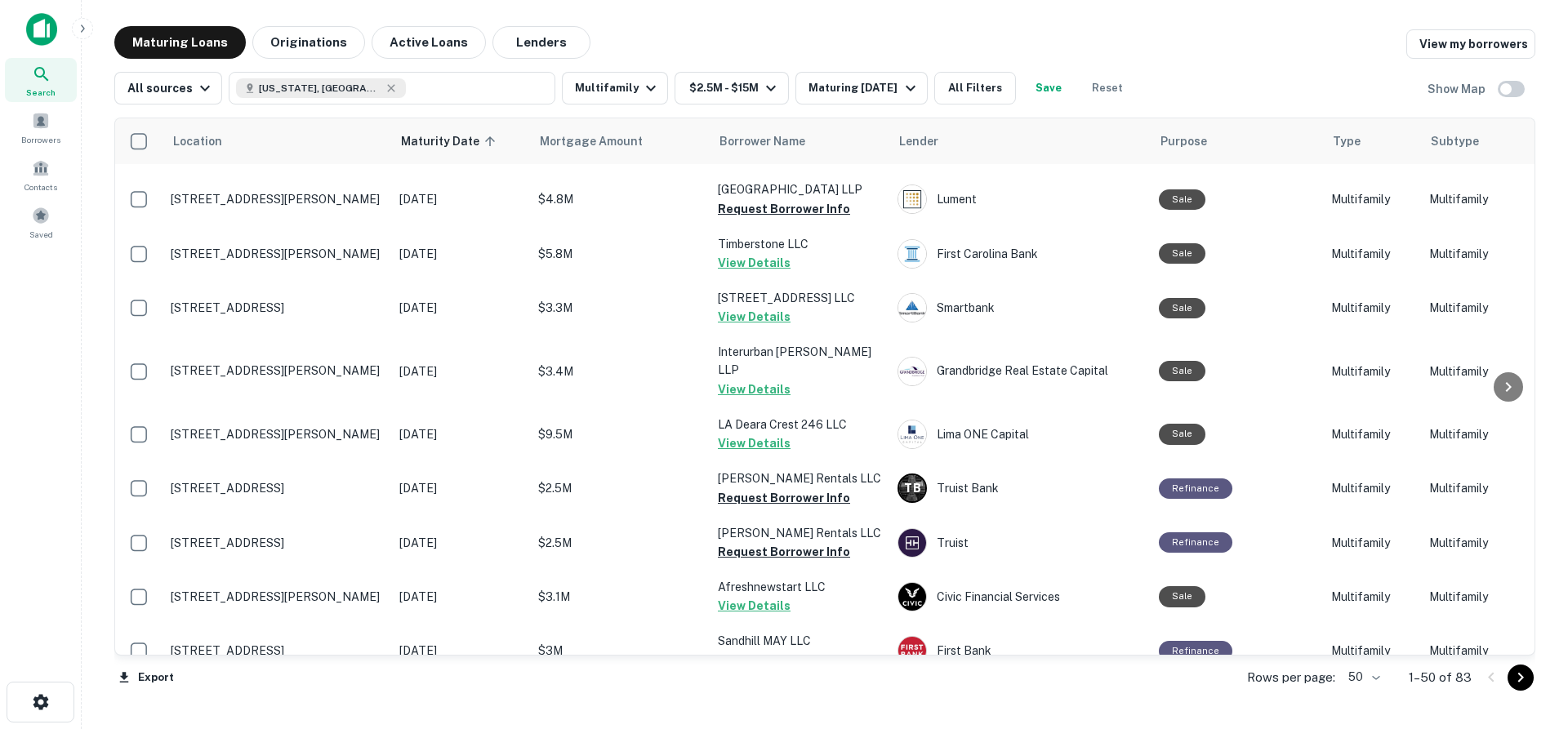
click at [1507, 685] on div at bounding box center [1506, 677] width 55 height 26
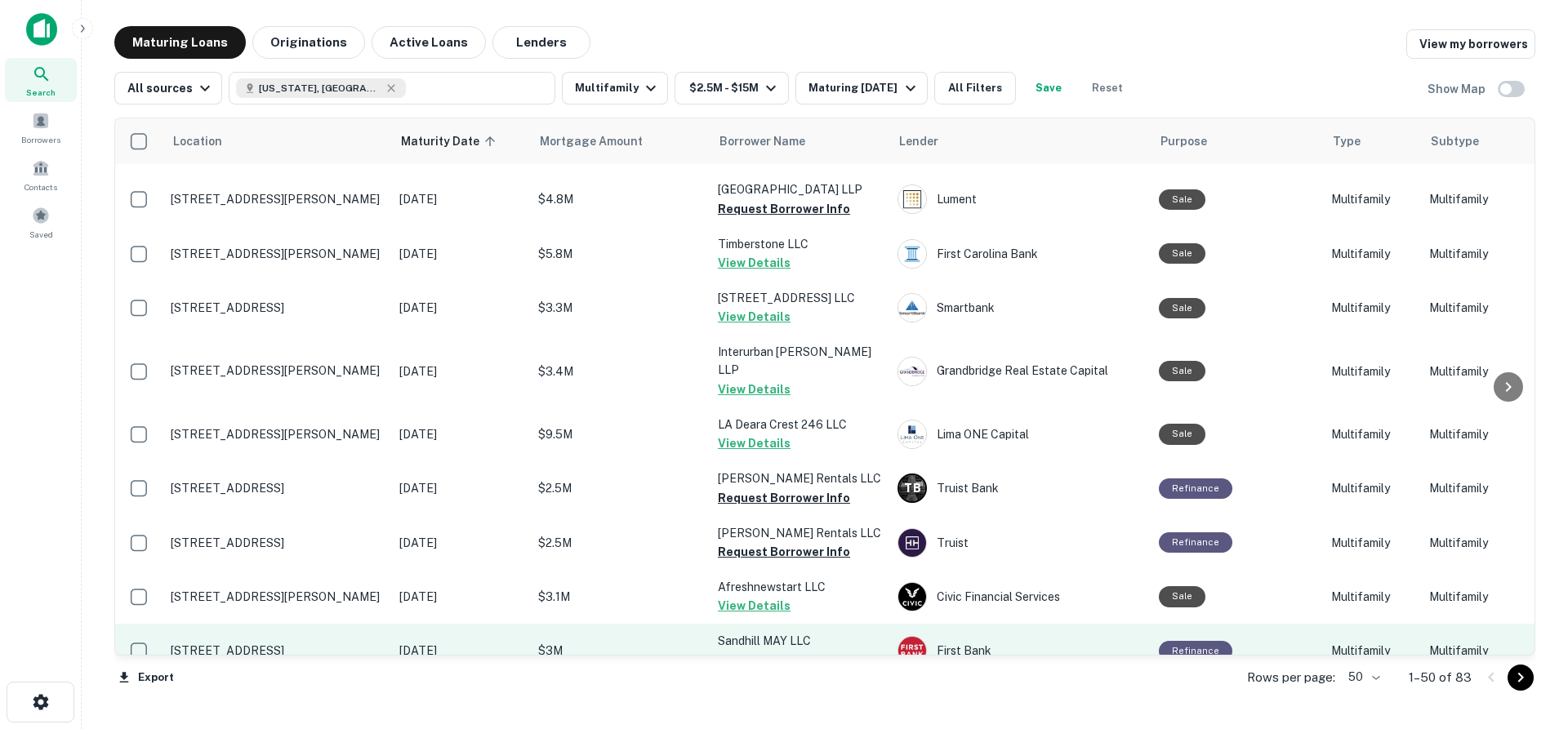
click at [350, 643] on p "[STREET_ADDRESS]" at bounding box center [277, 650] width 212 height 14
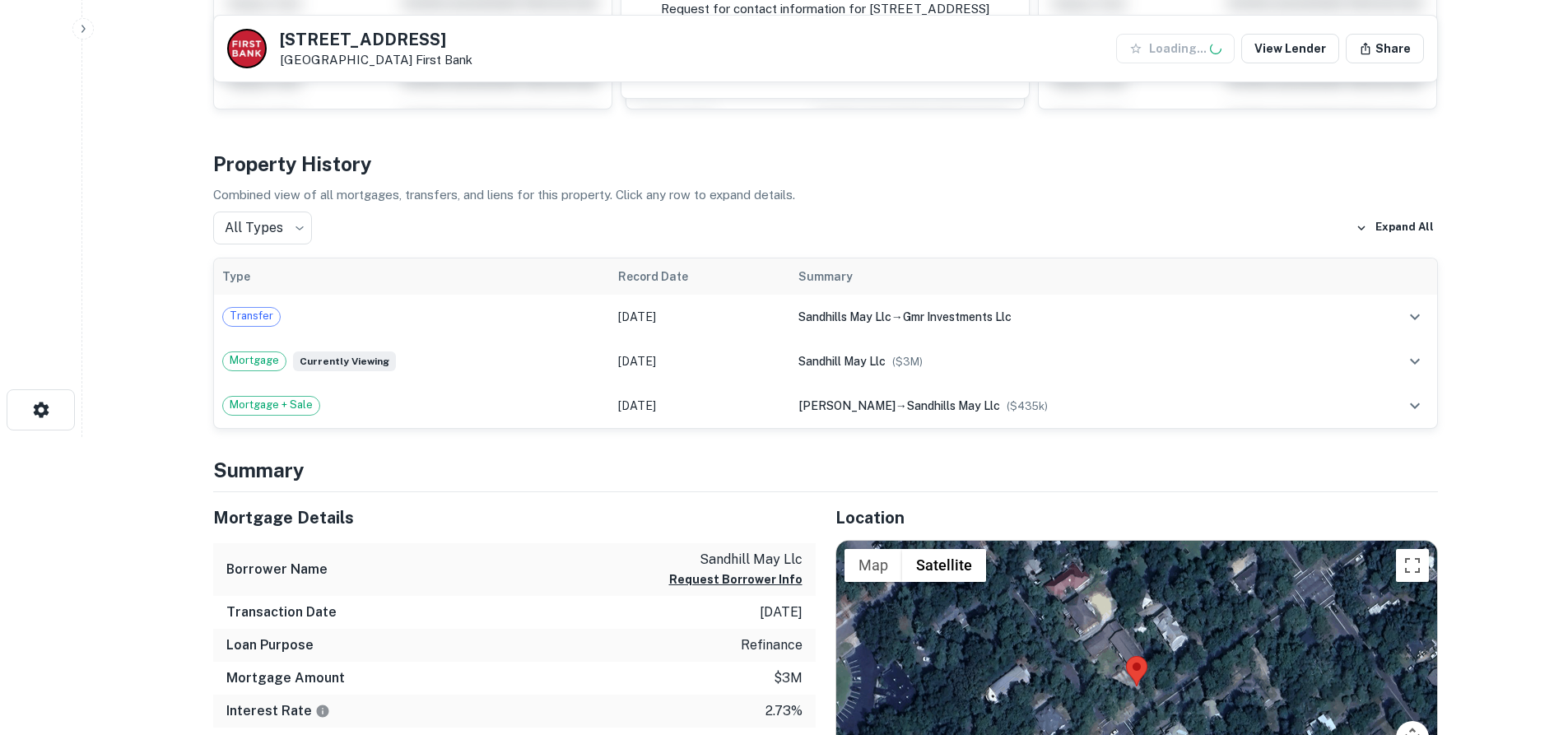
scroll to position [576, 0]
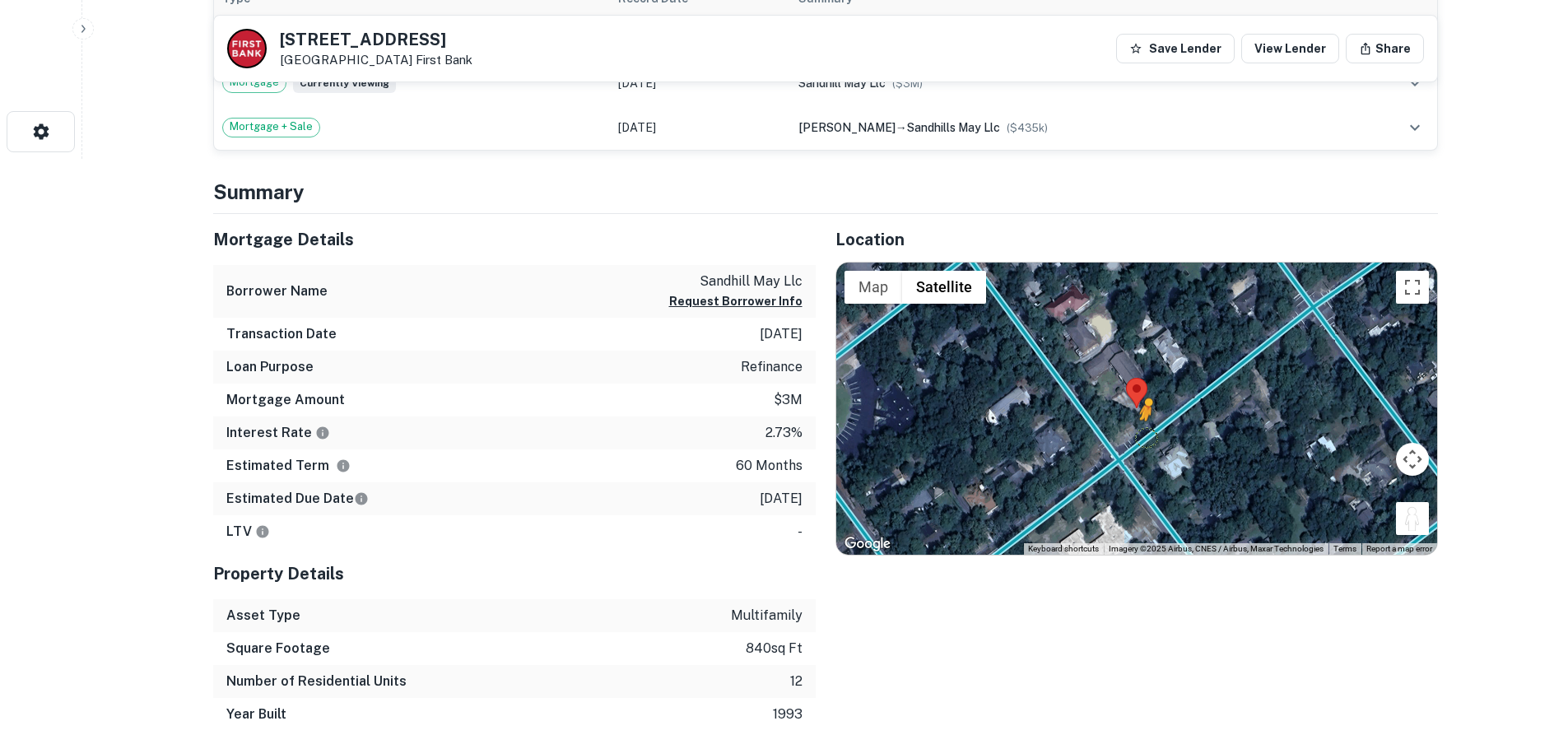
drag, startPoint x: 1406, startPoint y: 517, endPoint x: 1146, endPoint y: 438, distance: 271.7
click at [1146, 438] on div "To activate drag with keyboard, press Alt + Enter. Once in keyboard drag state,…" at bounding box center [1137, 408] width 601 height 292
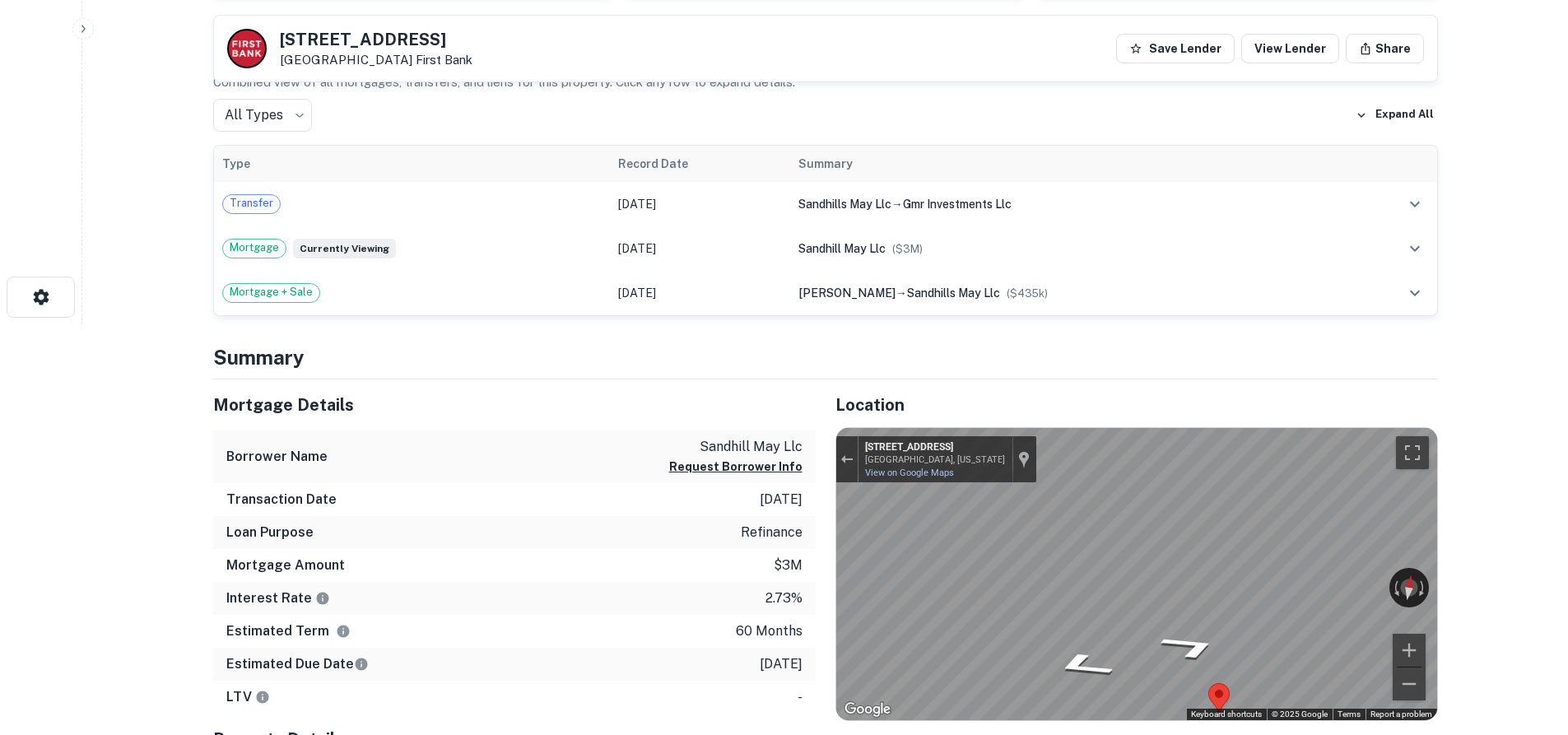
scroll to position [165, 0]
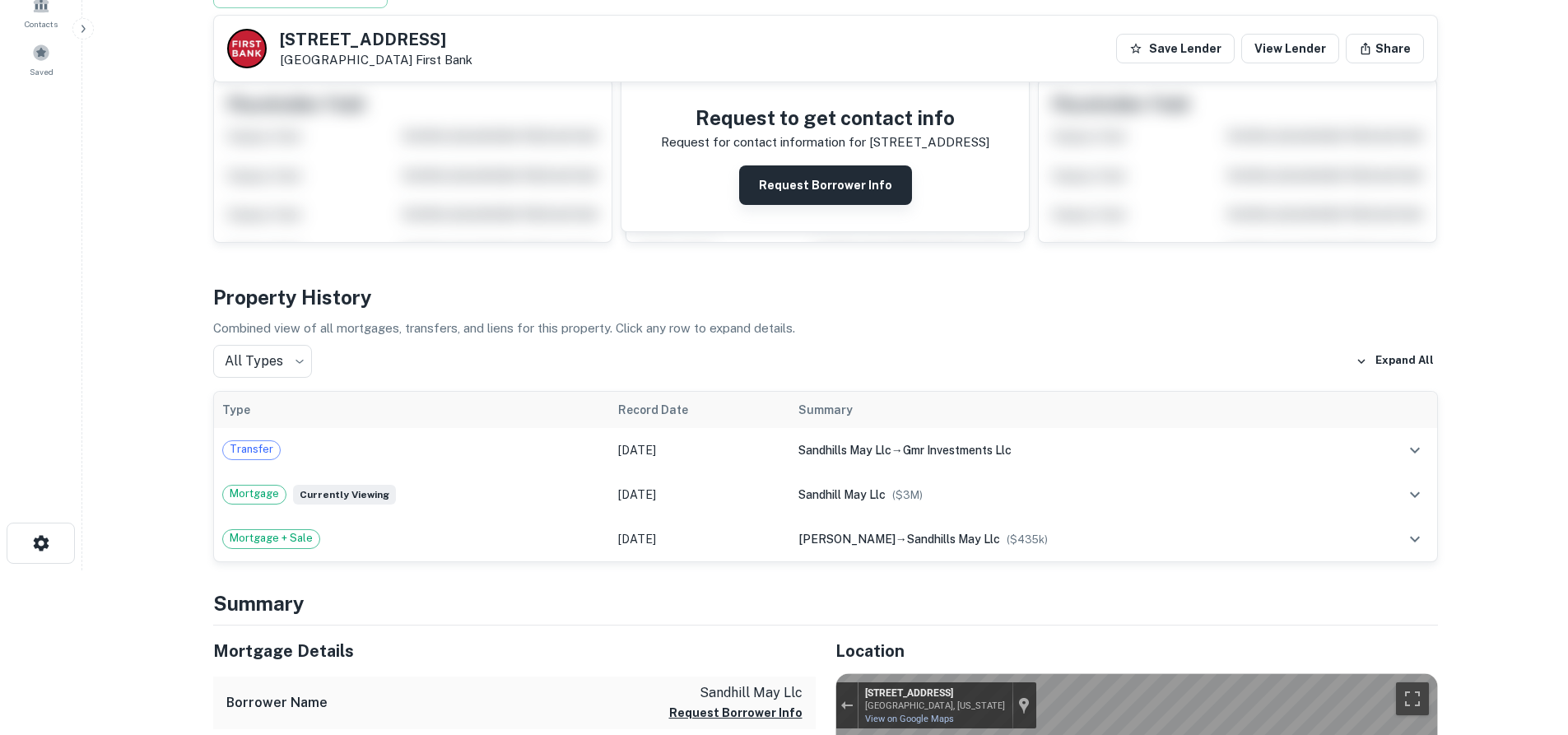
click at [856, 182] on button "Request Borrower Info" at bounding box center [826, 185] width 173 height 40
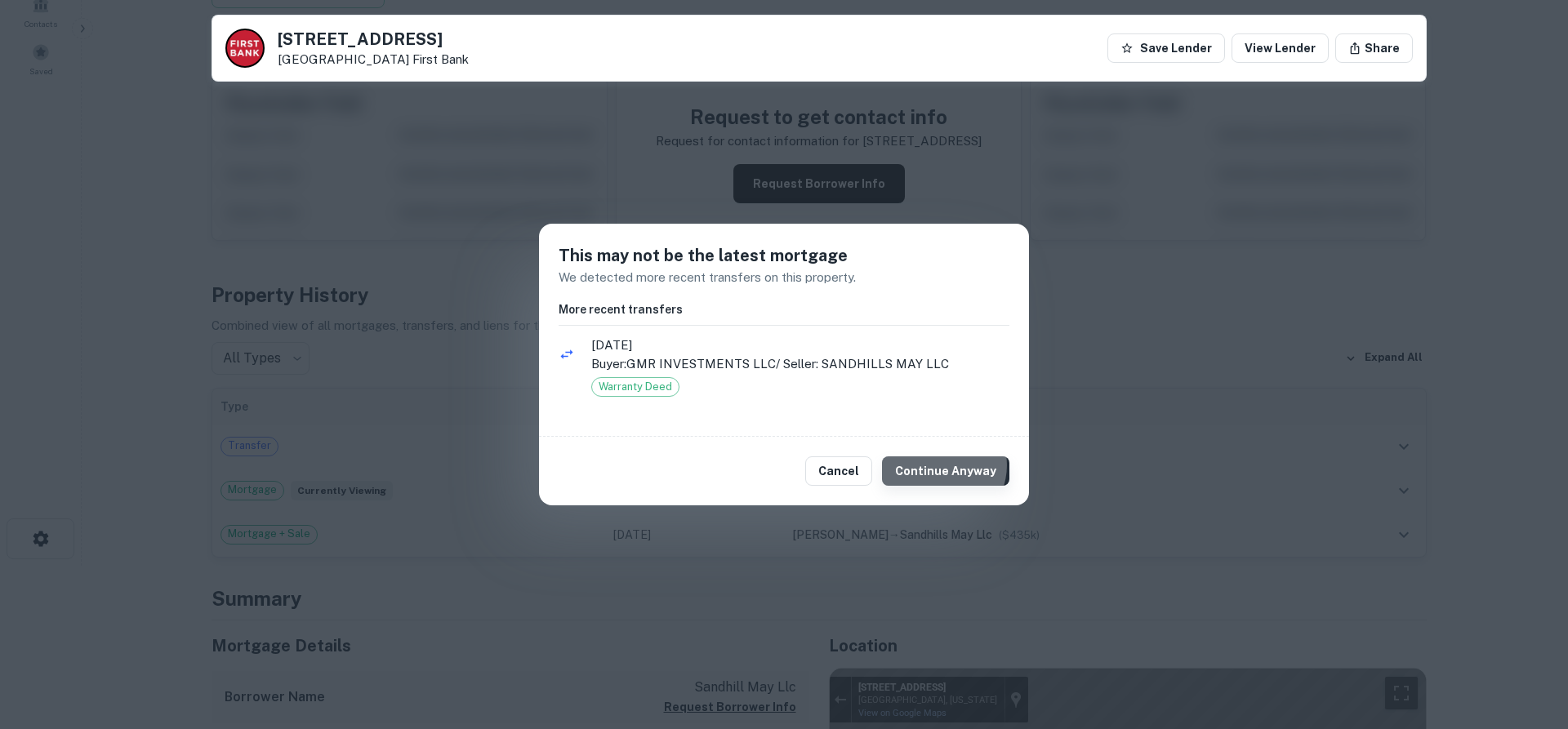
click at [946, 466] on button "Continue Anyway" at bounding box center [945, 470] width 128 height 29
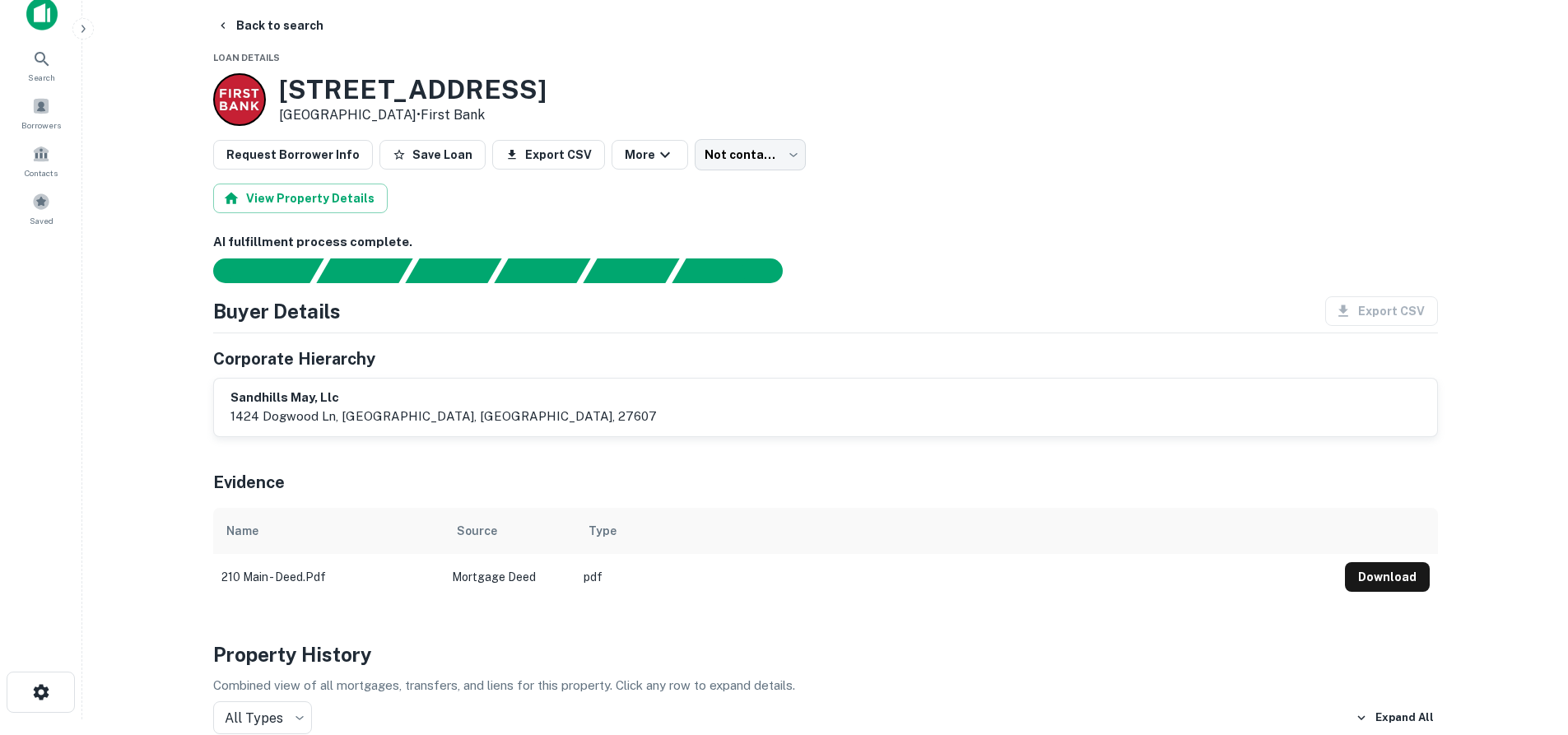
scroll to position [0, 0]
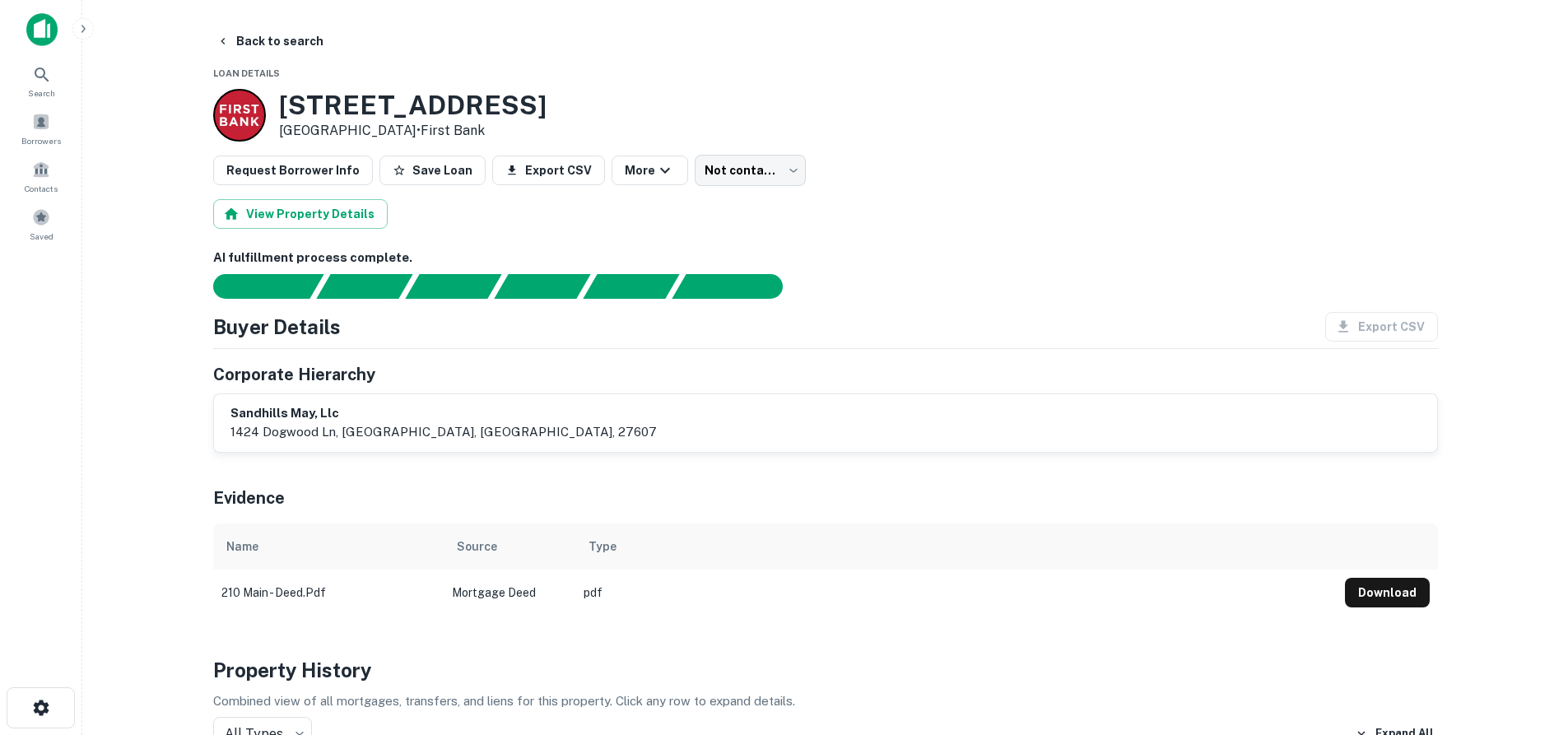
click at [488, 590] on td "Mortgage Deed" at bounding box center [509, 592] width 131 height 46
click at [1380, 583] on button "Download" at bounding box center [1387, 592] width 85 height 30
click at [42, 143] on span "Borrowers" at bounding box center [41, 140] width 40 height 13
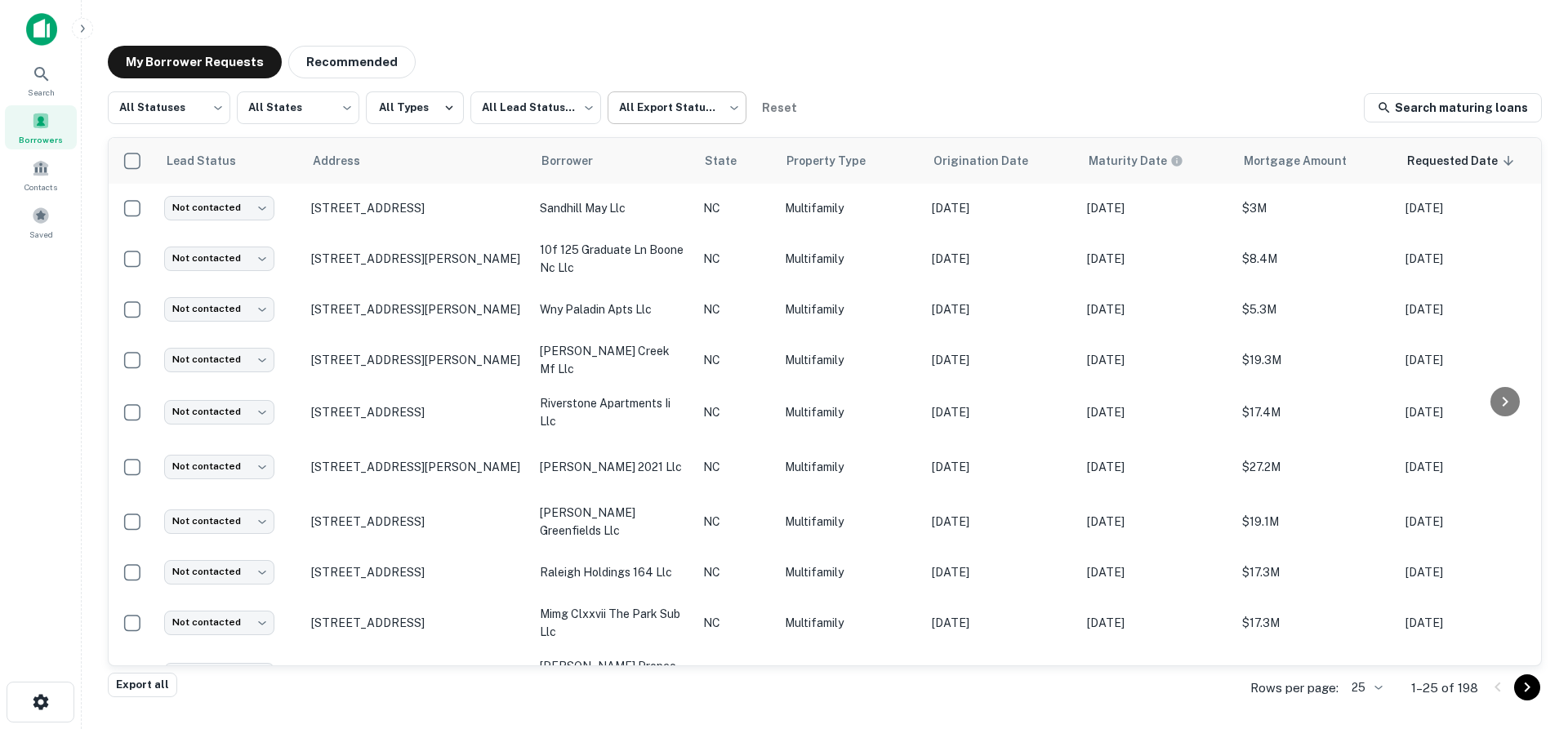
click at [693, 118] on body "Search Borrowers Contacts Saved My Borrower Requests Recommended All Statuses *…" at bounding box center [784, 364] width 1568 height 729
click at [666, 207] on li "Not Exported" at bounding box center [676, 209] width 148 height 29
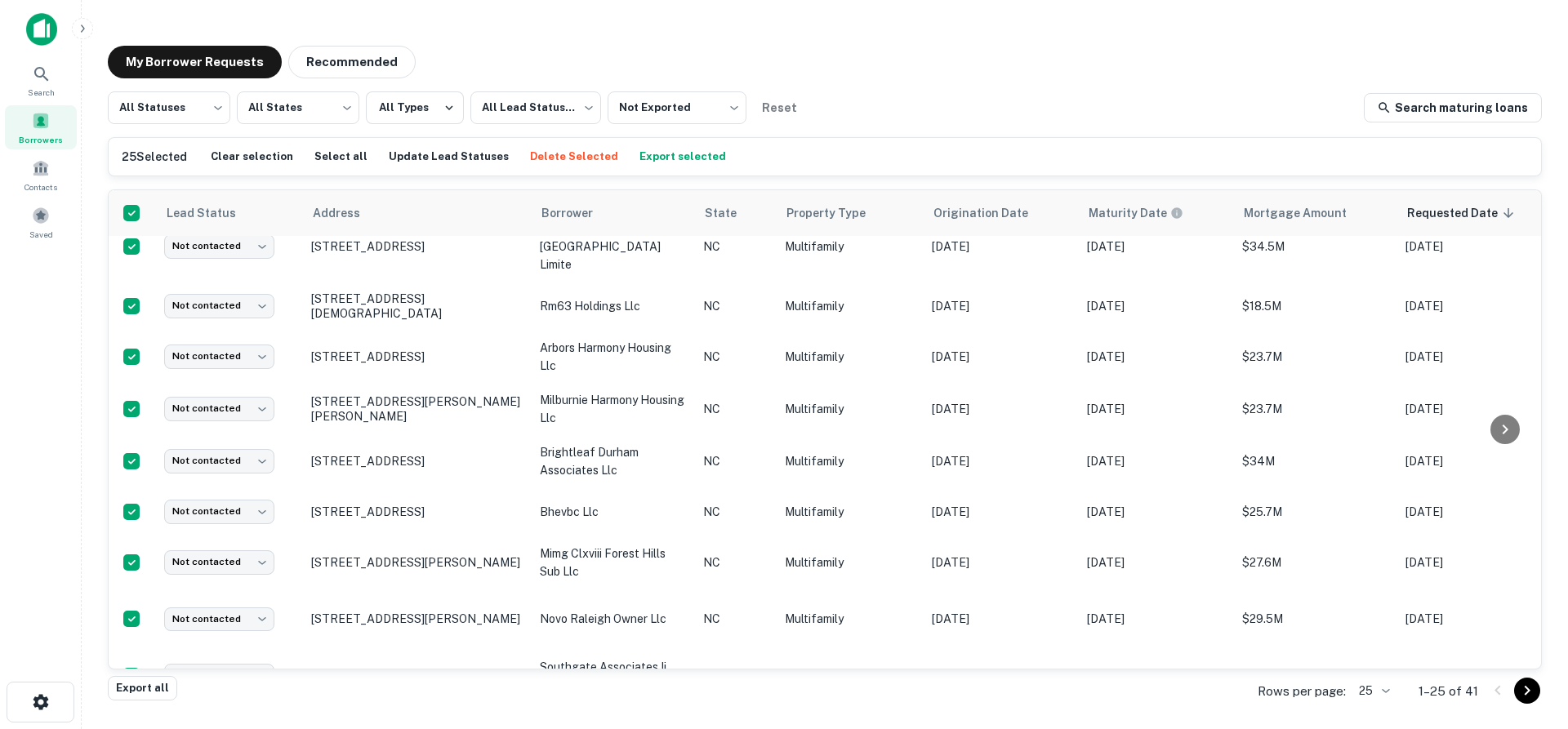
scroll to position [857, 0]
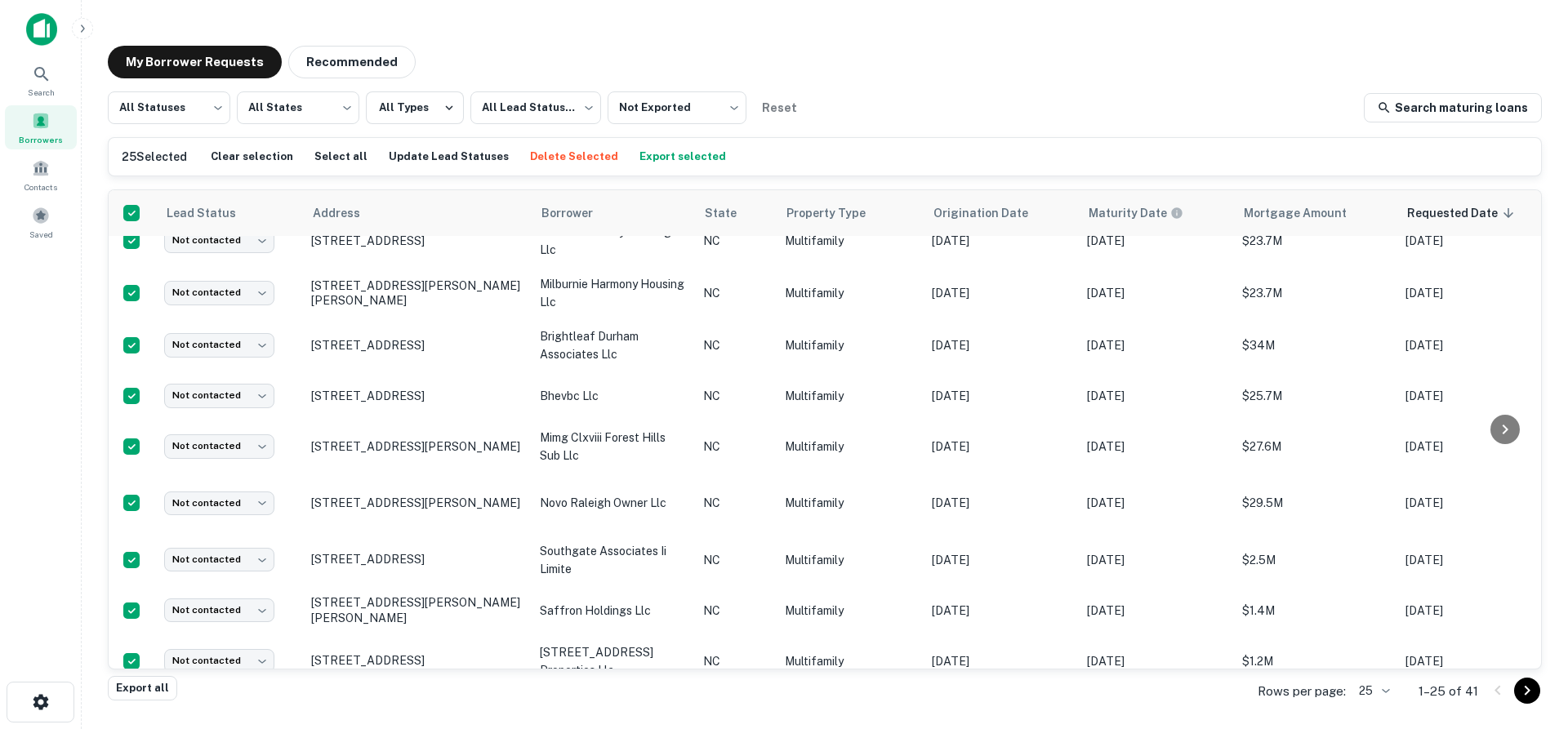
click at [1531, 699] on icon "Go to next page" at bounding box center [1527, 691] width 20 height 20
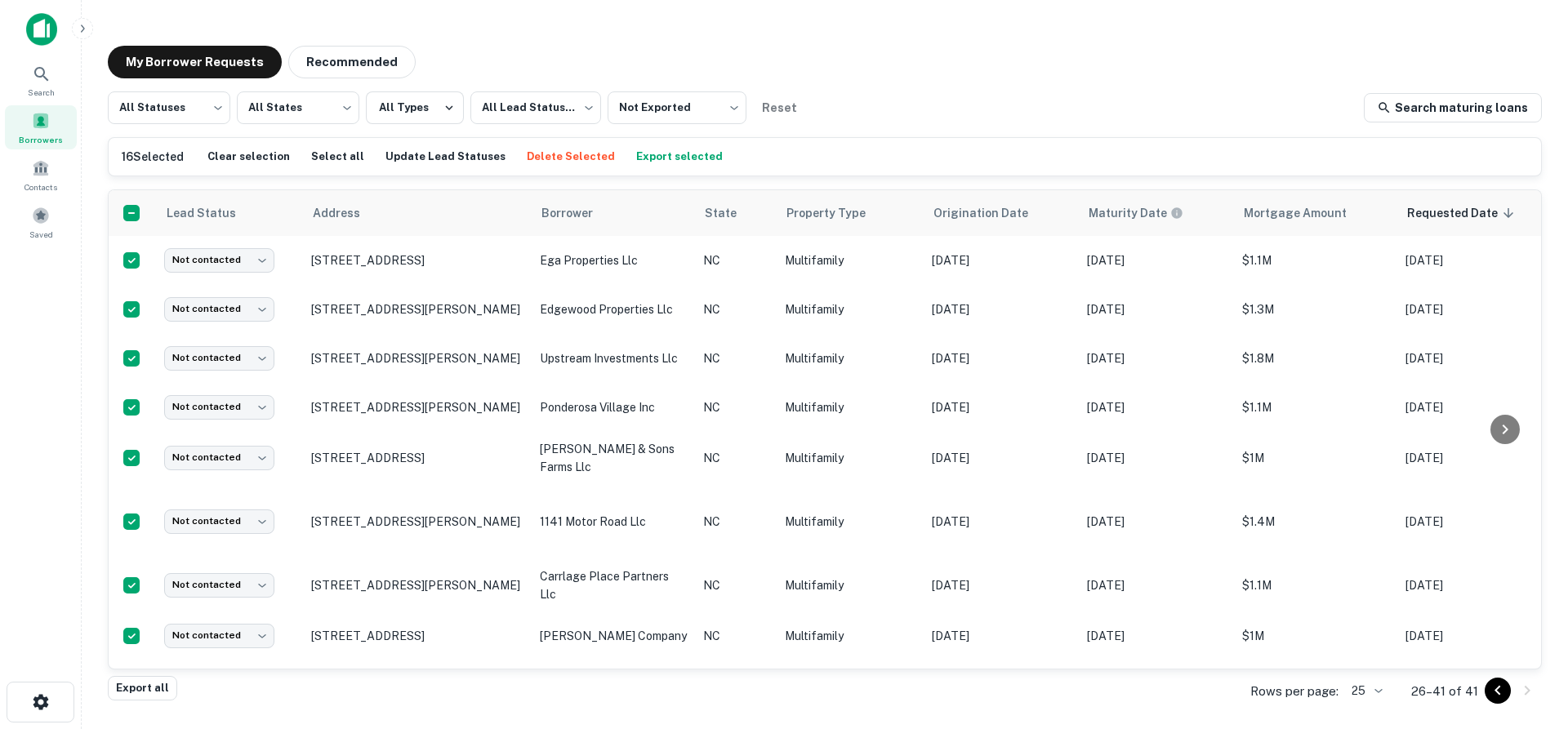
click at [1490, 692] on icon "Go to previous page" at bounding box center [1497, 691] width 20 height 20
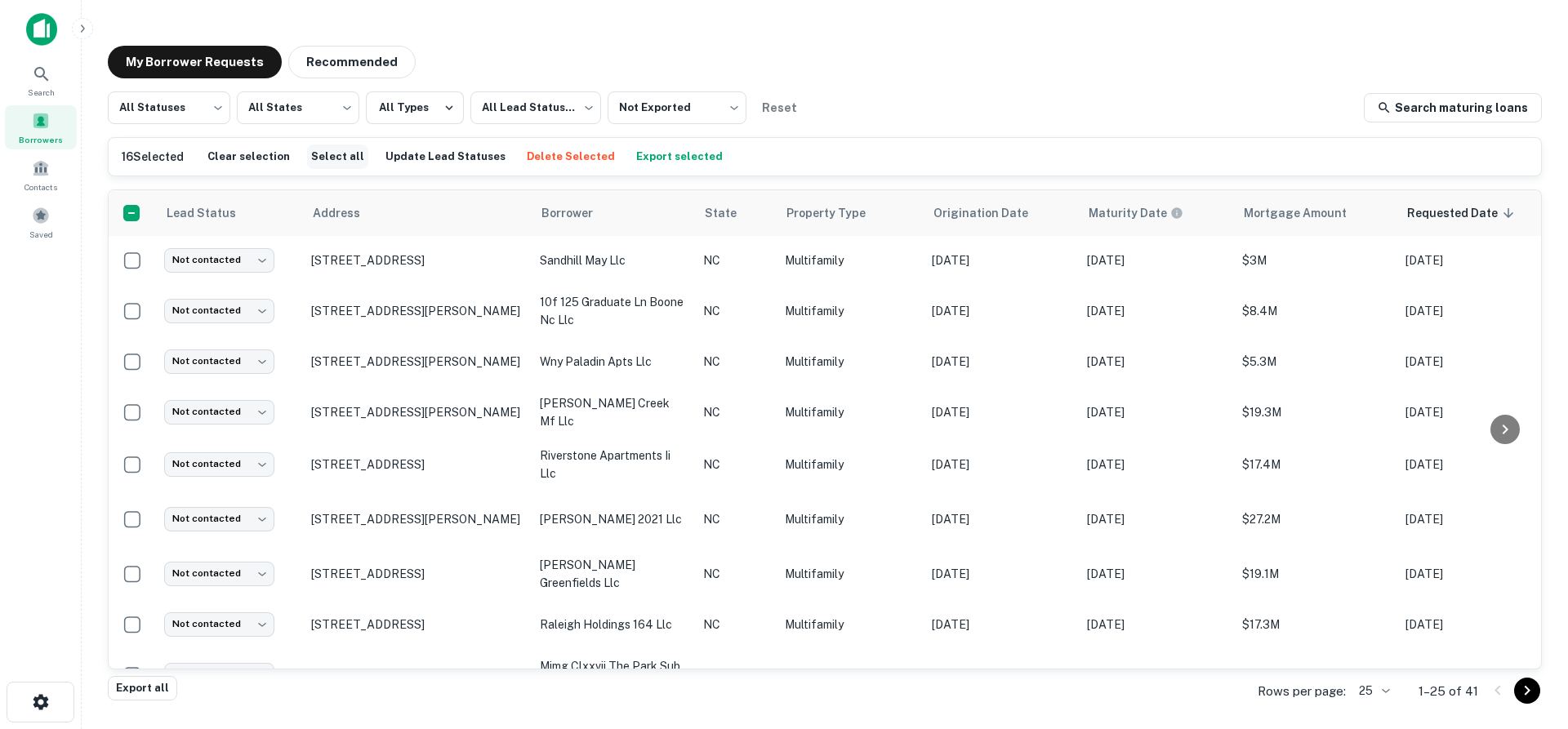
click at [331, 155] on button "Select all" at bounding box center [337, 156] width 62 height 24
click at [661, 163] on button "Export selected" at bounding box center [683, 156] width 95 height 24
click at [1522, 691] on icon "Go to next page" at bounding box center [1527, 691] width 20 height 20
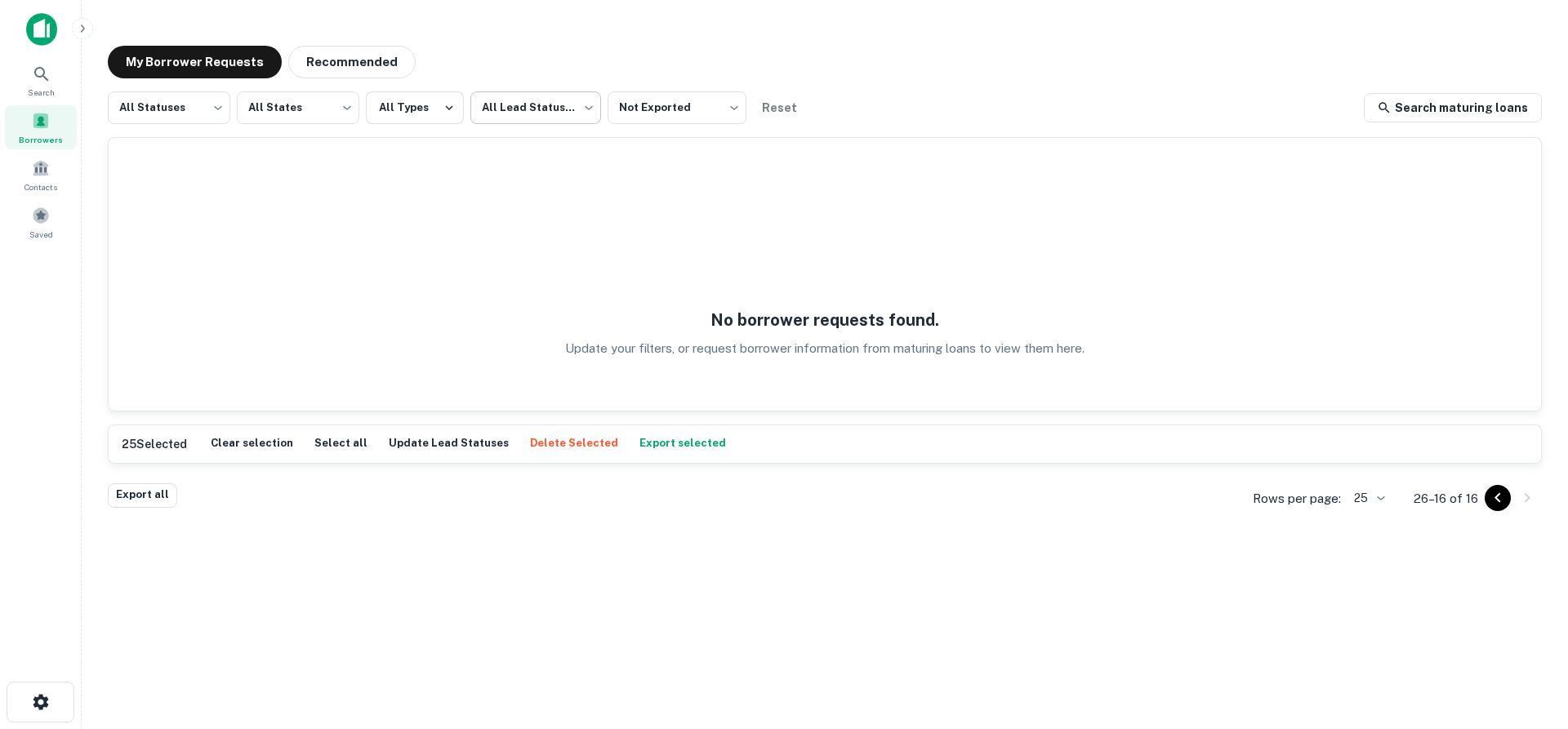
click at [494, 117] on body "Search Borrowers Contacts Saved My Borrower Requests Recommended All Statuses *…" at bounding box center [784, 364] width 1568 height 729
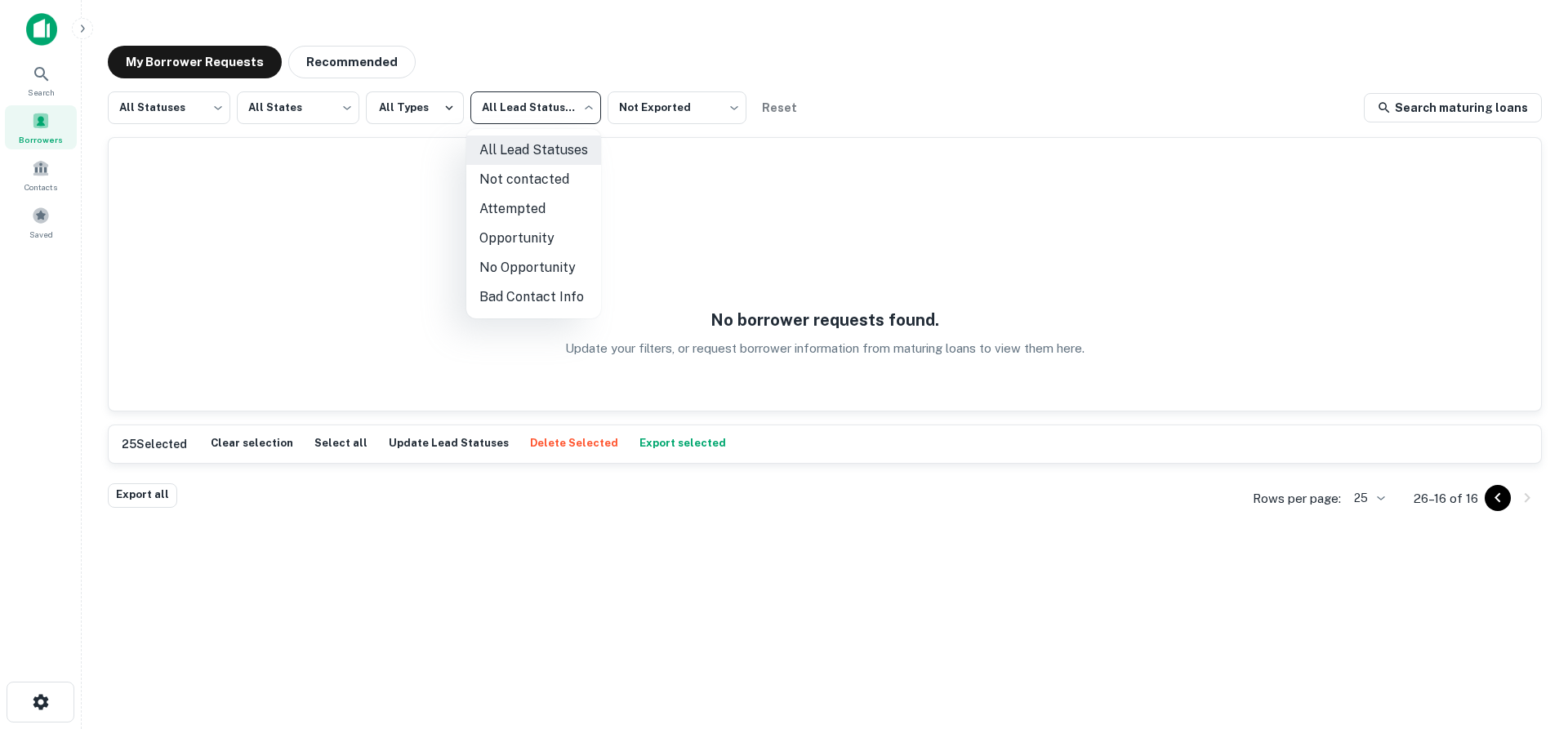
click at [649, 105] on div at bounding box center [784, 364] width 1568 height 729
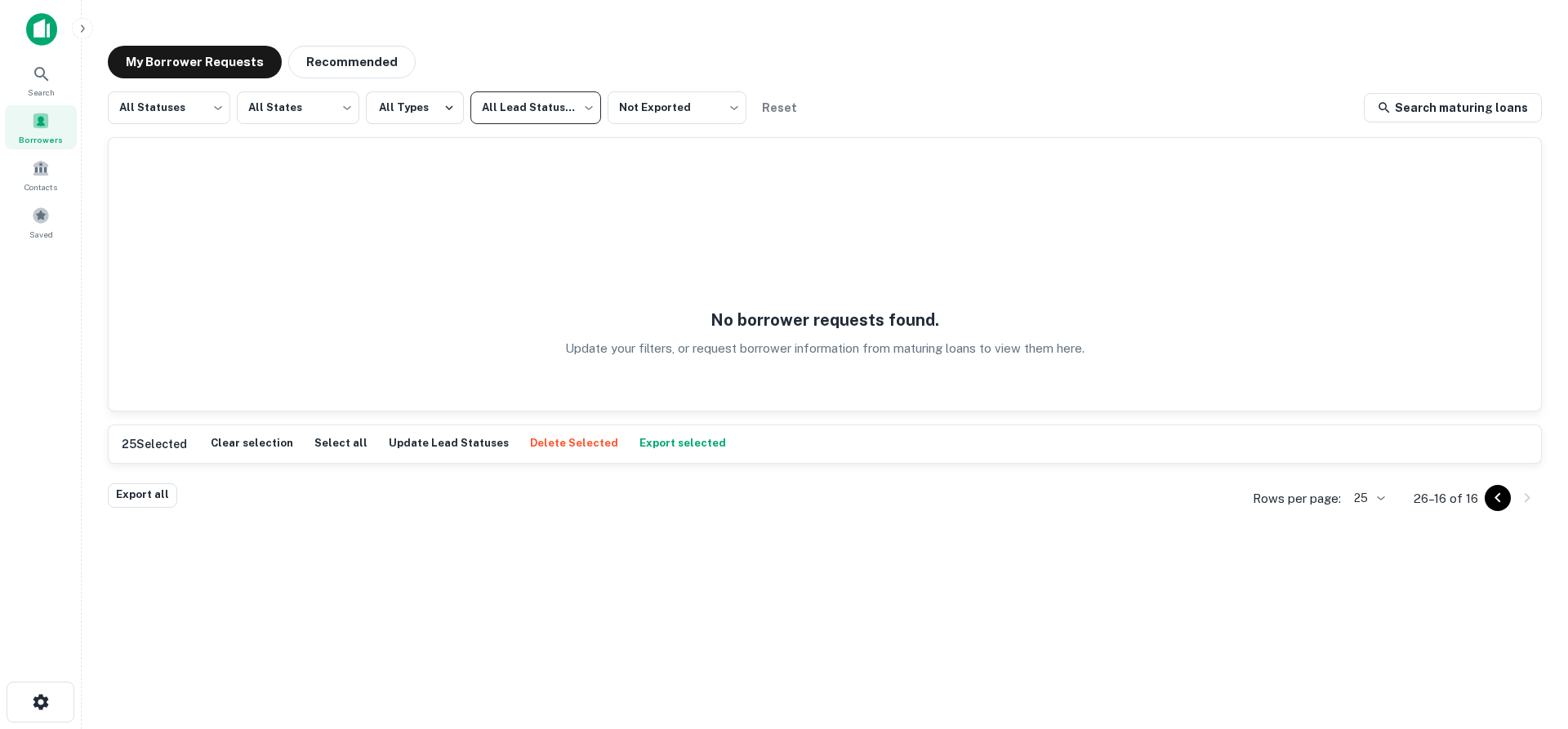
click at [686, 187] on div "No borrower requests found. Update your filters, or request borrower informatio…" at bounding box center [825, 275] width 1432 height 273
click at [1503, 491] on icon "Go to previous page" at bounding box center [1497, 498] width 20 height 20
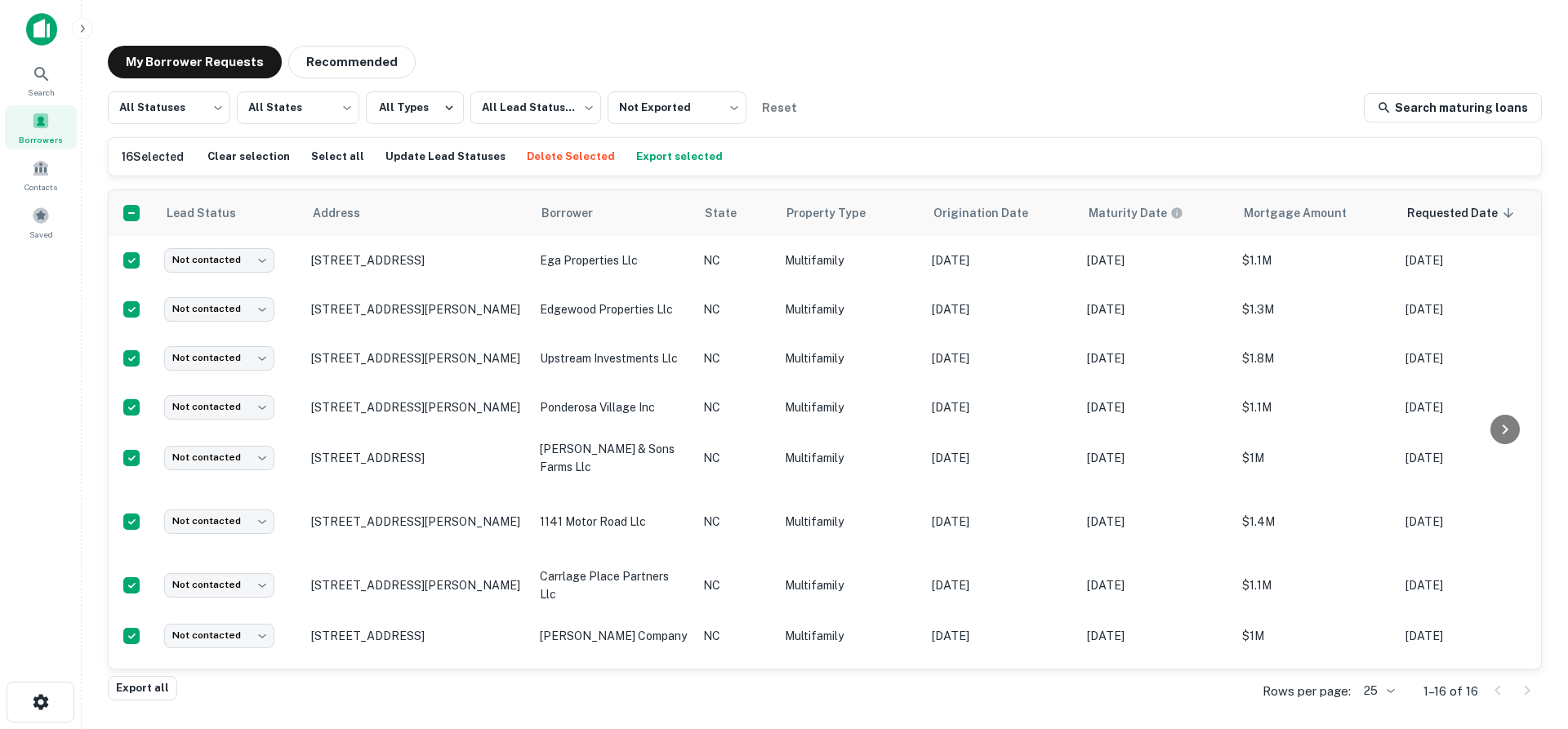
click at [652, 159] on button "Export selected" at bounding box center [679, 156] width 95 height 24
click at [637, 158] on button "Export selected" at bounding box center [679, 156] width 95 height 24
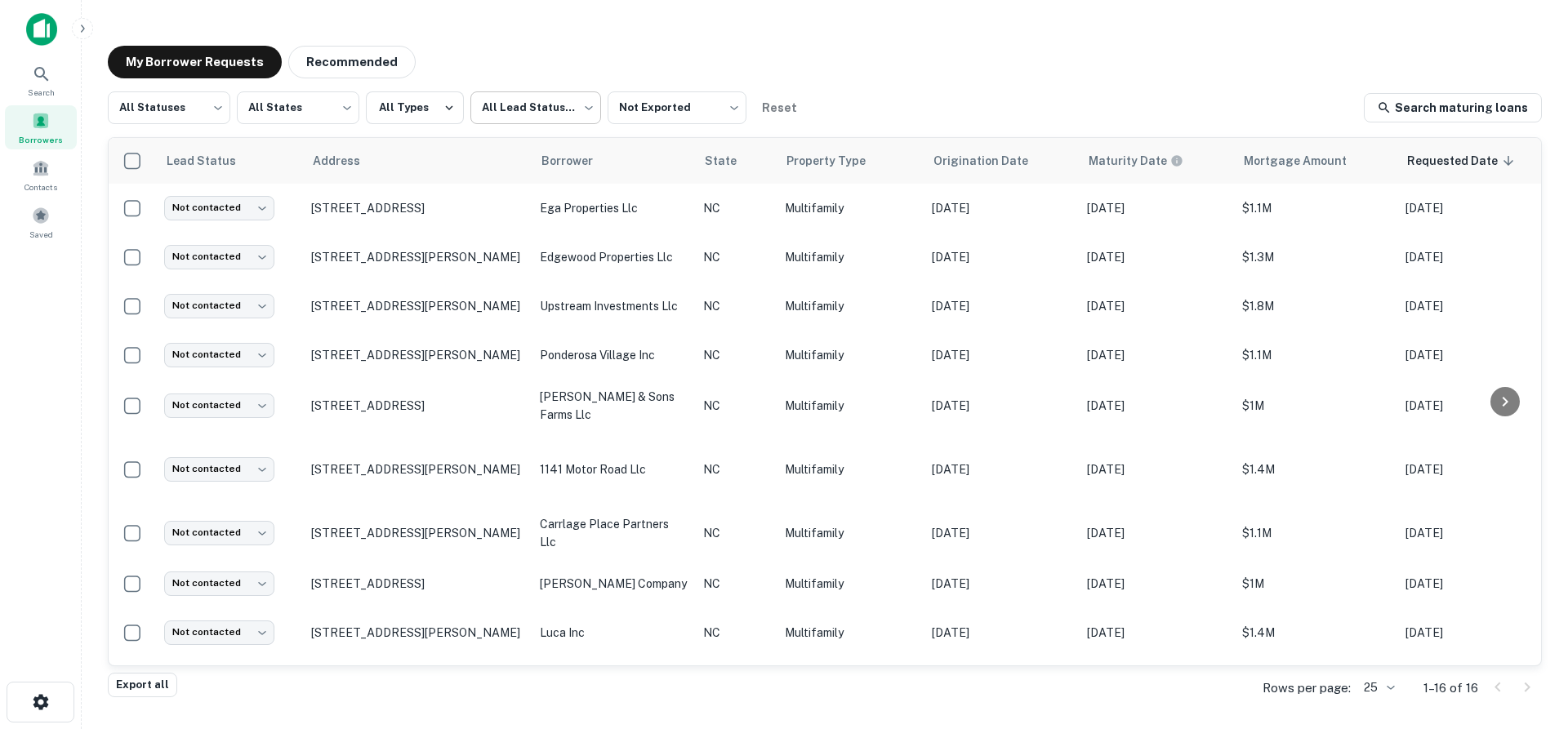
click at [552, 115] on body "Search Borrowers Contacts Saved My Borrower Requests Recommended All Statuses *…" at bounding box center [784, 364] width 1568 height 729
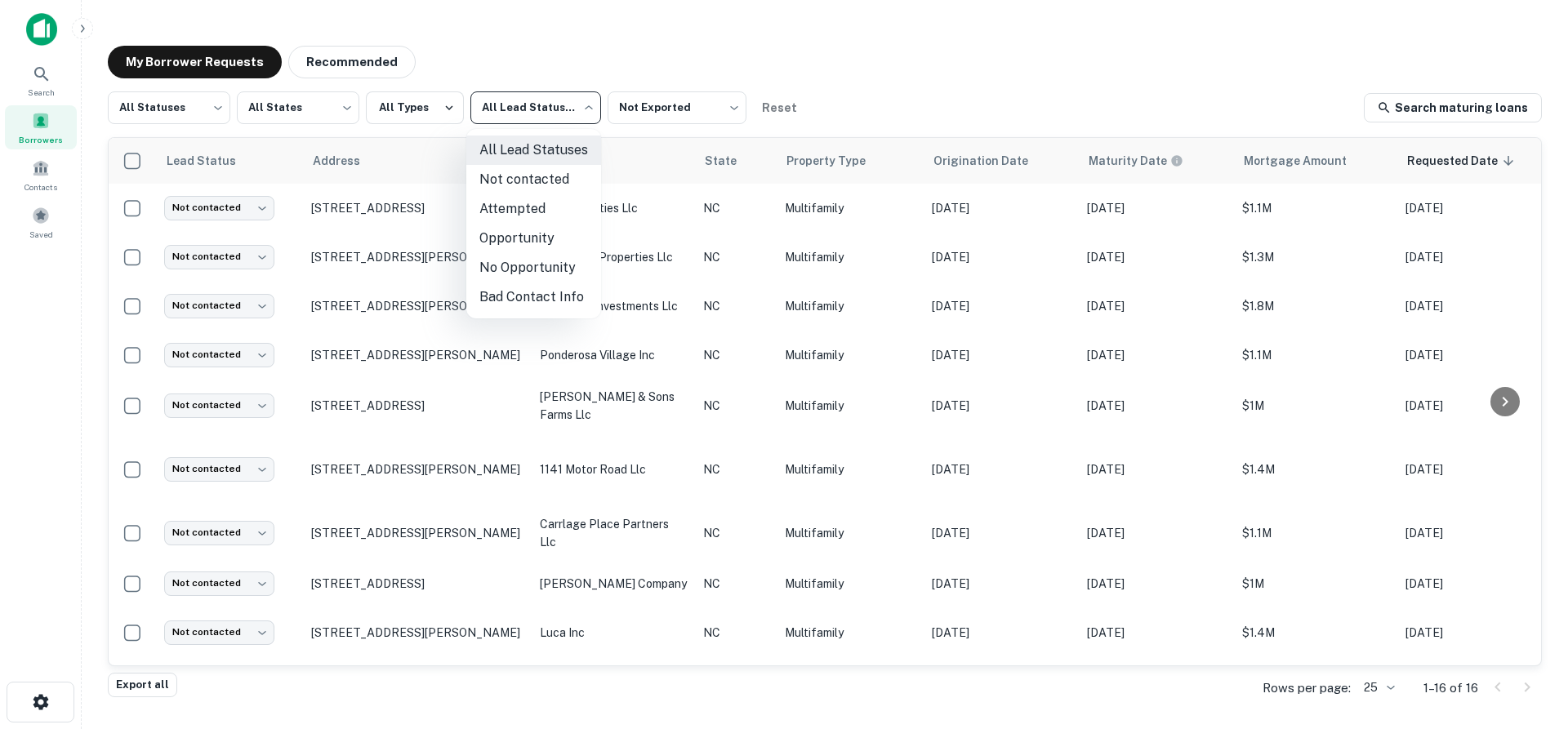
click at [635, 107] on div at bounding box center [784, 364] width 1568 height 729
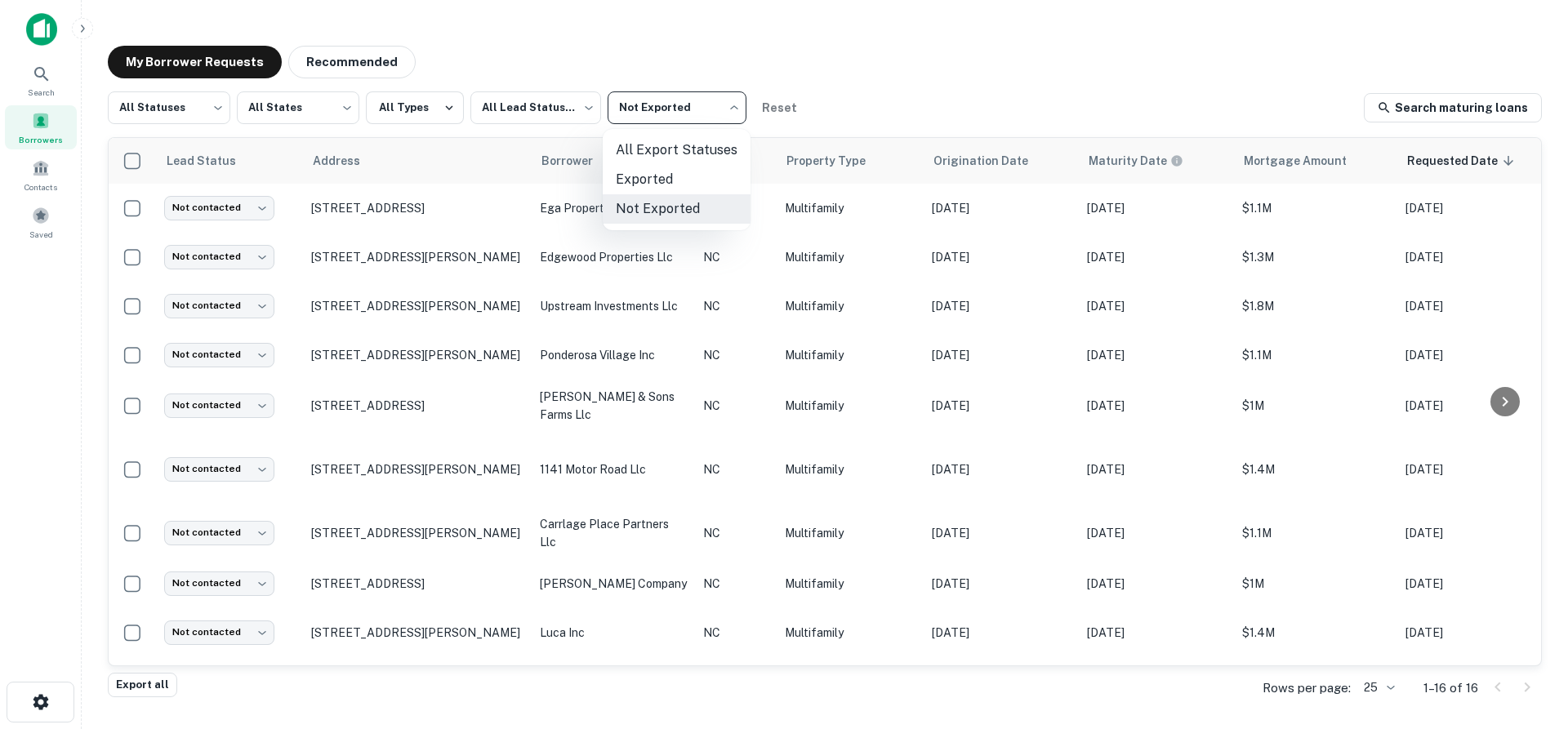
click at [723, 110] on body "Search Borrowers Contacts Saved My Borrower Requests Recommended All Statuses *…" at bounding box center [784, 364] width 1568 height 729
click at [696, 156] on li "All Export Statuses" at bounding box center [676, 150] width 148 height 29
type input "***"
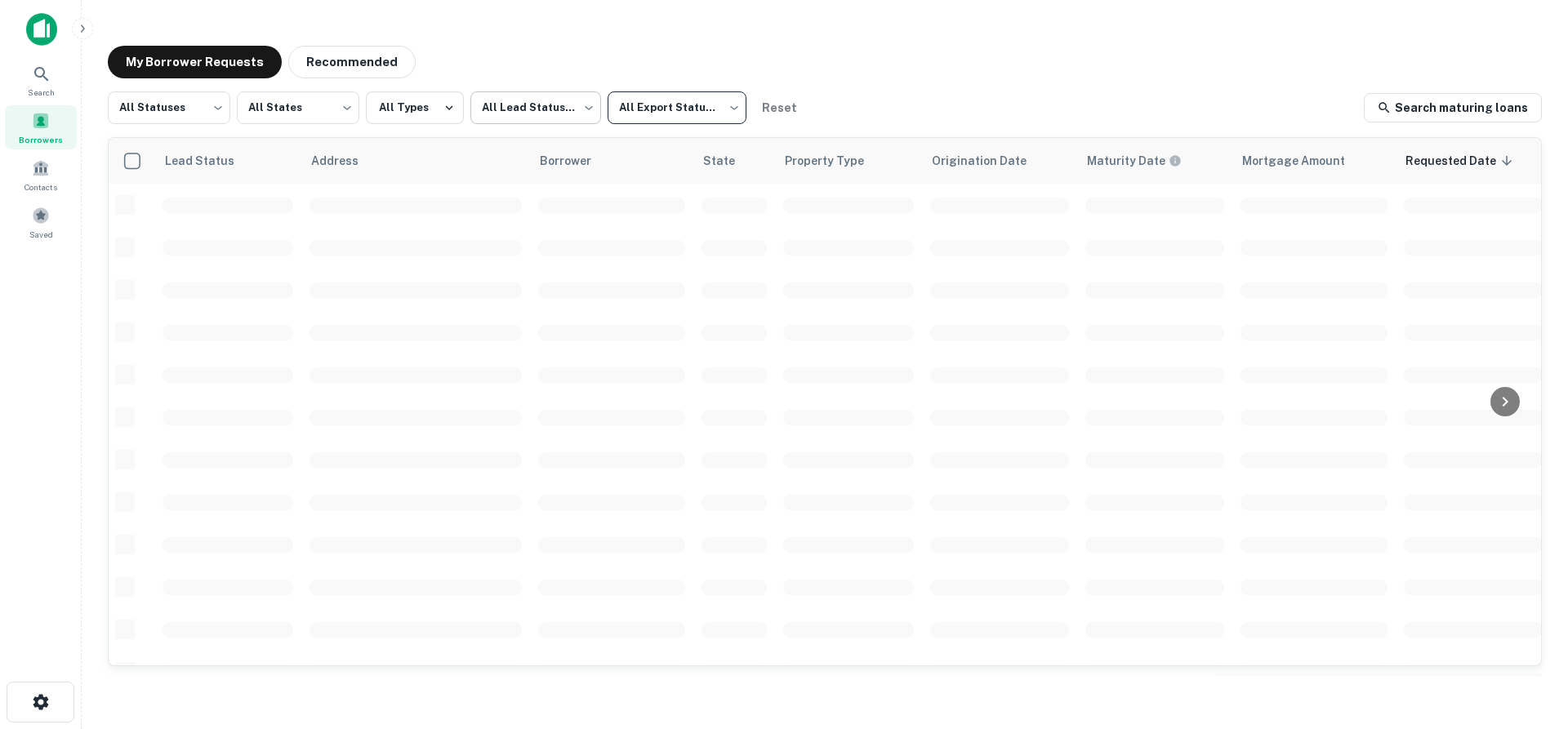
click at [576, 105] on body "Search Borrowers Contacts Saved My Borrower Requests Recommended All Statuses *…" at bounding box center [784, 364] width 1568 height 729
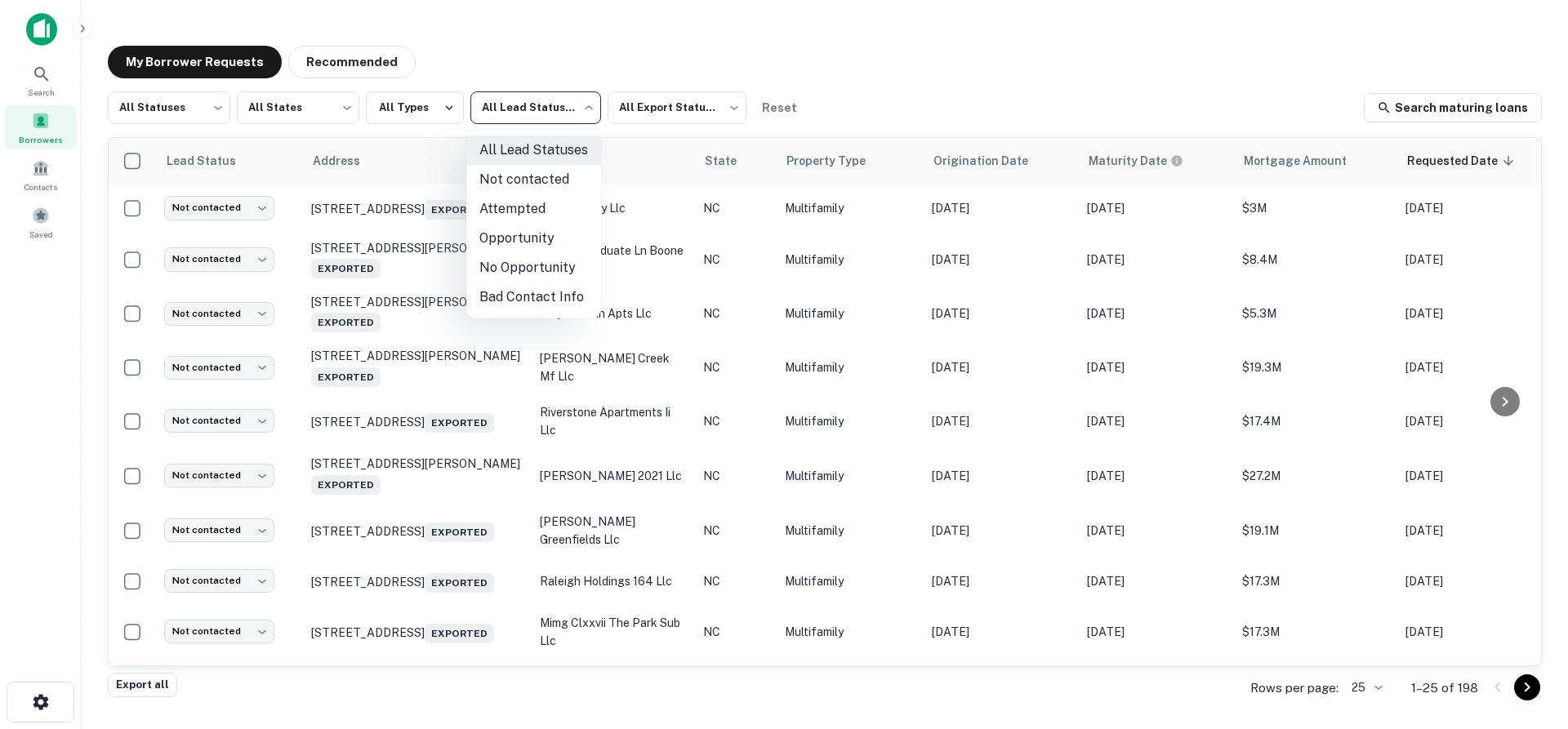
click at [982, 81] on div at bounding box center [784, 364] width 1568 height 729
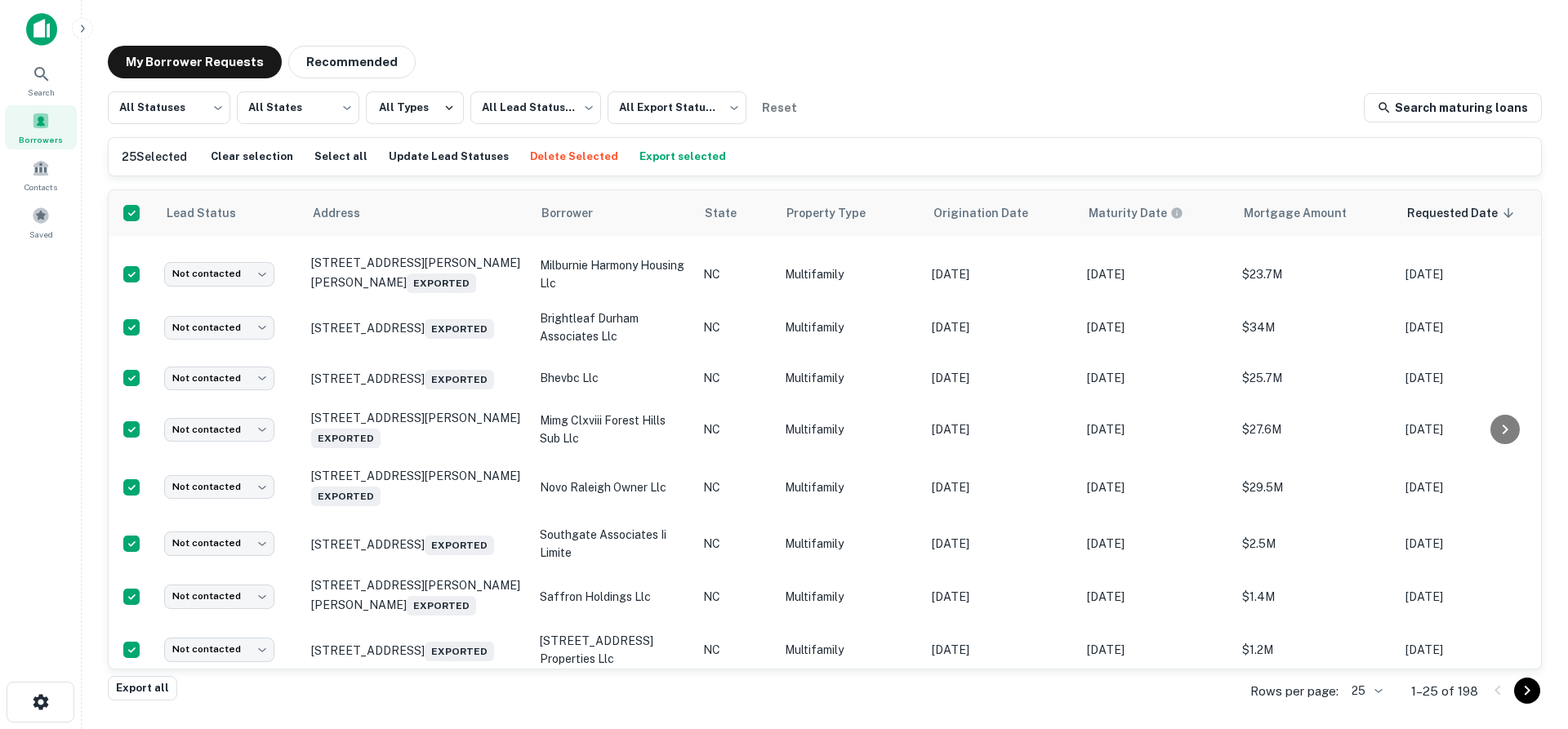
scroll to position [935, 0]
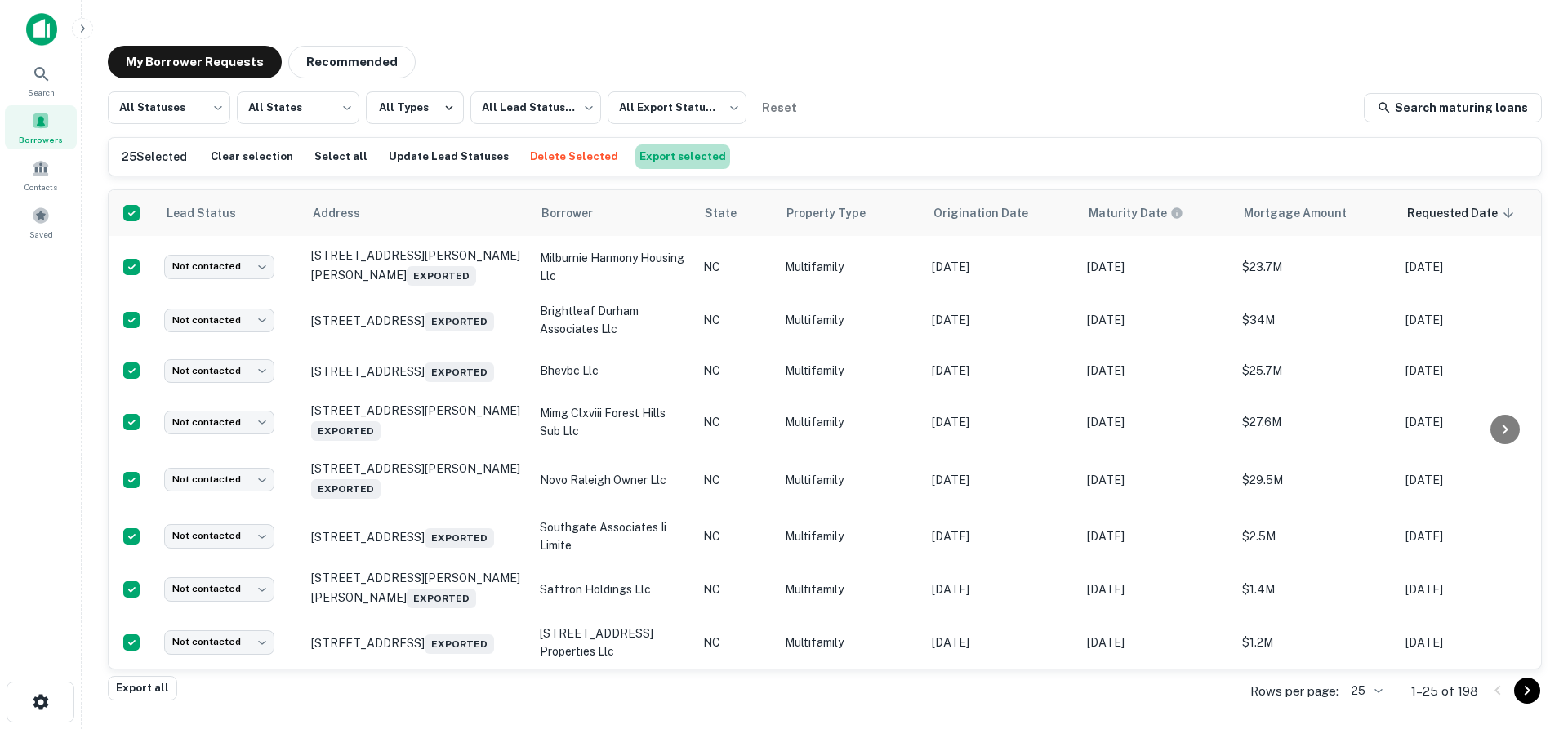
click at [657, 161] on button "Export selected" at bounding box center [683, 156] width 95 height 24
click at [1525, 696] on icon "Go to next page" at bounding box center [1527, 691] width 5 height 10
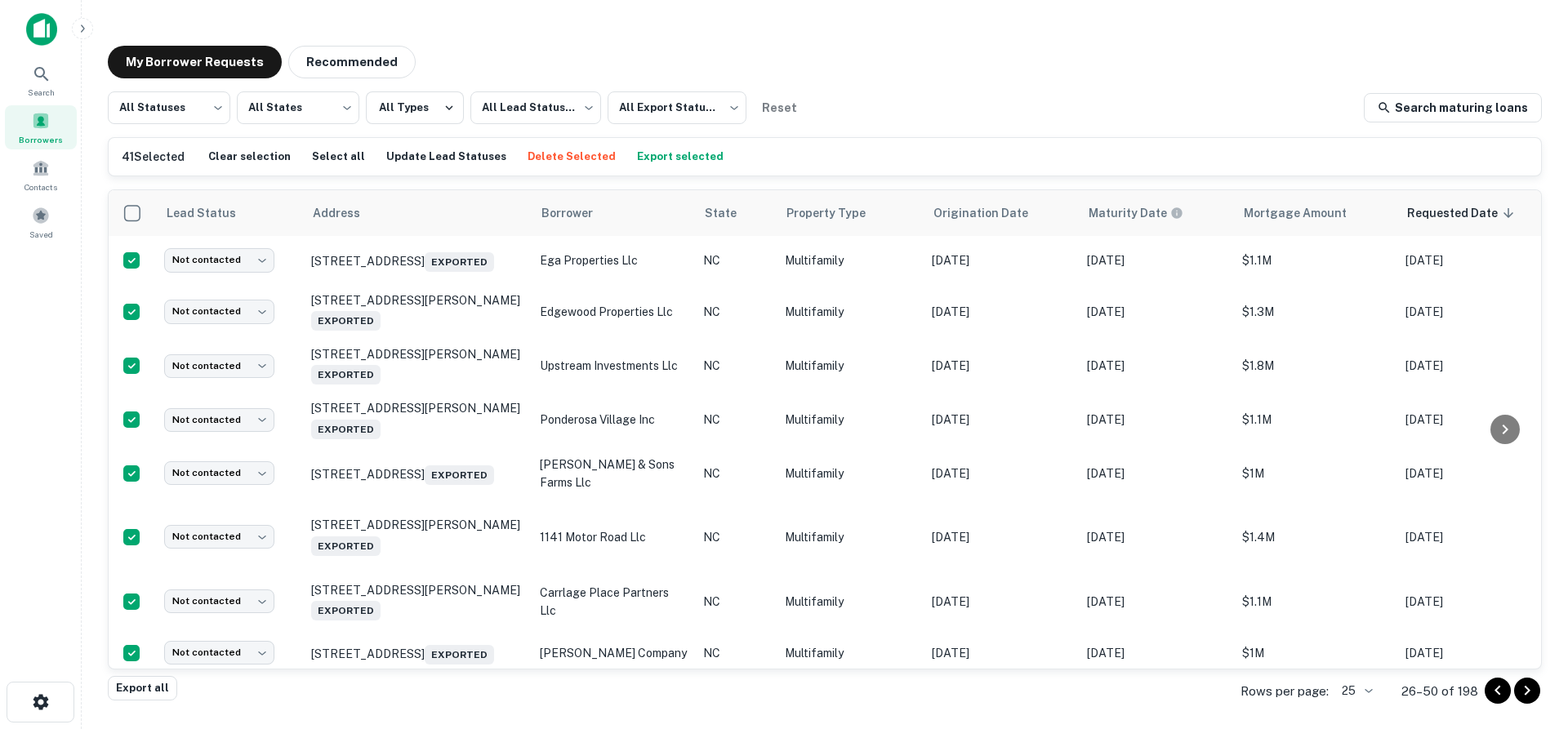
click at [651, 153] on button "Export selected" at bounding box center [680, 156] width 95 height 24
